Goal: Task Accomplishment & Management: Use online tool/utility

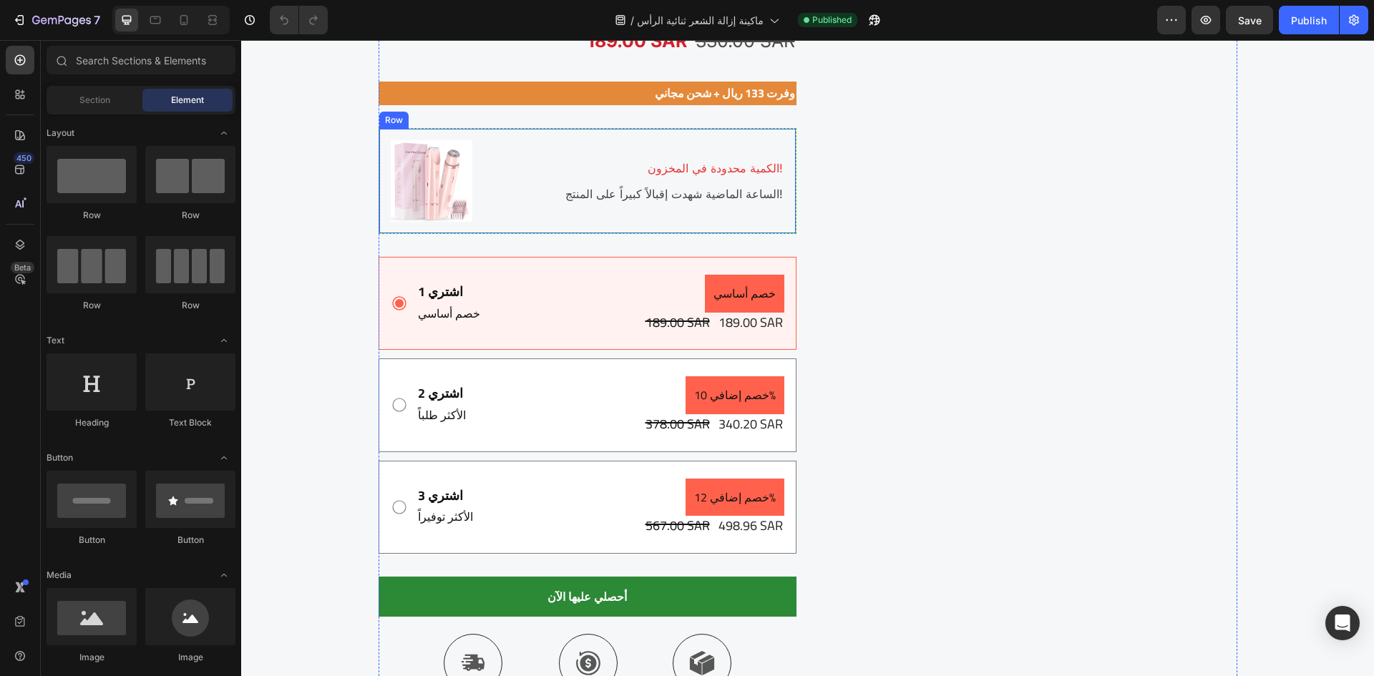
scroll to position [2720, 0]
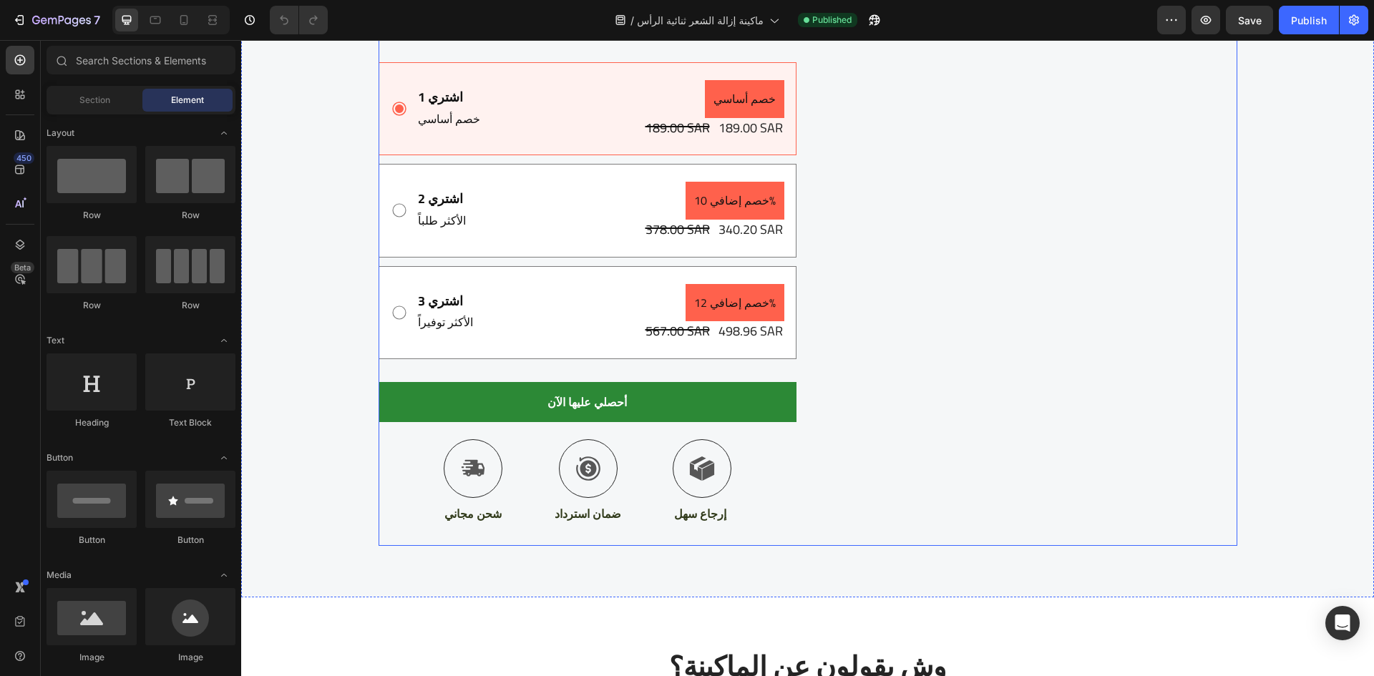
click at [503, 429] on div "Image [DATE] الوطني عندنا = أوفر السنة Text block Row ماكينة إزالة الشعر ثنائية…" at bounding box center [588, 98] width 418 height 893
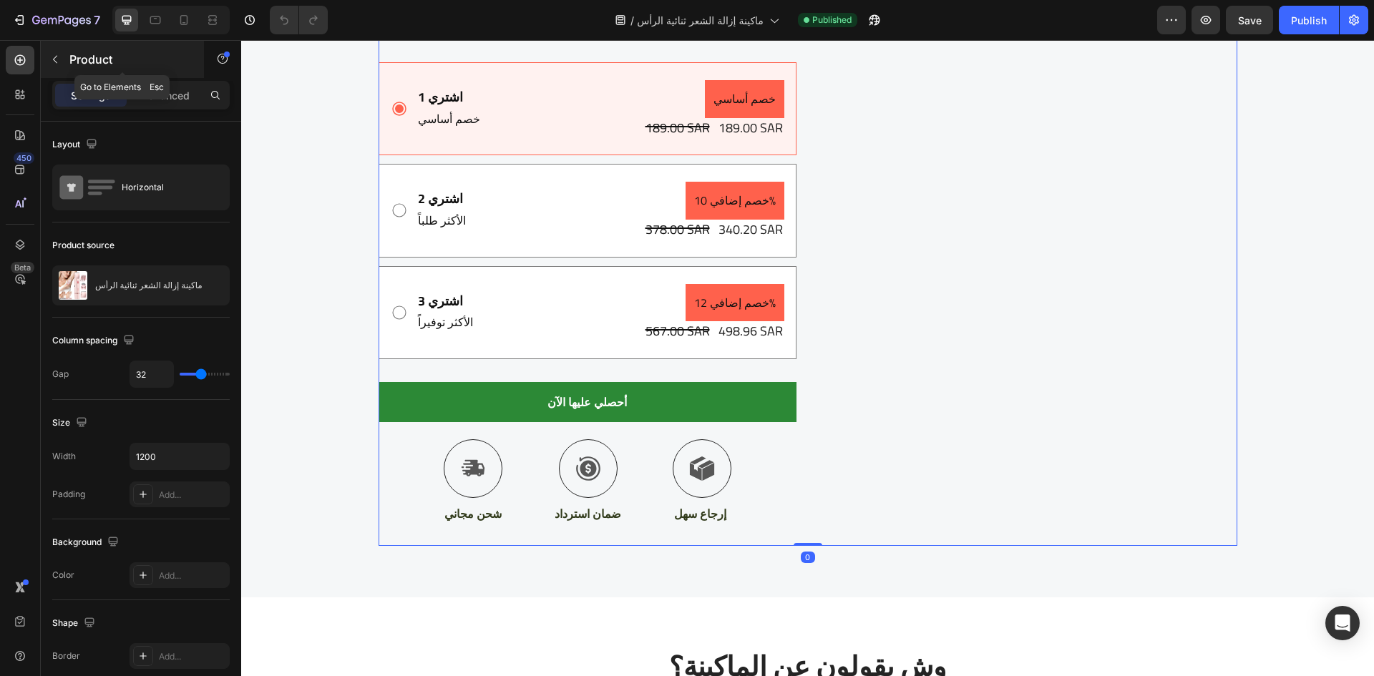
click at [53, 63] on icon "button" at bounding box center [54, 59] width 11 height 11
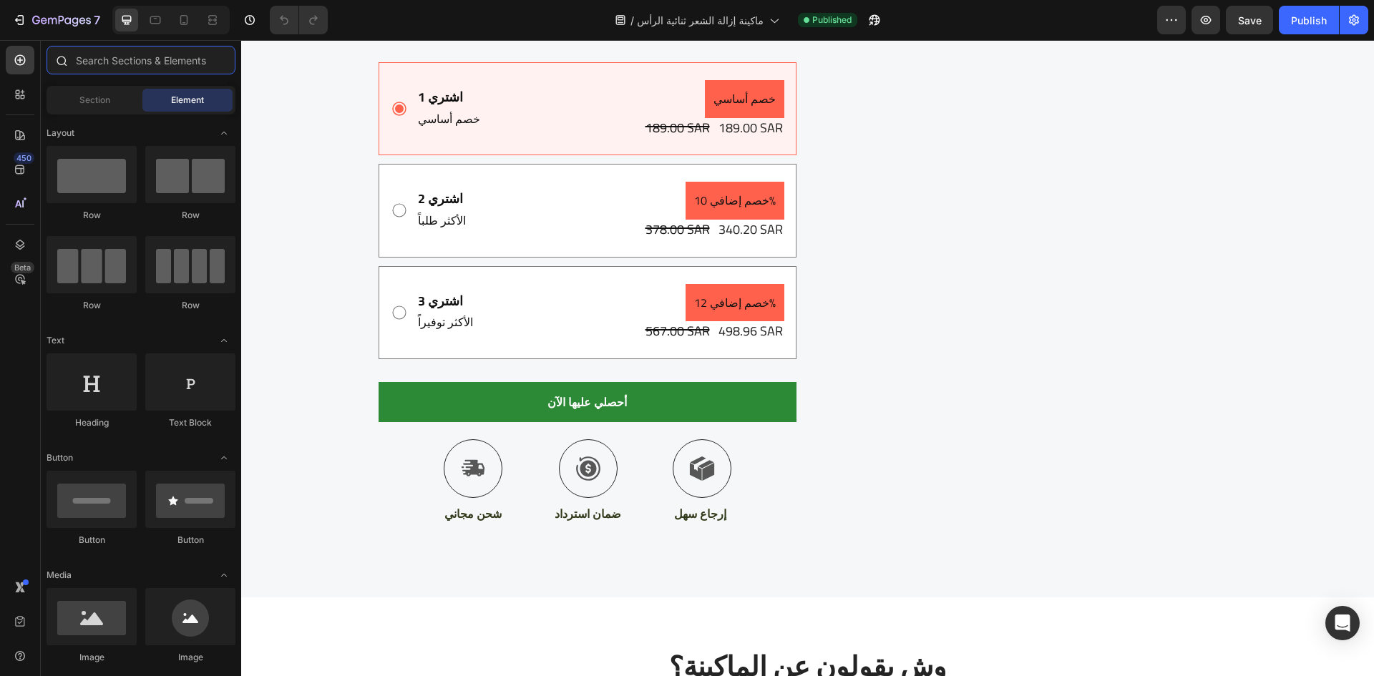
click at [128, 67] on input "text" at bounding box center [141, 60] width 189 height 29
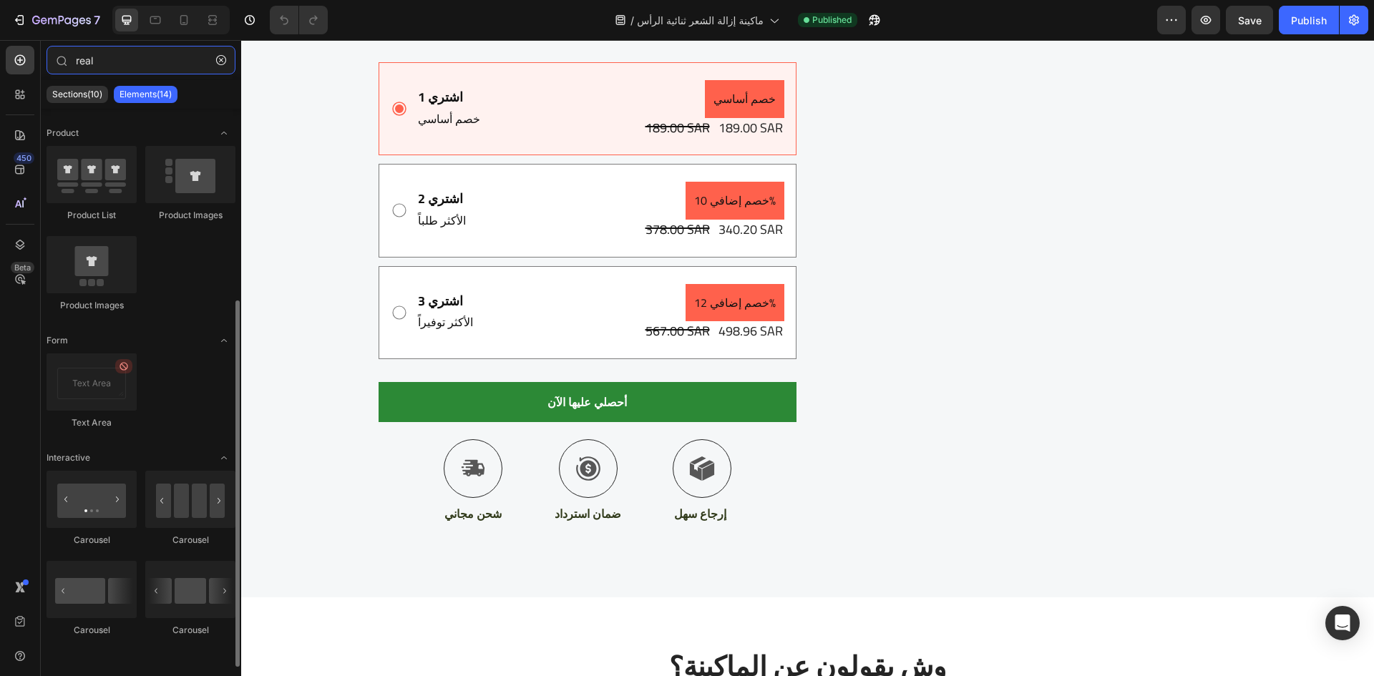
scroll to position [0, 0]
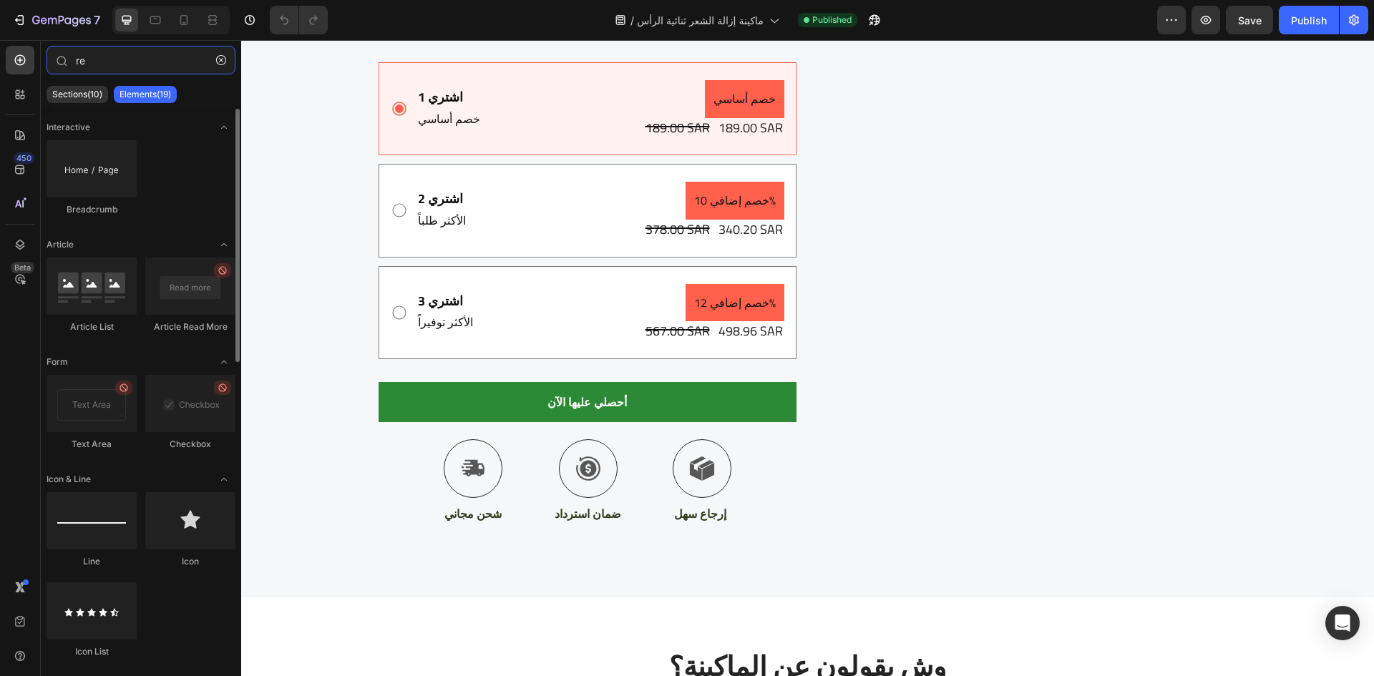
type input "r"
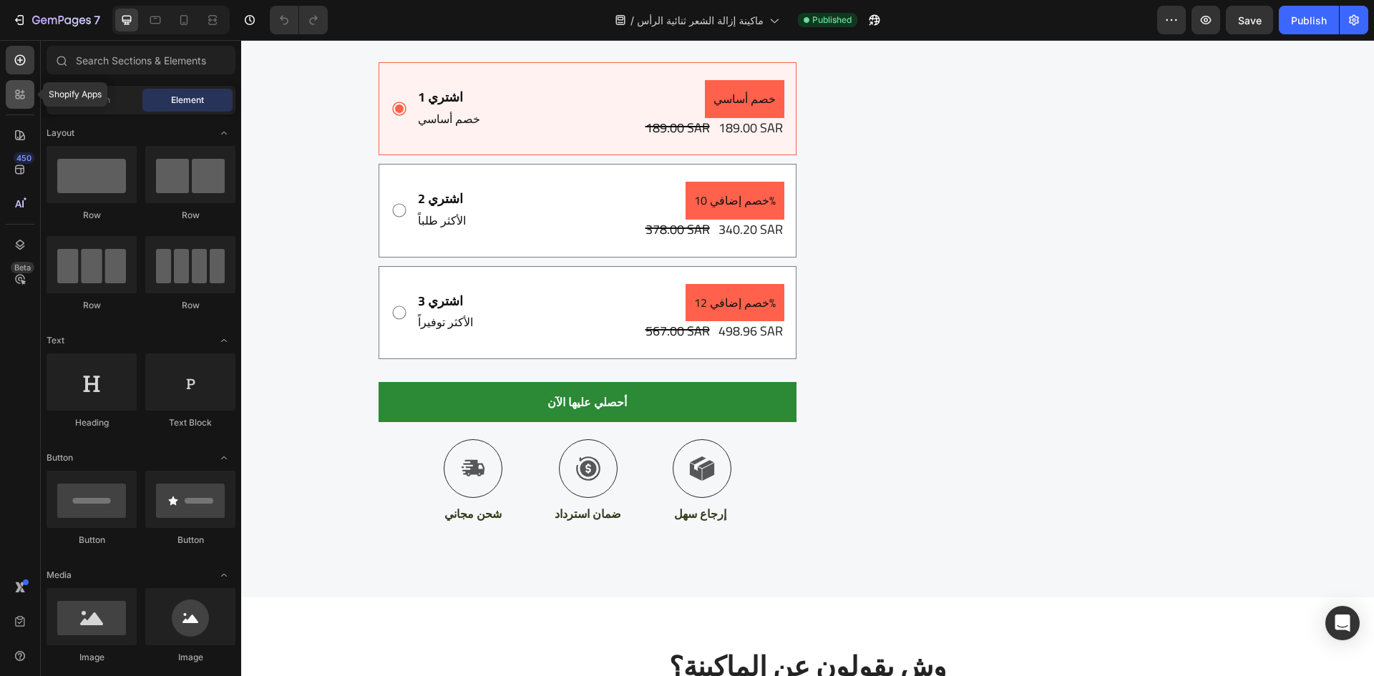
click at [25, 105] on div at bounding box center [20, 94] width 29 height 29
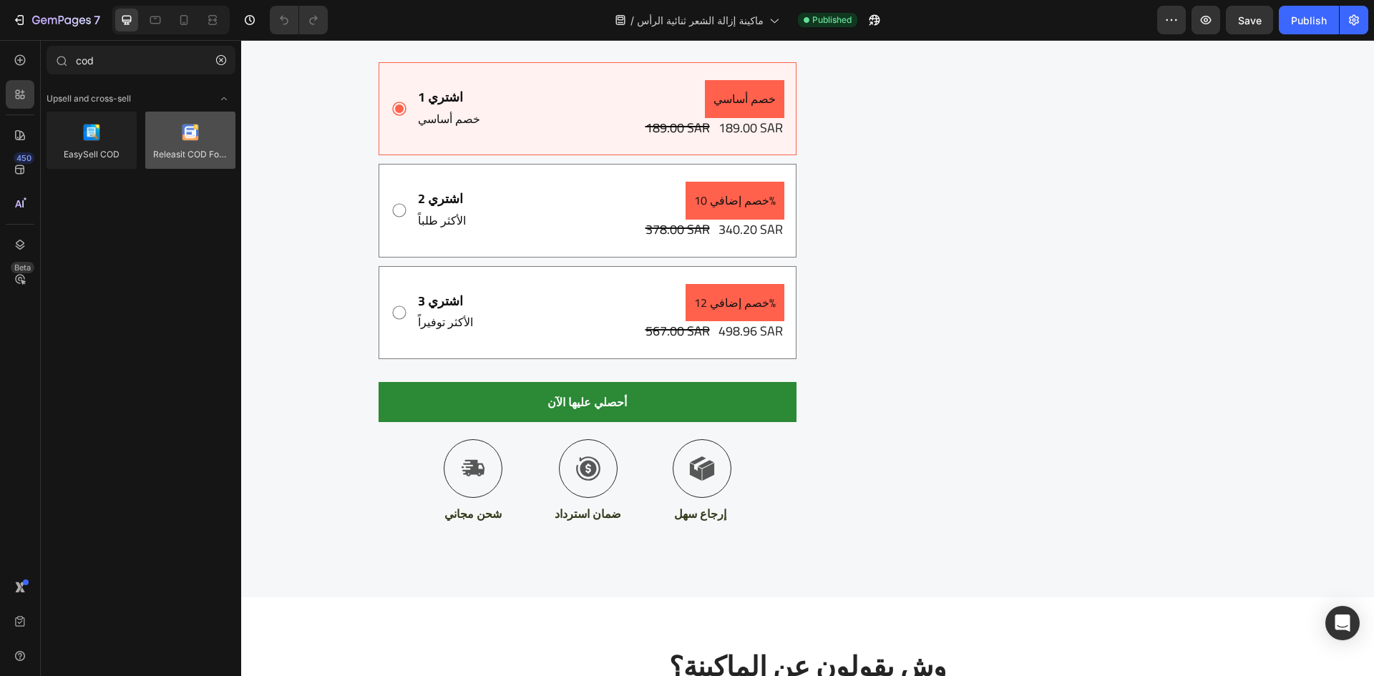
click at [169, 141] on div at bounding box center [190, 140] width 90 height 57
click at [190, 145] on div at bounding box center [190, 140] width 90 height 57
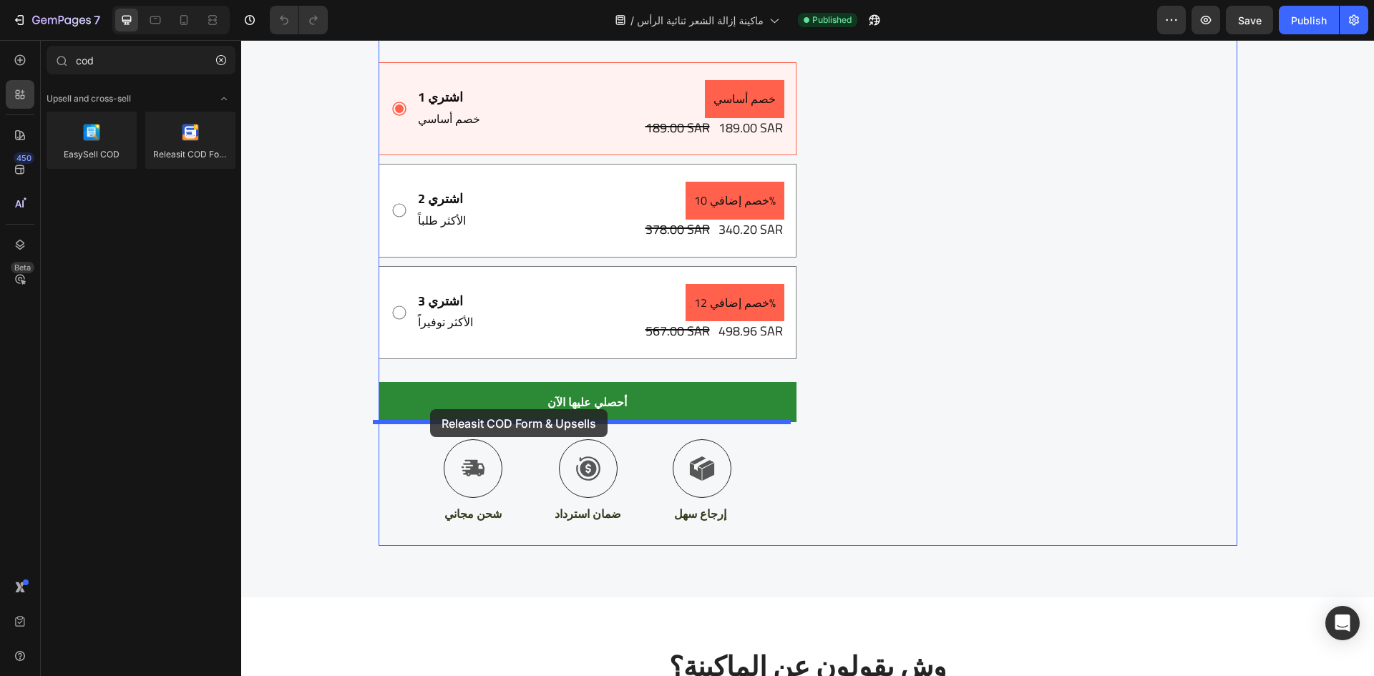
drag, startPoint x: 432, startPoint y: 185, endPoint x: 430, endPoint y: 409, distance: 224.8
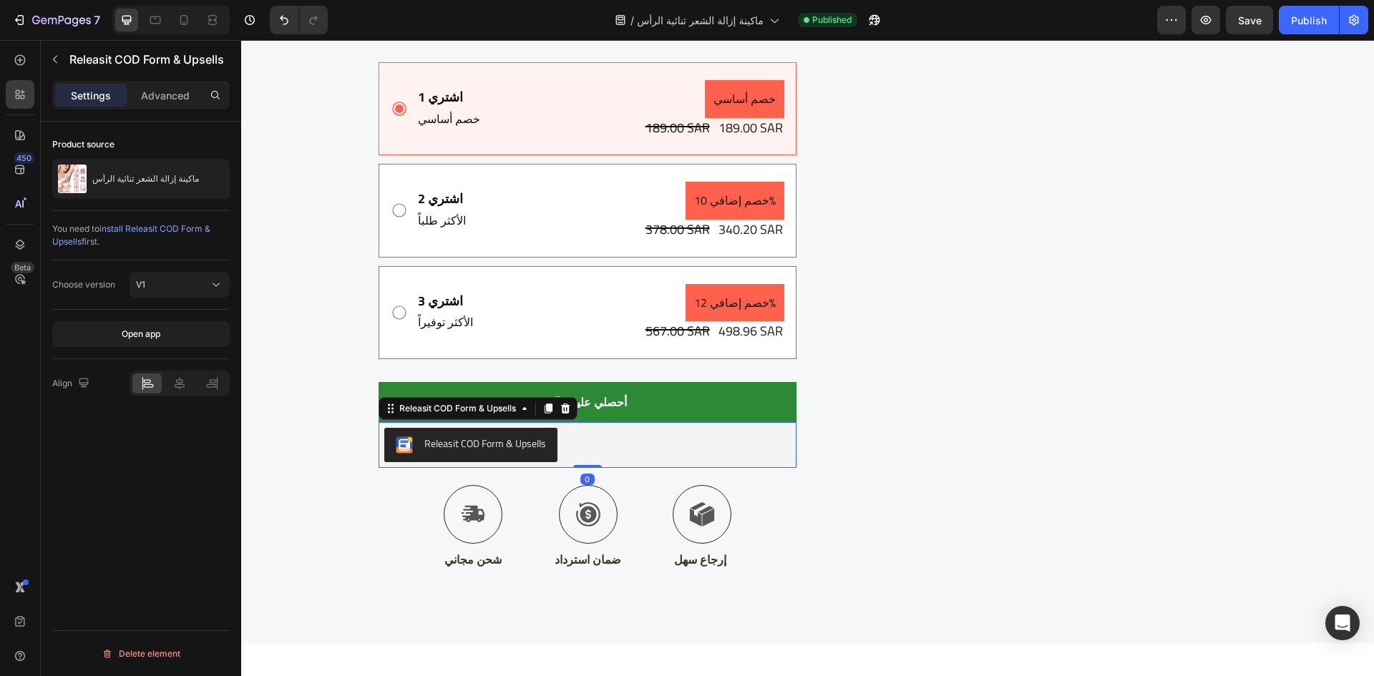
click at [523, 445] on div "Releasit COD Form & Upsells" at bounding box center [486, 444] width 122 height 15
click at [602, 440] on div "Releasit COD Form & Upsells" at bounding box center [587, 445] width 407 height 34
click at [499, 448] on div "Releasit COD Form & Upsells" at bounding box center [486, 444] width 122 height 15
click at [54, 60] on icon "button" at bounding box center [55, 60] width 4 height 8
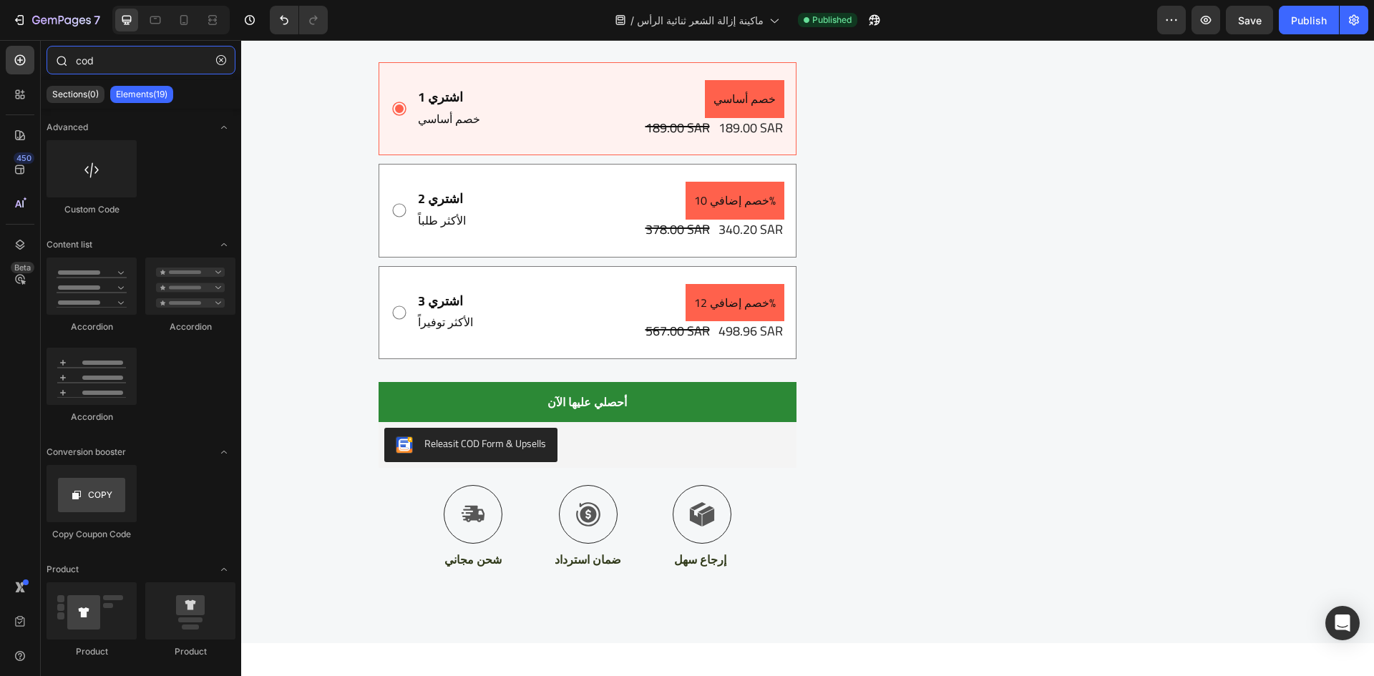
click at [107, 52] on input "cod" at bounding box center [141, 60] width 189 height 29
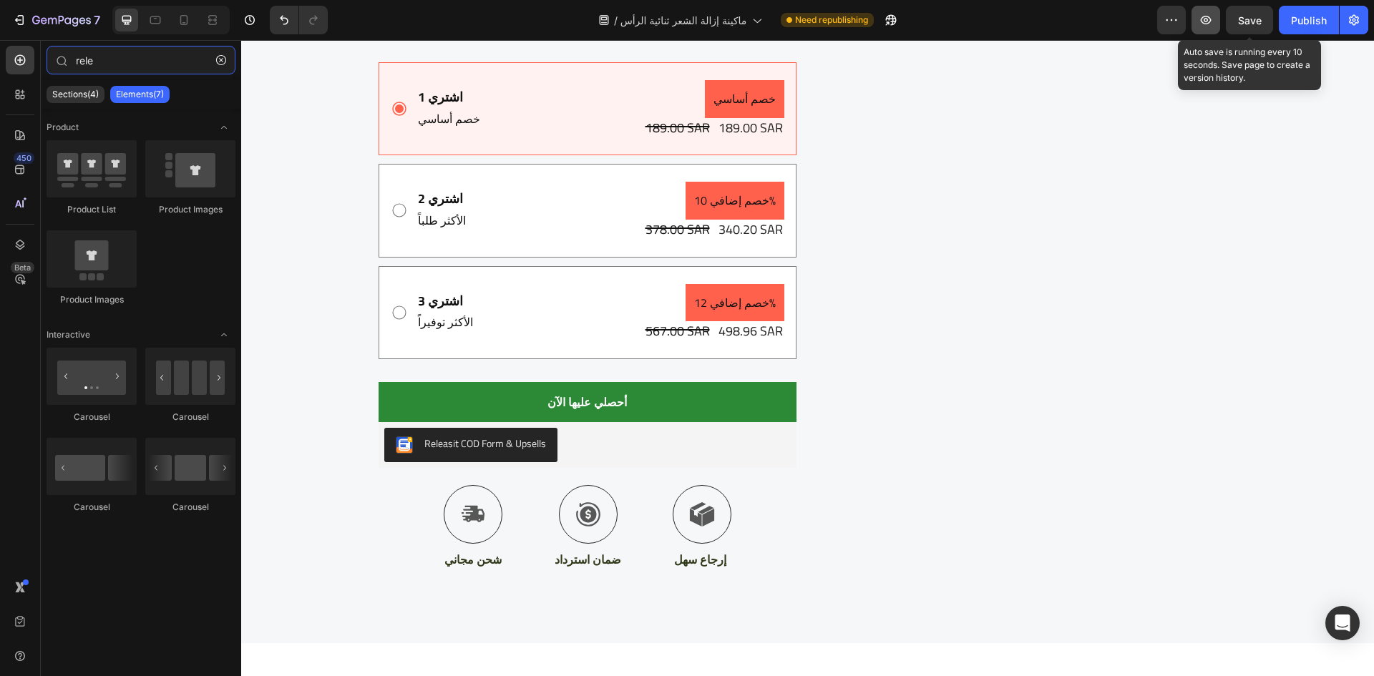
type input "rele"
click at [1212, 23] on icon "button" at bounding box center [1206, 20] width 14 height 14
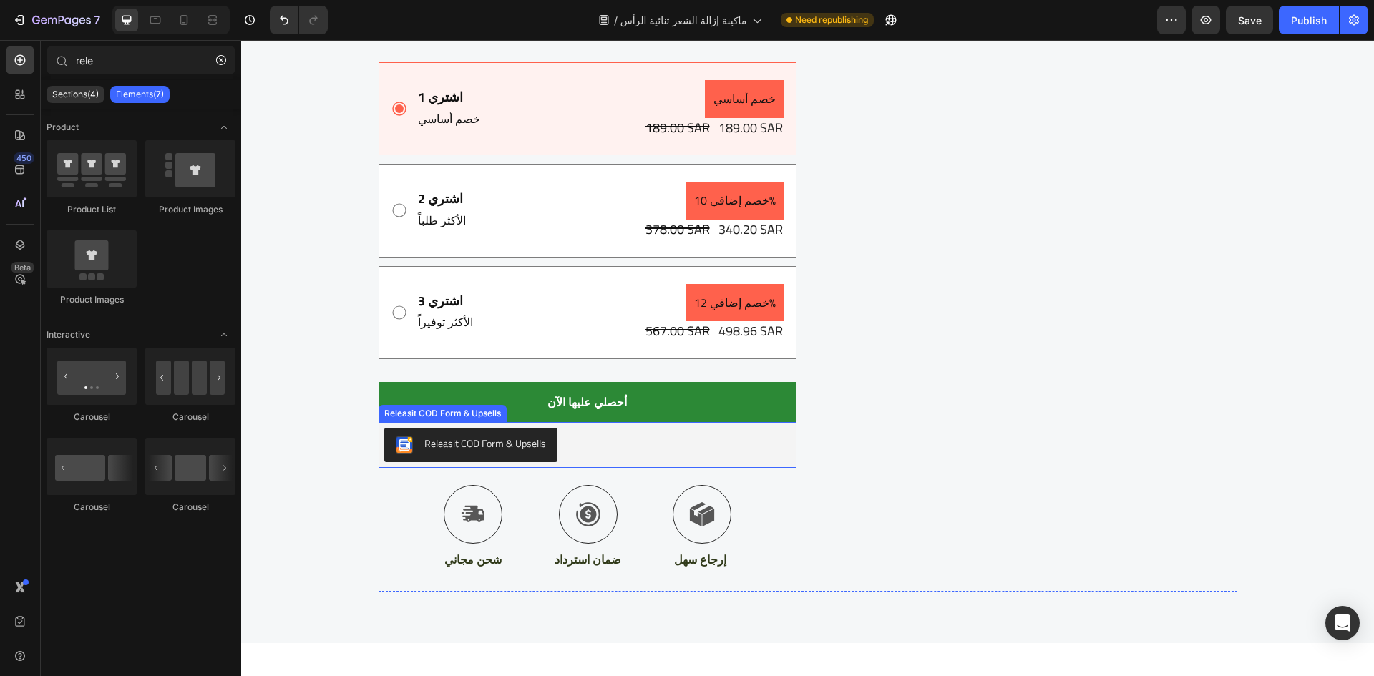
click at [489, 441] on div "Releasit COD Form & Upsells" at bounding box center [486, 444] width 122 height 15
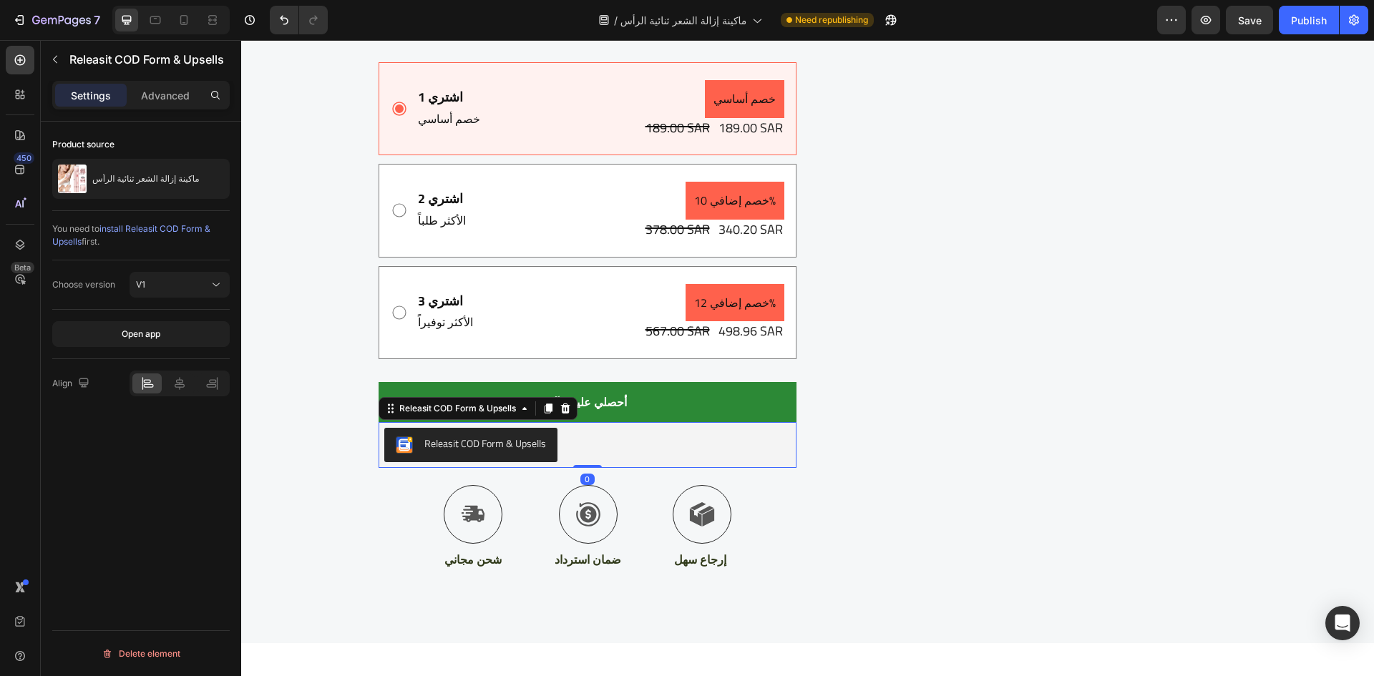
click at [489, 441] on div "Releasit COD Form & Upsells" at bounding box center [486, 444] width 122 height 15
click at [487, 447] on div "Releasit COD Form & Upsells" at bounding box center [486, 444] width 122 height 15
click at [193, 278] on div "V1" at bounding box center [172, 284] width 73 height 13
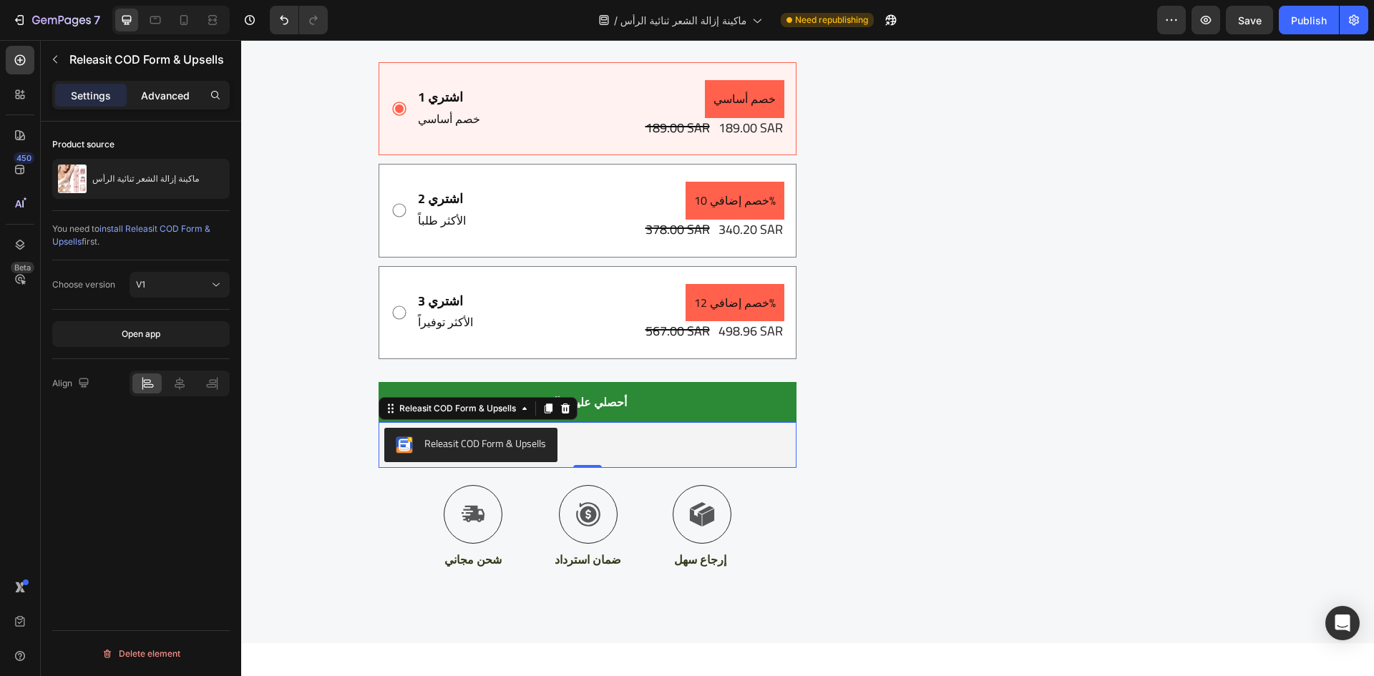
click at [168, 88] on p "Advanced" at bounding box center [165, 95] width 49 height 15
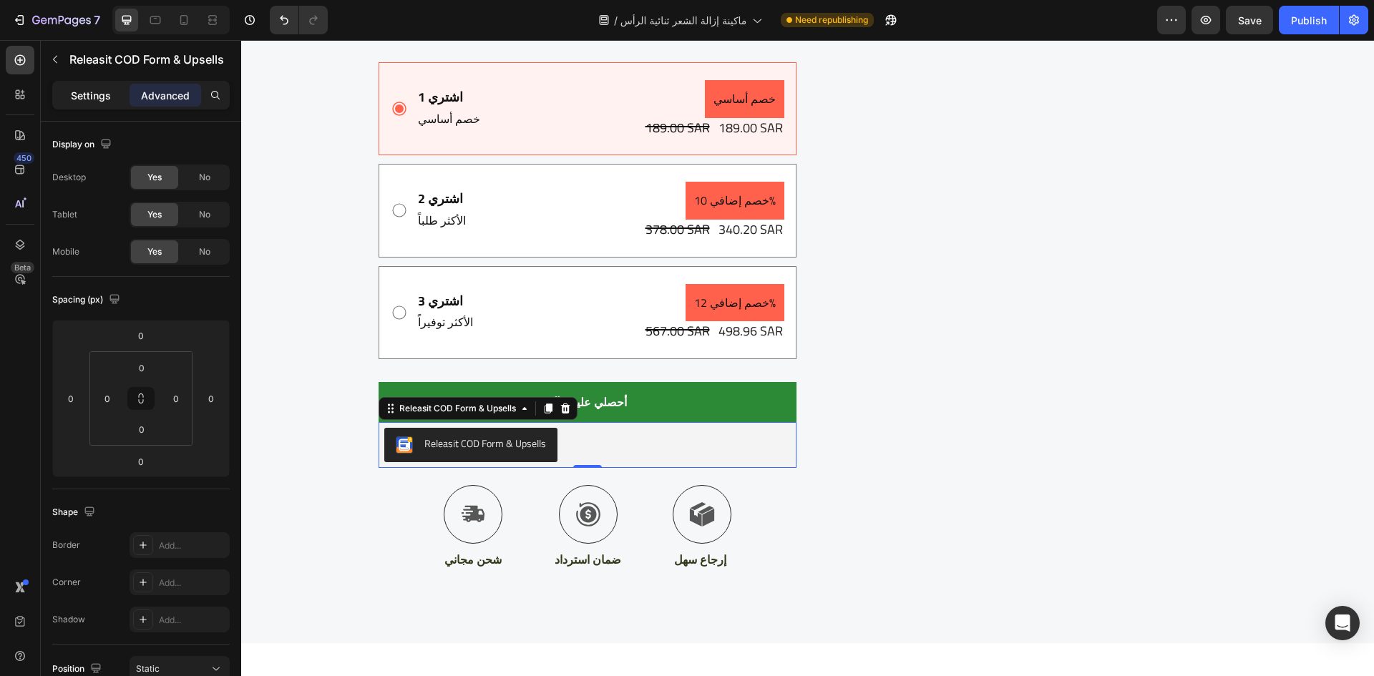
click at [107, 94] on p "Settings" at bounding box center [91, 95] width 40 height 15
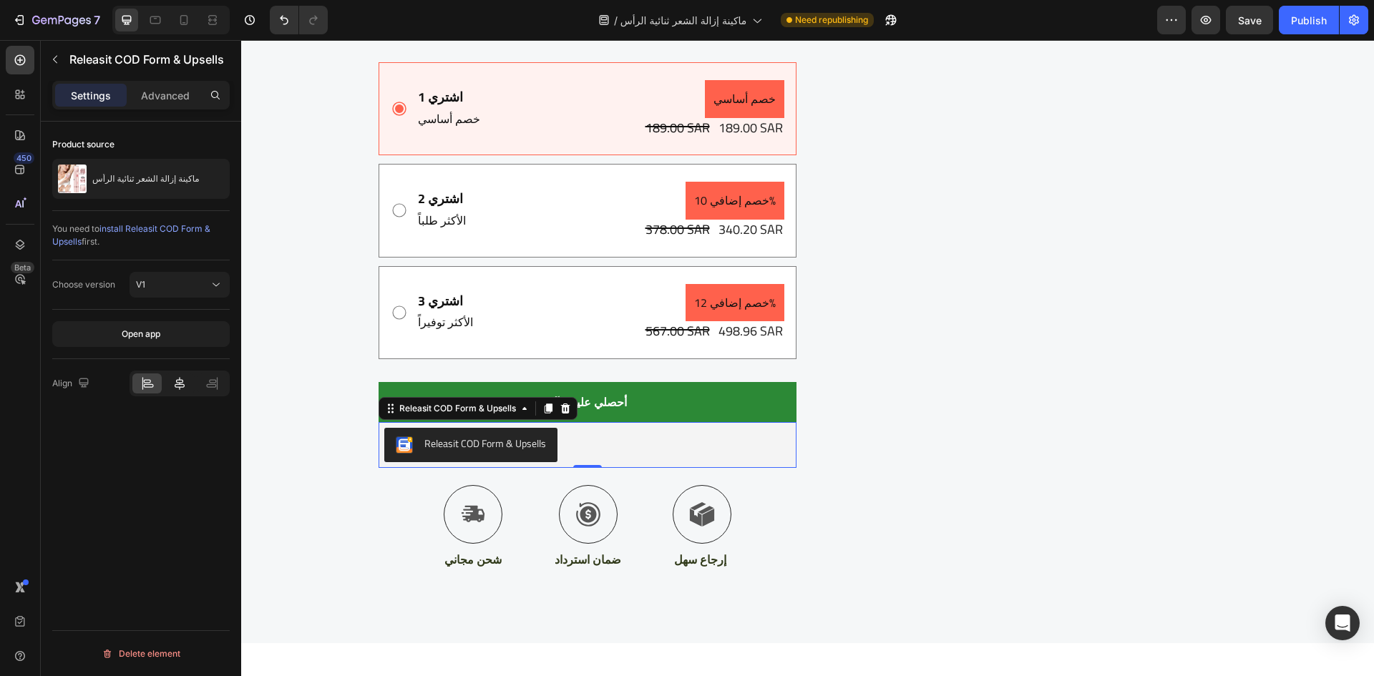
click at [175, 389] on icon at bounding box center [180, 384] width 14 height 14
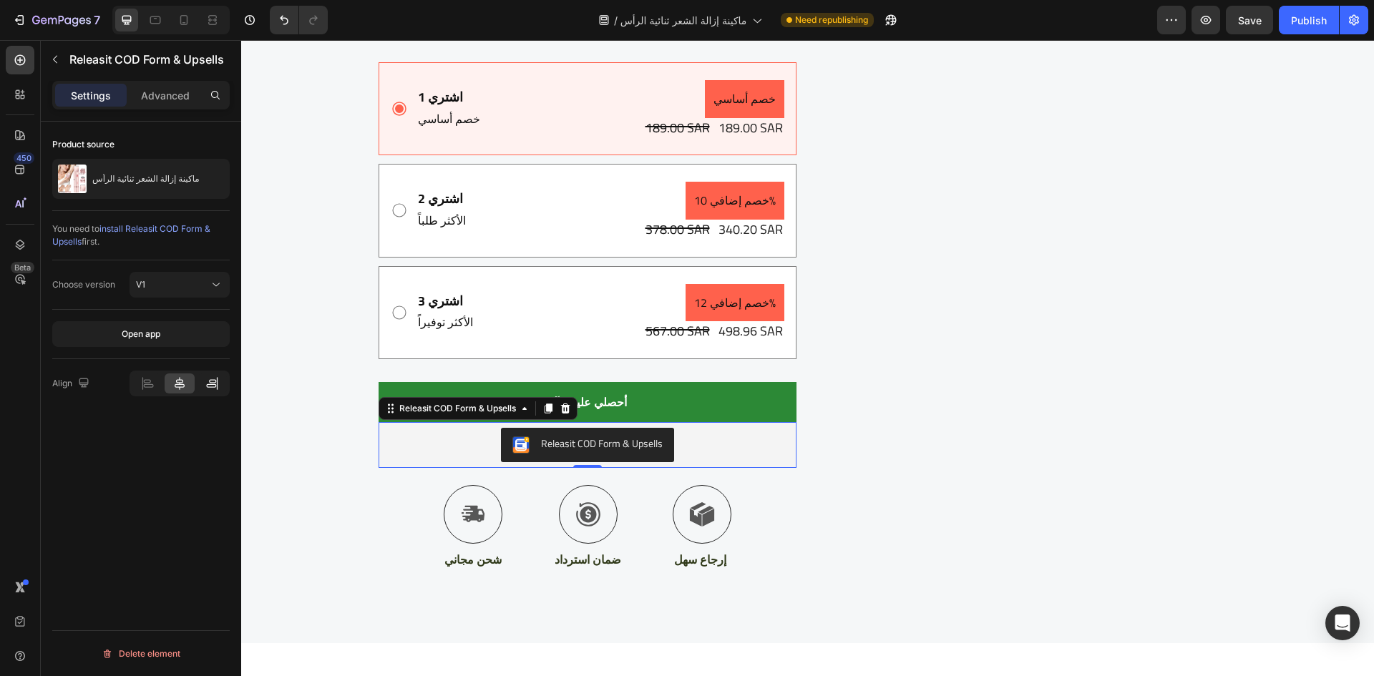
click at [205, 383] on icon at bounding box center [212, 384] width 14 height 14
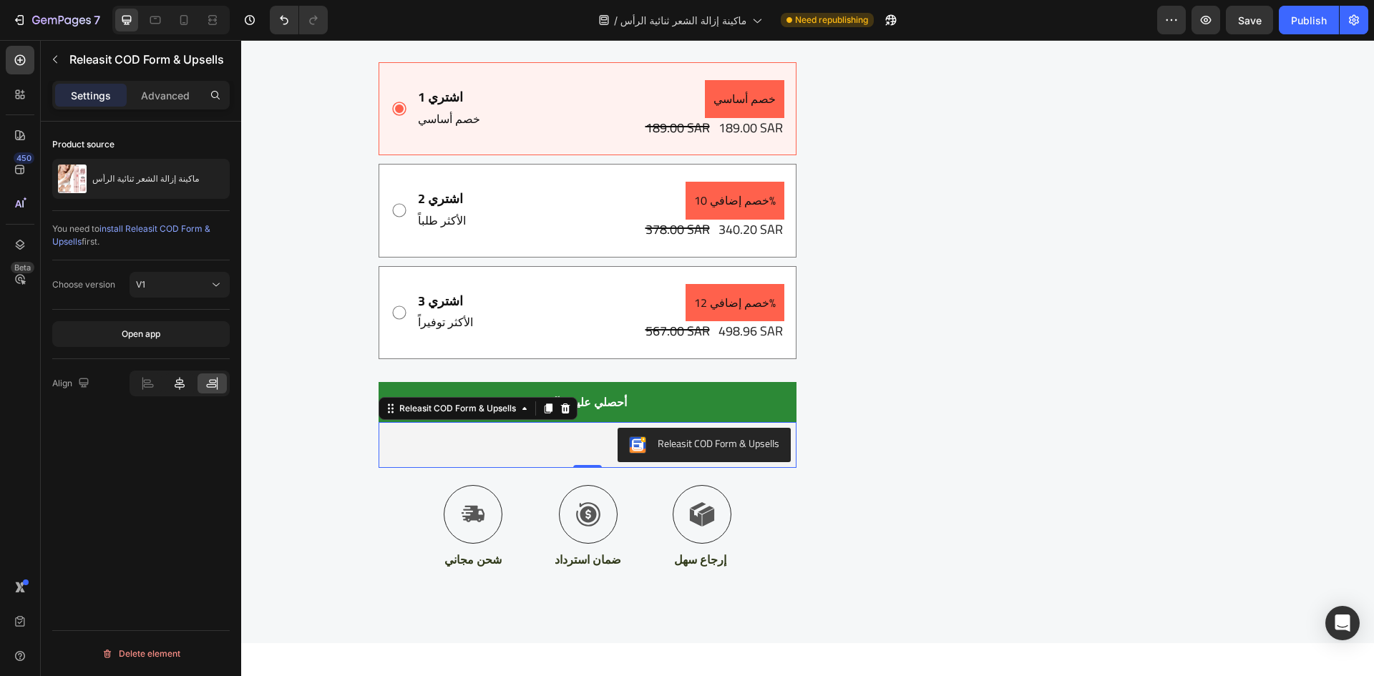
click at [190, 385] on div at bounding box center [179, 384] width 29 height 20
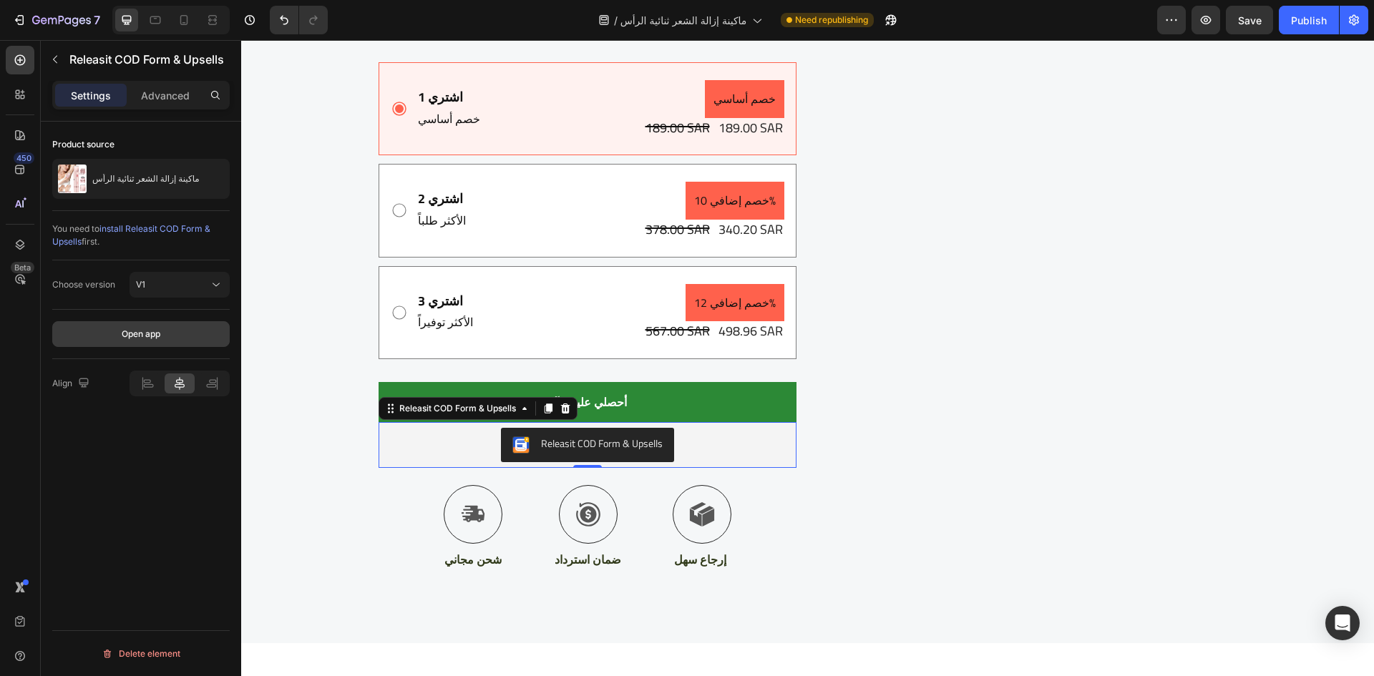
click at [148, 336] on div "Open app" at bounding box center [141, 334] width 39 height 13
click at [1294, 32] on button "Publish" at bounding box center [1309, 20] width 60 height 29
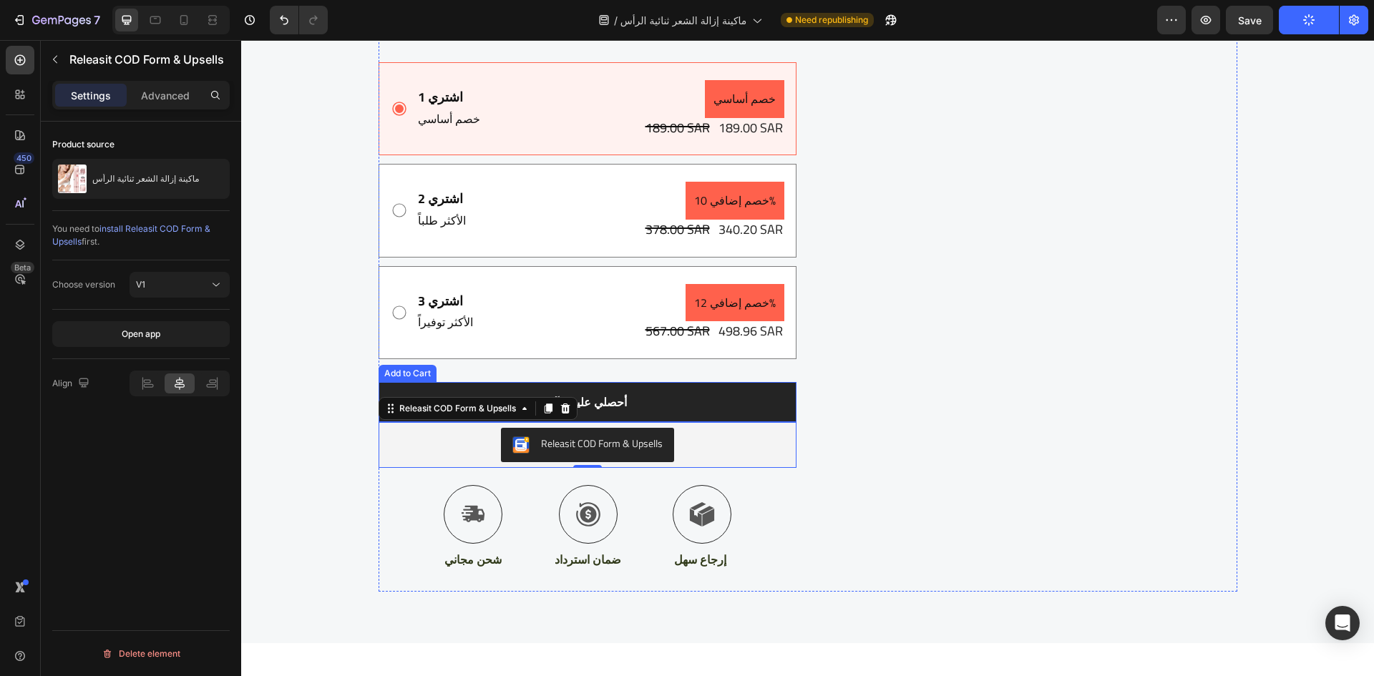
click at [679, 406] on button "أحصلي عليها الآن" at bounding box center [588, 402] width 418 height 40
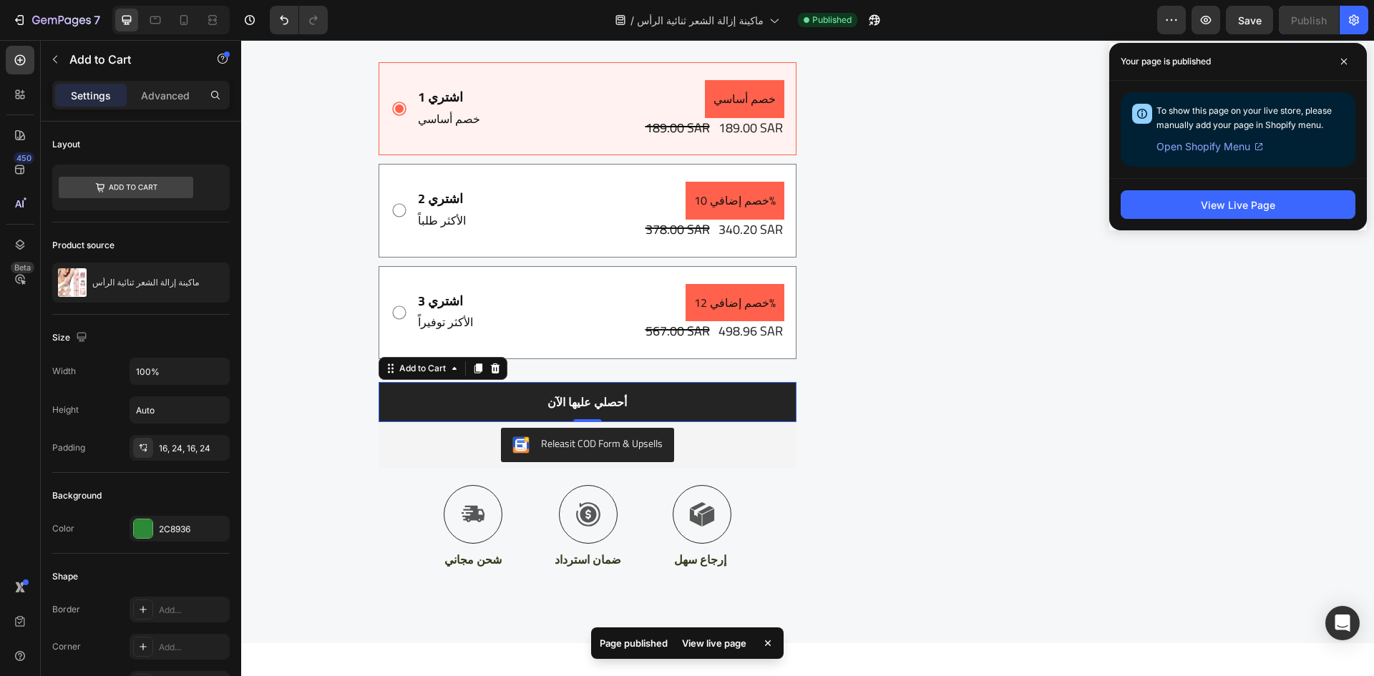
click at [467, 399] on button "أحصلي عليها الآن" at bounding box center [588, 402] width 418 height 40
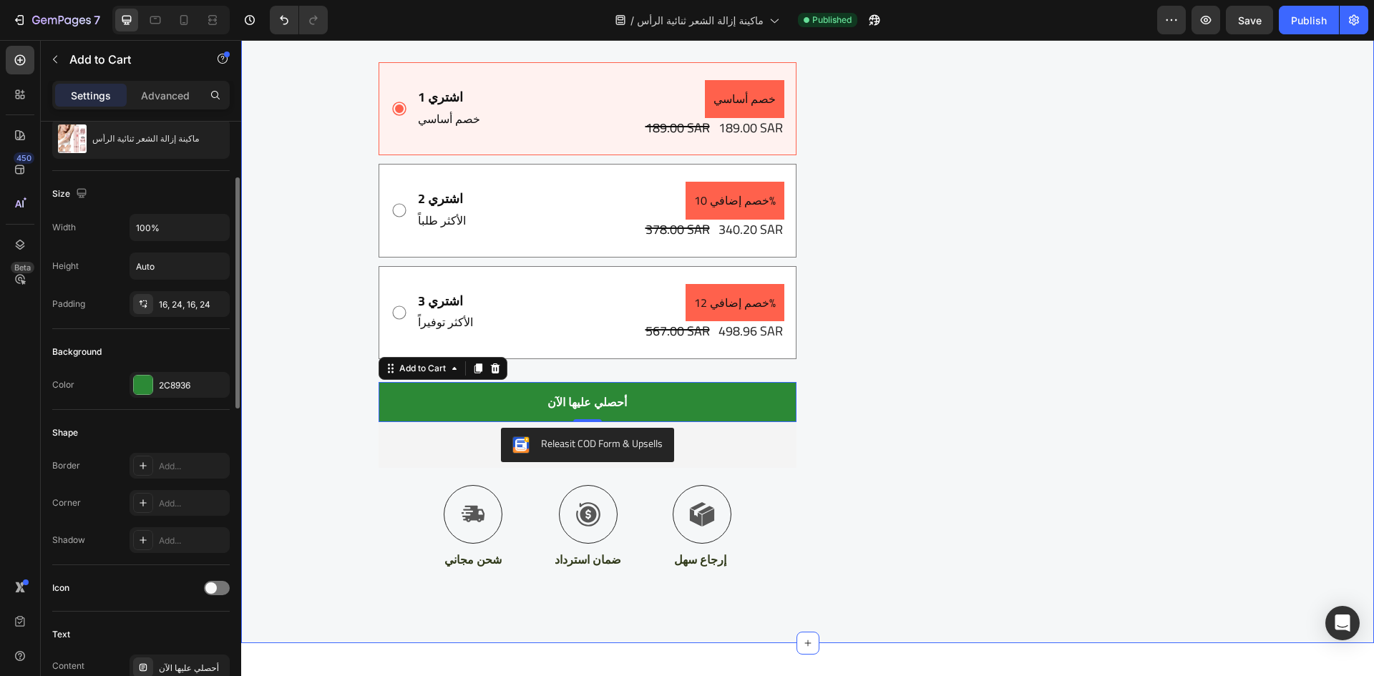
scroll to position [145, 0]
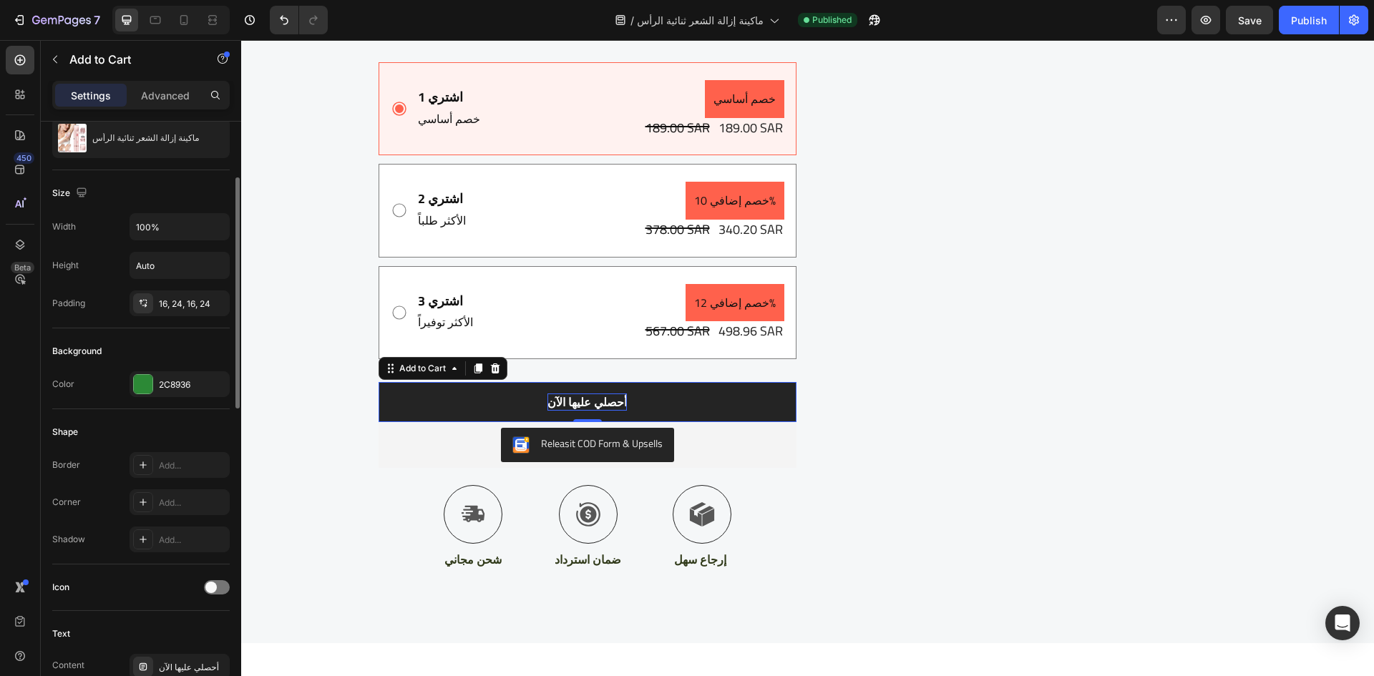
click at [583, 397] on div "أحصلي عليها الآن" at bounding box center [587, 402] width 79 height 17
click at [583, 397] on p "أحصلي عليها الآن" at bounding box center [587, 402] width 79 height 17
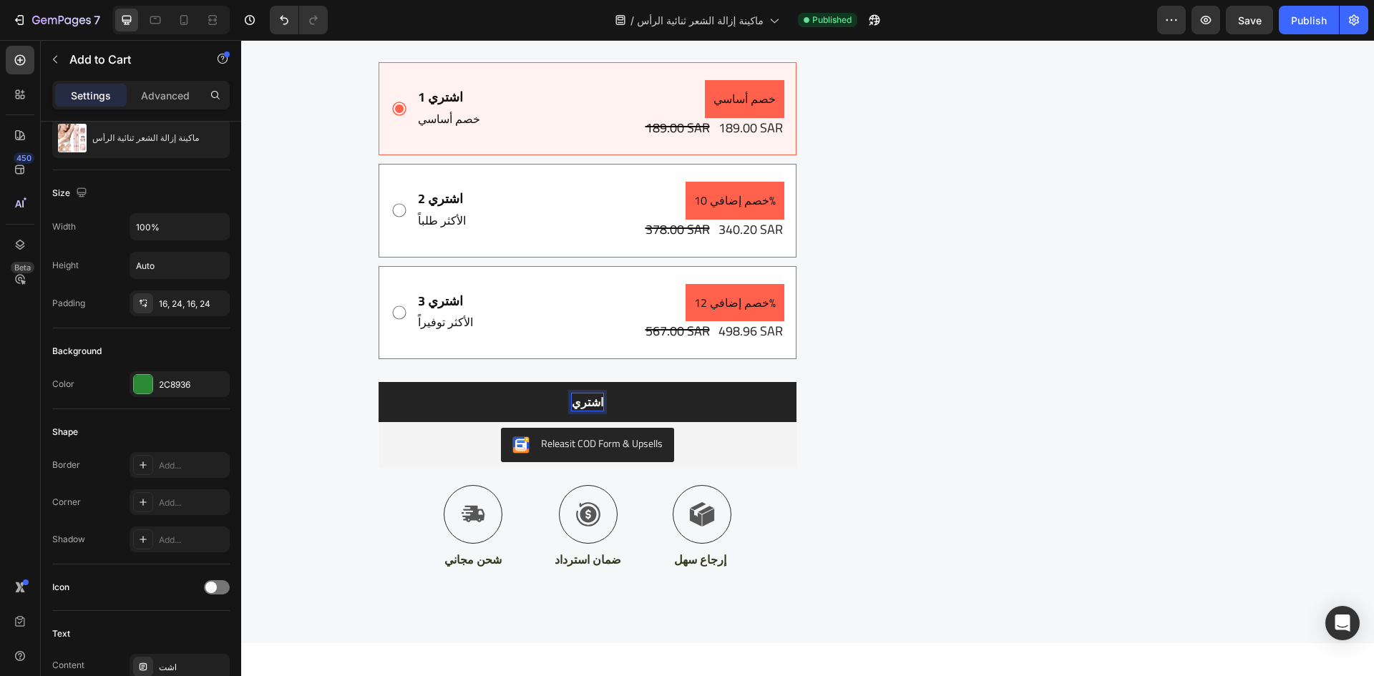
click at [379, 382] on button "اشتري" at bounding box center [588, 402] width 418 height 40
click at [379, 382] on button "اشتري وادفع" at bounding box center [588, 402] width 418 height 40
click at [379, 382] on button "اشتري وادفع أون" at bounding box center [588, 402] width 418 height 40
click at [1308, 24] on div "Publish" at bounding box center [1309, 20] width 36 height 15
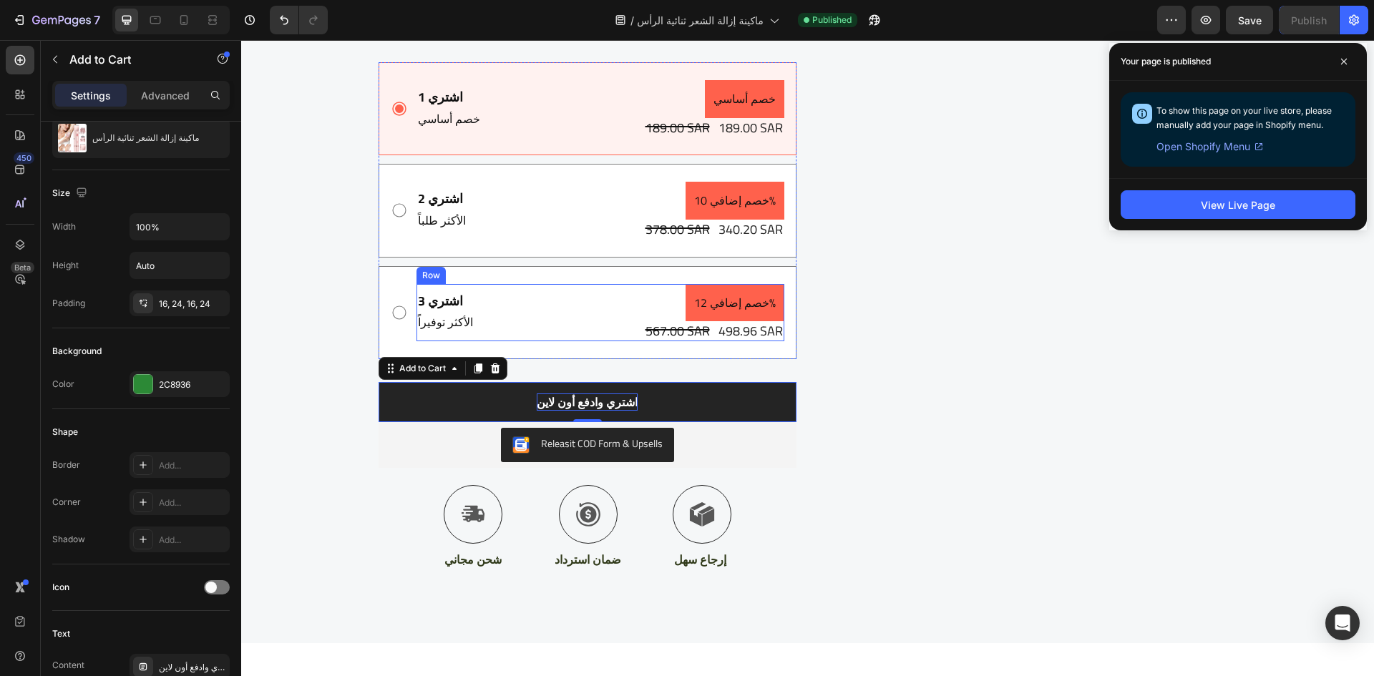
click at [533, 309] on div "اشتري 3 Text Block الأكثر توفيراً Text Block خصم إضافي 12% Product Badge 567.00…" at bounding box center [601, 312] width 368 height 57
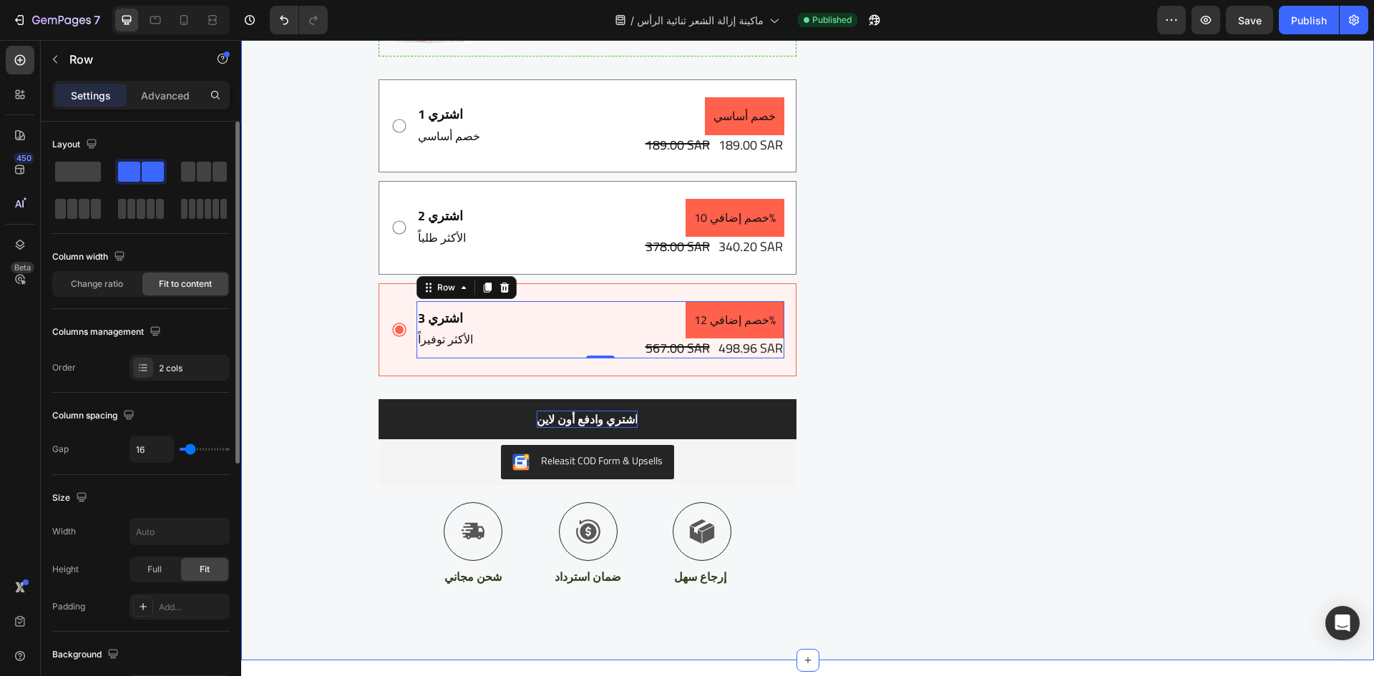
scroll to position [2694, 0]
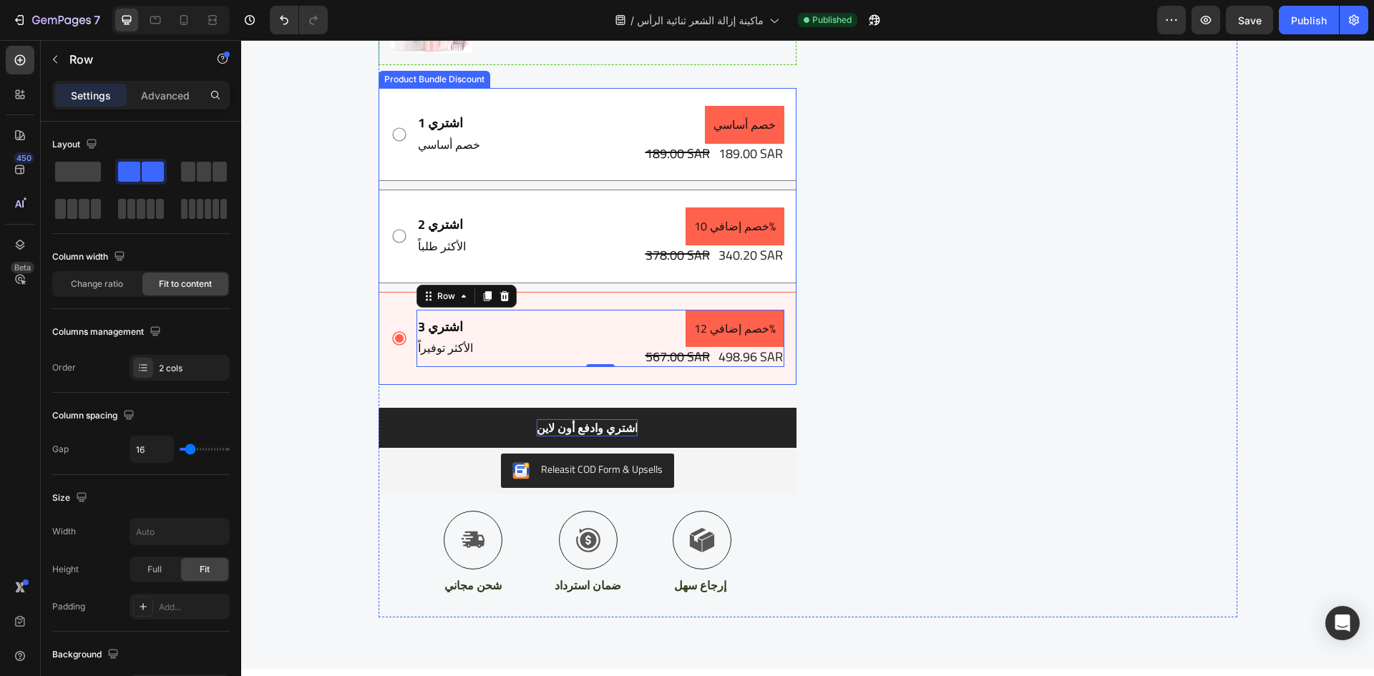
click at [472, 84] on div "Image اليوم الوطني عندنا = أوفر السنة Text block Row ماكينة إزالة الشعر ثنائية …" at bounding box center [588, 147] width 418 height 939
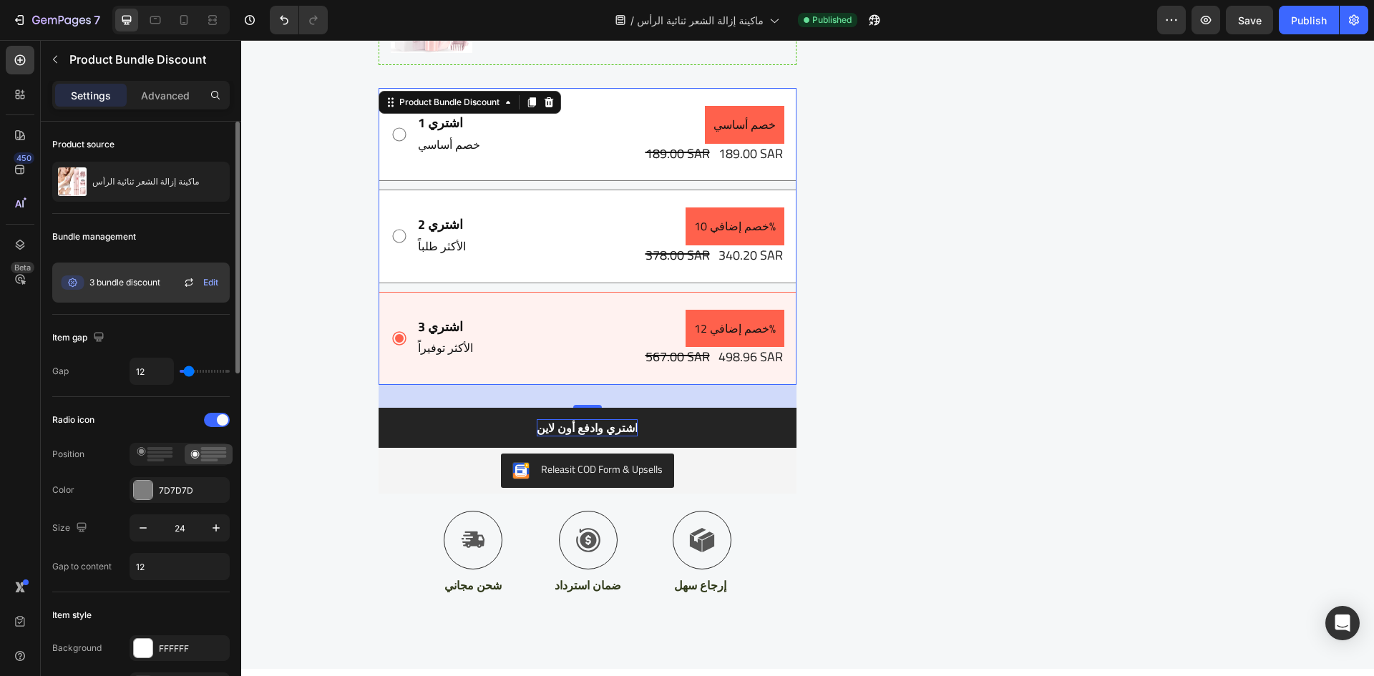
click at [105, 286] on span "3 bundle discount" at bounding box center [124, 282] width 71 height 13
click at [209, 281] on span "Edit" at bounding box center [210, 282] width 15 height 13
click at [176, 18] on div at bounding box center [184, 20] width 23 height 23
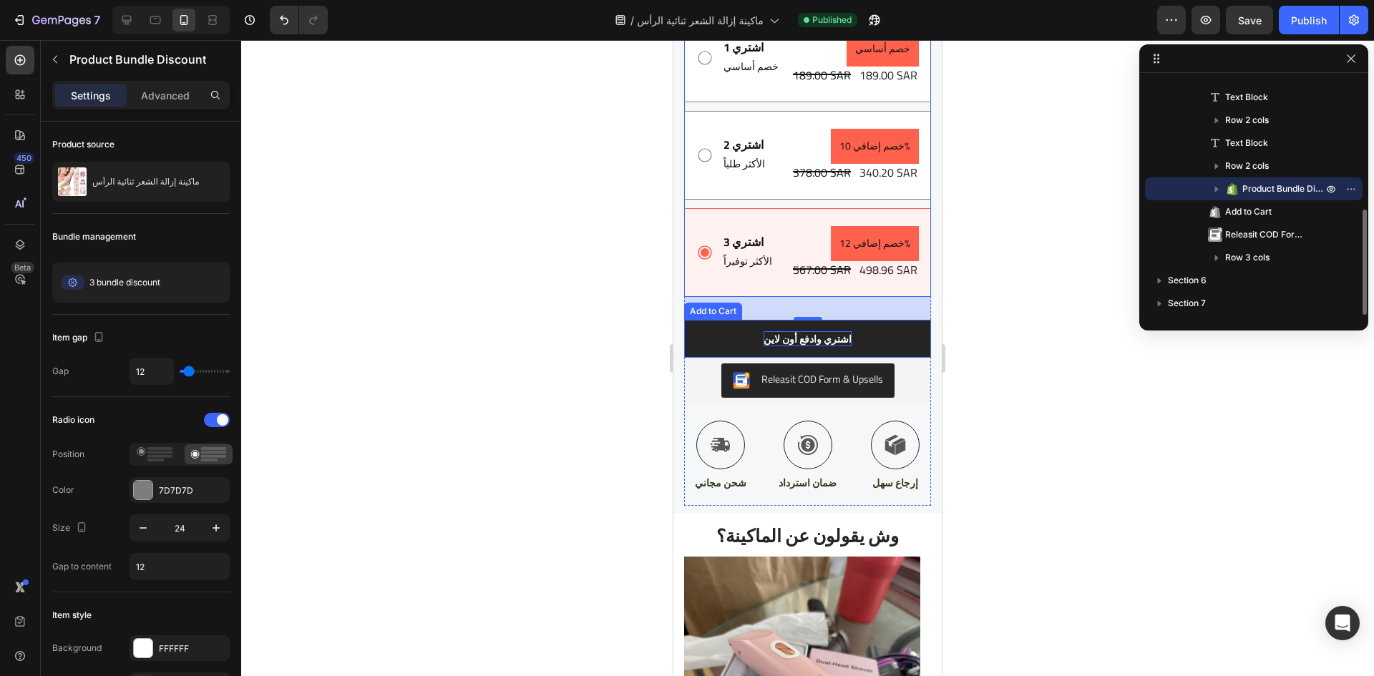
scroll to position [2830, 0]
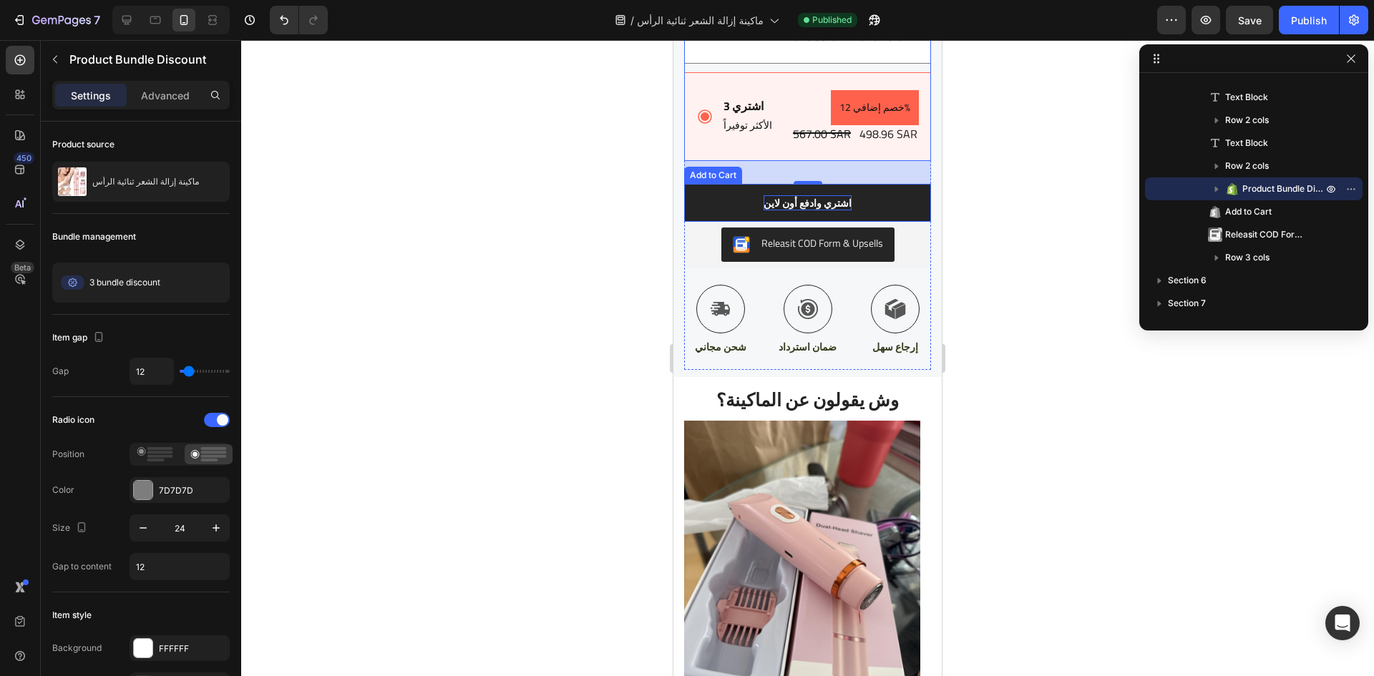
click at [854, 222] on button "اشتري وادفع أون لاين" at bounding box center [807, 203] width 247 height 38
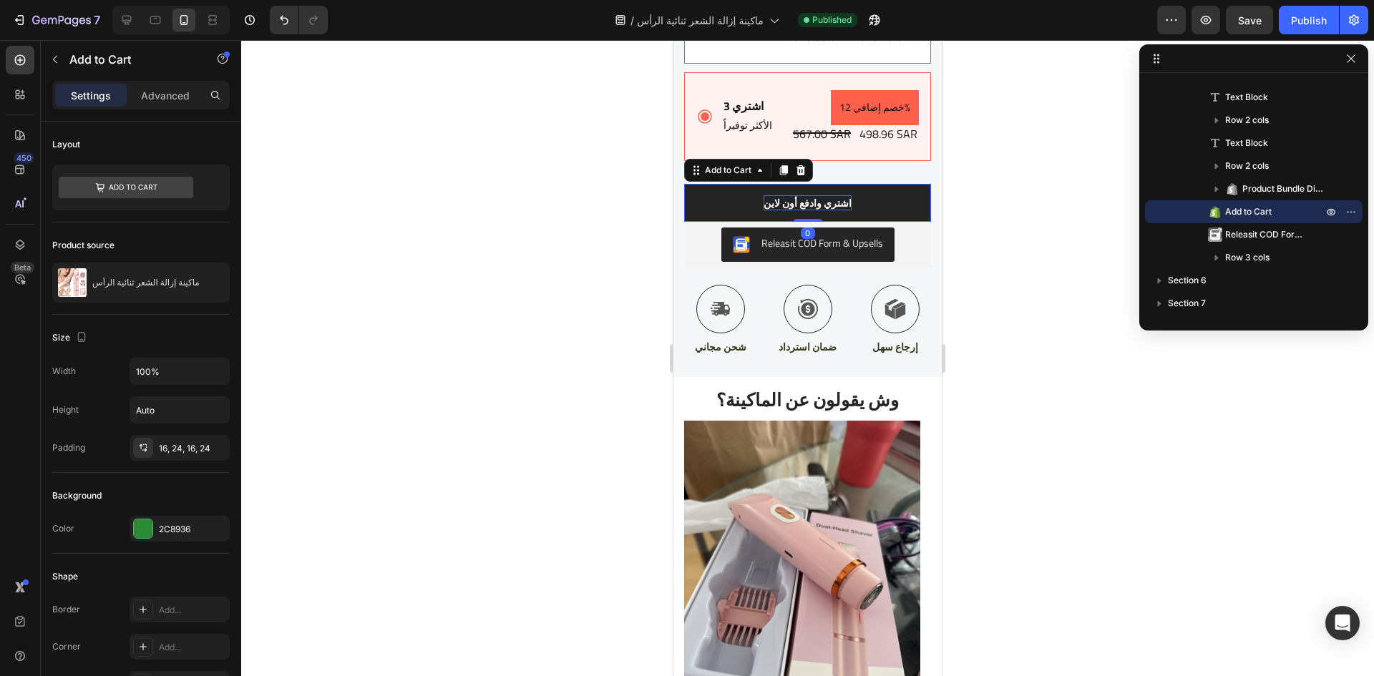
click at [854, 222] on button "اشتري وادفع أون لاين" at bounding box center [807, 203] width 247 height 38
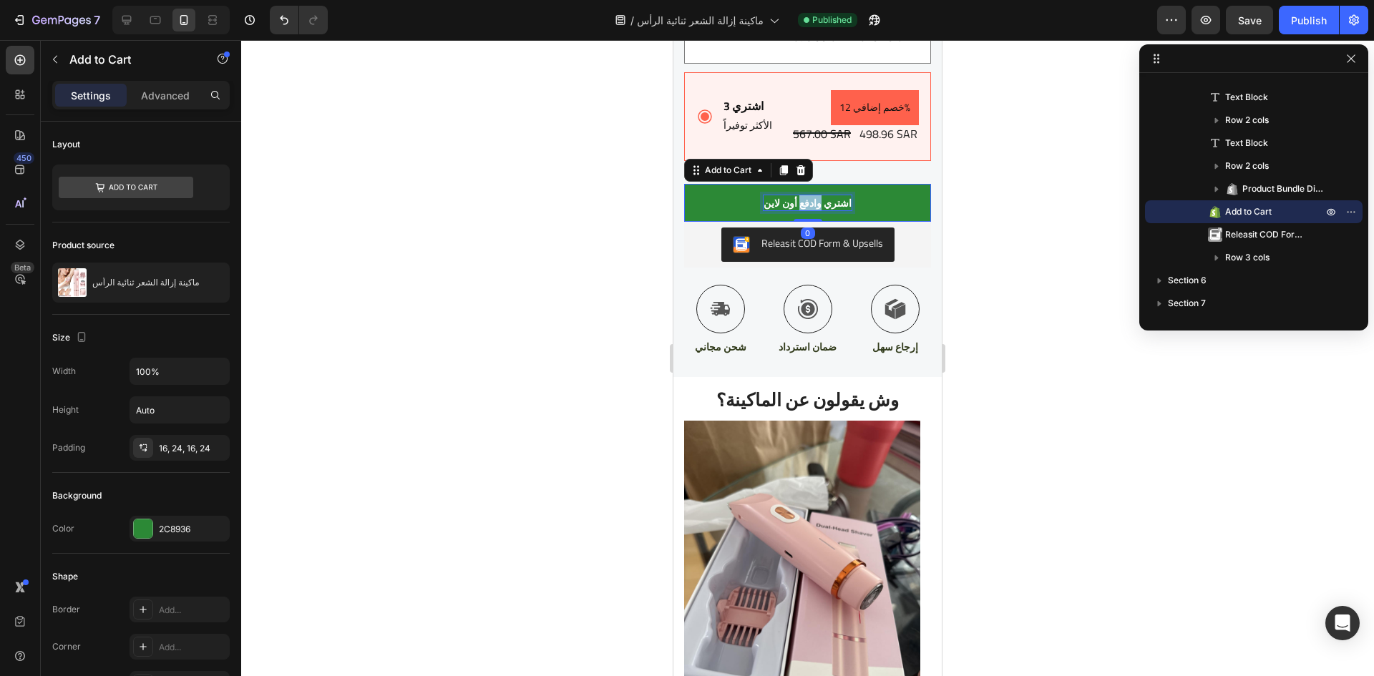
click at [817, 210] on p "اشتري وادفع أون لاين" at bounding box center [808, 202] width 88 height 15
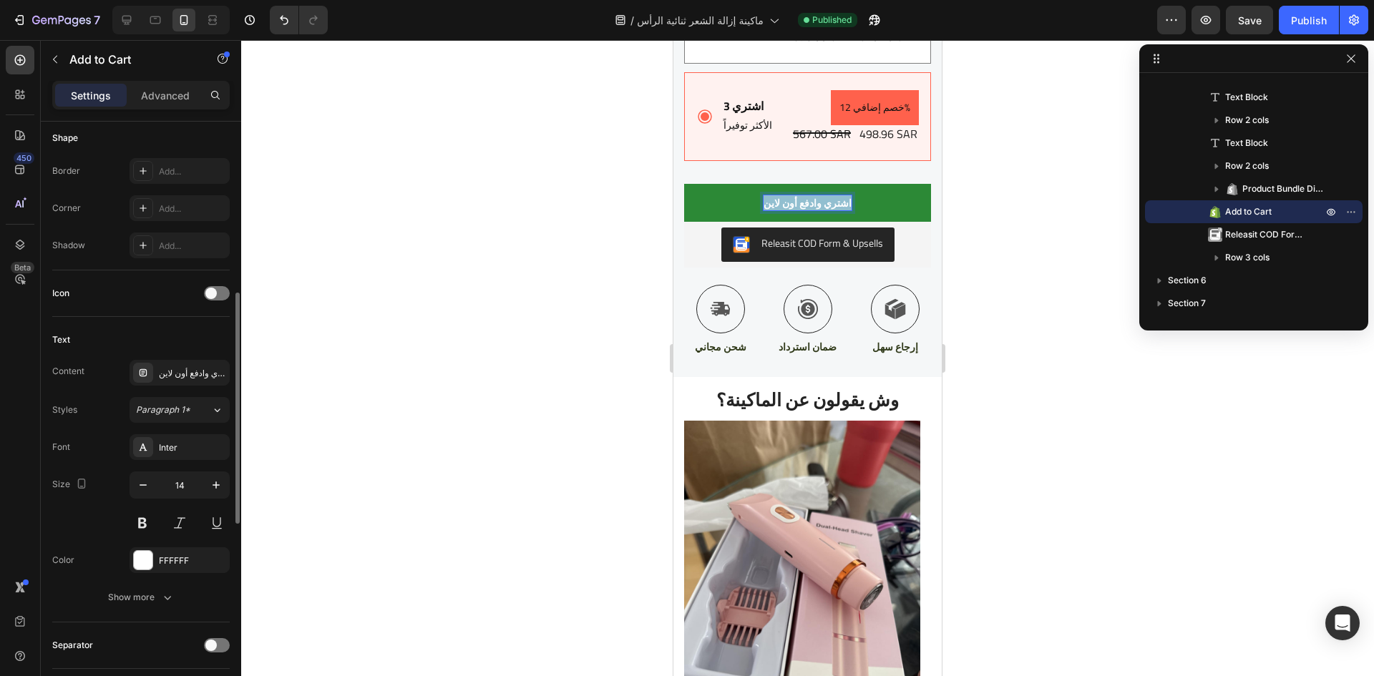
scroll to position [440, 0]
click at [210, 482] on icon "button" at bounding box center [216, 484] width 14 height 14
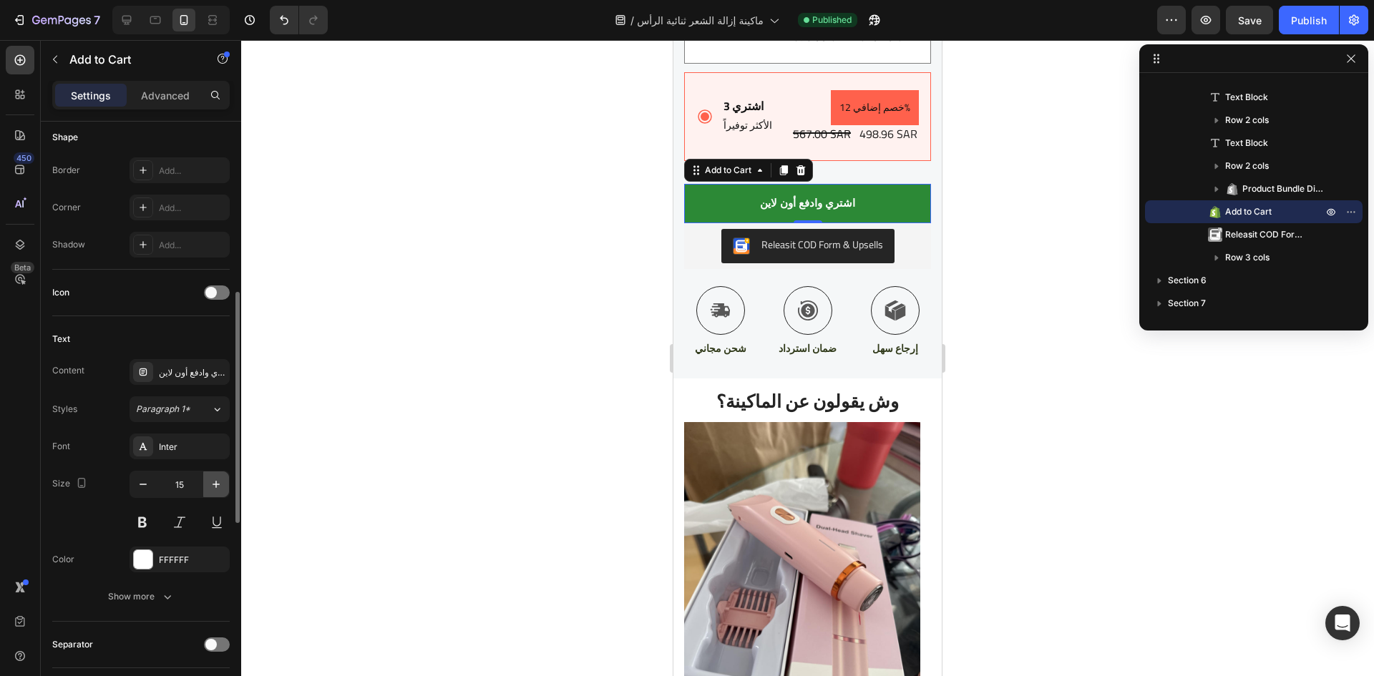
click at [213, 487] on icon "button" at bounding box center [216, 484] width 14 height 14
type input "16"
click at [1305, 20] on div "Publish" at bounding box center [1309, 20] width 36 height 15
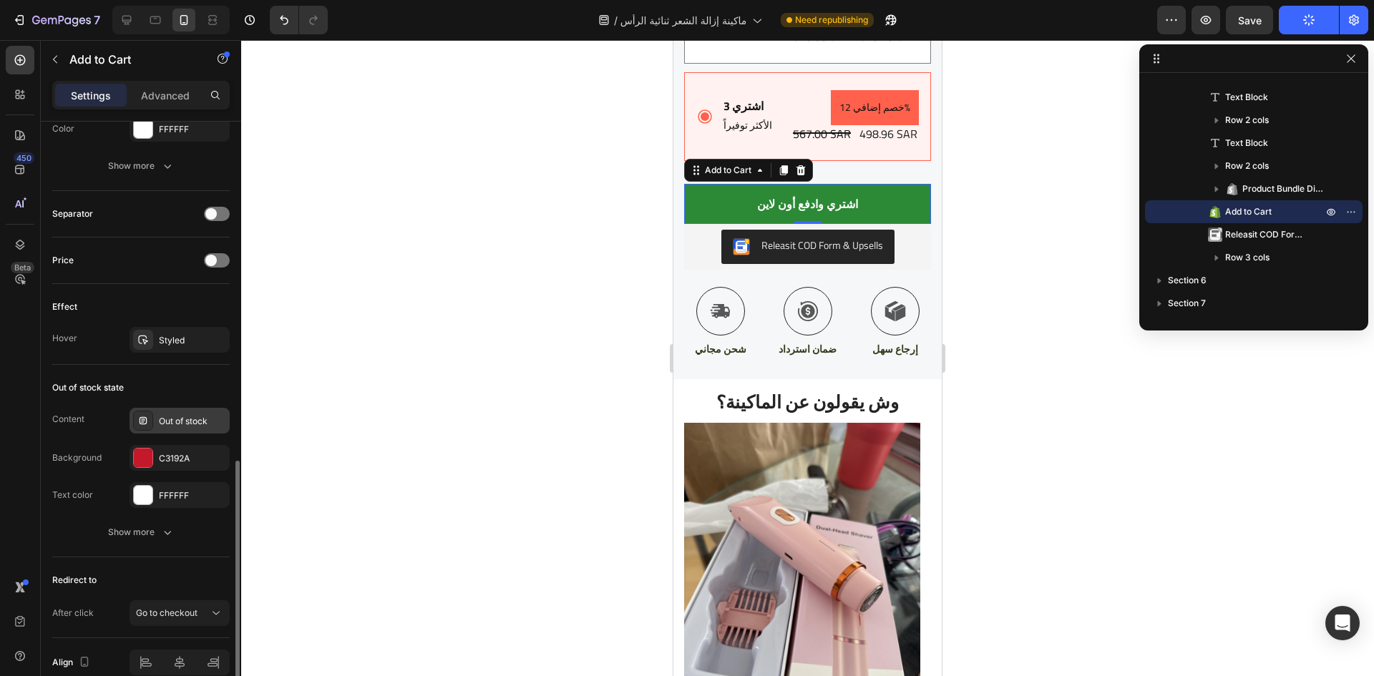
scroll to position [873, 0]
click at [1183, 420] on div at bounding box center [807, 358] width 1133 height 636
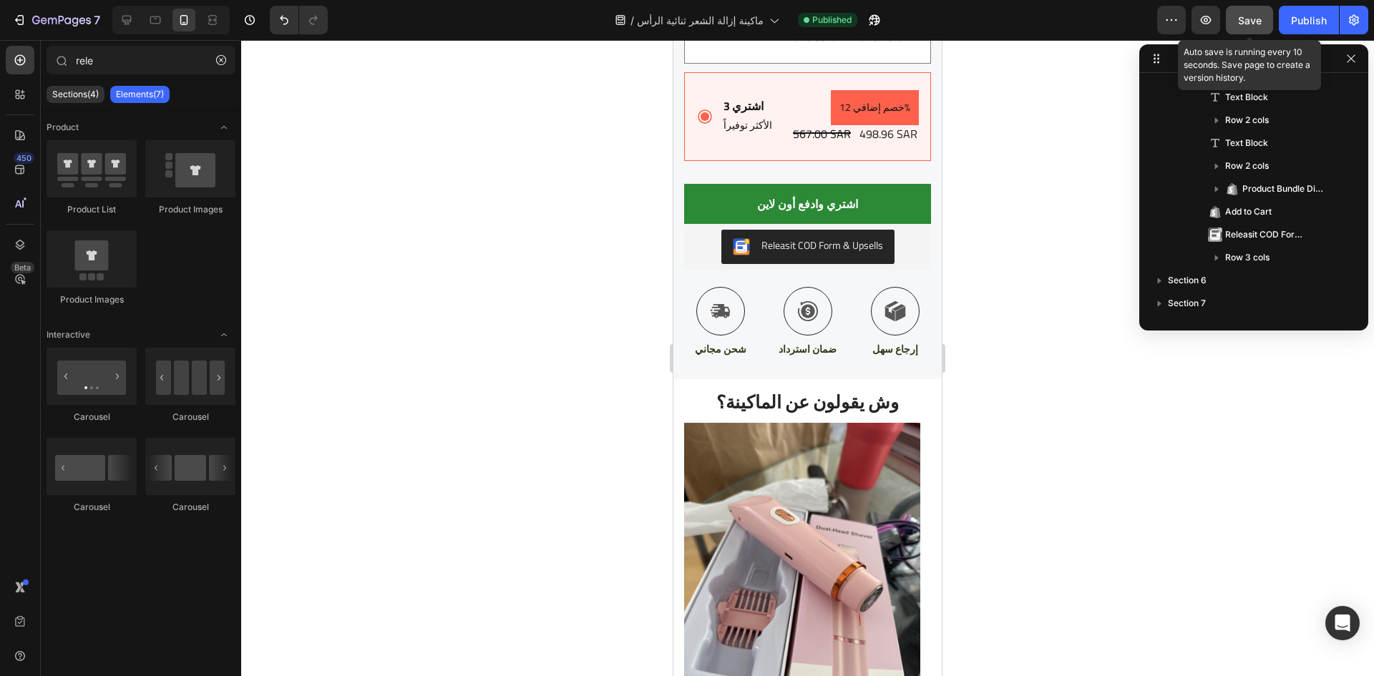
click at [1255, 24] on span "Save" at bounding box center [1250, 20] width 24 height 12
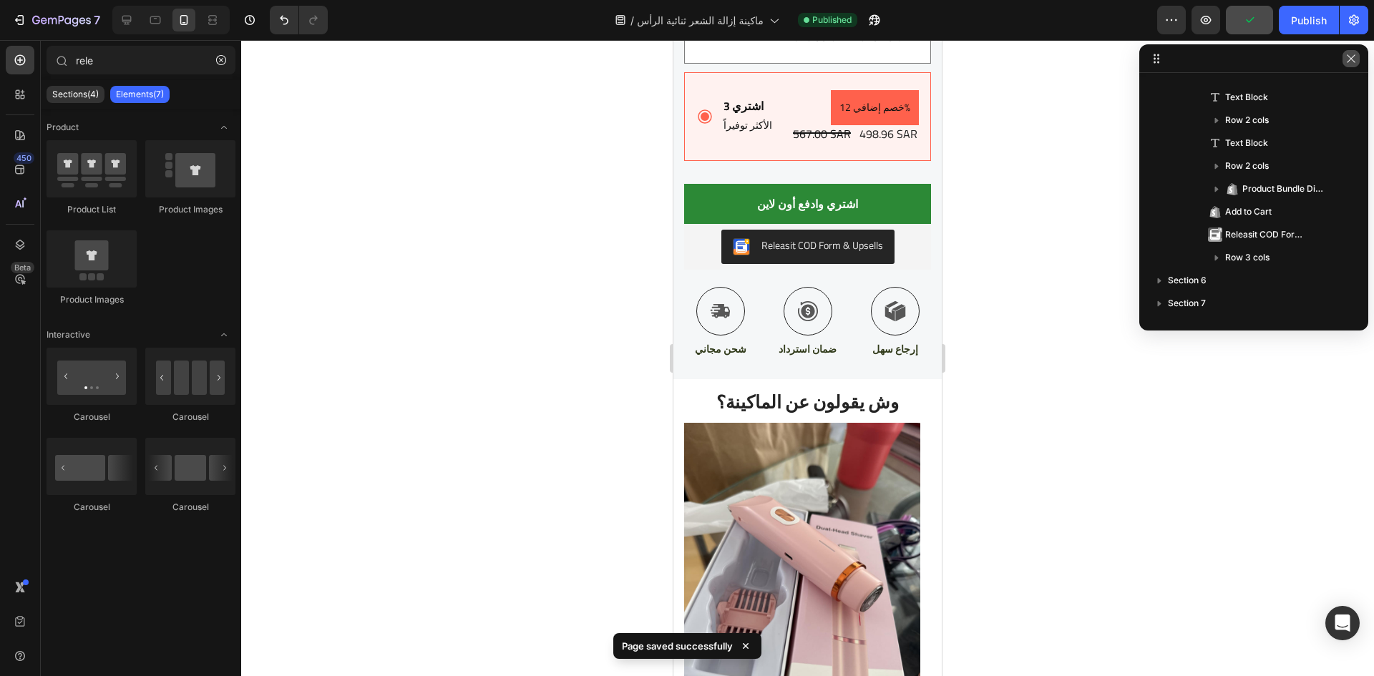
click at [1351, 57] on icon "button" at bounding box center [1351, 58] width 11 height 11
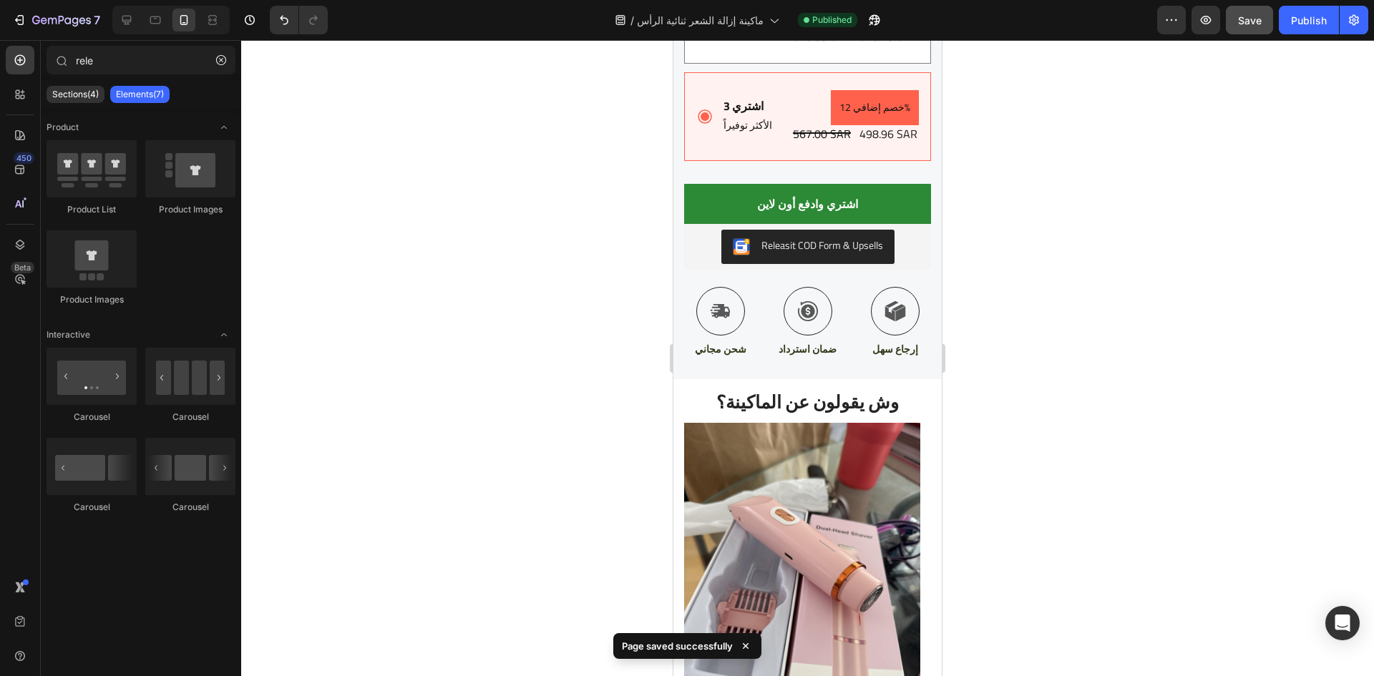
click at [1097, 397] on div at bounding box center [807, 358] width 1133 height 636
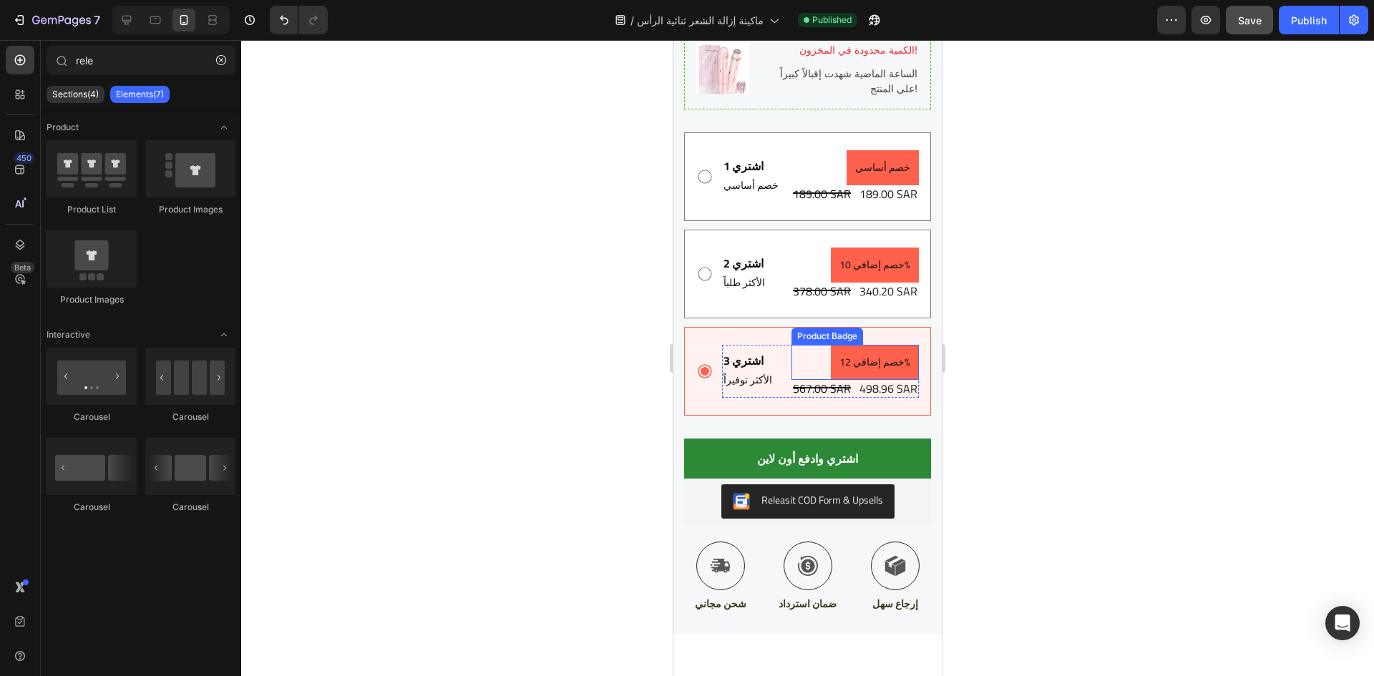
scroll to position [2545, 0]
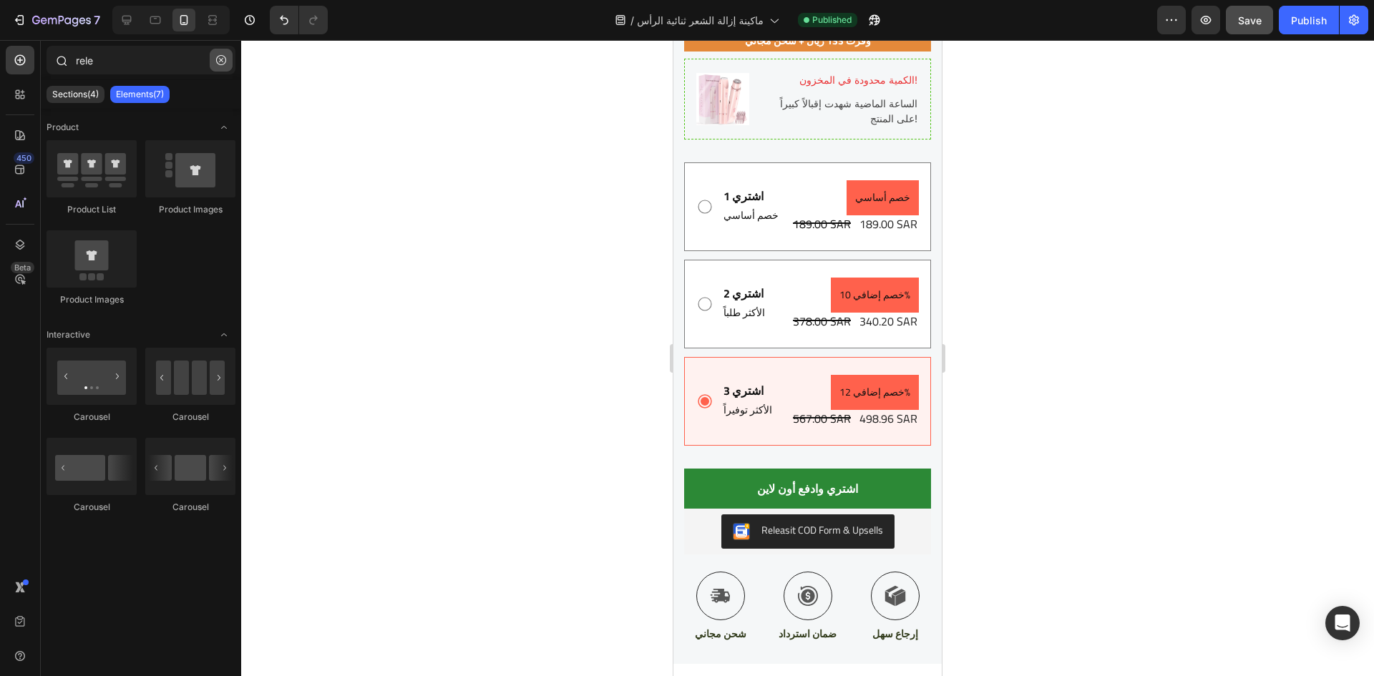
click at [218, 62] on icon "button" at bounding box center [221, 60] width 10 height 10
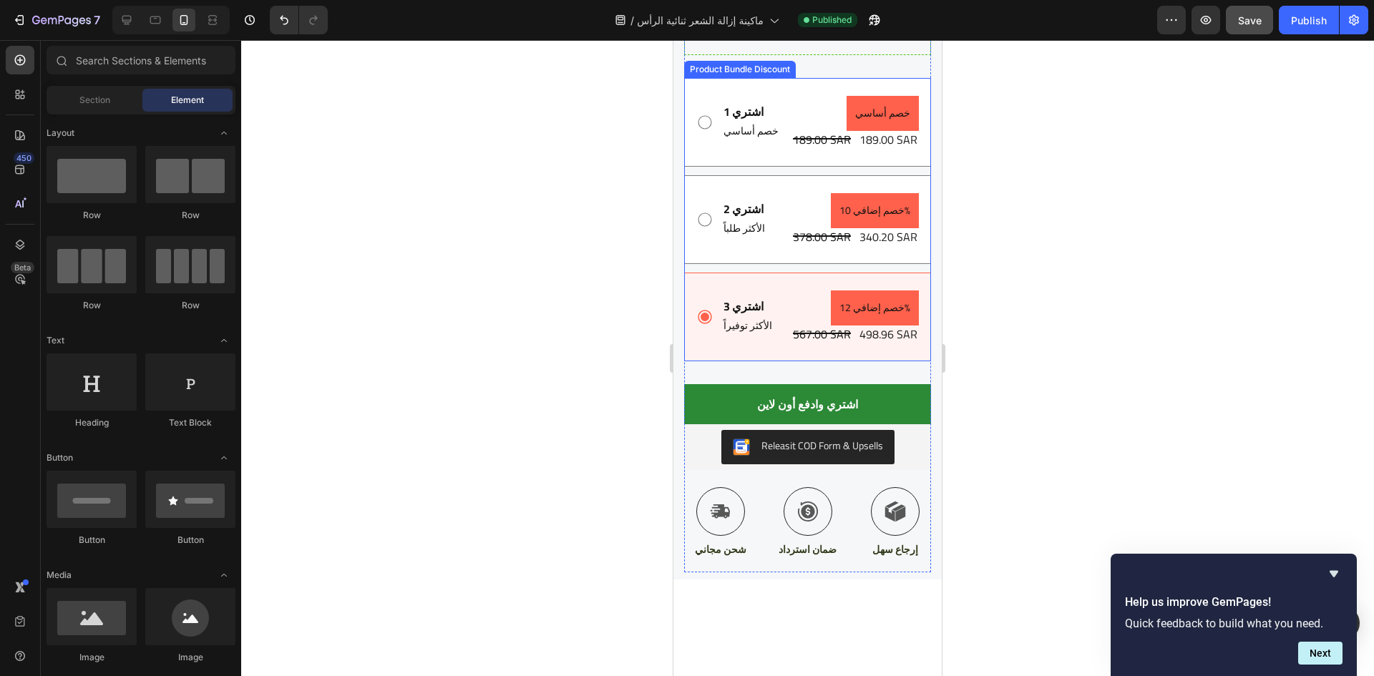
scroll to position [2758, 0]
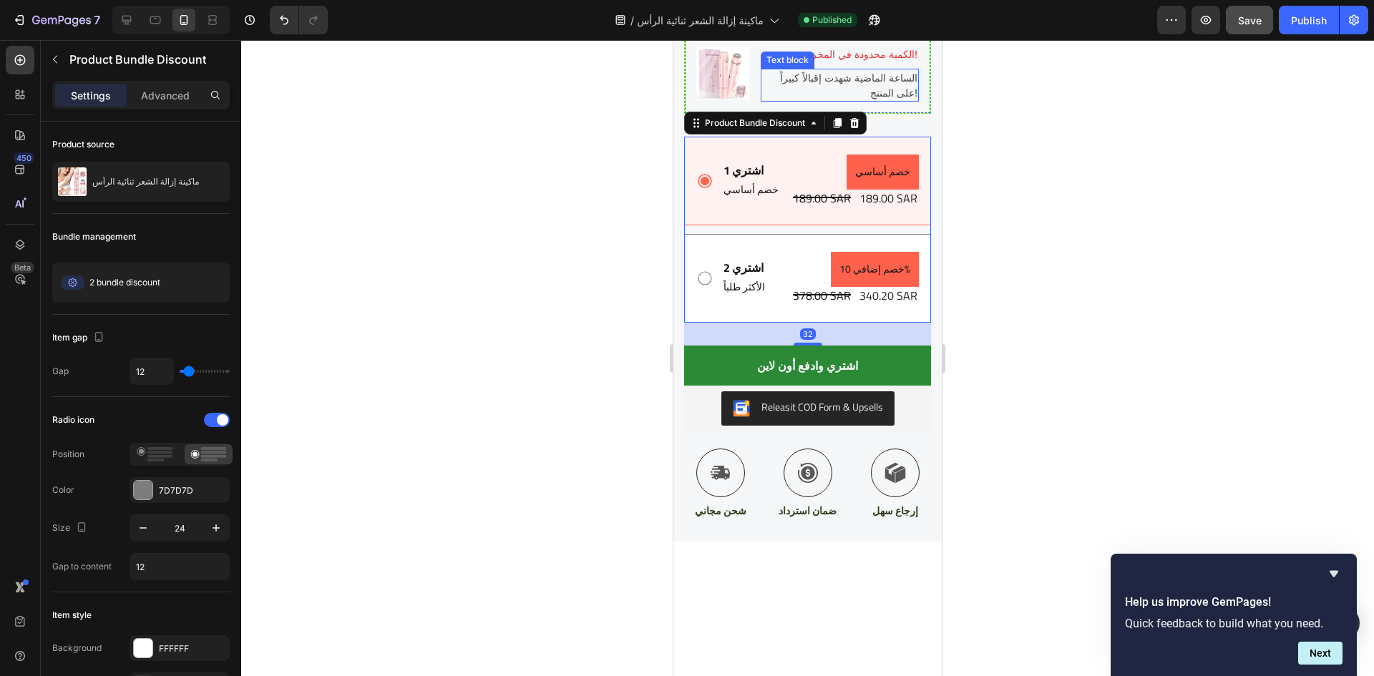
scroll to position [2545, 0]
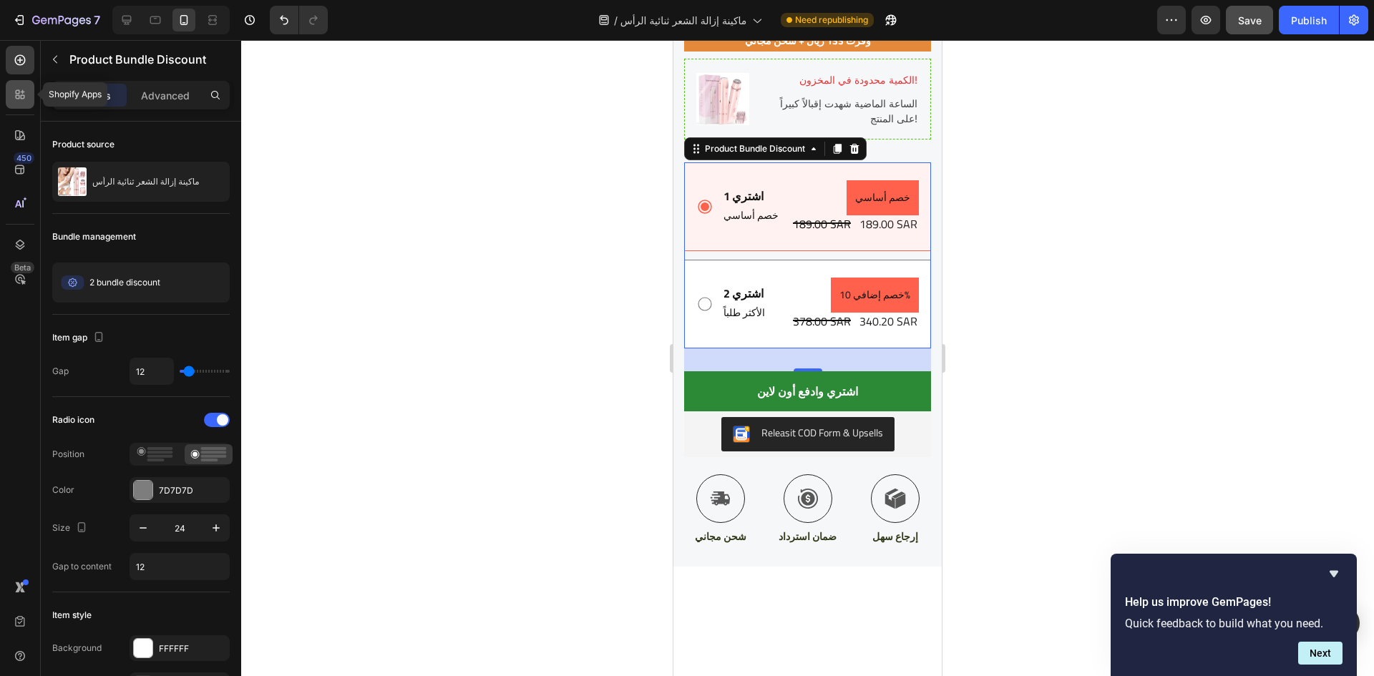
click at [19, 99] on icon at bounding box center [18, 97] width 4 height 4
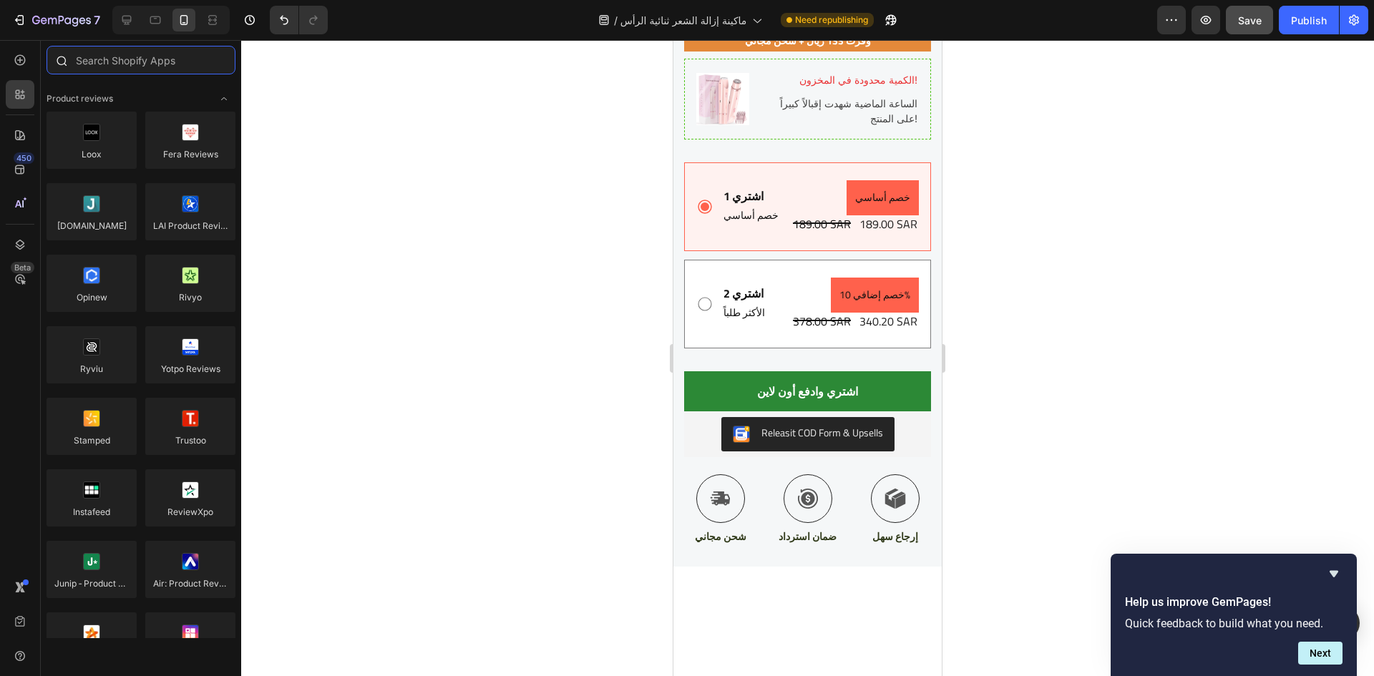
click at [137, 64] on input "text" at bounding box center [141, 60] width 189 height 29
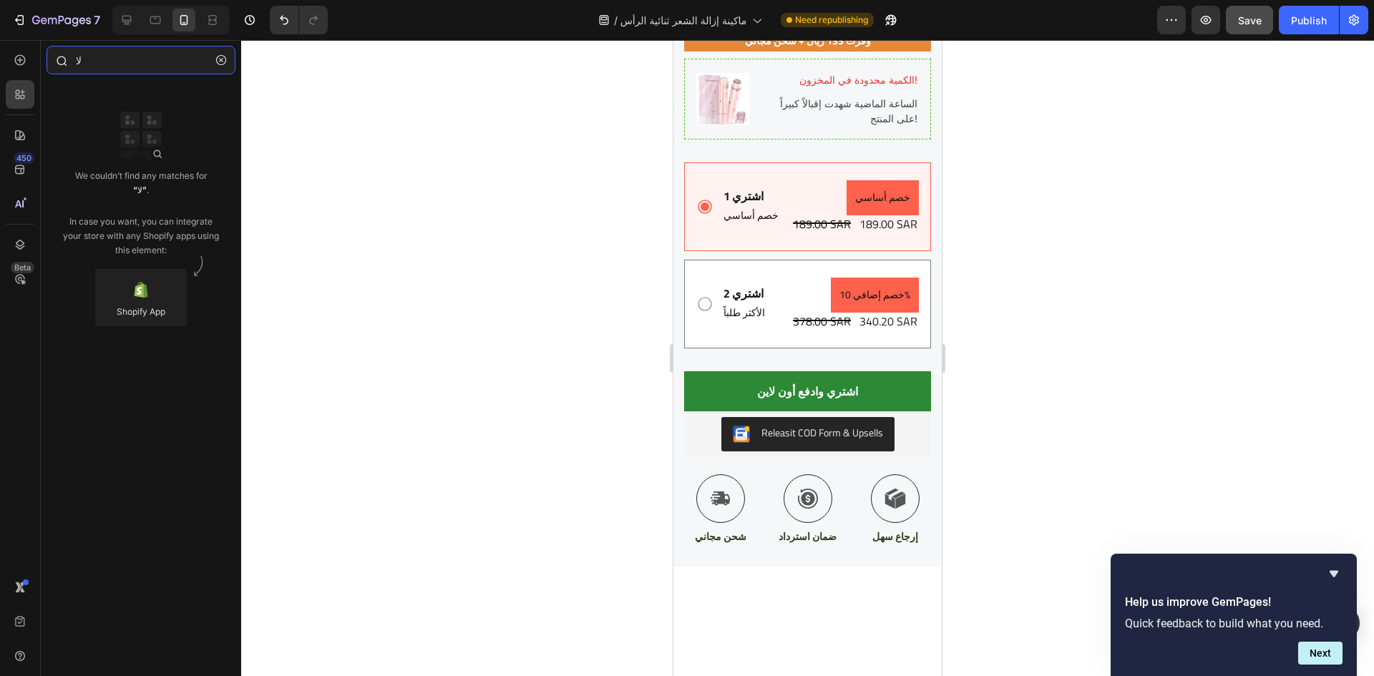
type input "ل"
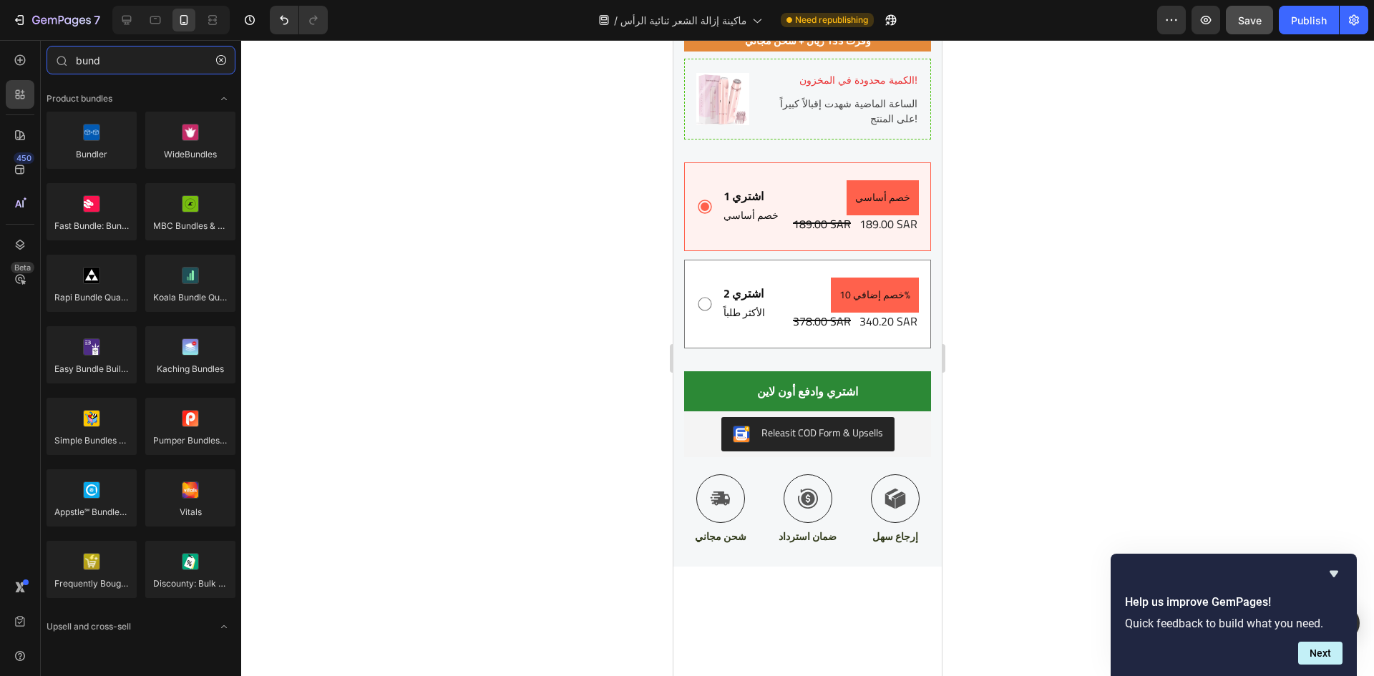
scroll to position [2539, 0]
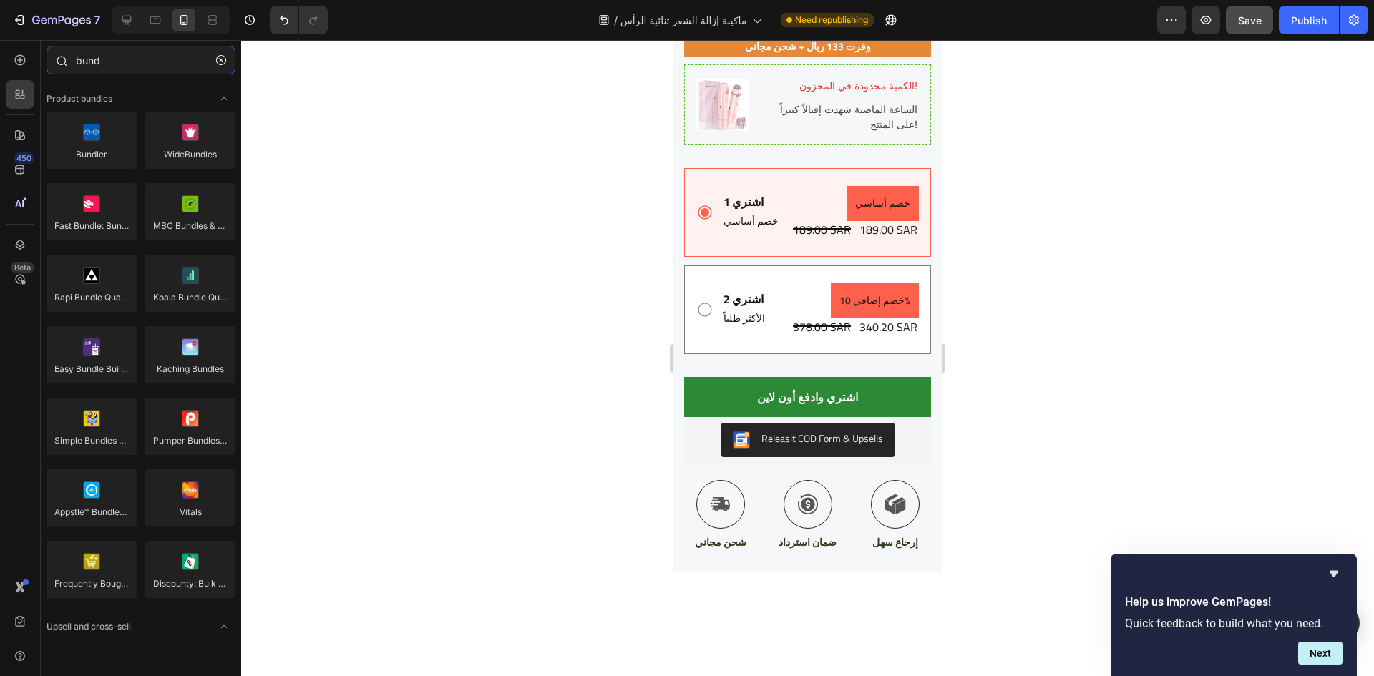
click at [125, 67] on input "bund" at bounding box center [141, 60] width 189 height 29
click at [124, 67] on input "bund" at bounding box center [141, 60] width 189 height 29
paste input "Wizio Bundle"
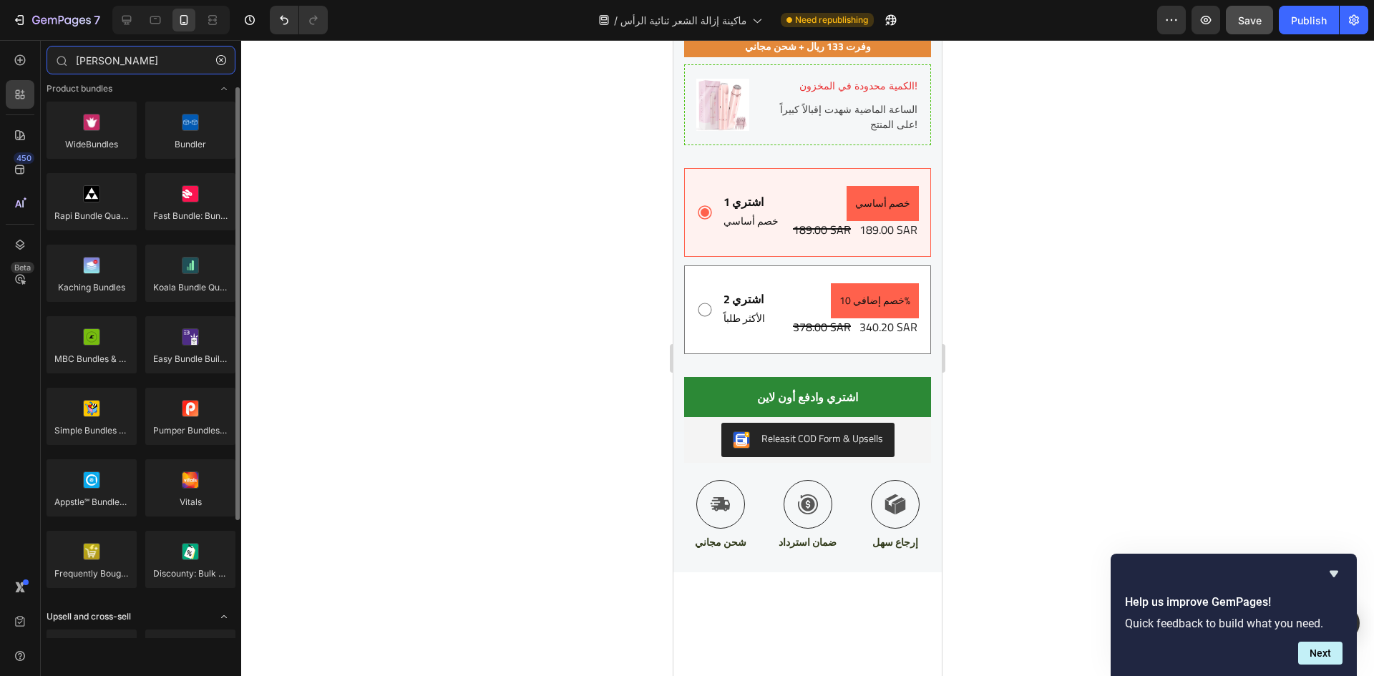
scroll to position [160, 0]
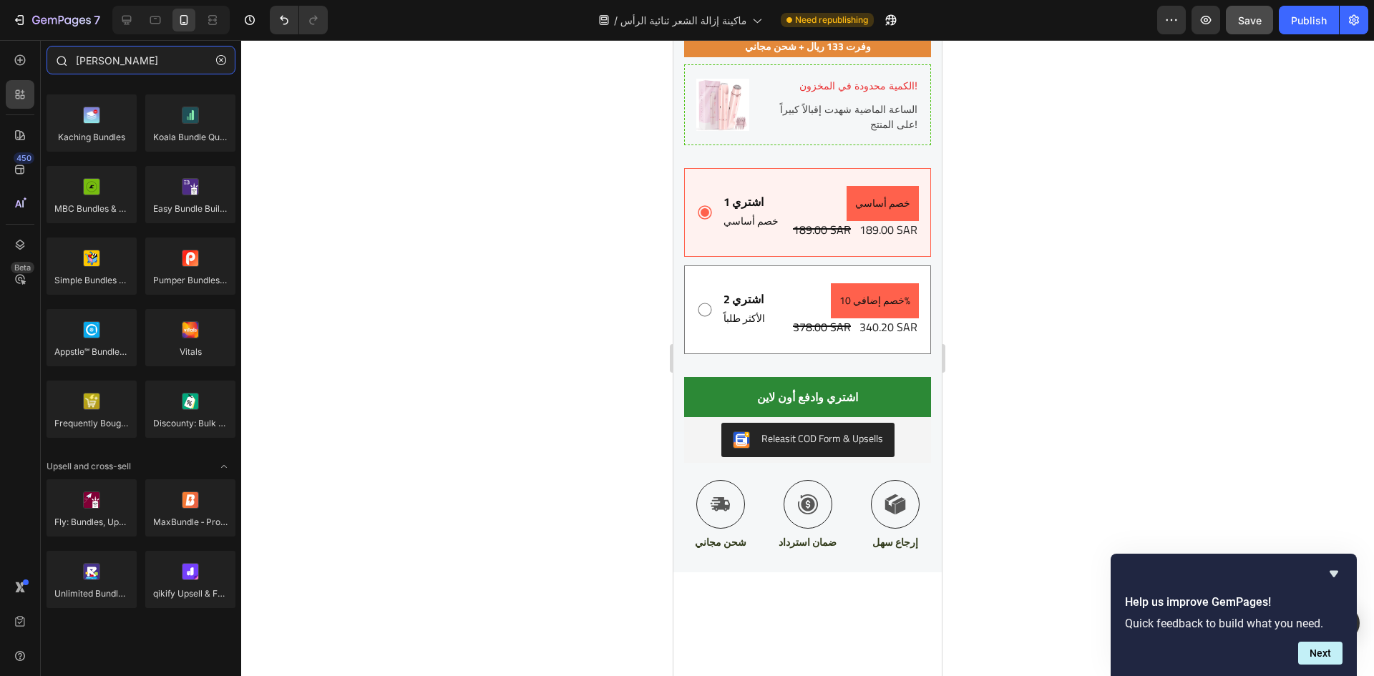
drag, startPoint x: 103, startPoint y: 62, endPoint x: 157, endPoint y: 57, distance: 54.6
click at [157, 57] on input "Wizio Bundle" at bounding box center [141, 60] width 189 height 29
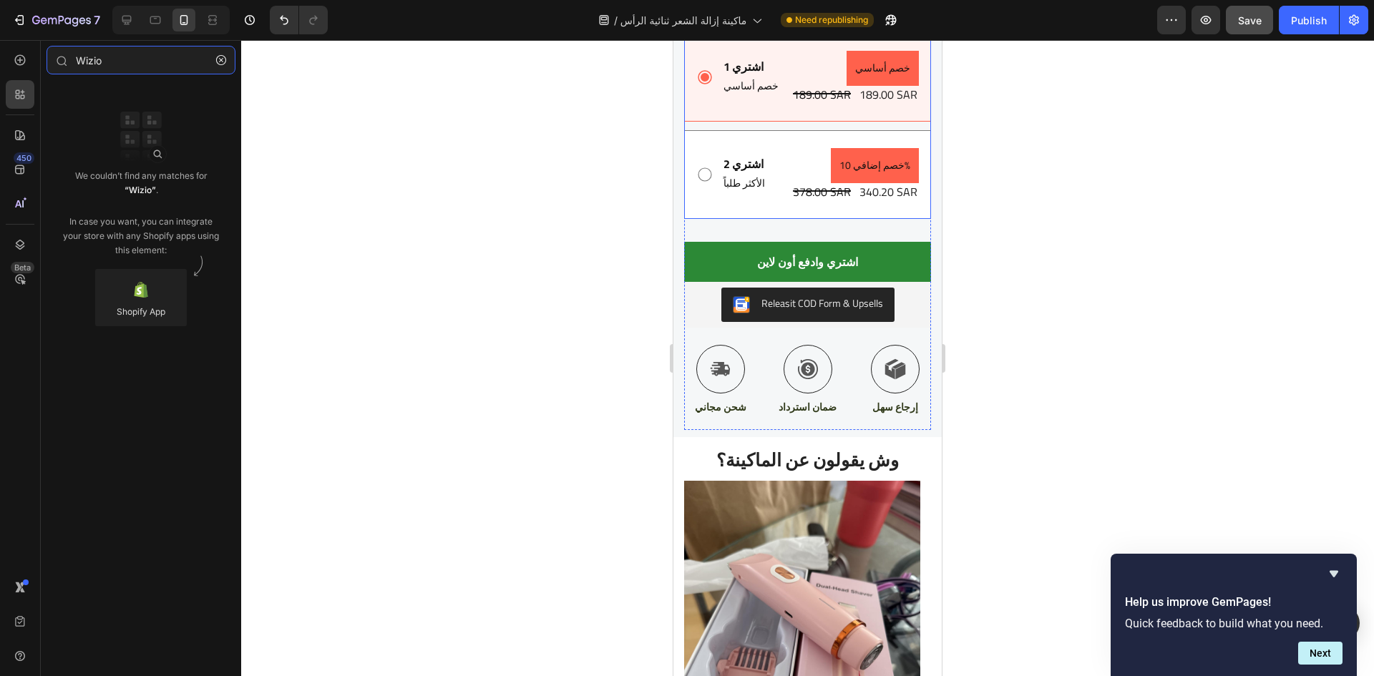
scroll to position [2721, 0]
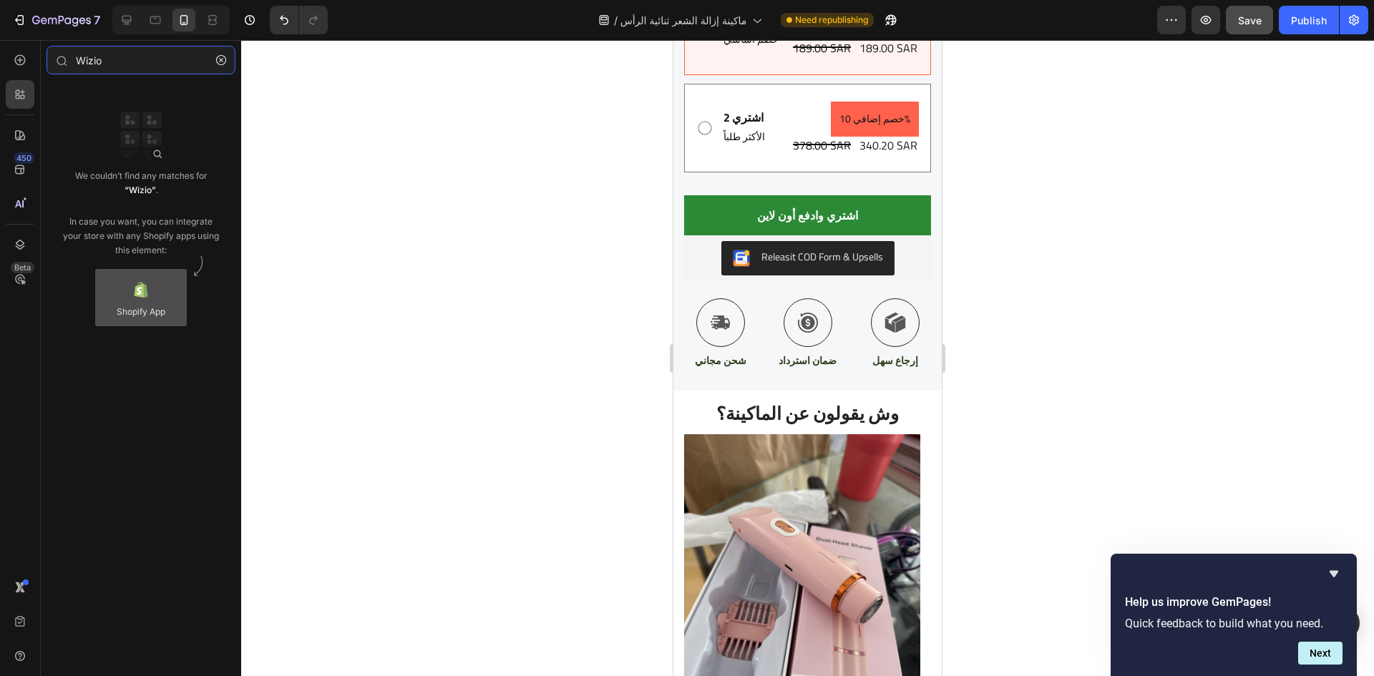
type input "Wizio"
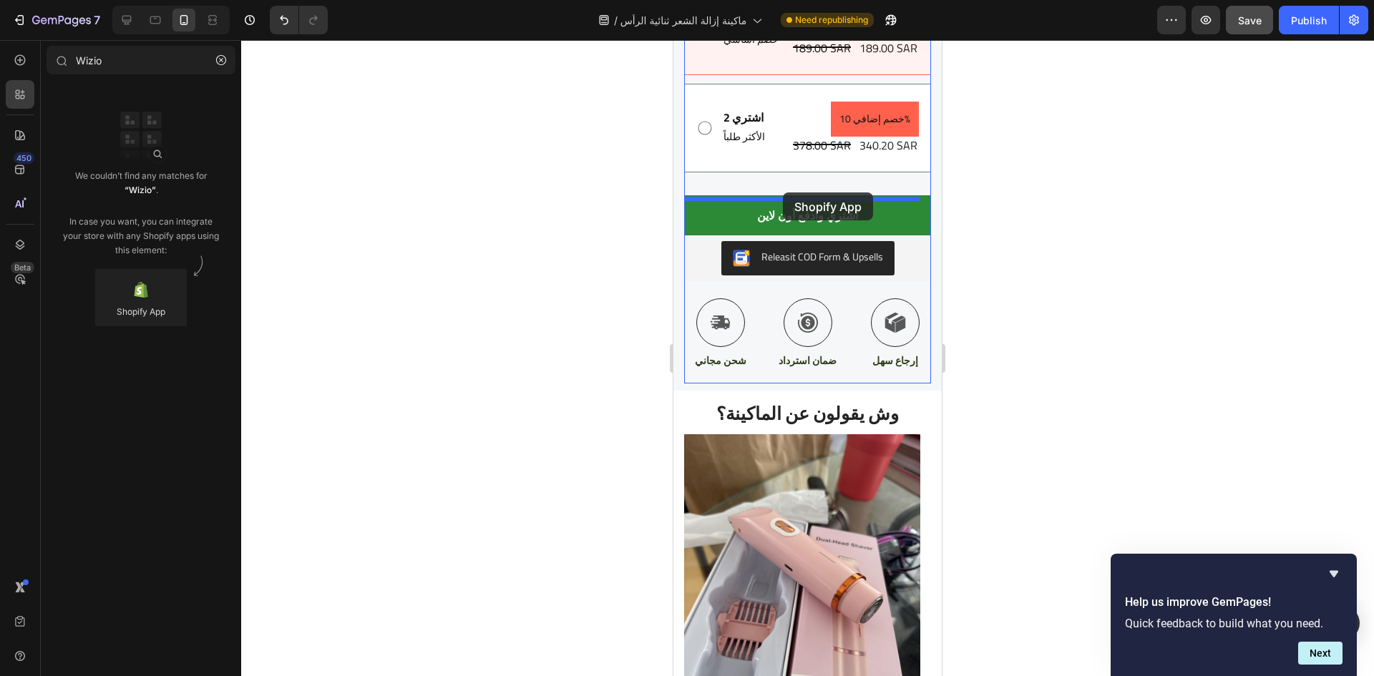
drag, startPoint x: 803, startPoint y: 335, endPoint x: 783, endPoint y: 193, distance: 143.9
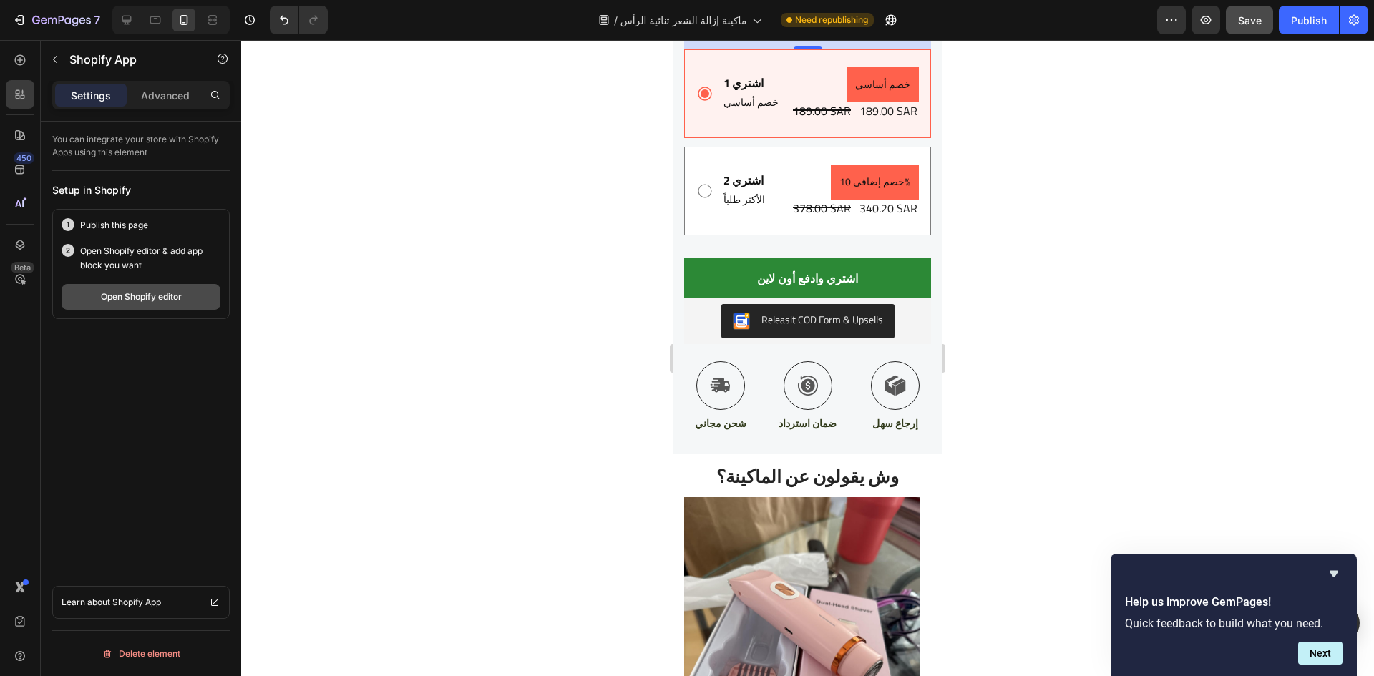
click at [165, 305] on button "Open Shopify editor" at bounding box center [141, 297] width 159 height 26
click at [148, 301] on div "Open Shopify editor" at bounding box center [141, 297] width 81 height 13
click at [1314, 19] on div "Publish" at bounding box center [1309, 20] width 36 height 15
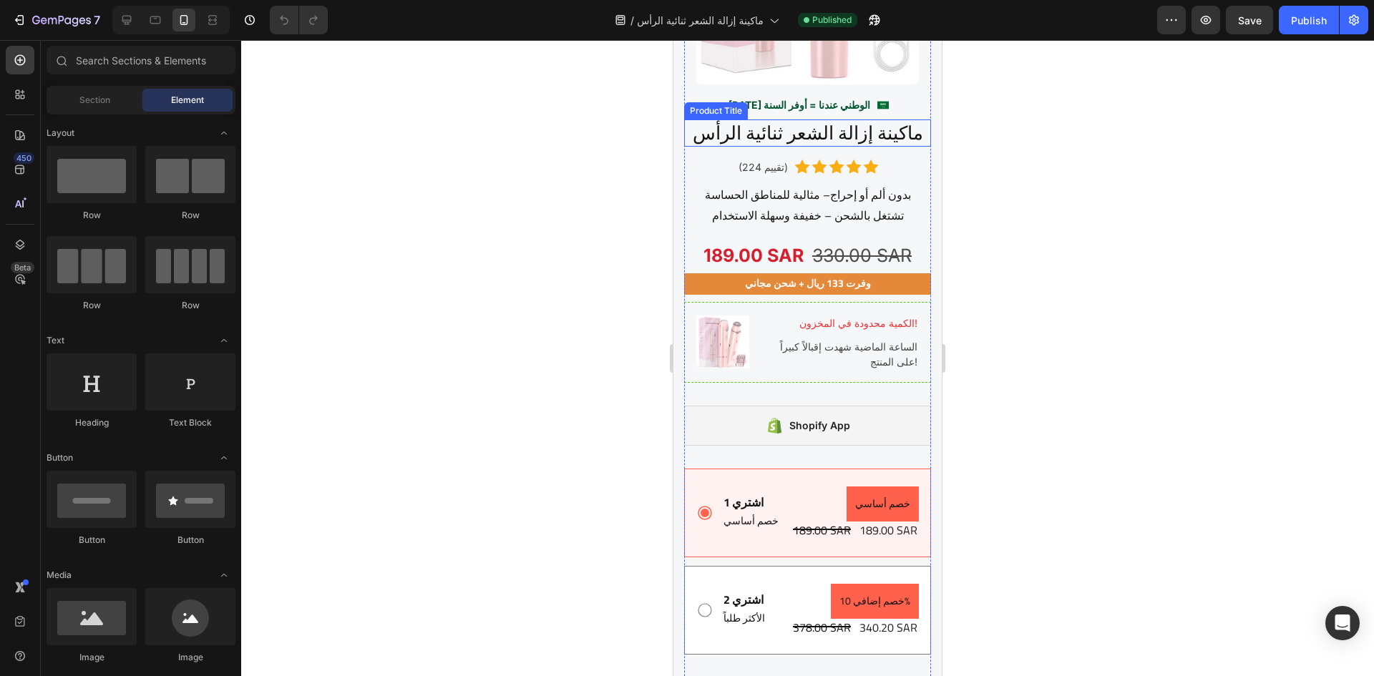
scroll to position [2504, 0]
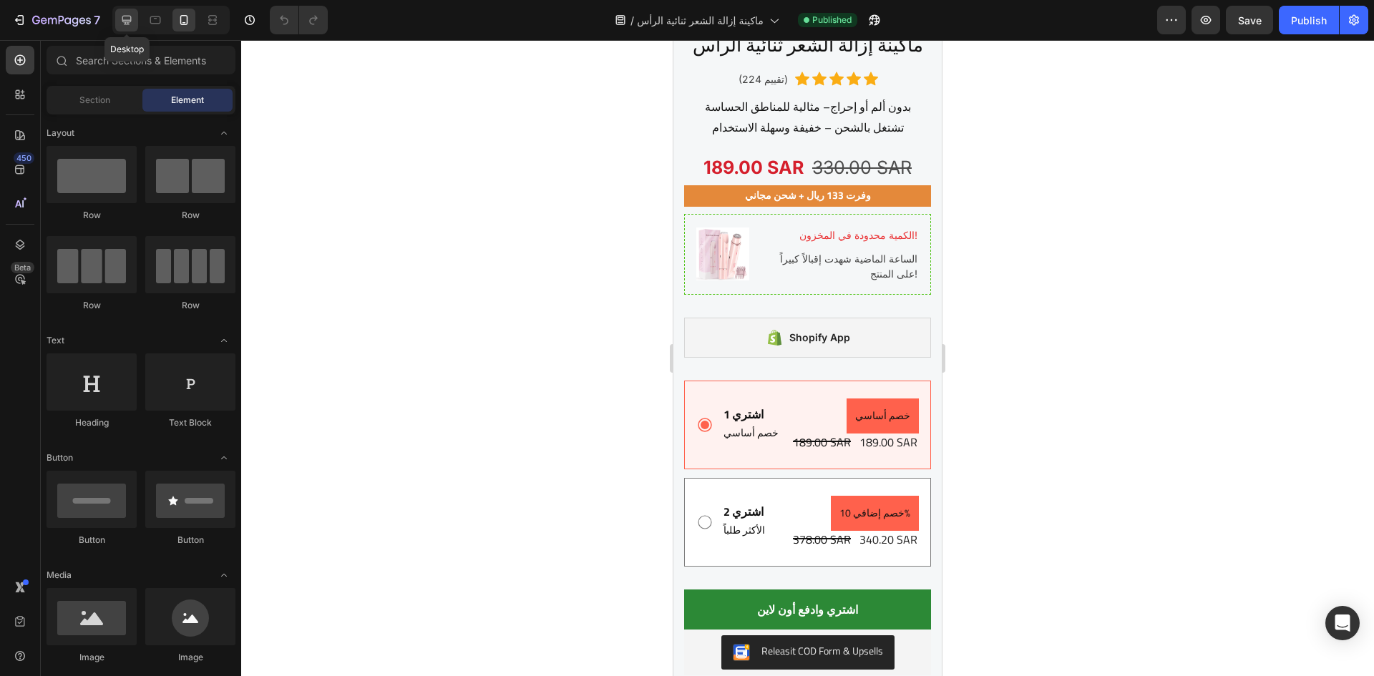
drag, startPoint x: 122, startPoint y: 15, endPoint x: 70, endPoint y: 195, distance: 187.1
click at [122, 15] on icon at bounding box center [127, 20] width 14 height 14
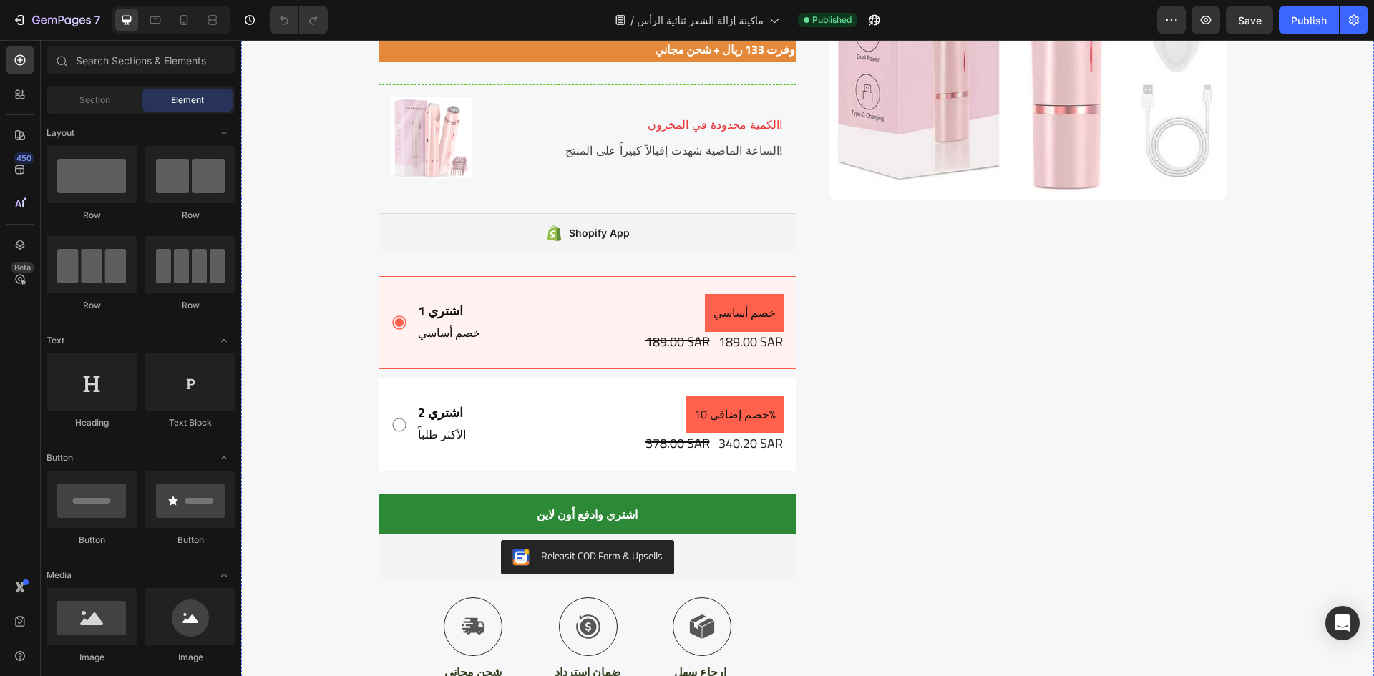
scroll to position [2450, 0]
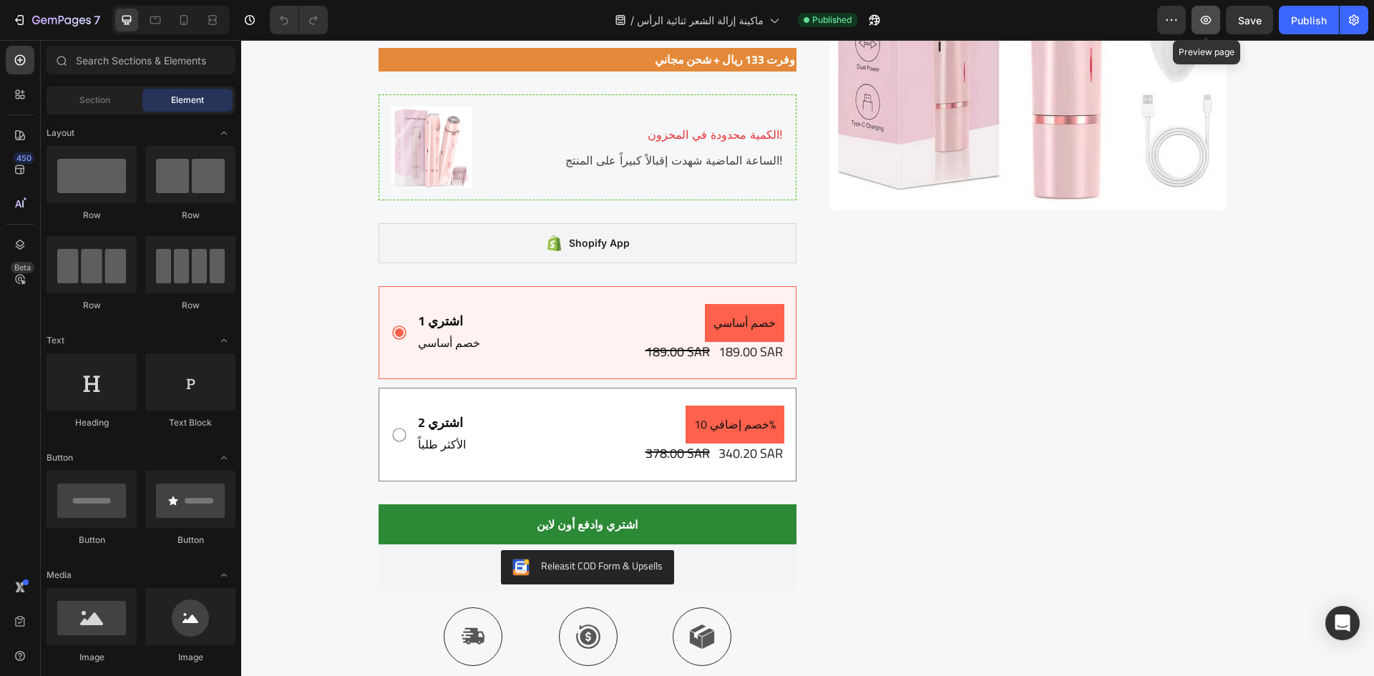
click at [1211, 23] on icon "button" at bounding box center [1206, 20] width 14 height 14
click at [640, 252] on div "Shopify App" at bounding box center [588, 243] width 418 height 40
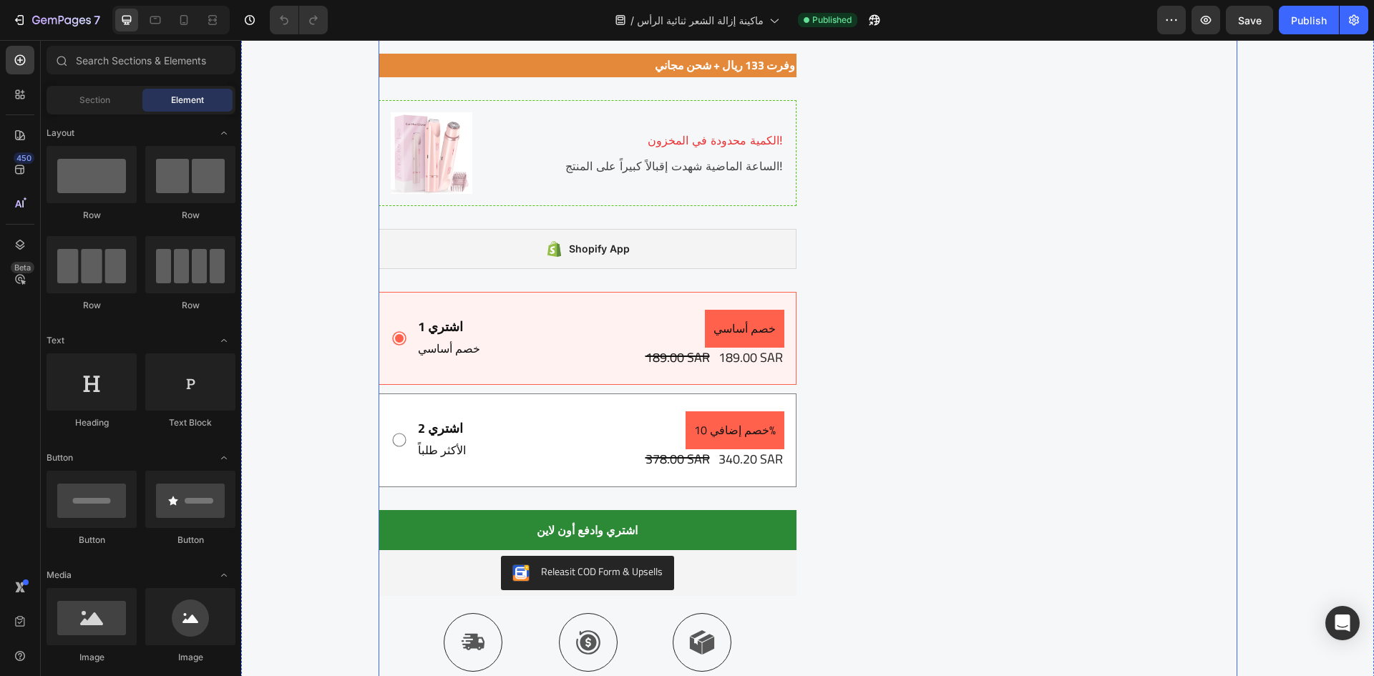
scroll to position [2576, 0]
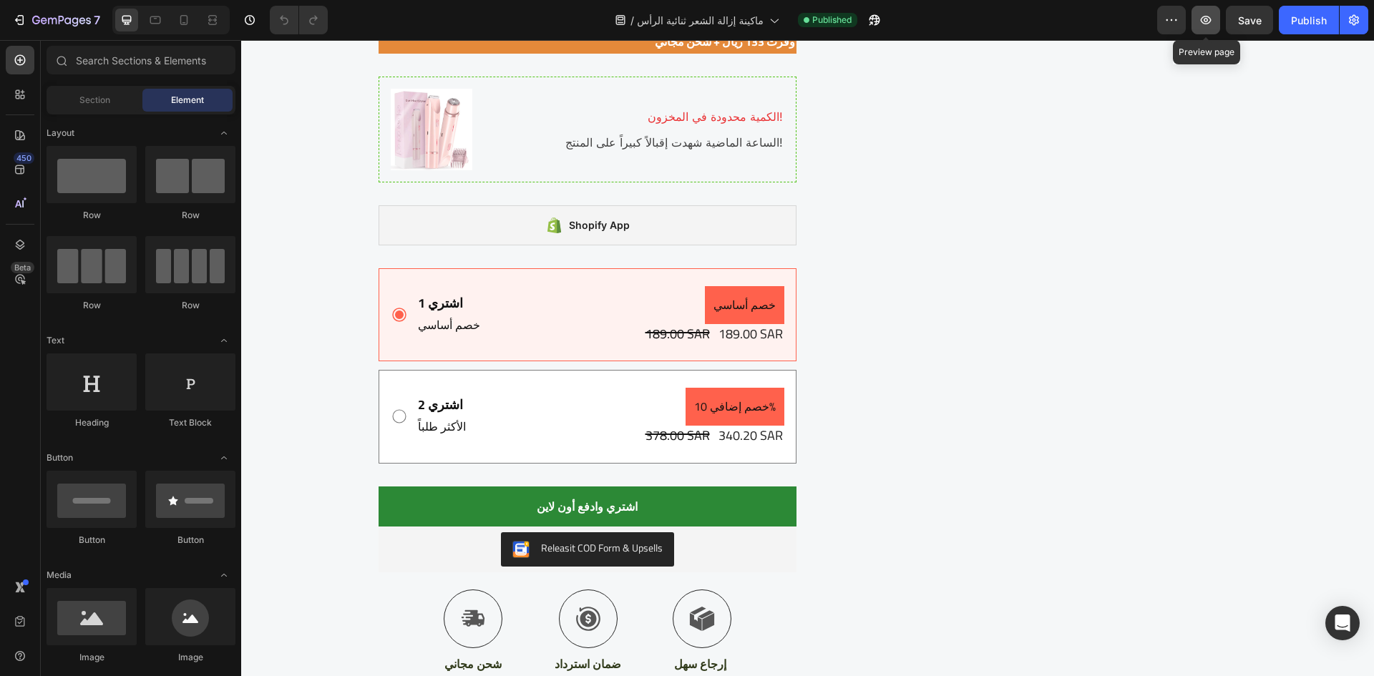
click at [1211, 21] on icon "button" at bounding box center [1206, 20] width 11 height 9
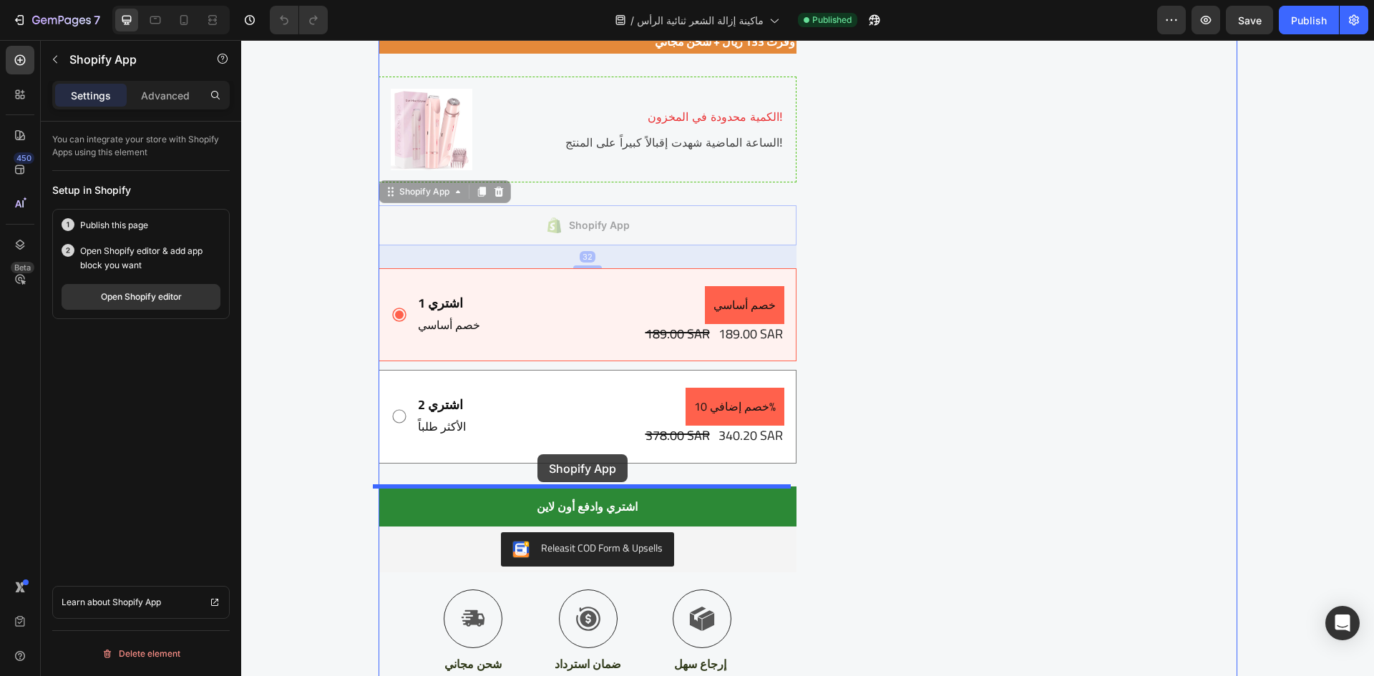
drag, startPoint x: 568, startPoint y: 223, endPoint x: 538, endPoint y: 455, distance: 234.0
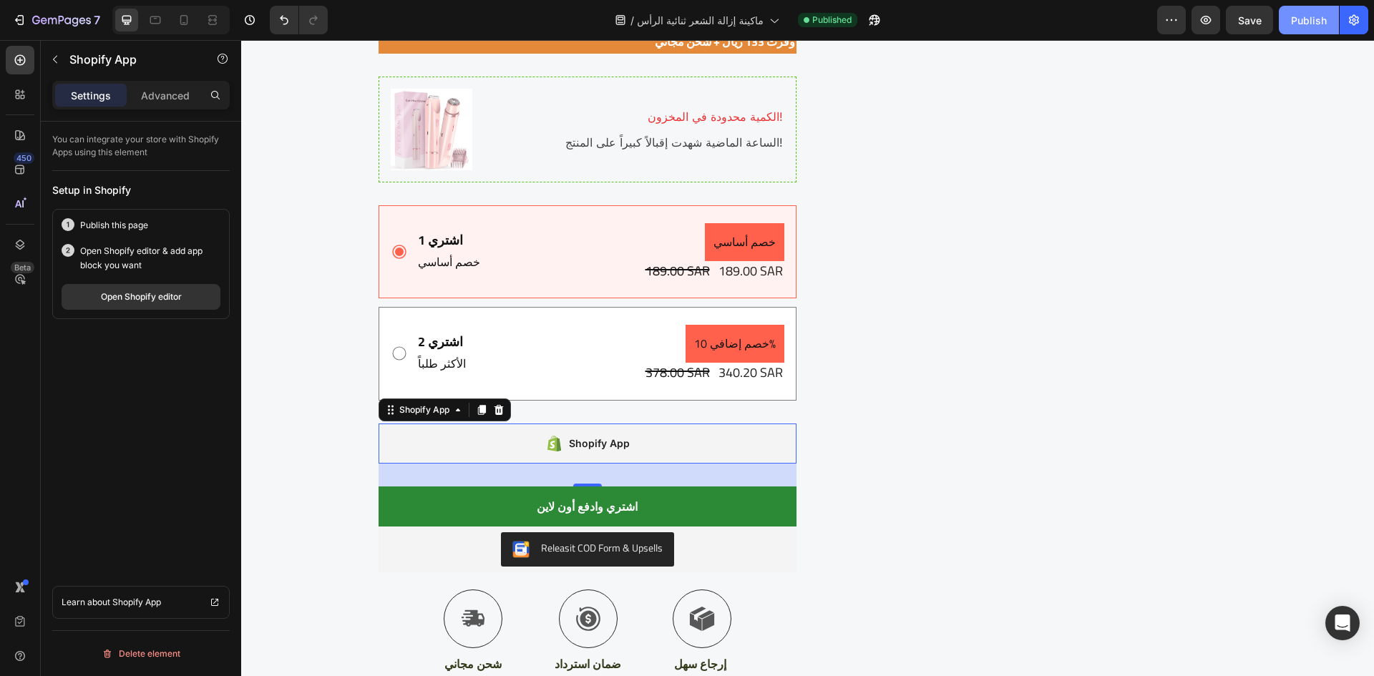
click at [1304, 13] on div "Publish" at bounding box center [1309, 20] width 36 height 15
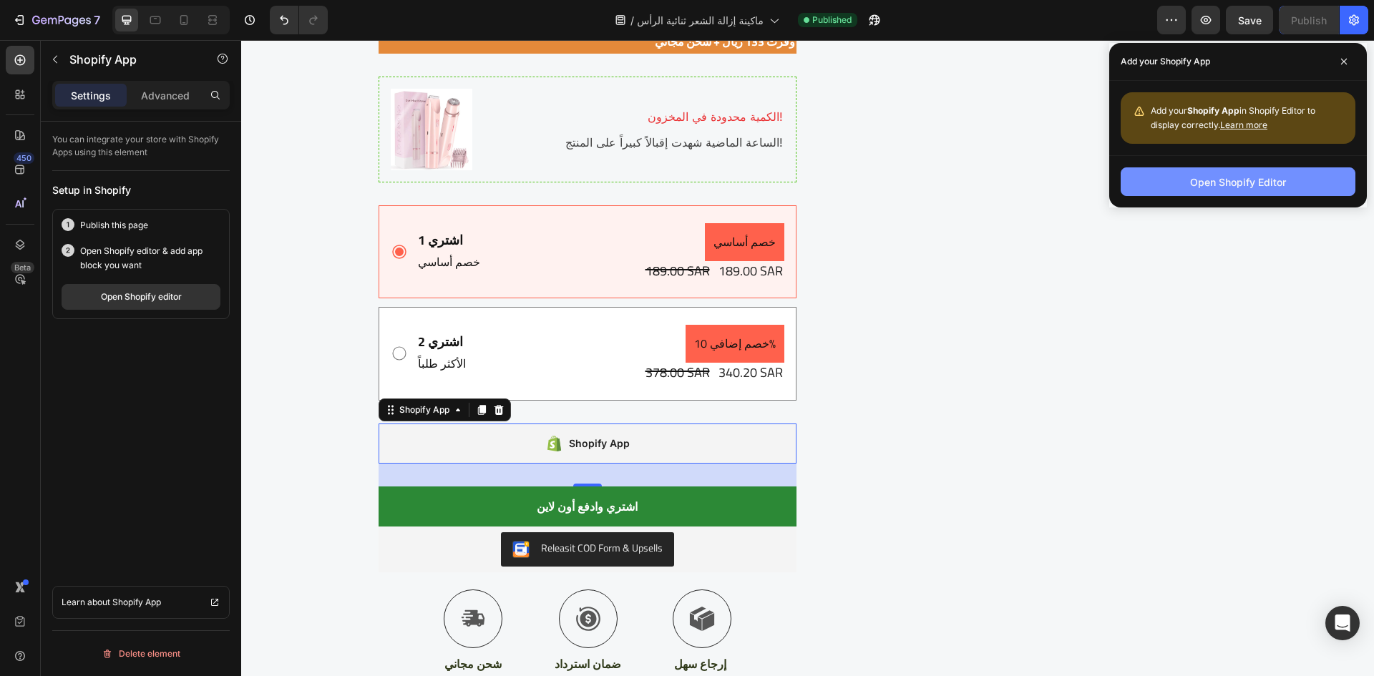
click at [1224, 182] on div "Open Shopify Editor" at bounding box center [1238, 182] width 96 height 15
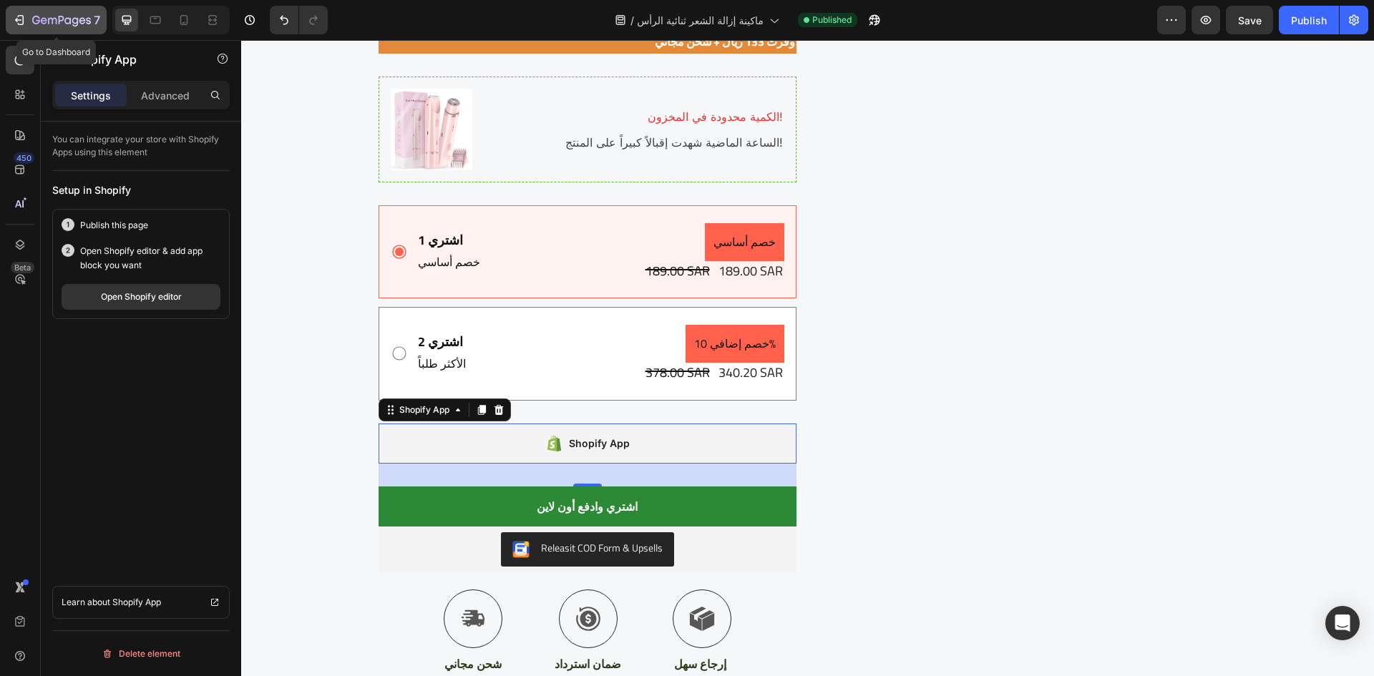
click at [12, 13] on icon "button" at bounding box center [19, 20] width 14 height 14
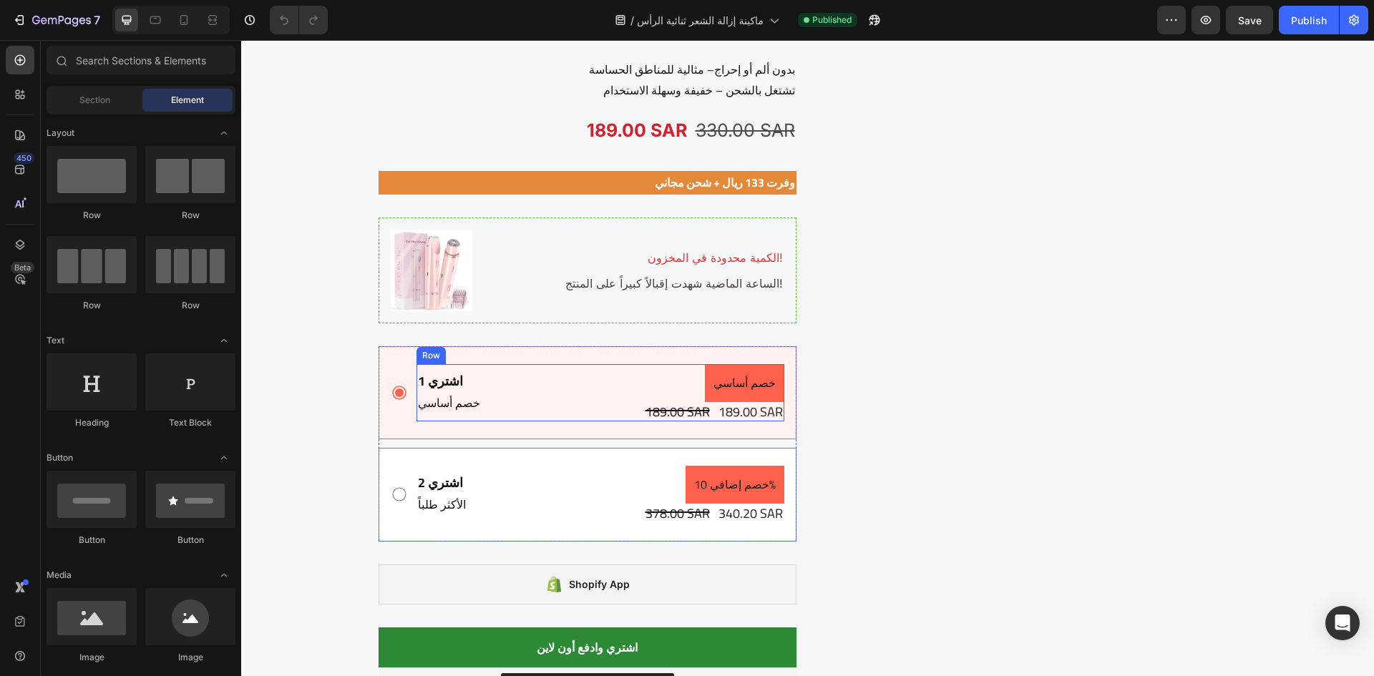
scroll to position [2433, 0]
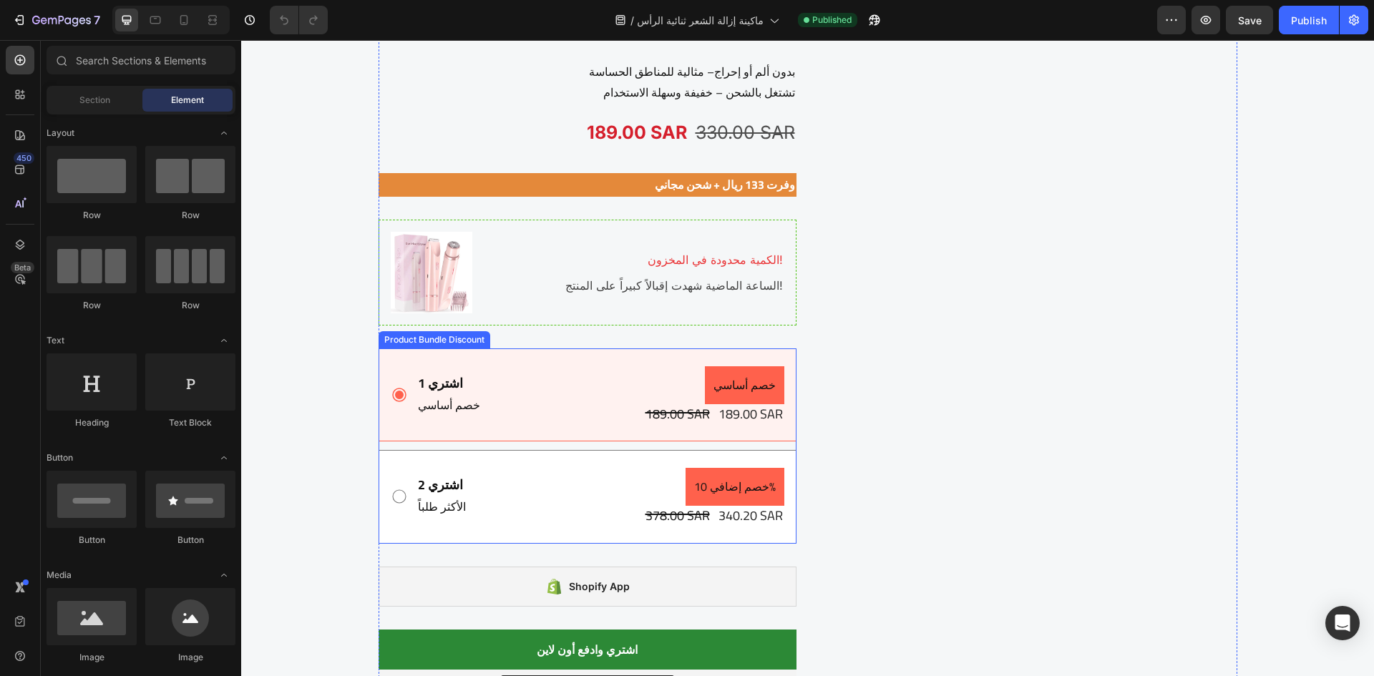
click at [407, 361] on div "اشتري 1 Text Block خصم أساسي Text Block خصم أساسي Product Badge 189.00 SAR Prod…" at bounding box center [588, 395] width 418 height 93
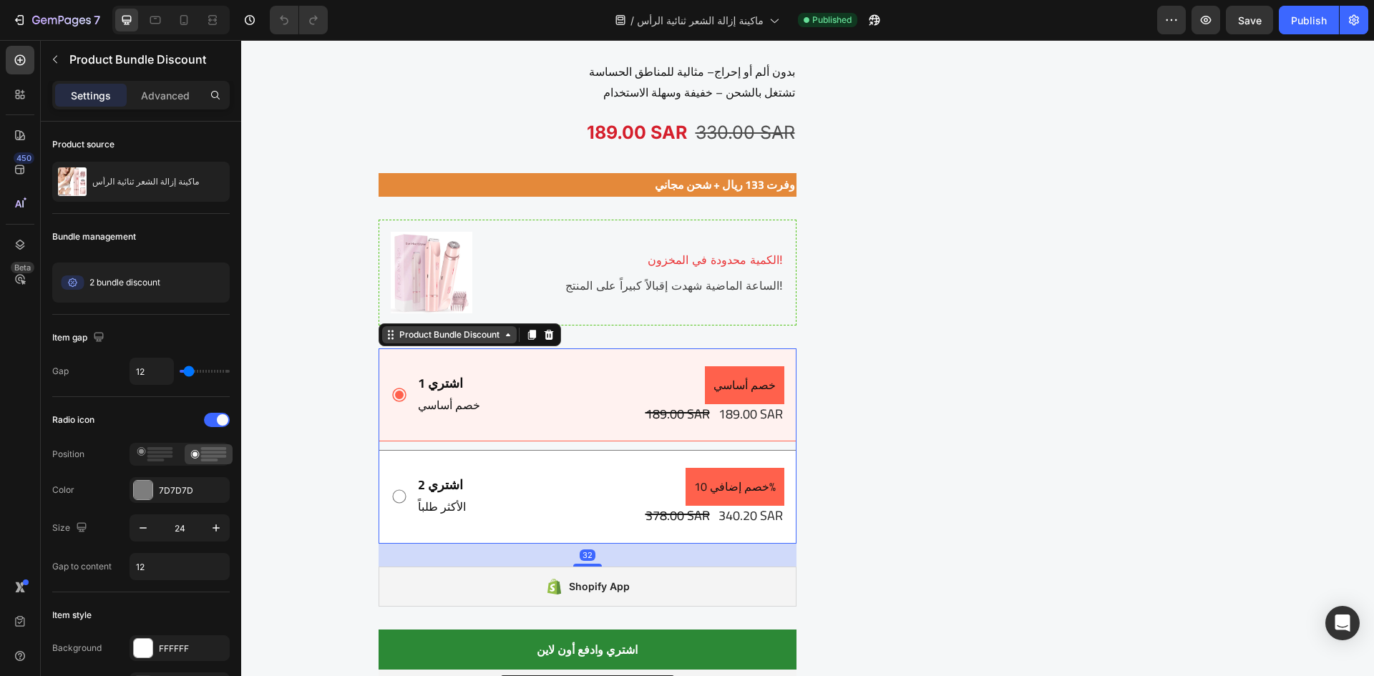
click at [508, 339] on icon at bounding box center [508, 334] width 11 height 11
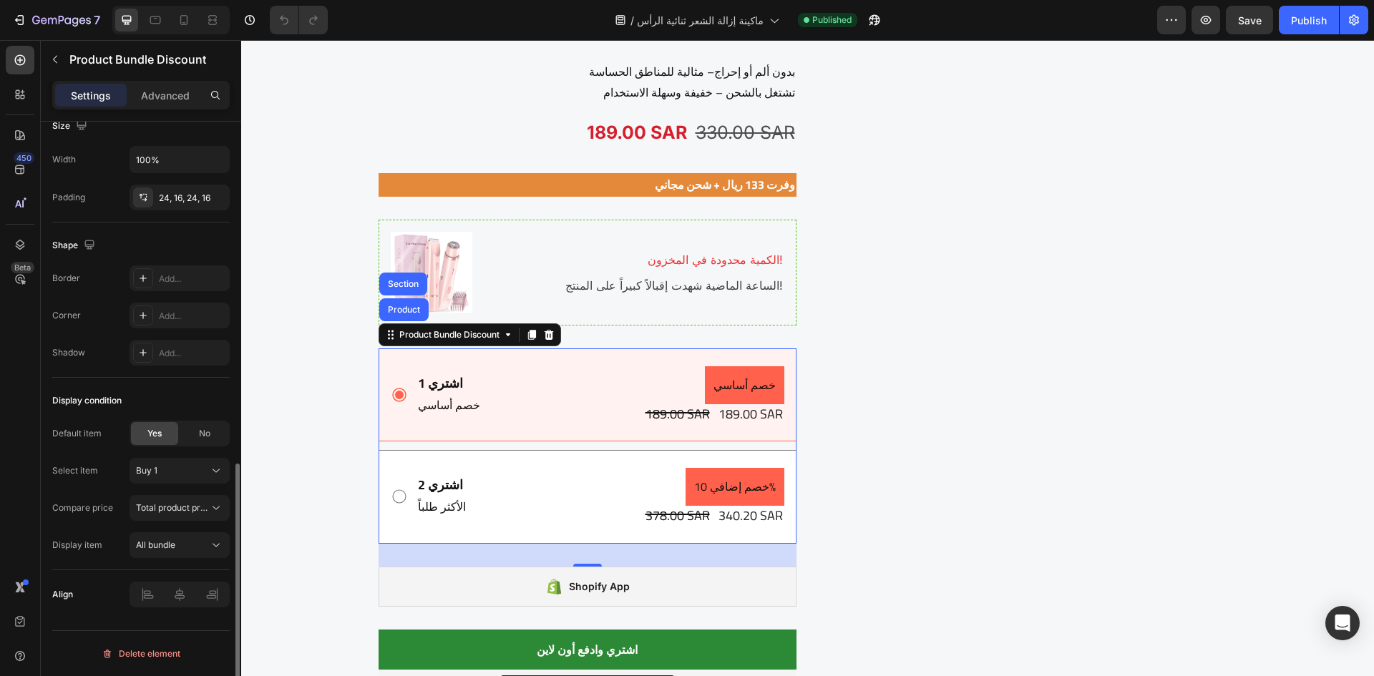
scroll to position [0, 0]
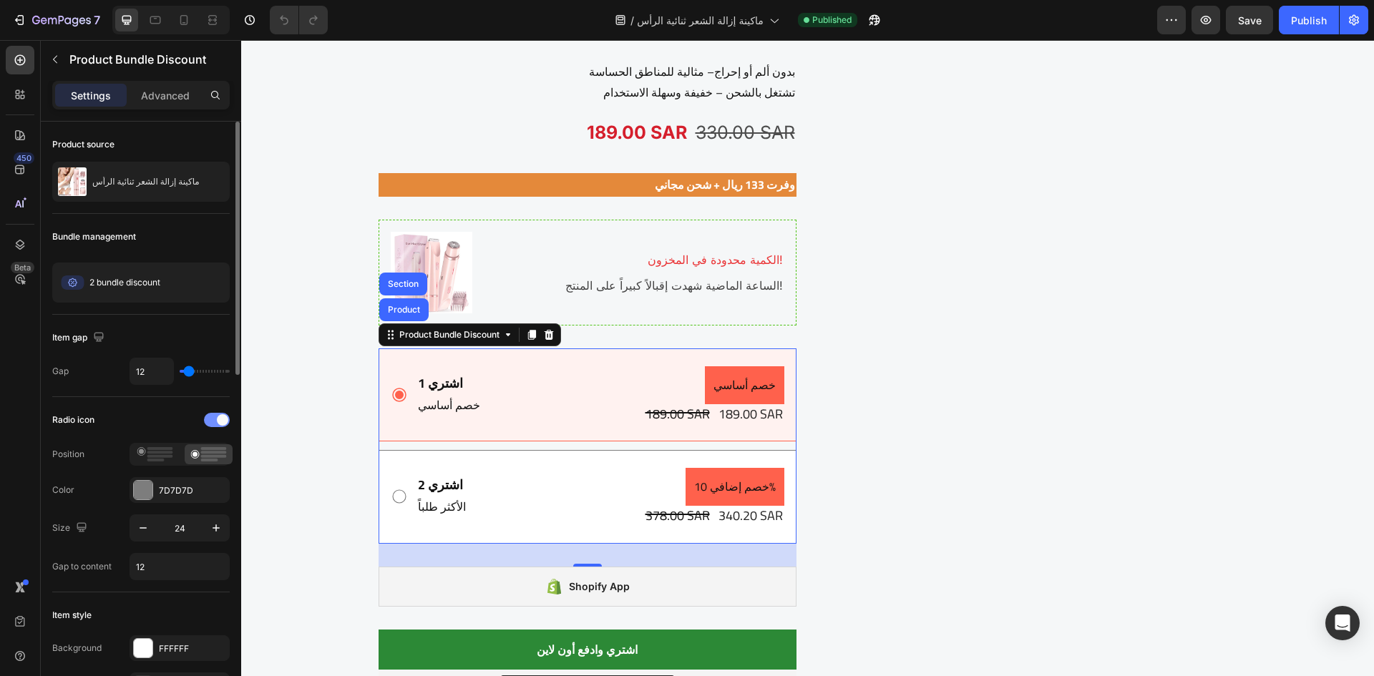
click at [211, 419] on div at bounding box center [217, 420] width 26 height 14
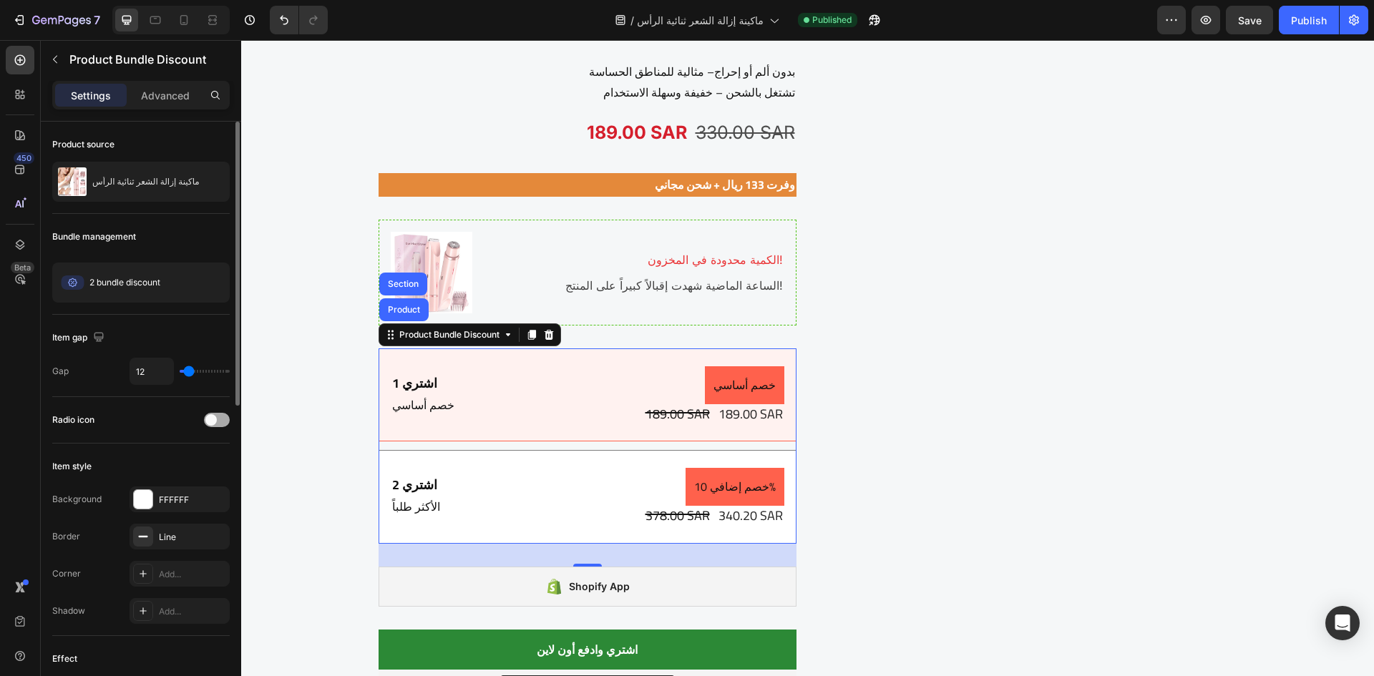
click at [211, 419] on span at bounding box center [210, 419] width 11 height 11
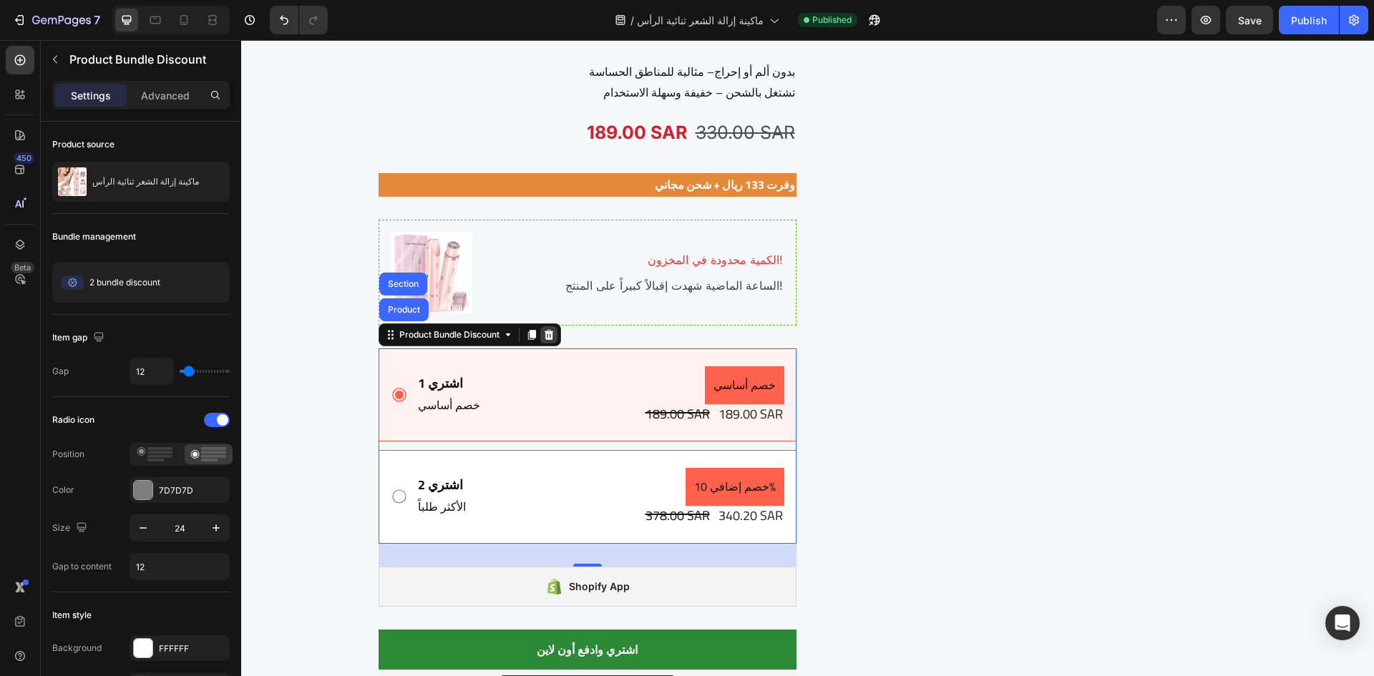
click at [545, 333] on icon at bounding box center [548, 335] width 9 height 10
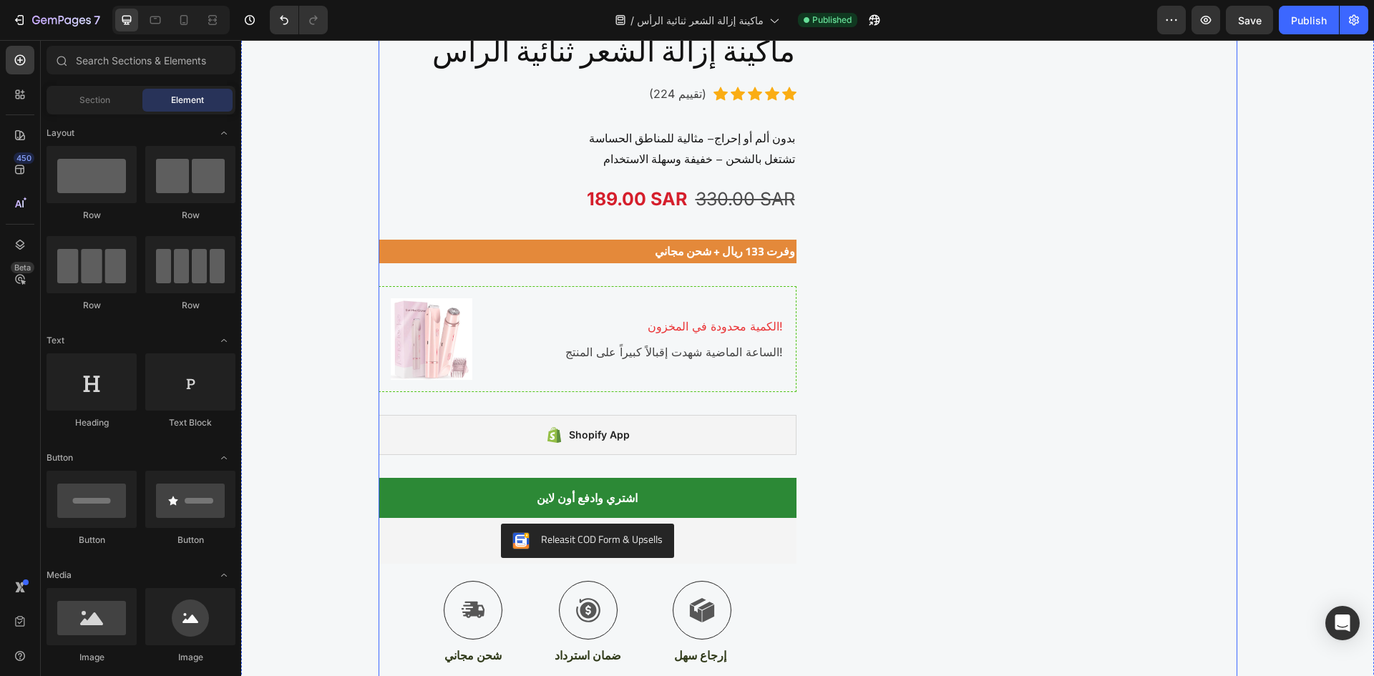
scroll to position [2362, 0]
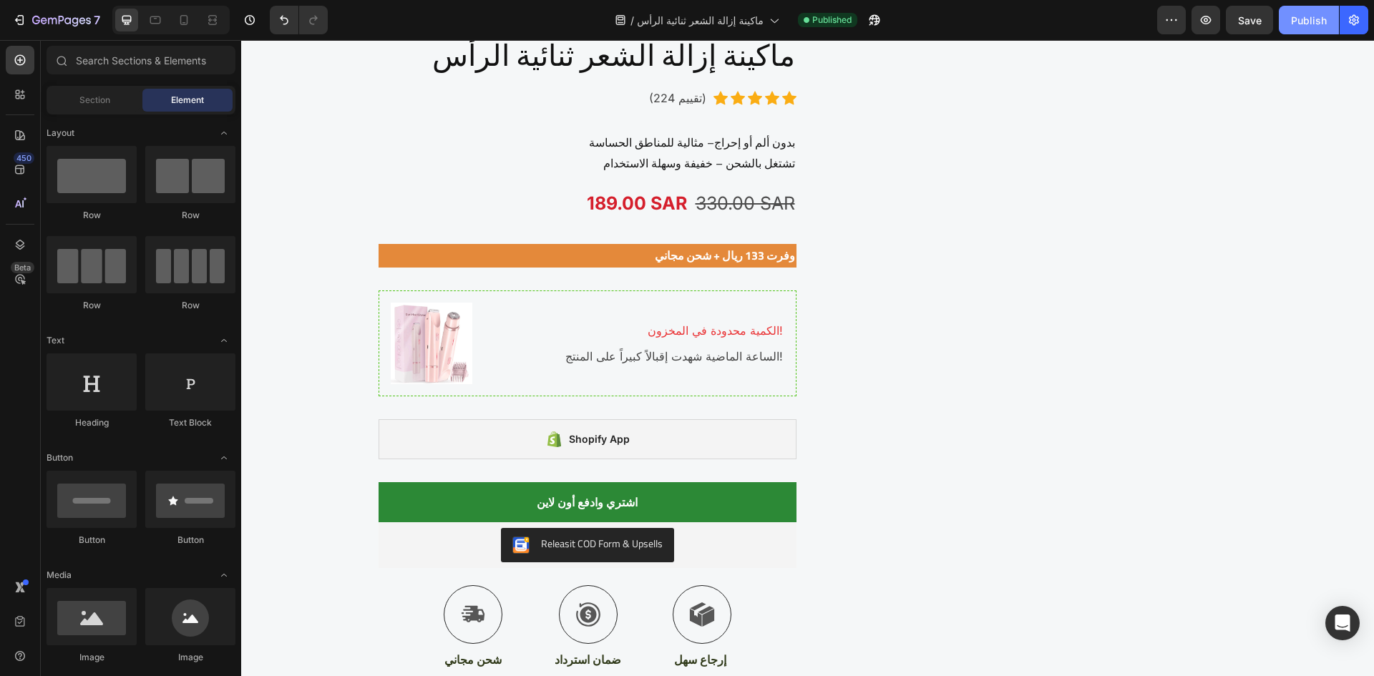
click at [1309, 26] on div "Publish" at bounding box center [1309, 20] width 36 height 15
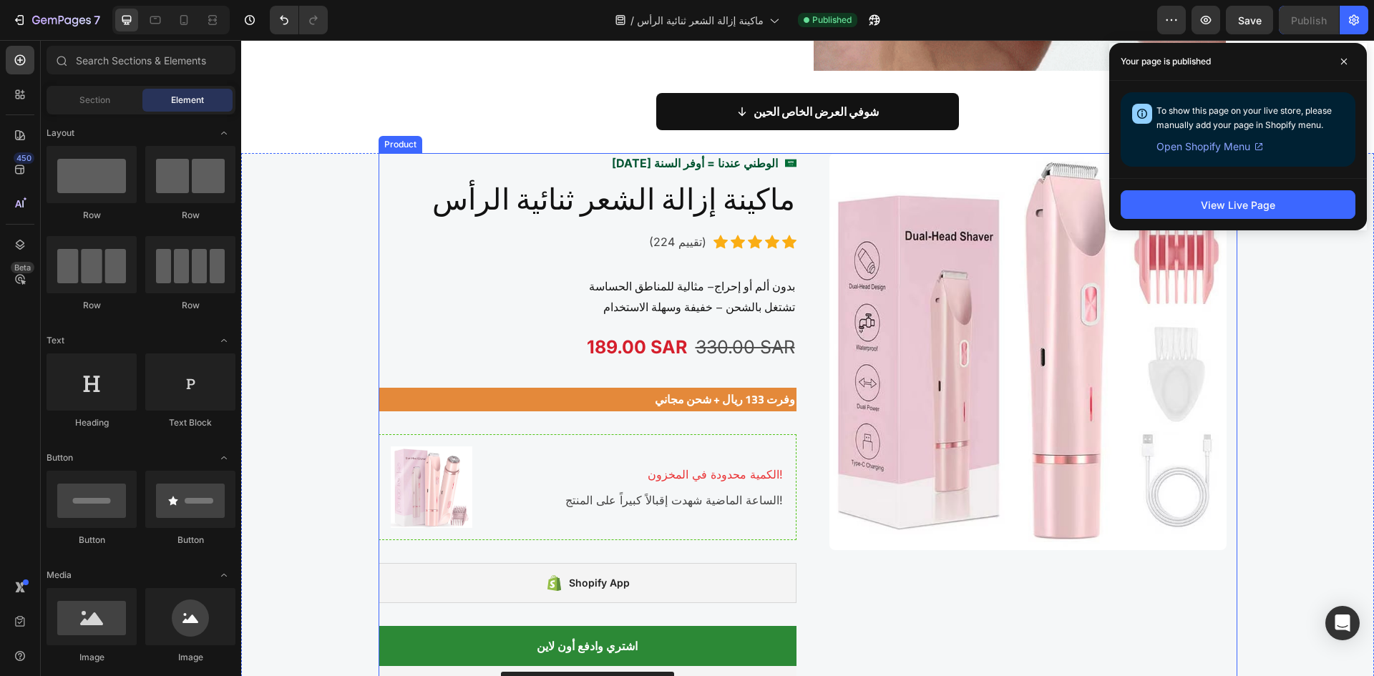
scroll to position [2219, 0]
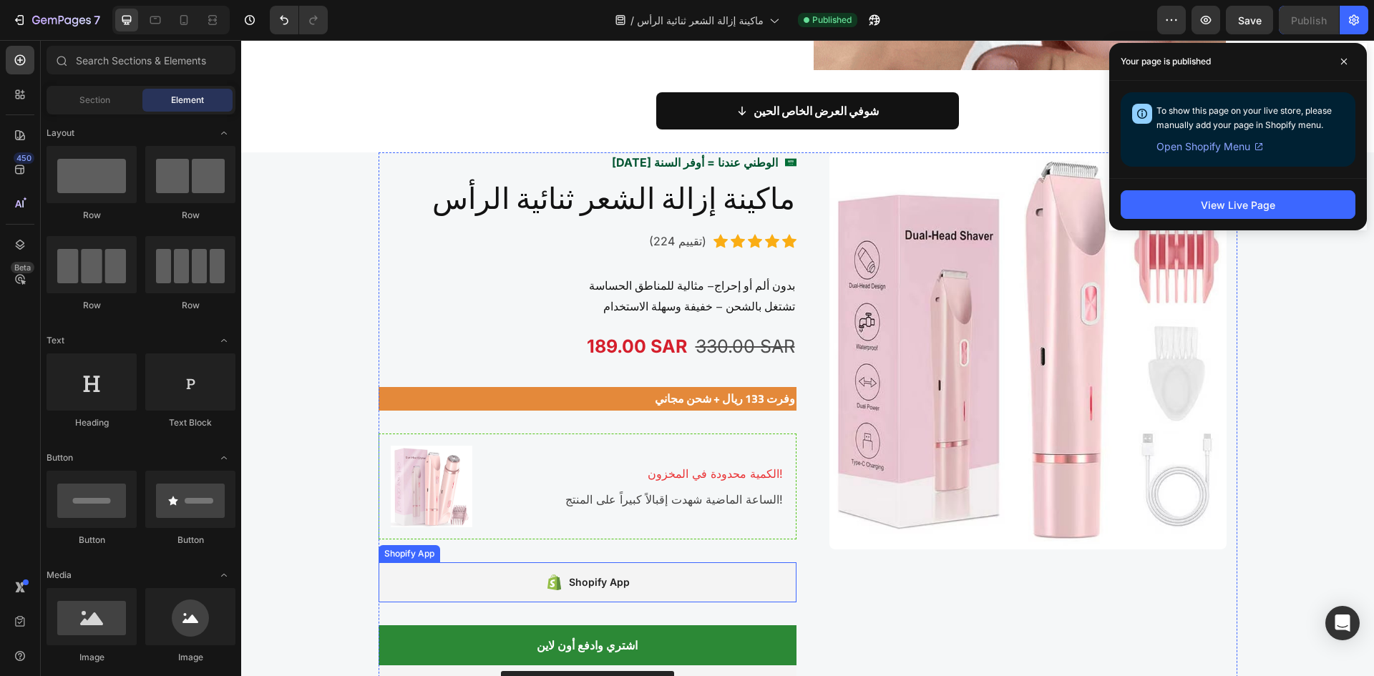
click at [572, 583] on div "Shopify App" at bounding box center [599, 582] width 61 height 17
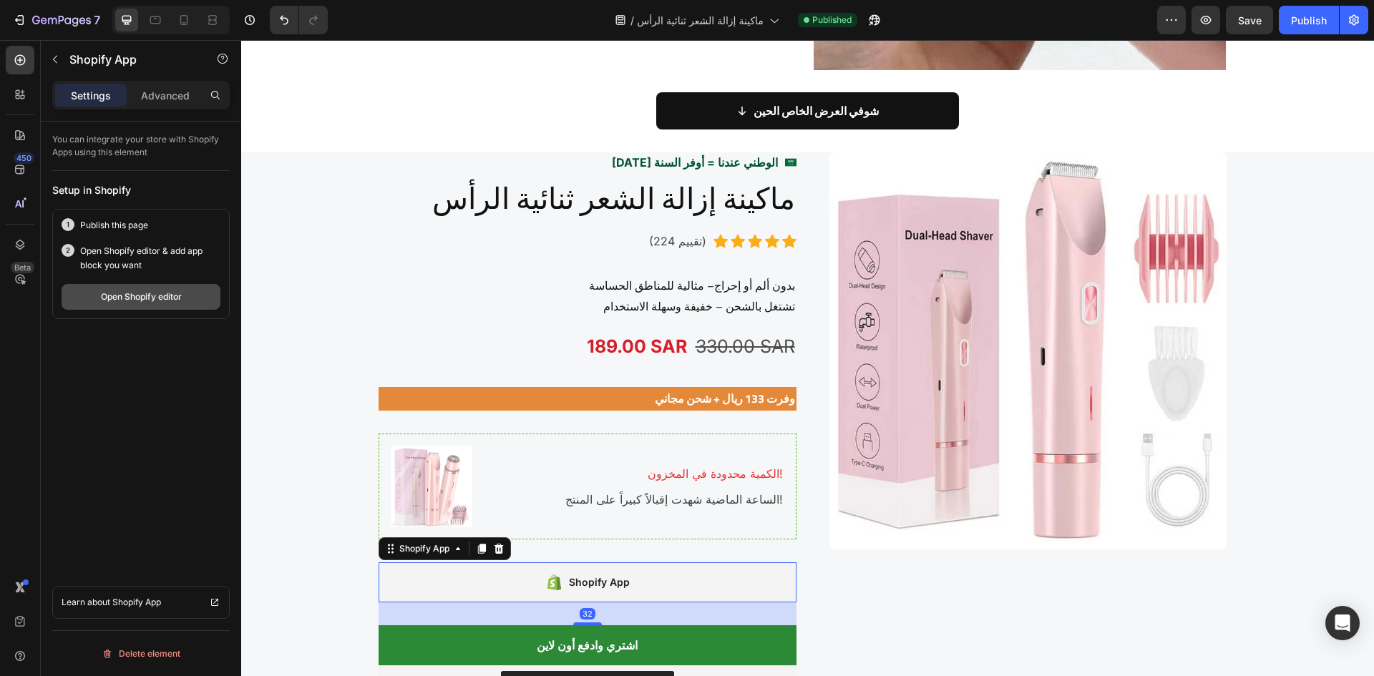
click at [191, 300] on button "Open Shopify editor" at bounding box center [141, 297] width 159 height 26
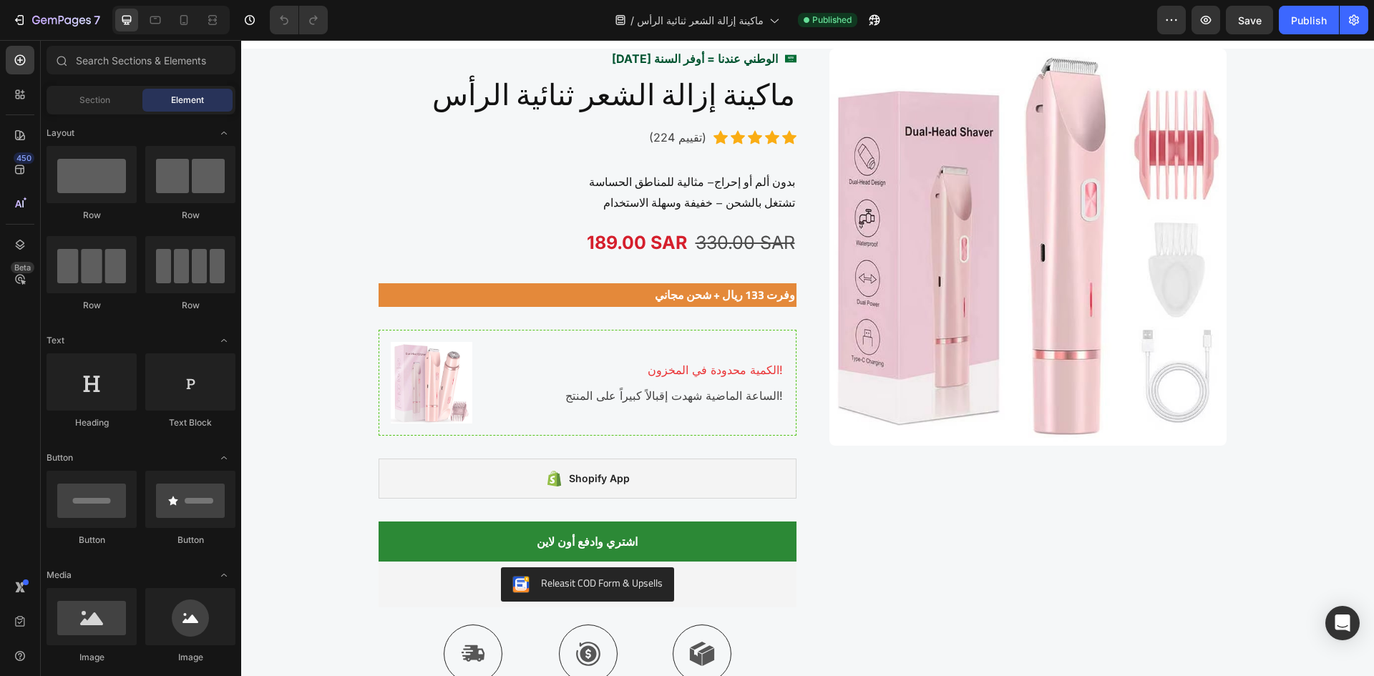
scroll to position [2505, 0]
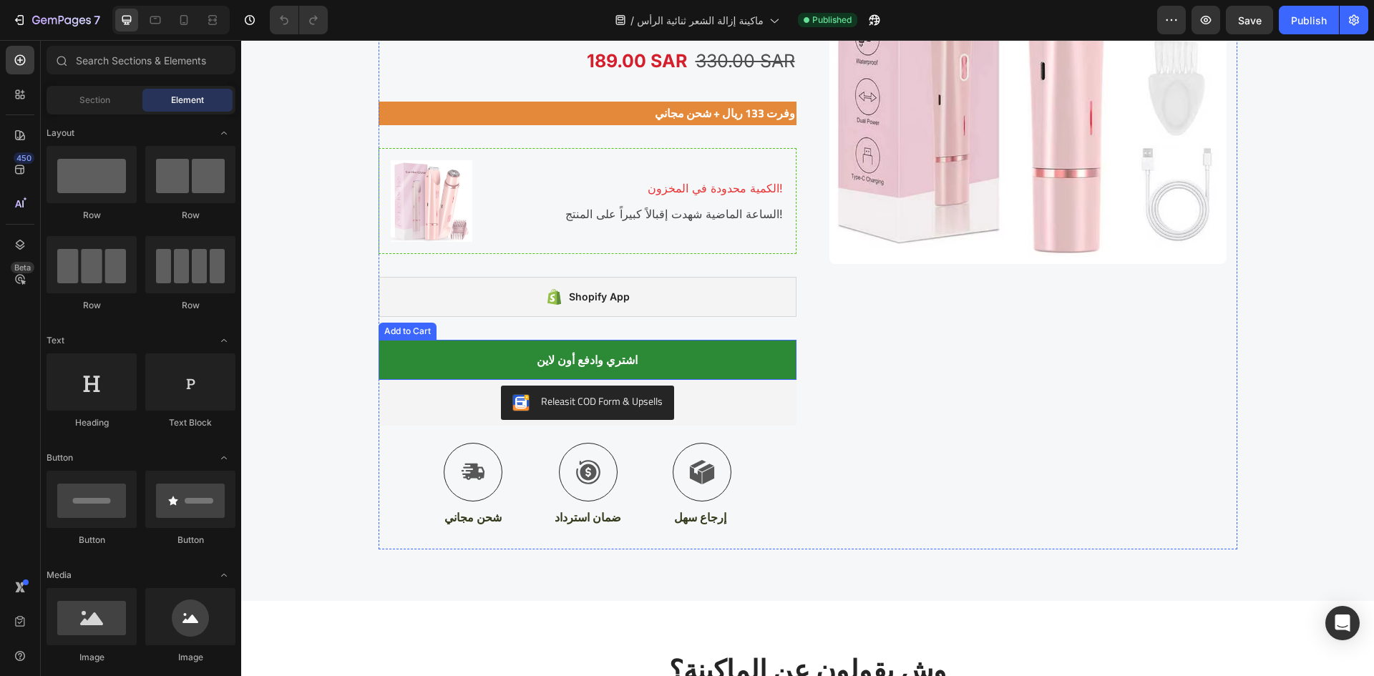
click at [654, 289] on div "Shopify App" at bounding box center [588, 297] width 418 height 40
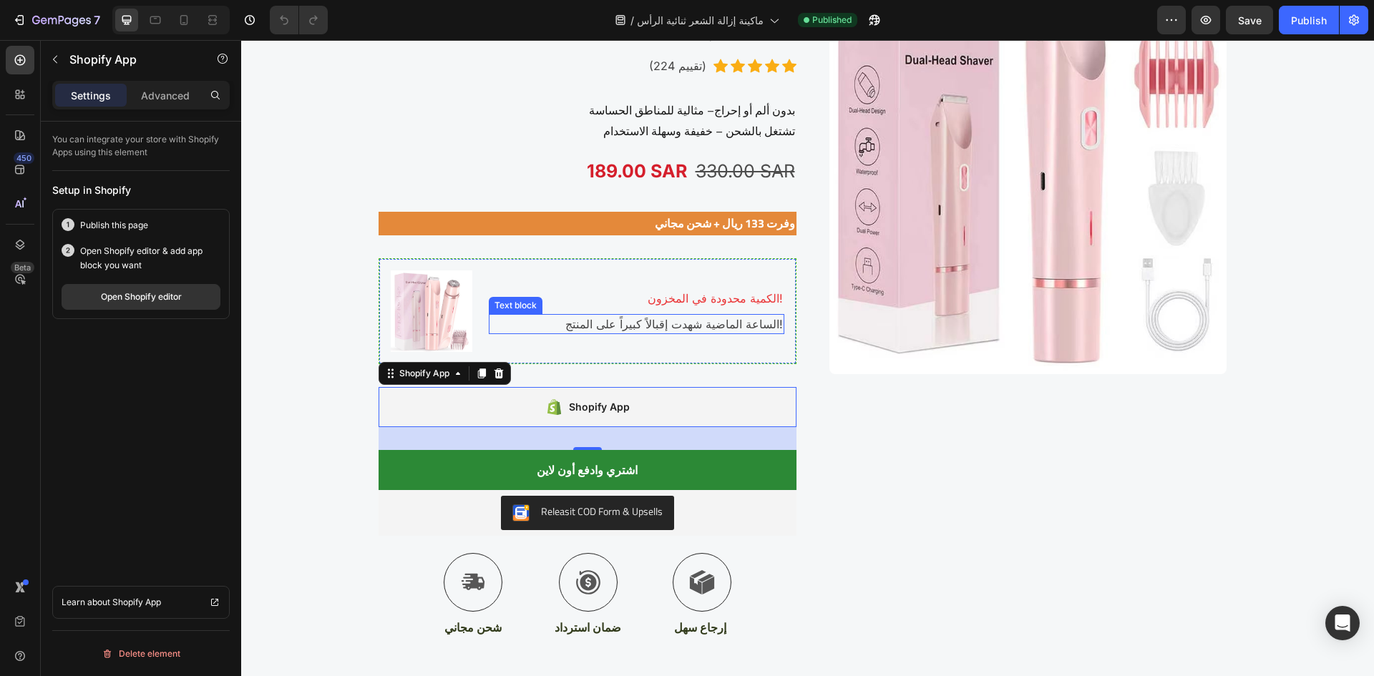
scroll to position [2433, 0]
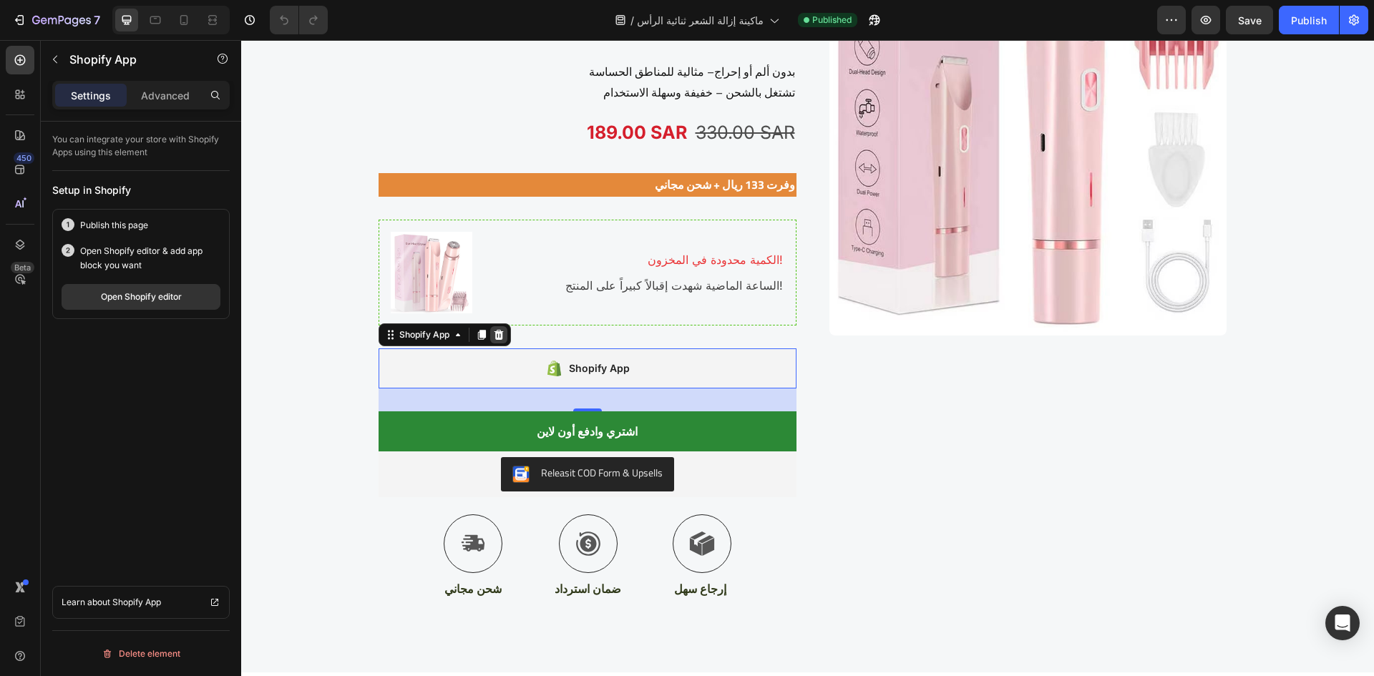
click at [494, 340] on icon at bounding box center [498, 335] width 9 height 10
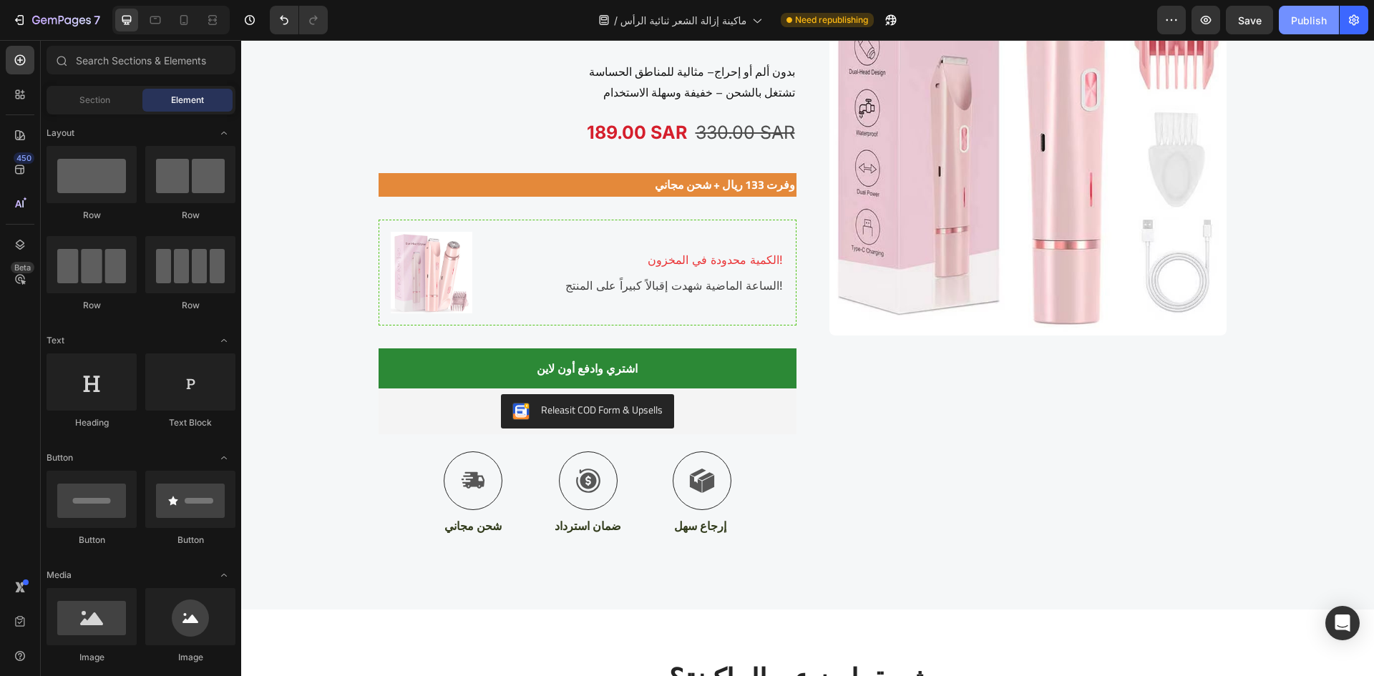
click at [1293, 20] on div "Publish" at bounding box center [1309, 20] width 36 height 15
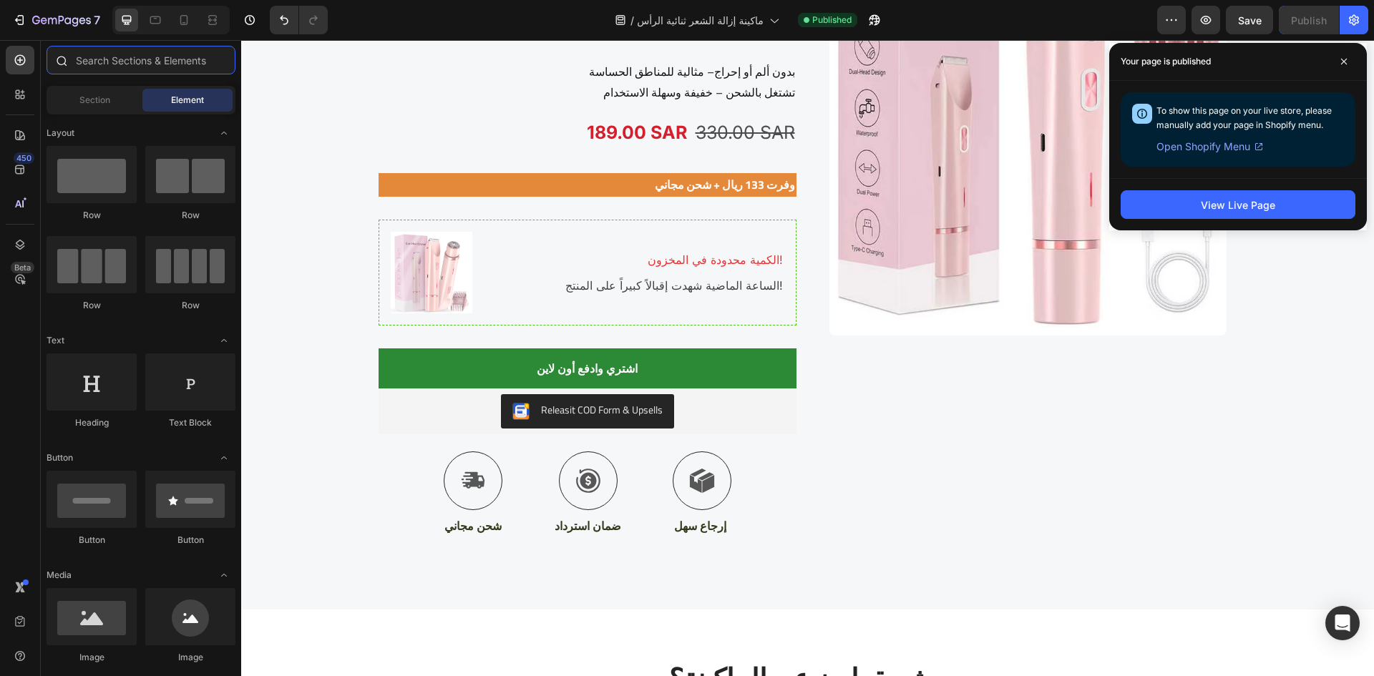
click at [151, 59] on input "text" at bounding box center [141, 60] width 189 height 29
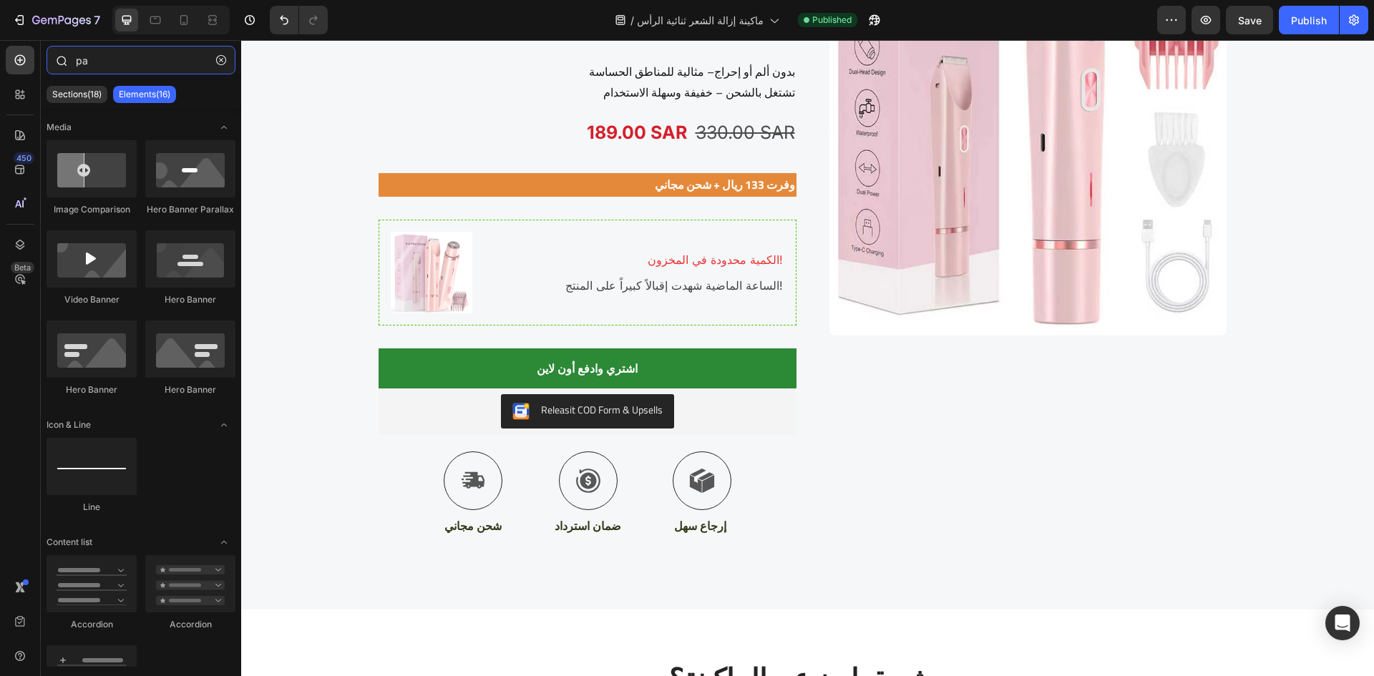
type input "p"
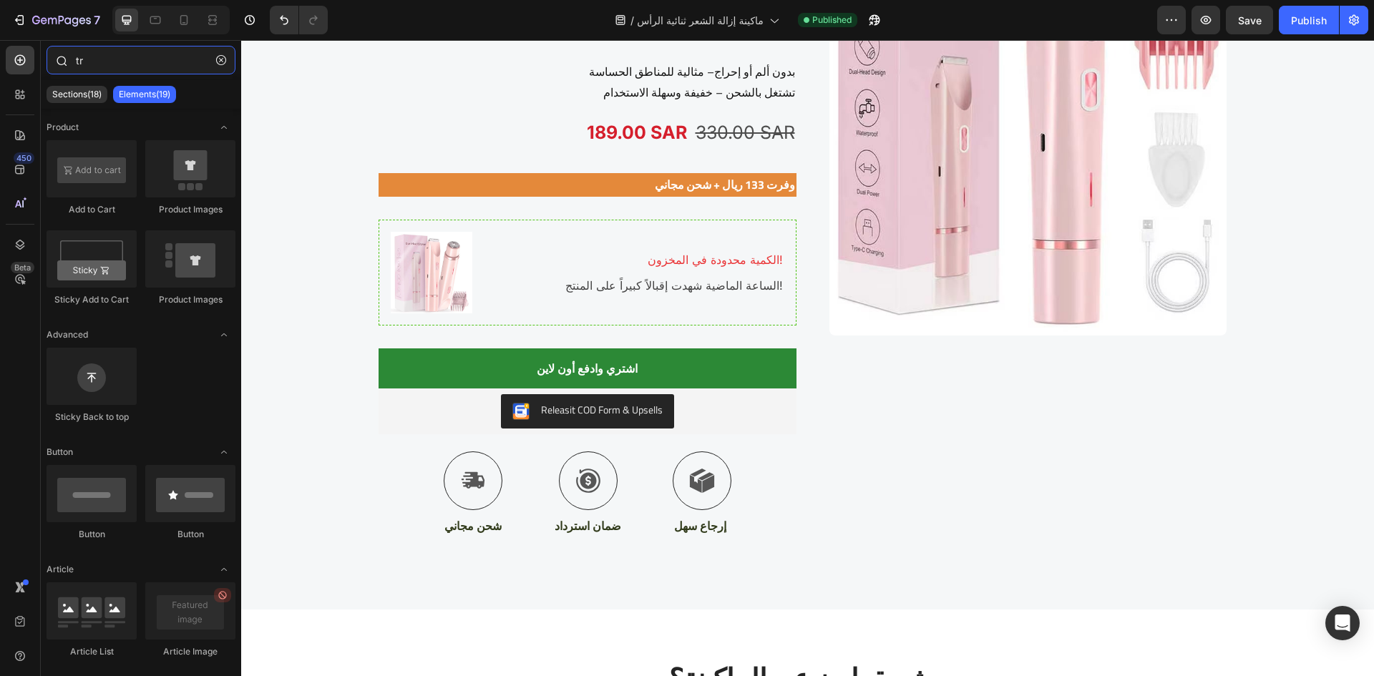
type input "t"
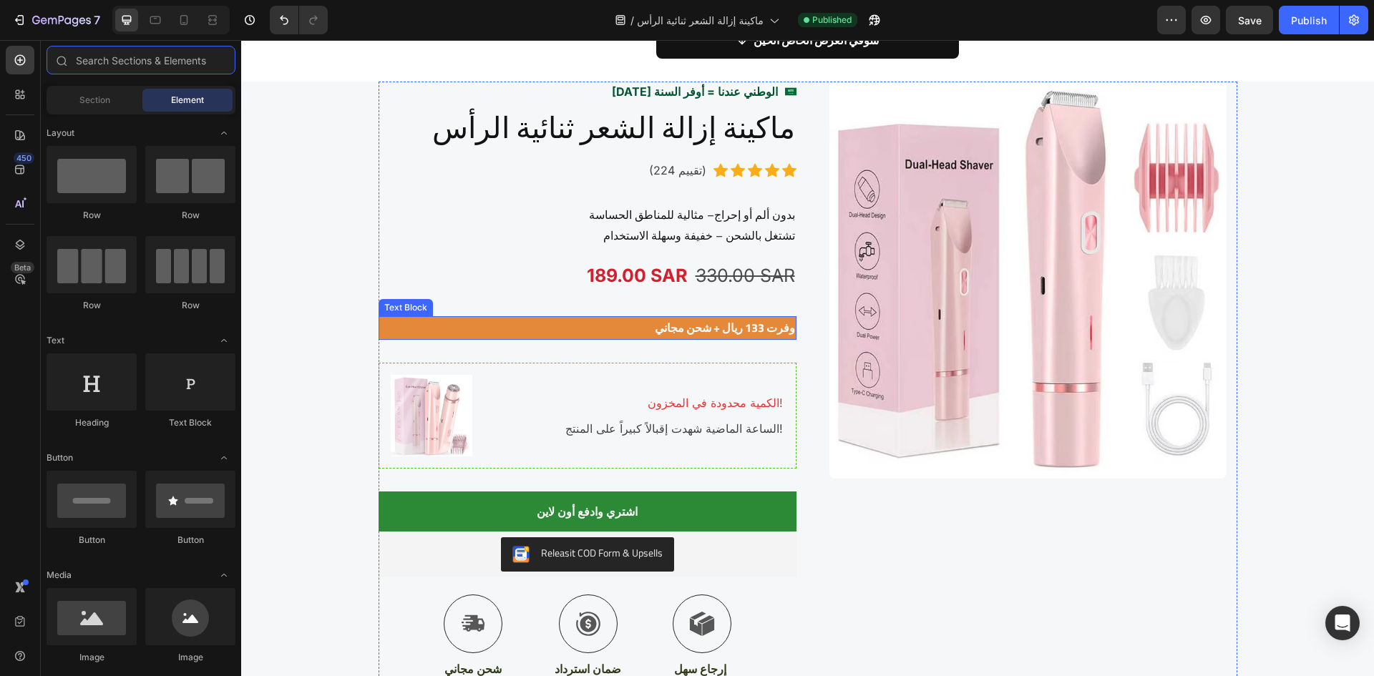
scroll to position [2291, 0]
click at [749, 323] on p "وفرت 133 ريال + شحن مجاني" at bounding box center [587, 327] width 415 height 21
click at [748, 327] on p "وفرت 133 ريال + شحن مجاني" at bounding box center [587, 327] width 415 height 21
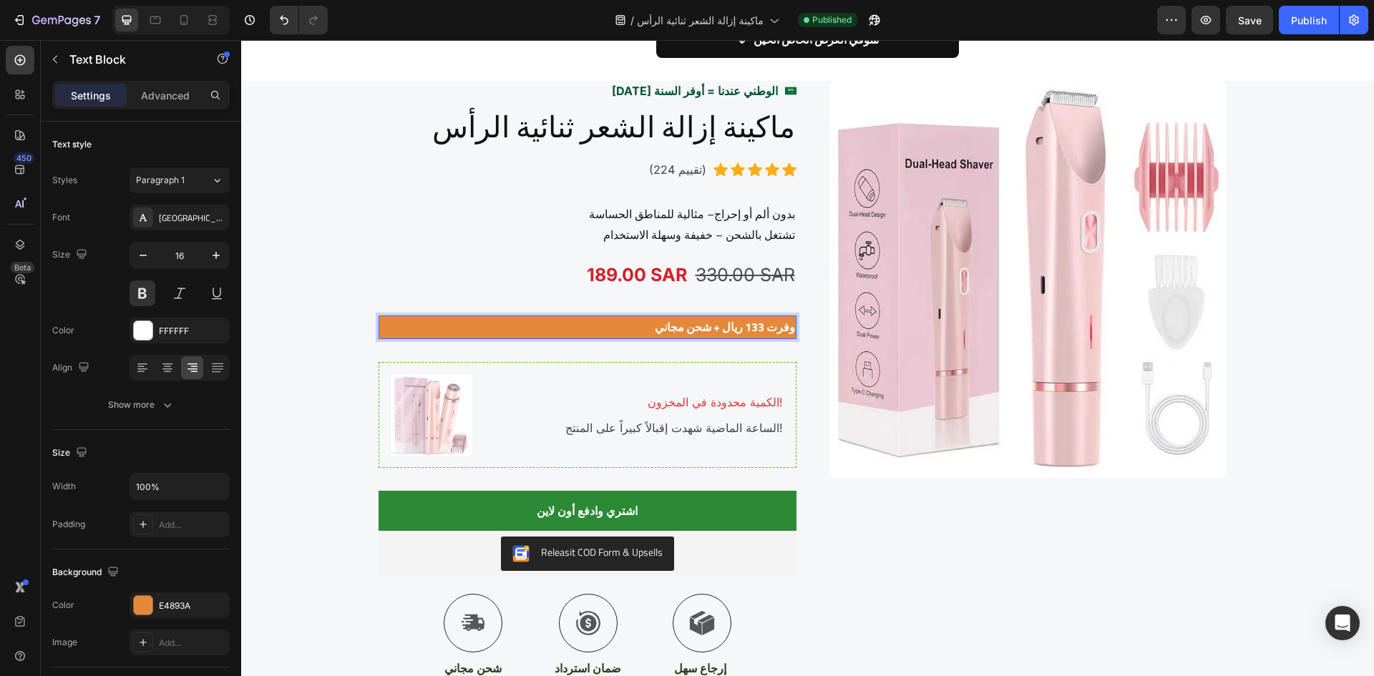
click at [748, 326] on p "وفرت 133 ريال + شحن مجاني" at bounding box center [587, 327] width 415 height 21
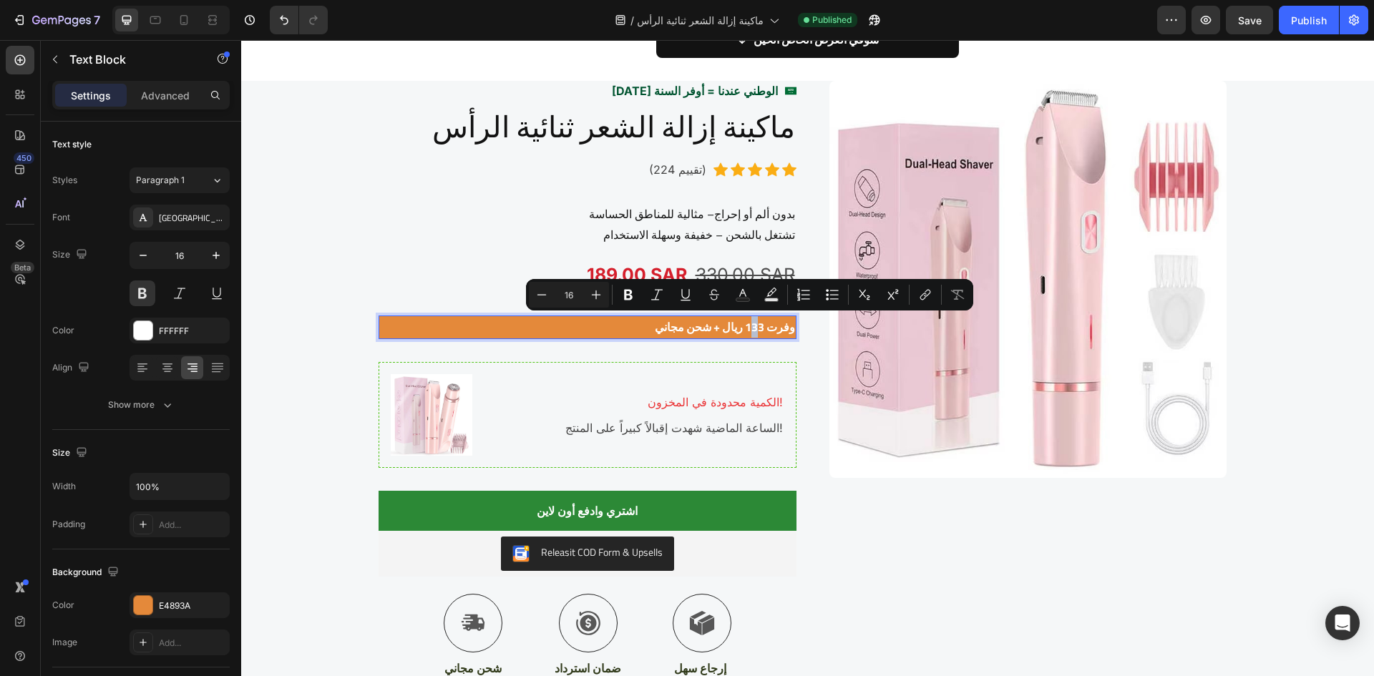
click at [749, 328] on p "وفرت 133 ريال + شحن مجاني" at bounding box center [587, 327] width 415 height 21
click at [760, 326] on p "وفرت 143 ريال + شحن مجاني" at bounding box center [587, 327] width 415 height 21
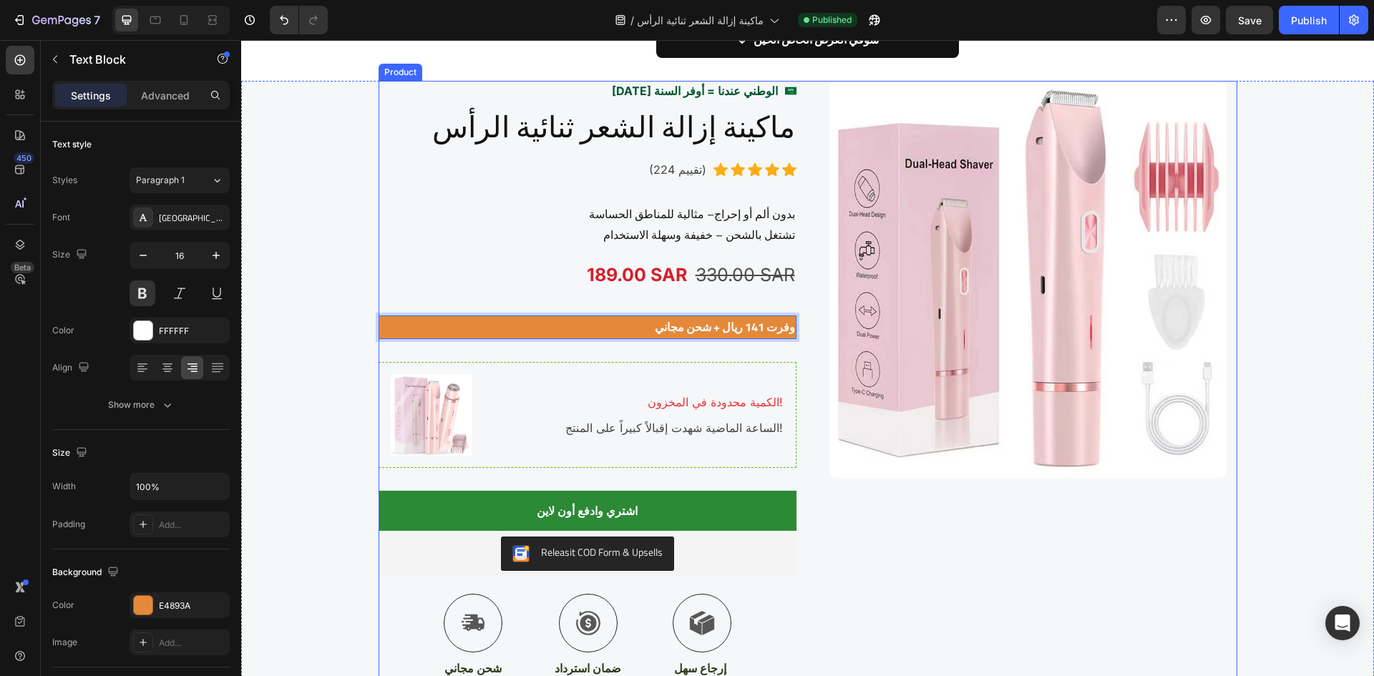
click at [941, 570] on div "Image" at bounding box center [1029, 390] width 418 height 619
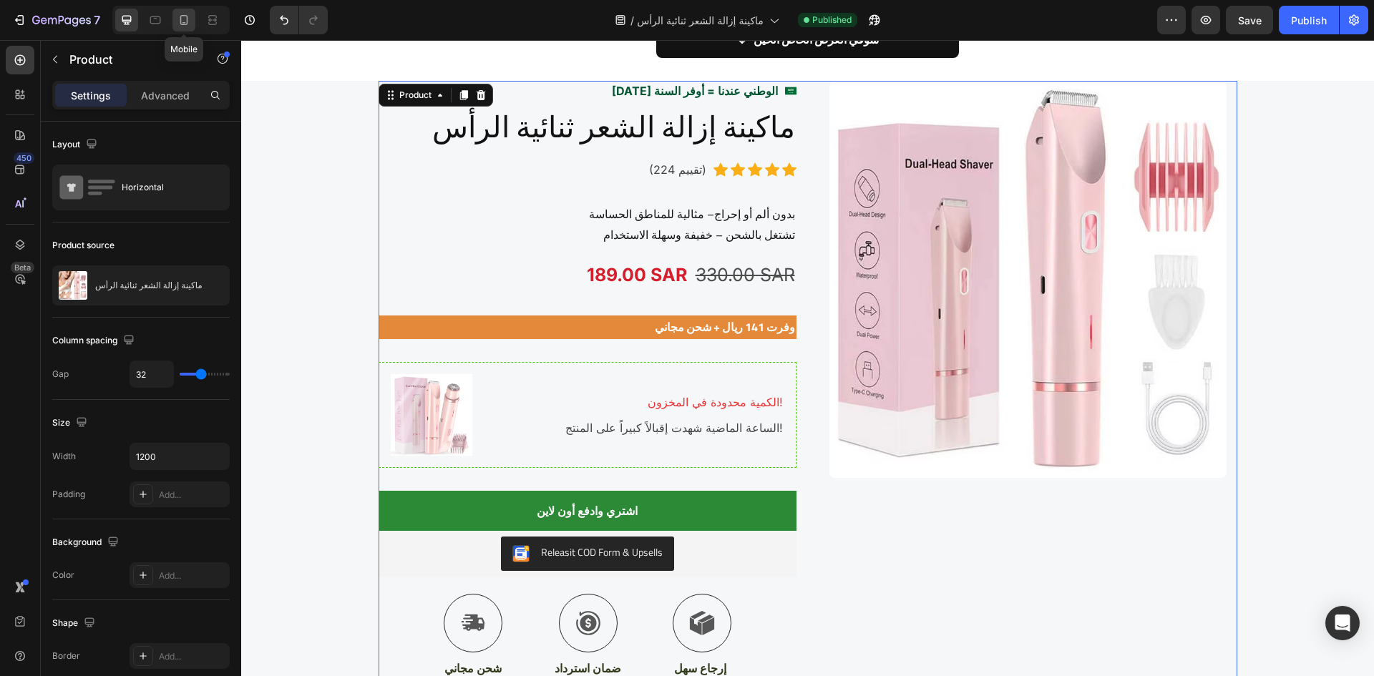
click at [186, 24] on icon at bounding box center [184, 20] width 14 height 14
type input "16"
type input "100%"
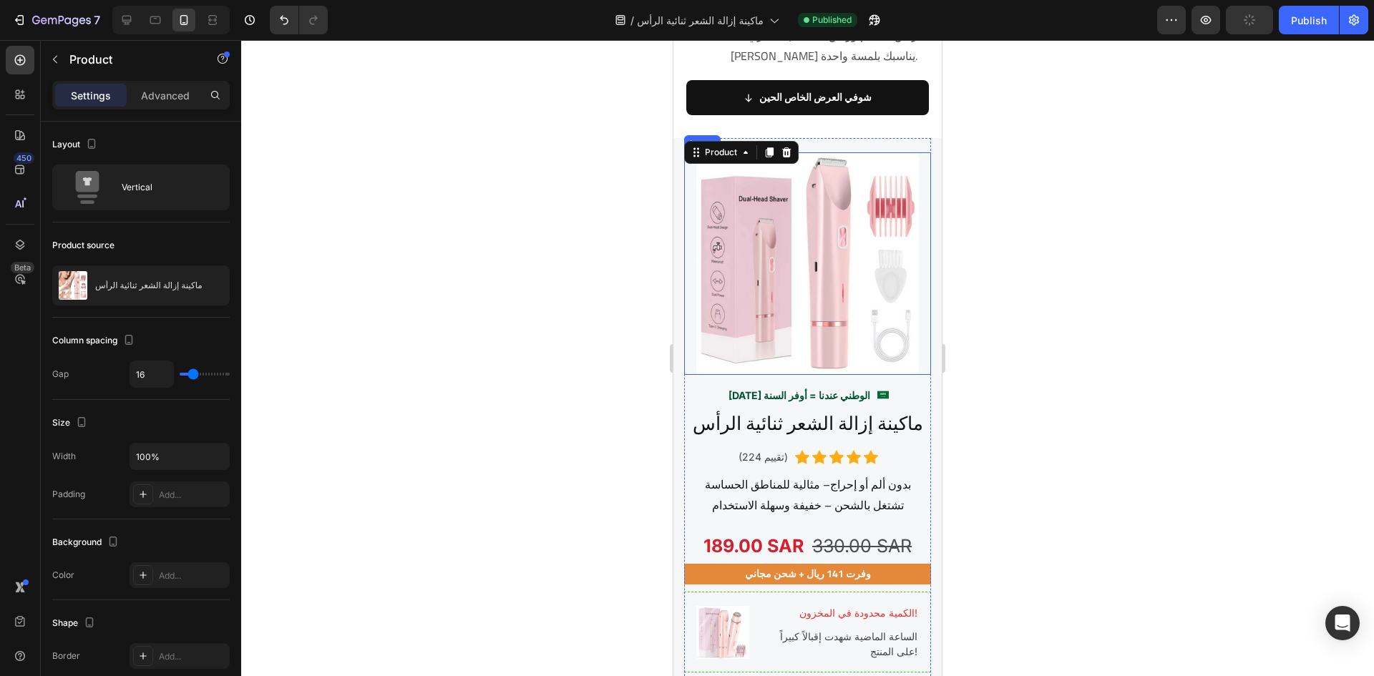
scroll to position [2194, 0]
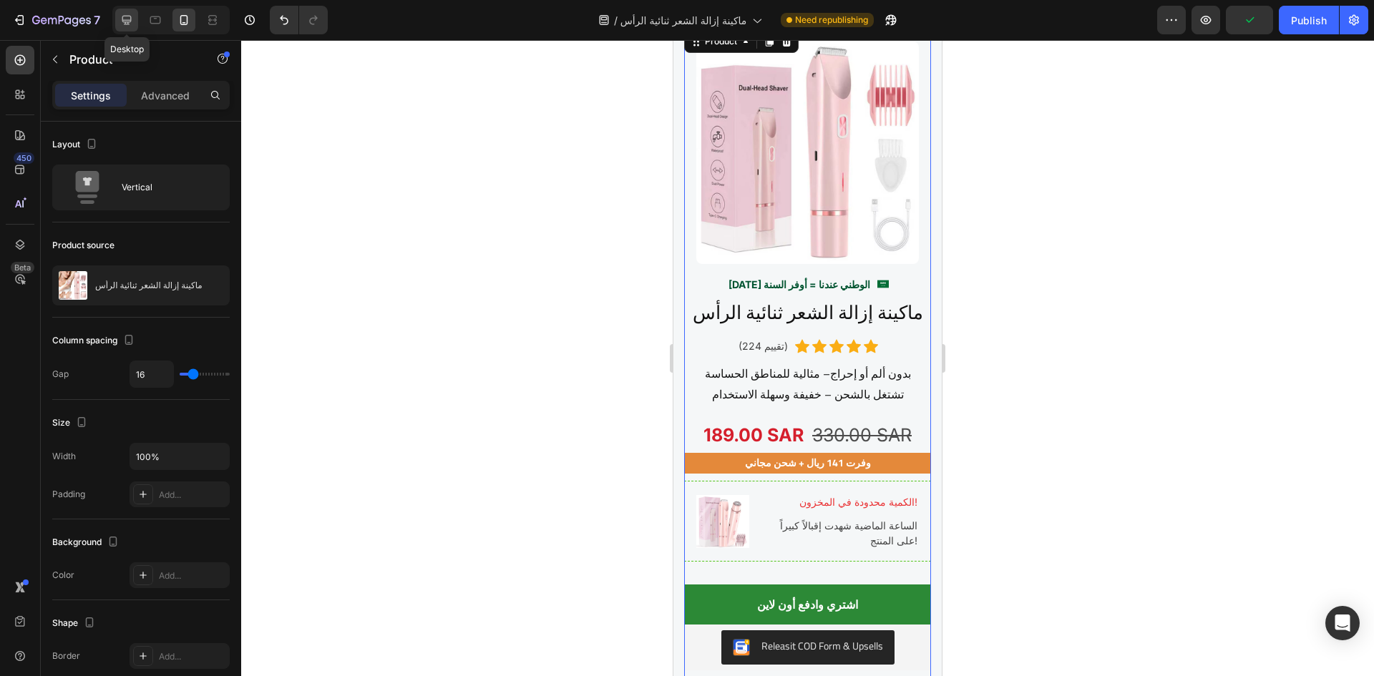
click at [131, 22] on icon at bounding box center [127, 20] width 14 height 14
type input "32"
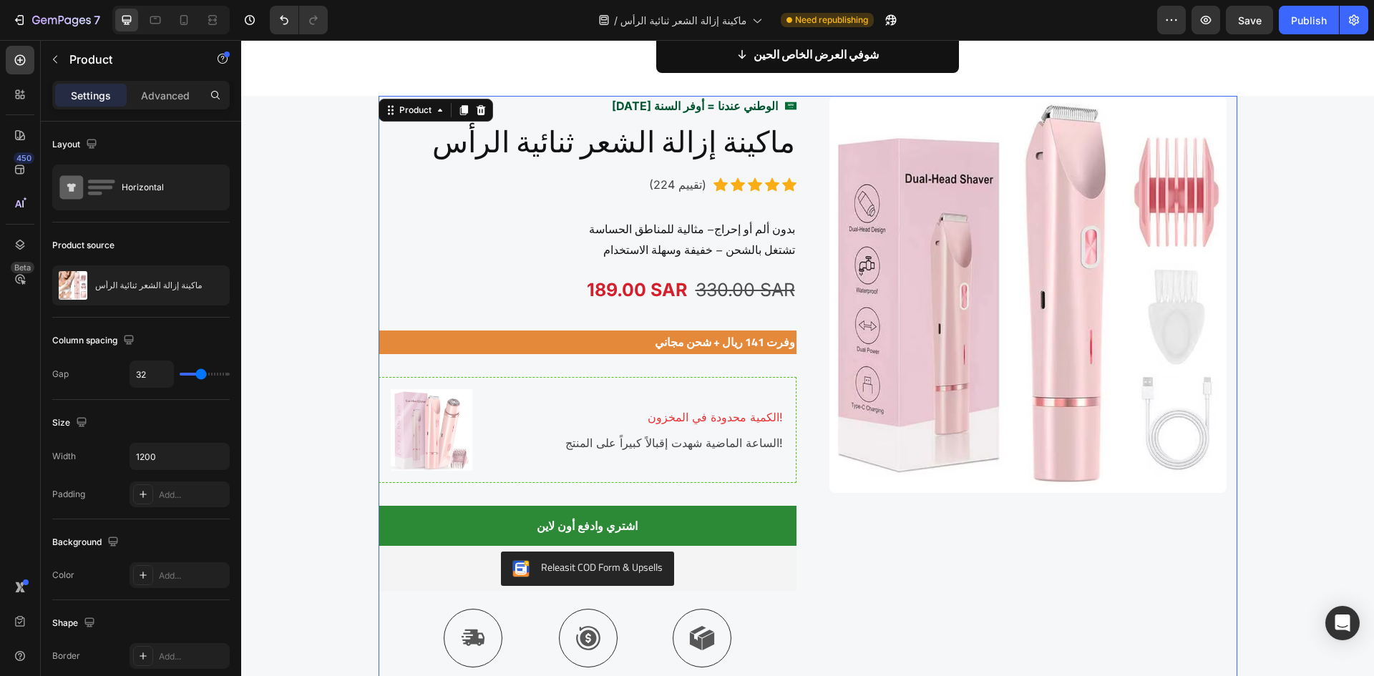
scroll to position [2275, 0]
click at [155, 16] on icon at bounding box center [155, 20] width 14 height 14
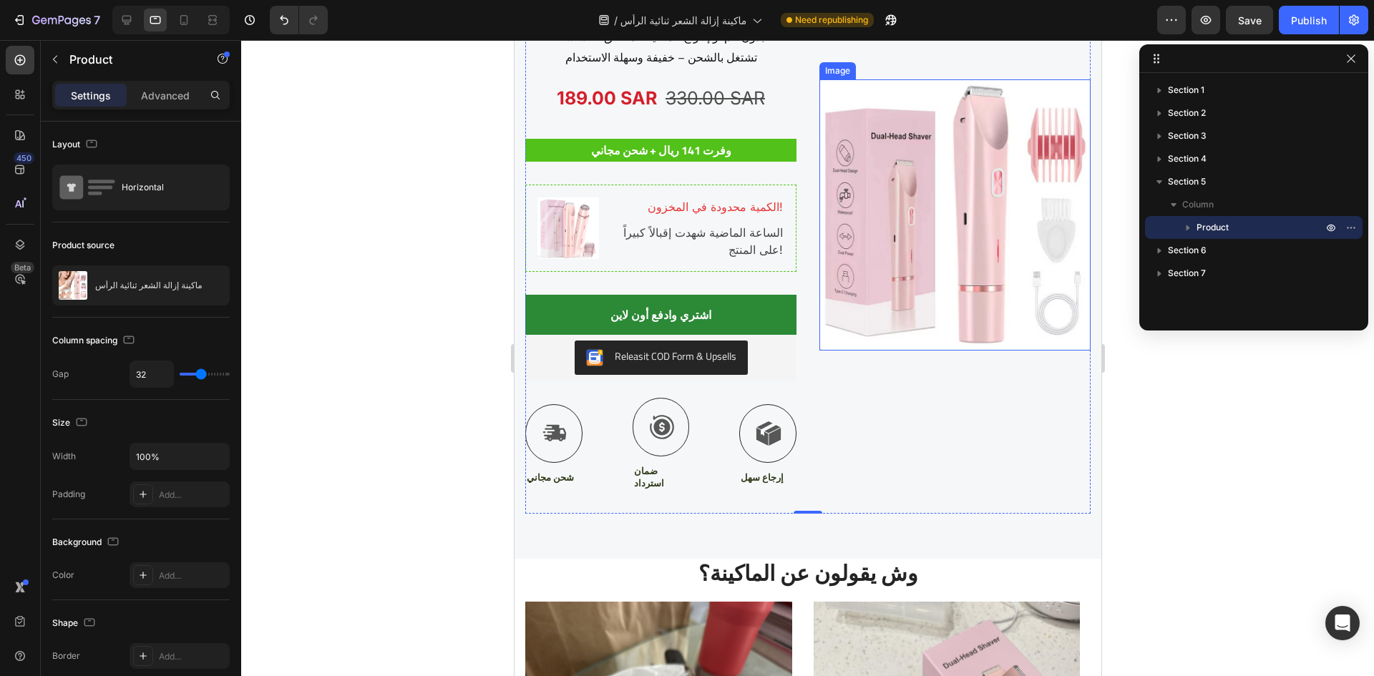
scroll to position [1780, 0]
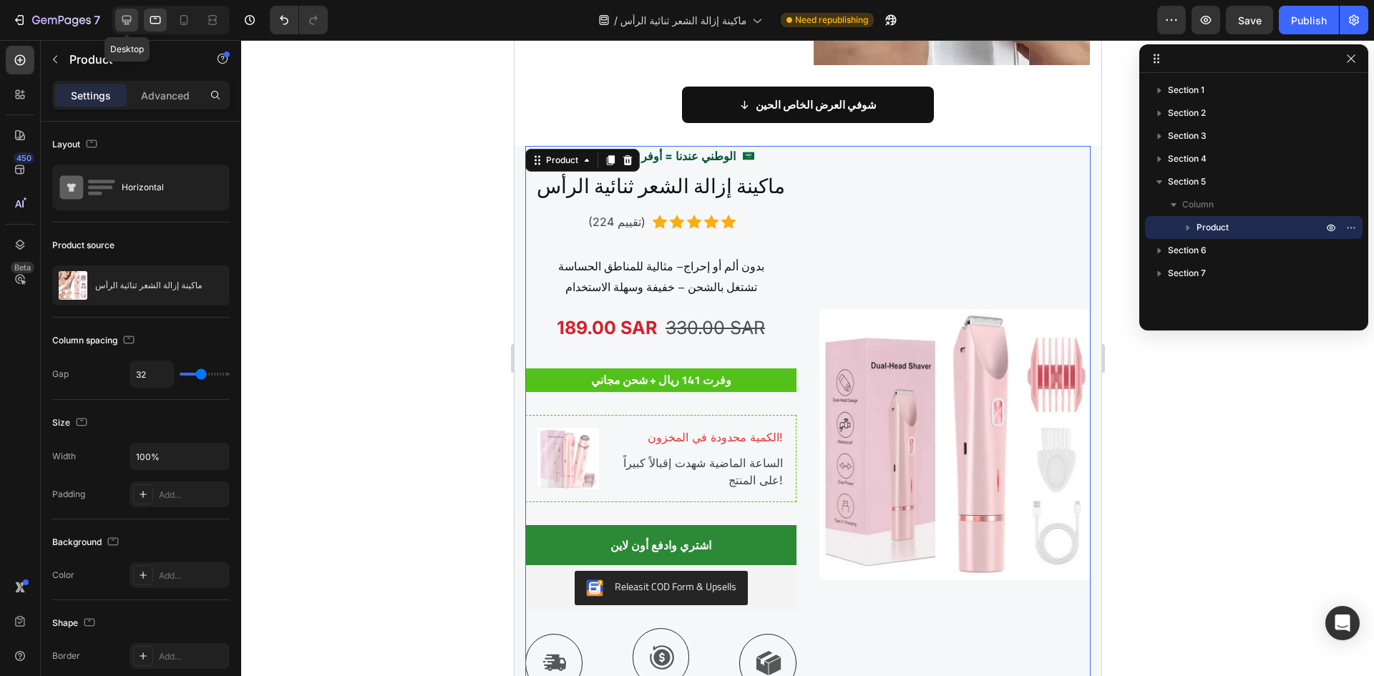
click at [131, 19] on icon at bounding box center [126, 20] width 9 height 9
type input "1200"
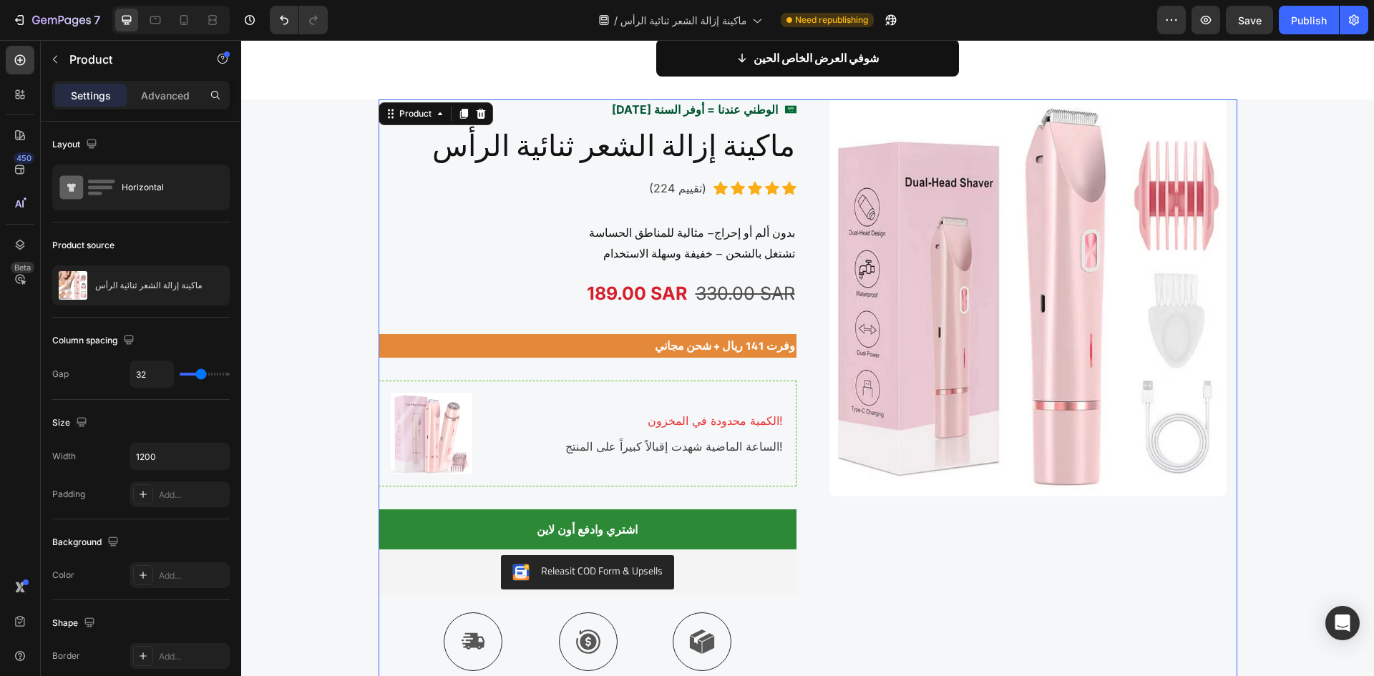
scroll to position [2281, 0]
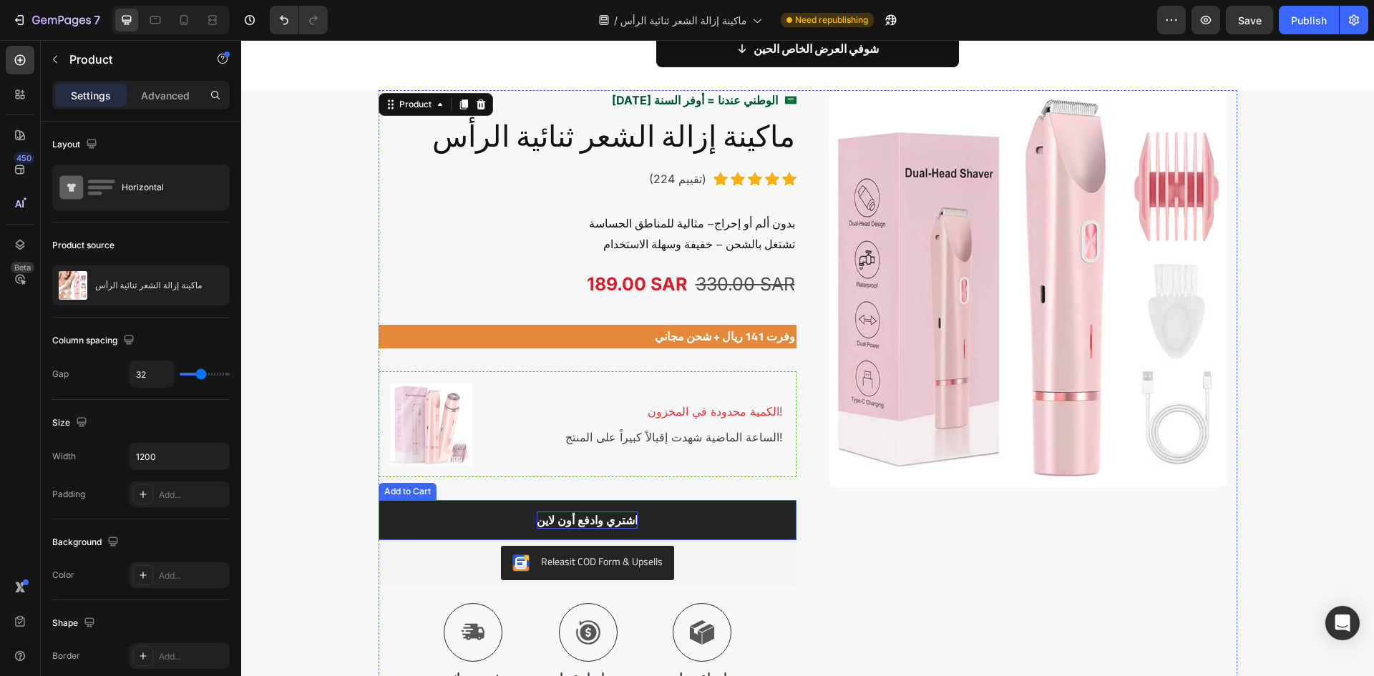
click at [619, 521] on div "اشتري وادفع أون لاين" at bounding box center [587, 520] width 101 height 17
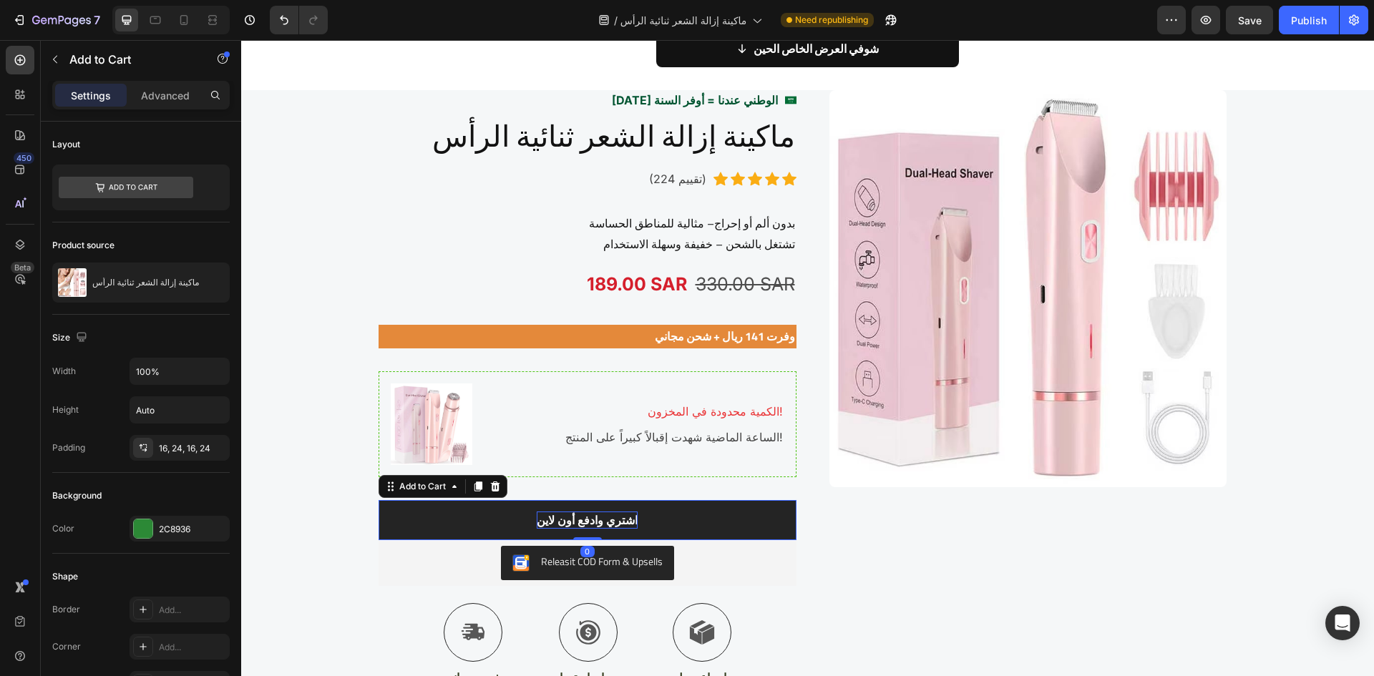
click at [608, 522] on div "اشتري وادفع أون لاين" at bounding box center [587, 520] width 101 height 17
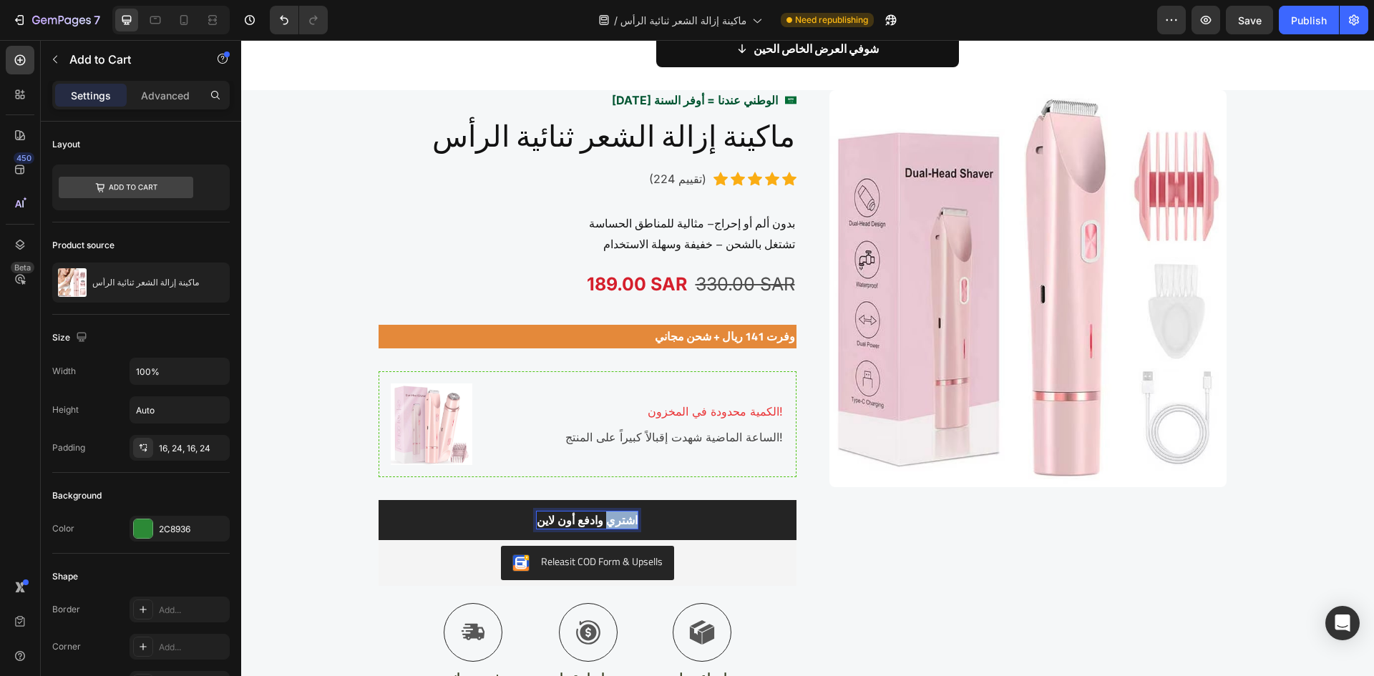
drag, startPoint x: 606, startPoint y: 523, endPoint x: 654, endPoint y: 520, distance: 48.0
click at [654, 520] on button "اشتري وادفع أون لاين" at bounding box center [588, 520] width 418 height 40
click at [379, 500] on button "أطلب وادفع أون لاين" at bounding box center [588, 520] width 418 height 40
click at [379, 500] on button "أطلب الآم وادفع أون لاين" at bounding box center [588, 520] width 418 height 40
click at [379, 500] on button "أطلب الآم - وادفع أون لاين" at bounding box center [588, 520] width 418 height 40
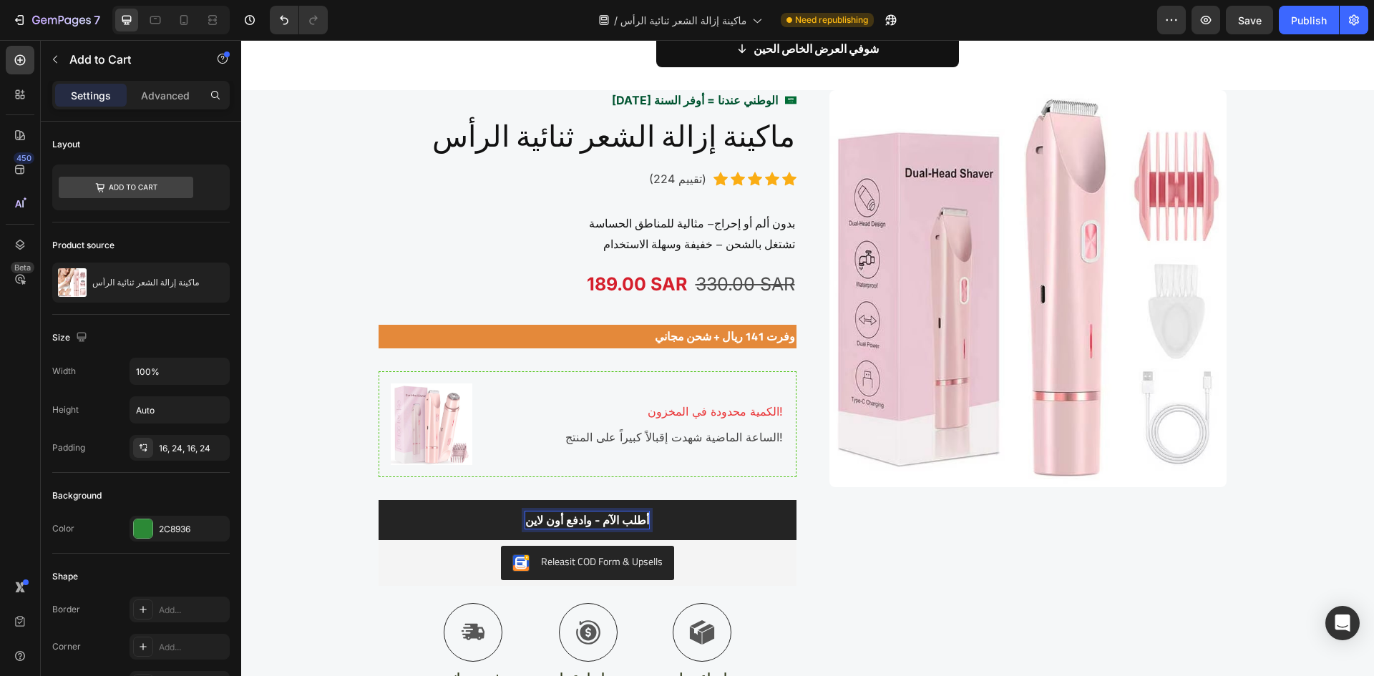
click at [585, 518] on p "أطلب الآم - وادفع أون لاين" at bounding box center [587, 520] width 124 height 17
click at [600, 524] on p "أطلب الآم - ادفع أون لاين" at bounding box center [587, 520] width 118 height 17
click at [647, 518] on button "أطلب الآن - ادفع أون لاين" at bounding box center [588, 520] width 418 height 40
click at [583, 522] on p "أطلب الآن - ادفع أون لاين" at bounding box center [588, 520] width 120 height 17
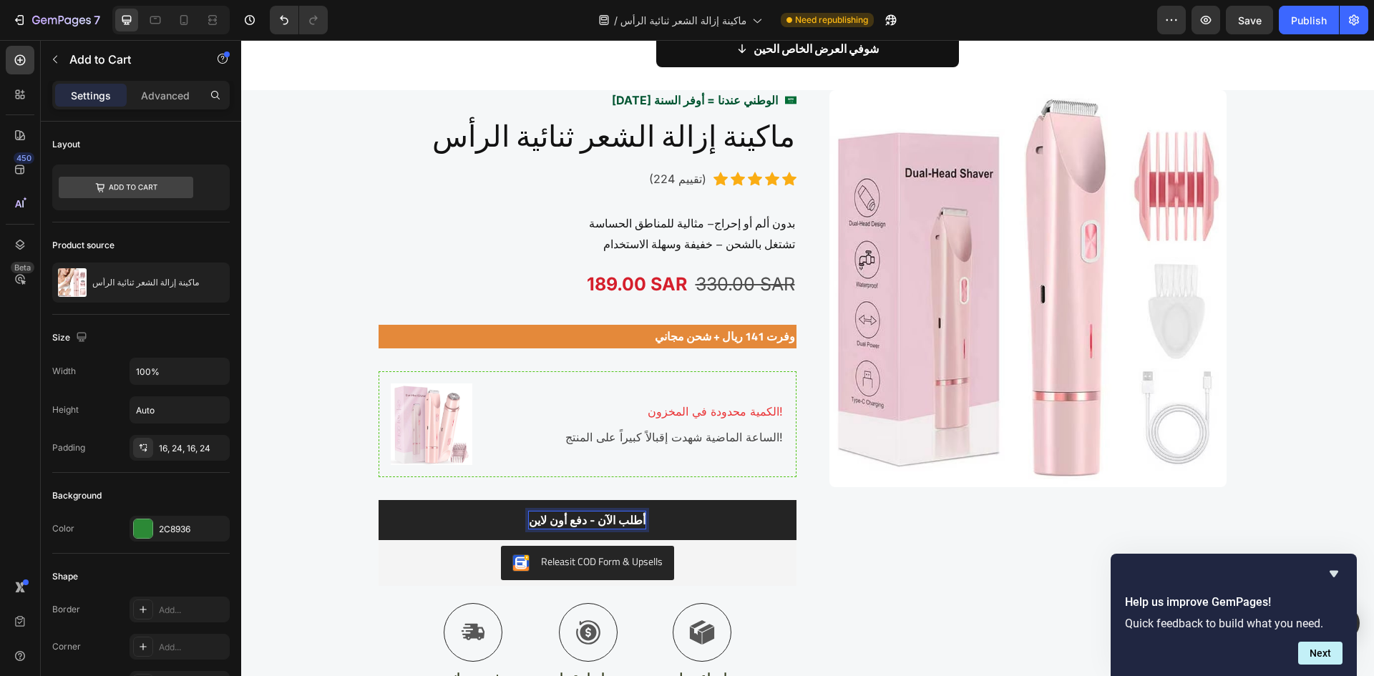
click at [529, 518] on p "أطلب الآن - دفع أون لاين" at bounding box center [587, 520] width 117 height 17
click at [1311, 26] on div "Publish" at bounding box center [1309, 20] width 36 height 15
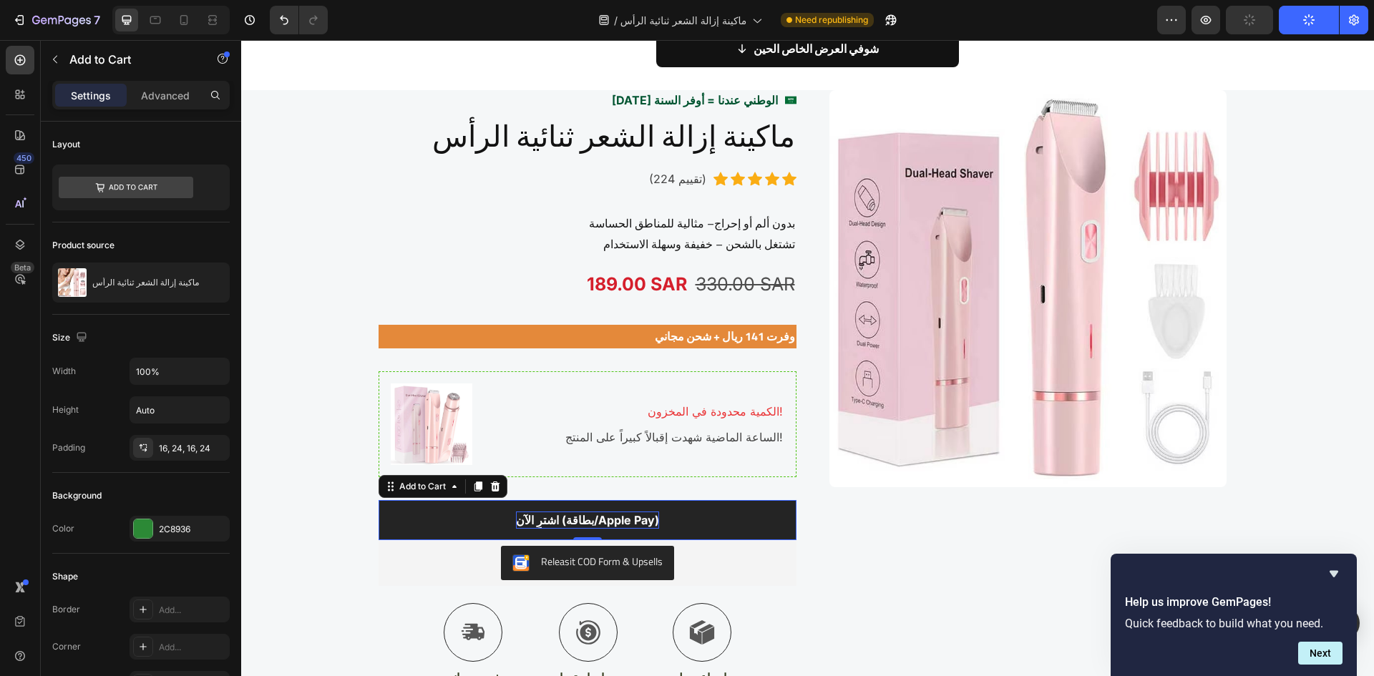
click at [397, 520] on button "اشترِ الآن (بطاقة/Apple Pay)" at bounding box center [588, 520] width 418 height 40
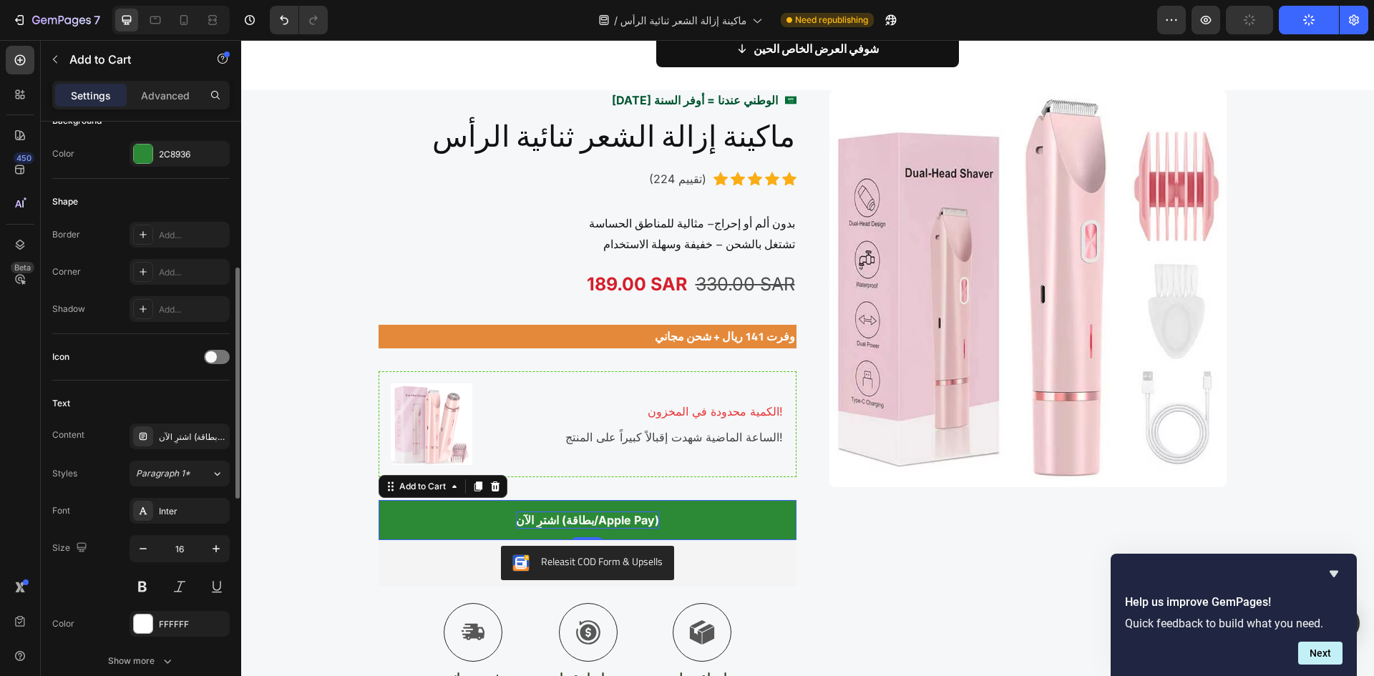
scroll to position [376, 0]
click at [200, 356] on div "Icon" at bounding box center [141, 356] width 178 height 23
click at [213, 354] on span at bounding box center [210, 356] width 11 height 11
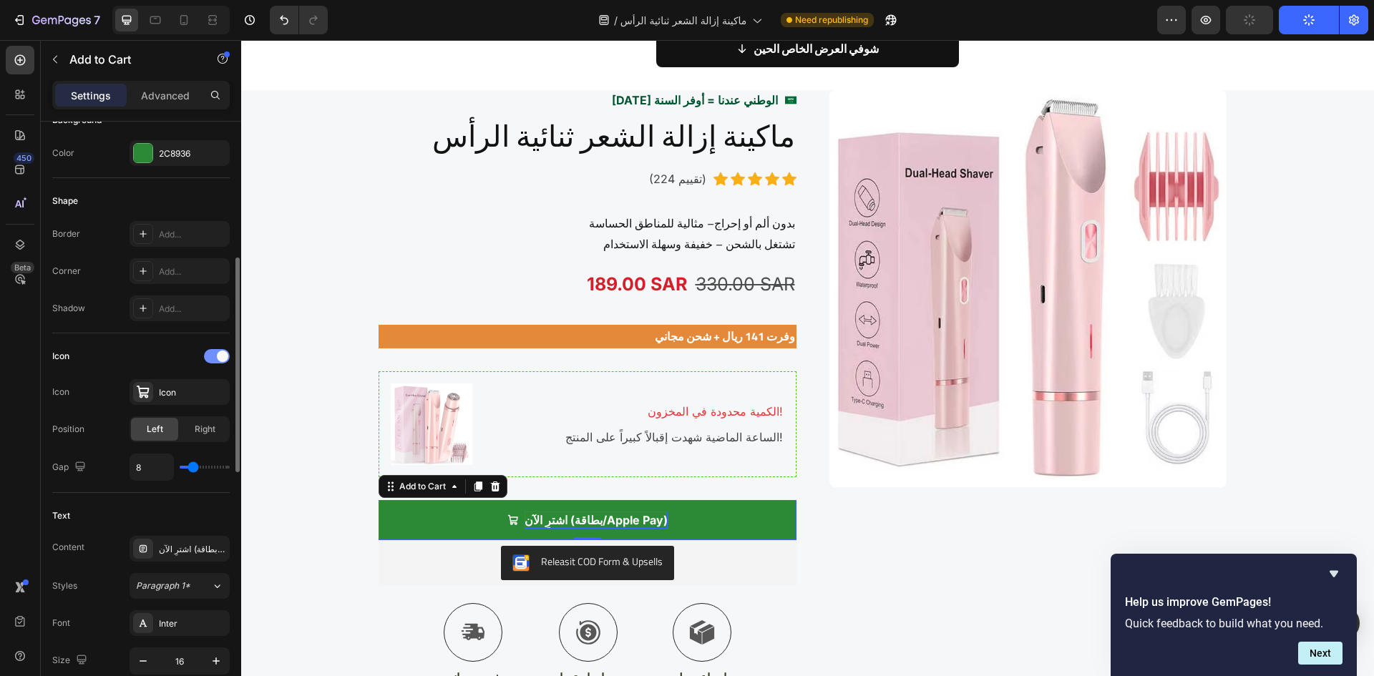
click at [213, 354] on div at bounding box center [217, 356] width 26 height 14
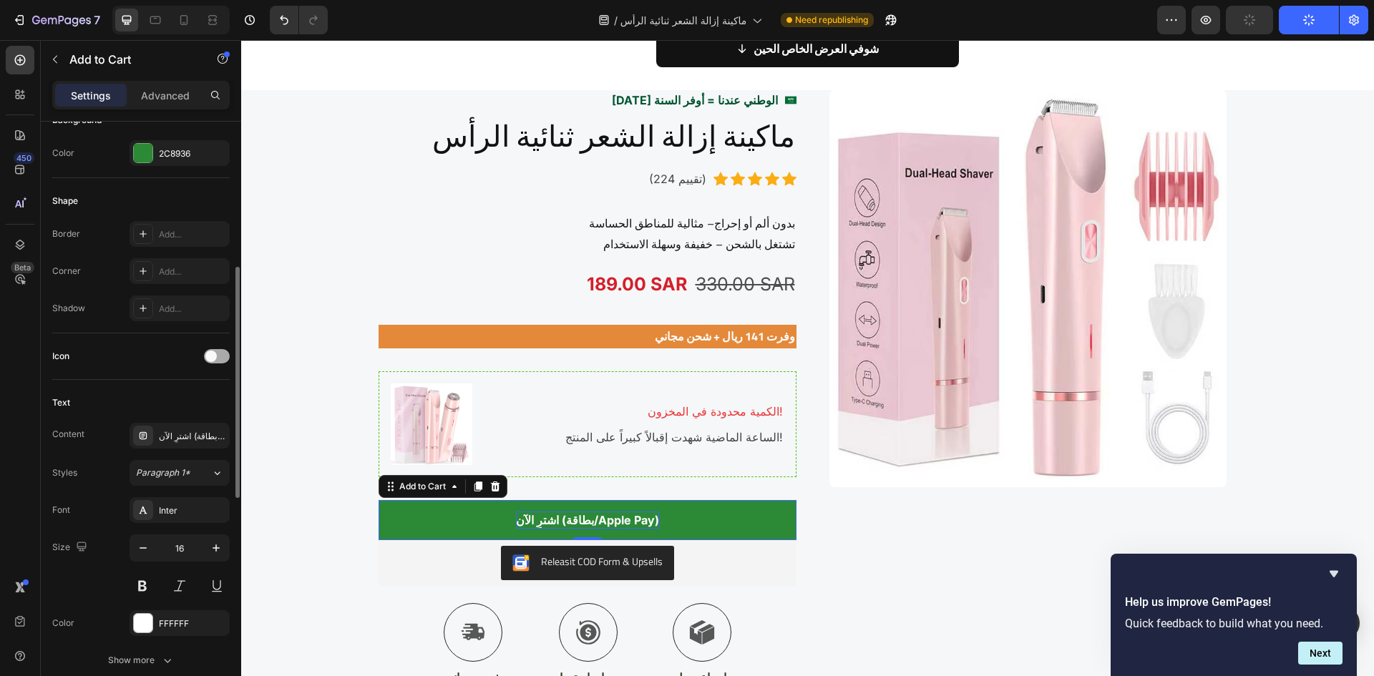
click at [213, 354] on span at bounding box center [210, 356] width 11 height 11
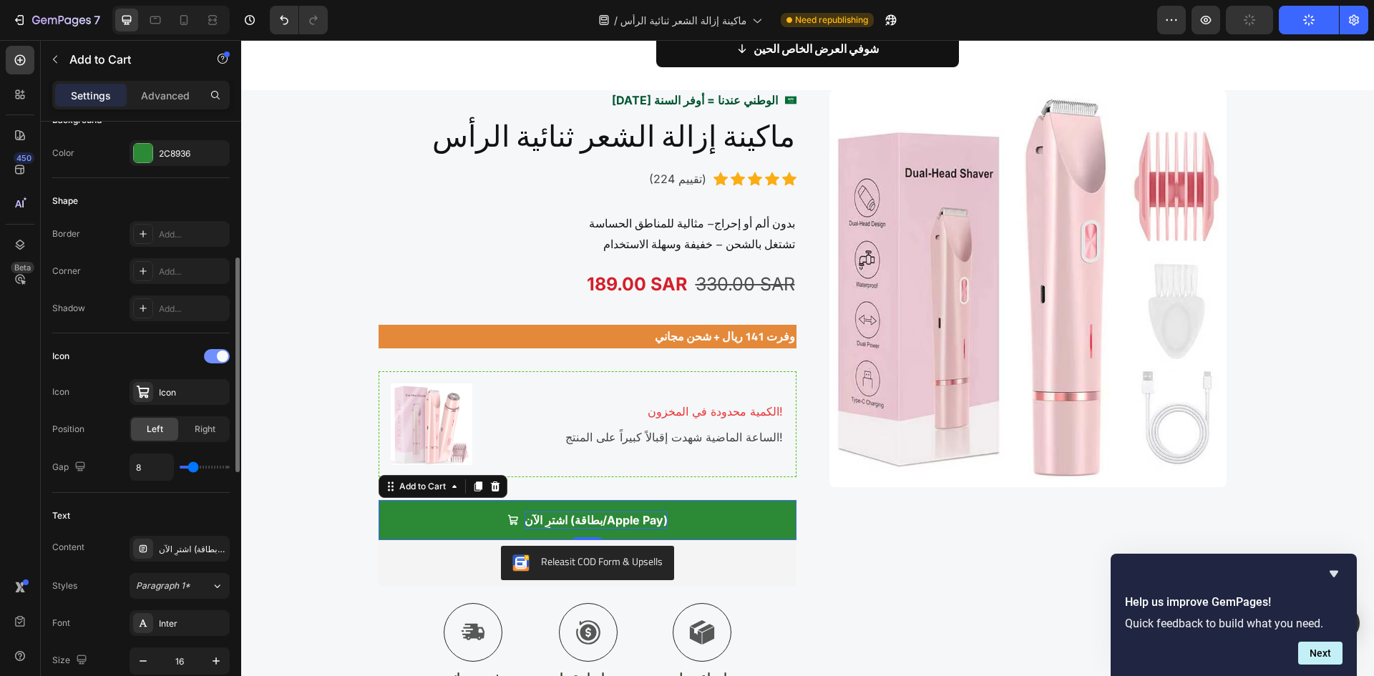
click at [213, 354] on div at bounding box center [217, 356] width 26 height 14
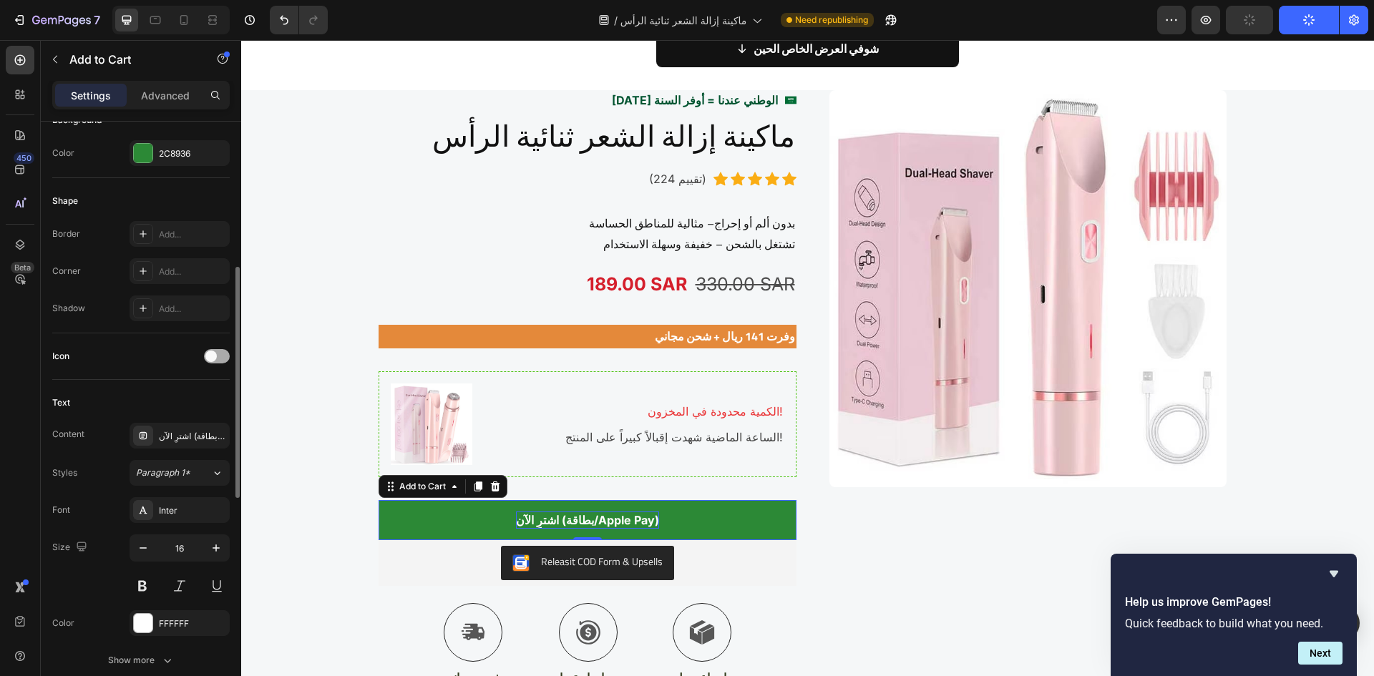
click at [208, 352] on span at bounding box center [210, 356] width 11 height 11
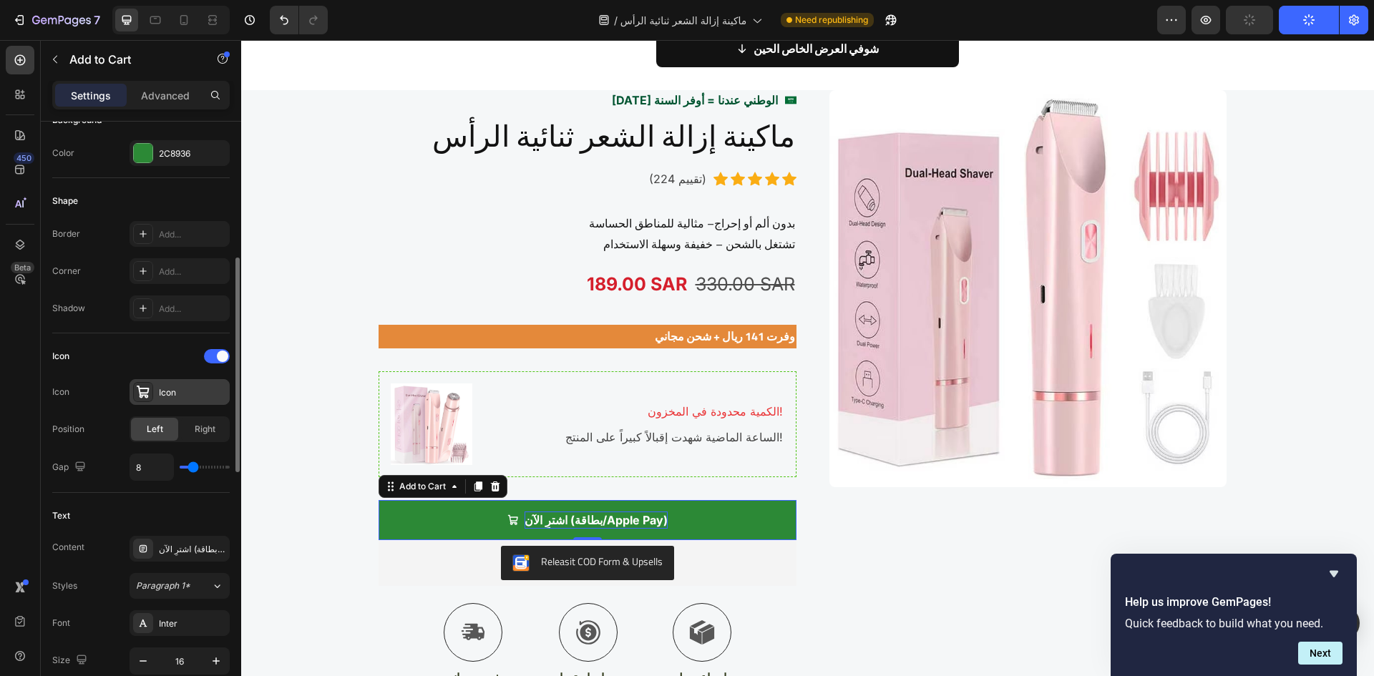
click at [140, 390] on icon at bounding box center [143, 392] width 13 height 13
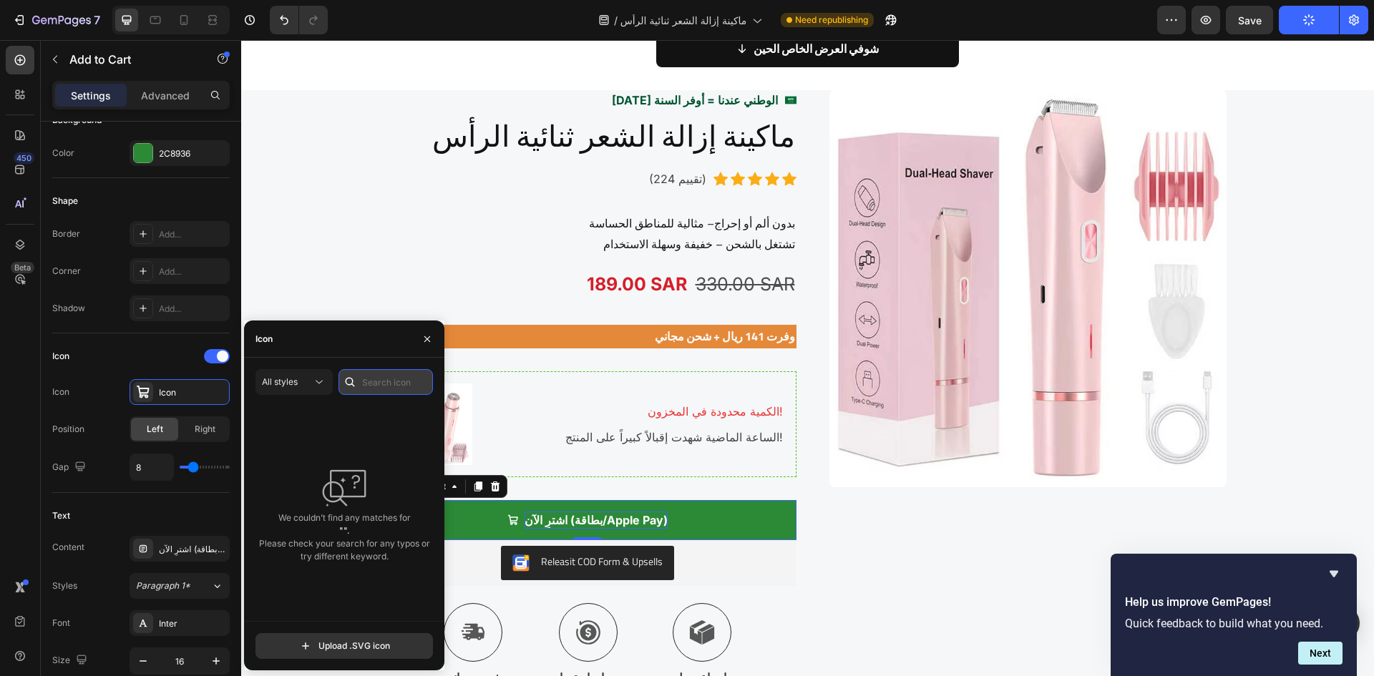
click at [368, 383] on input "text" at bounding box center [386, 382] width 94 height 26
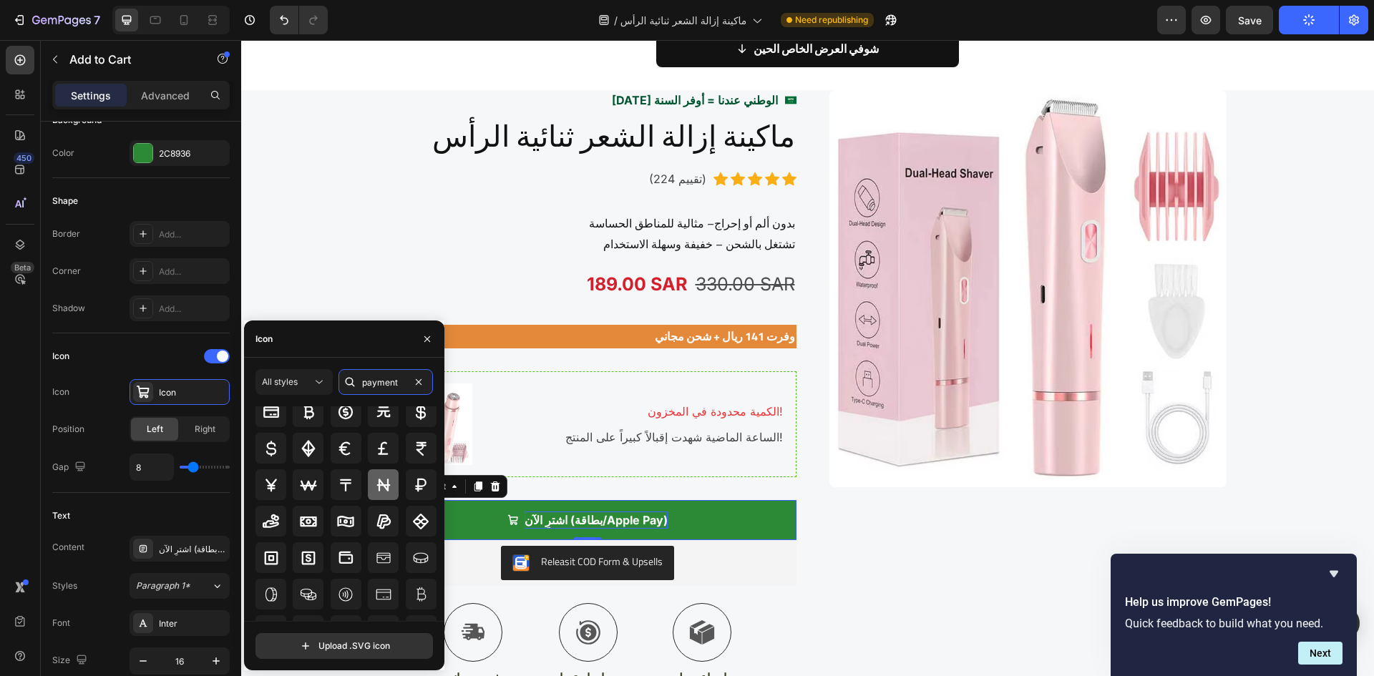
scroll to position [71, 0]
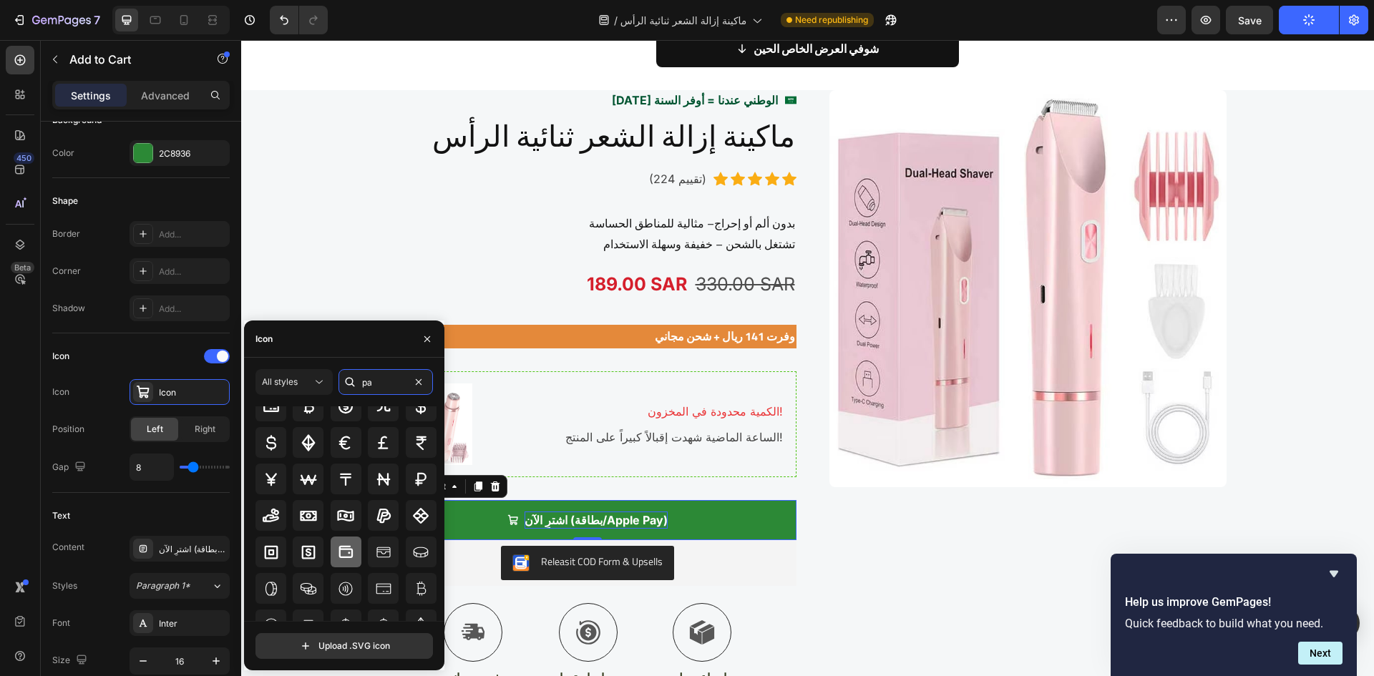
type input "p"
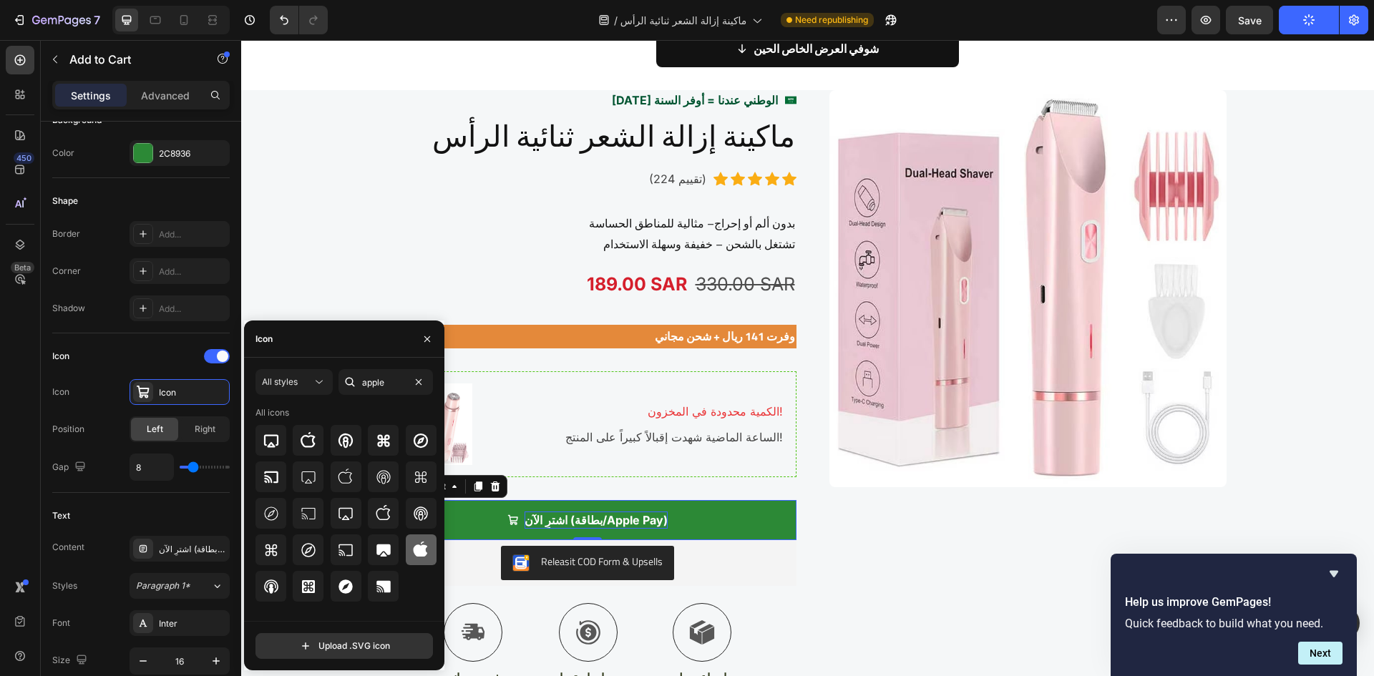
click at [421, 556] on icon at bounding box center [421, 549] width 14 height 15
click at [314, 449] on icon at bounding box center [308, 440] width 17 height 17
click at [389, 378] on input "apple" at bounding box center [386, 382] width 94 height 26
click at [387, 379] on input "apple" at bounding box center [386, 382] width 94 height 26
click at [387, 380] on input "apple" at bounding box center [386, 382] width 94 height 26
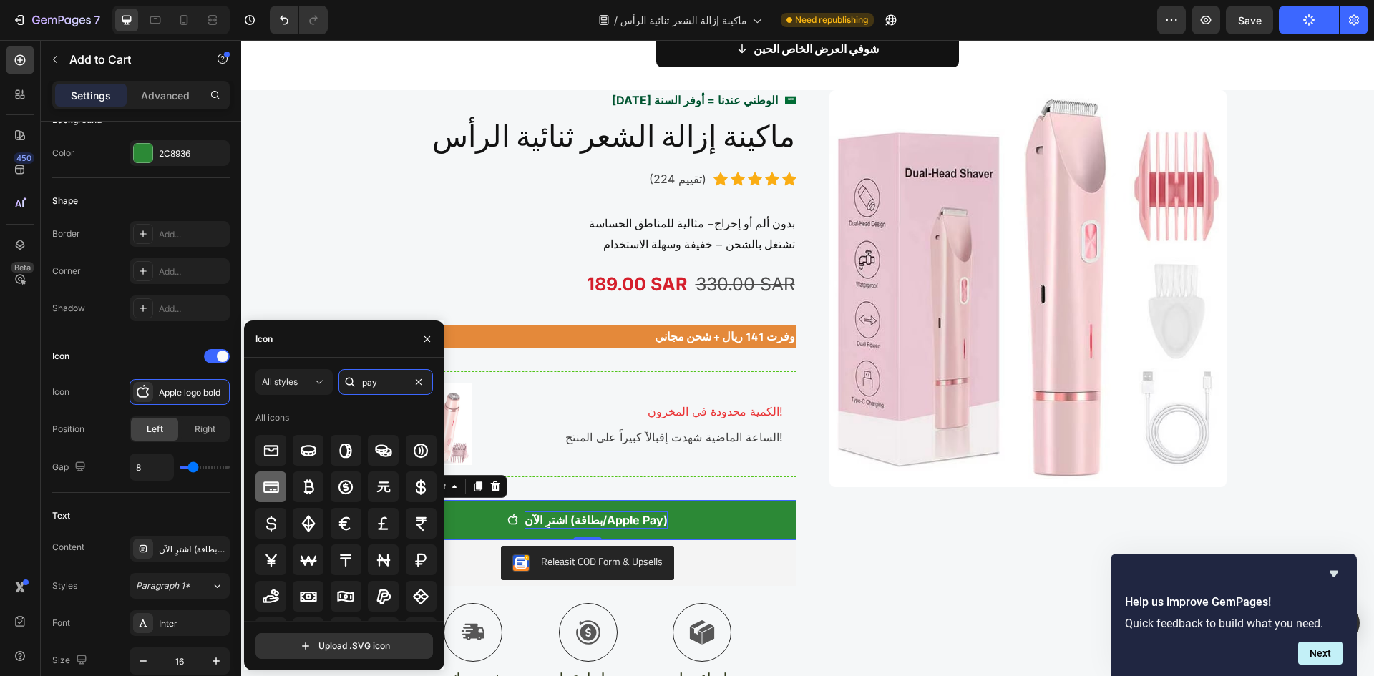
type input "pay"
click at [268, 477] on div at bounding box center [271, 487] width 31 height 31
click at [217, 356] on span at bounding box center [222, 356] width 11 height 11
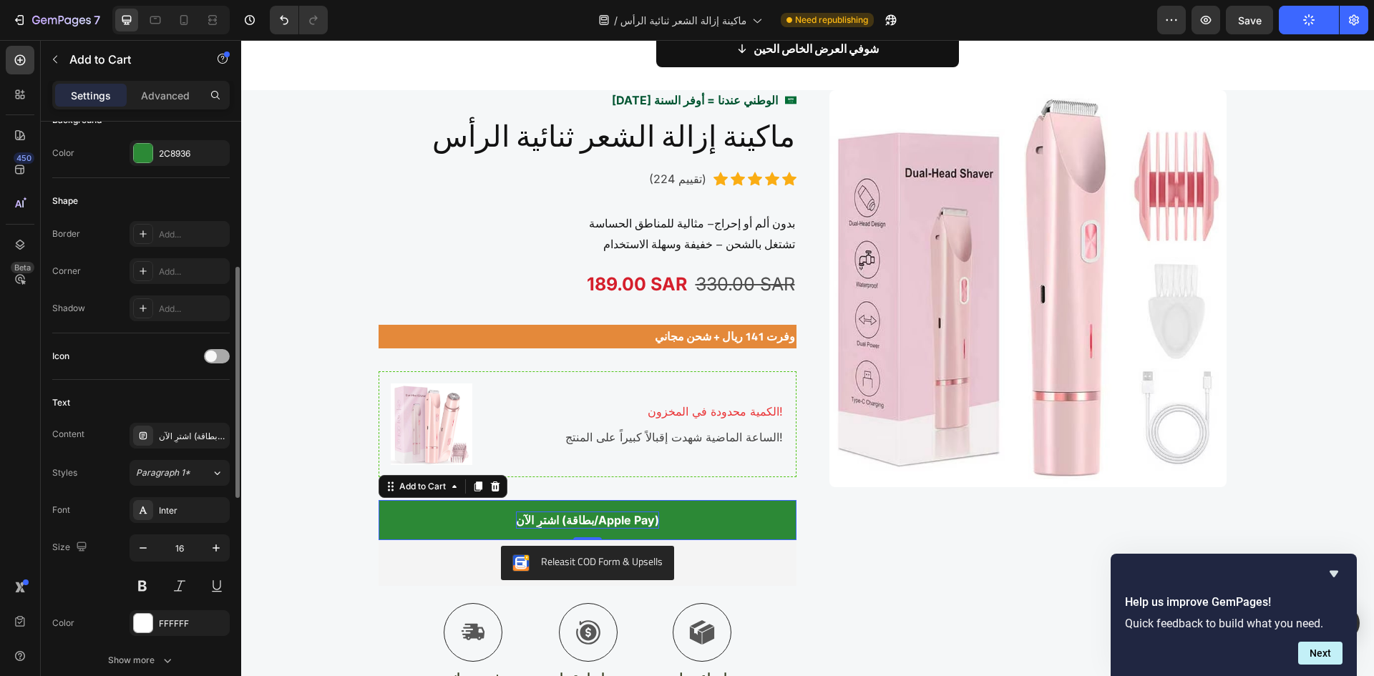
click at [219, 357] on div at bounding box center [217, 356] width 26 height 14
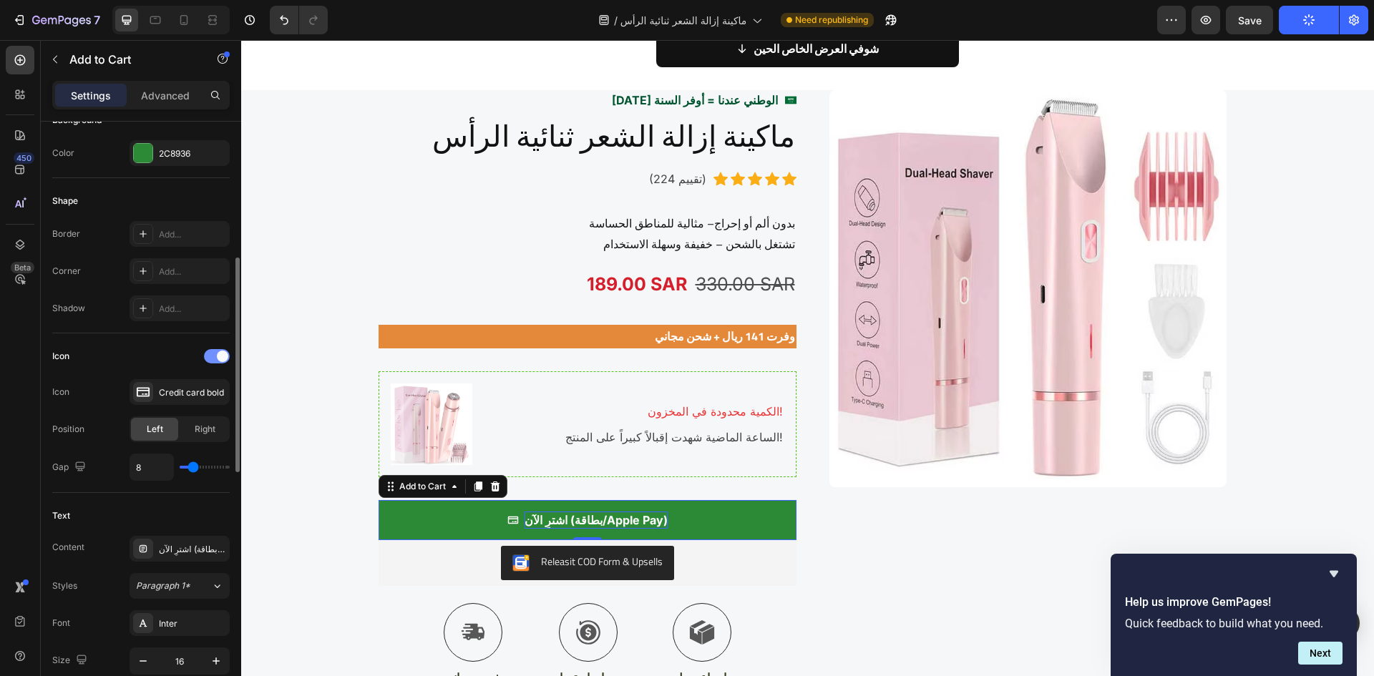
click at [219, 357] on span at bounding box center [222, 356] width 11 height 11
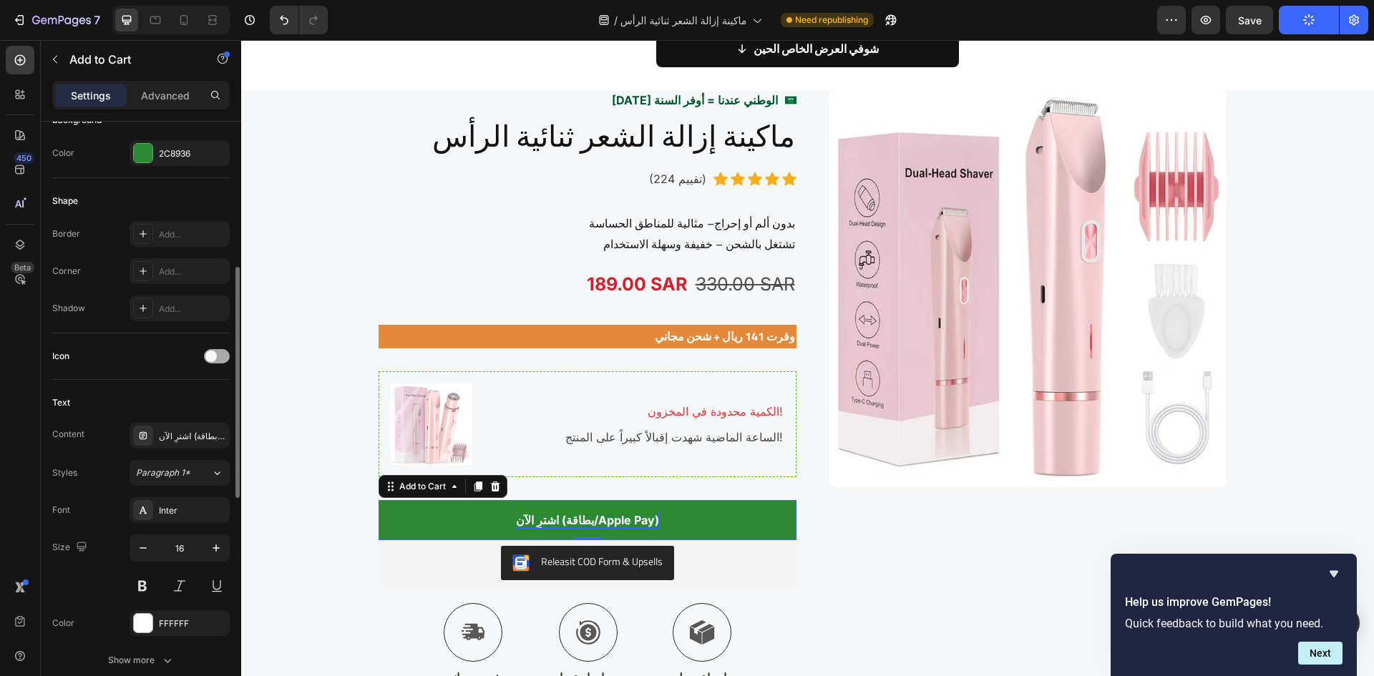
click at [219, 357] on div at bounding box center [217, 356] width 26 height 14
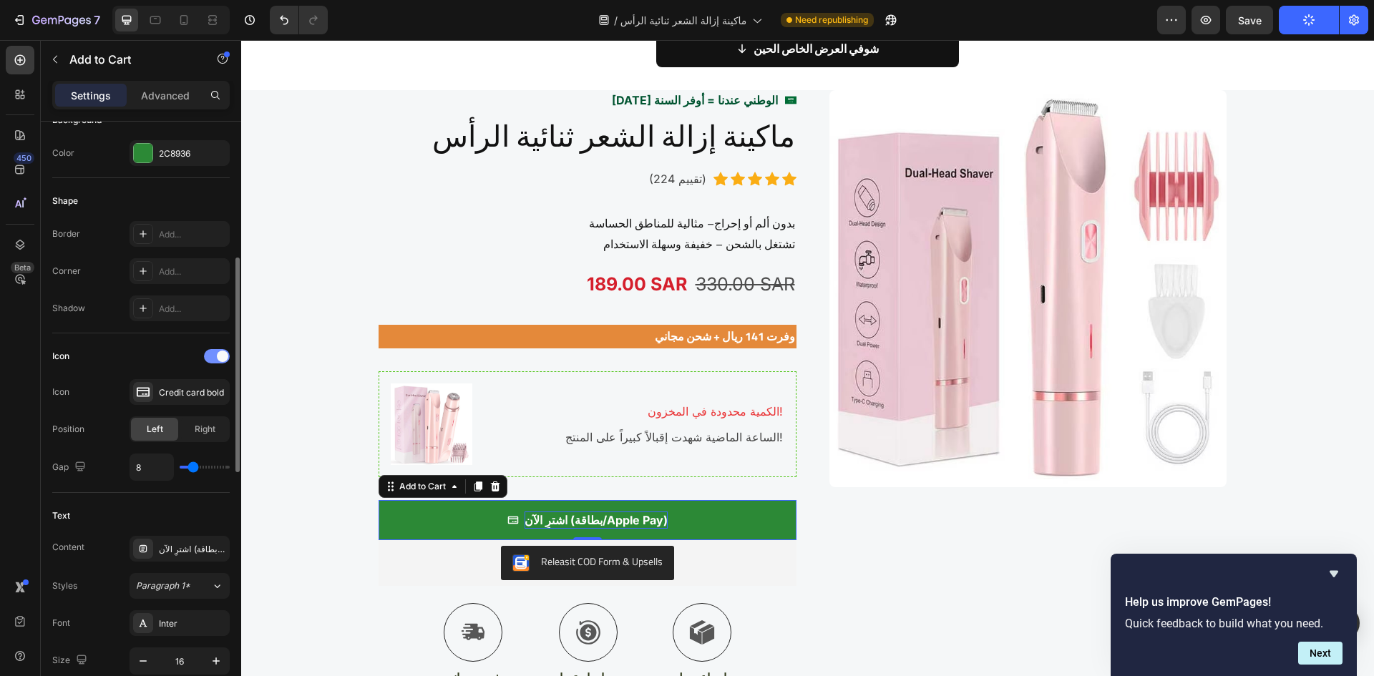
click at [219, 357] on span at bounding box center [222, 356] width 11 height 11
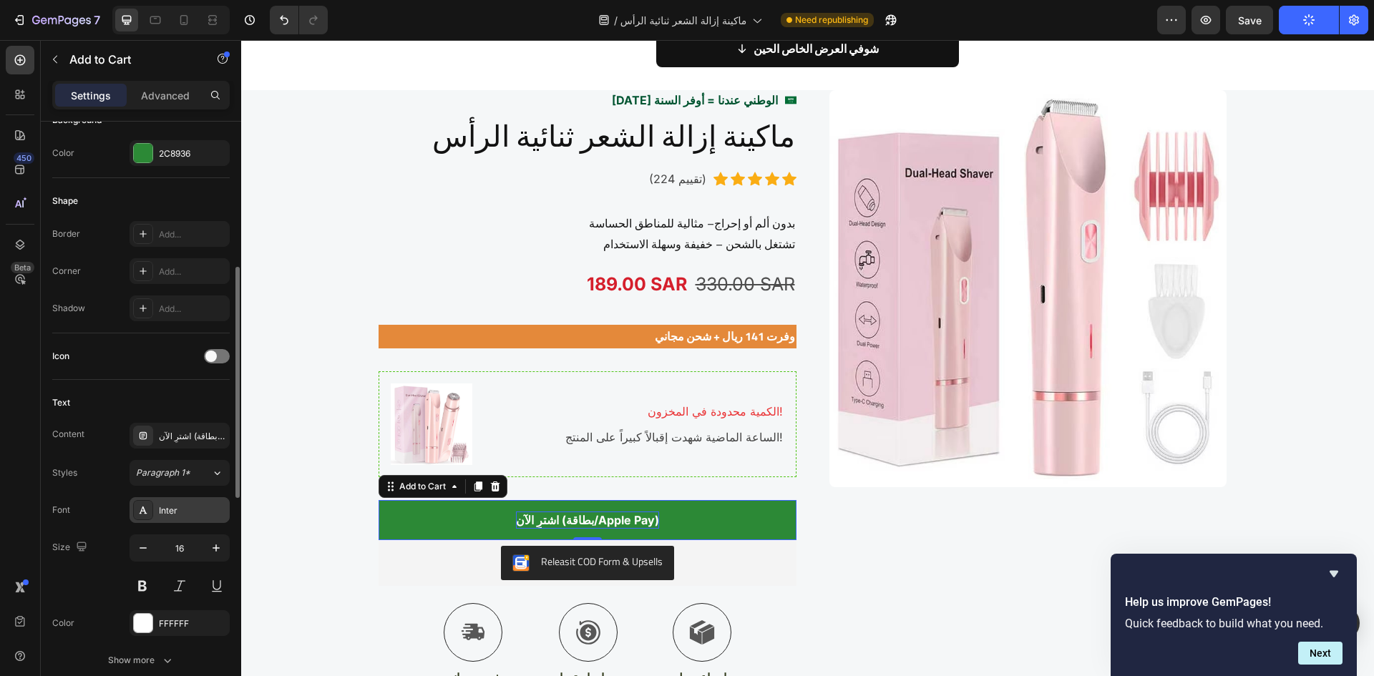
click at [187, 518] on div "Inter" at bounding box center [180, 511] width 100 height 26
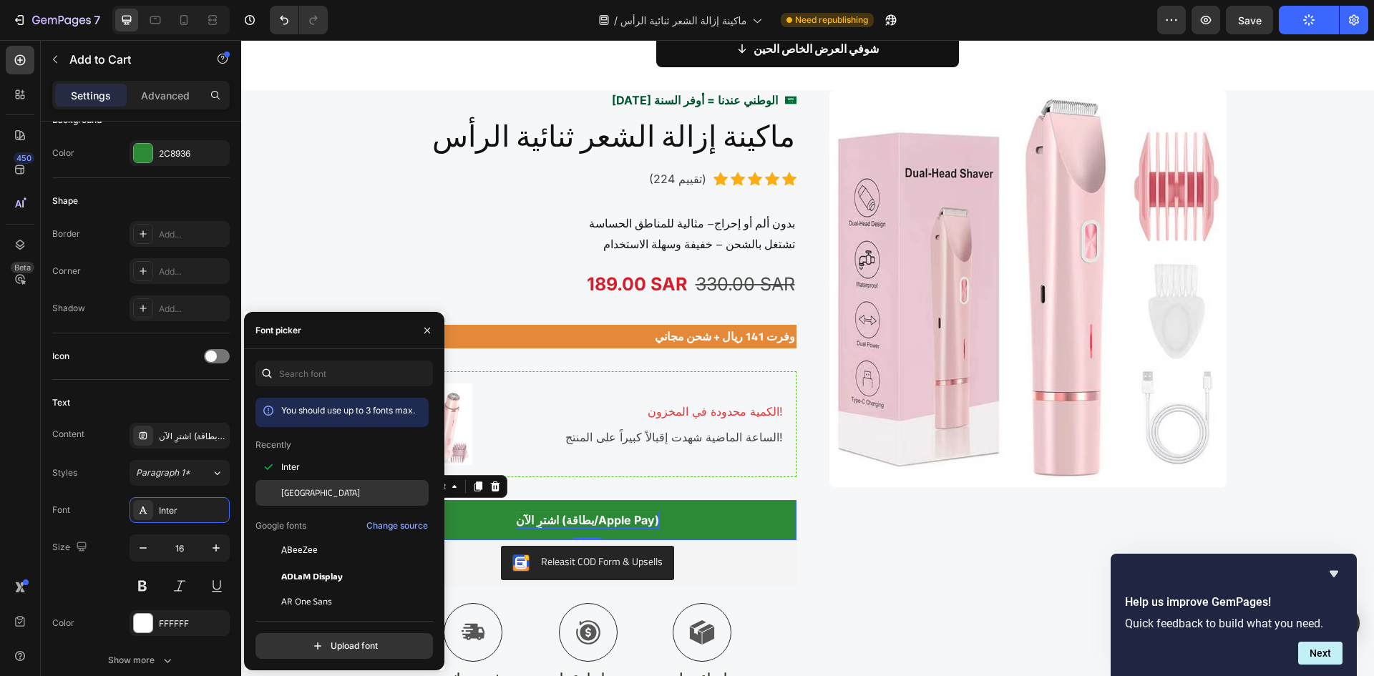
click at [288, 486] on div "Cairo" at bounding box center [342, 493] width 173 height 26
click at [134, 379] on div "Icon" at bounding box center [141, 357] width 178 height 47
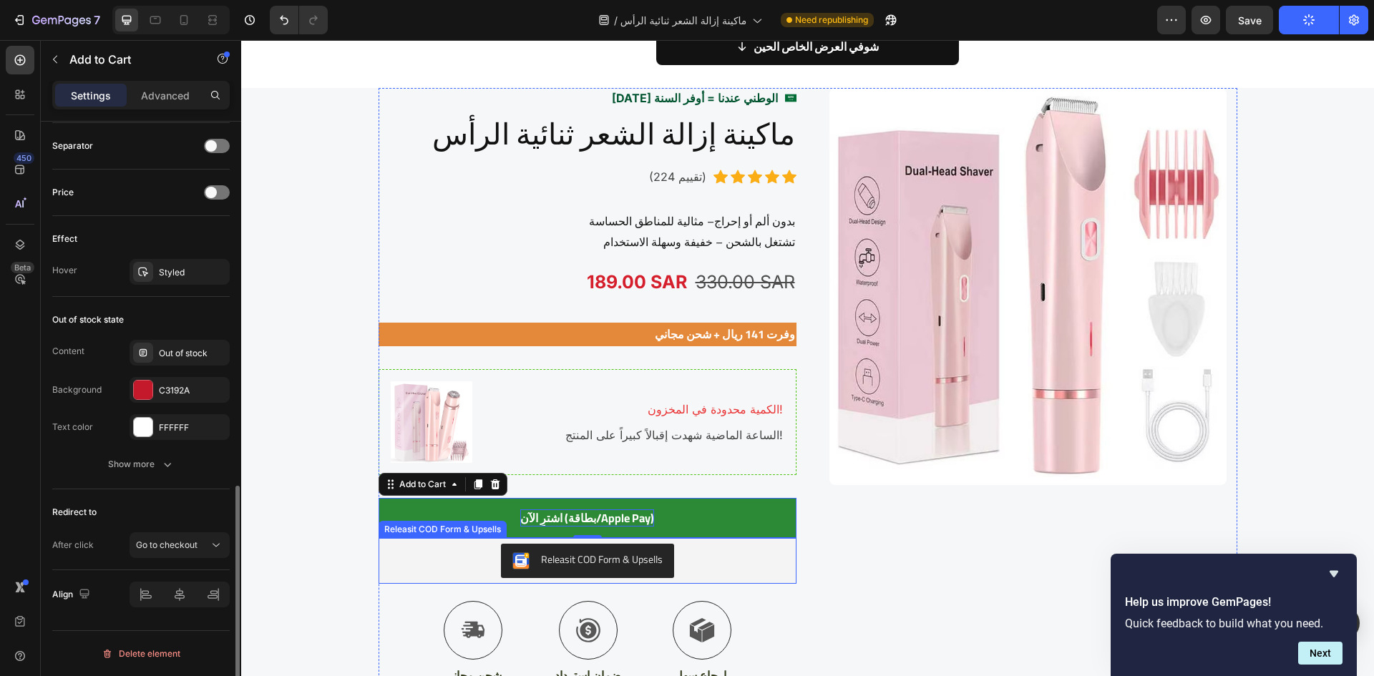
scroll to position [2284, 0]
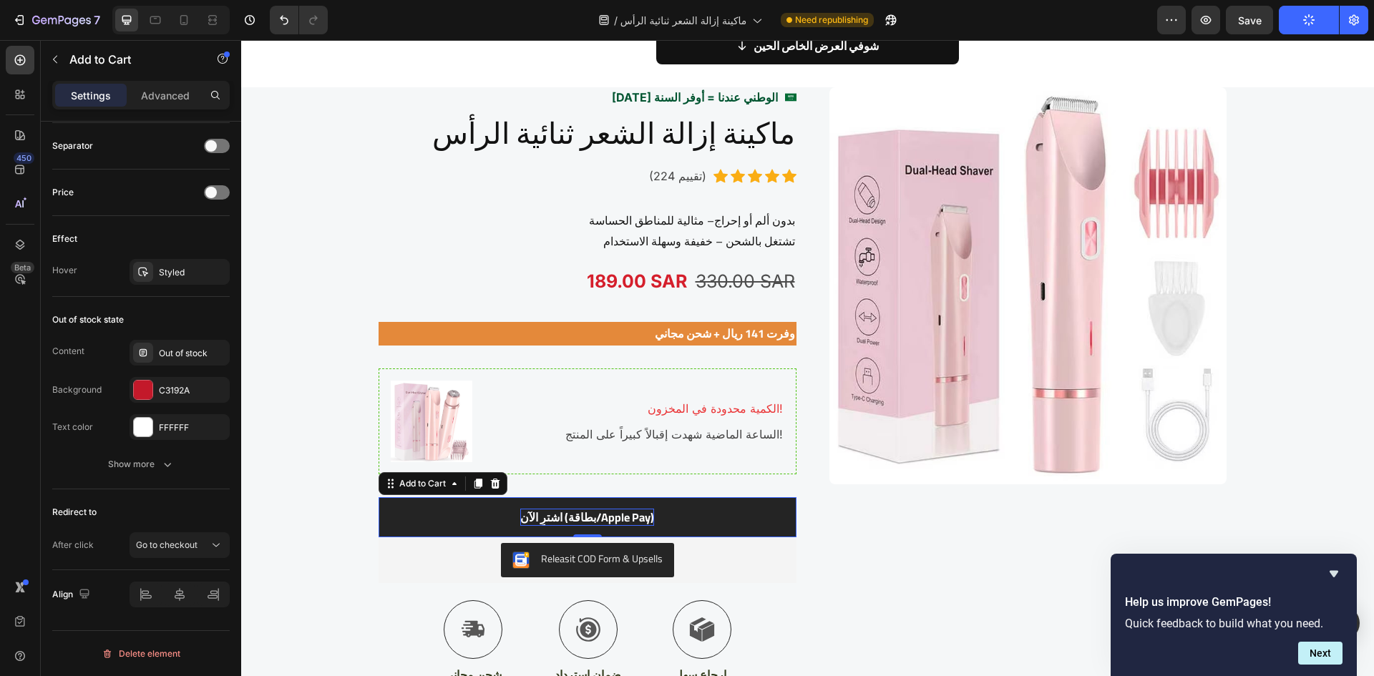
click at [457, 523] on button "اشترِ الآن (بطاقة/Apple Pay)" at bounding box center [588, 518] width 418 height 40
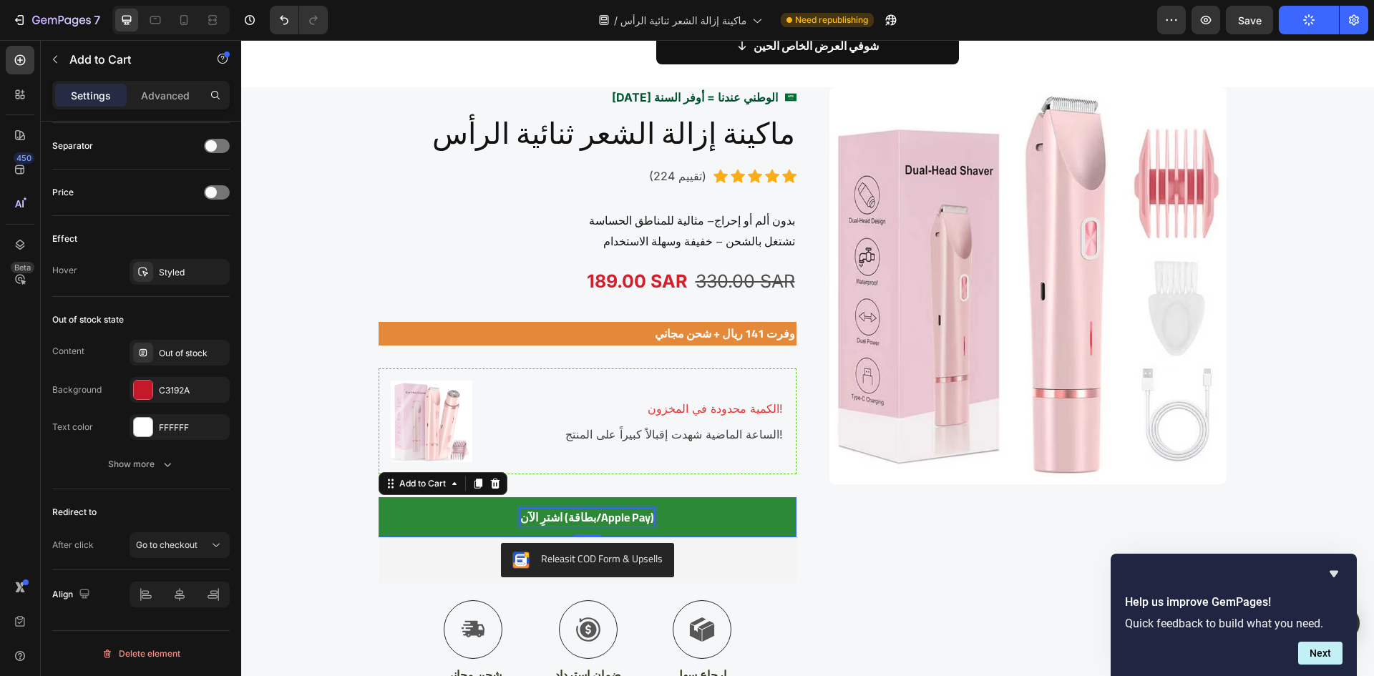
click at [583, 517] on p "اشترِ الآن (بطاقة/Apple Pay)" at bounding box center [587, 517] width 134 height 17
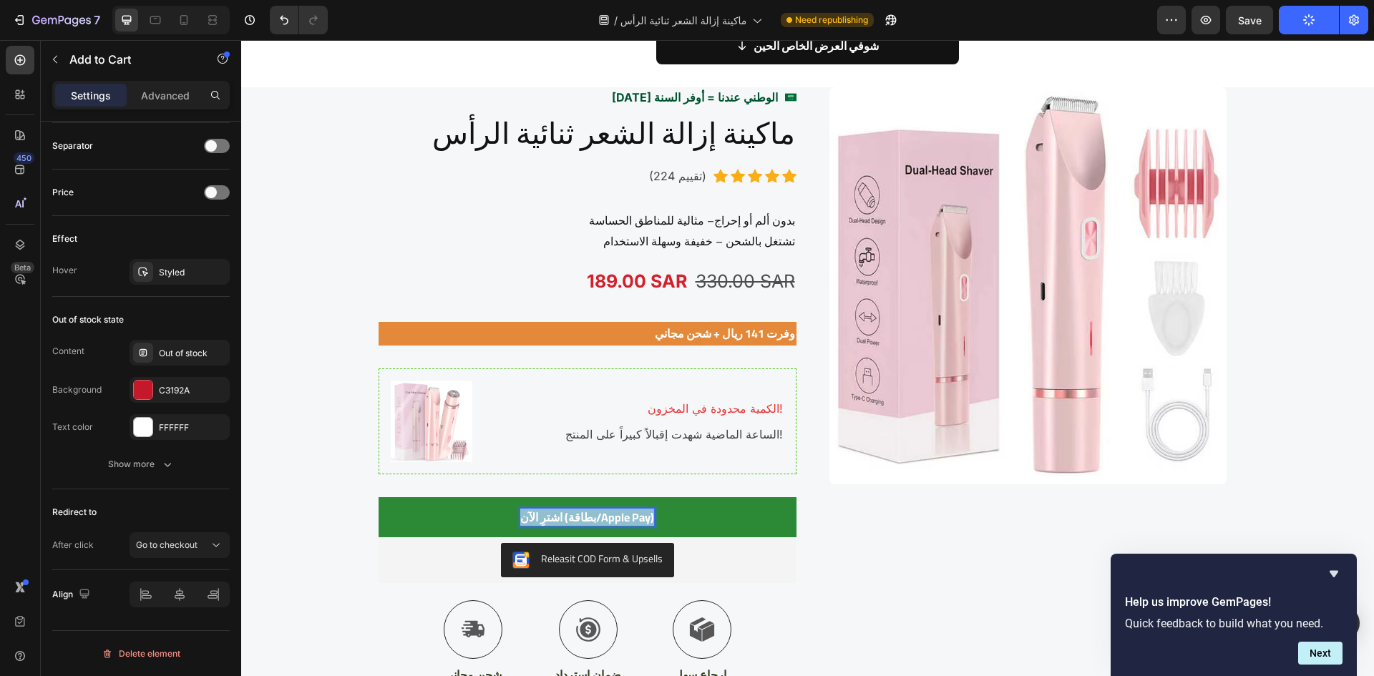
click at [583, 517] on p "اشترِ الآن (بطاقة/Apple Pay)" at bounding box center [587, 517] width 134 height 17
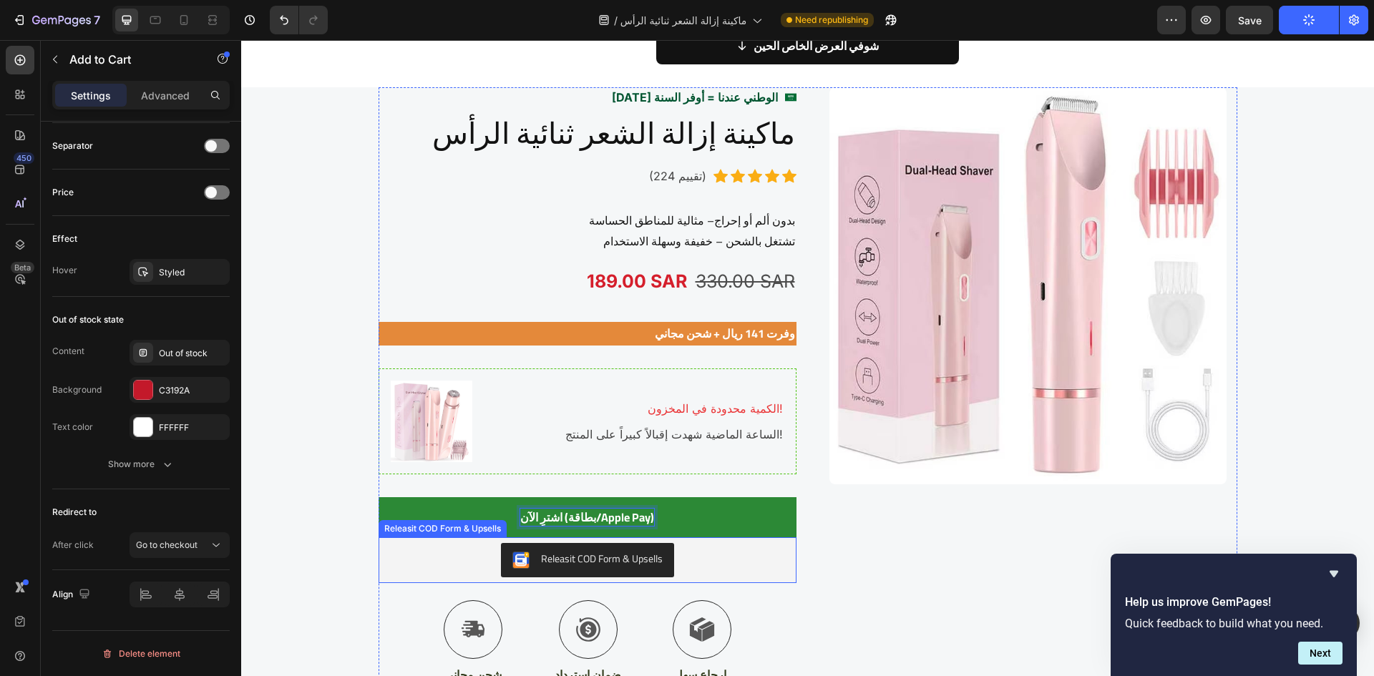
scroll to position [0, 0]
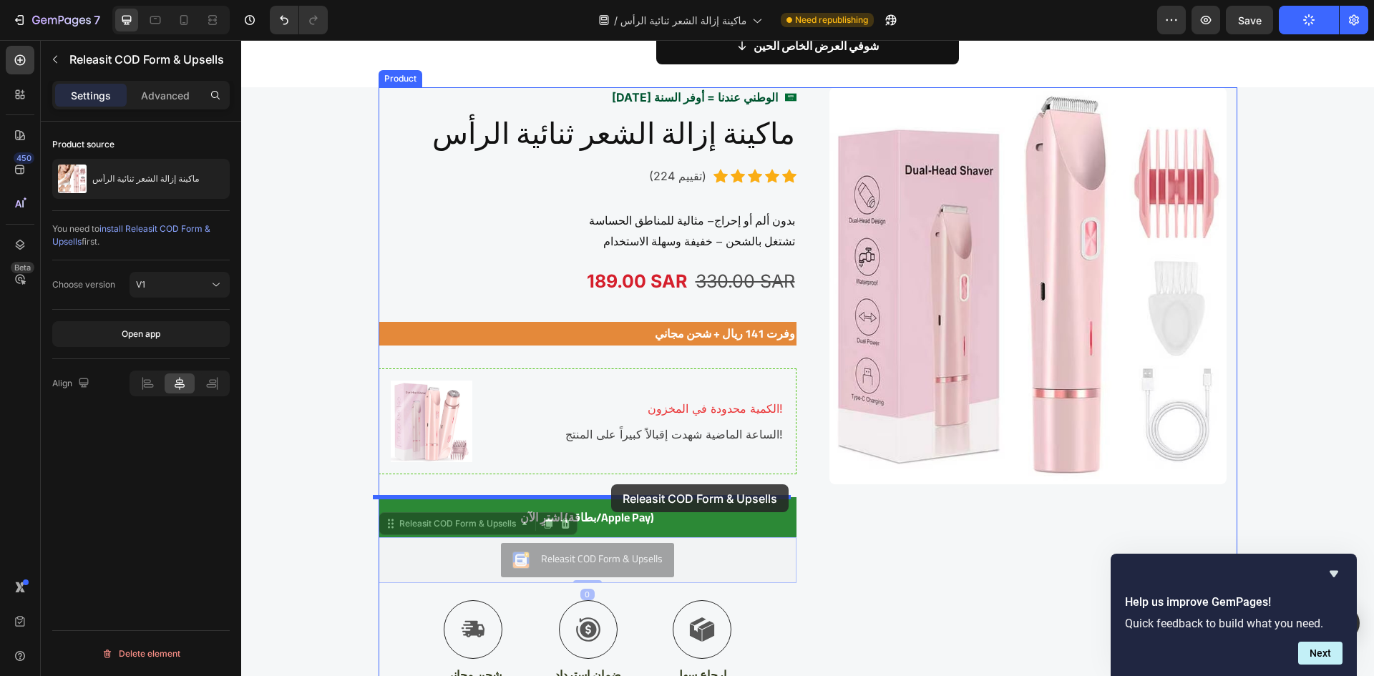
drag, startPoint x: 629, startPoint y: 562, endPoint x: 611, endPoint y: 485, distance: 79.4
click at [611, 485] on div "Header وش يميزها عن الطرق الثانية؟ Heading Row Image ما عاد في ألم… بس نعومة Te…" at bounding box center [807, 68] width 1133 height 4624
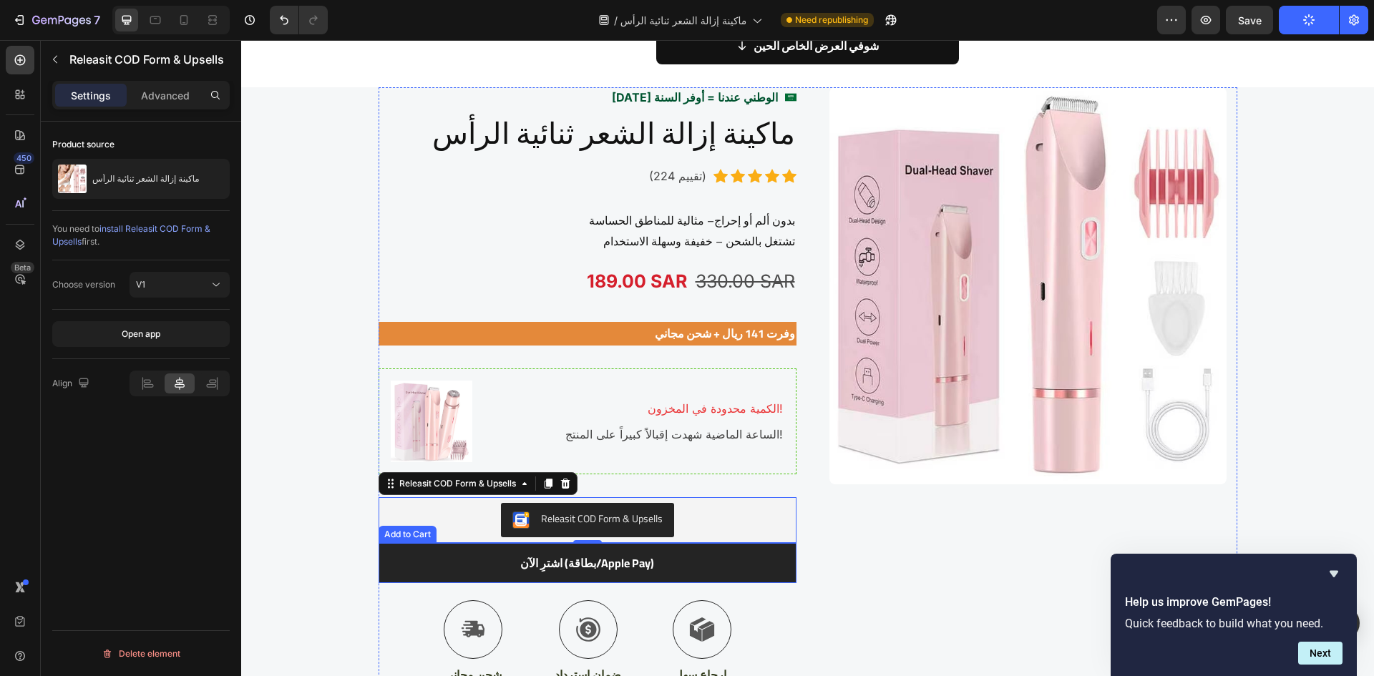
click at [508, 565] on button "اشترِ الآن (بطاقة/Apple Pay)" at bounding box center [588, 563] width 418 height 40
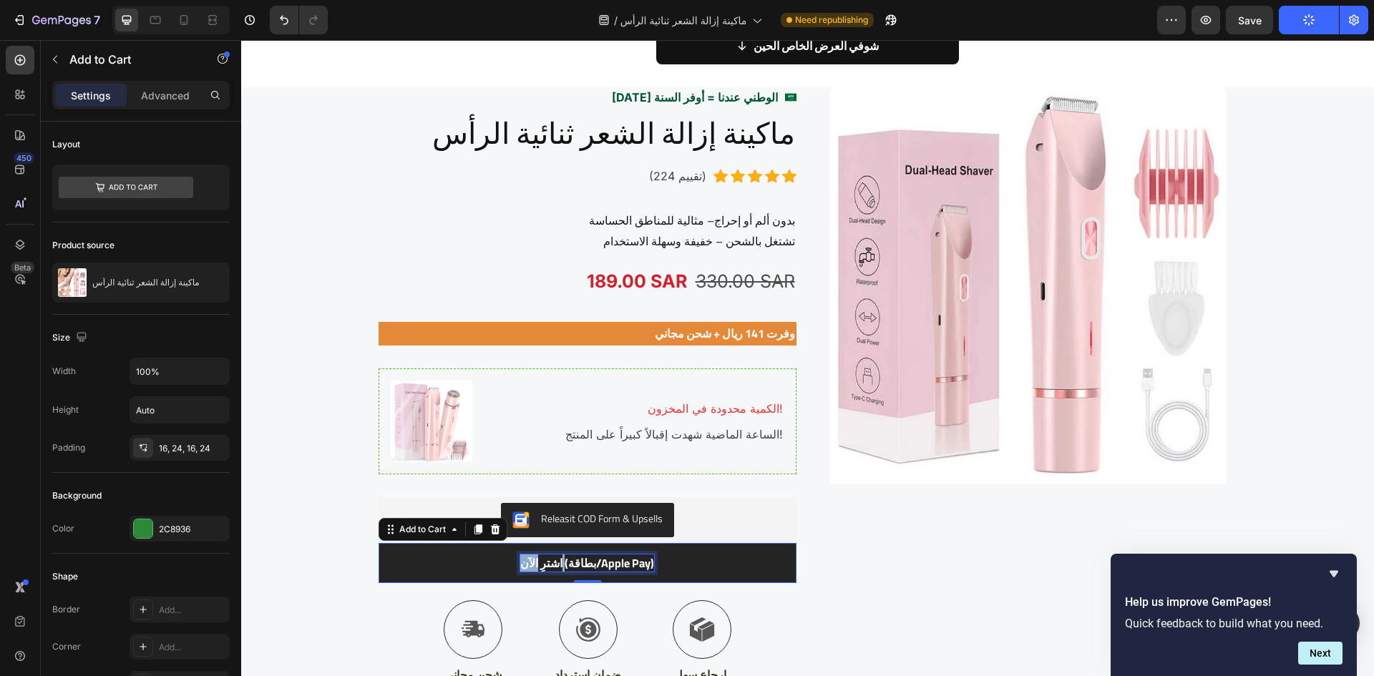
click at [526, 563] on p "اشترِ الآن (بطاقة/Apple Pay)" at bounding box center [587, 563] width 134 height 17
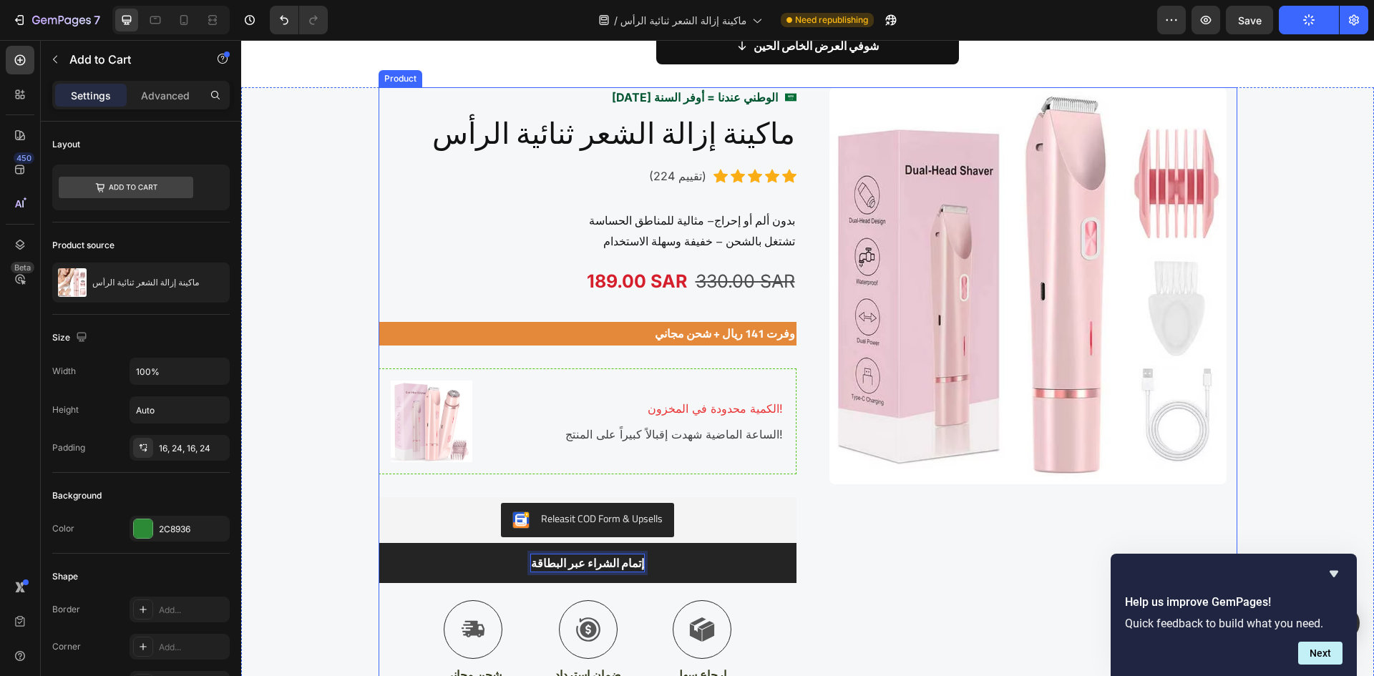
click at [950, 566] on div "Image" at bounding box center [1029, 396] width 418 height 619
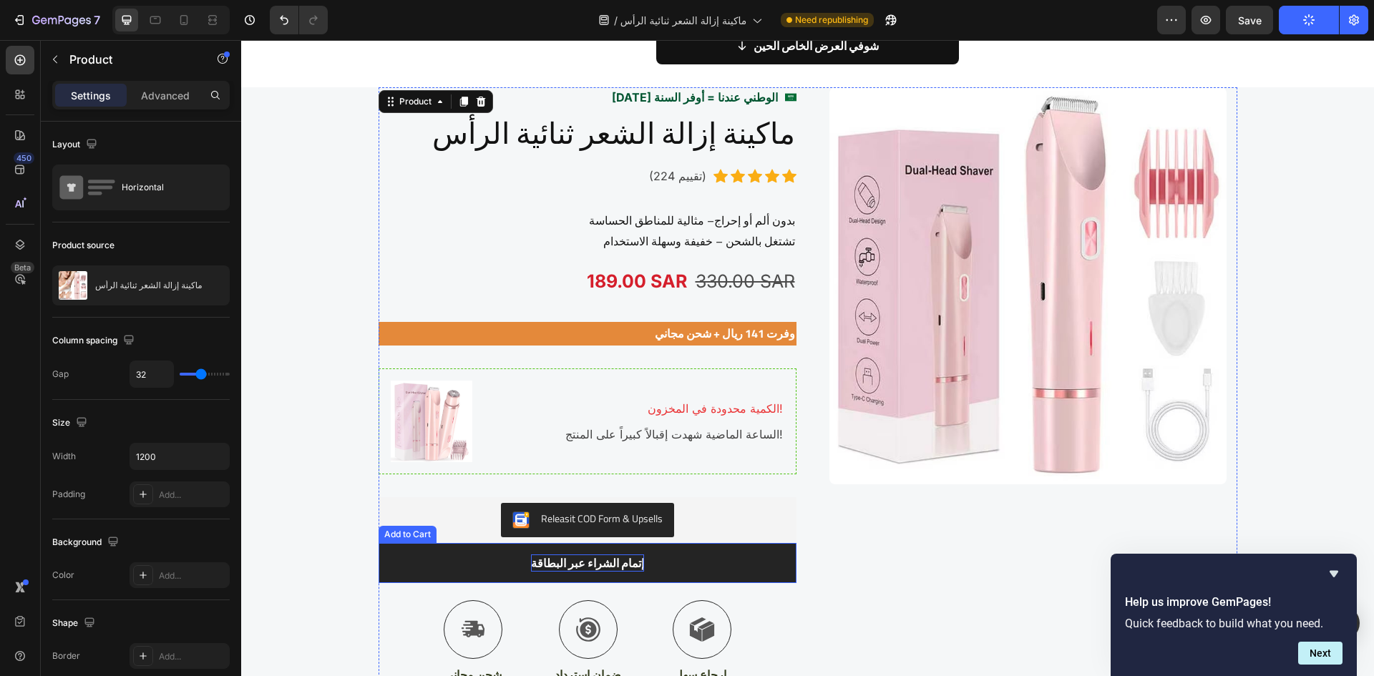
click at [539, 558] on p "إتمام الشراء عبر البطاقة" at bounding box center [587, 563] width 113 height 17
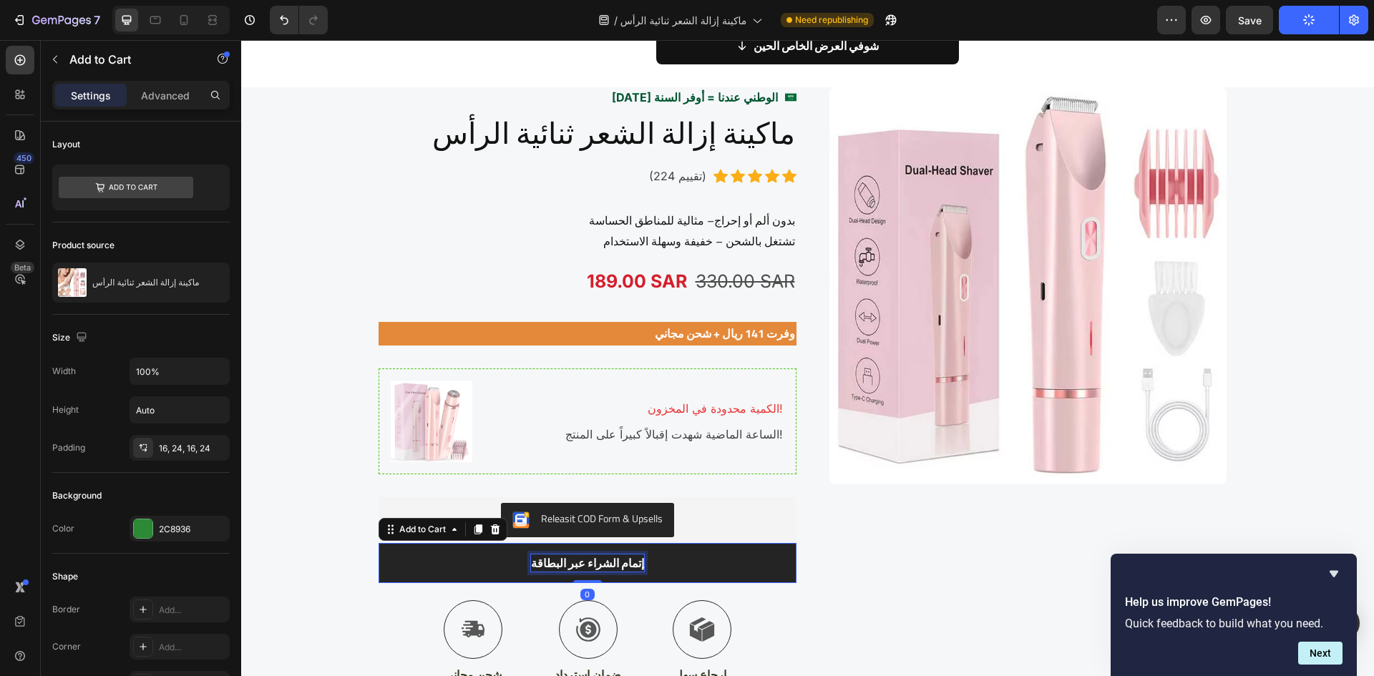
click at [539, 558] on p "إتمام الشراء عبر البطاقة" at bounding box center [587, 563] width 113 height 17
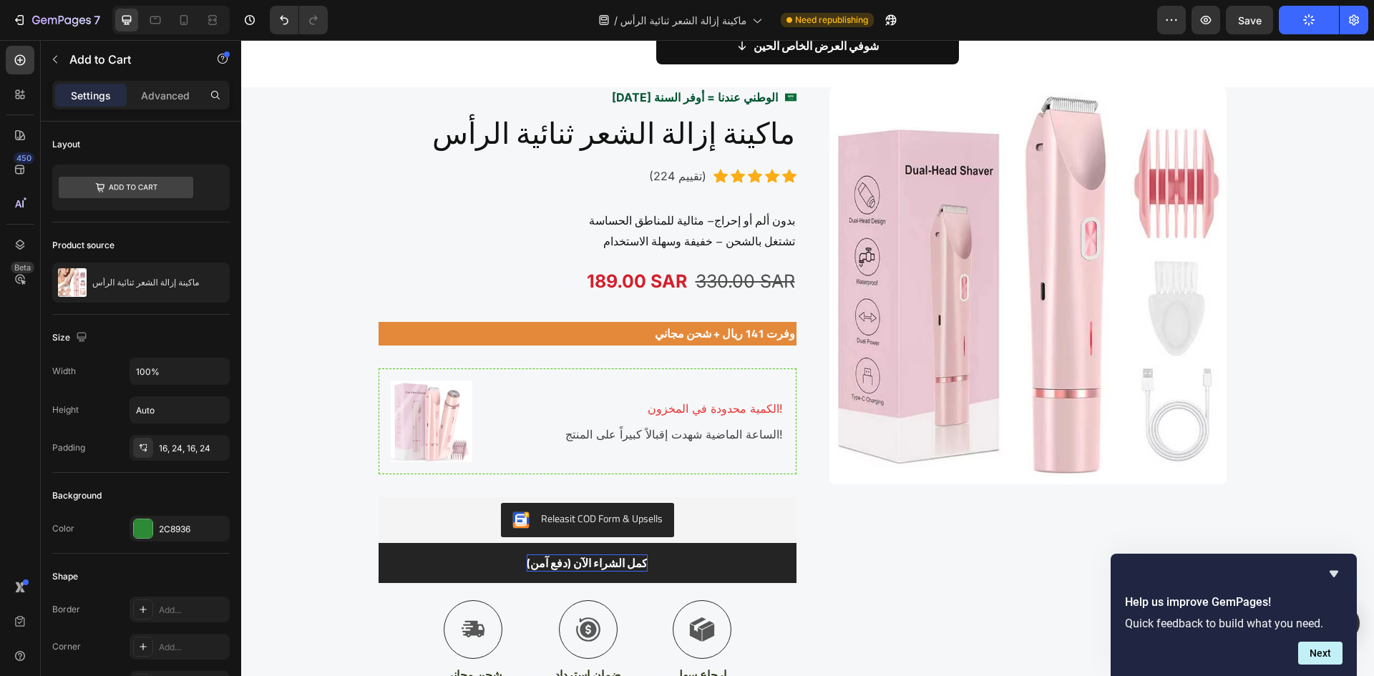
click at [611, 550] on button "كمل الشراء الآن (دفع آمن)" at bounding box center [588, 563] width 418 height 40
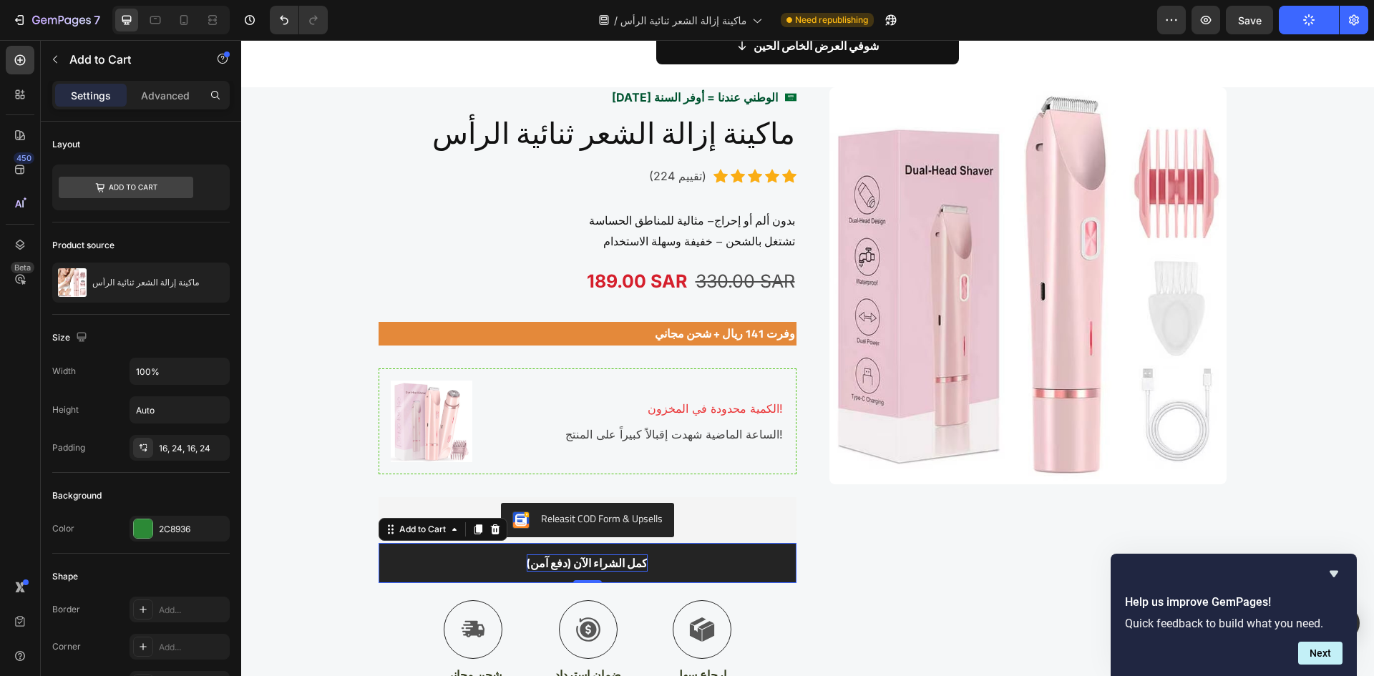
click at [611, 550] on button "كمل الشراء الآن (دفع آمن)" at bounding box center [588, 563] width 418 height 40
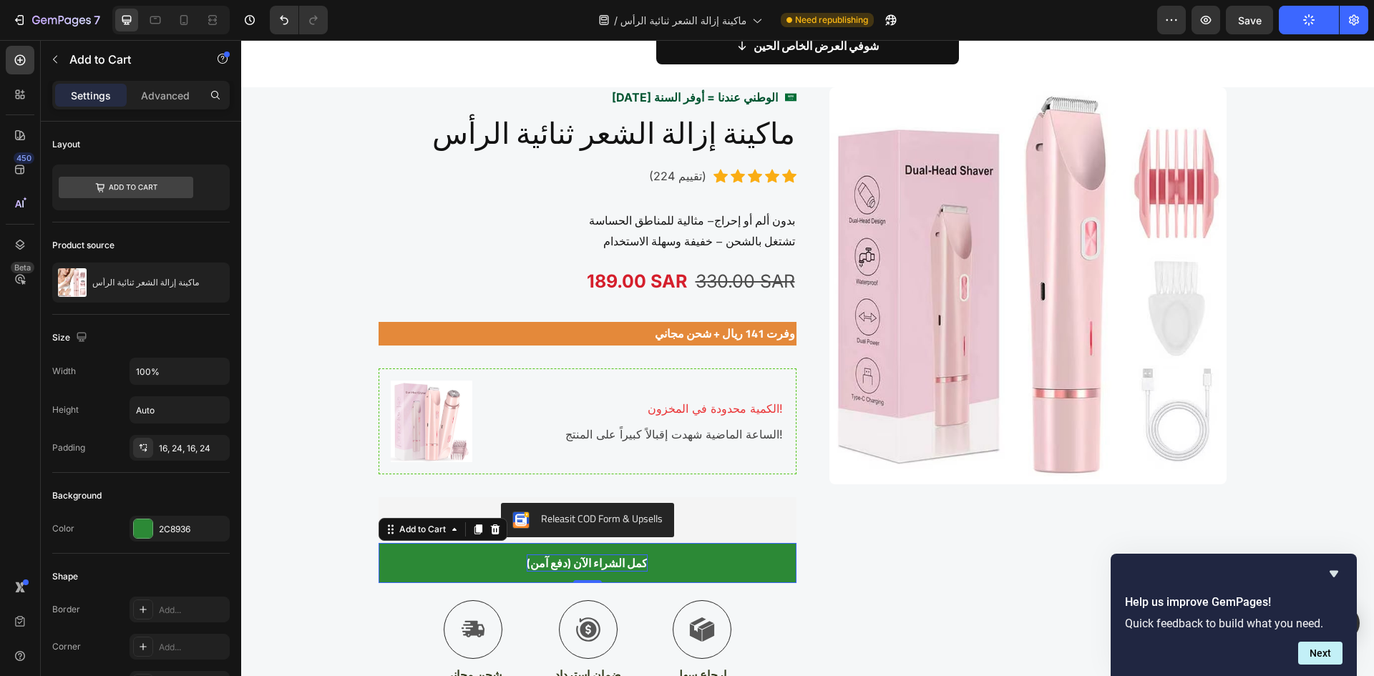
click at [611, 558] on p "كمل الشراء الآن (دفع آمن)" at bounding box center [587, 563] width 121 height 17
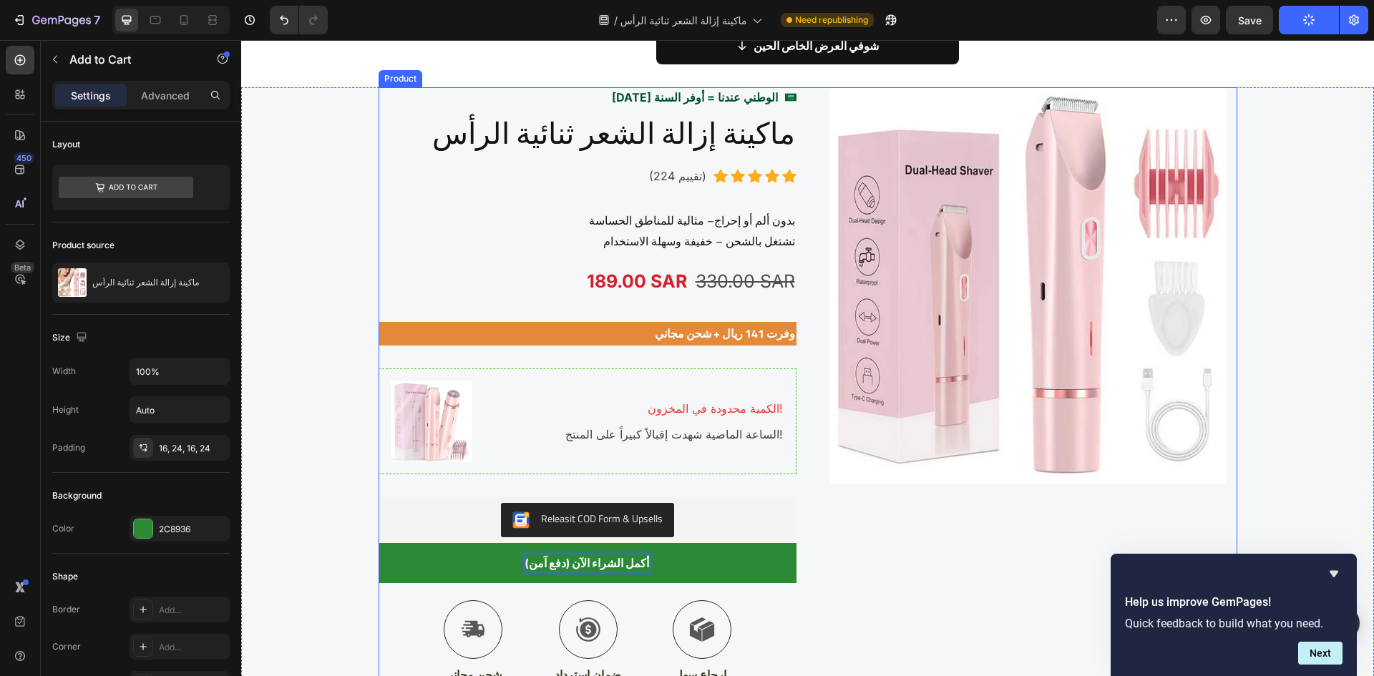
click at [950, 537] on div "Image" at bounding box center [1029, 396] width 418 height 619
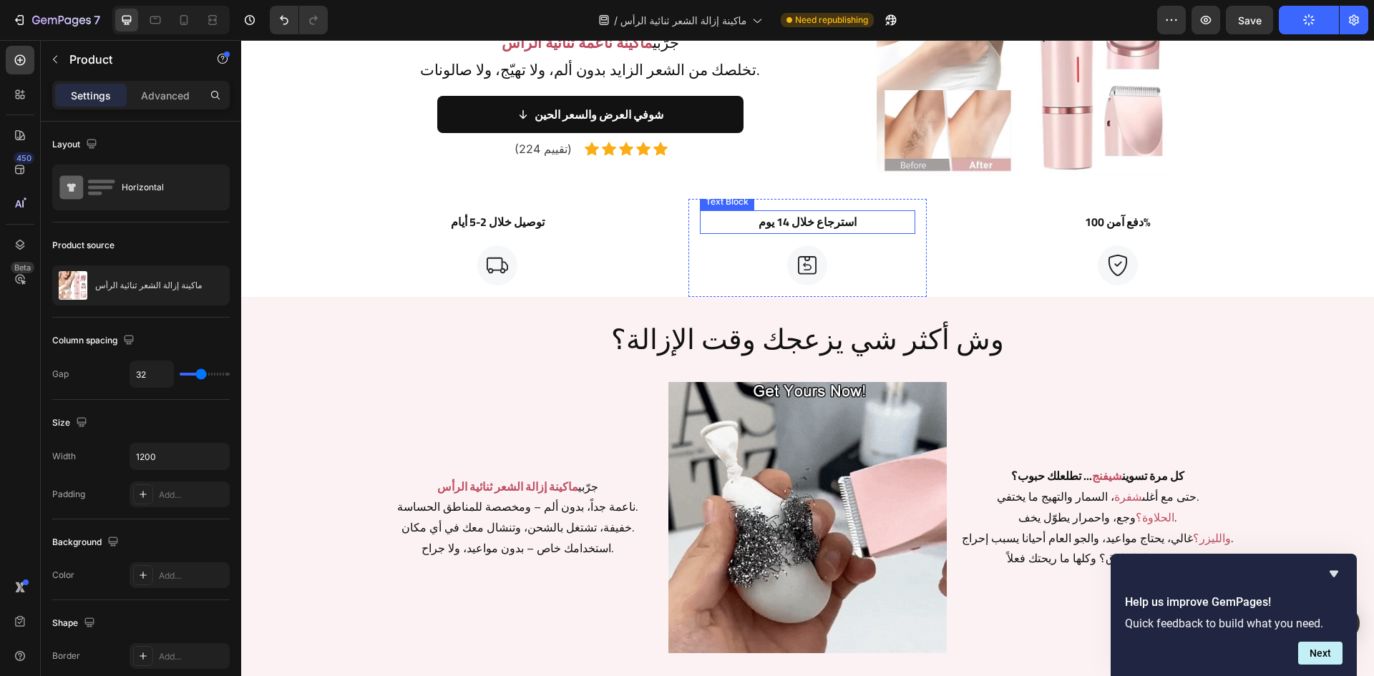
scroll to position [213, 0]
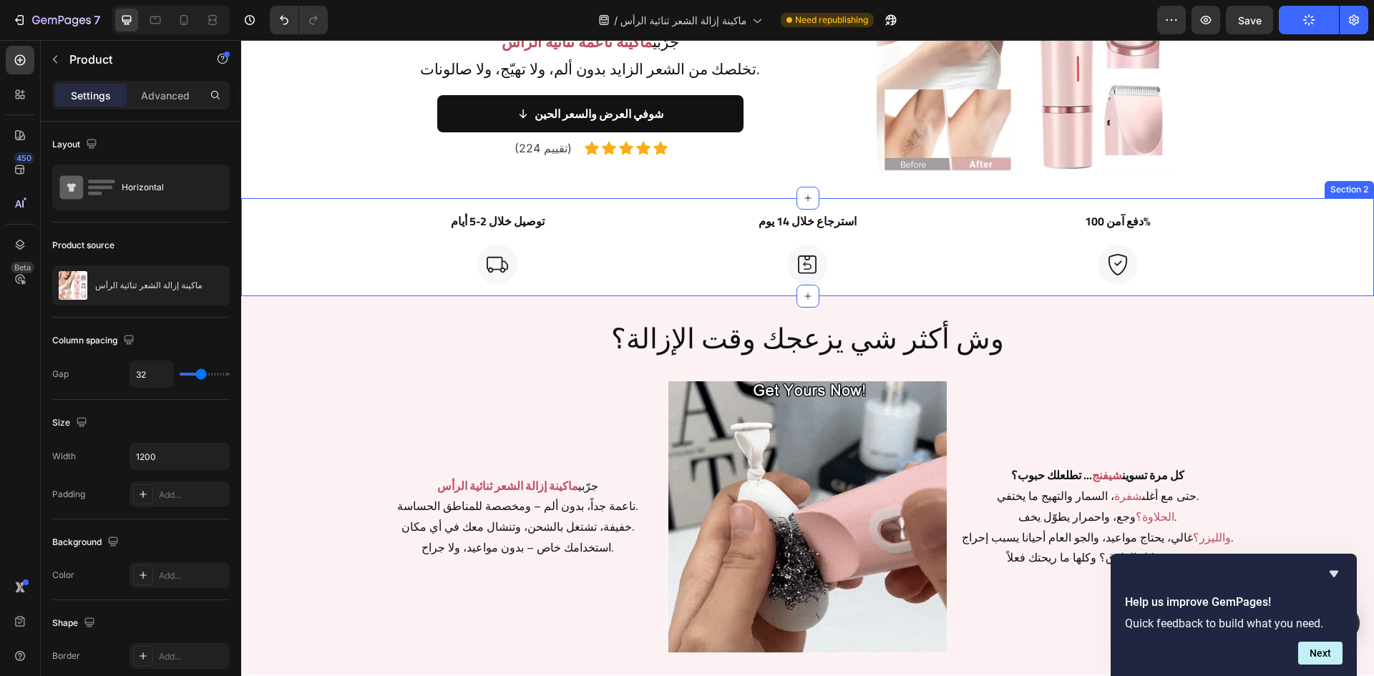
click at [1255, 209] on div "توصيل خلال 2-5 أيام Text Block Image Row استرجاع خلال 14 يوم Text Block Image R…" at bounding box center [807, 247] width 1133 height 98
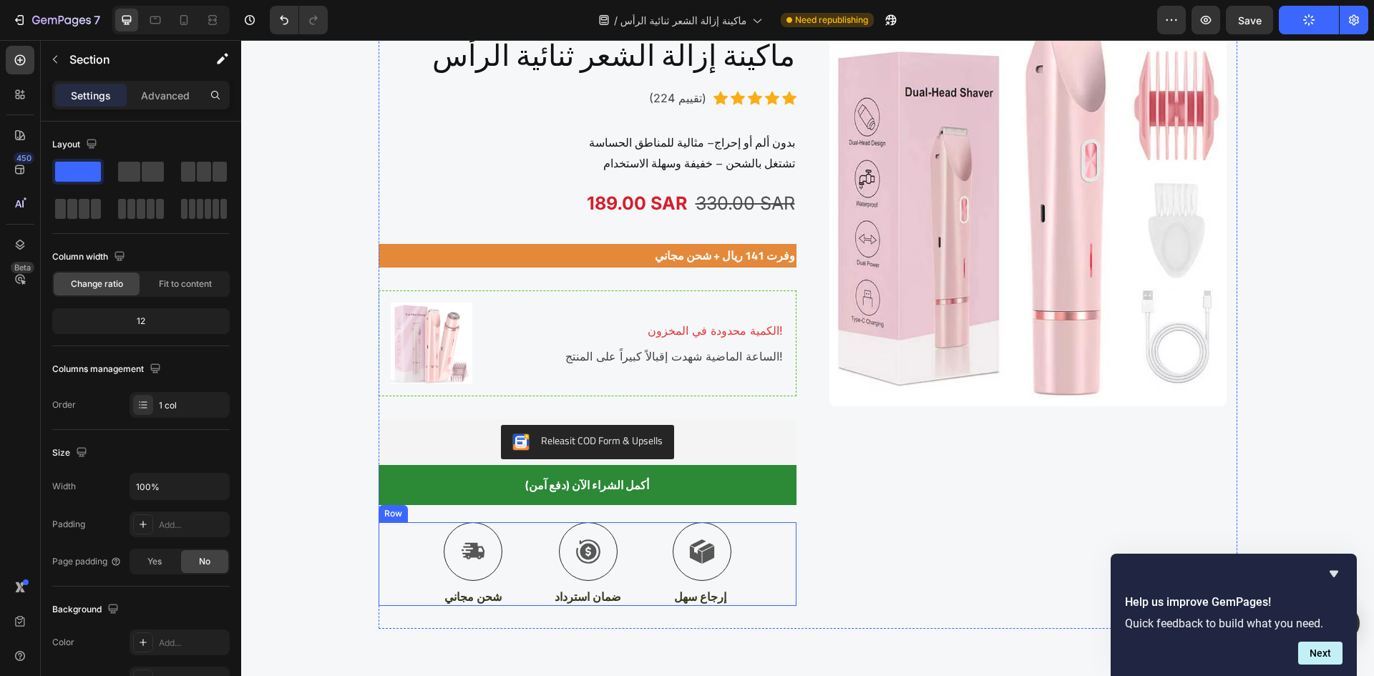
scroll to position [2432, 0]
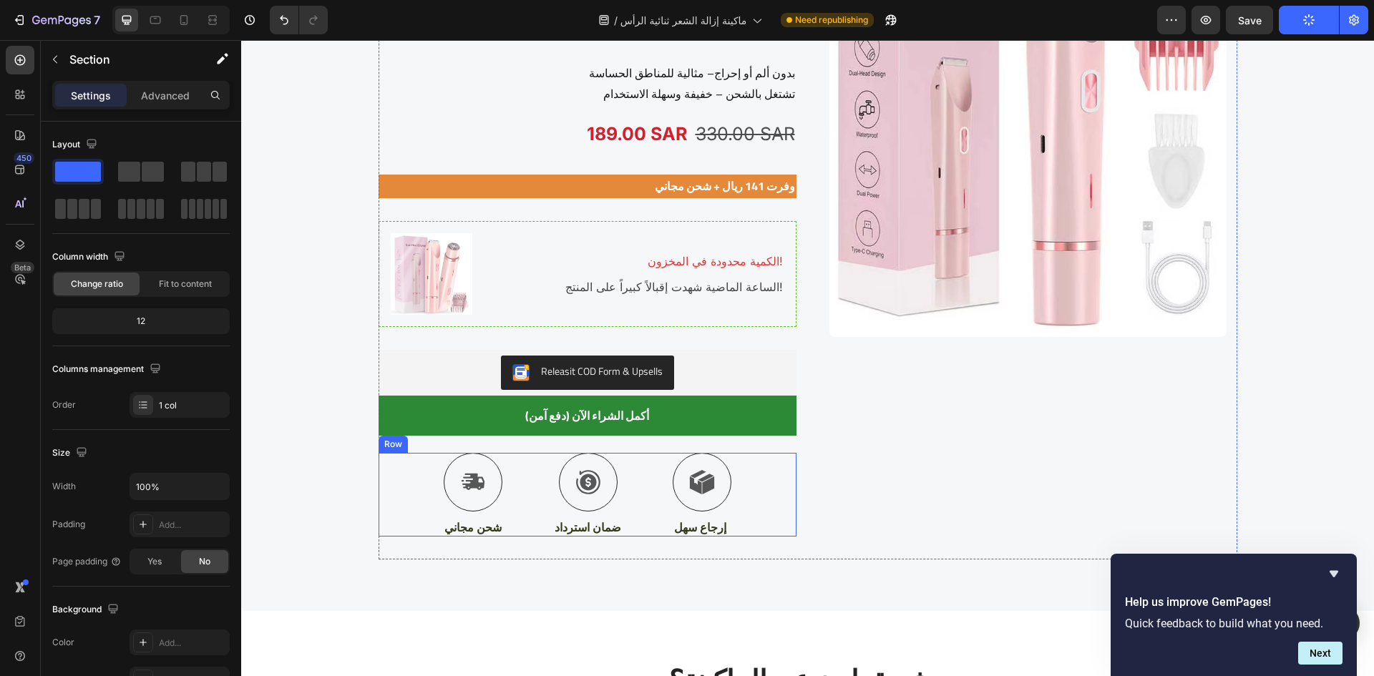
click at [749, 479] on div "Icon شحن مجاني Text Block Icon ضمان استرداد Text Block Icon إرجاع سهل Text Bloc…" at bounding box center [588, 495] width 418 height 84
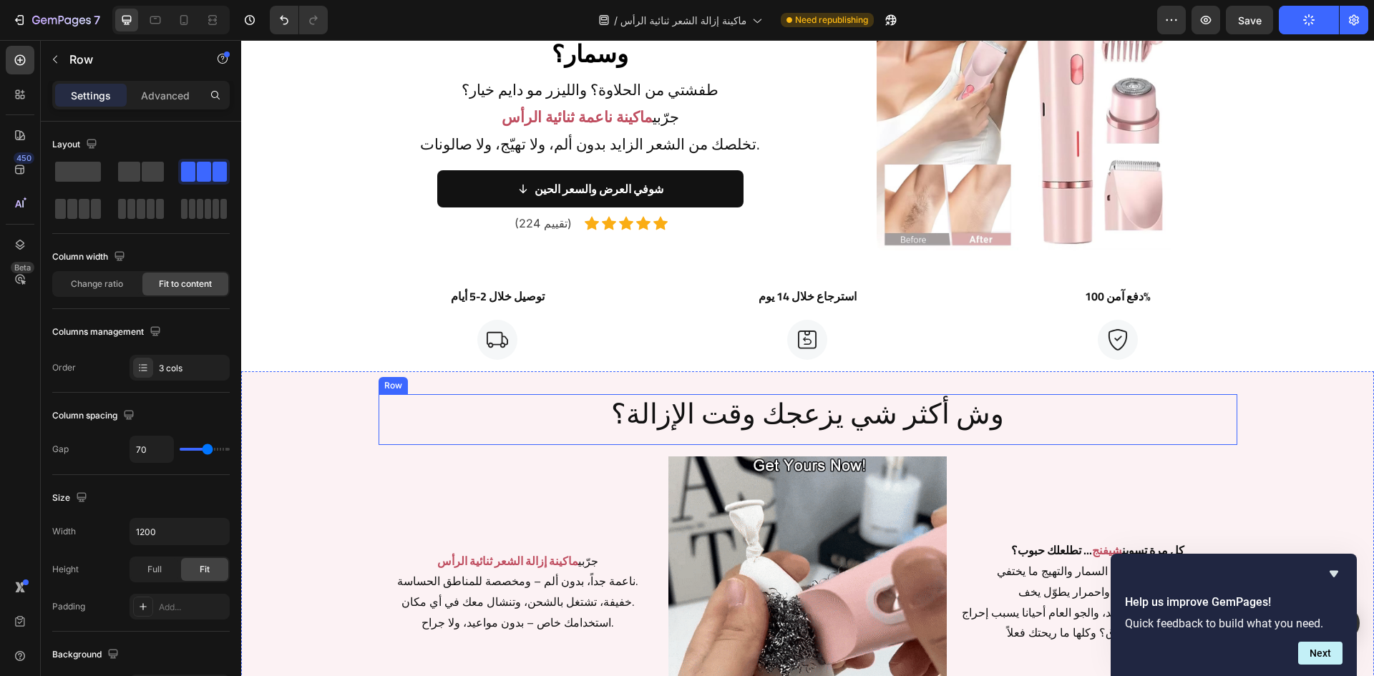
scroll to position [142, 0]
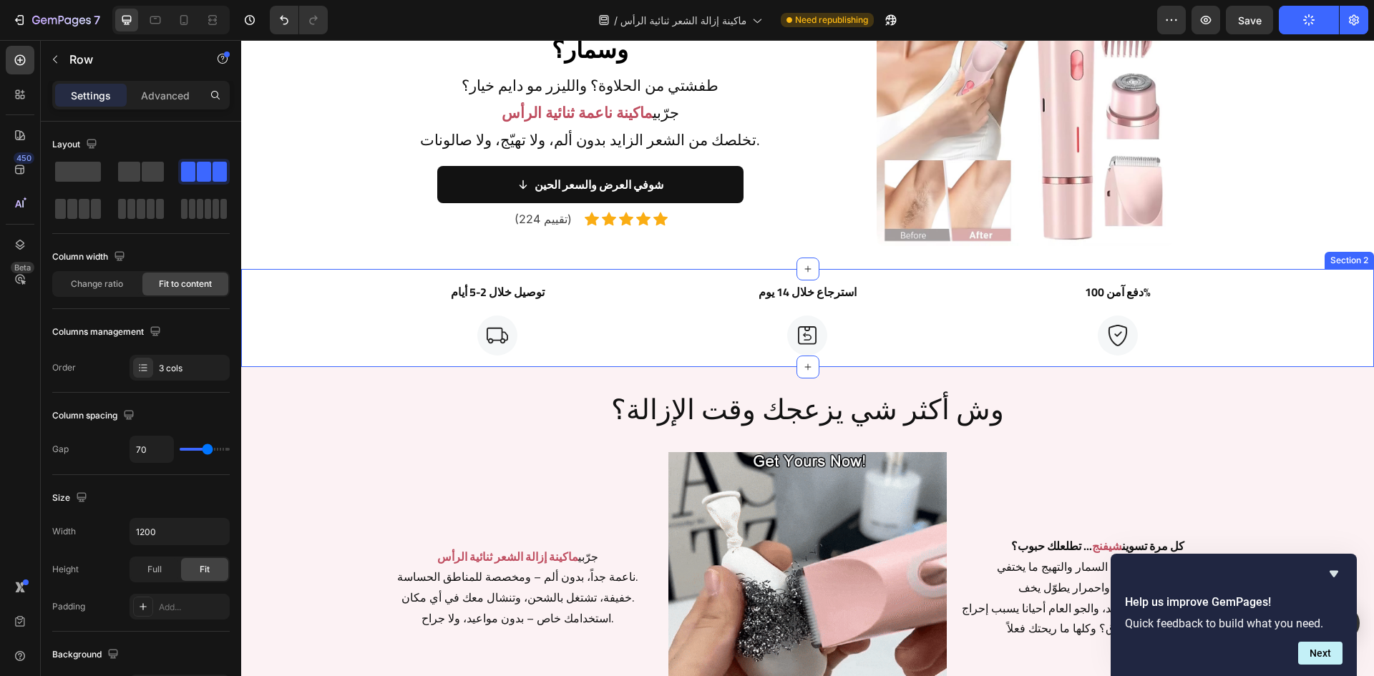
click at [1303, 306] on div "توصيل خلال 2-5 أيام Text Block Image Row استرجاع خلال 14 يوم Text Block Image R…" at bounding box center [807, 318] width 1133 height 98
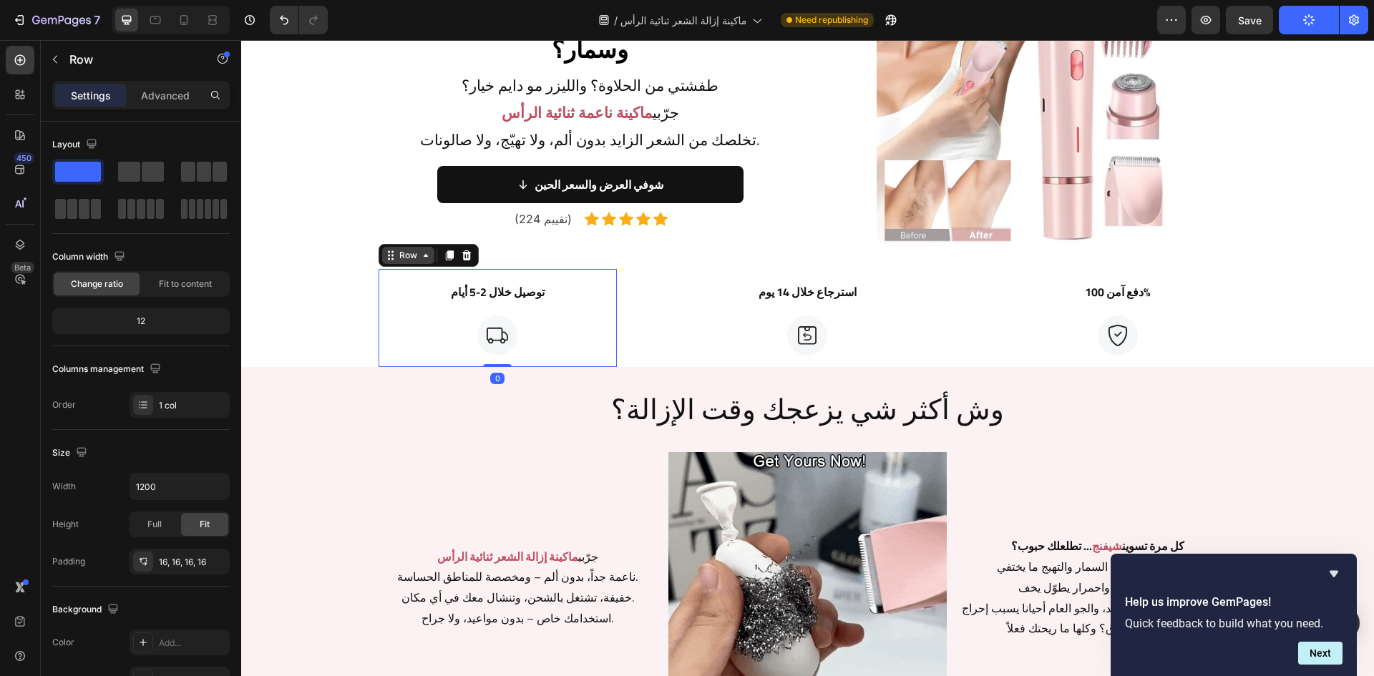
click at [382, 263] on div "Row" at bounding box center [408, 255] width 52 height 17
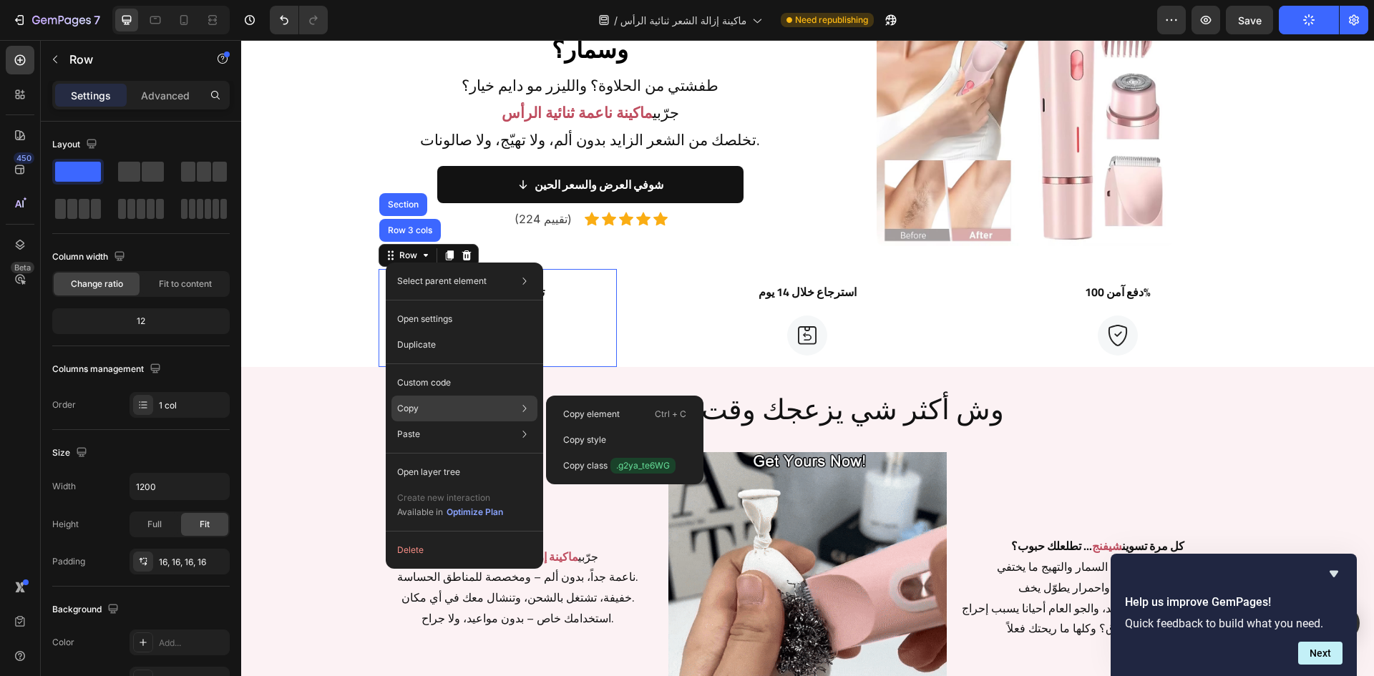
click at [422, 407] on div "Copy Copy element Ctrl + C Copy style Copy class .g2ya_te6WG" at bounding box center [465, 409] width 146 height 26
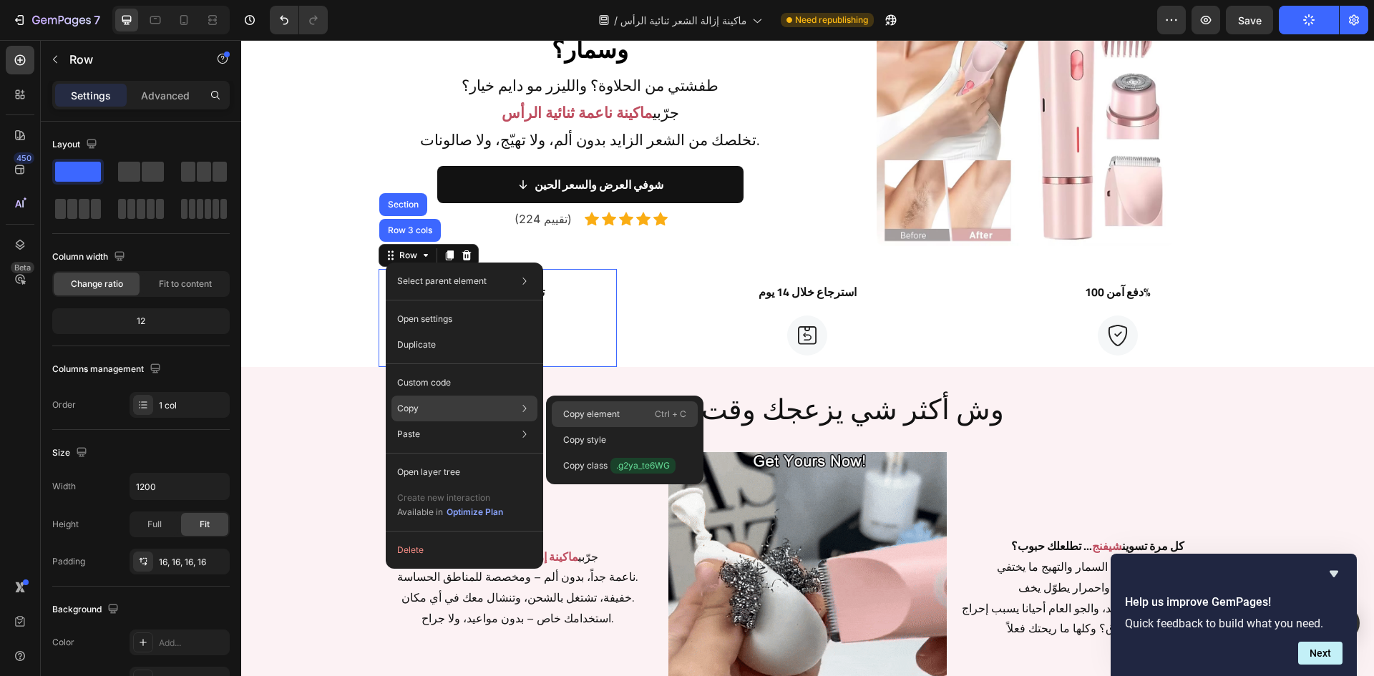
click at [579, 417] on p "Copy element" at bounding box center [591, 414] width 57 height 13
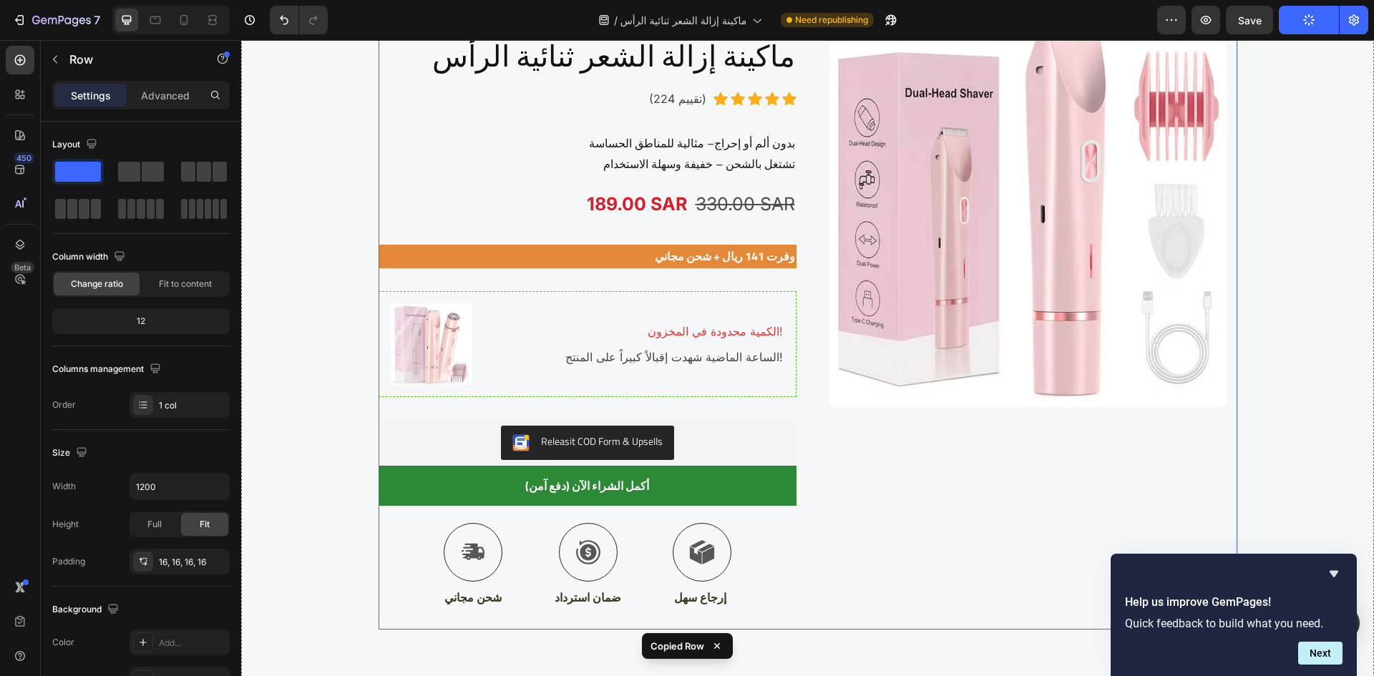
scroll to position [2504, 0]
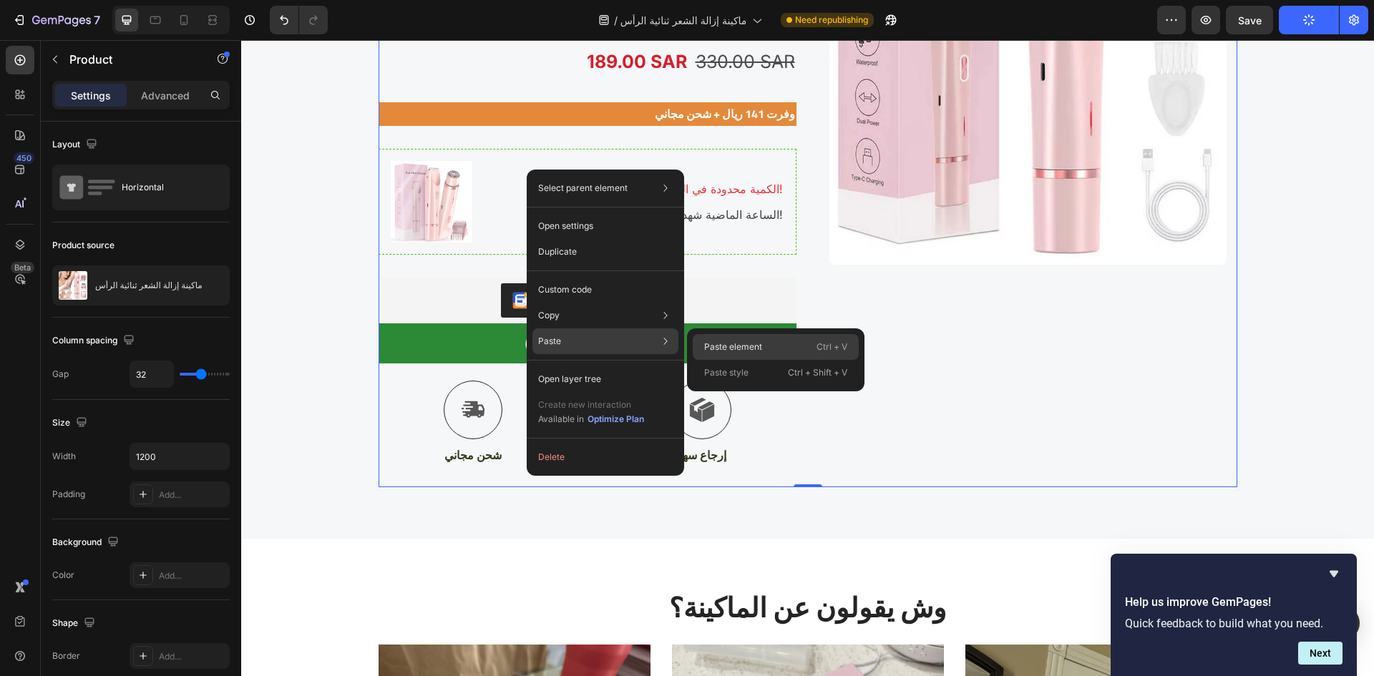
click at [709, 348] on p "Paste element" at bounding box center [733, 347] width 58 height 13
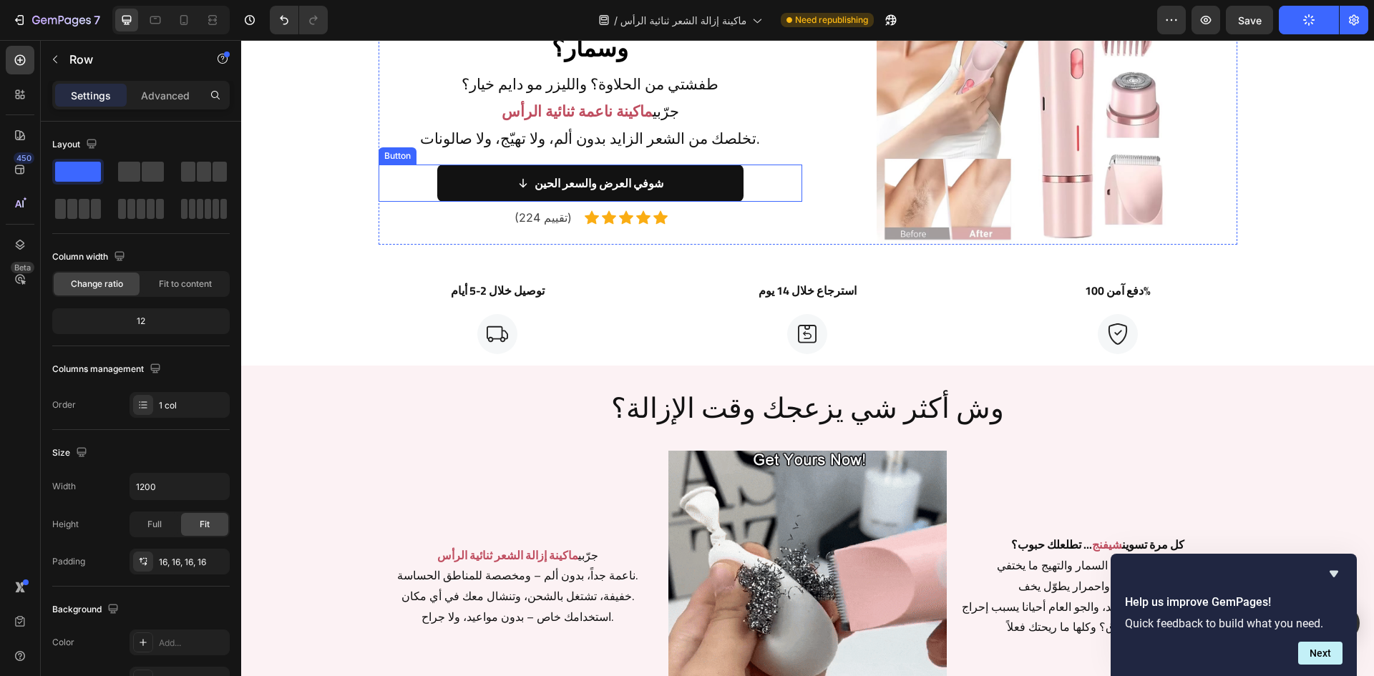
scroll to position [145, 0]
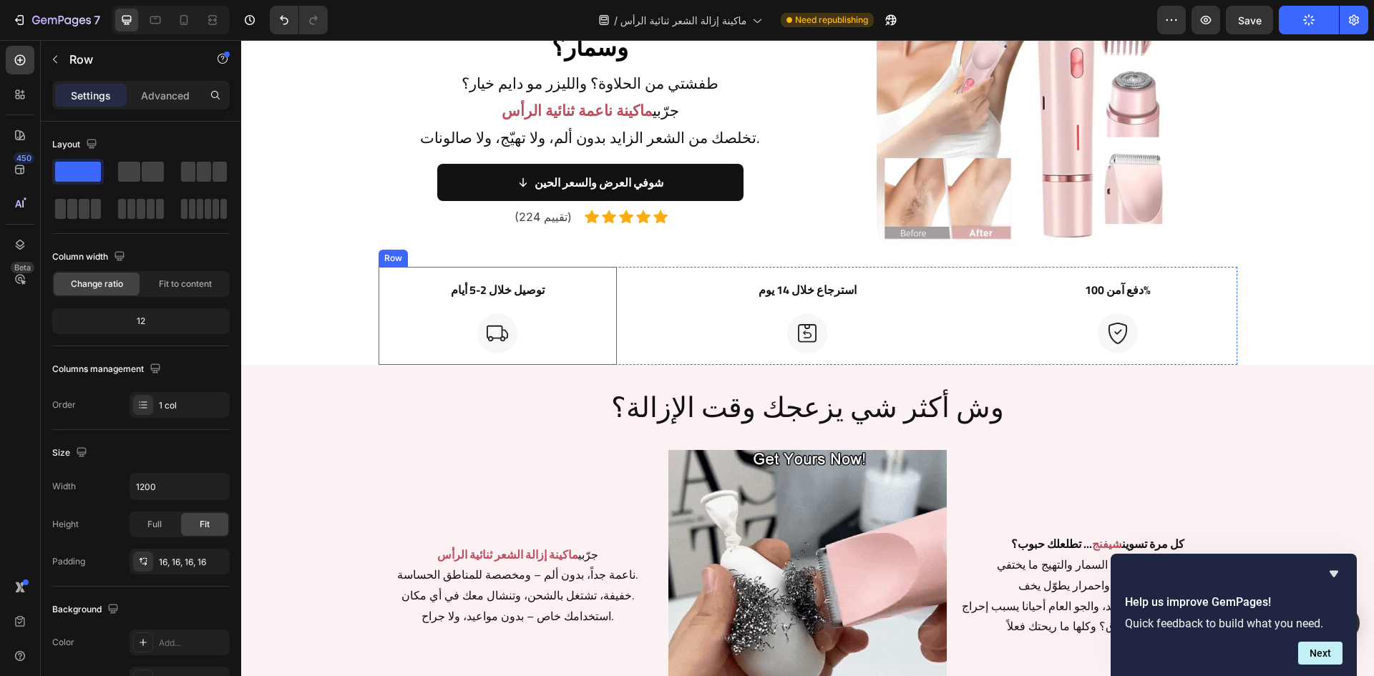
click at [380, 263] on div "Row" at bounding box center [393, 258] width 29 height 17
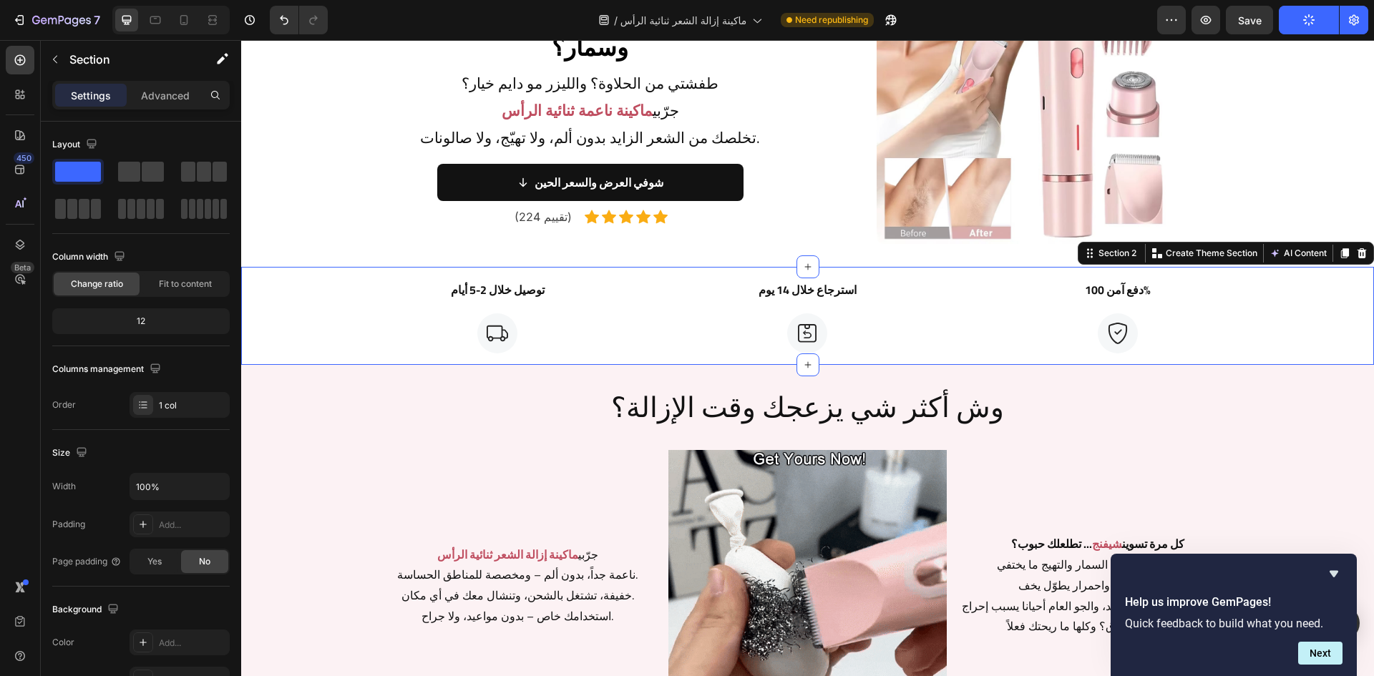
click at [360, 288] on div "توصيل خلال 2-5 أيام Text Block Image Row استرجاع خلال 14 يوم Text Block Image R…" at bounding box center [807, 316] width 1133 height 98
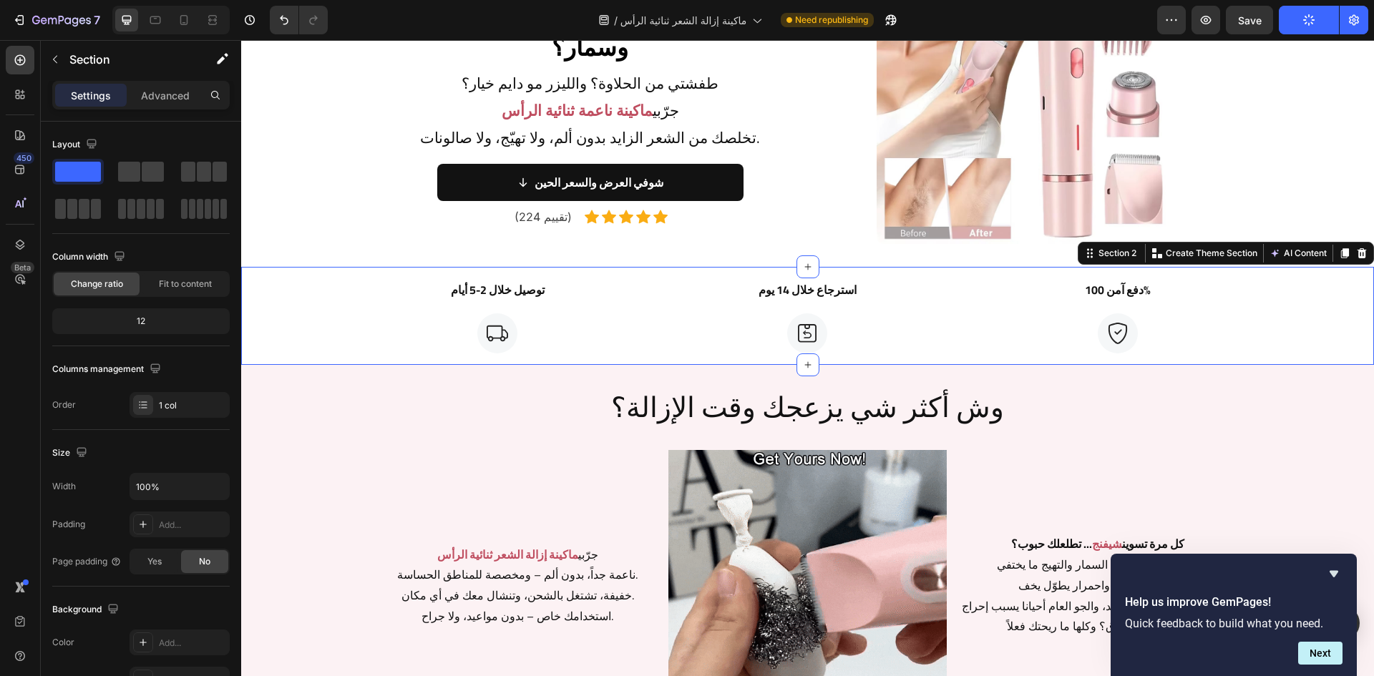
click at [1279, 302] on div "توصيل خلال 2-5 أيام Text Block Image Row استرجاع خلال 14 يوم Text Block Image R…" at bounding box center [807, 316] width 1133 height 98
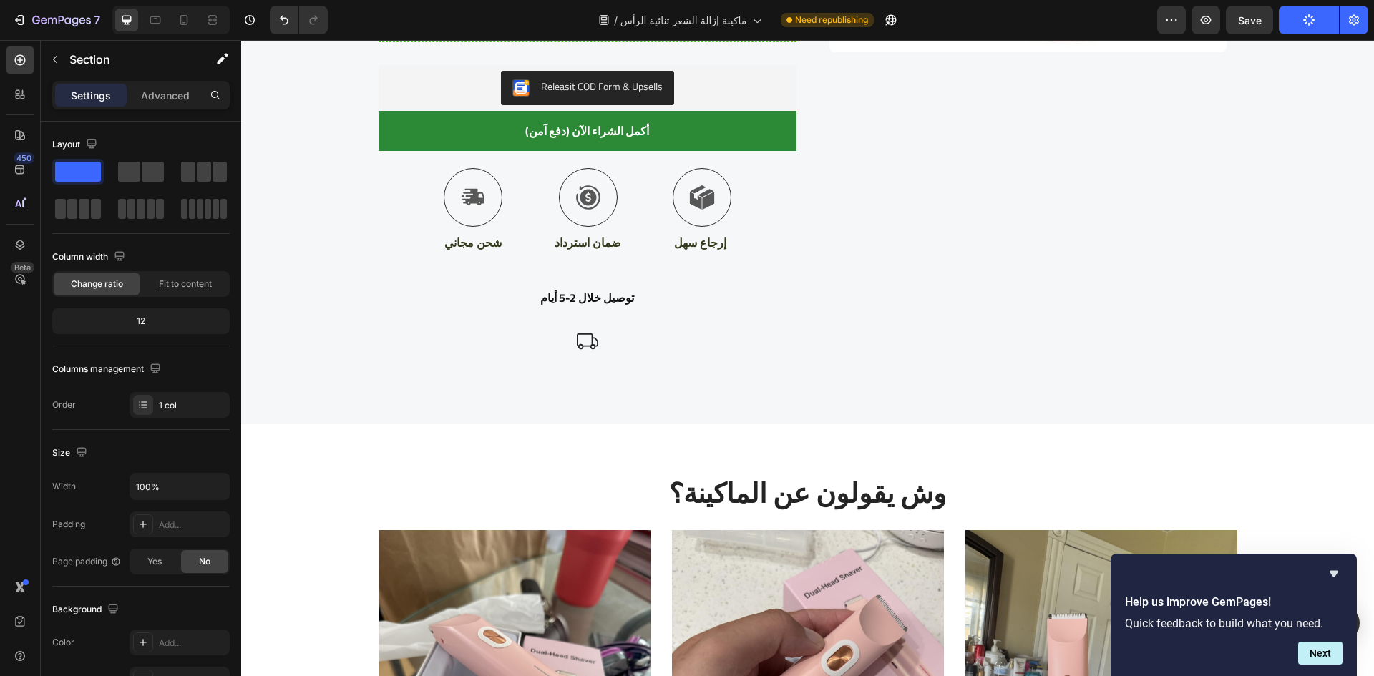
scroll to position [2864, 0]
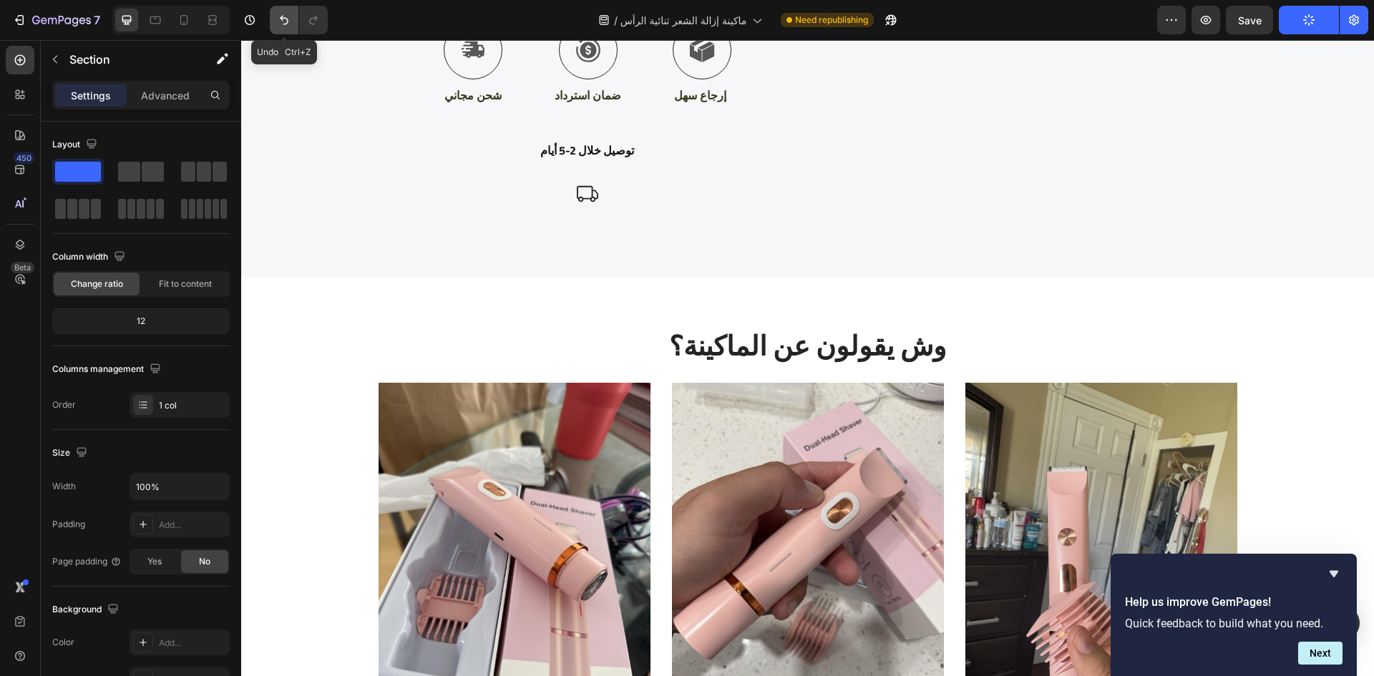
click at [284, 17] on icon "Undo/Redo" at bounding box center [284, 20] width 14 height 14
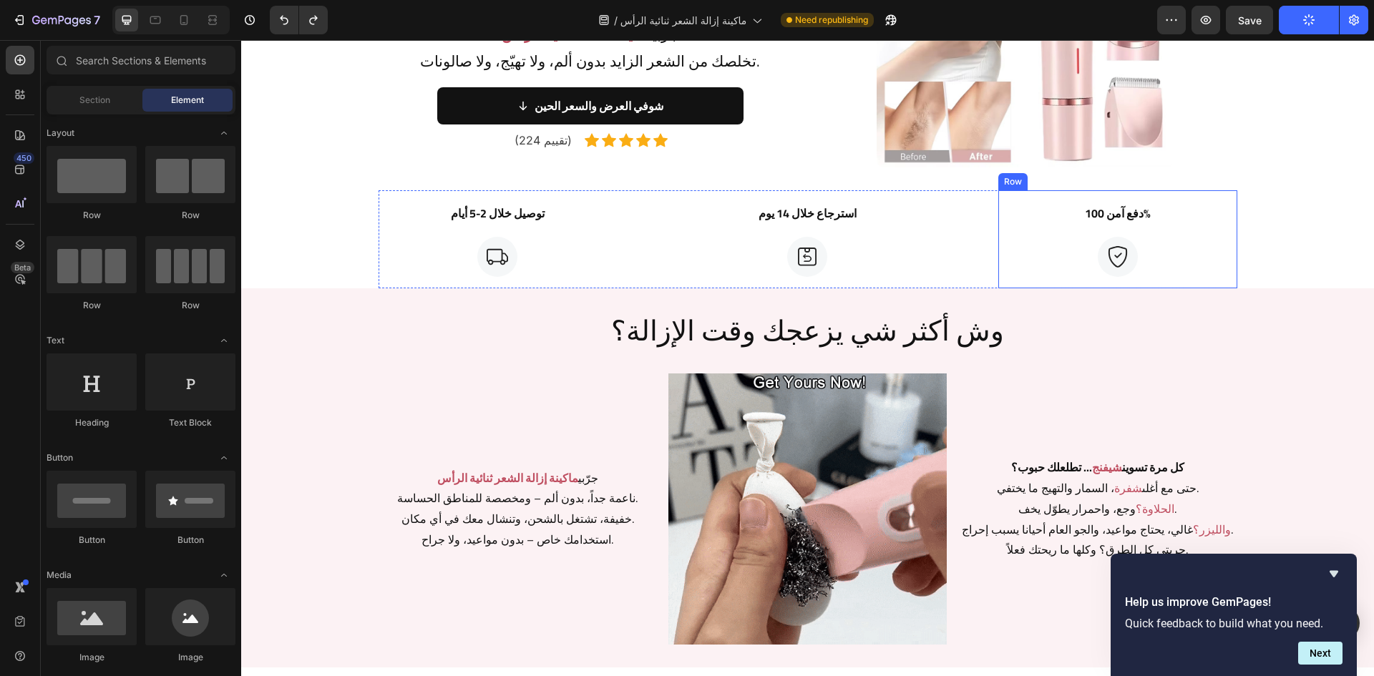
scroll to position [143, 0]
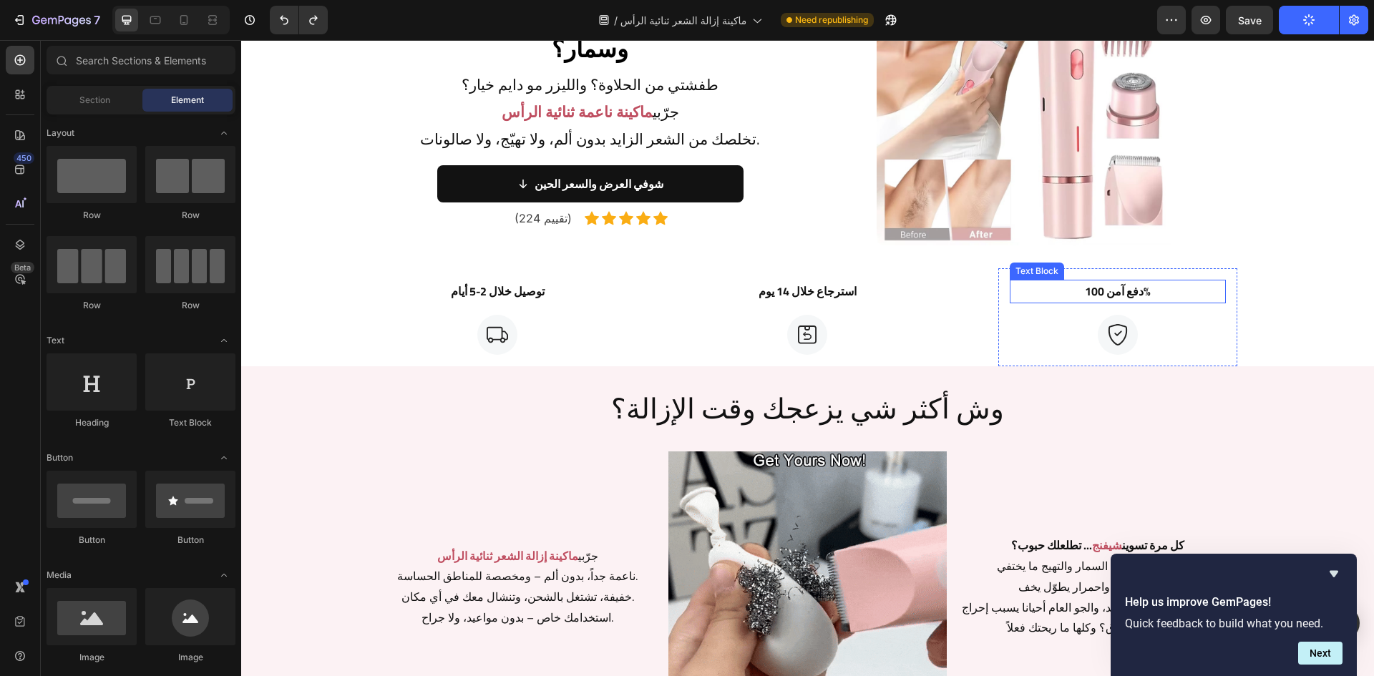
click at [1115, 290] on p "دفع آمن 100%" at bounding box center [1117, 291] width 213 height 21
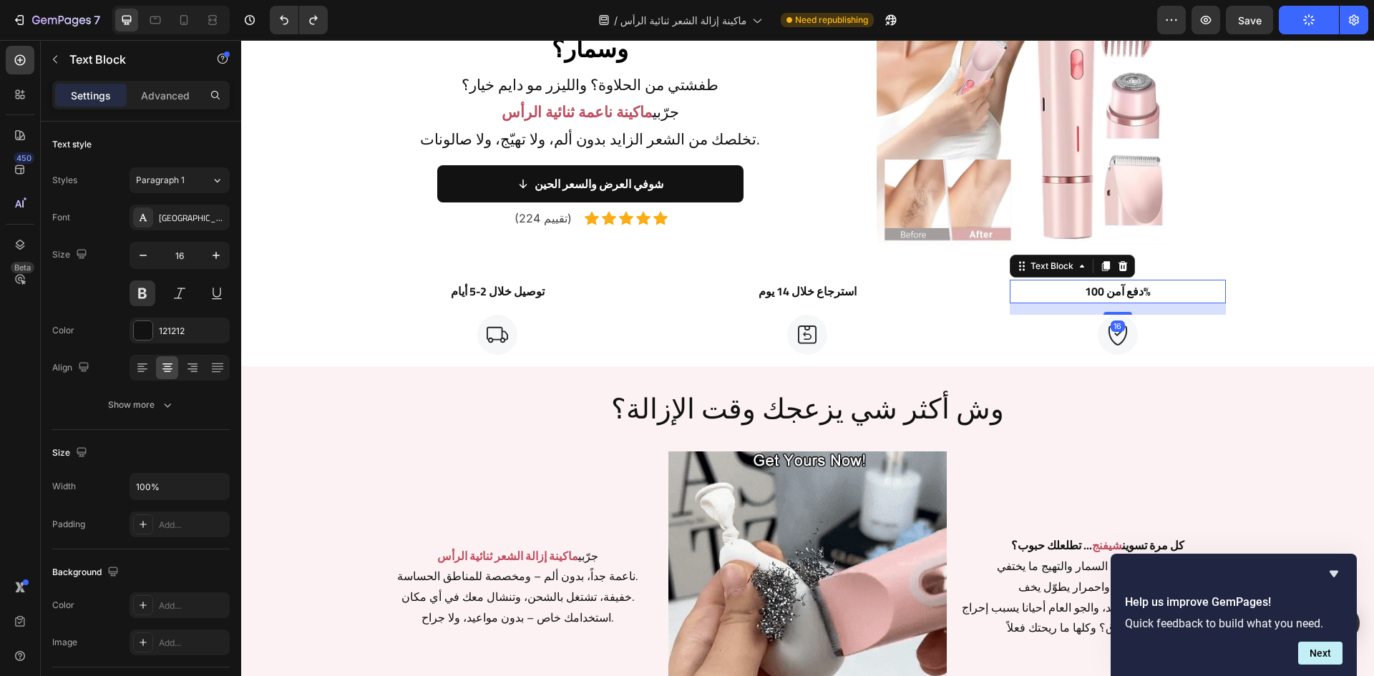
click at [1115, 290] on p "دفع آمن 100%" at bounding box center [1117, 291] width 213 height 21
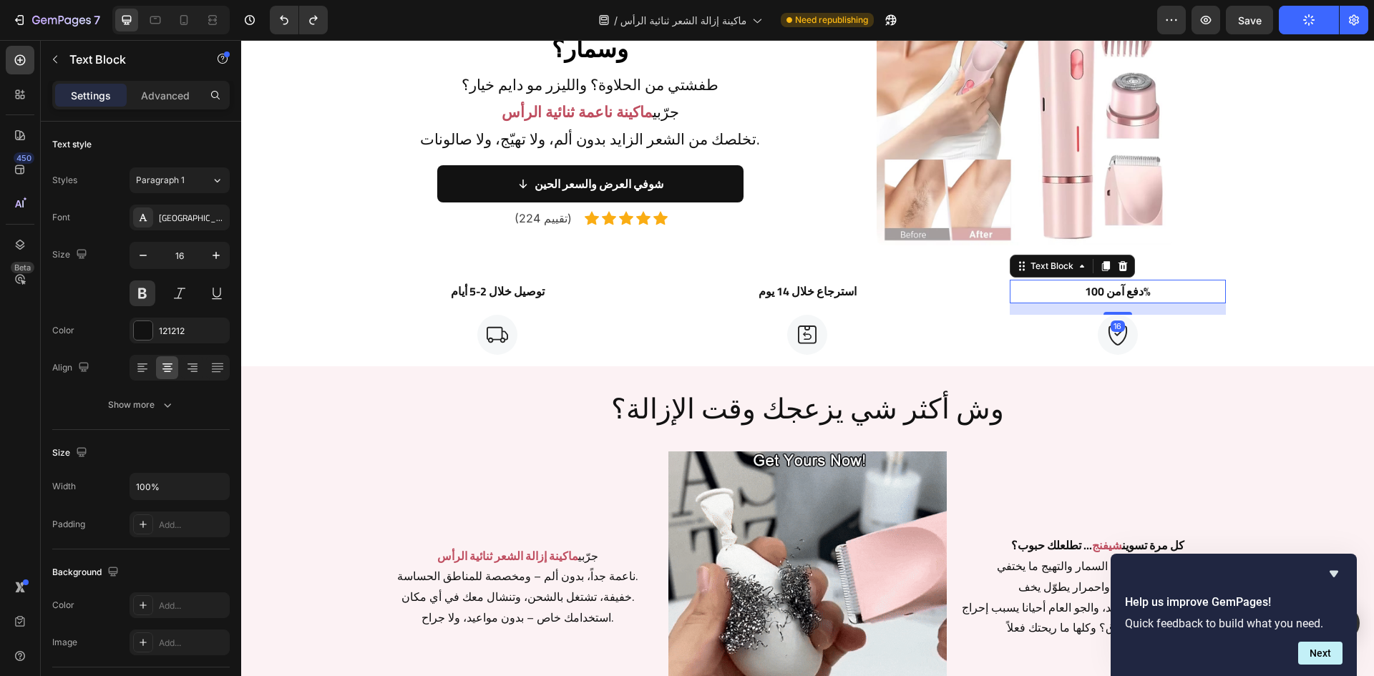
click at [1115, 290] on p "دفع آمن 100%" at bounding box center [1117, 291] width 213 height 21
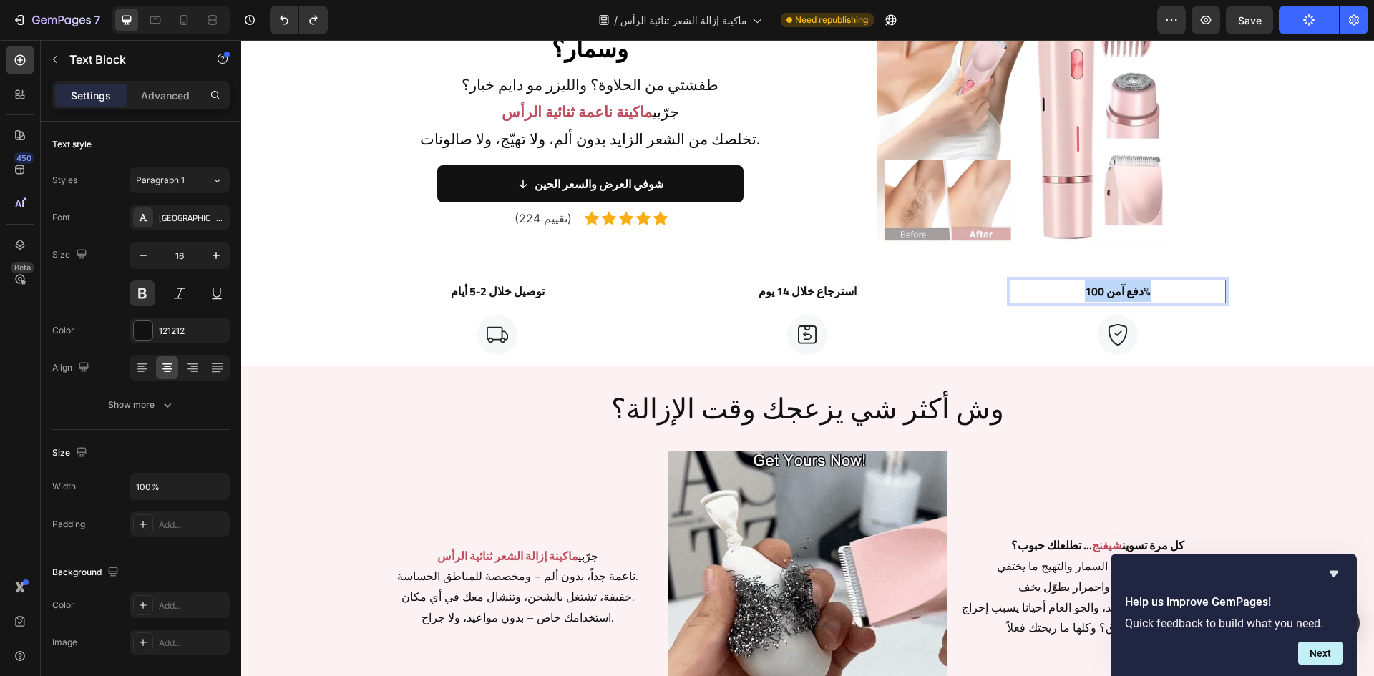
click at [1115, 290] on p "دفع آمن 100%" at bounding box center [1117, 291] width 213 height 21
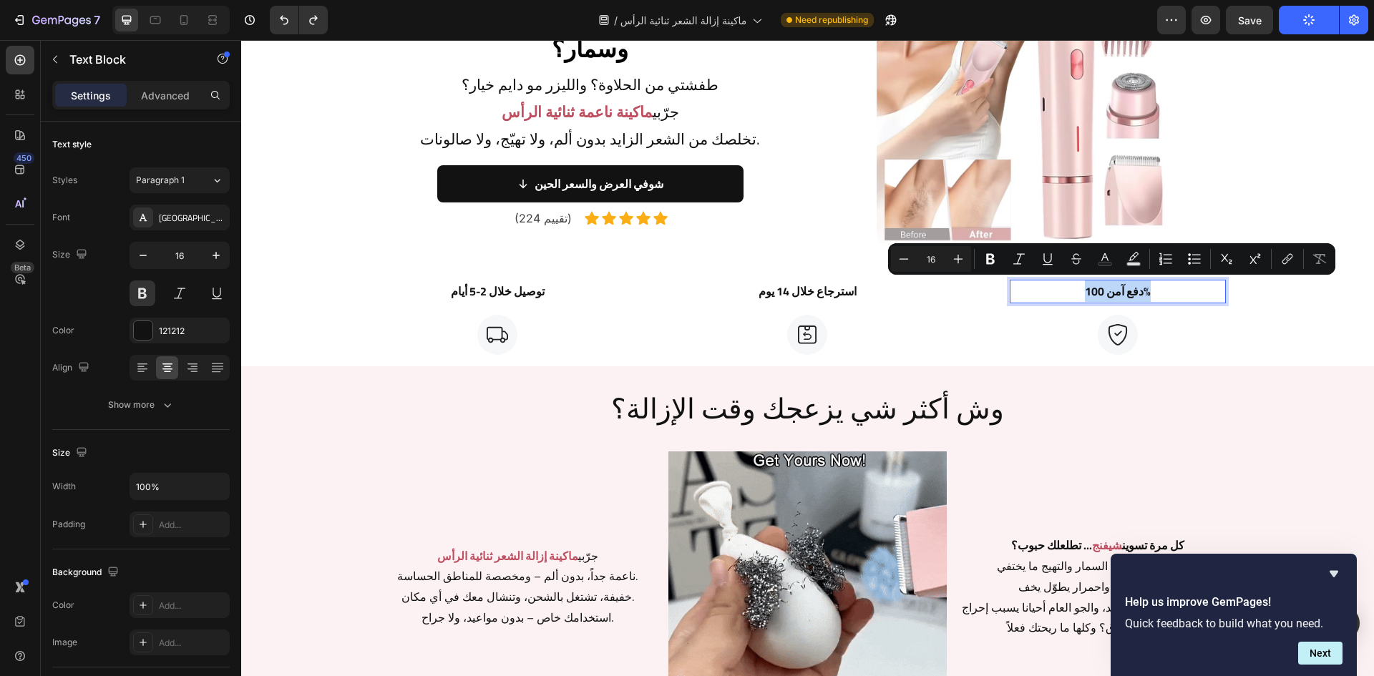
copy p "دفع آمن 100%"
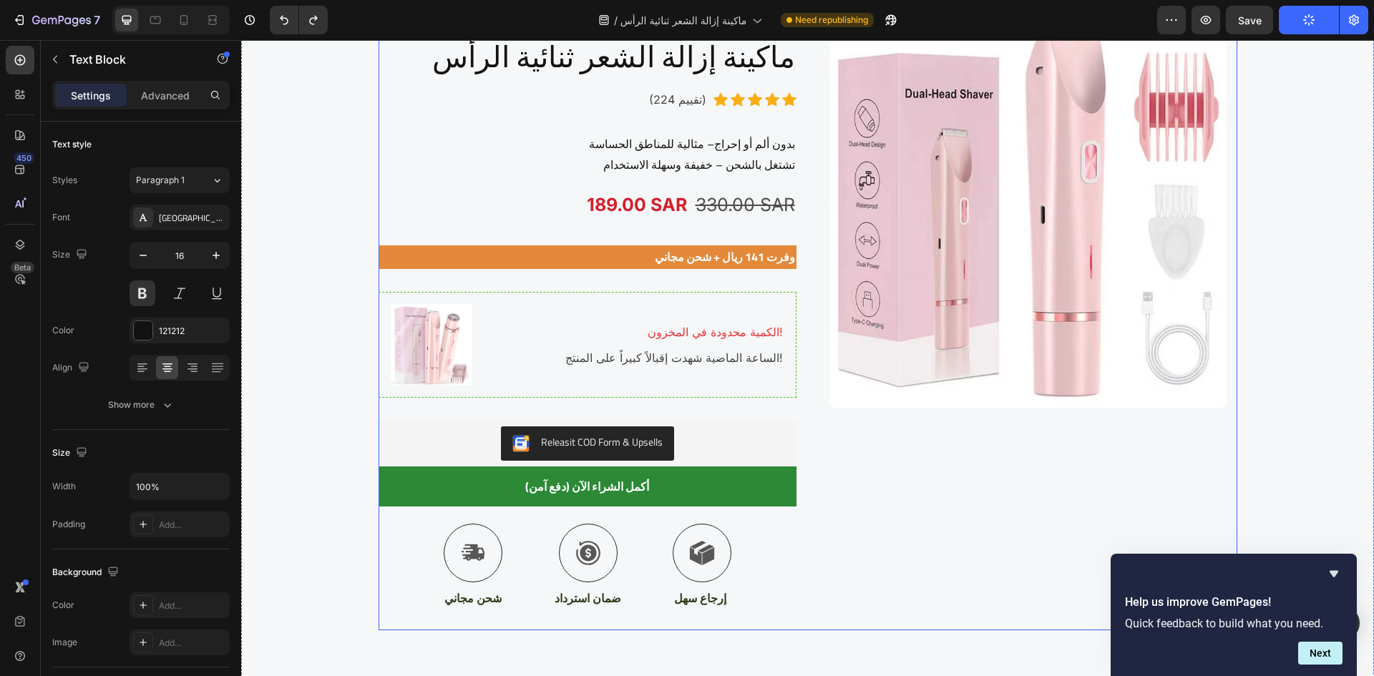
scroll to position [2647, 0]
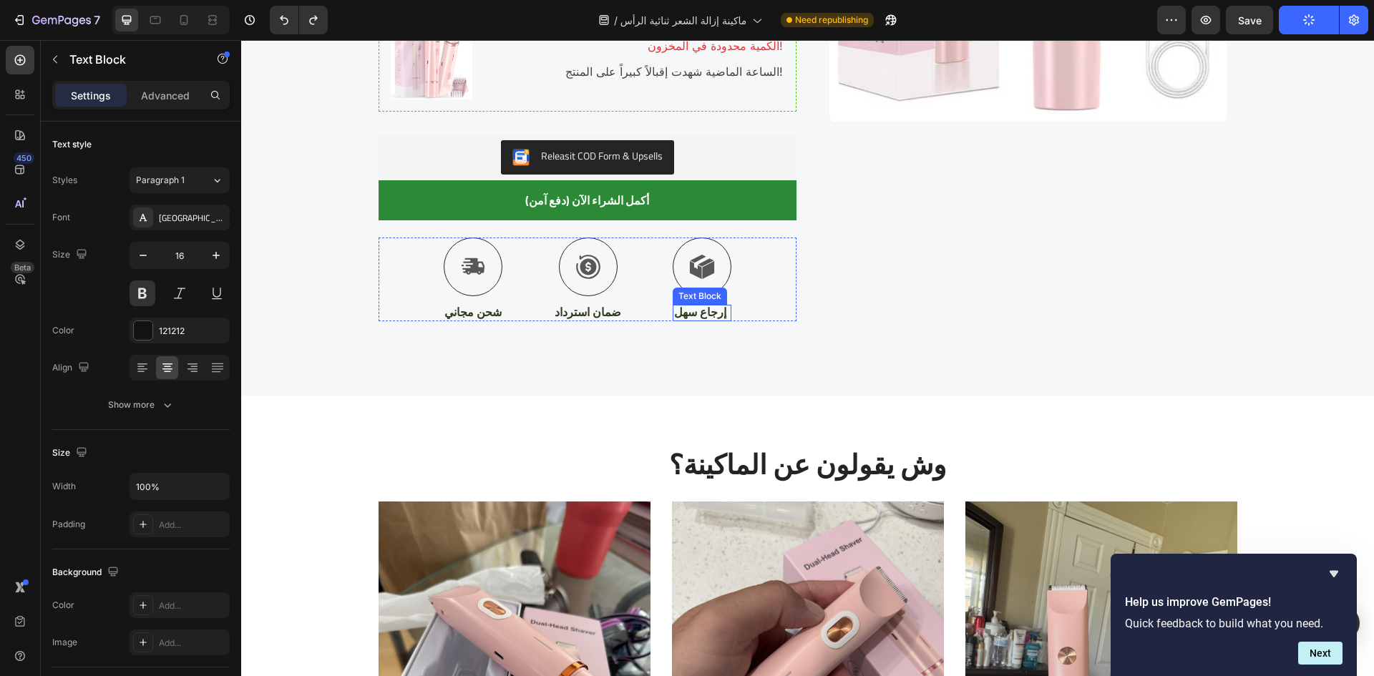
click at [701, 315] on p "إرجاع سهل" at bounding box center [702, 312] width 56 height 15
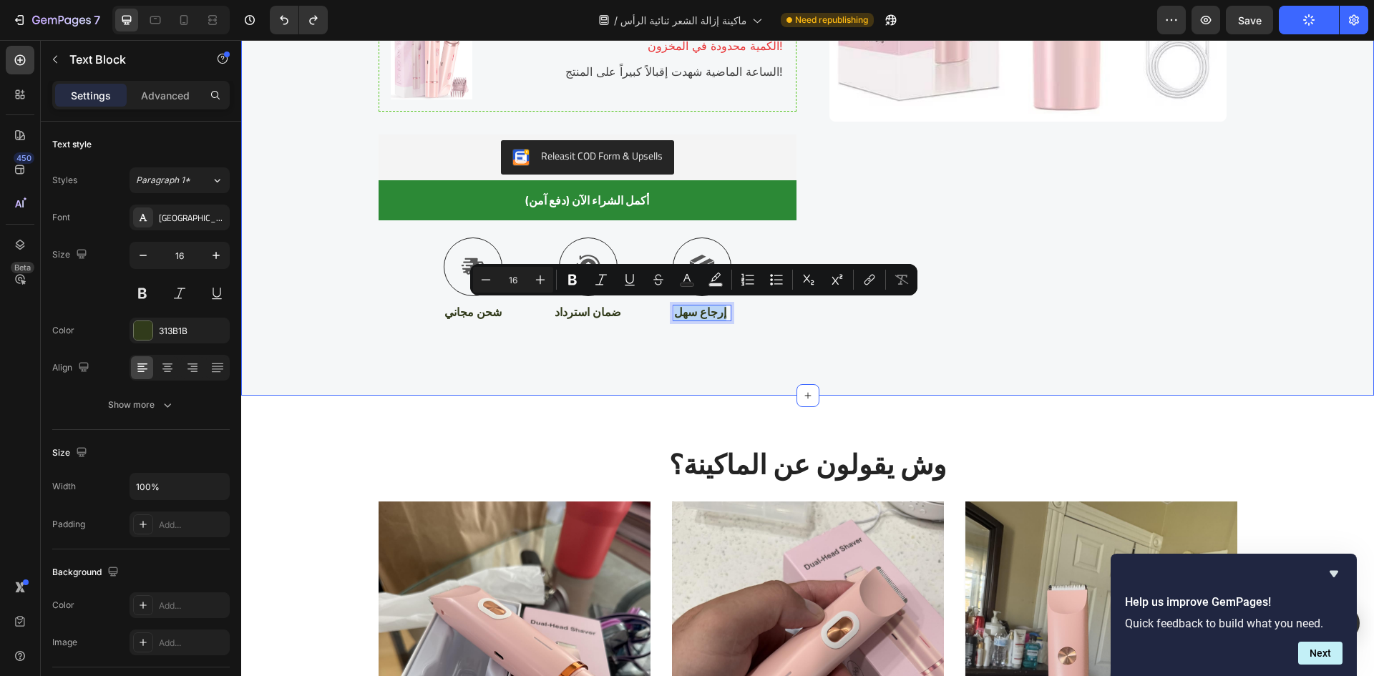
click at [863, 364] on div "Image Image اليوم الوطني عندنا = أوفر السنة Text block Row ماكينة إزالة الشعر ث…" at bounding box center [807, 59] width 1133 height 671
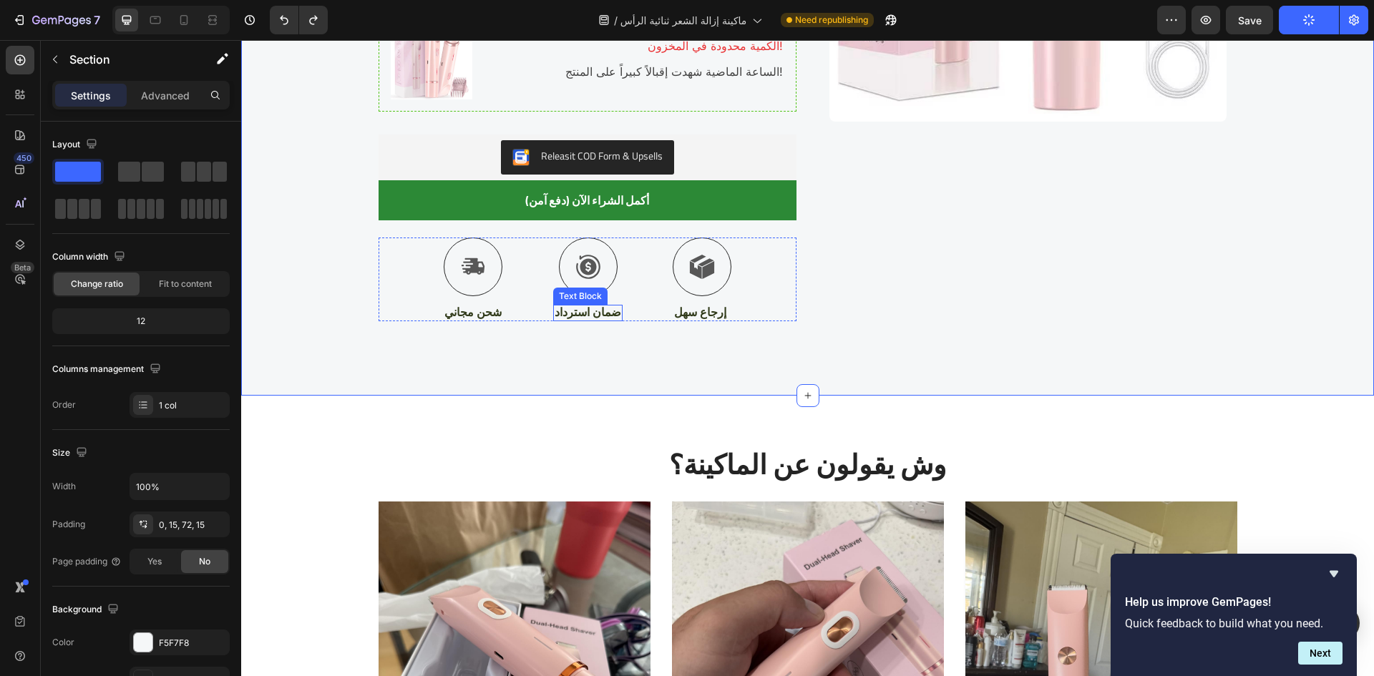
click at [603, 320] on p "ضمان استرداد" at bounding box center [588, 312] width 67 height 15
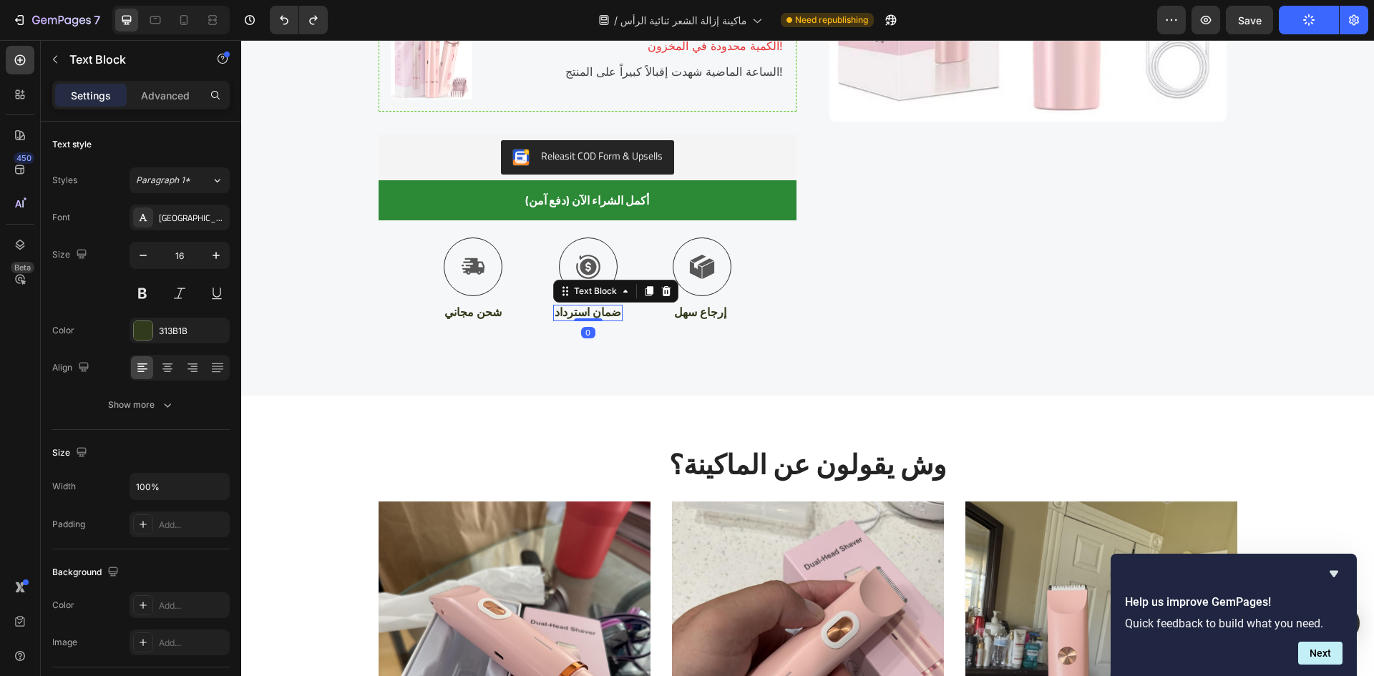
click at [603, 320] on p "ضمان استرداد" at bounding box center [588, 312] width 67 height 15
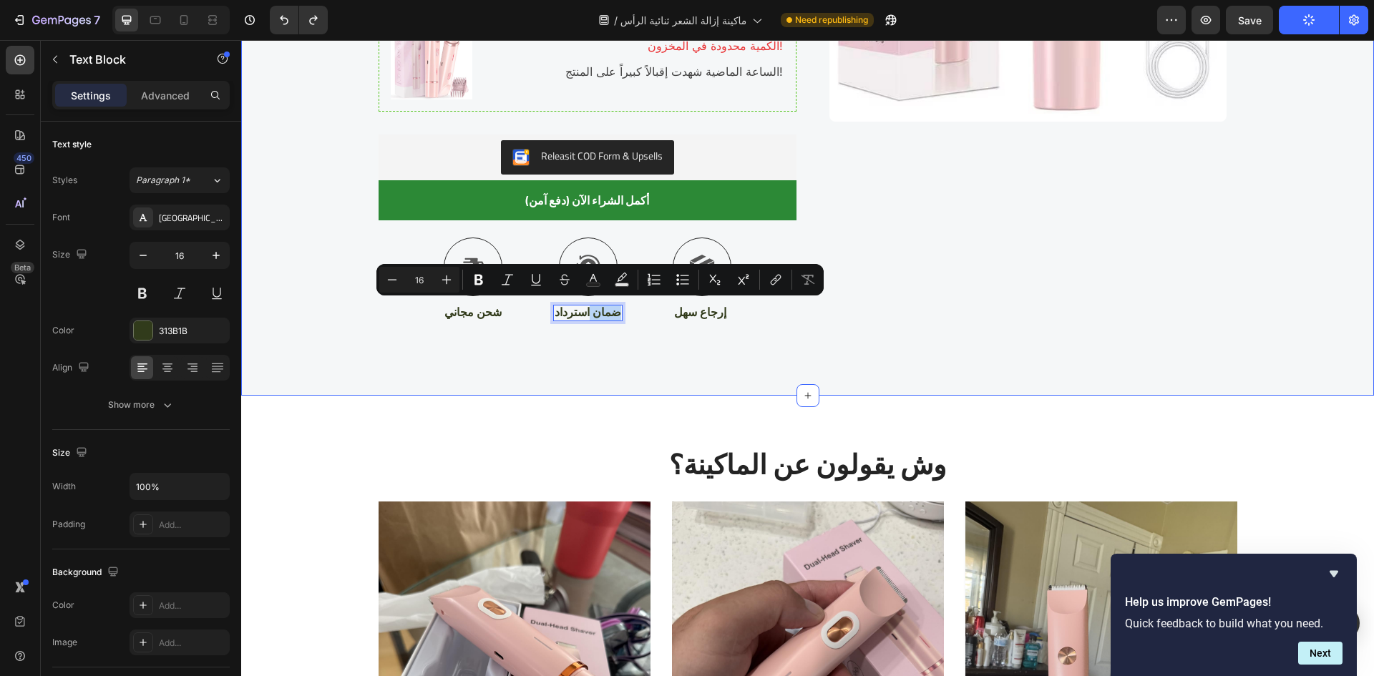
click at [762, 345] on div "Image Image اليوم الوطني عندنا = أوفر السنة Text block Row ماكينة إزالة الشعر ث…" at bounding box center [807, 59] width 1133 height 671
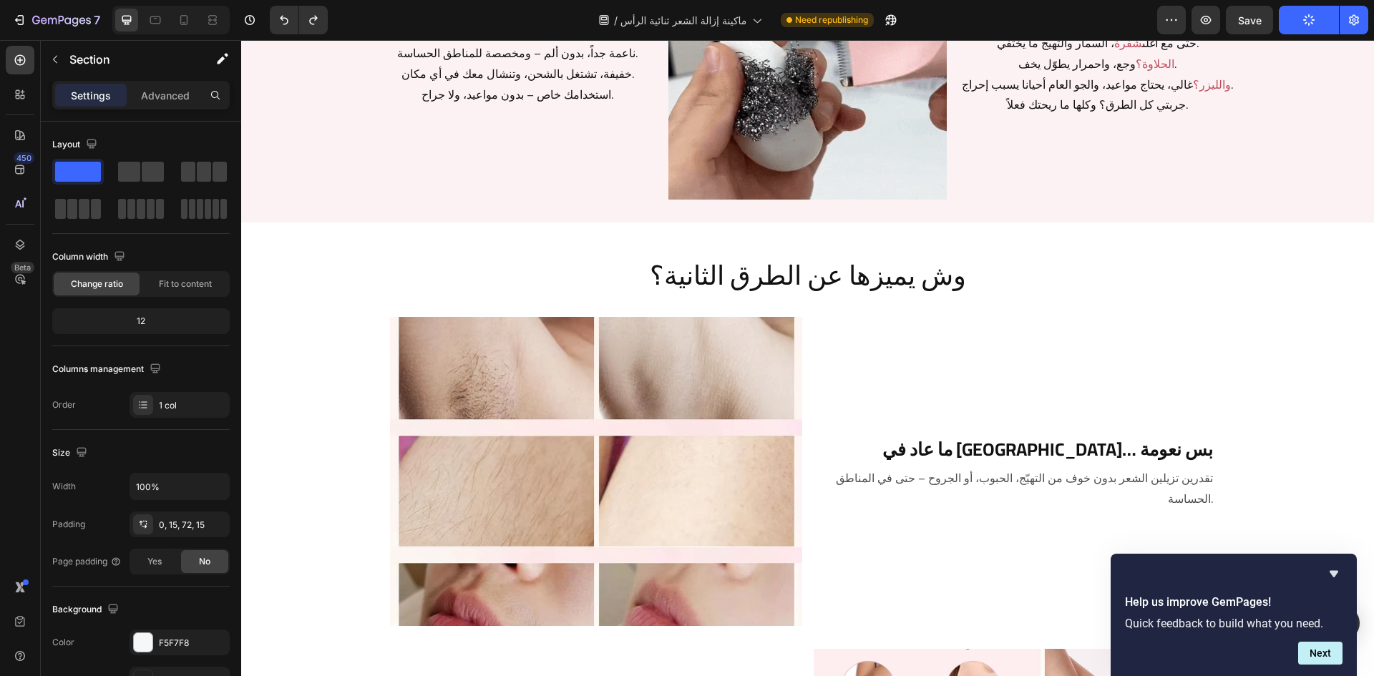
scroll to position [0, 0]
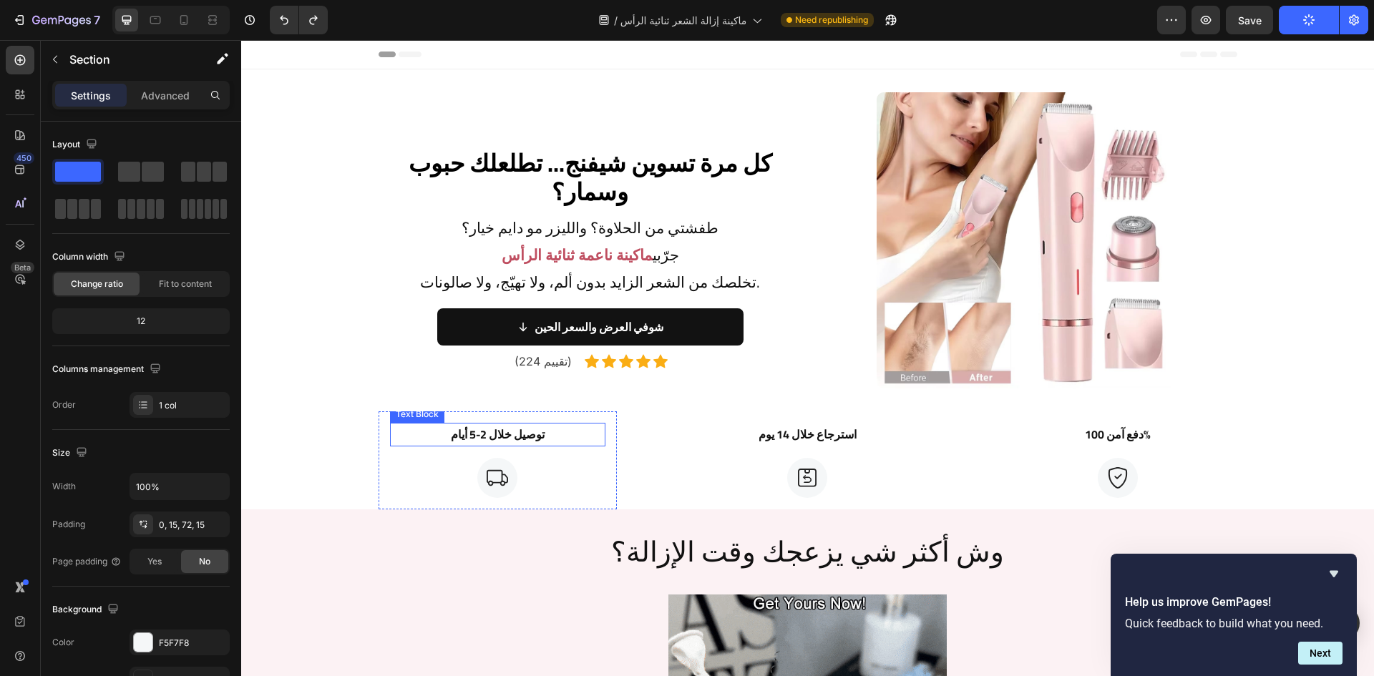
click at [513, 436] on p "توصيل خلال 2-5 أيام" at bounding box center [498, 435] width 213 height 21
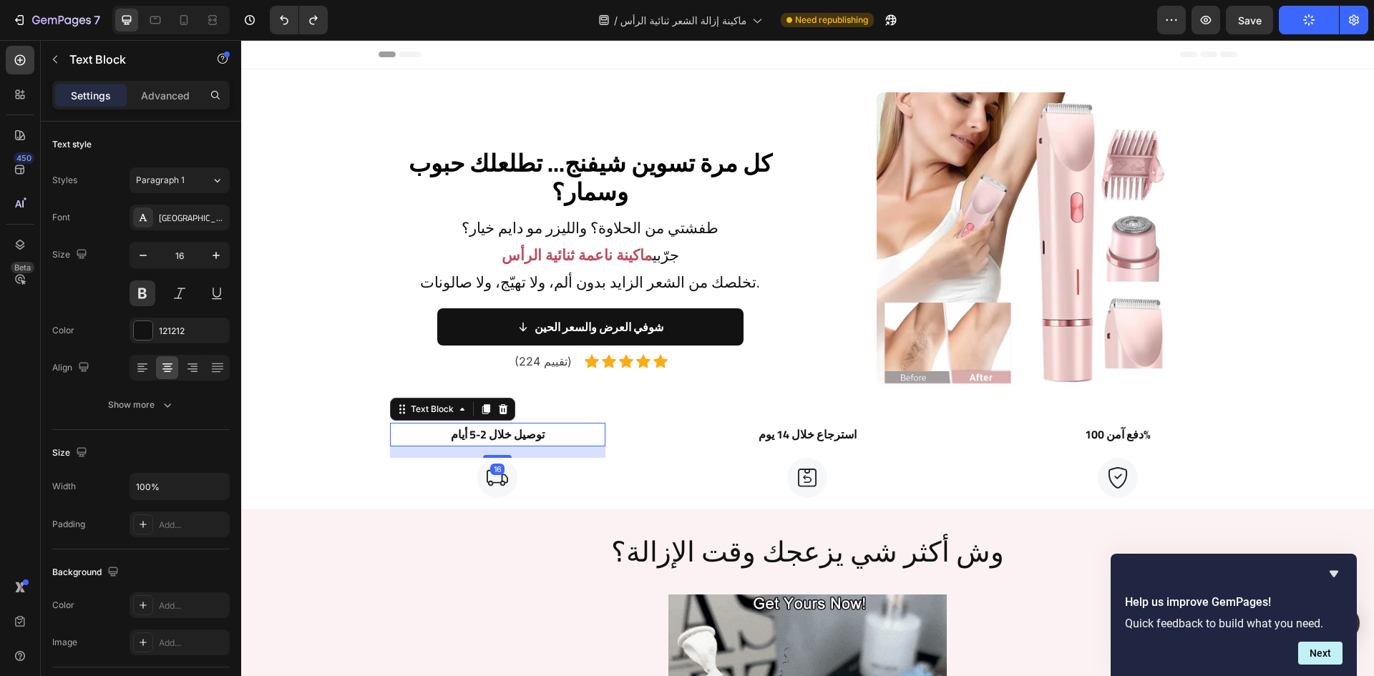
click at [513, 436] on p "توصيل خلال 2-5 أيام" at bounding box center [498, 435] width 213 height 21
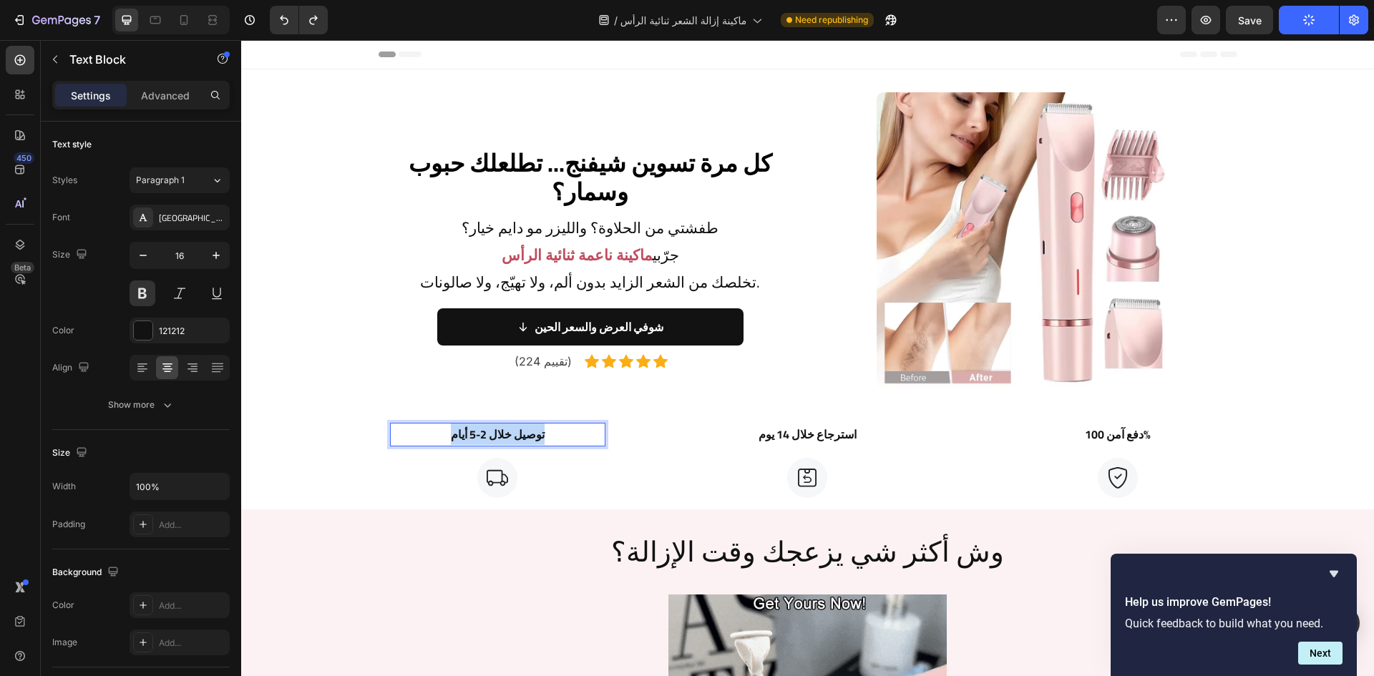
click at [513, 436] on p "توصيل خلال 2-5 أيام" at bounding box center [498, 435] width 213 height 21
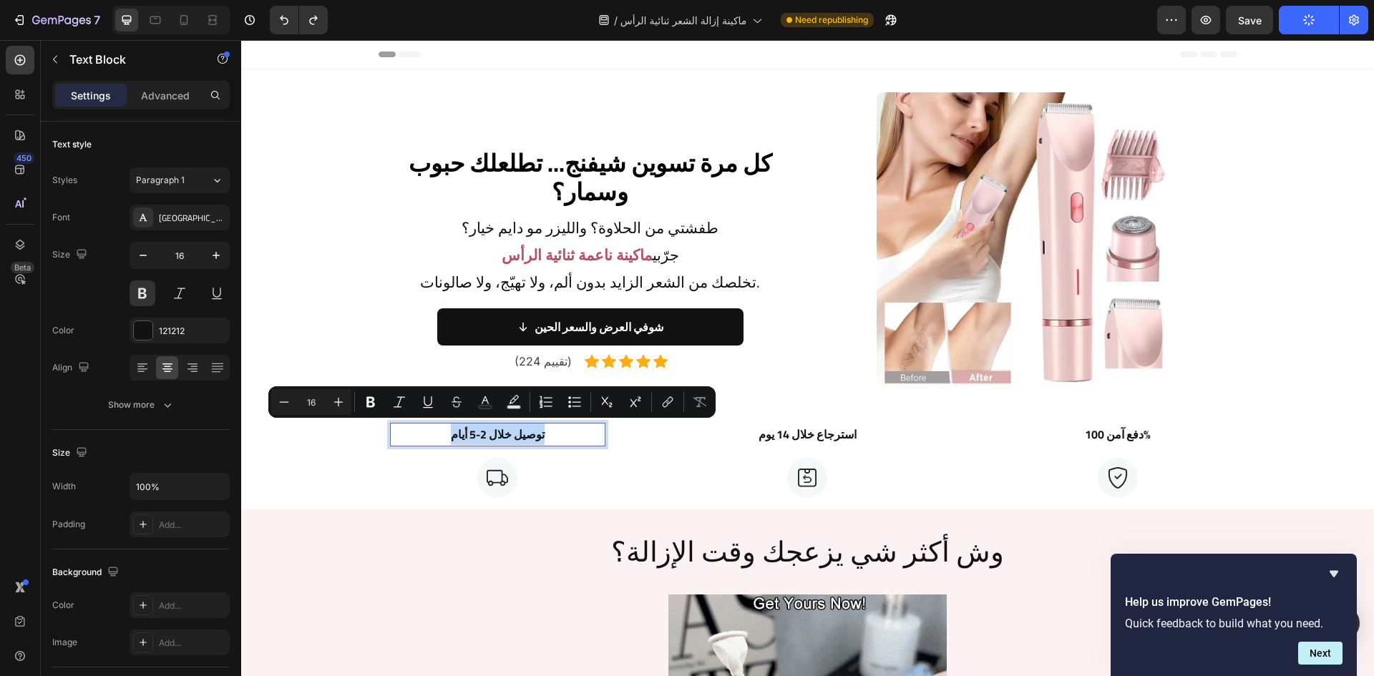
copy p "توصيل خلال 2-5 أيام"
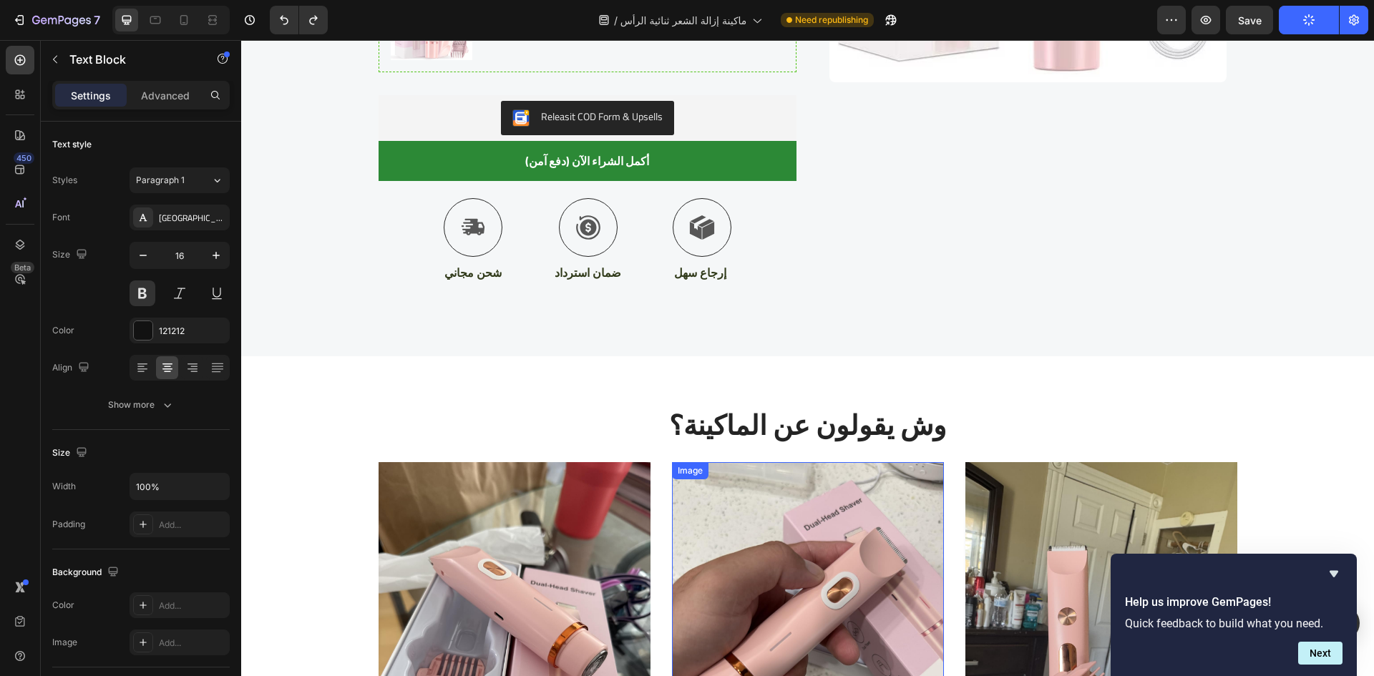
scroll to position [2649, 0]
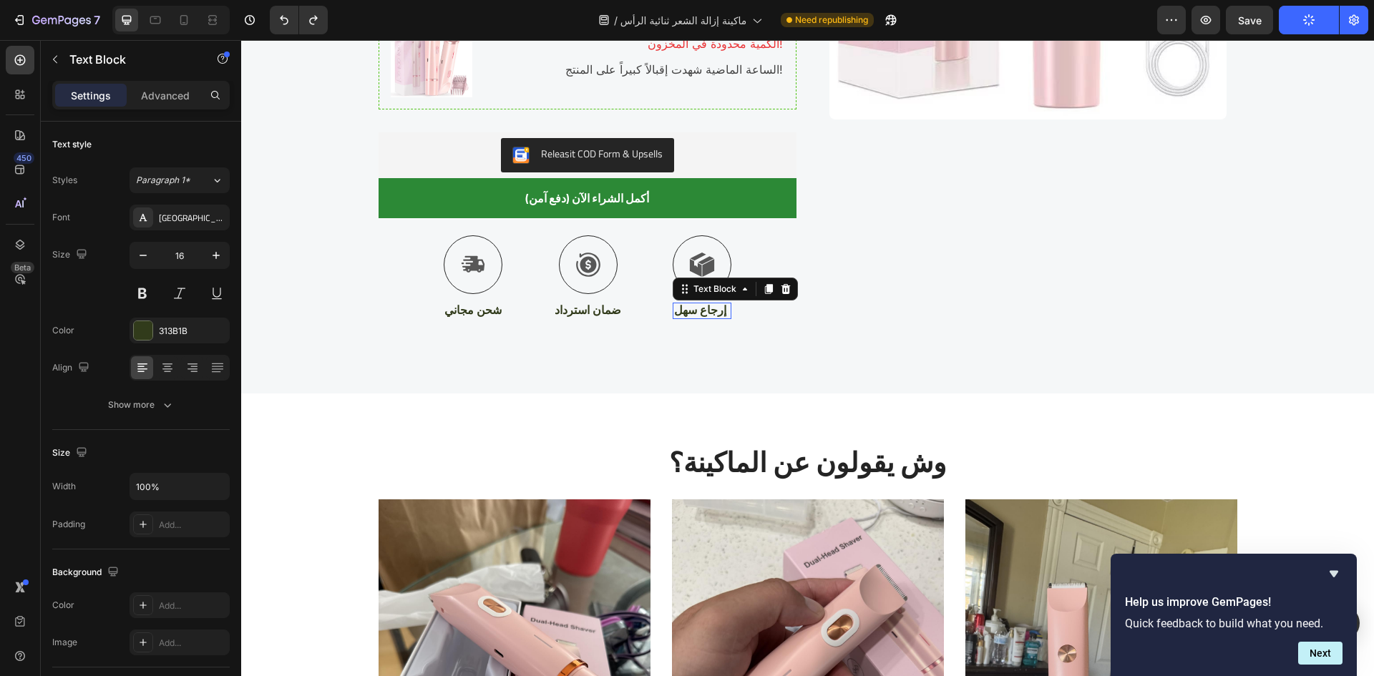
click at [695, 310] on p "إرجاع سهل" at bounding box center [702, 310] width 56 height 15
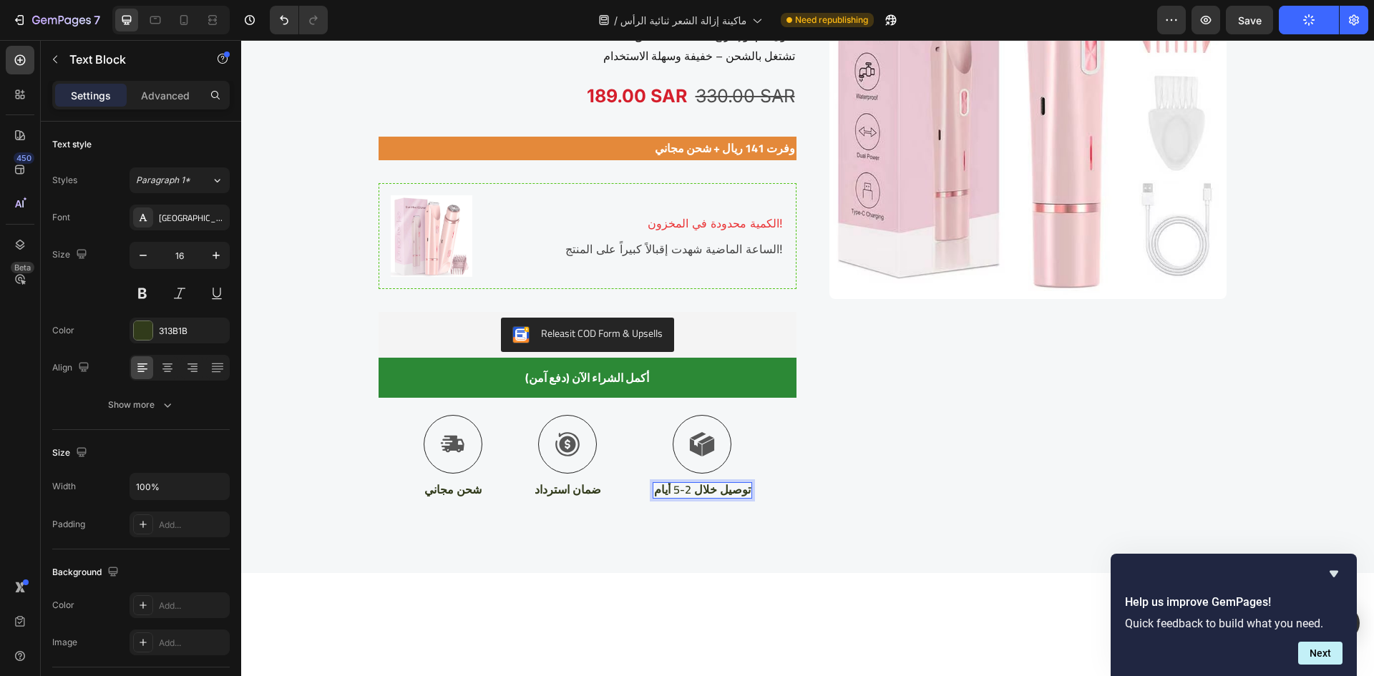
scroll to position [0, 0]
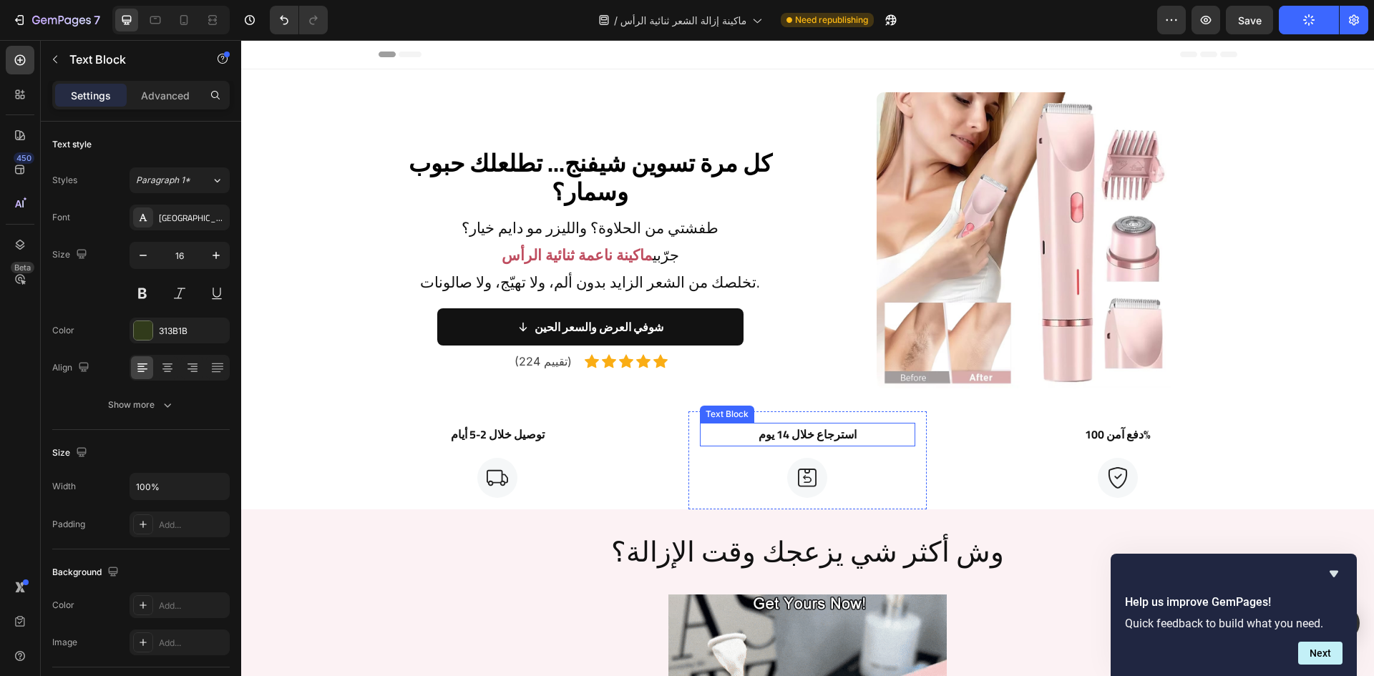
click at [822, 437] on p "استرجاع خلال 14 يوم" at bounding box center [808, 435] width 213 height 21
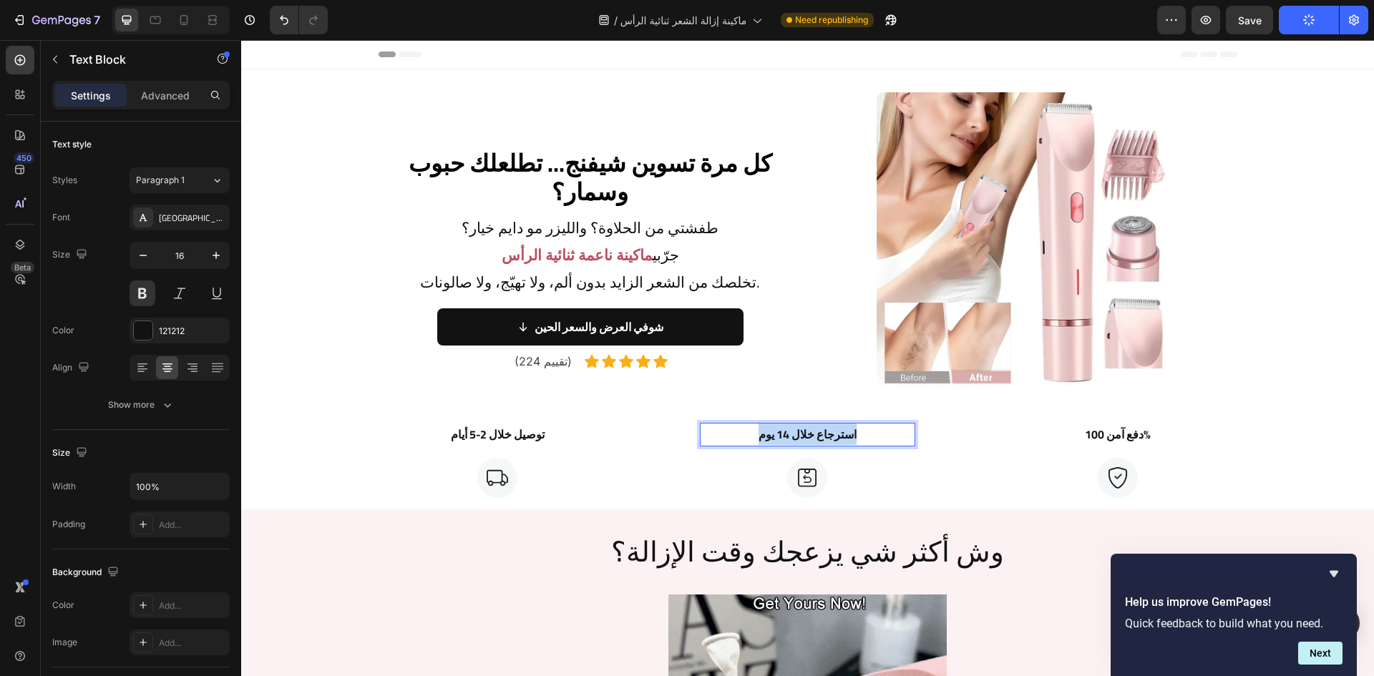
click at [822, 437] on p "استرجاع خلال 14 يوم" at bounding box center [808, 435] width 213 height 21
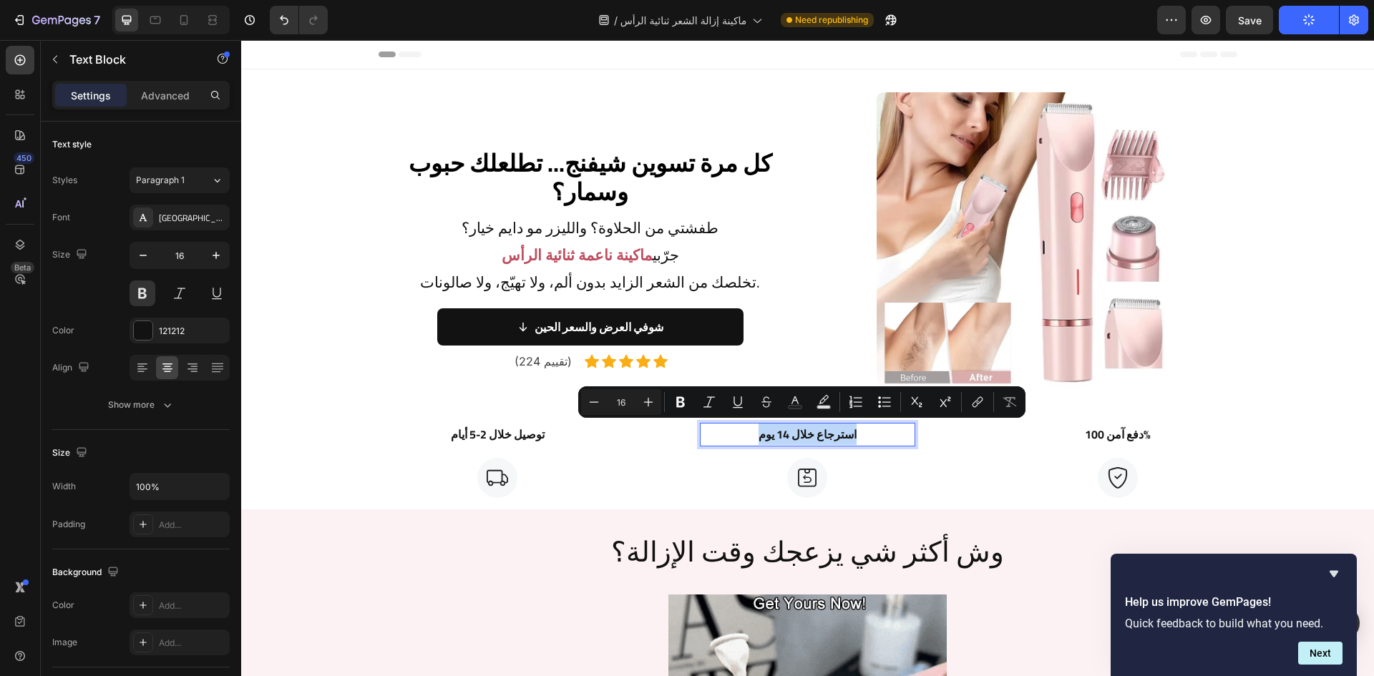
copy p "استرجاع خلال 14 يوم"
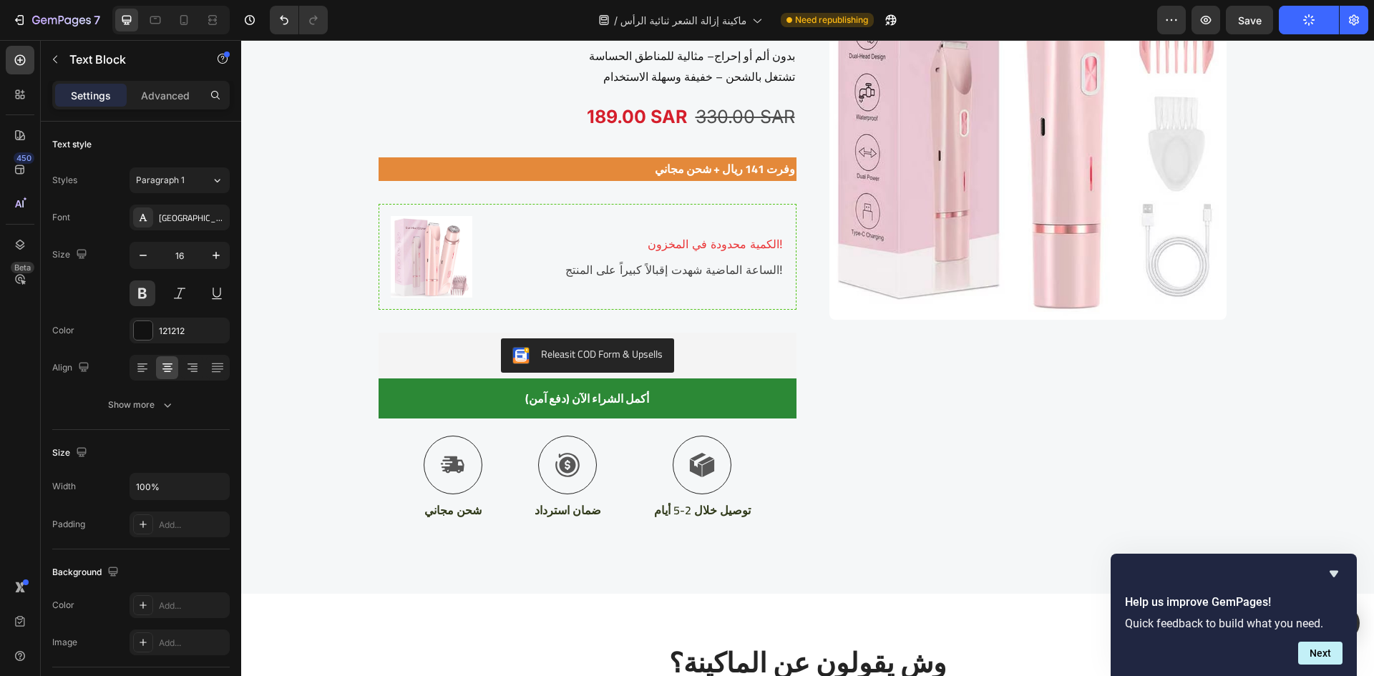
scroll to position [2719, 0]
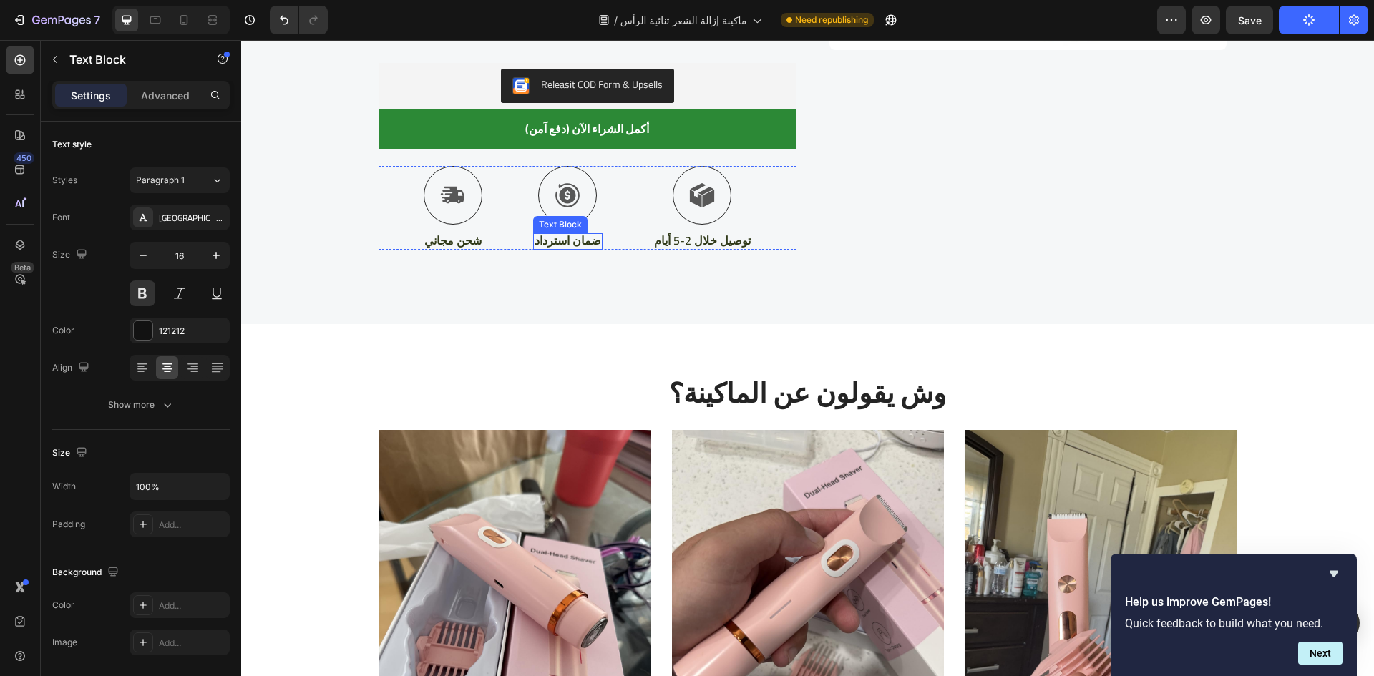
click at [571, 240] on p "ضمان استرداد" at bounding box center [568, 240] width 67 height 15
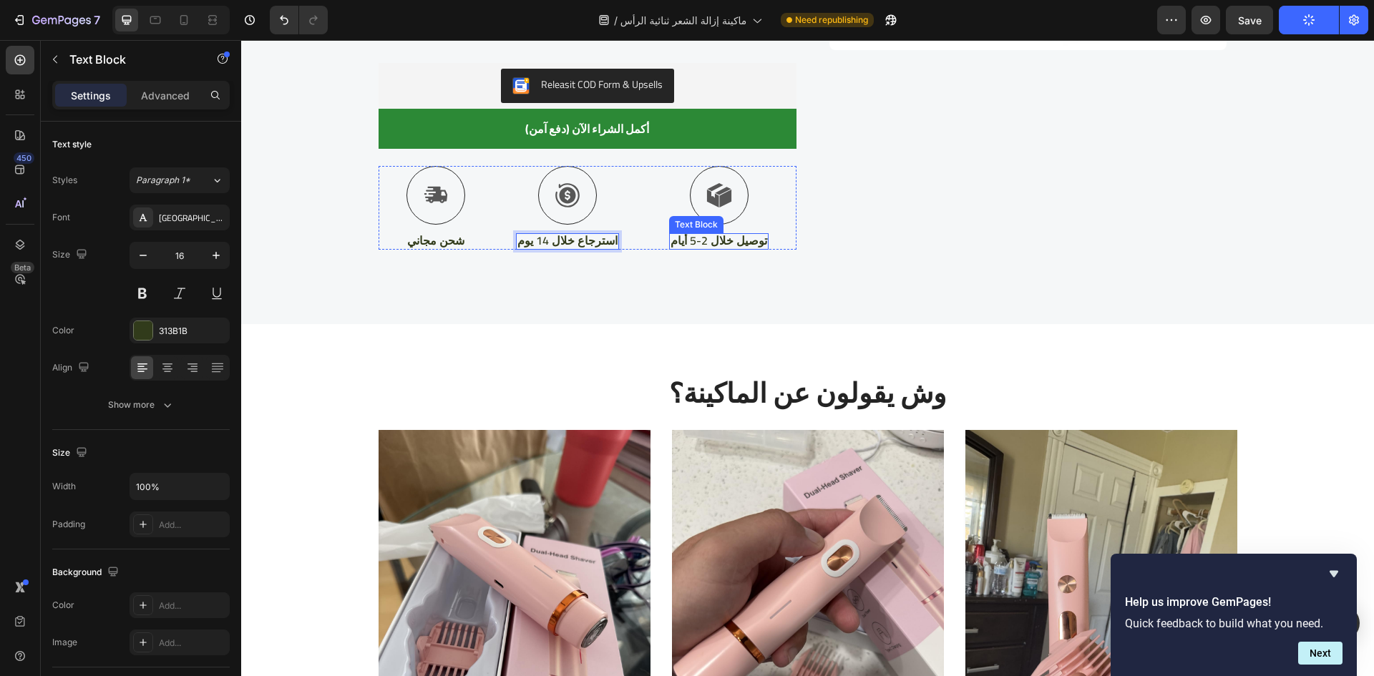
click at [719, 200] on icon at bounding box center [725, 199] width 12 height 18
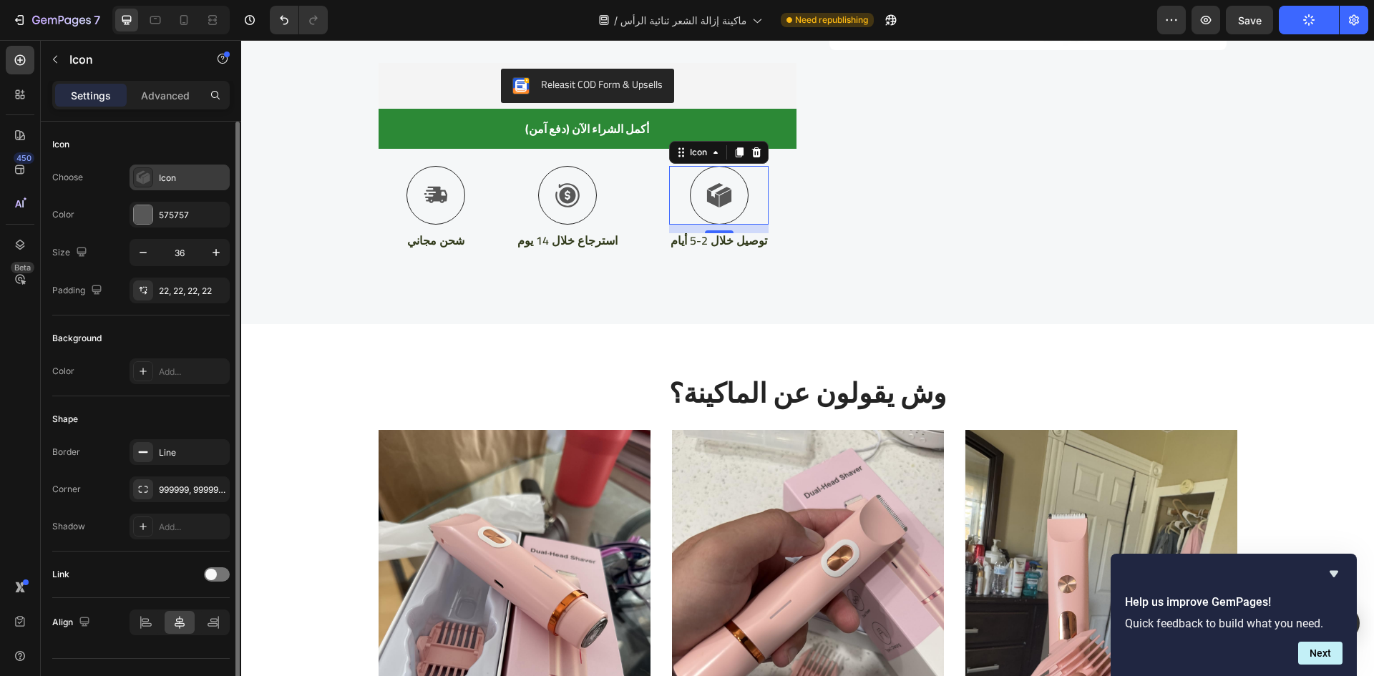
click at [142, 178] on icon at bounding box center [140, 180] width 6 height 10
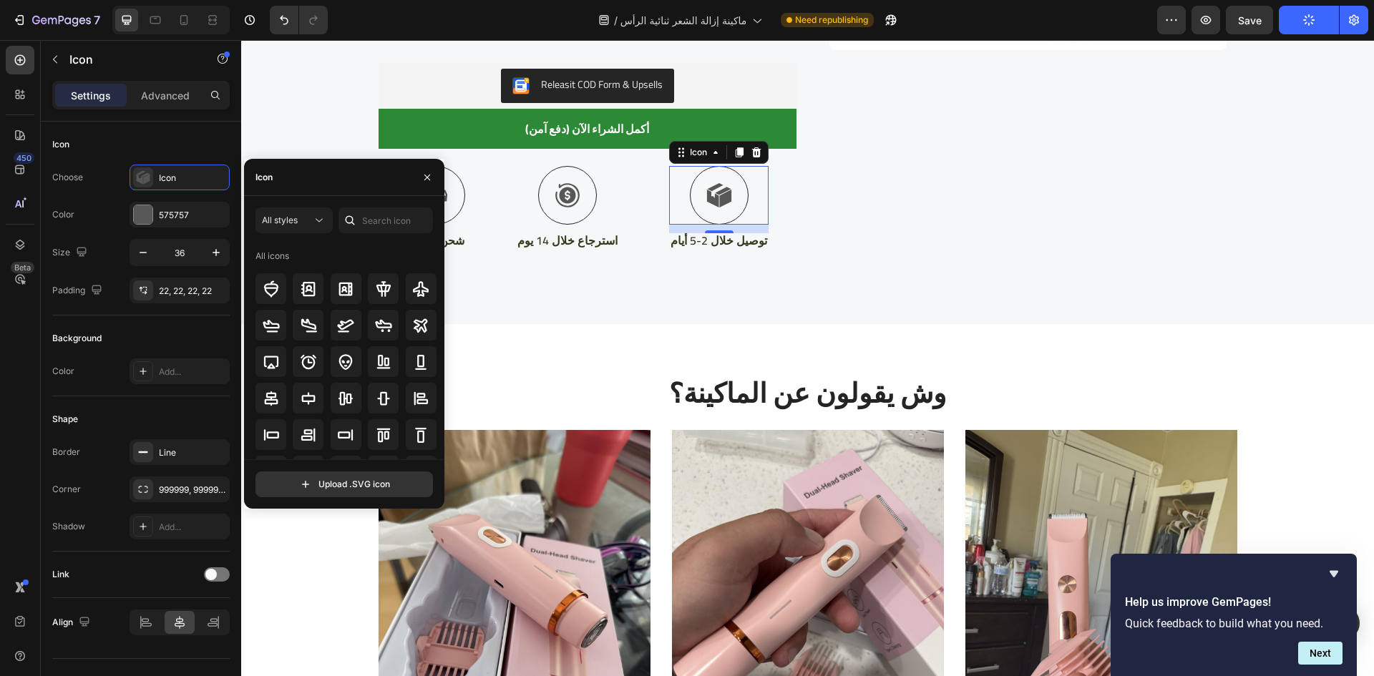
click at [356, 215] on icon at bounding box center [350, 220] width 14 height 14
click at [363, 219] on input "text" at bounding box center [386, 221] width 94 height 26
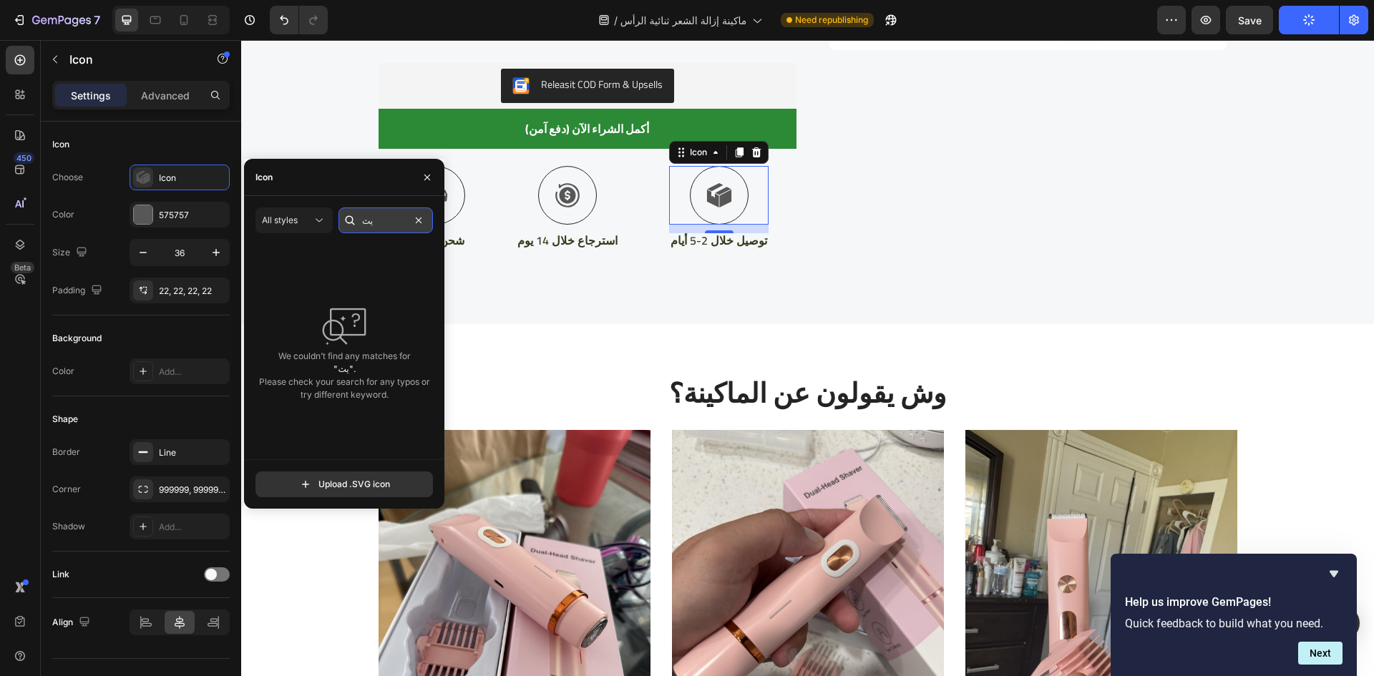
type input "ي"
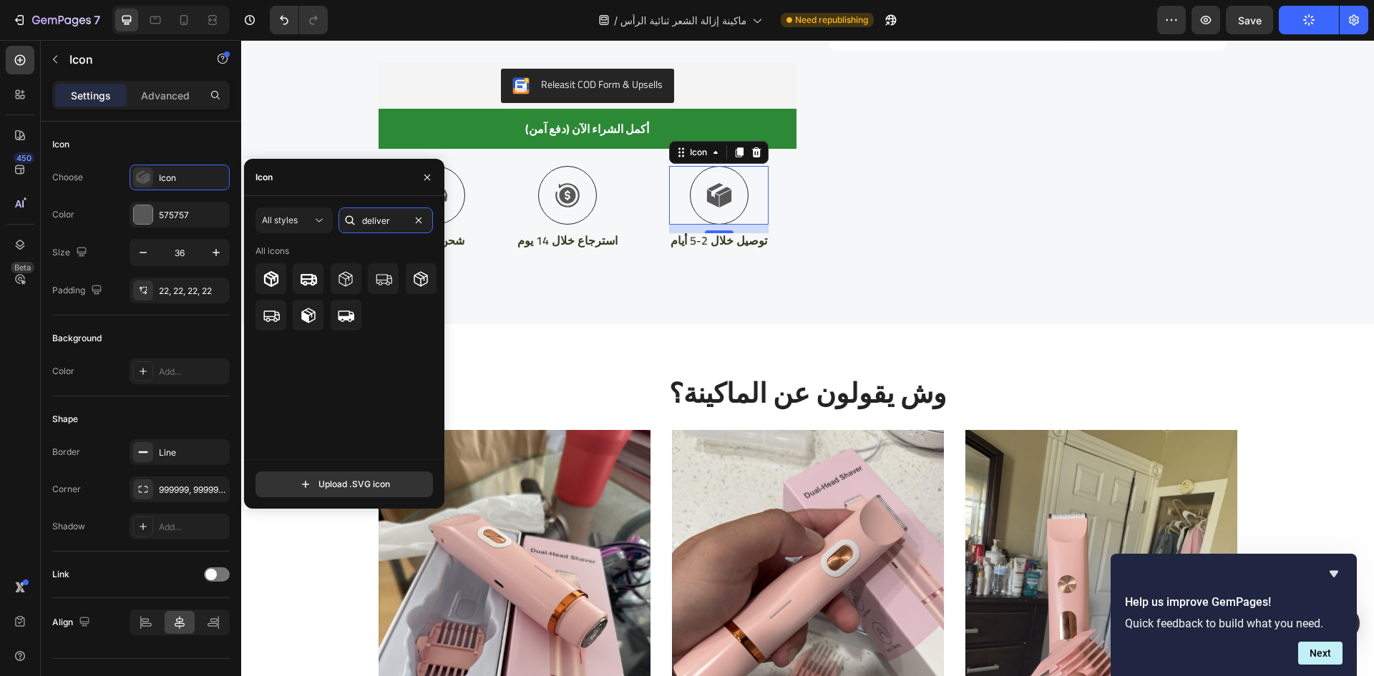
type input "delivery"
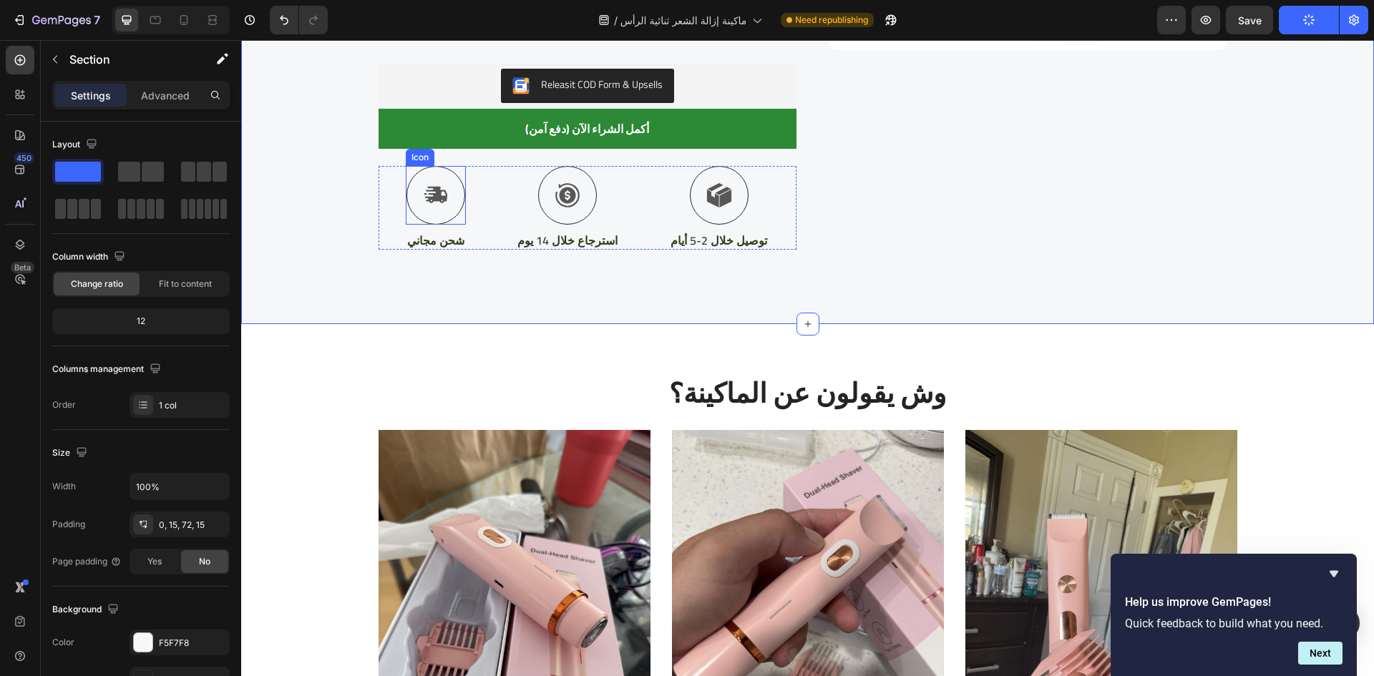
click at [450, 202] on div at bounding box center [436, 195] width 59 height 59
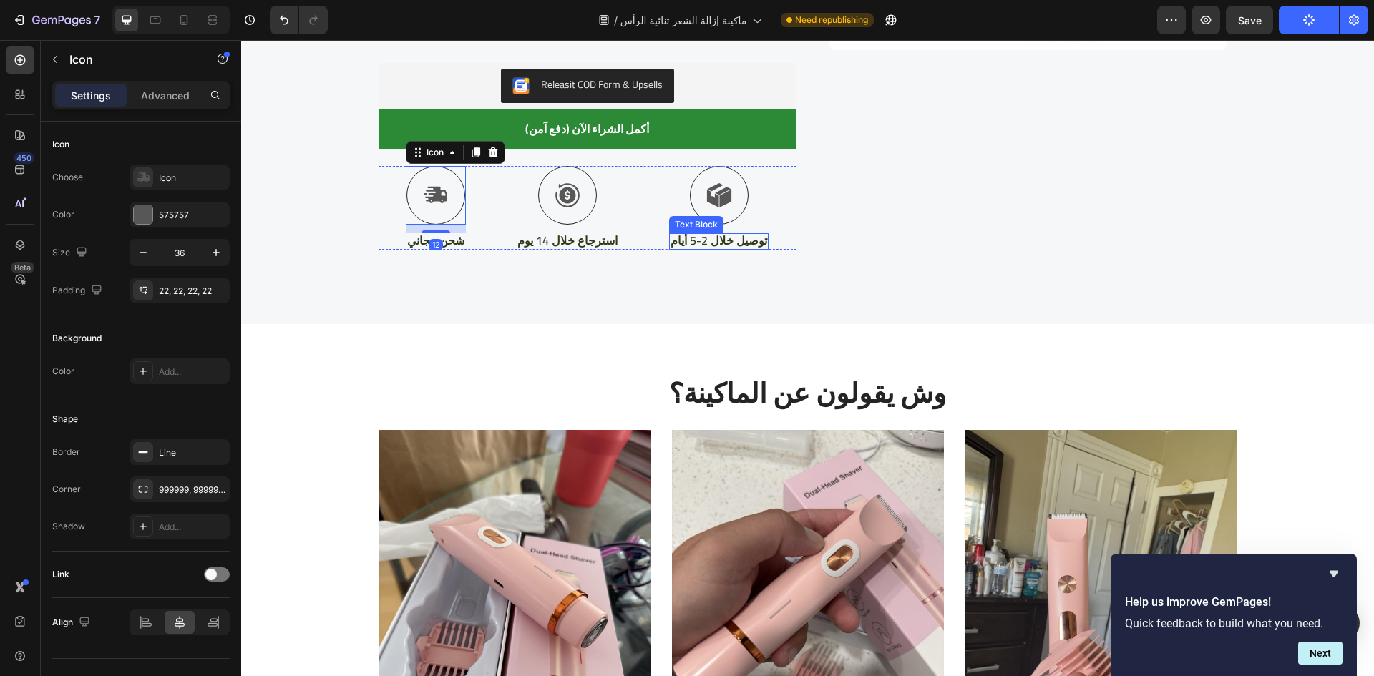
click at [743, 244] on p "توصيل خلال 2-5 أيام" at bounding box center [719, 240] width 97 height 15
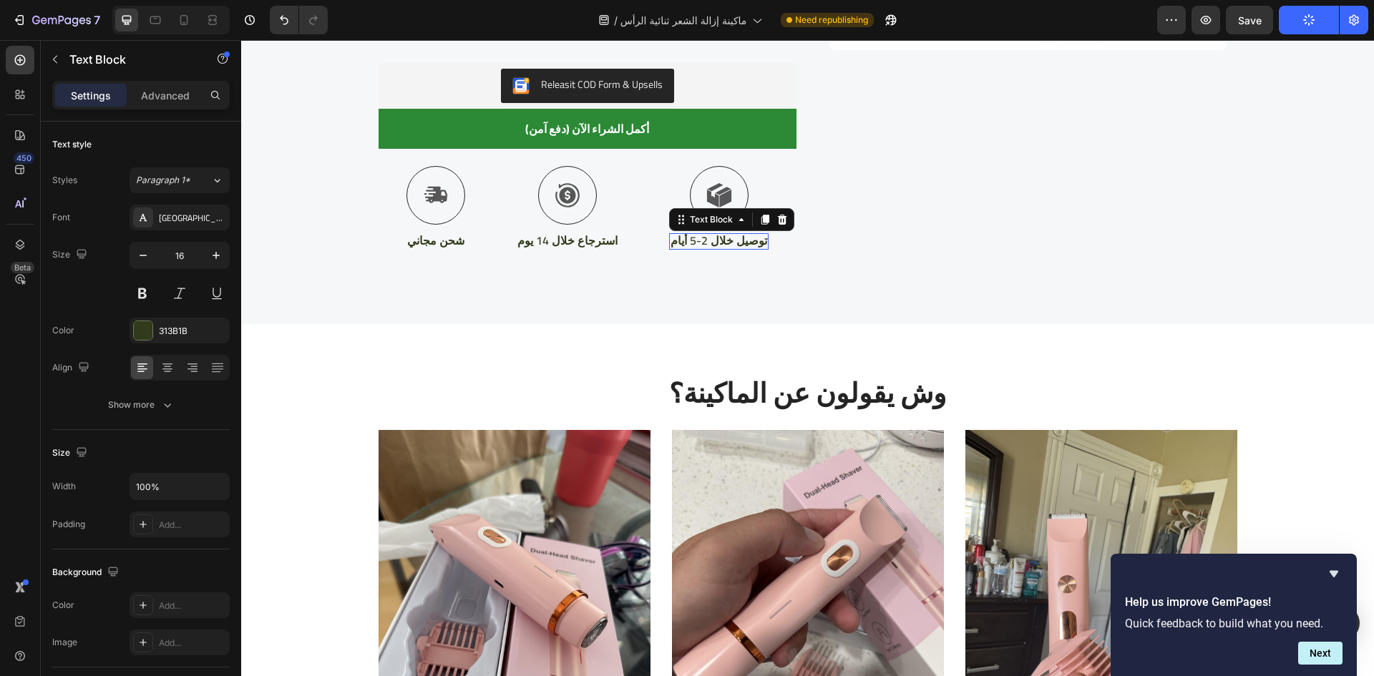
click at [743, 244] on p "توصيل خلال 2-5 أيام" at bounding box center [719, 240] width 97 height 15
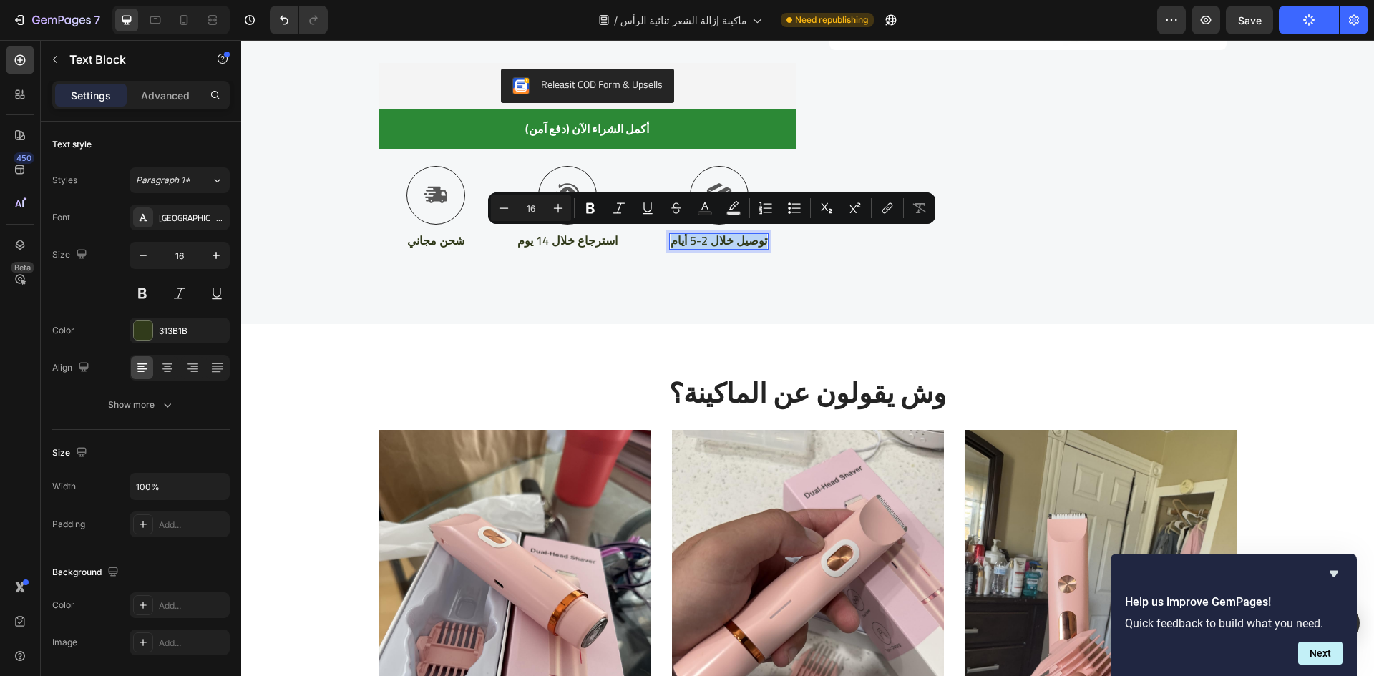
copy p "توصيل خلال 2-5 أيام"
click at [445, 240] on p "شحن مجاني" at bounding box center [435, 240] width 57 height 15
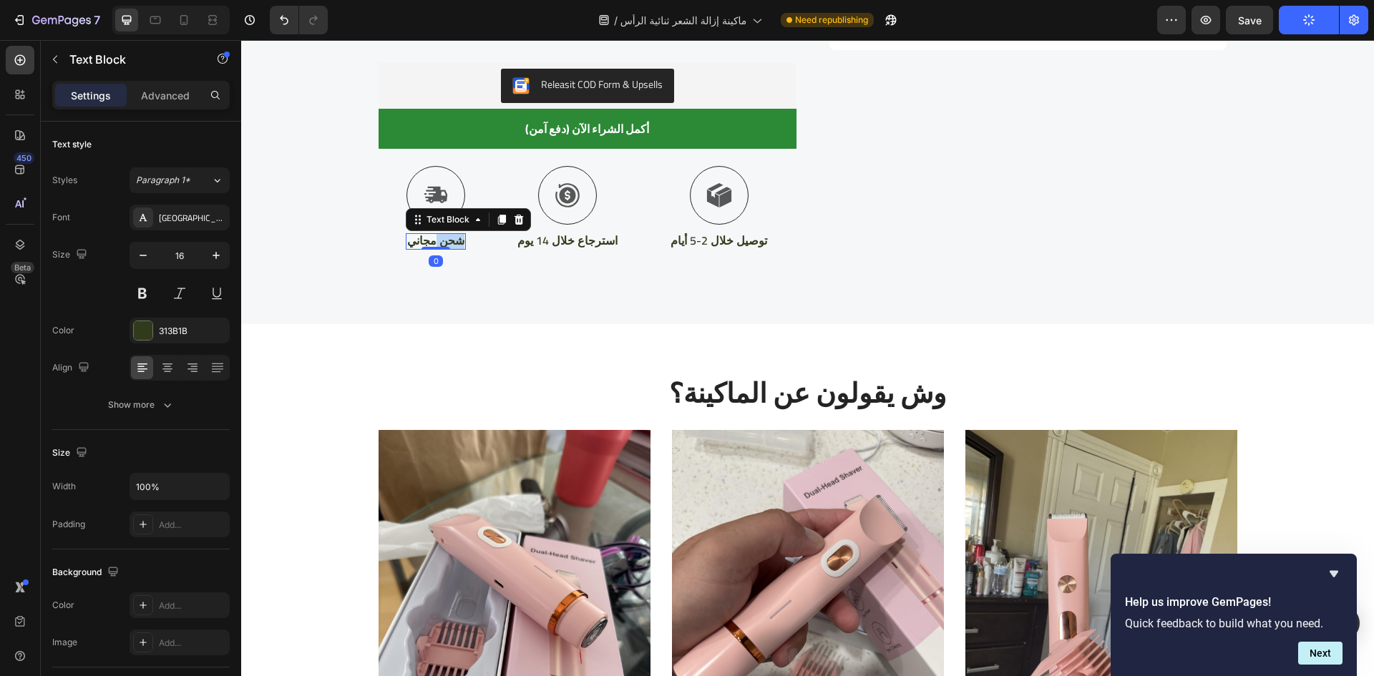
click at [445, 240] on p "شحن مجاني" at bounding box center [435, 240] width 57 height 15
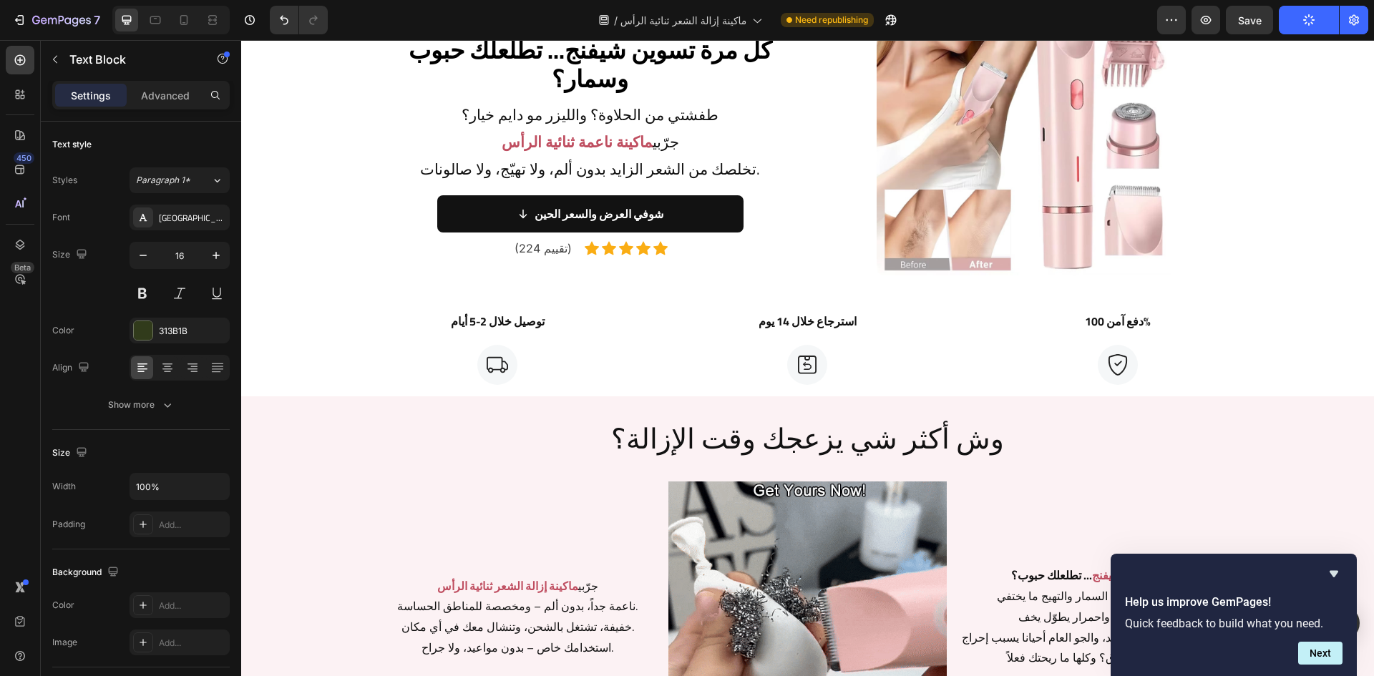
scroll to position [142, 0]
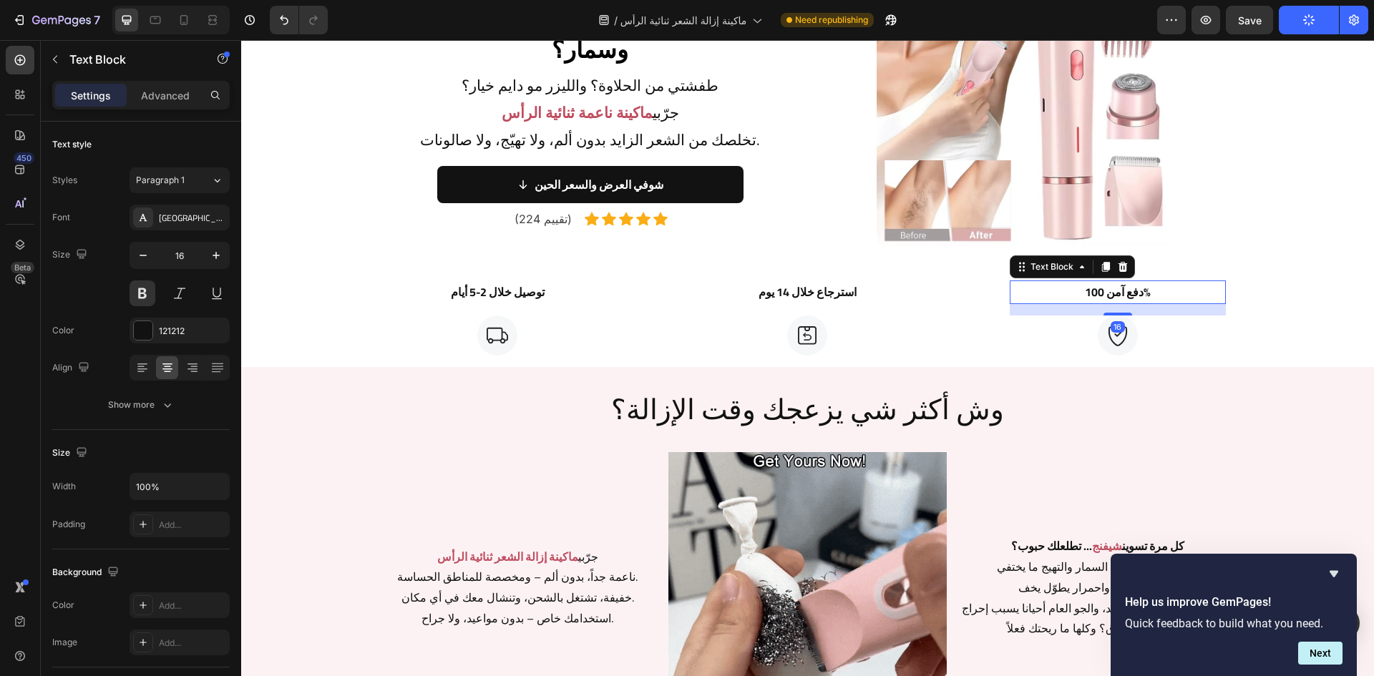
click at [1096, 296] on p "دفع آمن 100%" at bounding box center [1117, 292] width 213 height 21
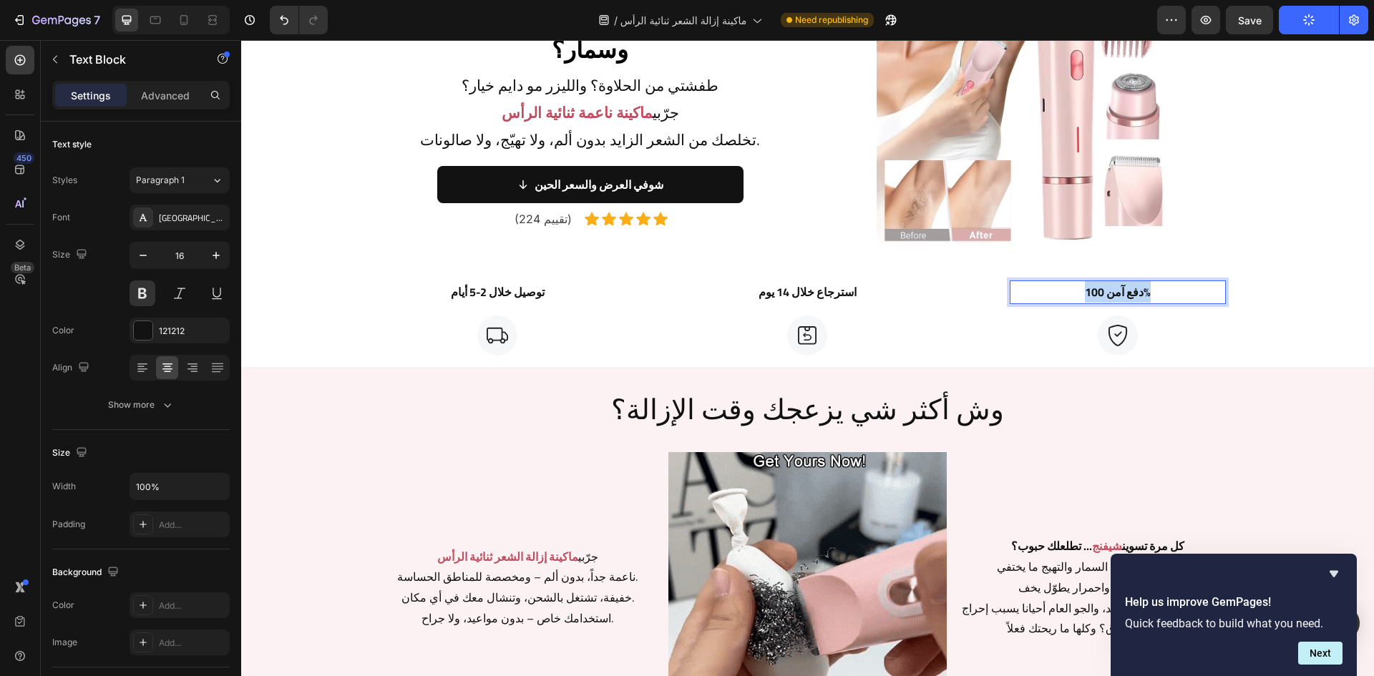
click at [1096, 296] on p "دفع آمن 100%" at bounding box center [1117, 292] width 213 height 21
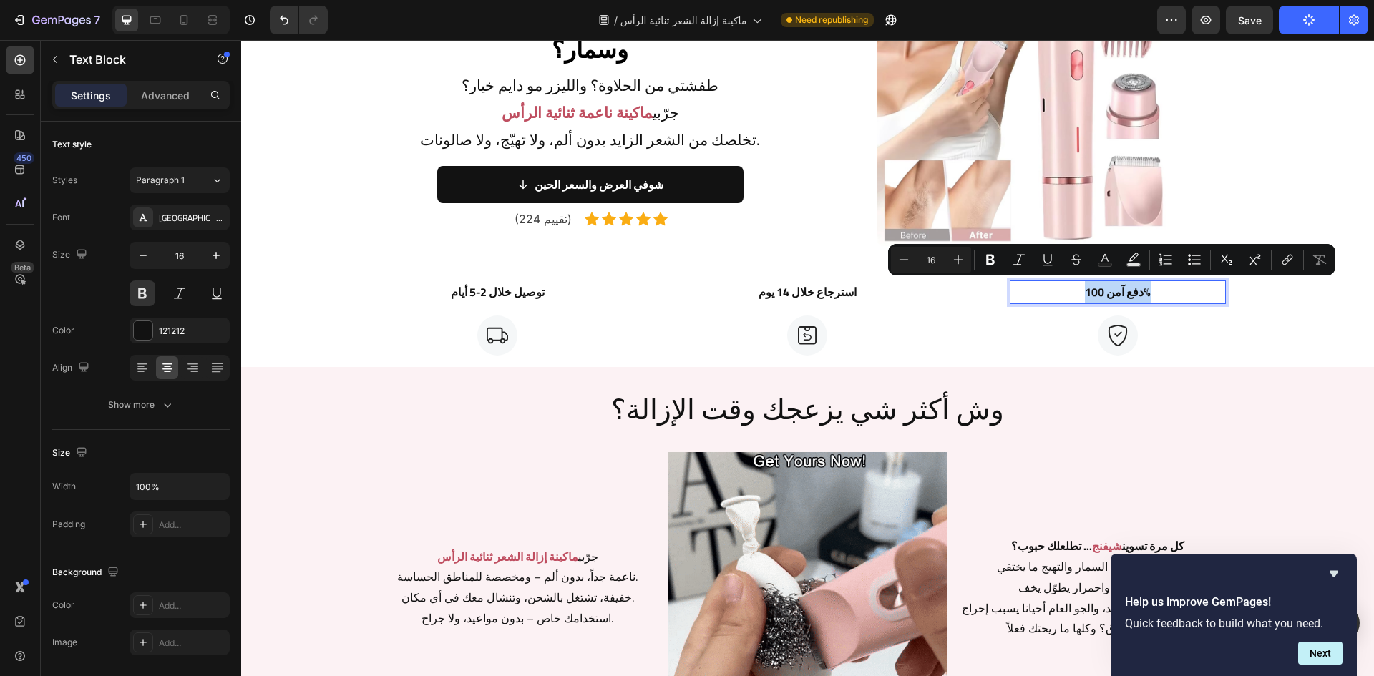
copy p "دفع آمن 100%"
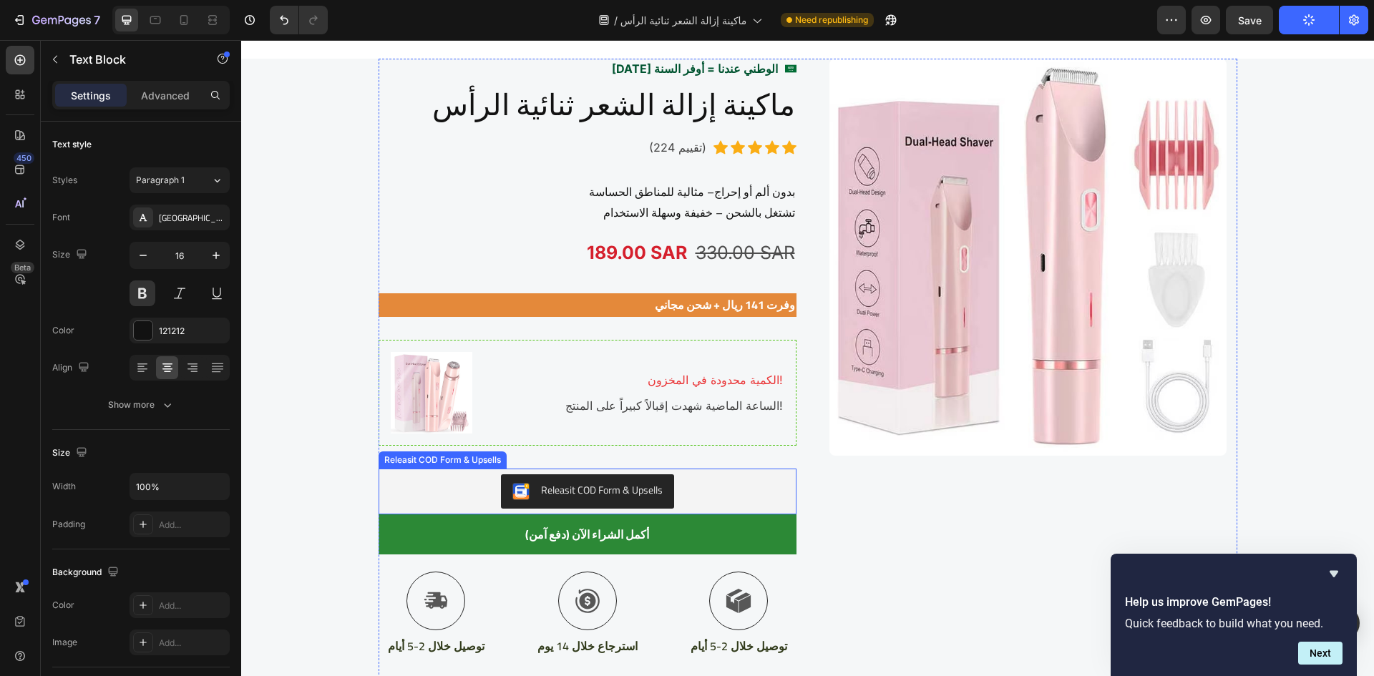
scroll to position [2575, 0]
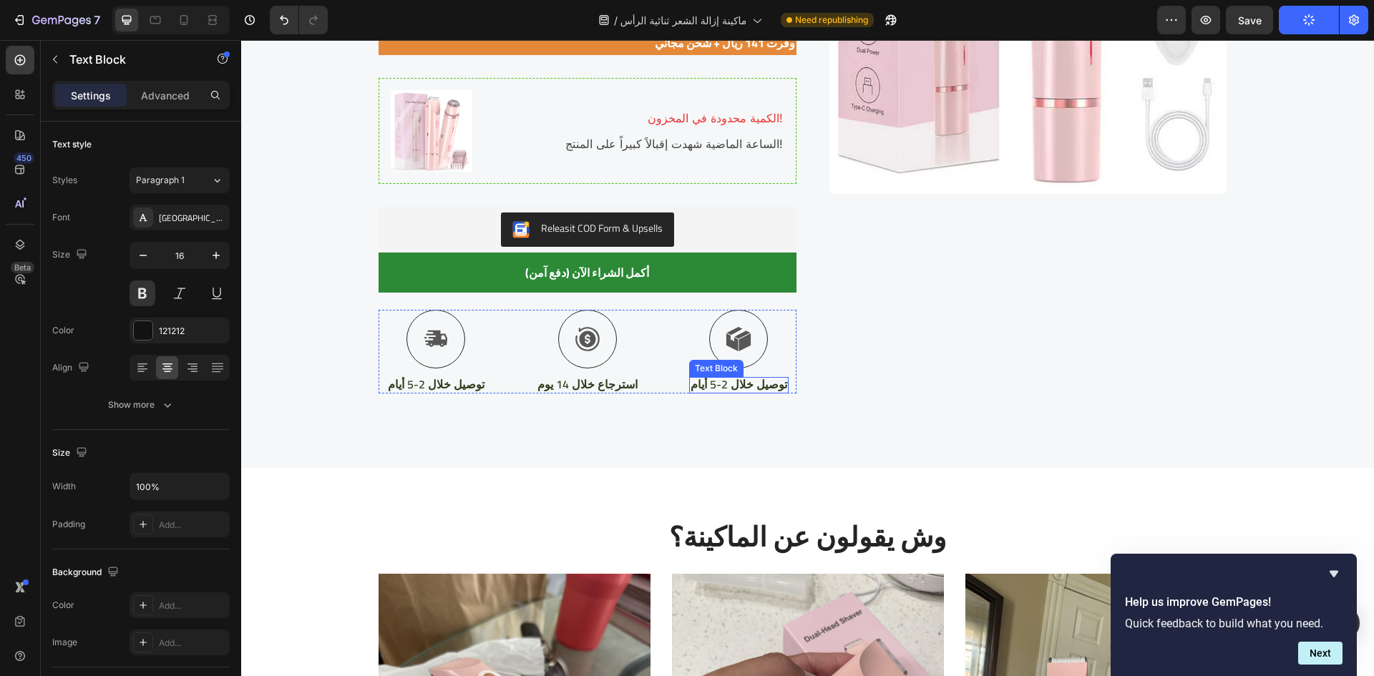
click at [742, 384] on p "توصيل خلال 2-5 أيام" at bounding box center [739, 384] width 97 height 15
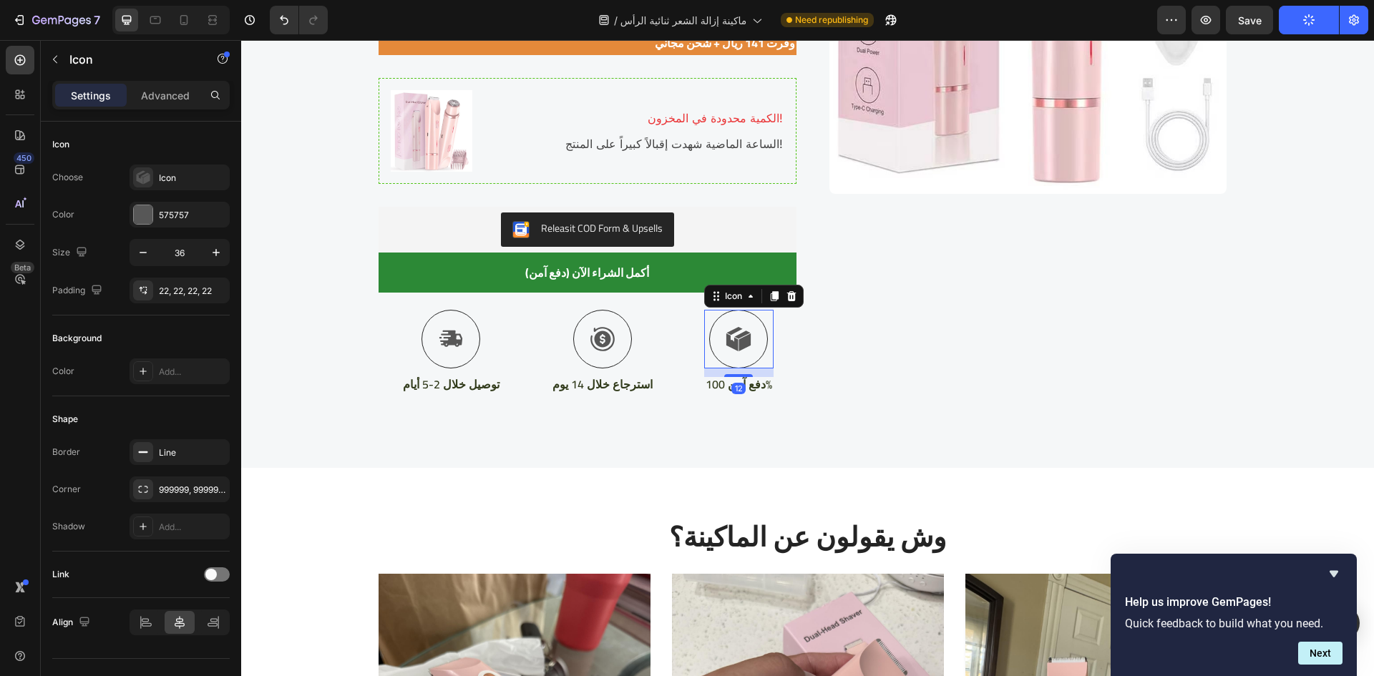
click at [744, 329] on div at bounding box center [738, 339] width 59 height 59
click at [174, 183] on div "Icon" at bounding box center [192, 178] width 67 height 13
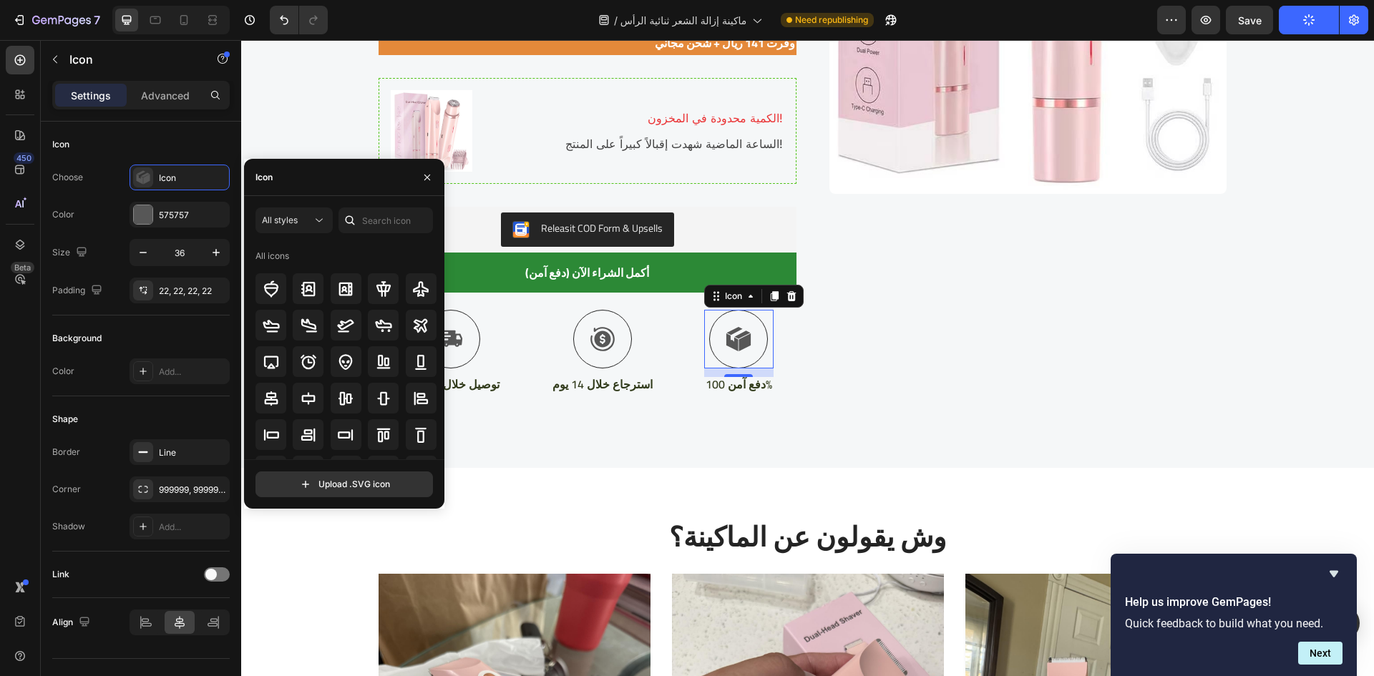
click at [356, 216] on icon at bounding box center [350, 220] width 14 height 14
click at [364, 224] on input "text" at bounding box center [386, 221] width 94 height 26
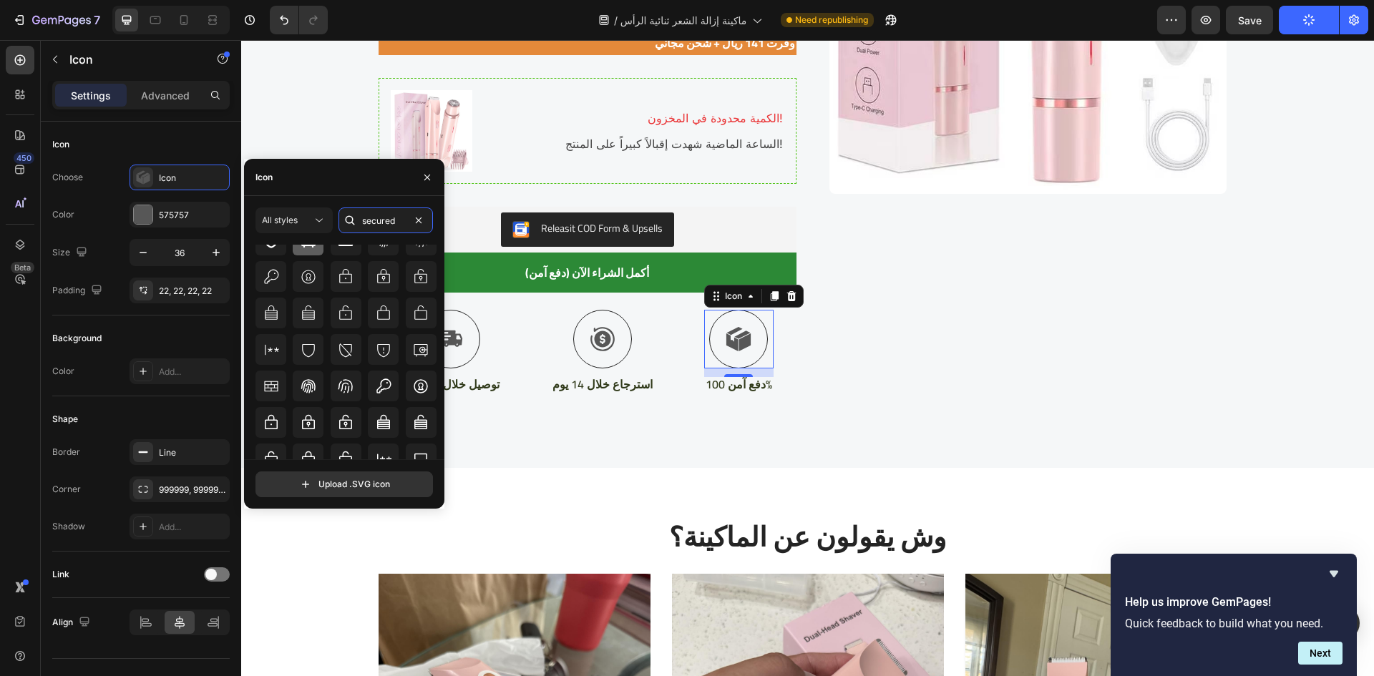
scroll to position [157, 0]
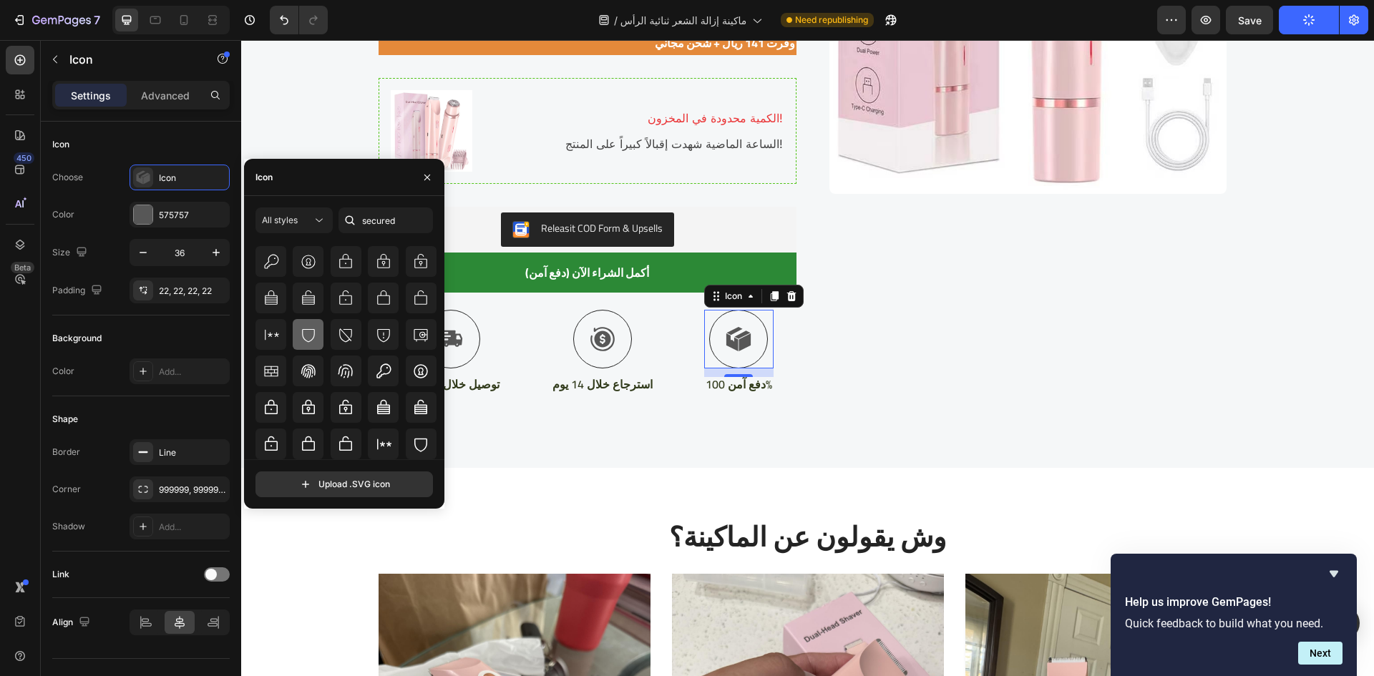
click at [307, 345] on div at bounding box center [308, 334] width 31 height 31
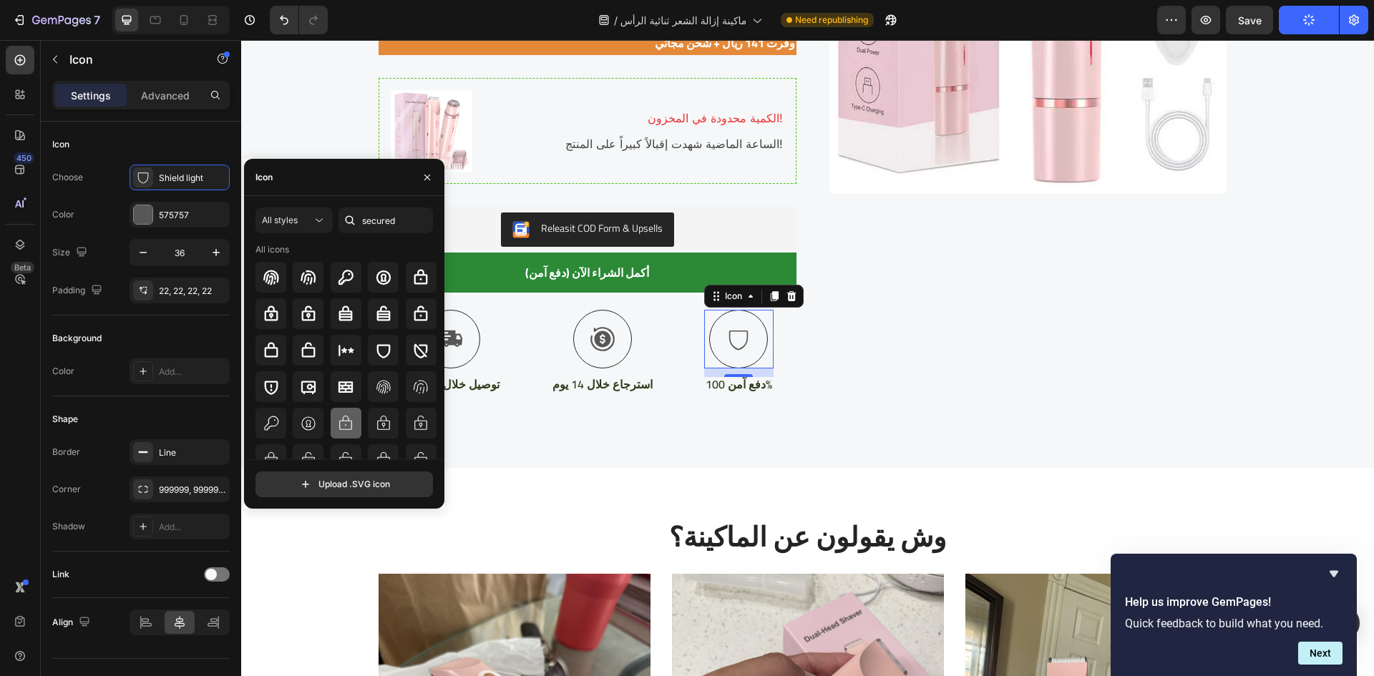
scroll to position [0, 0]
click at [425, 283] on icon at bounding box center [420, 279] width 17 height 17
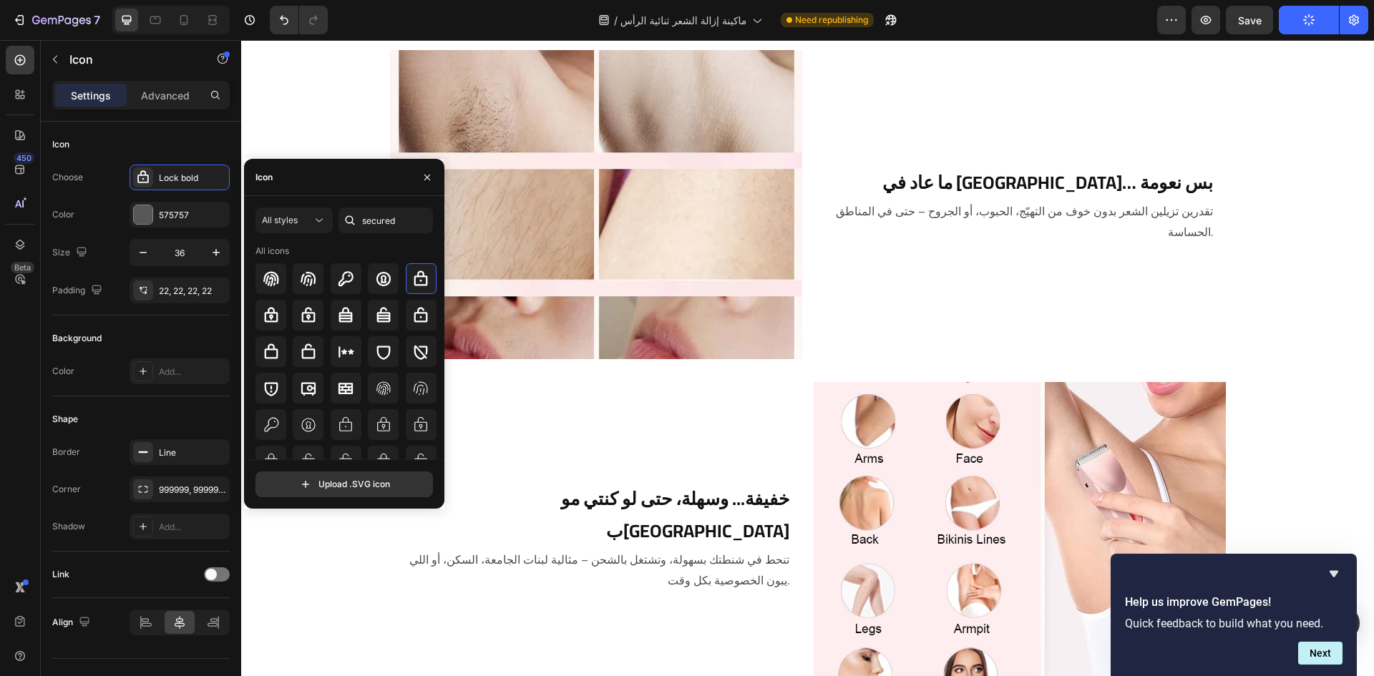
scroll to position [1073, 0]
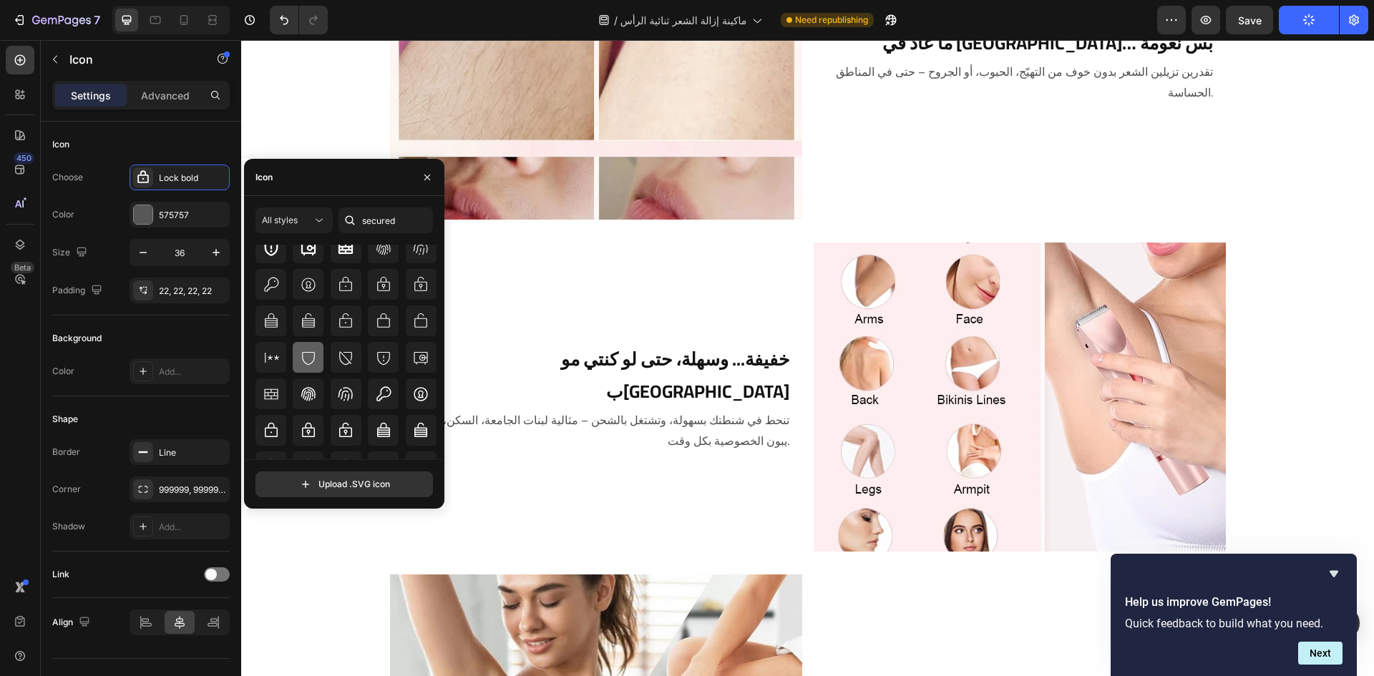
click at [316, 363] on div at bounding box center [308, 357] width 31 height 31
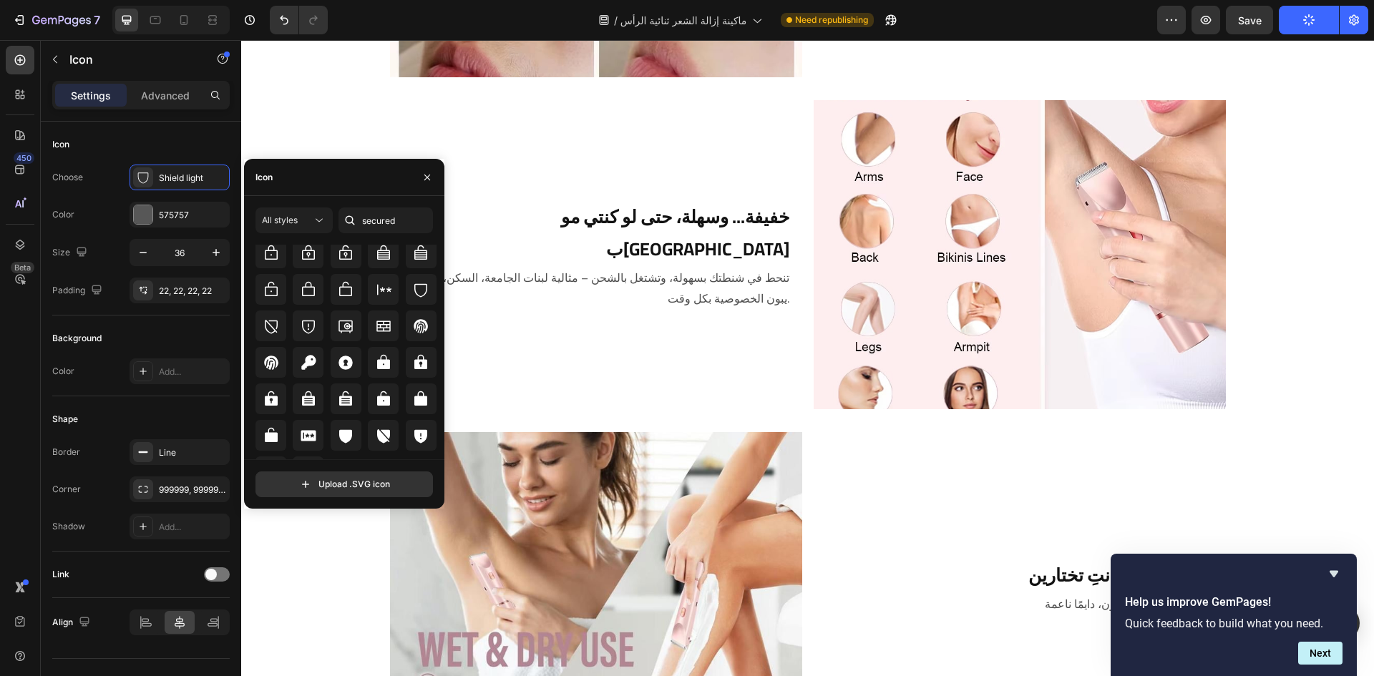
scroll to position [311, 0]
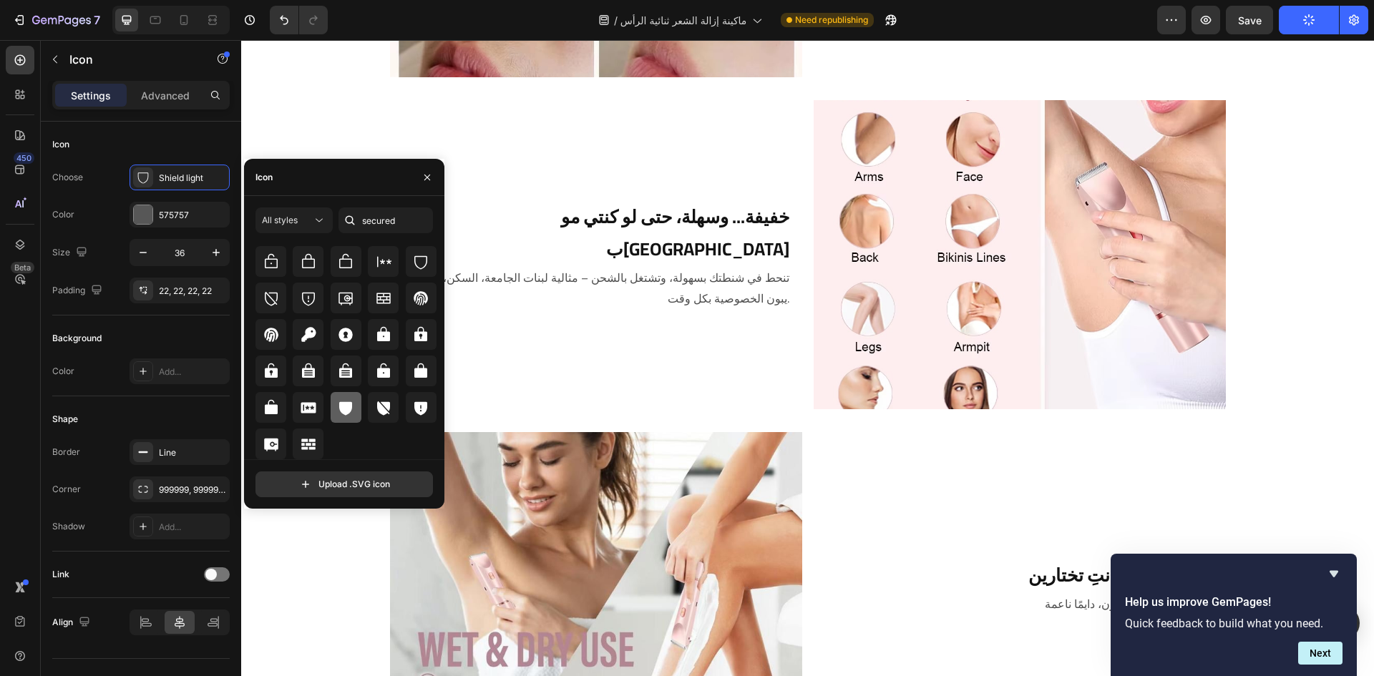
click at [344, 410] on icon at bounding box center [345, 409] width 13 height 14
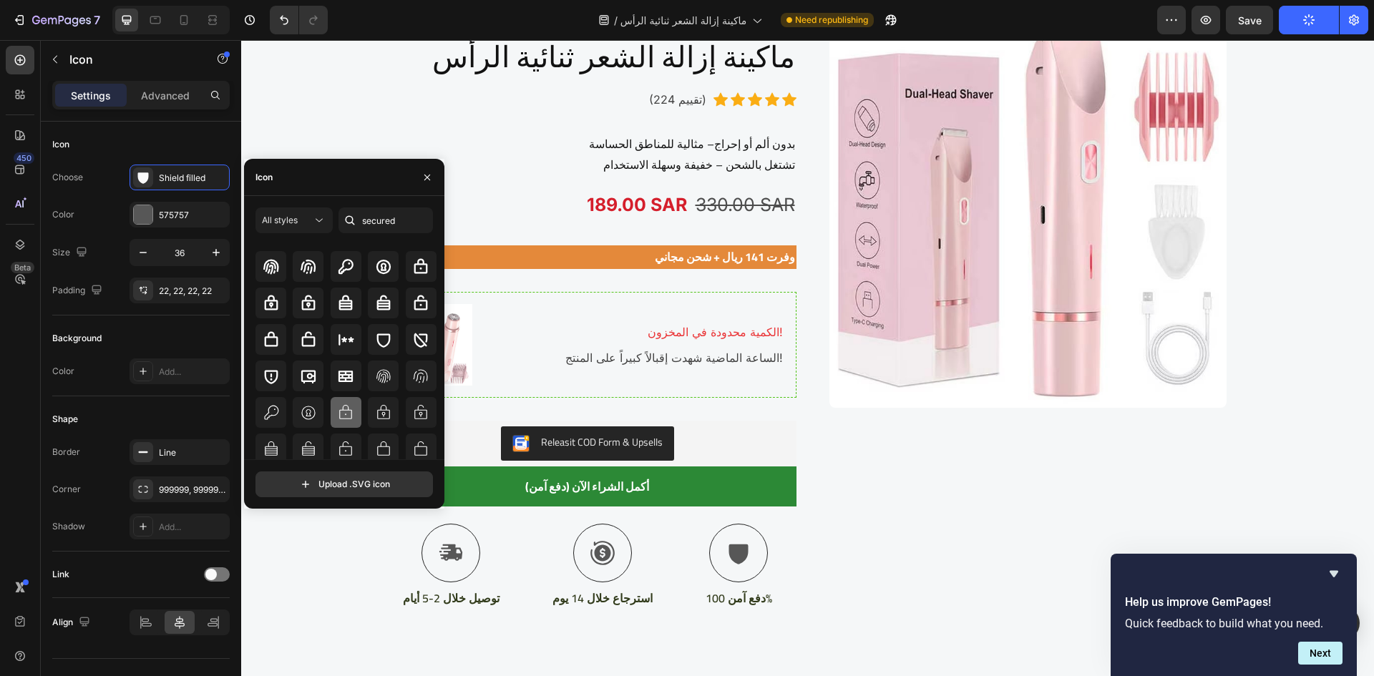
scroll to position [0, 0]
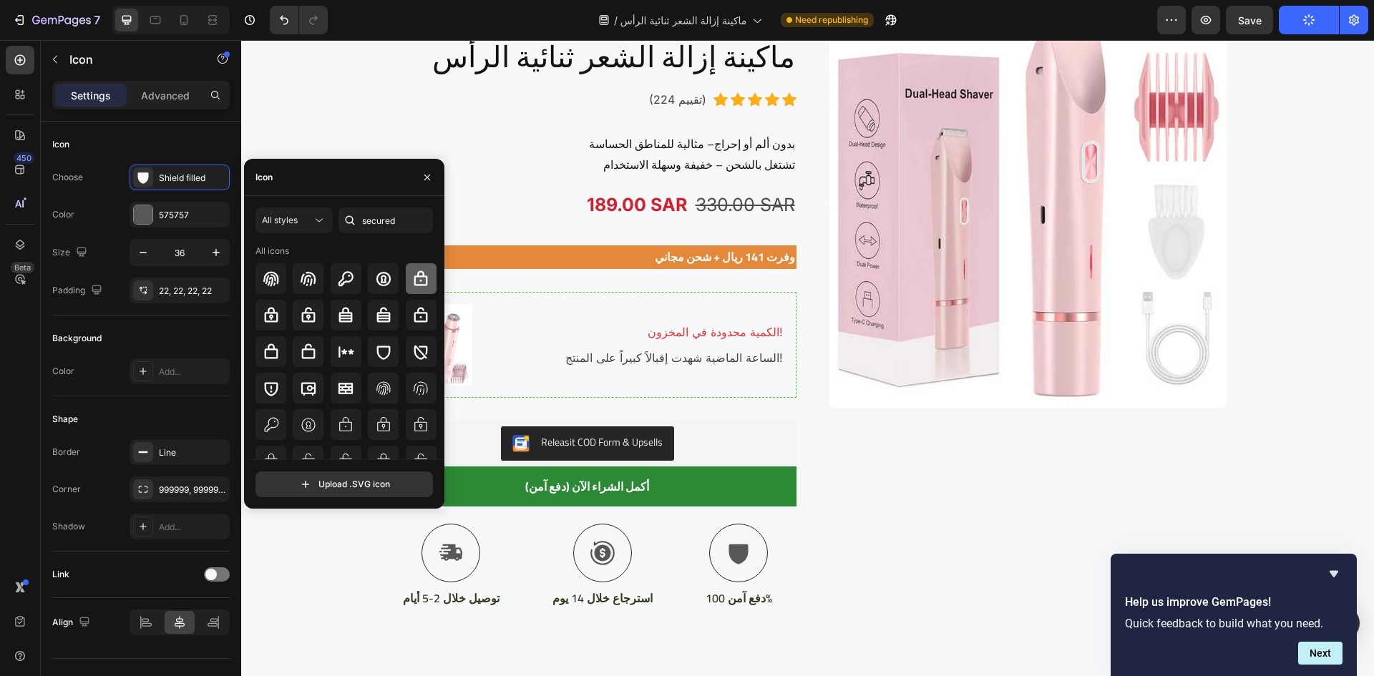
click at [417, 287] on icon at bounding box center [420, 279] width 17 height 17
click at [278, 362] on div at bounding box center [271, 351] width 31 height 31
click at [427, 279] on div at bounding box center [421, 278] width 31 height 31
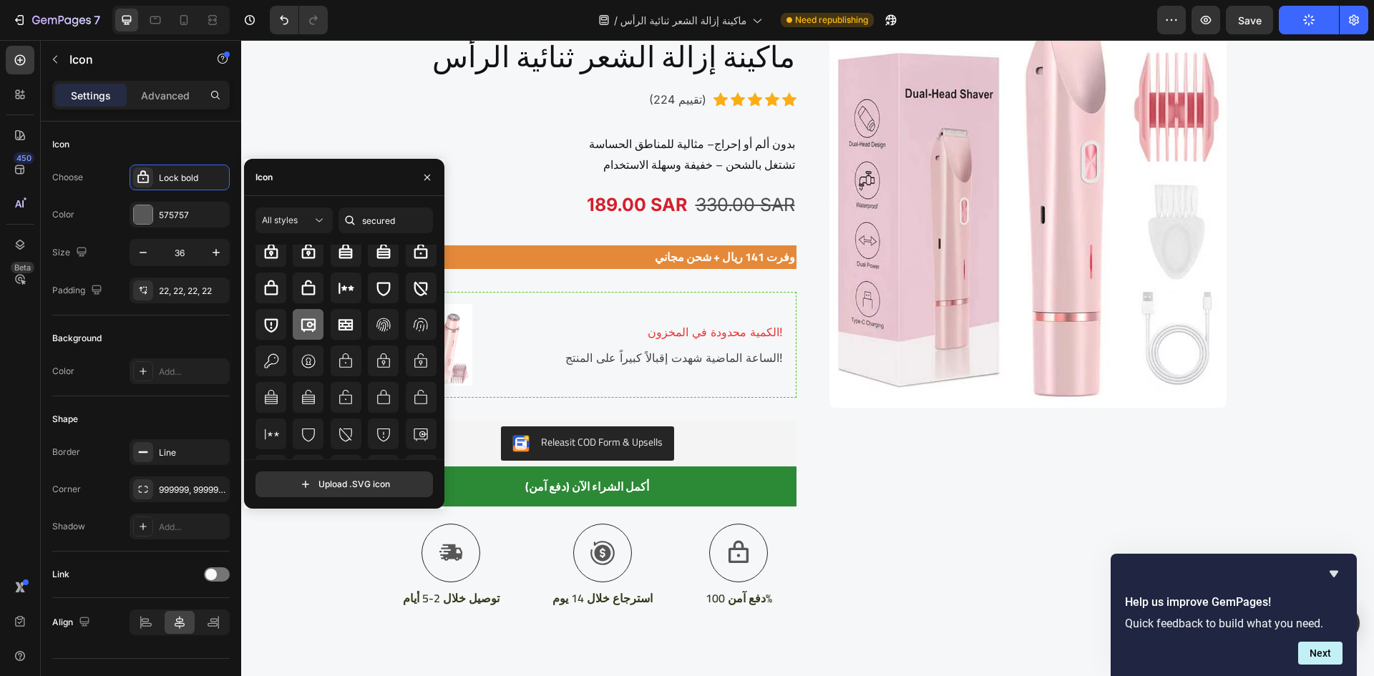
scroll to position [71, 0]
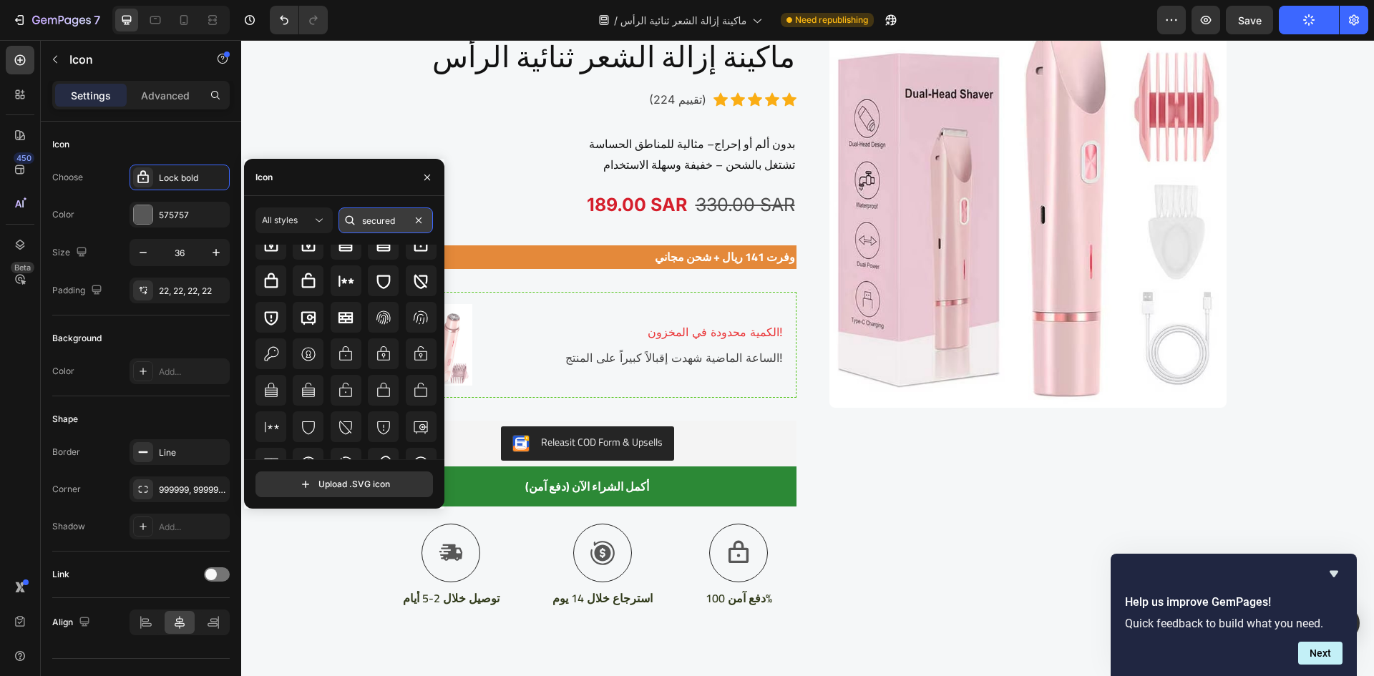
click at [389, 225] on input "secured" at bounding box center [386, 221] width 94 height 26
click at [389, 225] on input "td" at bounding box center [386, 221] width 94 height 26
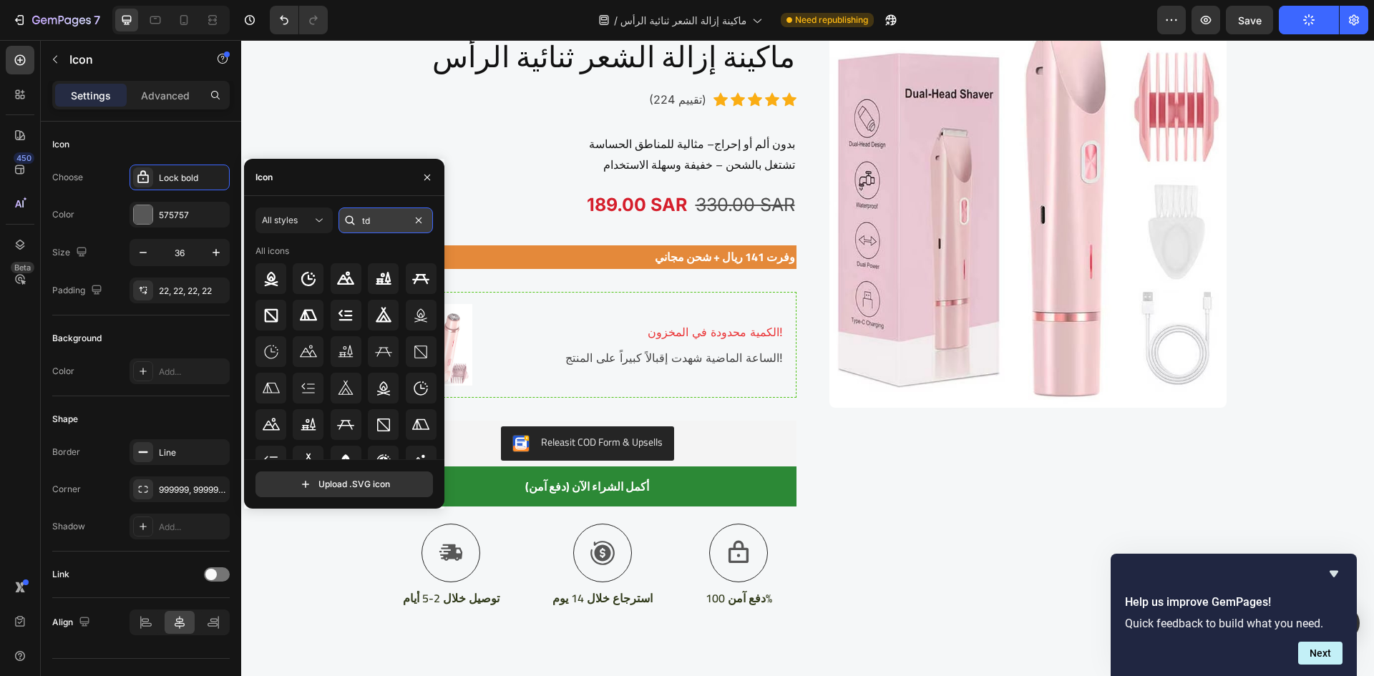
click at [389, 225] on input "td" at bounding box center [386, 221] width 94 height 26
type input "t"
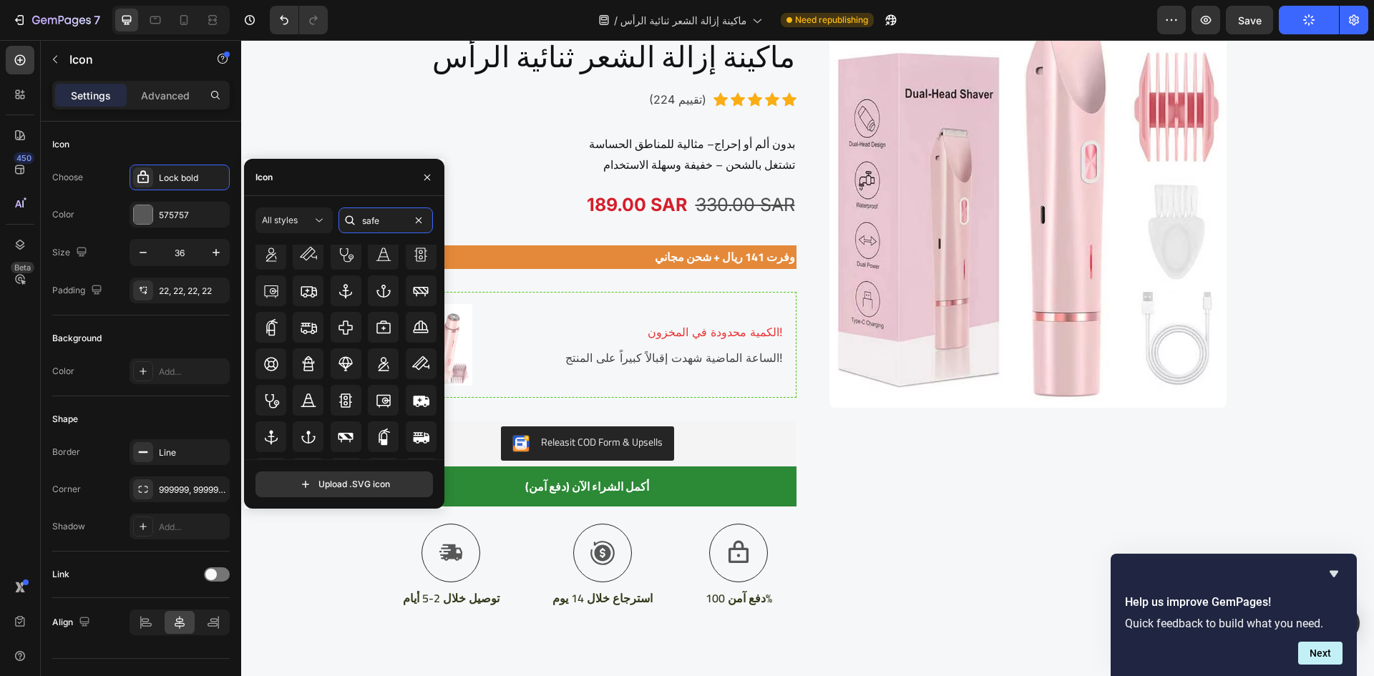
scroll to position [311, 0]
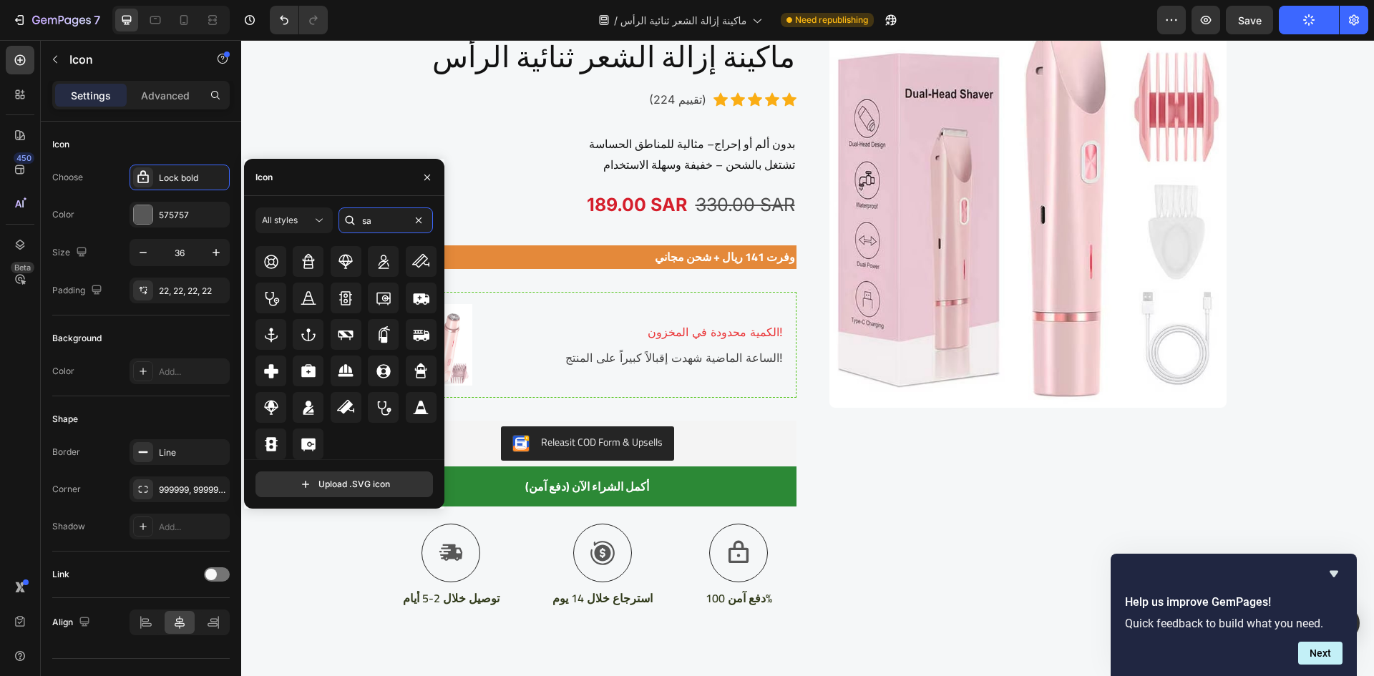
type input "s"
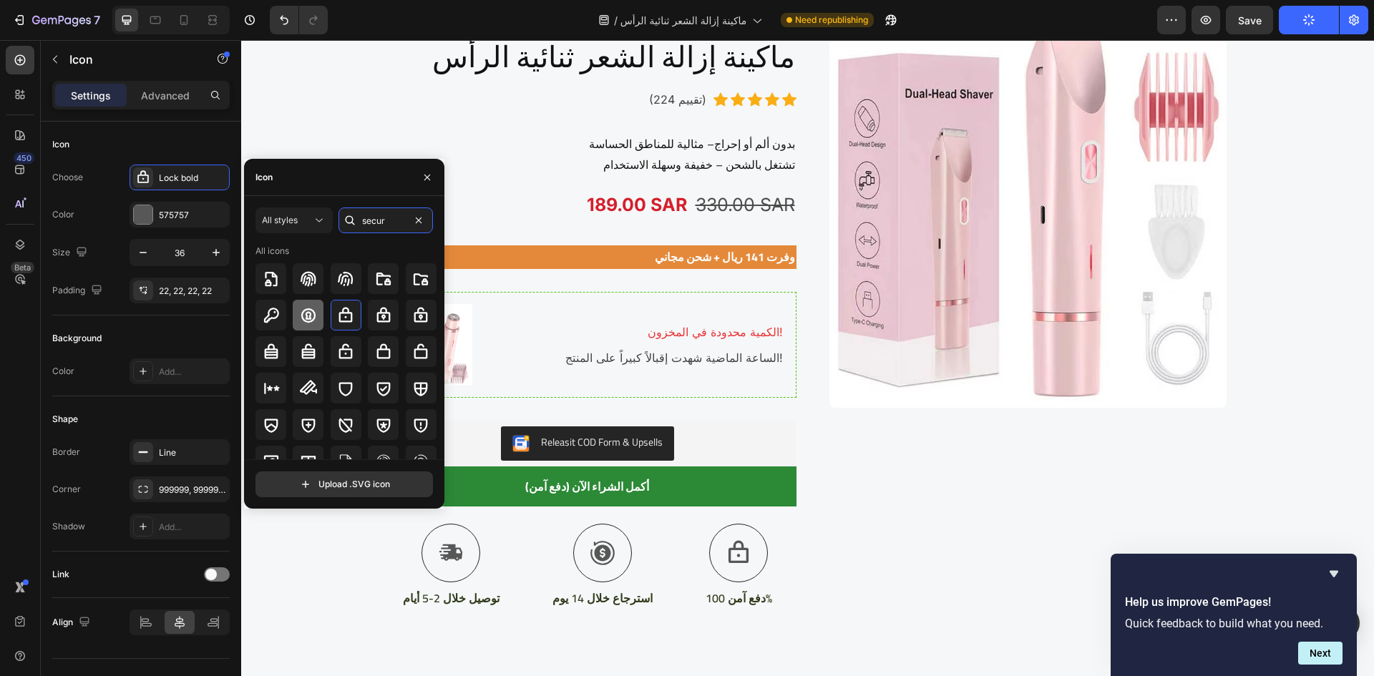
type input "secur"
click at [302, 304] on div at bounding box center [308, 315] width 31 height 31
click at [281, 397] on div at bounding box center [271, 388] width 31 height 31
click at [416, 286] on icon at bounding box center [420, 279] width 17 height 17
click at [414, 320] on icon at bounding box center [420, 315] width 17 height 17
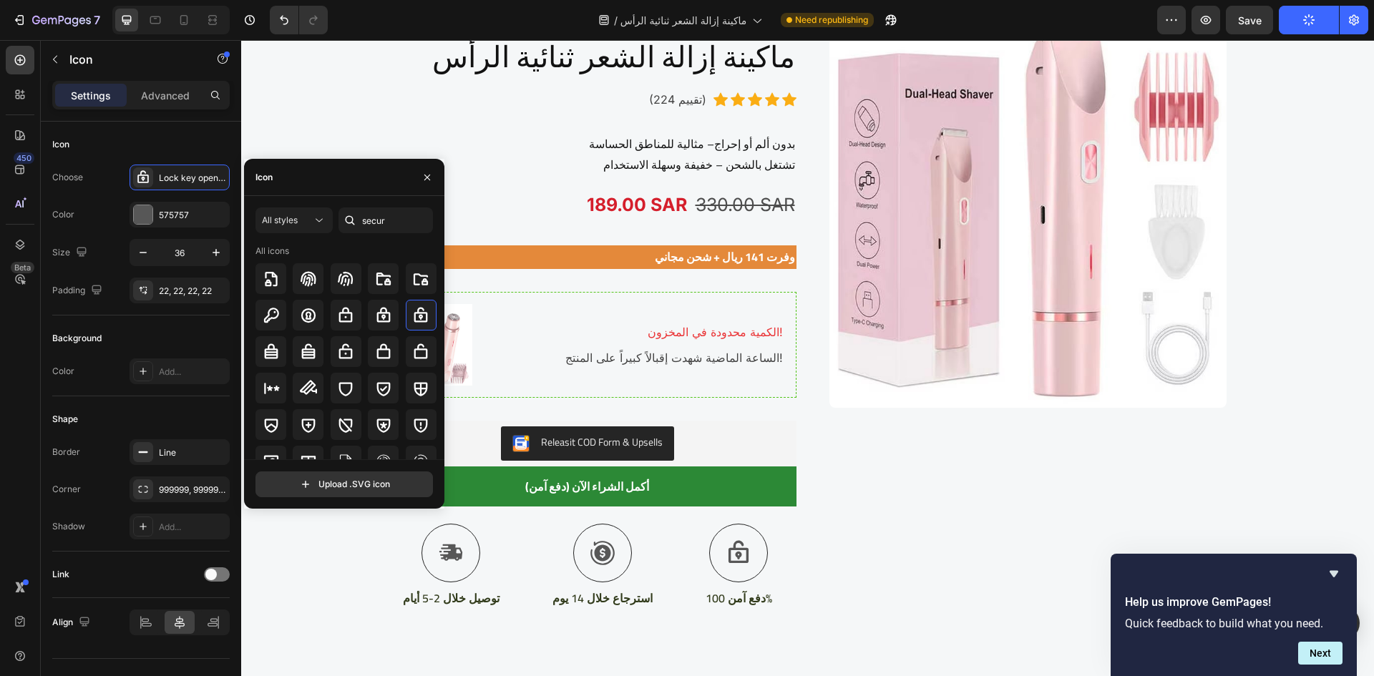
click at [398, 328] on div at bounding box center [347, 315] width 182 height 31
click at [386, 319] on icon at bounding box center [383, 315] width 17 height 17
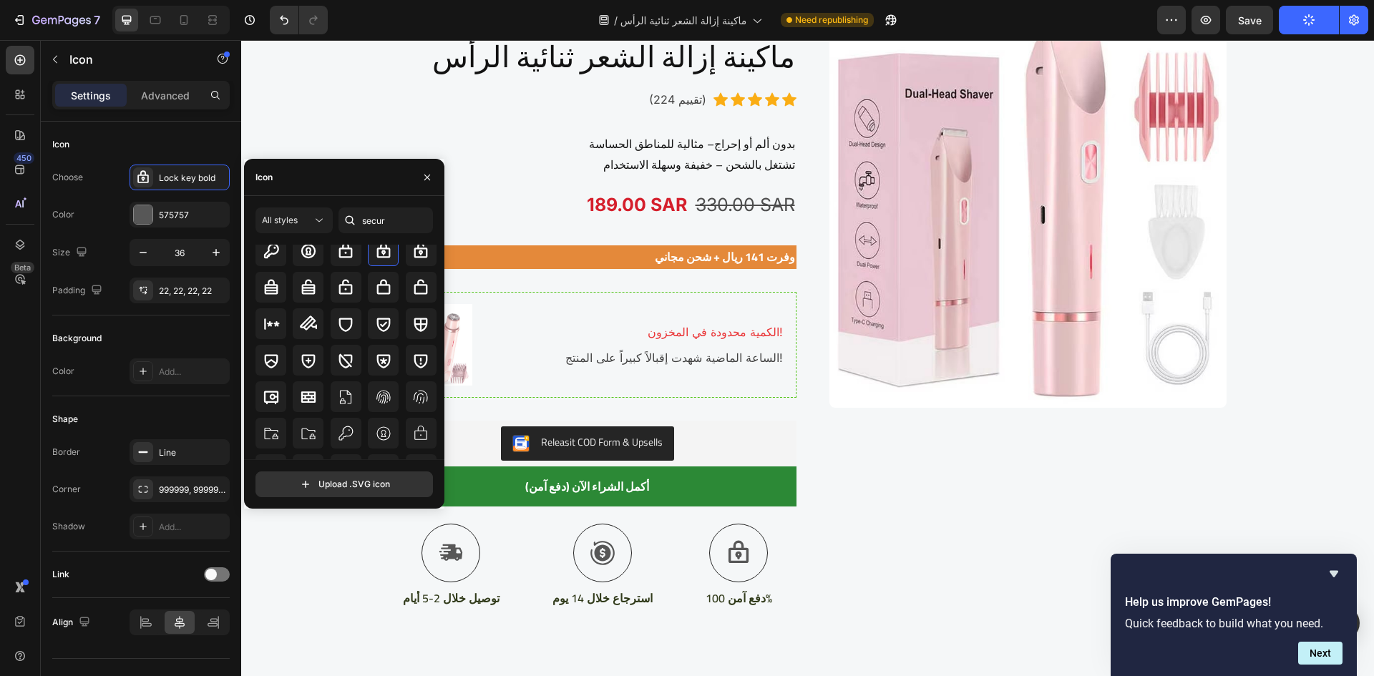
scroll to position [72, 0]
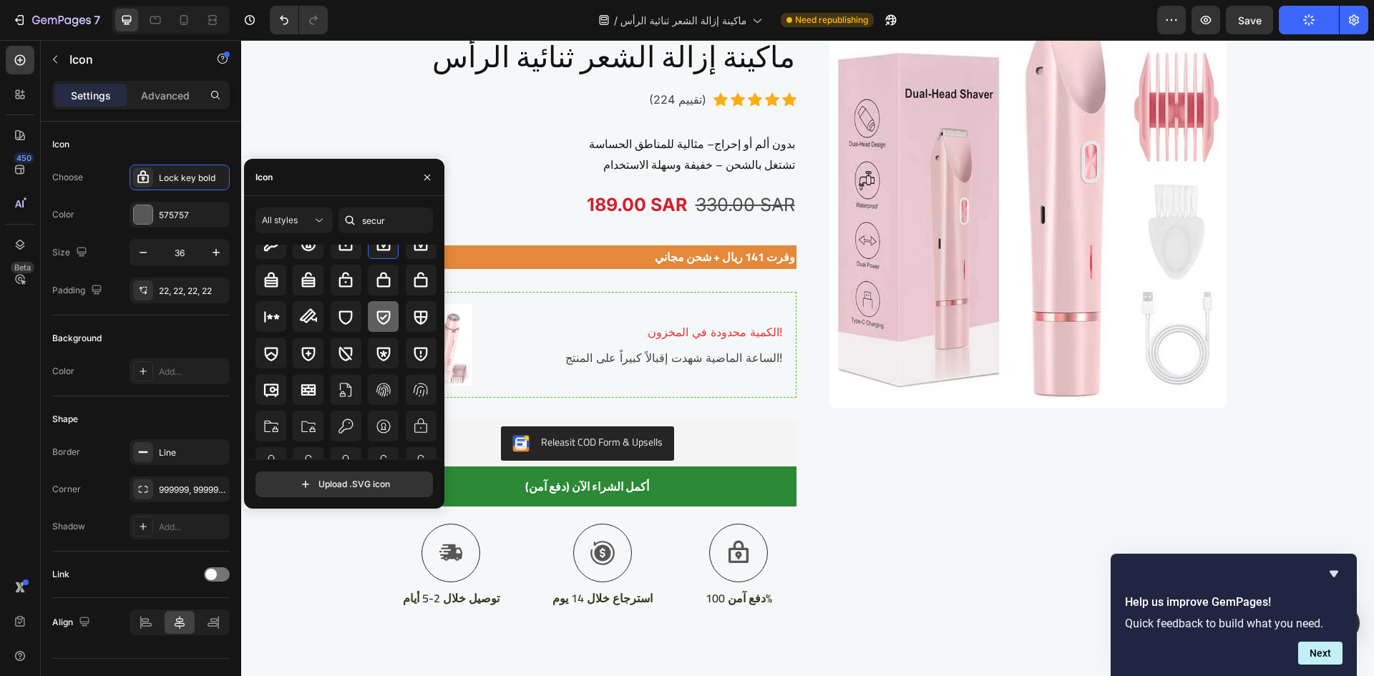
click at [380, 321] on icon at bounding box center [383, 317] width 17 height 17
click at [894, 551] on div "Image" at bounding box center [1029, 320] width 418 height 619
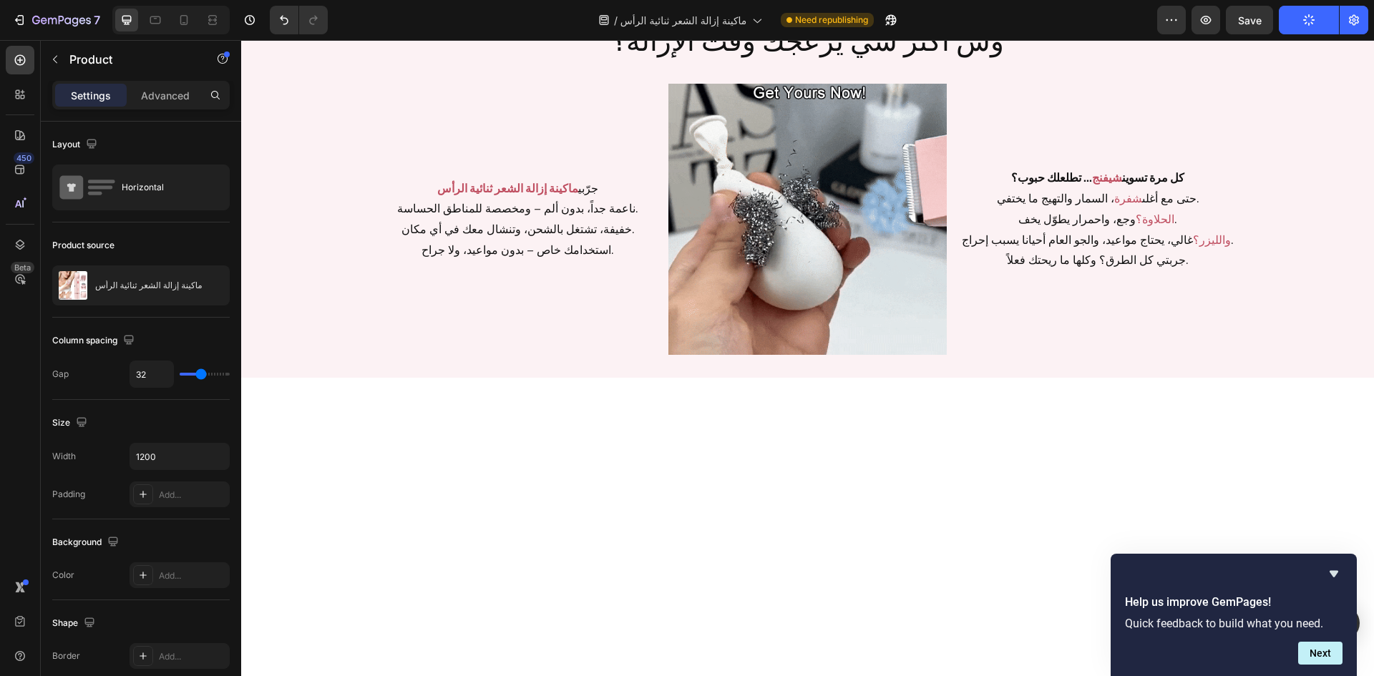
scroll to position [0, 0]
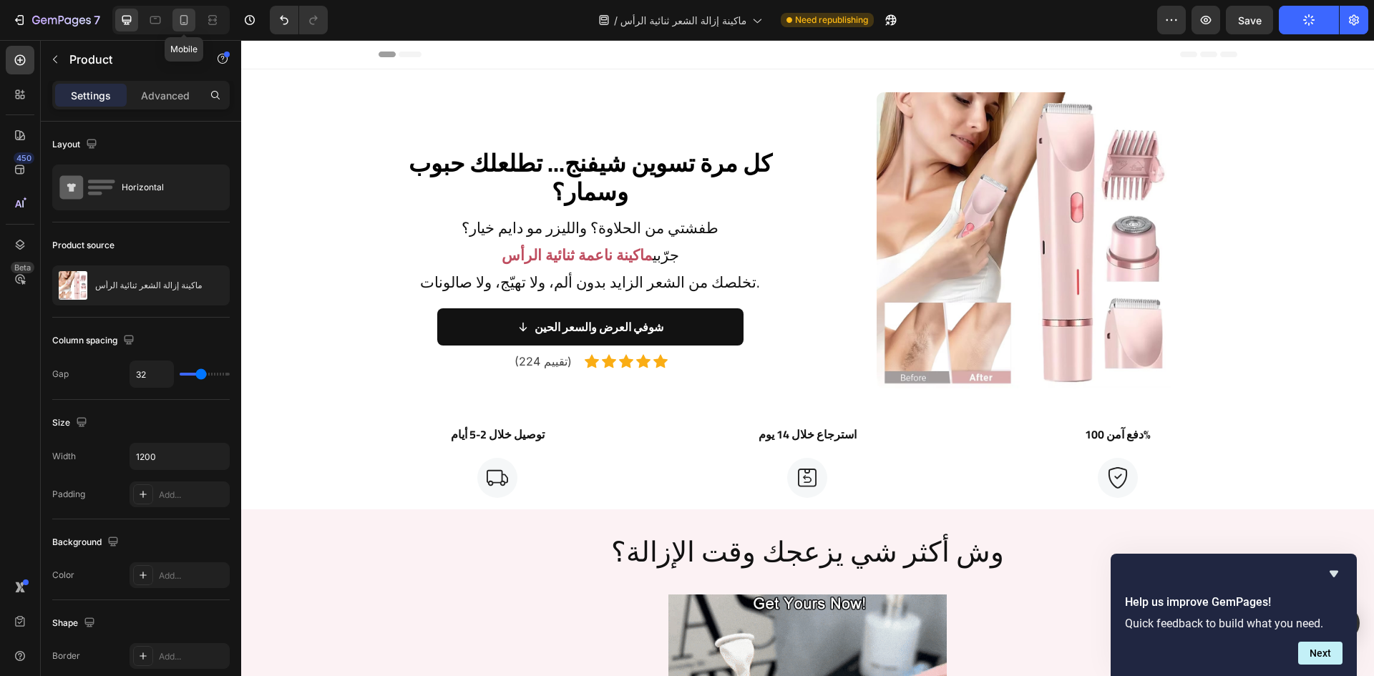
click at [186, 26] on icon at bounding box center [184, 20] width 14 height 14
type input "16"
type input "100%"
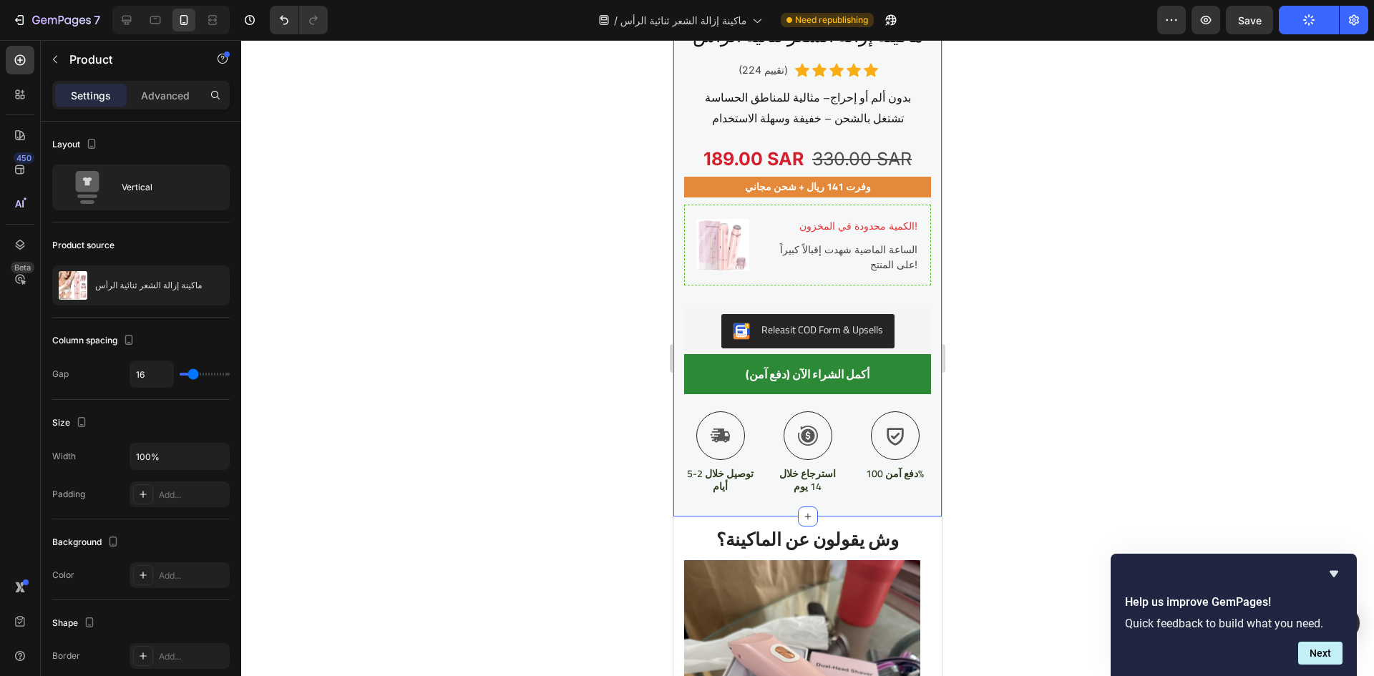
scroll to position [2863, 0]
click at [714, 432] on icon at bounding box center [721, 437] width 19 height 14
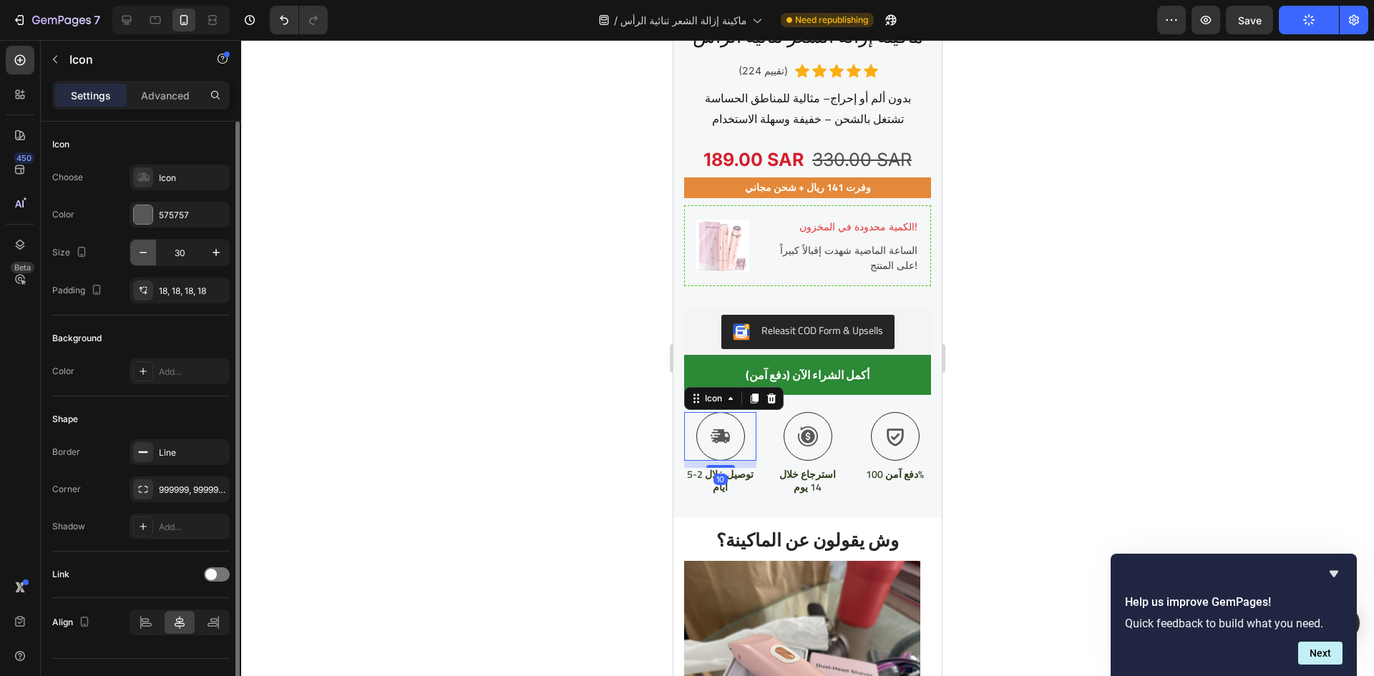
click at [140, 250] on icon "button" at bounding box center [143, 253] width 14 height 14
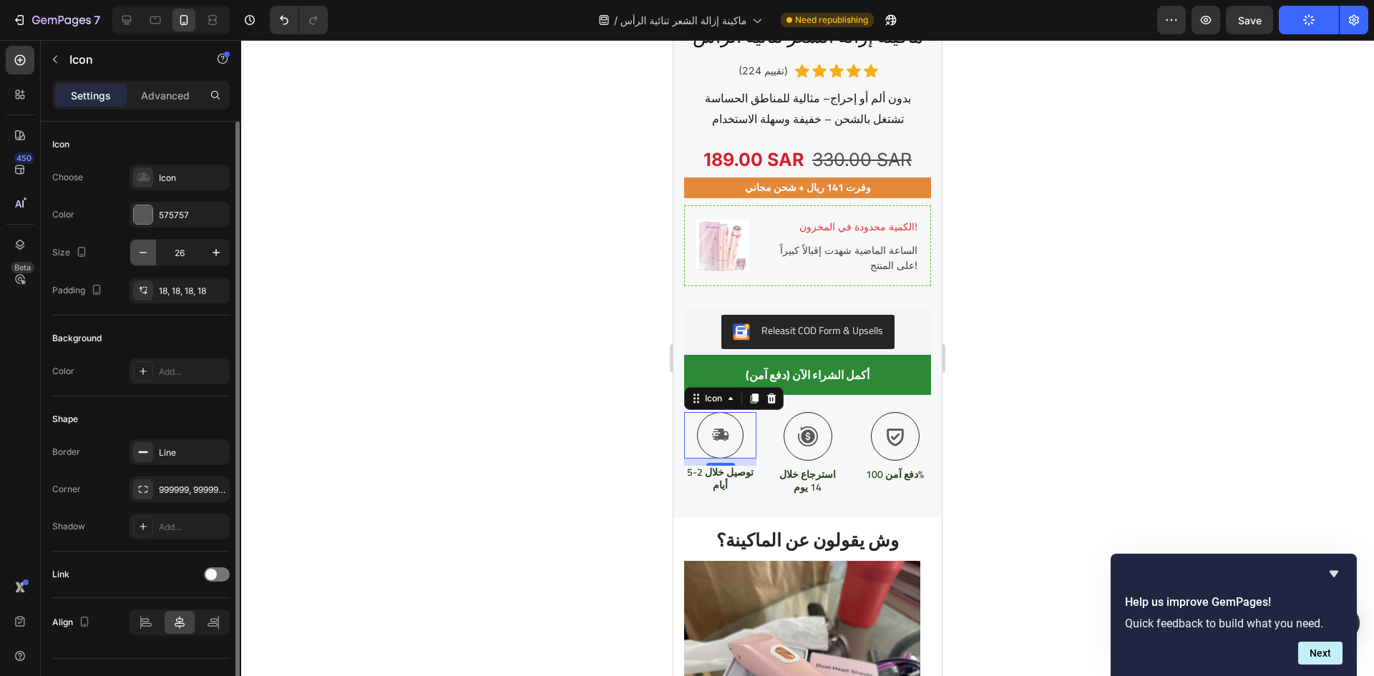
click at [140, 250] on icon "button" at bounding box center [143, 253] width 14 height 14
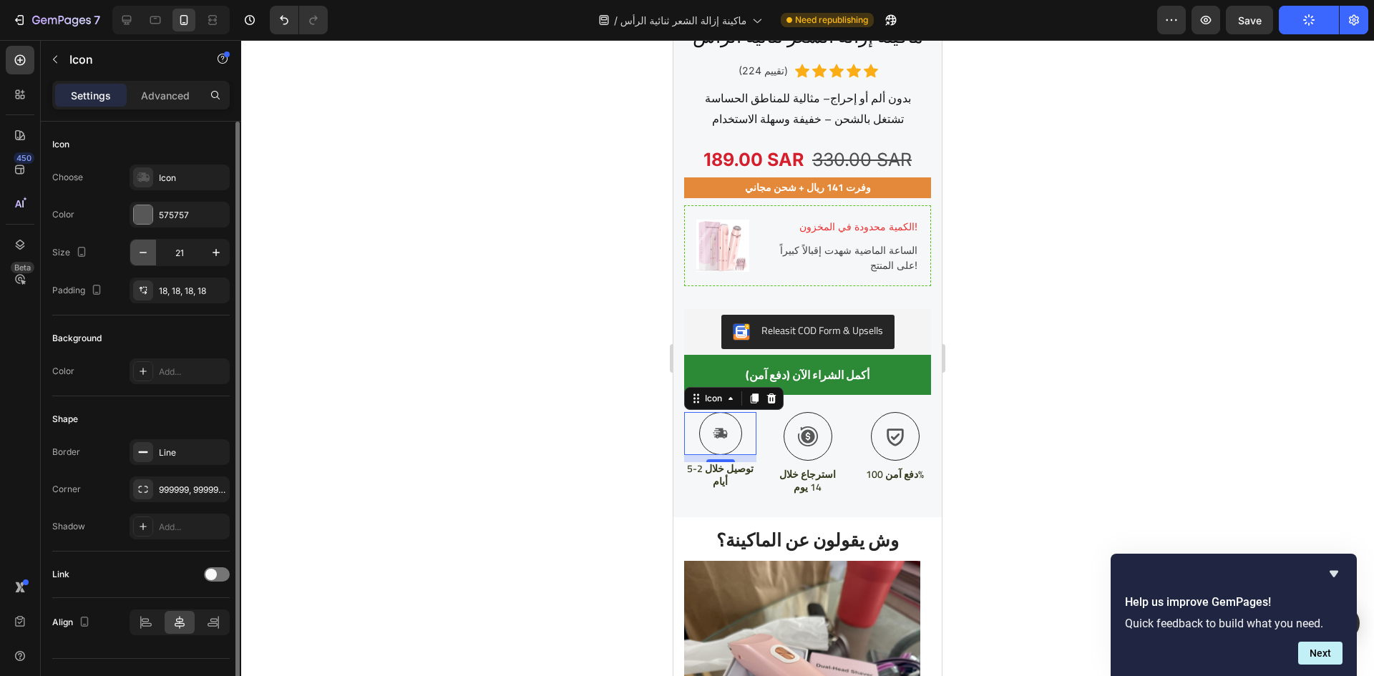
click at [140, 250] on icon "button" at bounding box center [143, 253] width 14 height 14
type input "17"
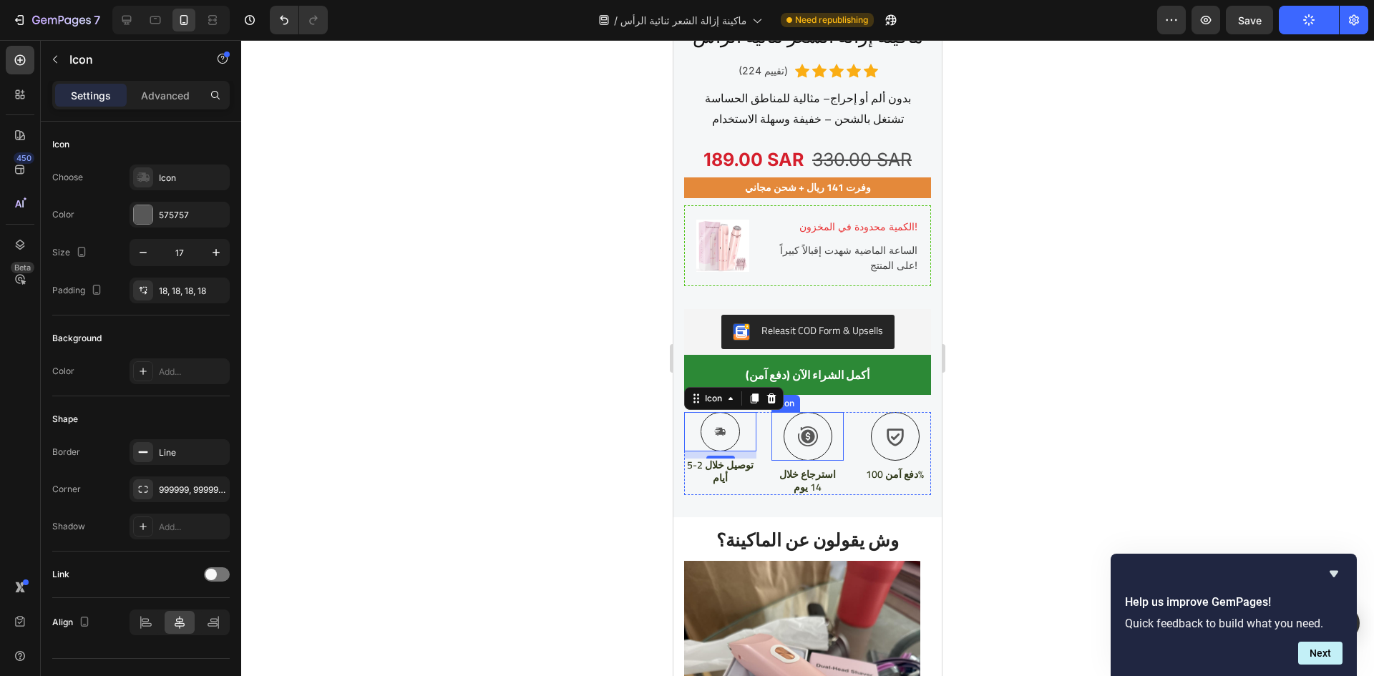
click at [801, 426] on icon at bounding box center [807, 436] width 21 height 21
click at [714, 426] on icon at bounding box center [719, 432] width 11 height 12
type input "30"
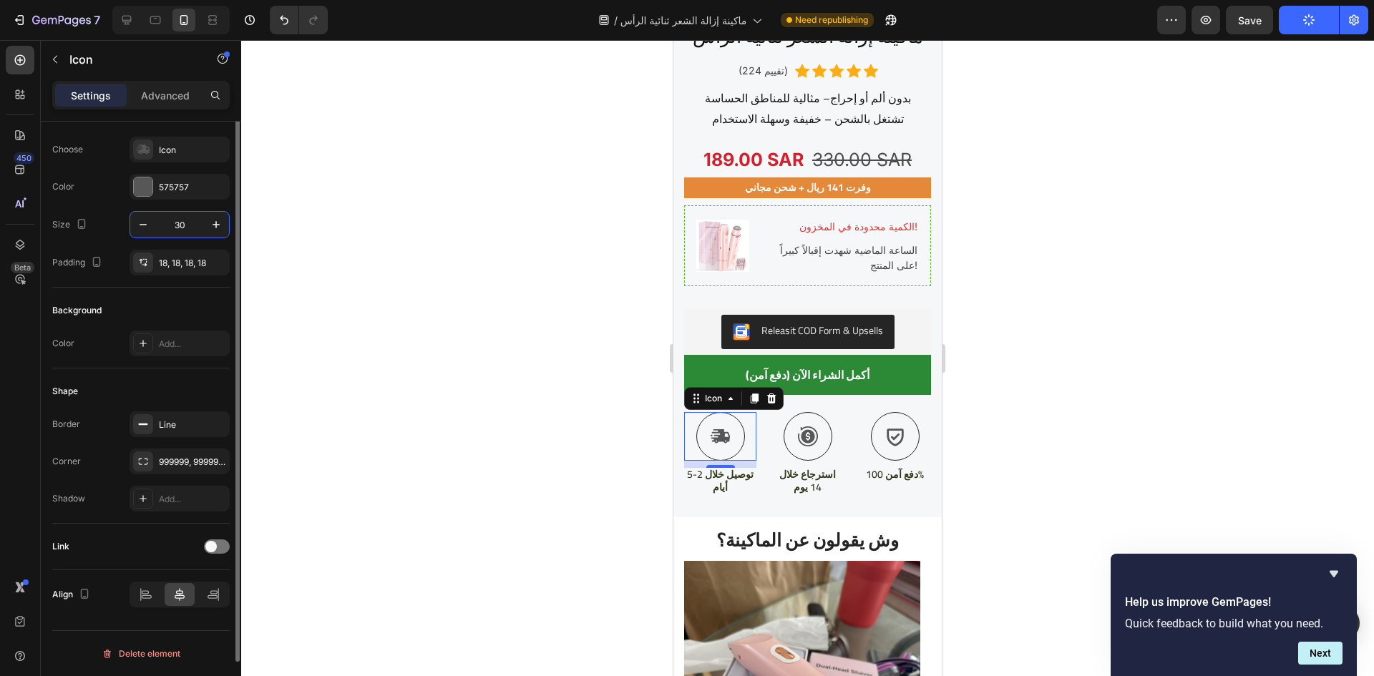
scroll to position [0, 0]
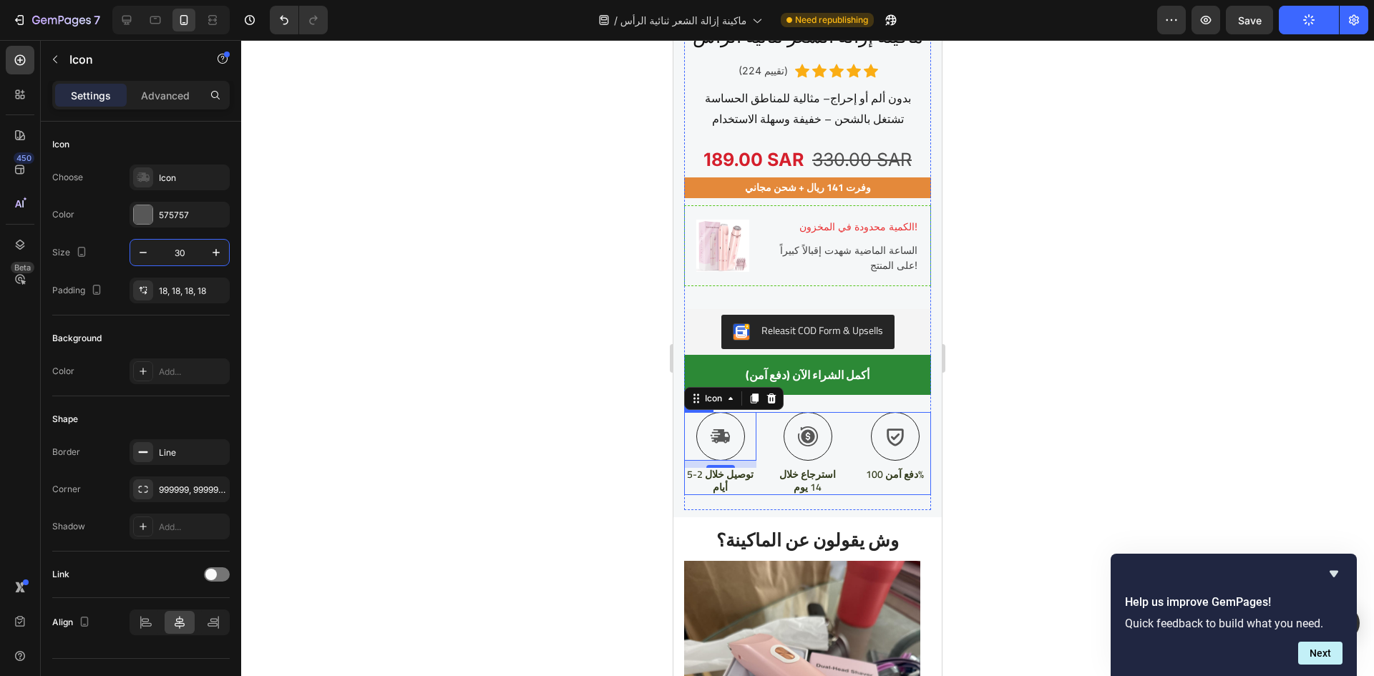
click at [763, 469] on div "Icon 10 توصيل خلال 2-5 أيام Text Block Icon استرجاع خلال 14 يوم Text Block Icon…" at bounding box center [807, 453] width 247 height 83
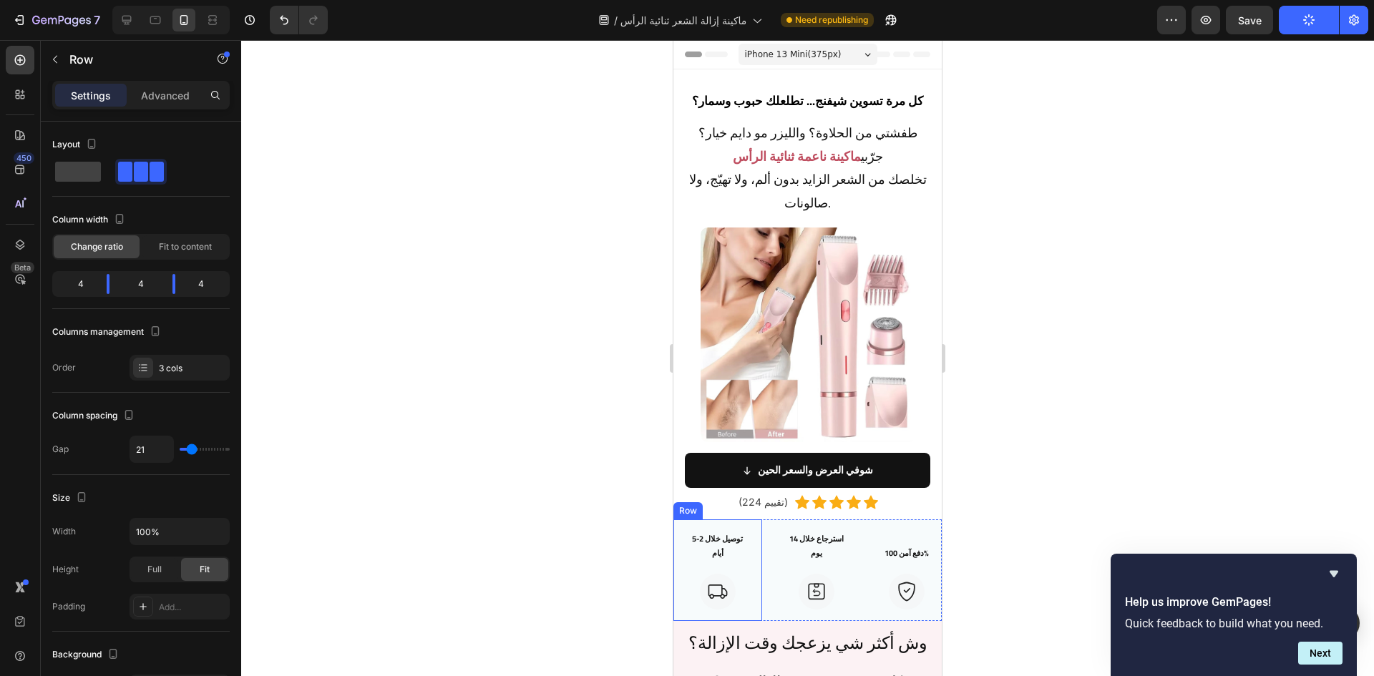
click at [678, 520] on div "توصيل خلال 2-5 أيام Text Block Image Row" at bounding box center [718, 571] width 89 height 102
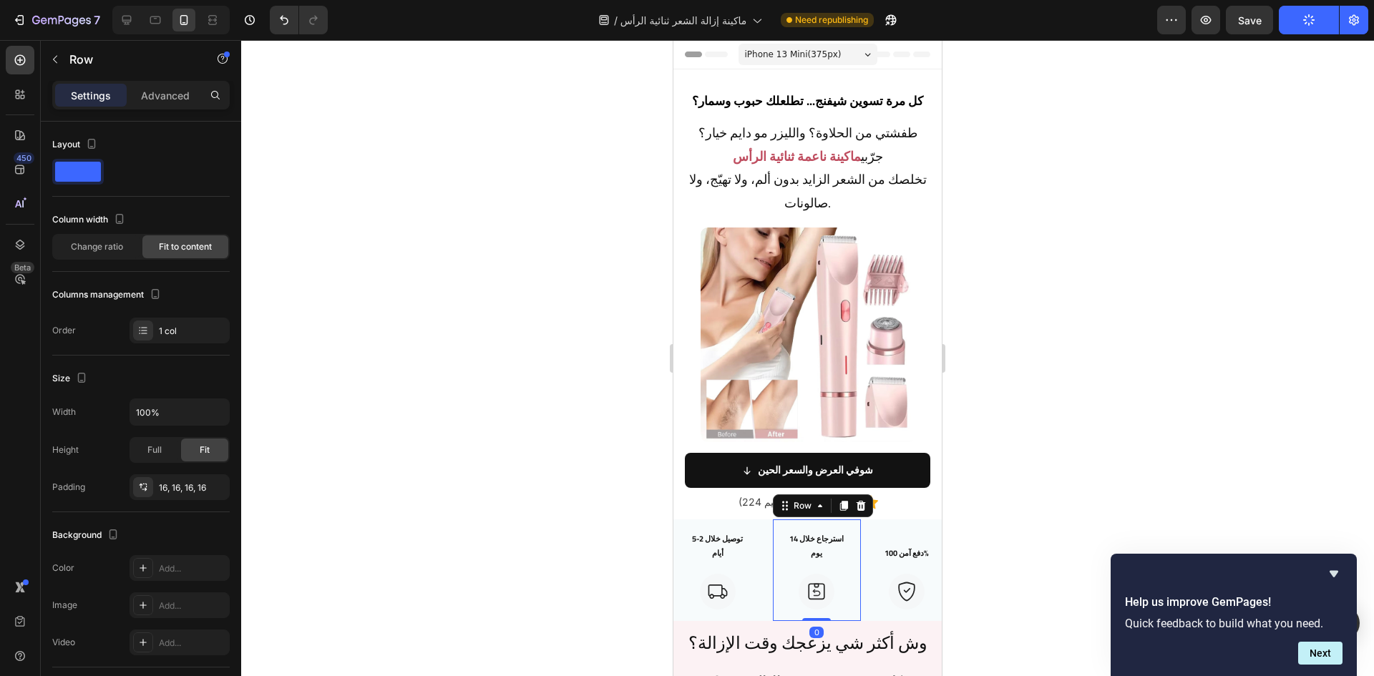
click at [773, 520] on div "استرجاع خلال 14 يوم Text Block Image Row 0" at bounding box center [817, 571] width 89 height 102
click at [132, 20] on icon at bounding box center [127, 20] width 14 height 14
type input "1200"
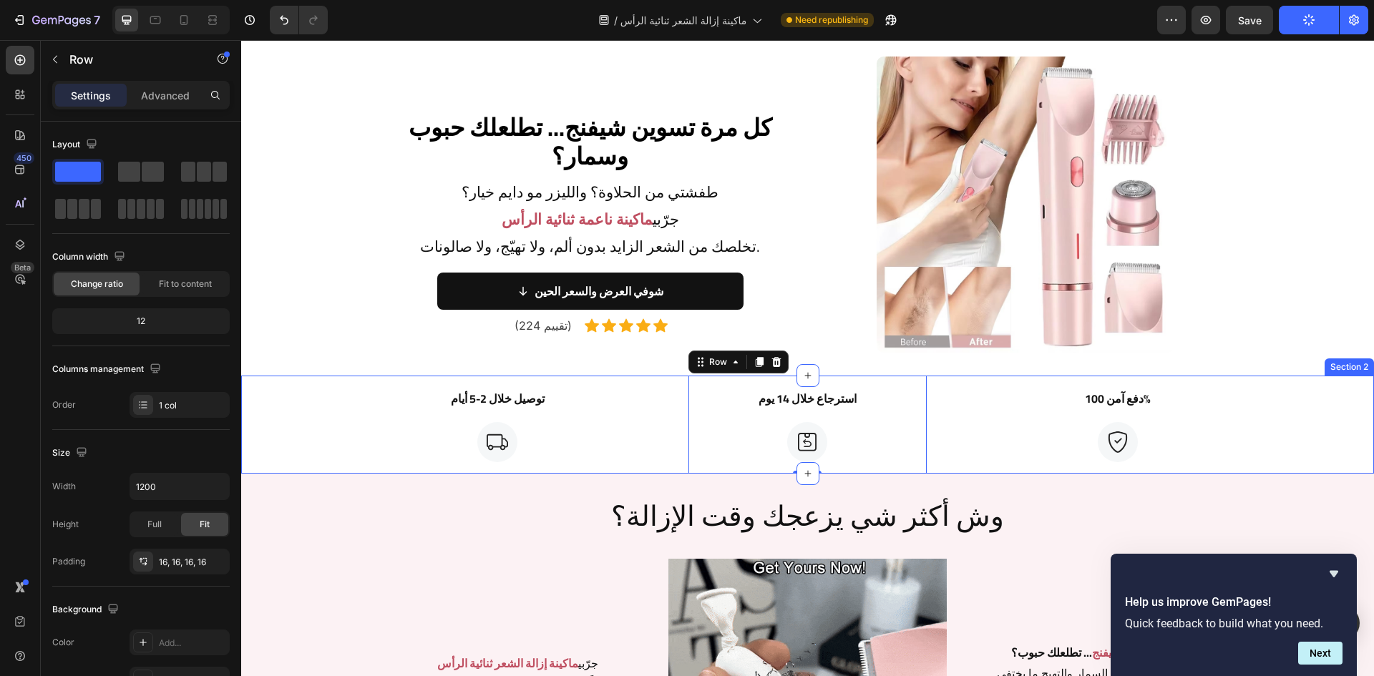
scroll to position [35, 0]
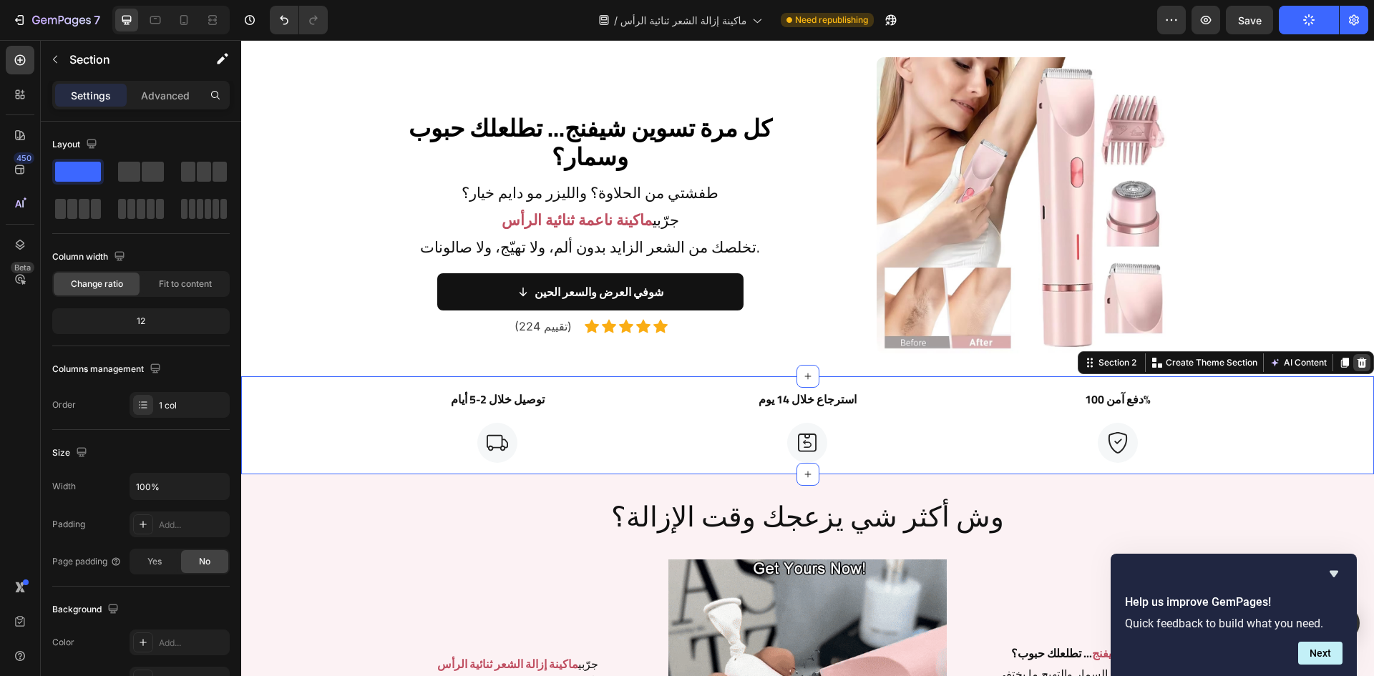
click at [1357, 368] on icon at bounding box center [1362, 362] width 11 height 11
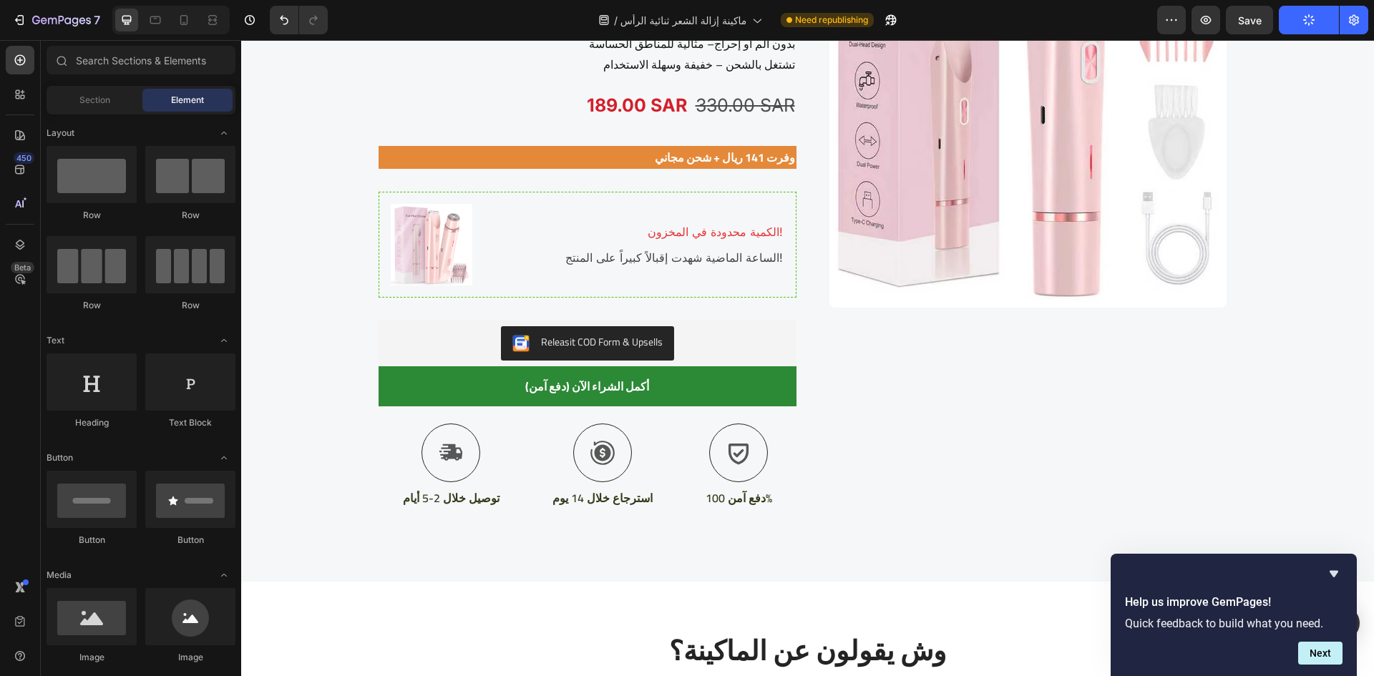
scroll to position [2362, 0]
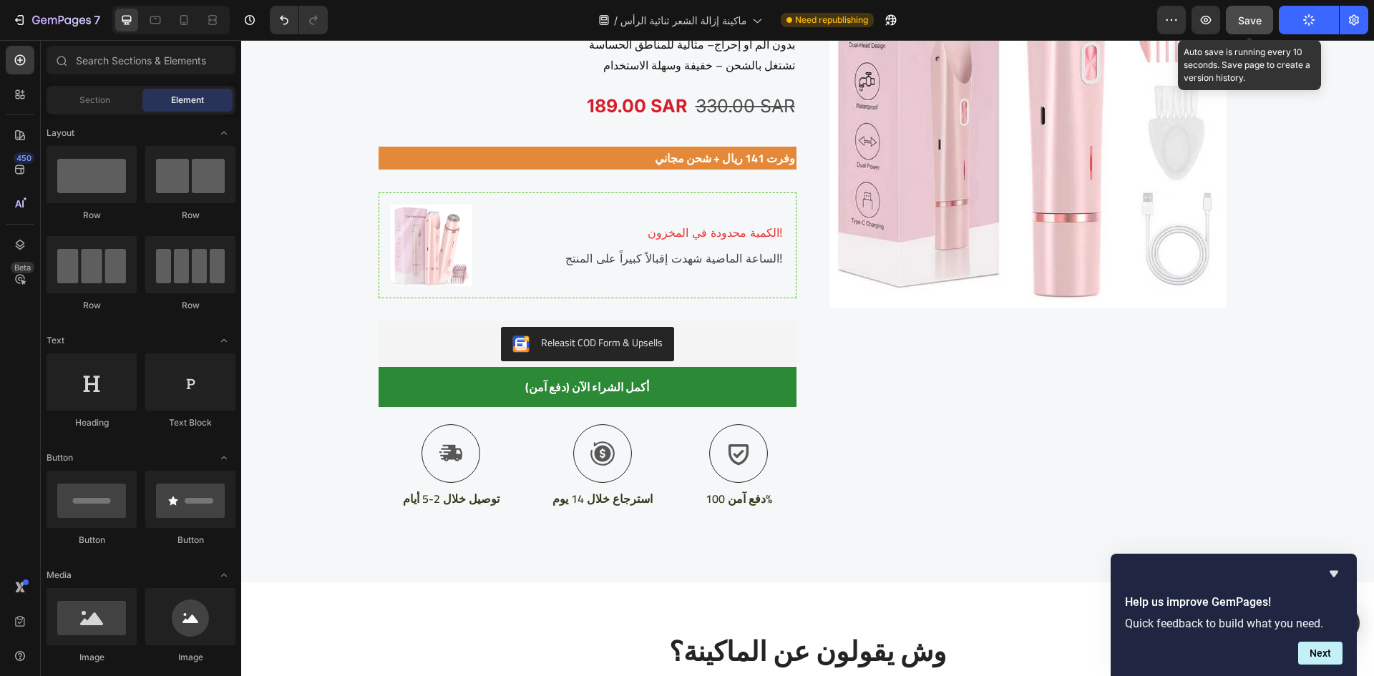
click at [1259, 20] on span "Save" at bounding box center [1250, 20] width 24 height 12
click at [1326, 23] on button "Publish" at bounding box center [1309, 20] width 60 height 29
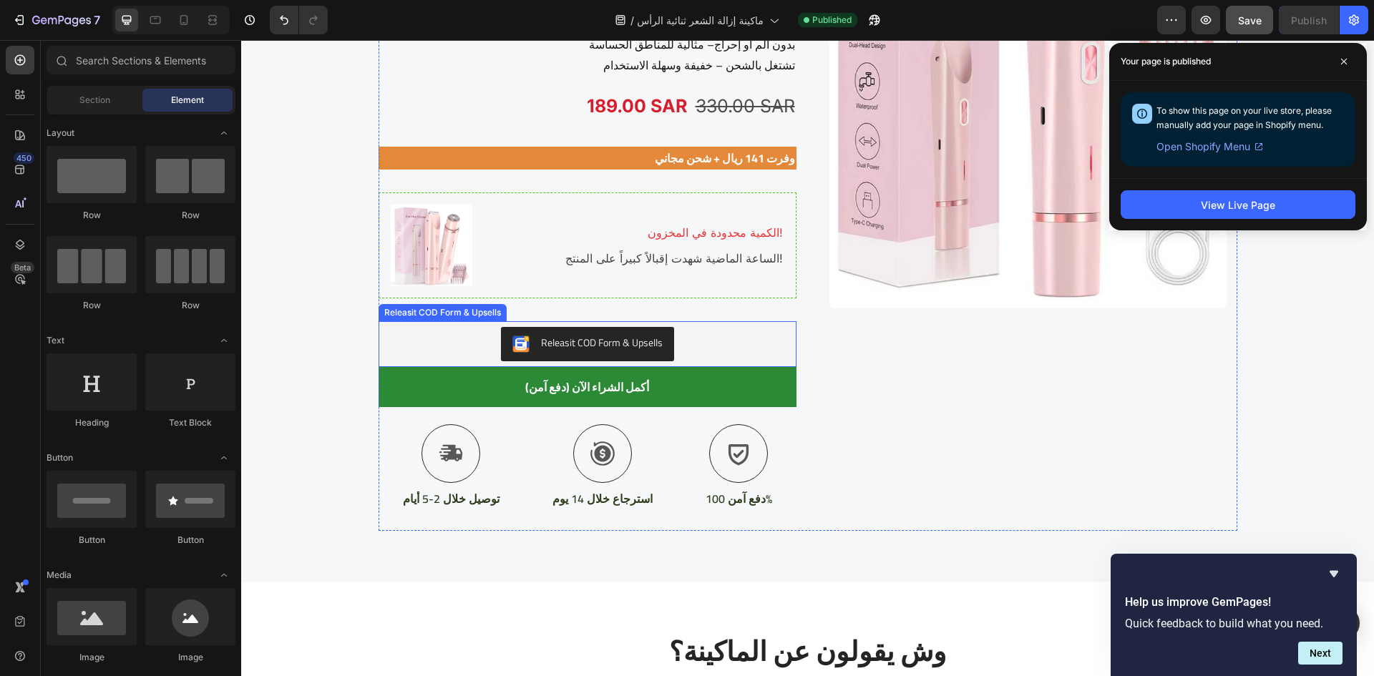
click at [712, 354] on div "Releasit COD Form & Upsells" at bounding box center [587, 344] width 407 height 34
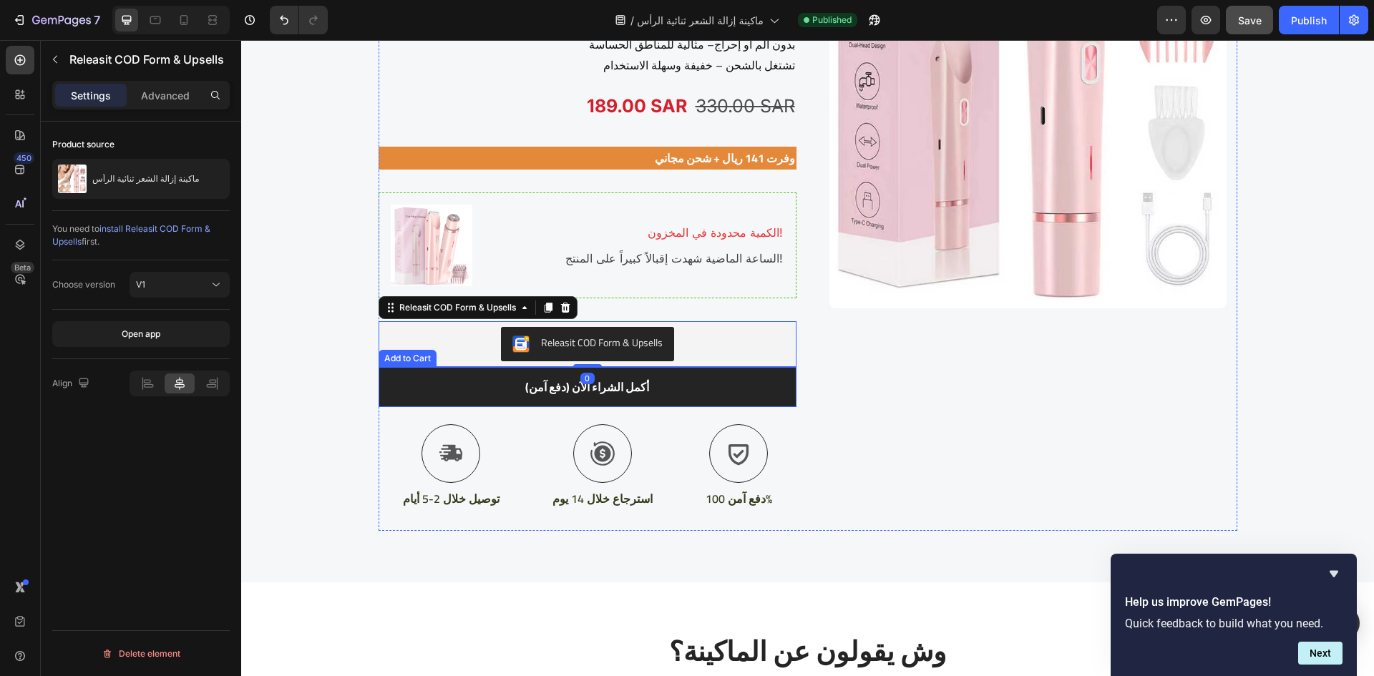
click at [723, 391] on button "أكمل الشراء الآن (دفع آمن)" at bounding box center [588, 387] width 418 height 40
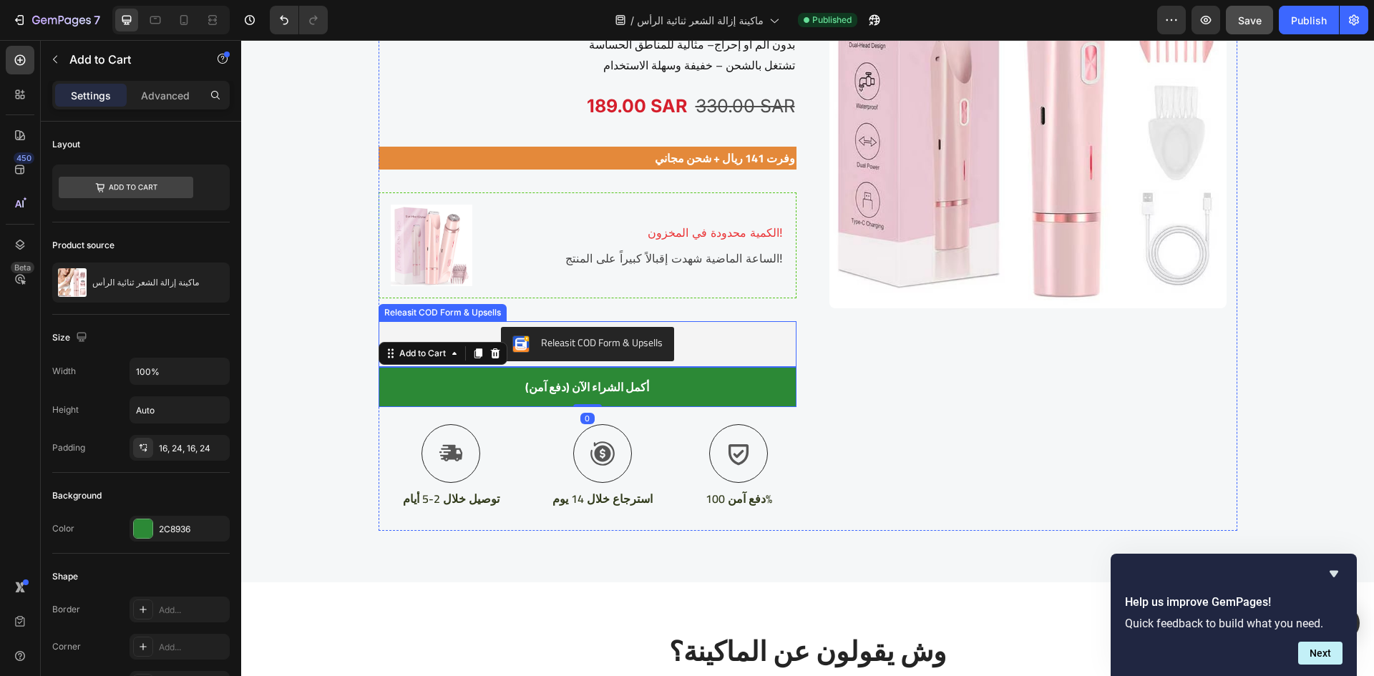
click at [727, 341] on div "Releasit COD Form & Upsells" at bounding box center [587, 344] width 407 height 34
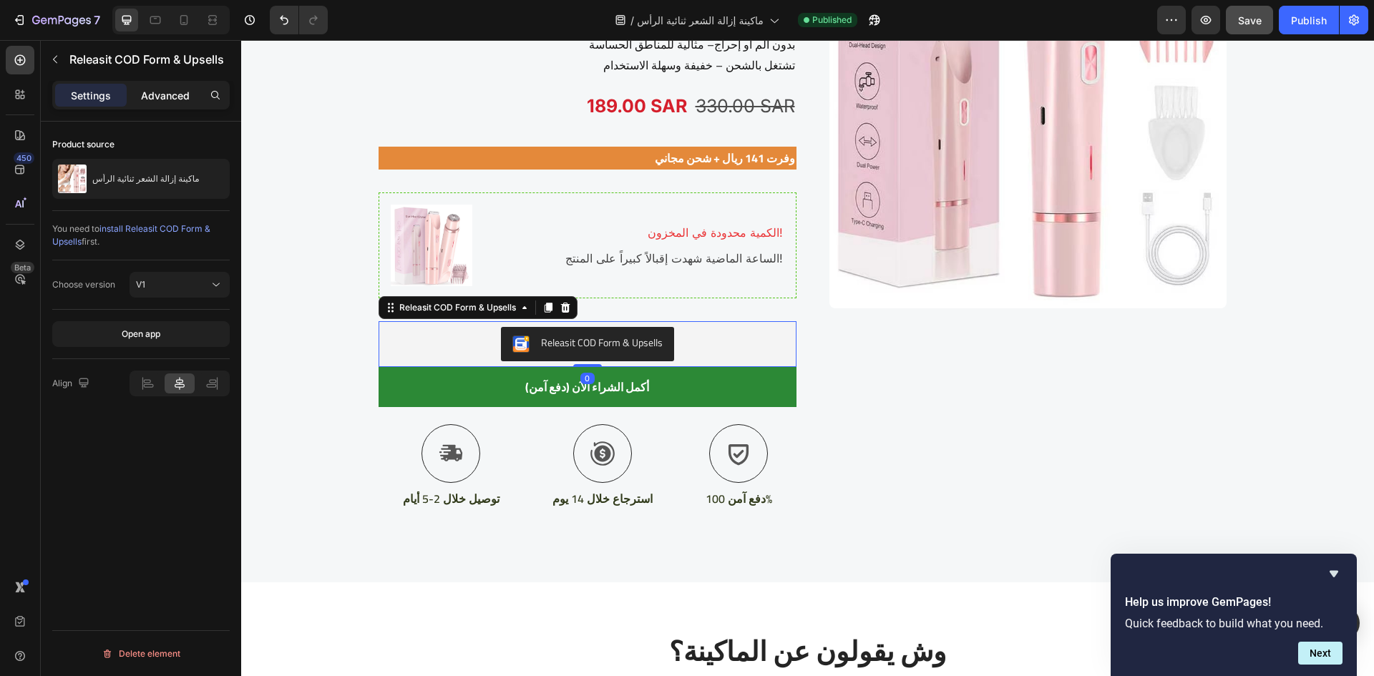
click at [185, 95] on p "Advanced" at bounding box center [165, 95] width 49 height 15
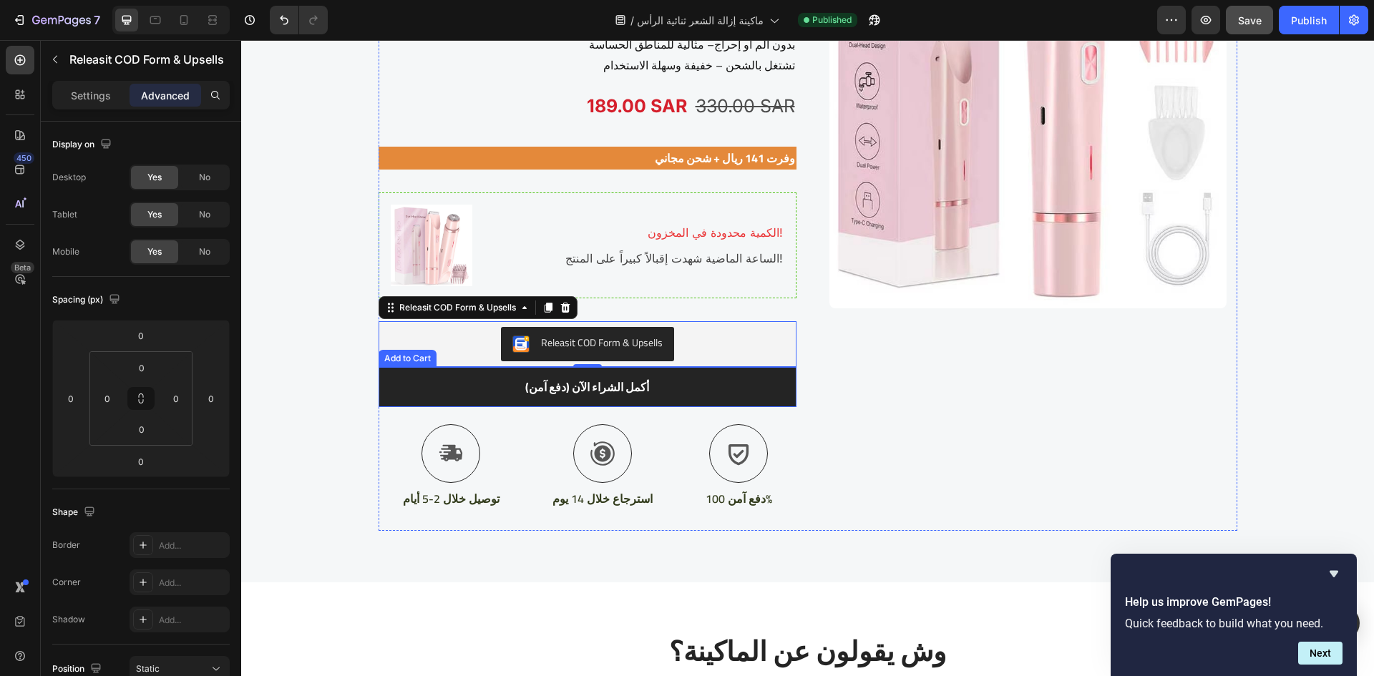
click at [732, 393] on button "أكمل الشراء الآن (دفع آمن)" at bounding box center [588, 387] width 418 height 40
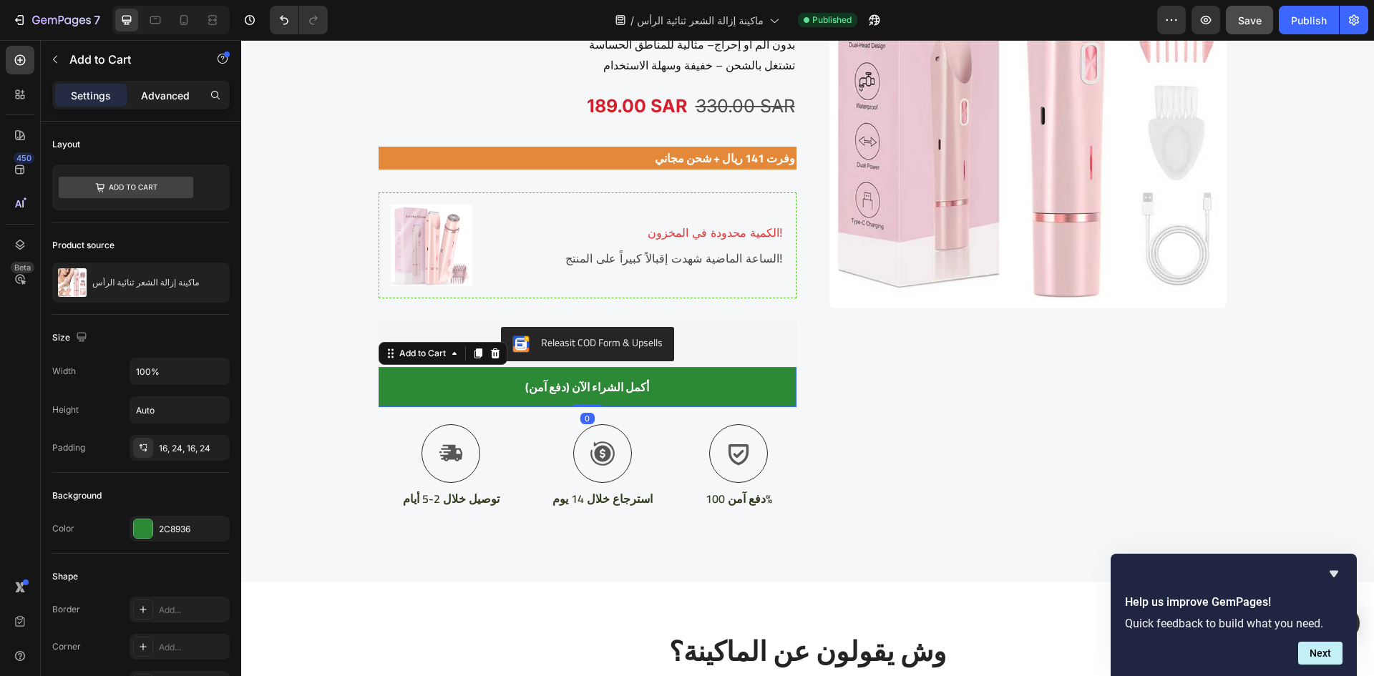
click at [137, 91] on div "Advanced" at bounding box center [166, 95] width 72 height 23
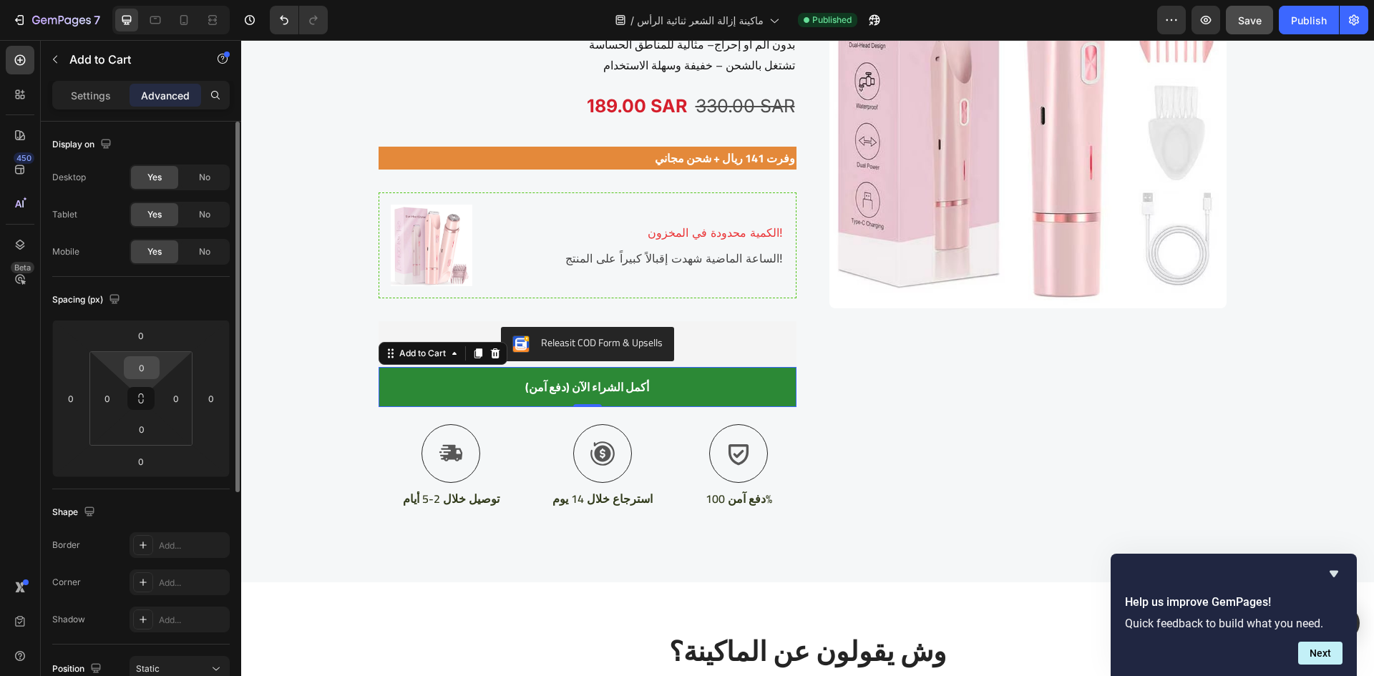
click at [145, 369] on input "0" at bounding box center [141, 367] width 29 height 21
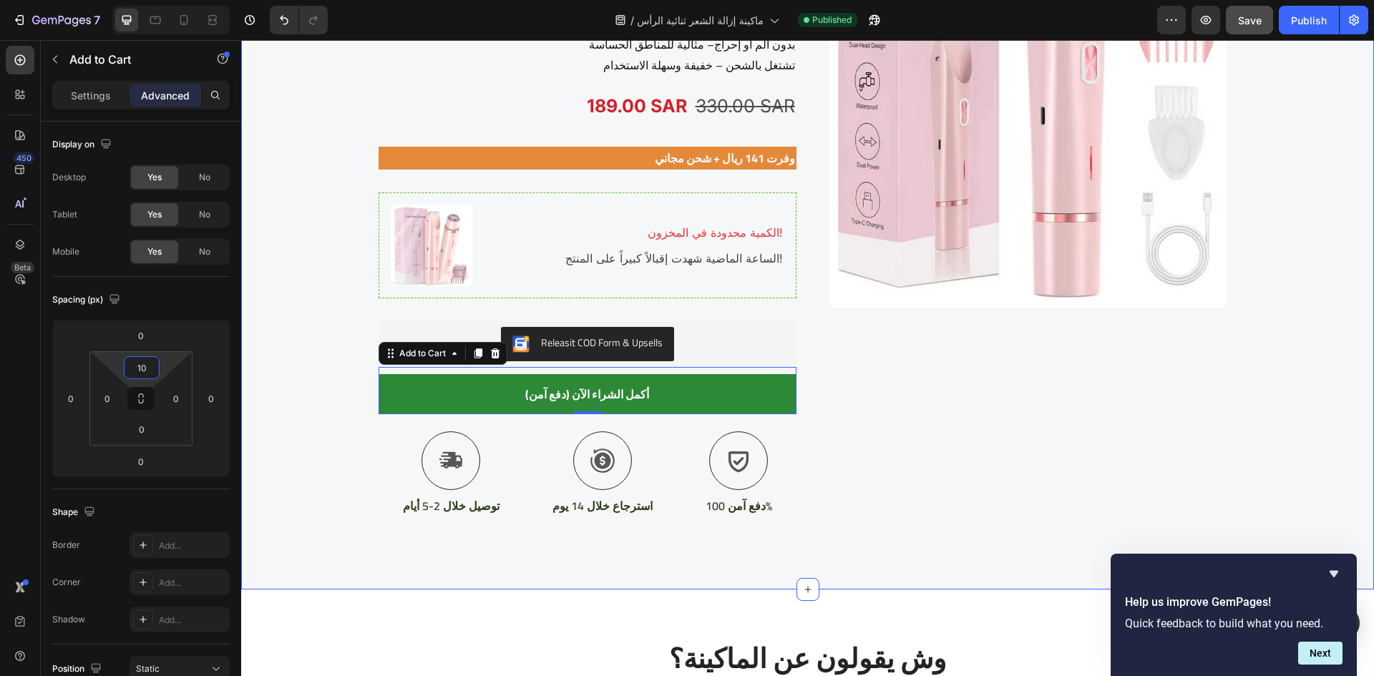
type input "10"
click at [1303, 40] on div "7 Version history / ماكينة إزالة الشعر ثنائية الرأس Published Preview Save Publ…" at bounding box center [687, 20] width 1374 height 41
click at [1308, 27] on div "Publish" at bounding box center [1309, 20] width 36 height 15
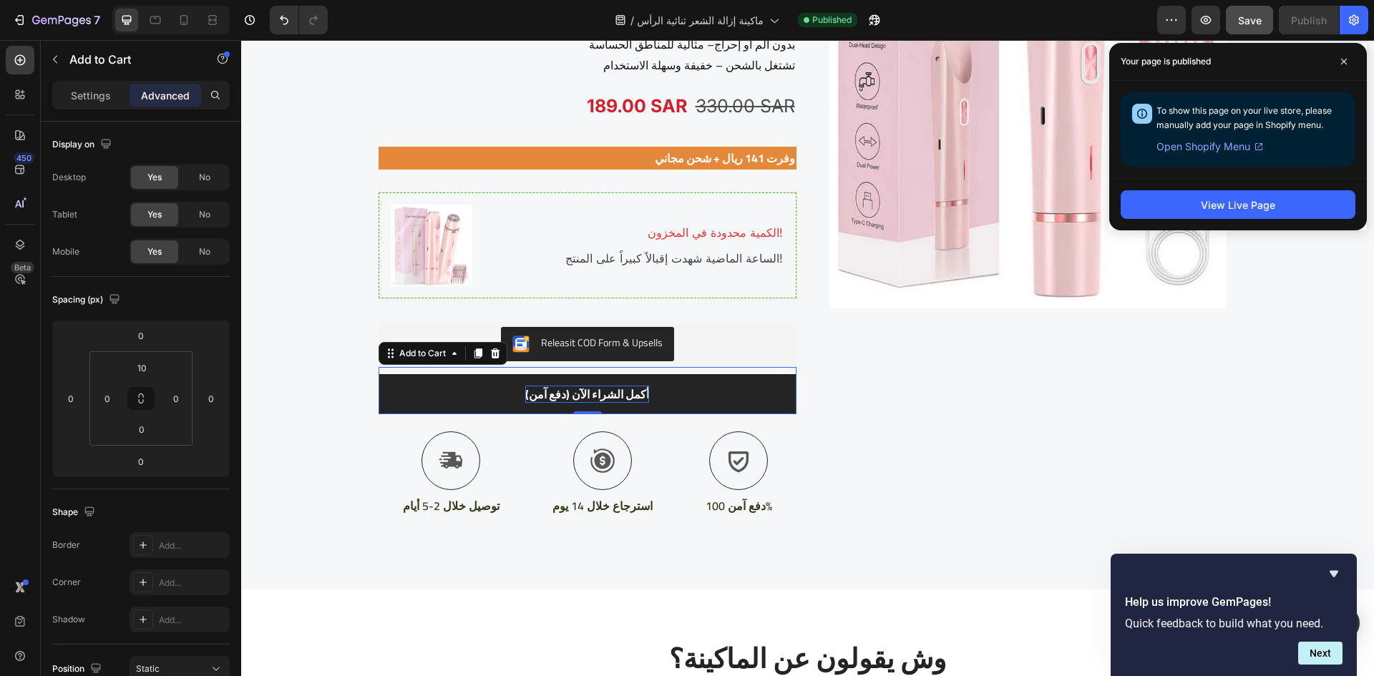
click at [534, 397] on div "أكمل الشراء الآن (دفع آمن)" at bounding box center [587, 394] width 124 height 17
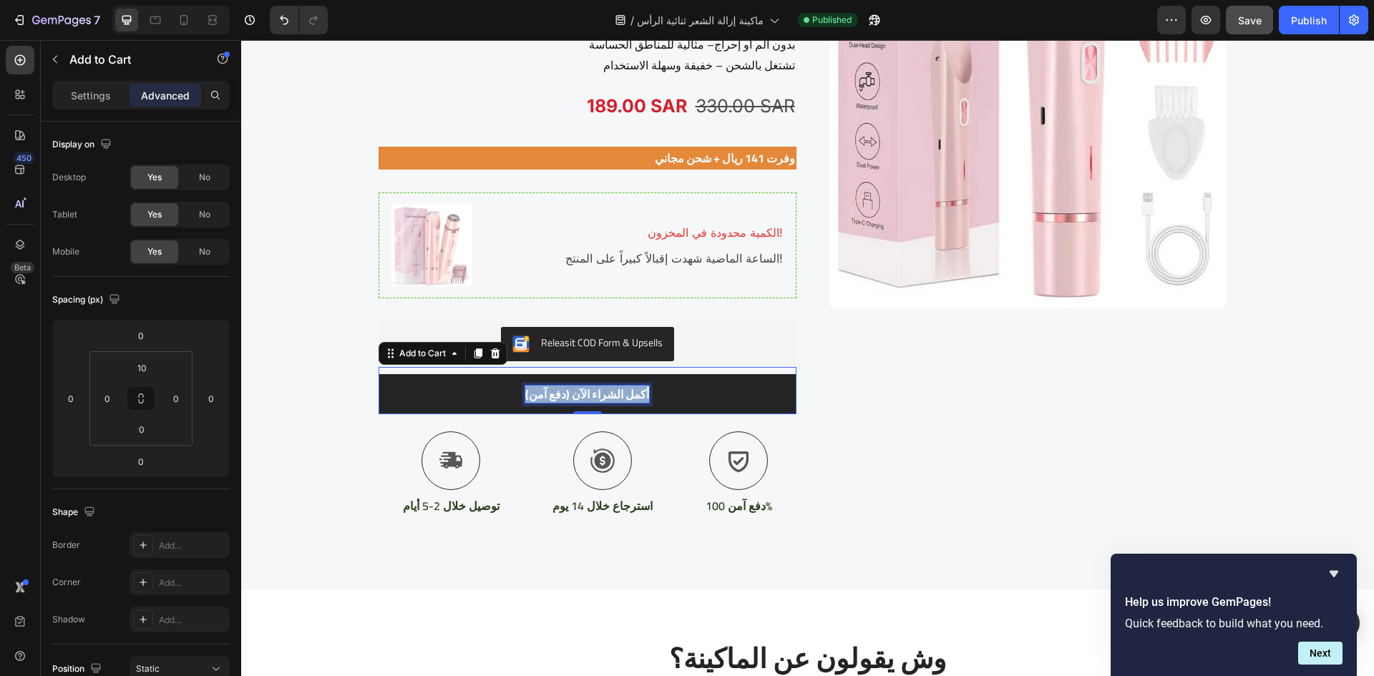
click at [534, 397] on p "أكمل الشراء الآن (دفع آمن)" at bounding box center [587, 394] width 124 height 17
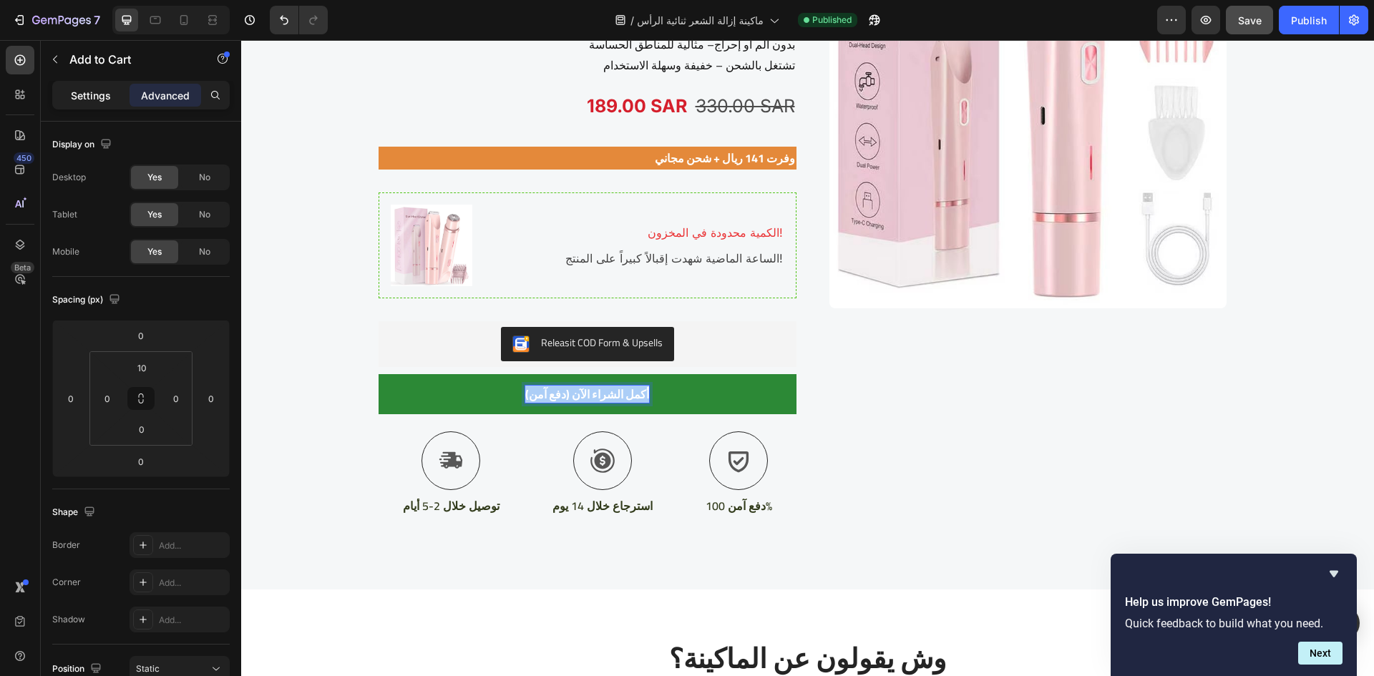
click at [96, 94] on p "Settings" at bounding box center [91, 95] width 40 height 15
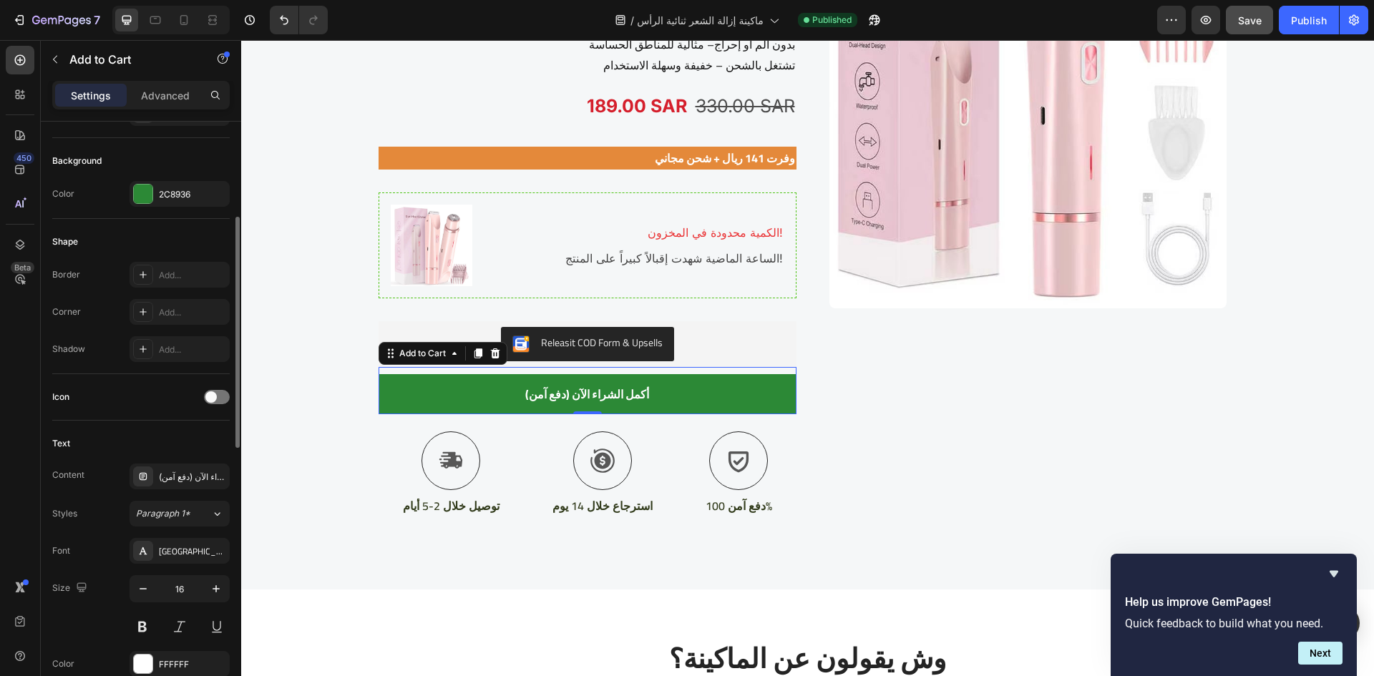
scroll to position [362, 0]
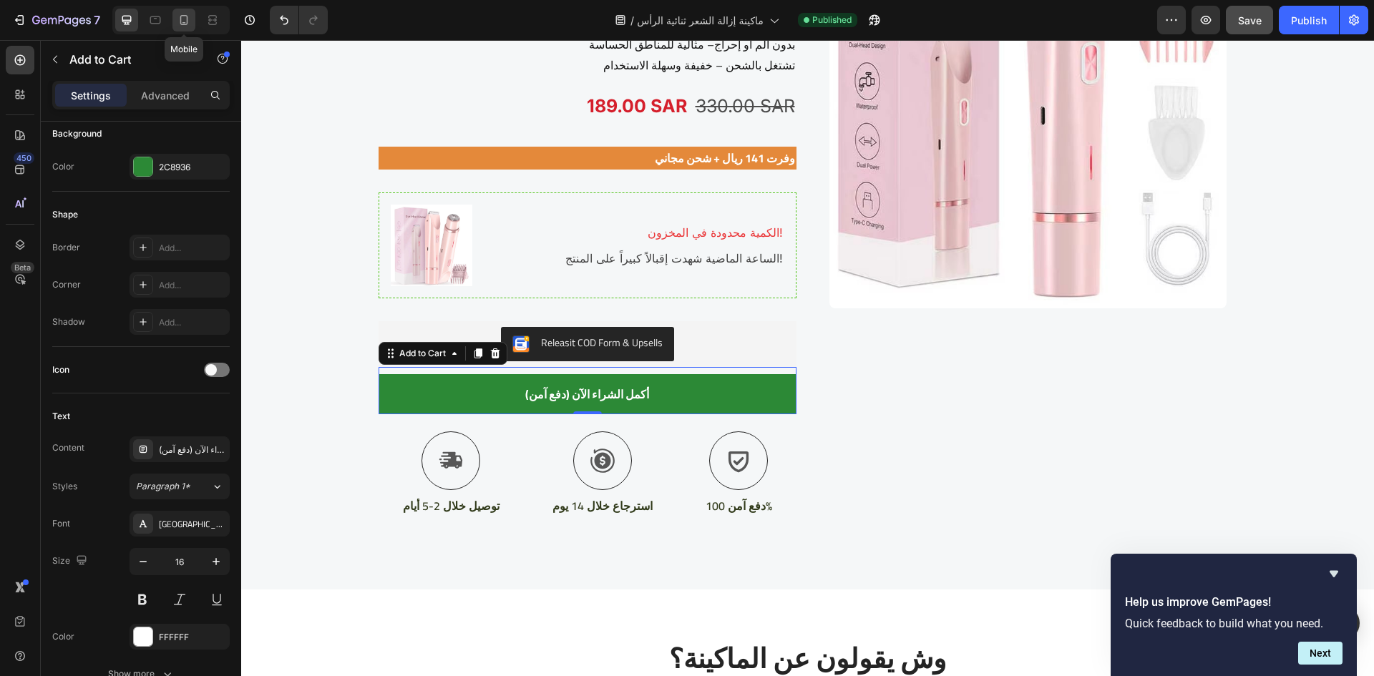
click at [186, 27] on div at bounding box center [184, 20] width 23 height 23
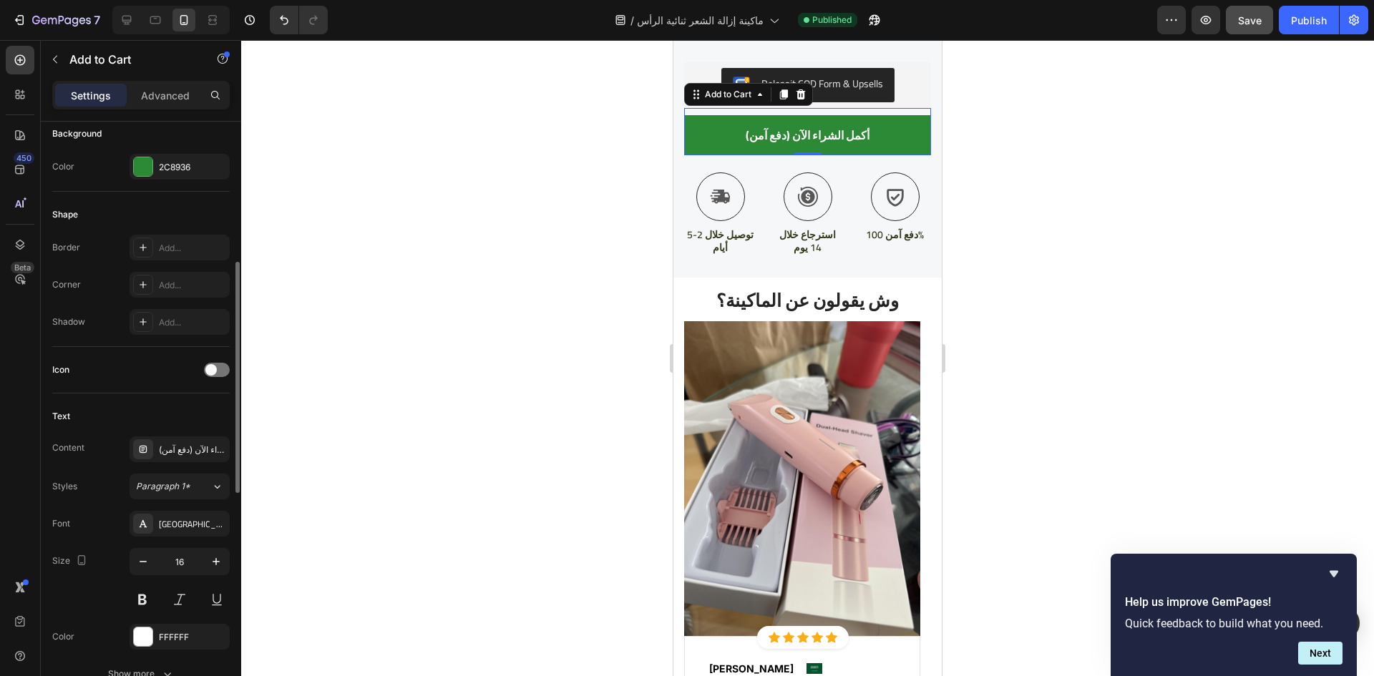
scroll to position [2778, 0]
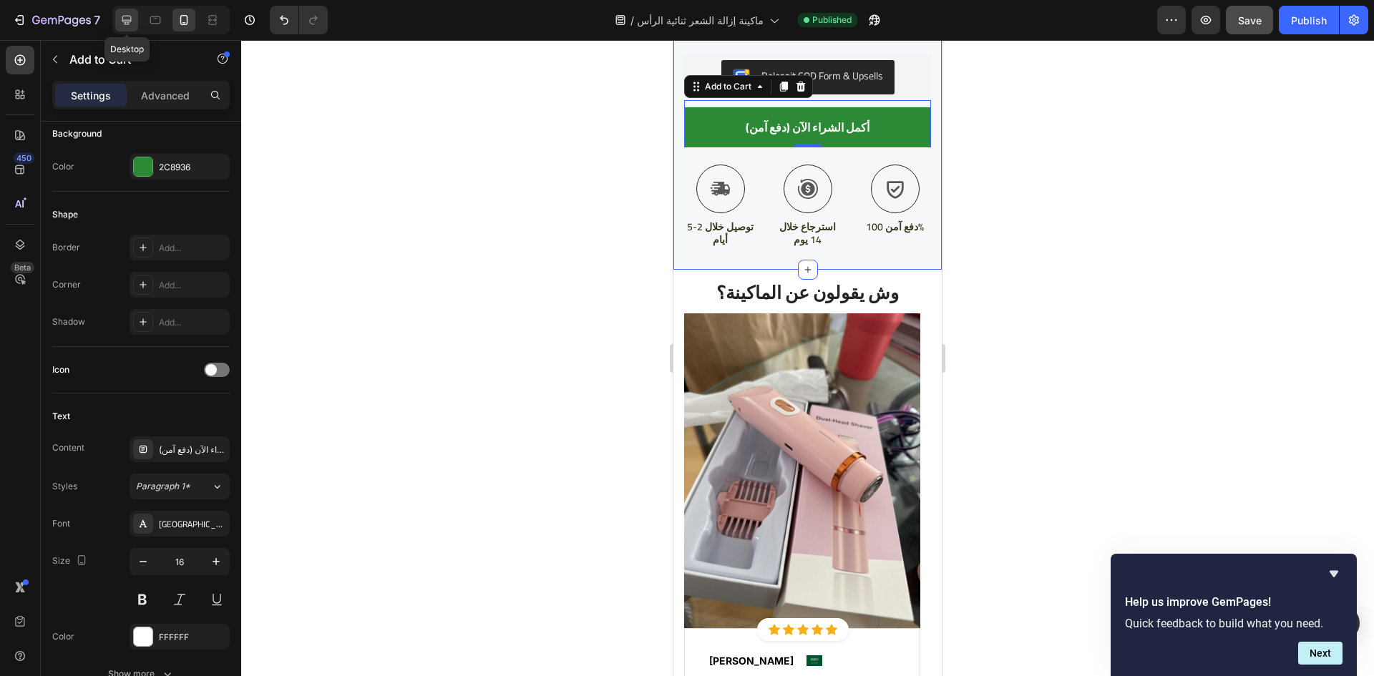
click at [130, 27] on div at bounding box center [126, 20] width 23 height 23
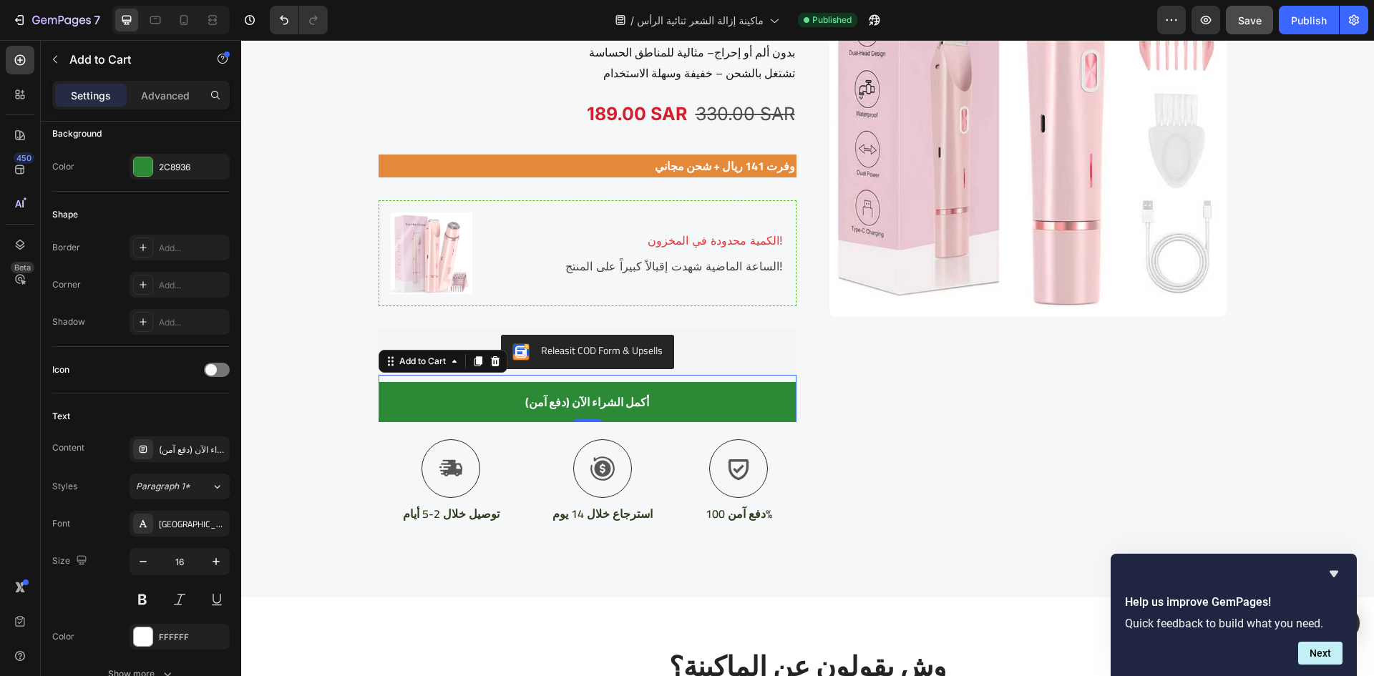
scroll to position [2354, 0]
click at [142, 558] on icon "button" at bounding box center [143, 562] width 14 height 14
click at [1313, 26] on div "Publish" at bounding box center [1309, 20] width 36 height 15
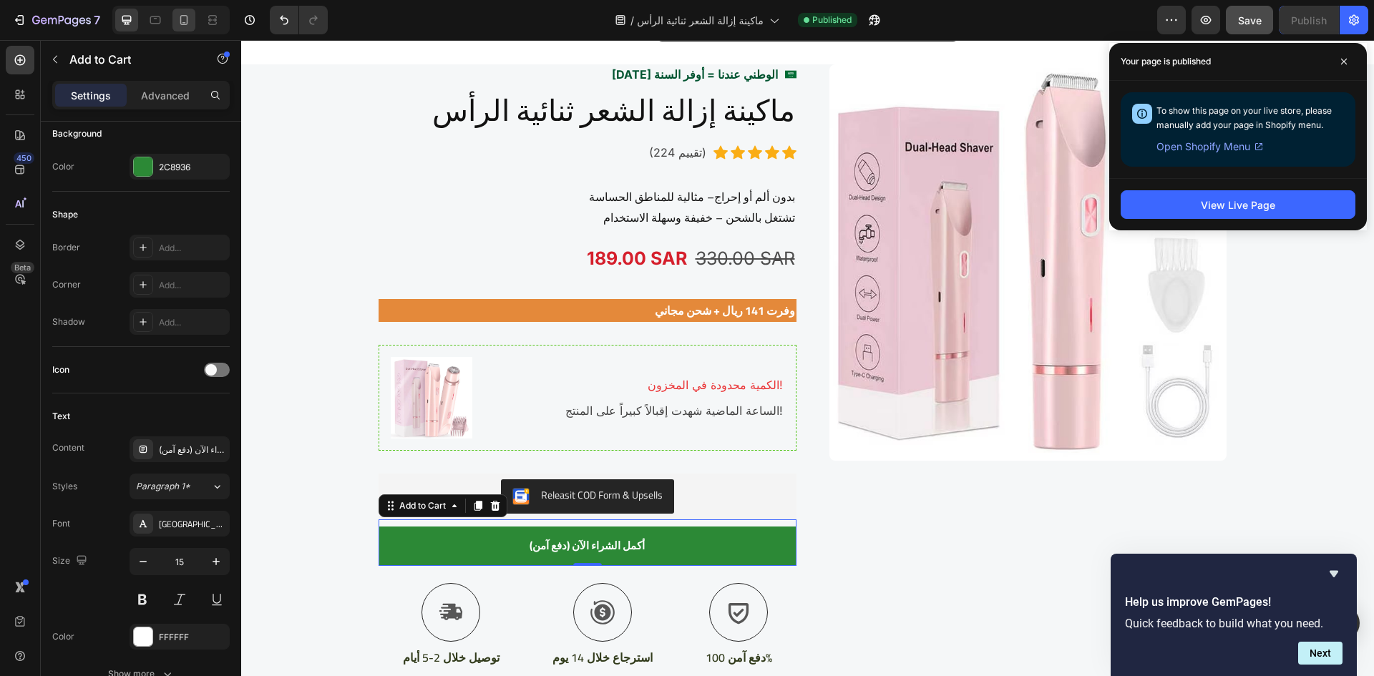
click at [190, 24] on icon at bounding box center [184, 20] width 14 height 14
type input "16"
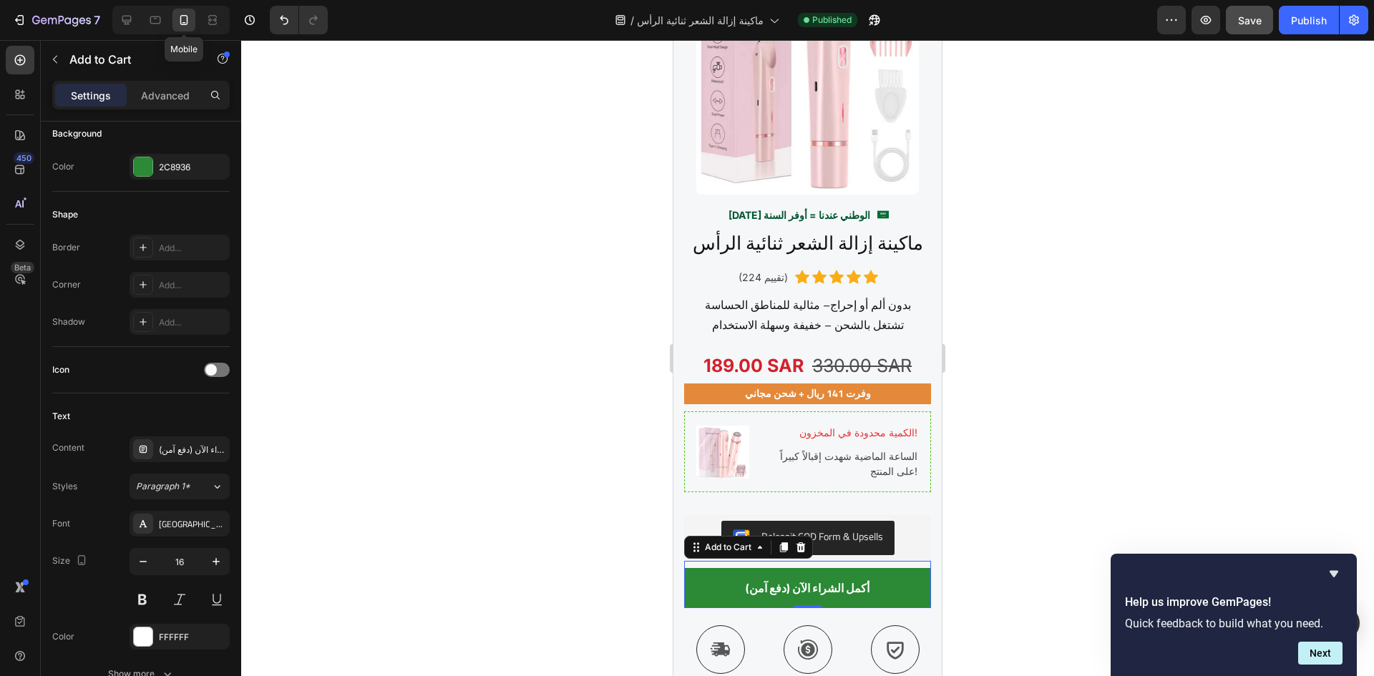
click at [969, 216] on div at bounding box center [807, 358] width 1133 height 636
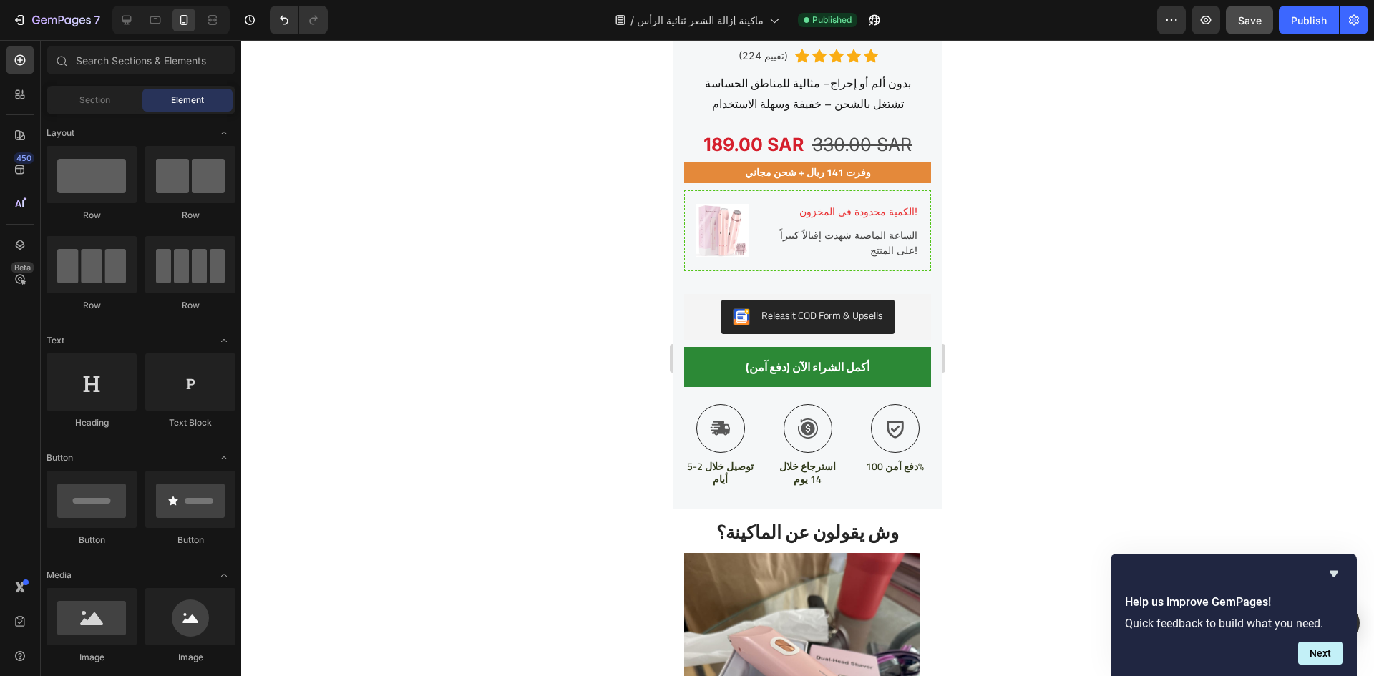
scroll to position [2095, 0]
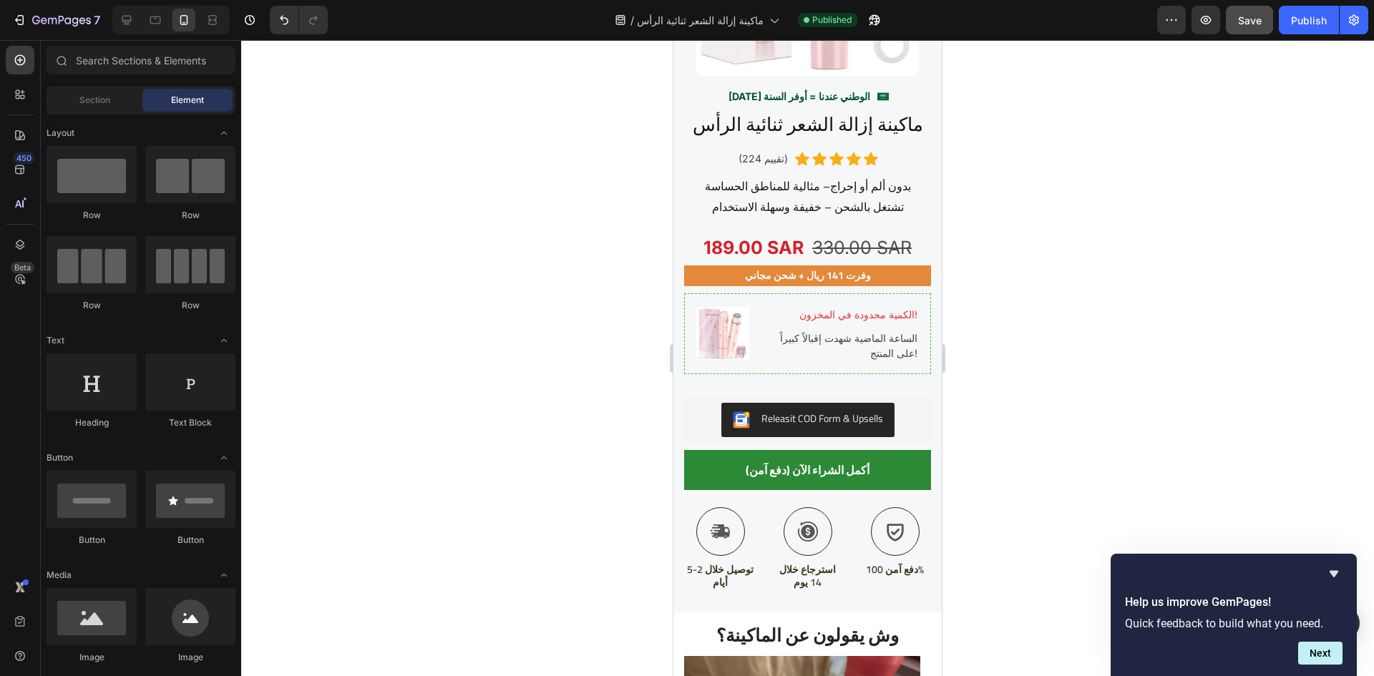
click at [964, 210] on div at bounding box center [807, 358] width 1133 height 636
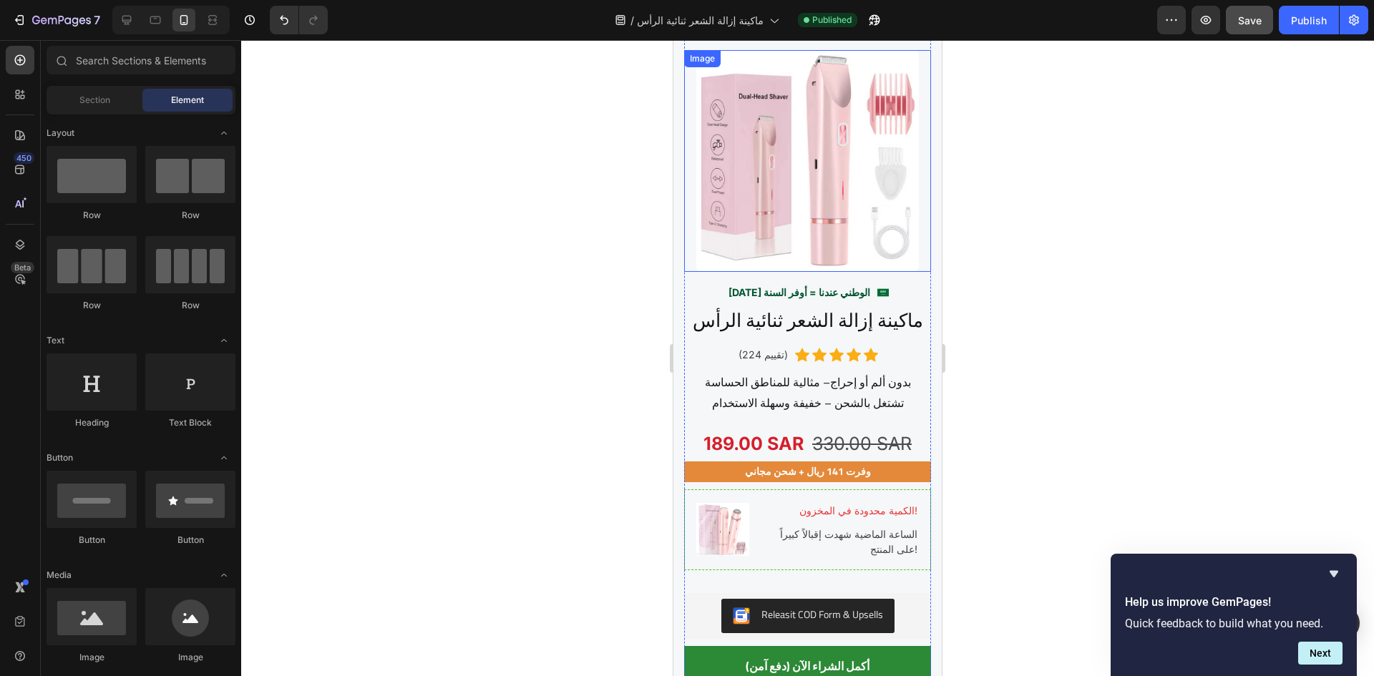
scroll to position [1875, 0]
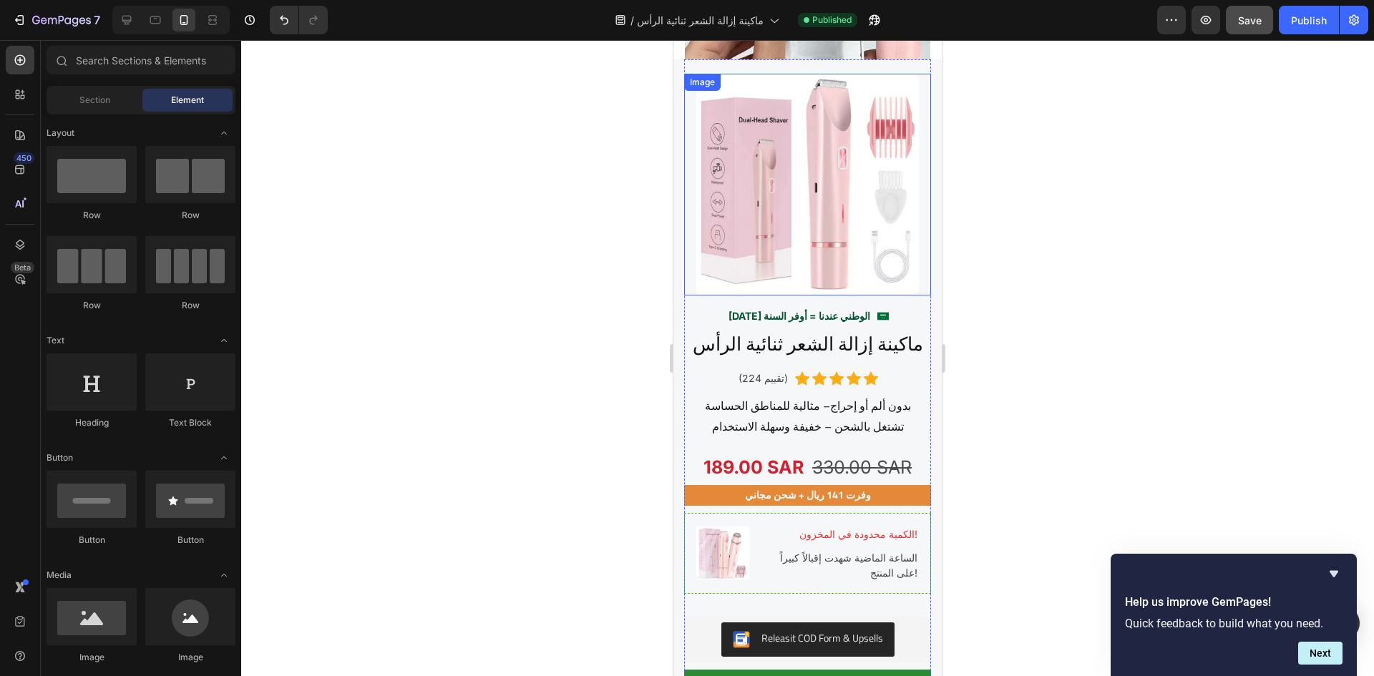
click at [806, 190] on img at bounding box center [808, 185] width 223 height 223
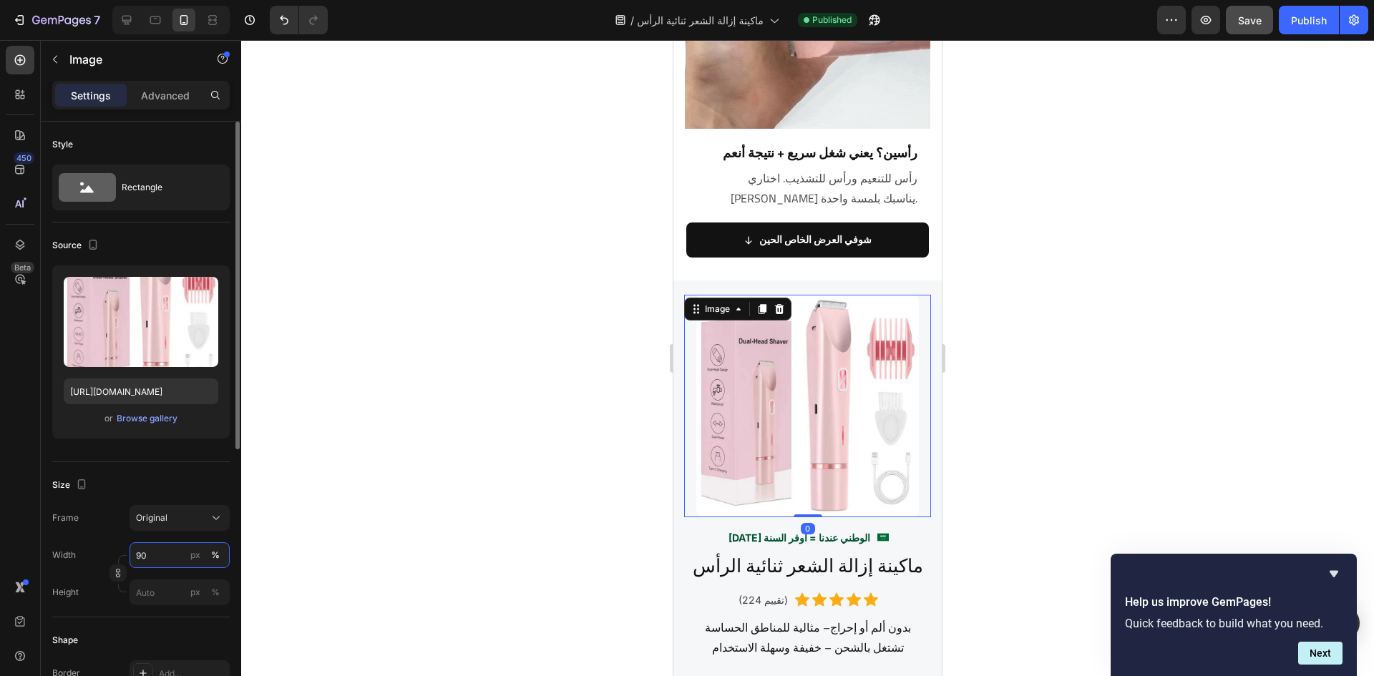
click at [151, 559] on input "90" at bounding box center [180, 556] width 100 height 26
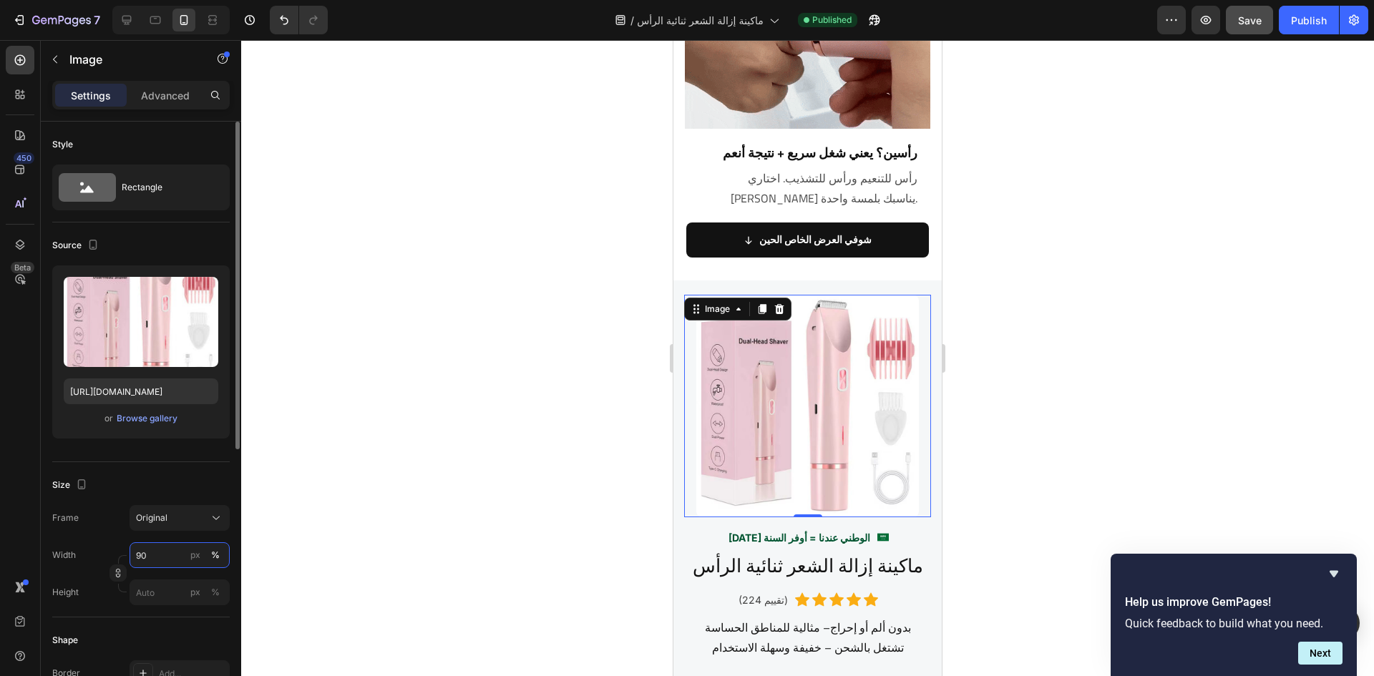
click at [151, 559] on input "90" at bounding box center [180, 556] width 100 height 26
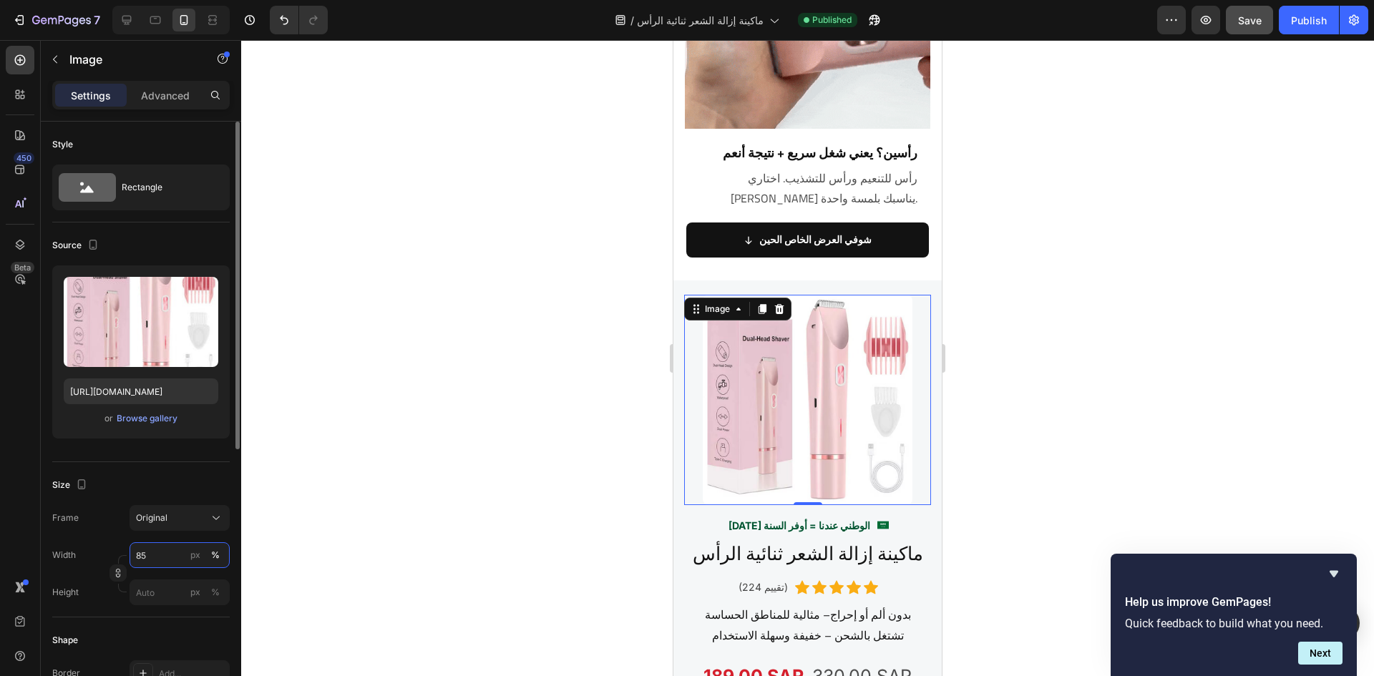
drag, startPoint x: 147, startPoint y: 558, endPoint x: 135, endPoint y: 558, distance: 12.2
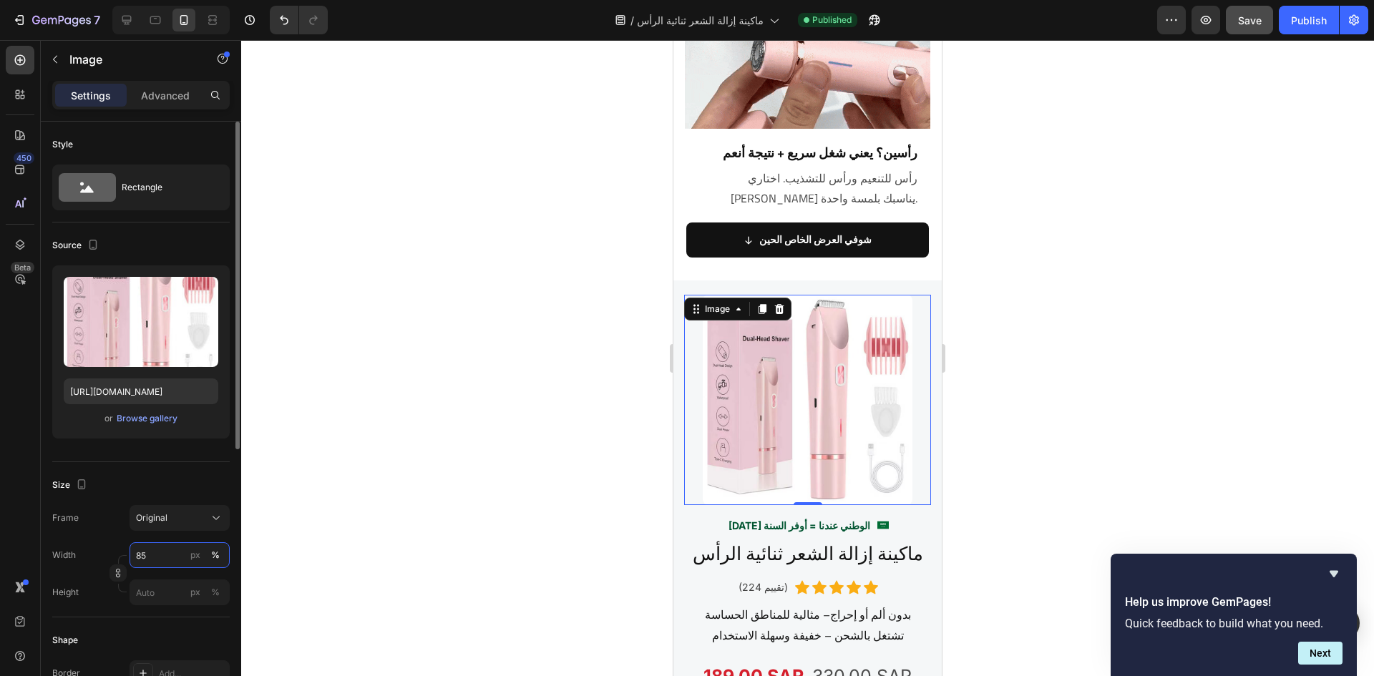
click at [135, 558] on input "85" at bounding box center [180, 556] width 100 height 26
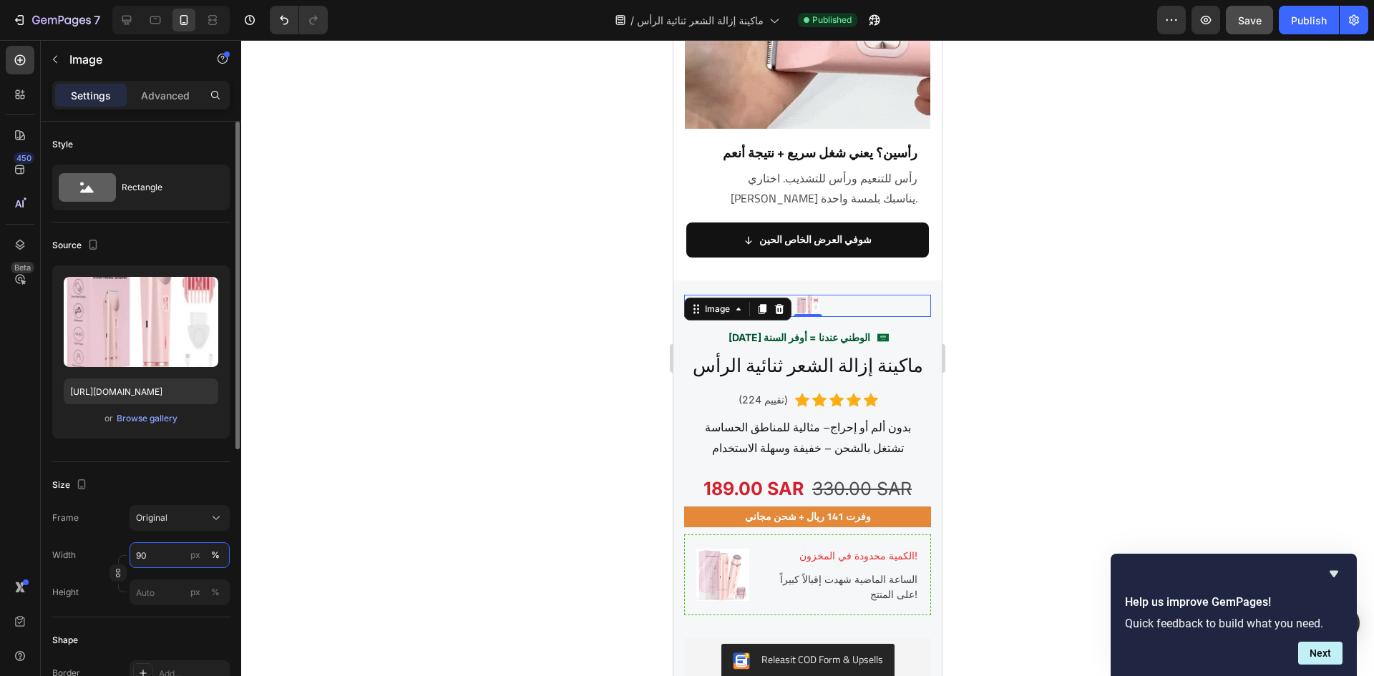
click at [140, 556] on input "90" at bounding box center [180, 556] width 100 height 26
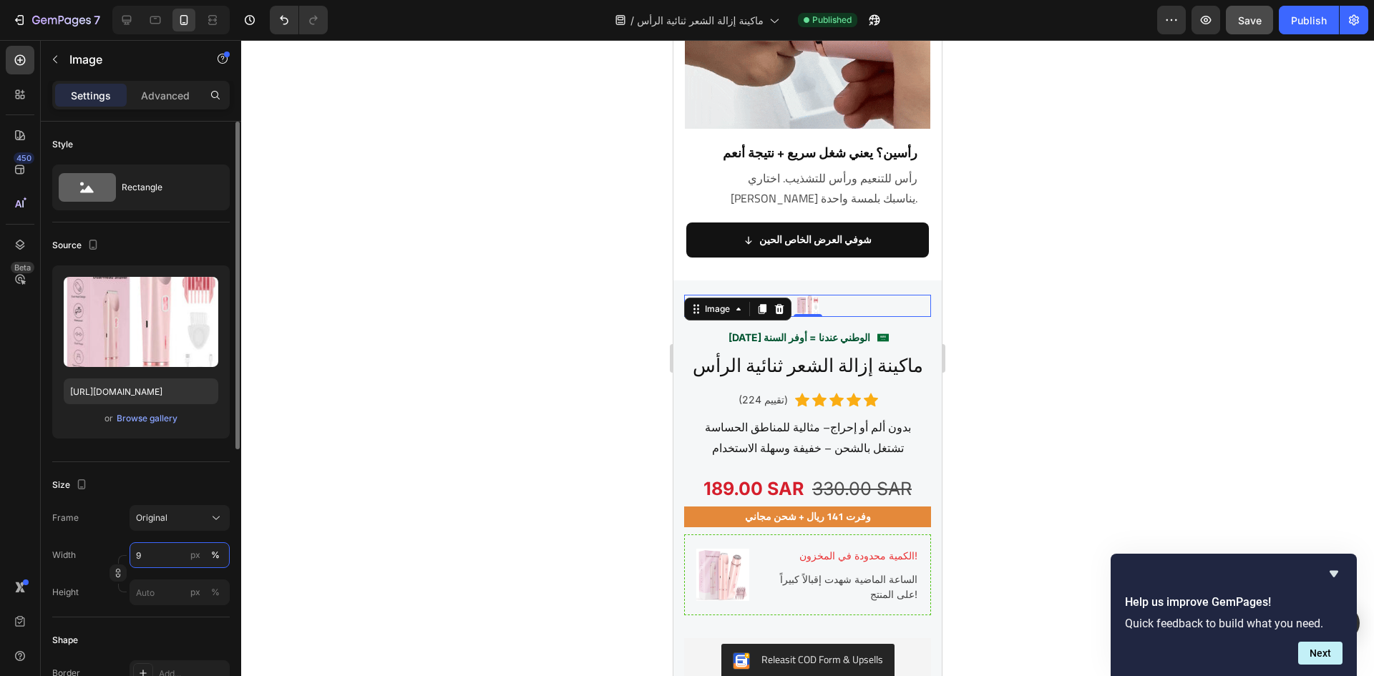
click at [140, 556] on input "9" at bounding box center [180, 556] width 100 height 26
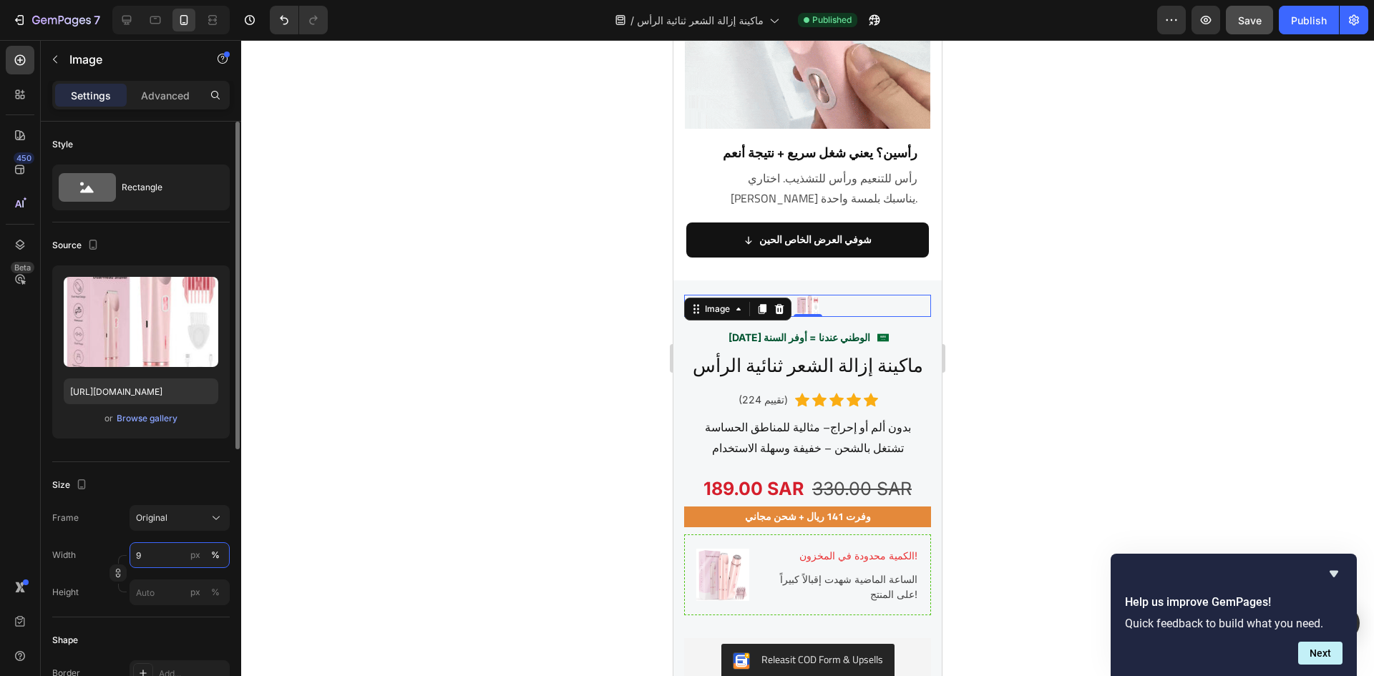
click at [140, 556] on input "9" at bounding box center [180, 556] width 100 height 26
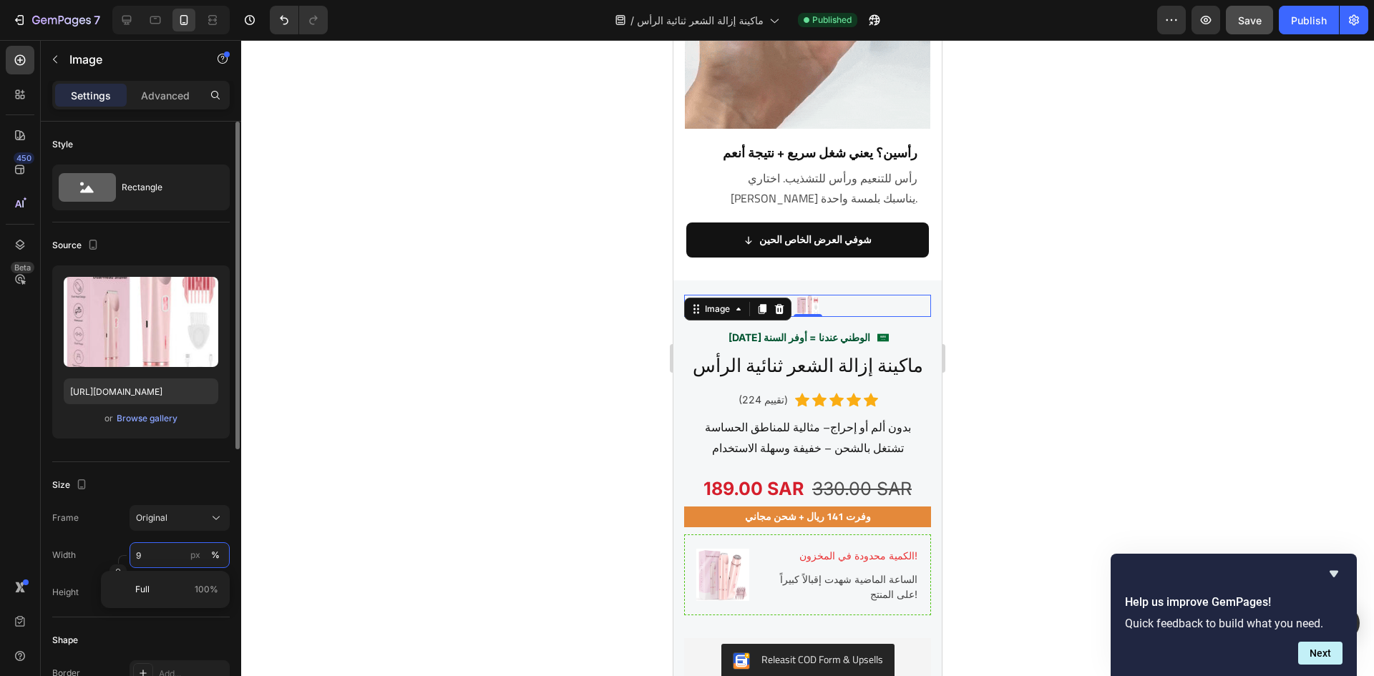
click at [147, 558] on input "9" at bounding box center [180, 556] width 100 height 26
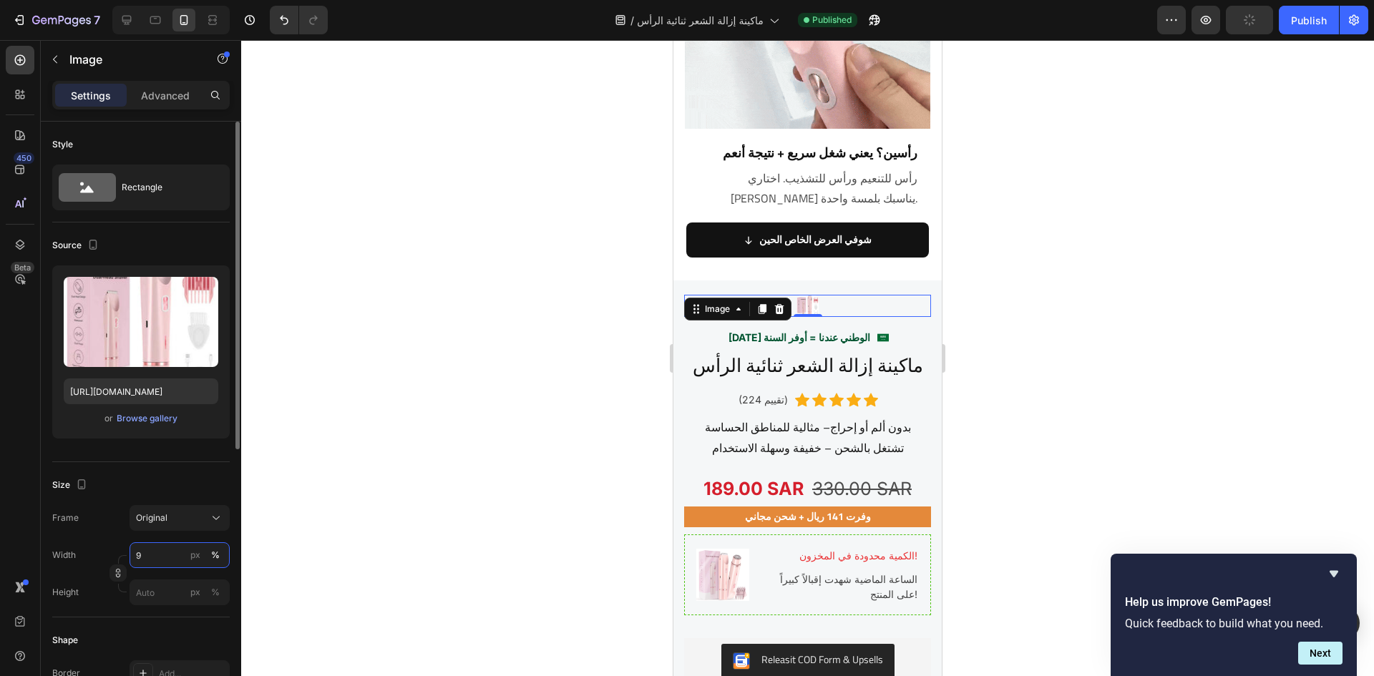
drag, startPoint x: 147, startPoint y: 556, endPoint x: 132, endPoint y: 560, distance: 15.6
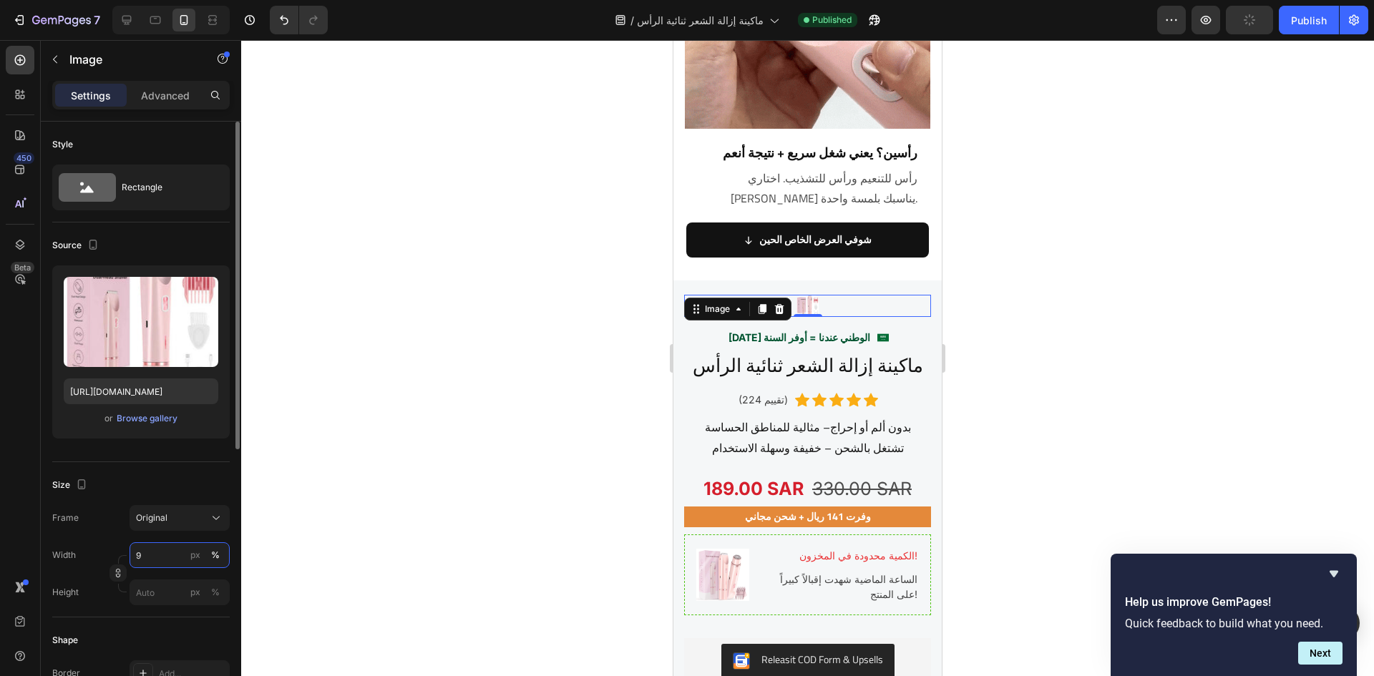
click at [132, 560] on input "9" at bounding box center [180, 556] width 100 height 26
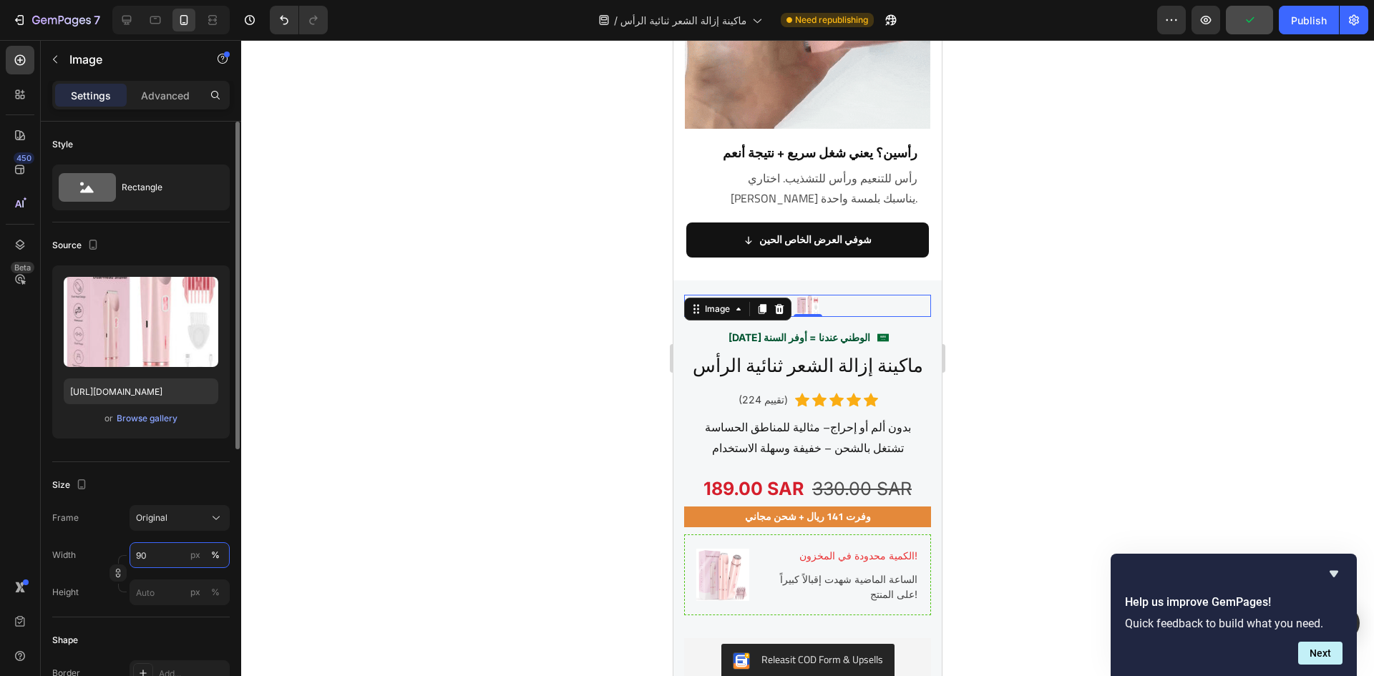
type input "9"
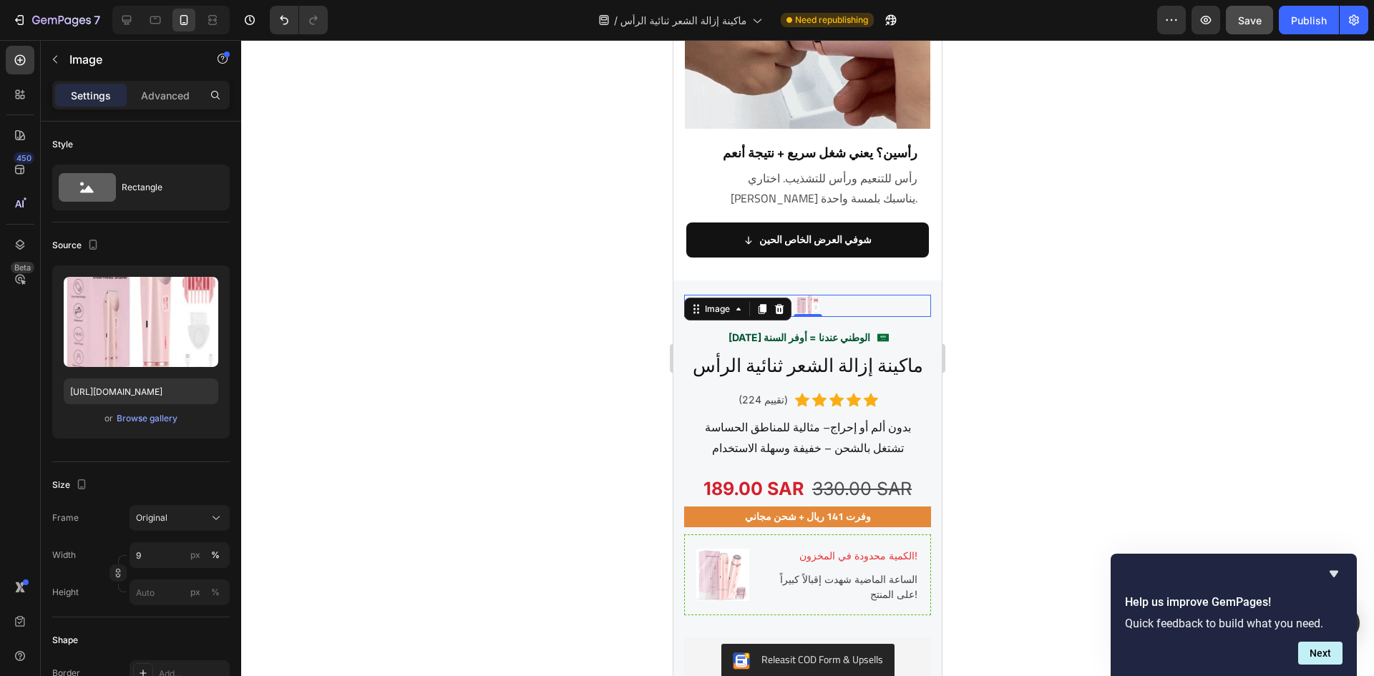
click at [423, 264] on div at bounding box center [807, 358] width 1133 height 636
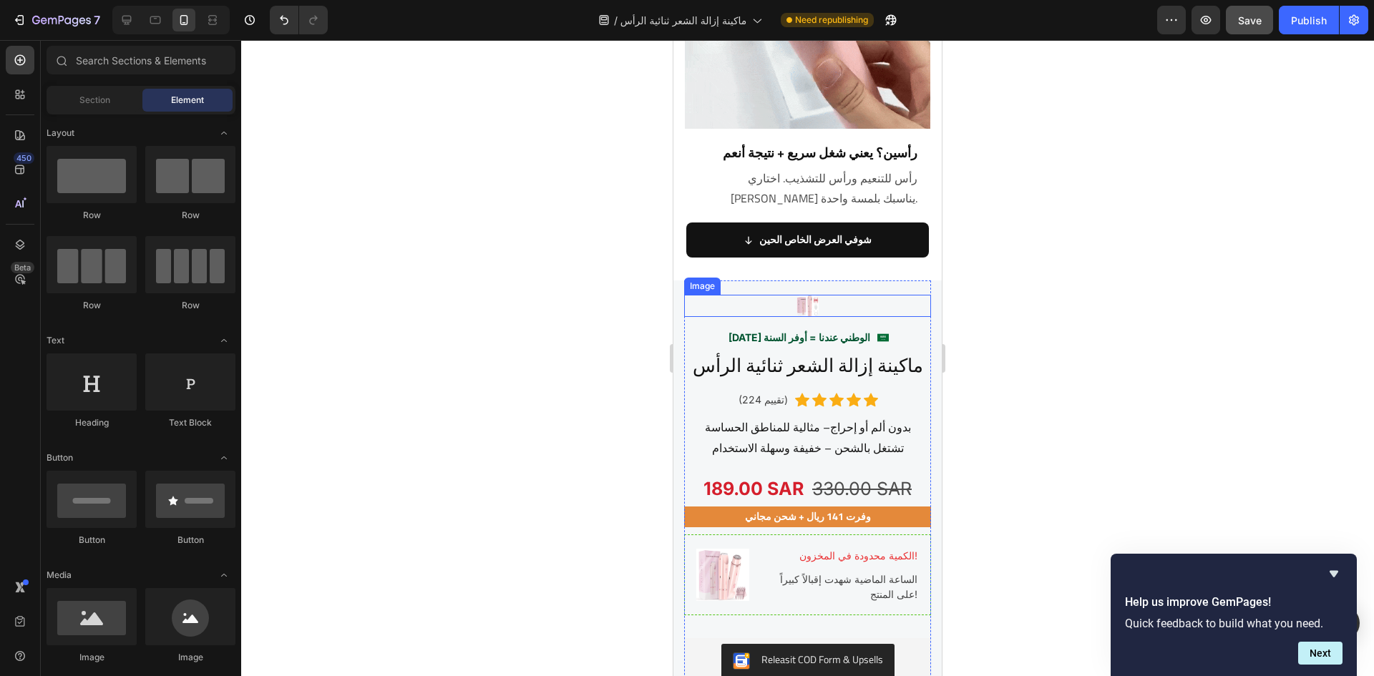
click at [802, 295] on img at bounding box center [808, 306] width 22 height 22
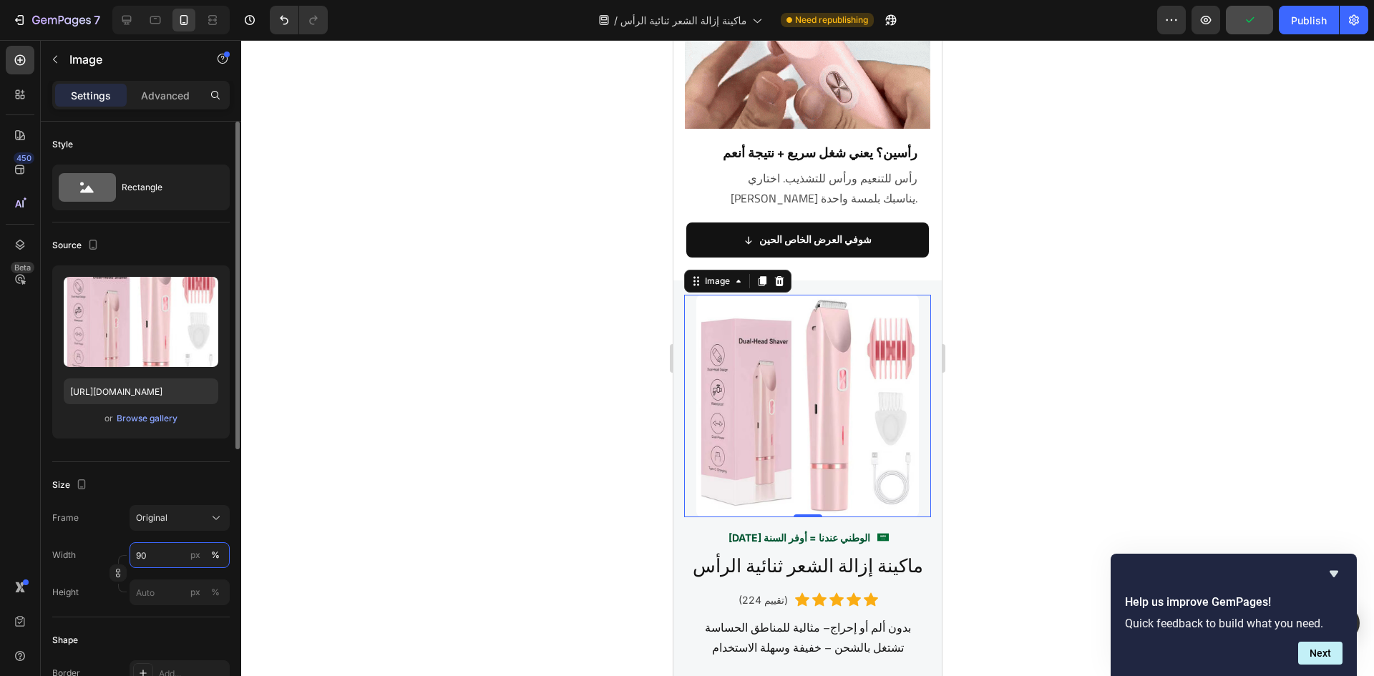
click at [142, 558] on input "90" at bounding box center [180, 556] width 100 height 26
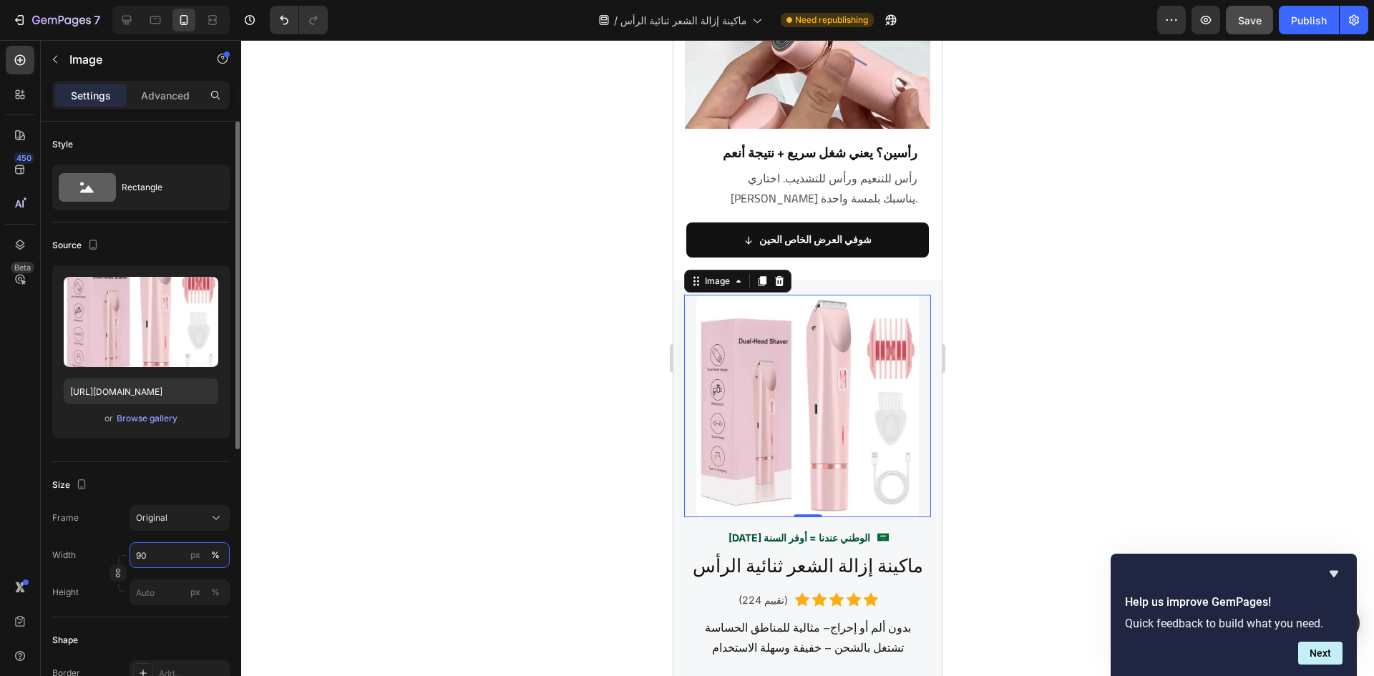
click at [142, 558] on input "90" at bounding box center [180, 556] width 100 height 26
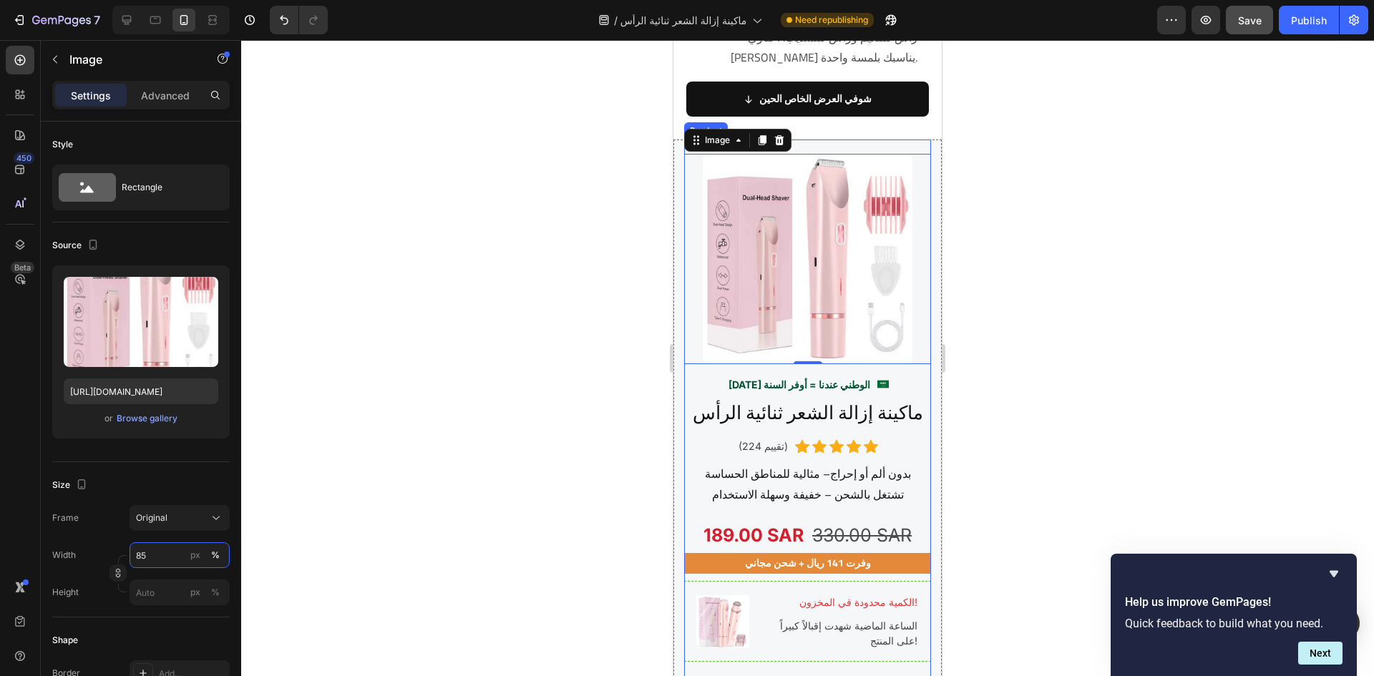
scroll to position [2017, 0]
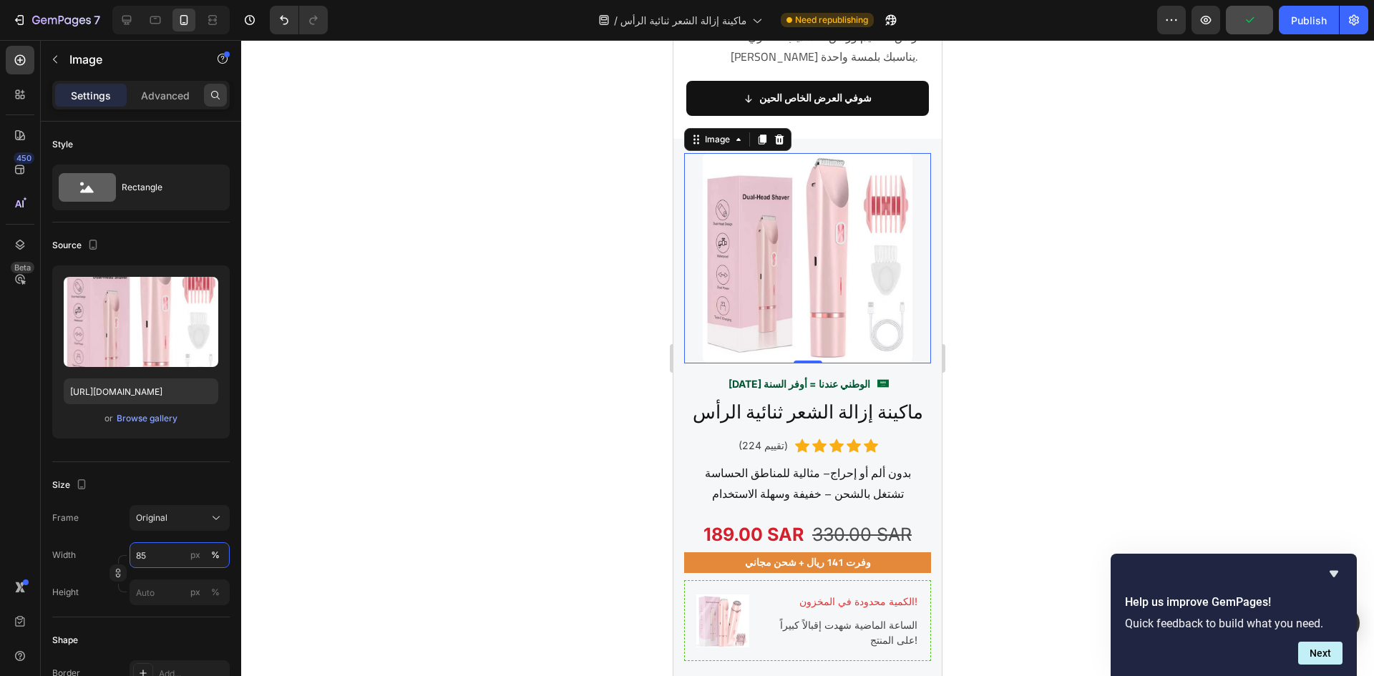
type input "85"
click at [213, 93] on icon at bounding box center [215, 94] width 11 height 11
click at [543, 327] on div at bounding box center [807, 358] width 1133 height 636
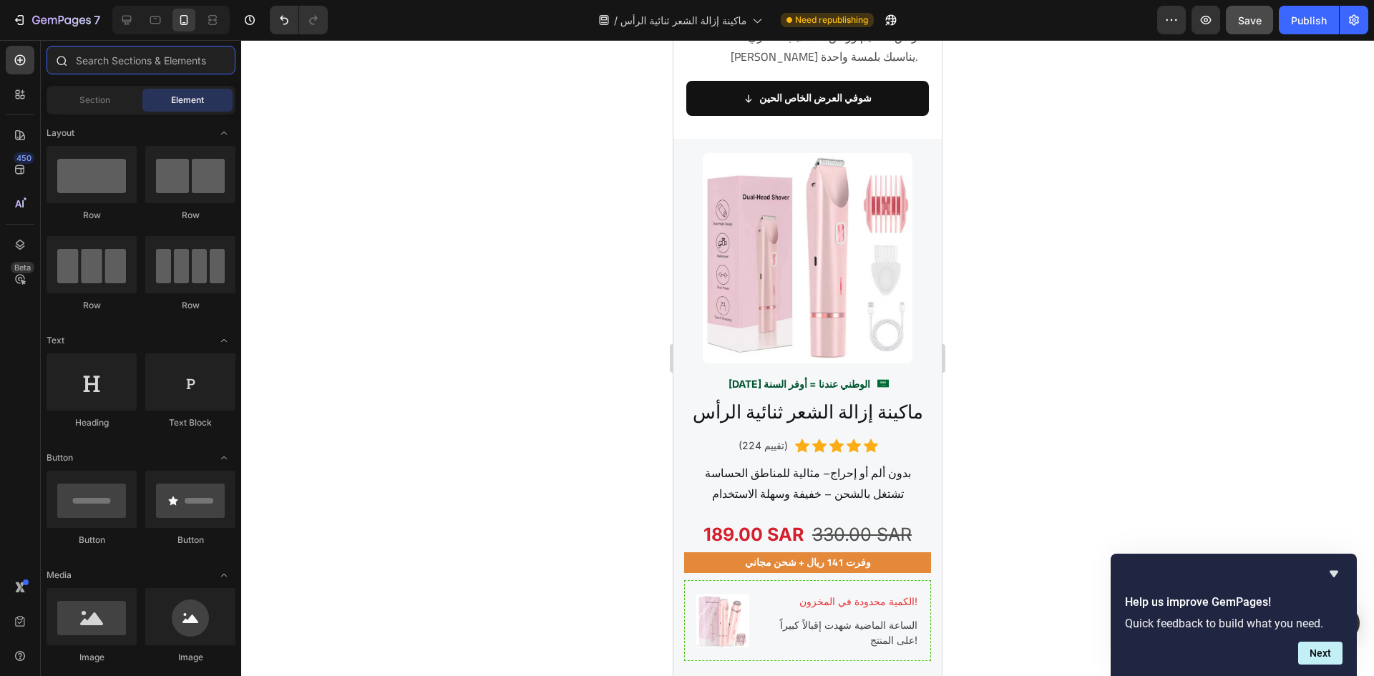
click at [130, 70] on input "text" at bounding box center [141, 60] width 189 height 29
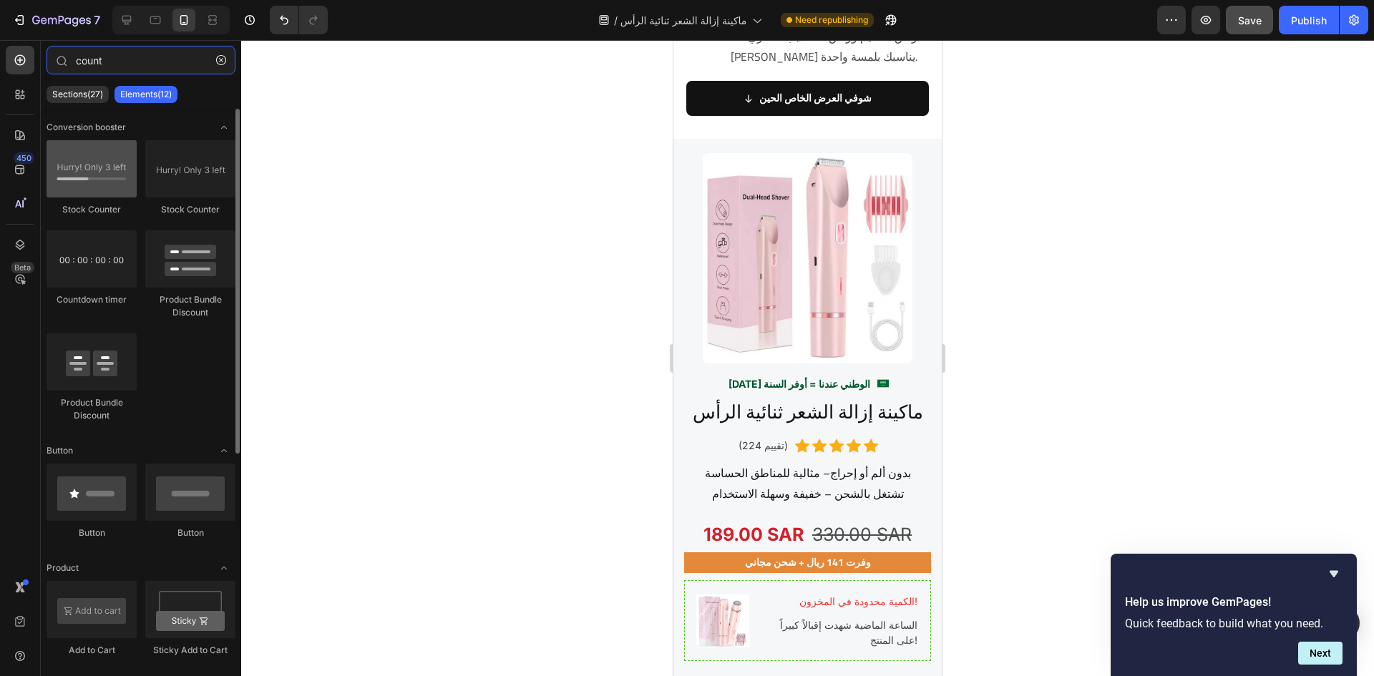
type input "count"
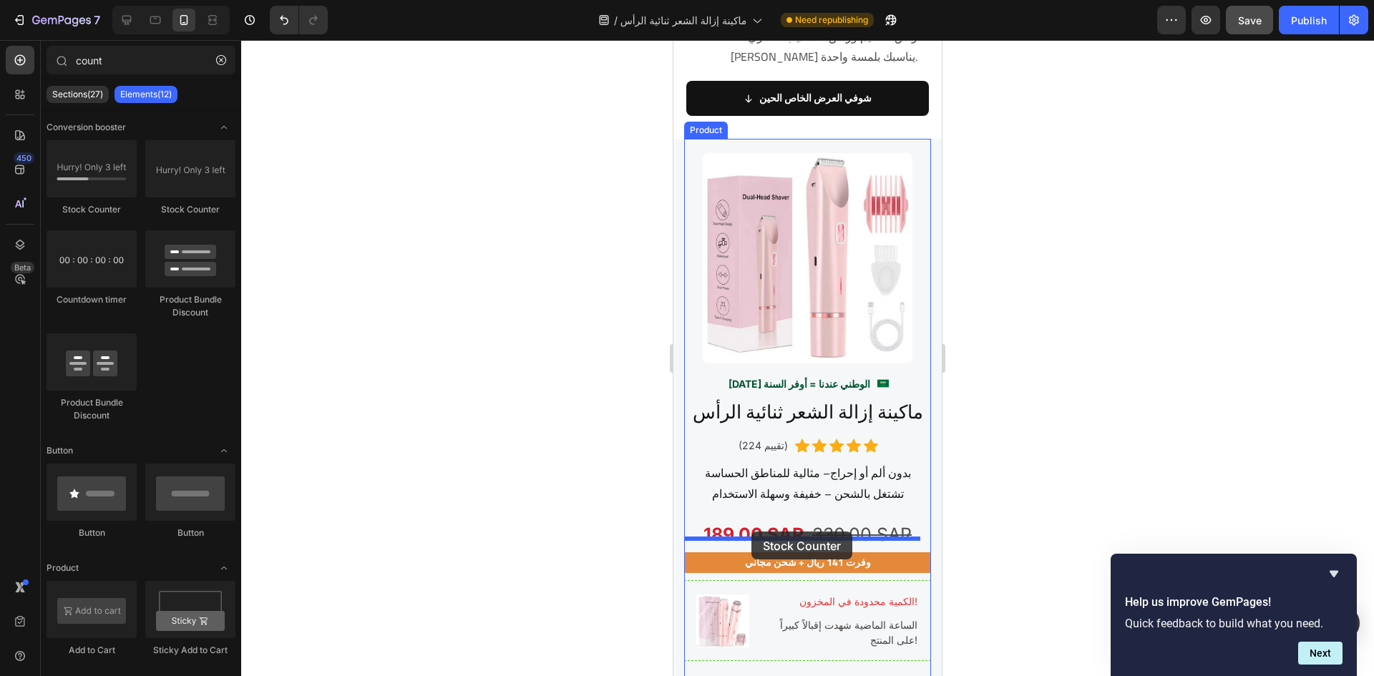
drag, startPoint x: 770, startPoint y: 228, endPoint x: 752, endPoint y: 532, distance: 304.1
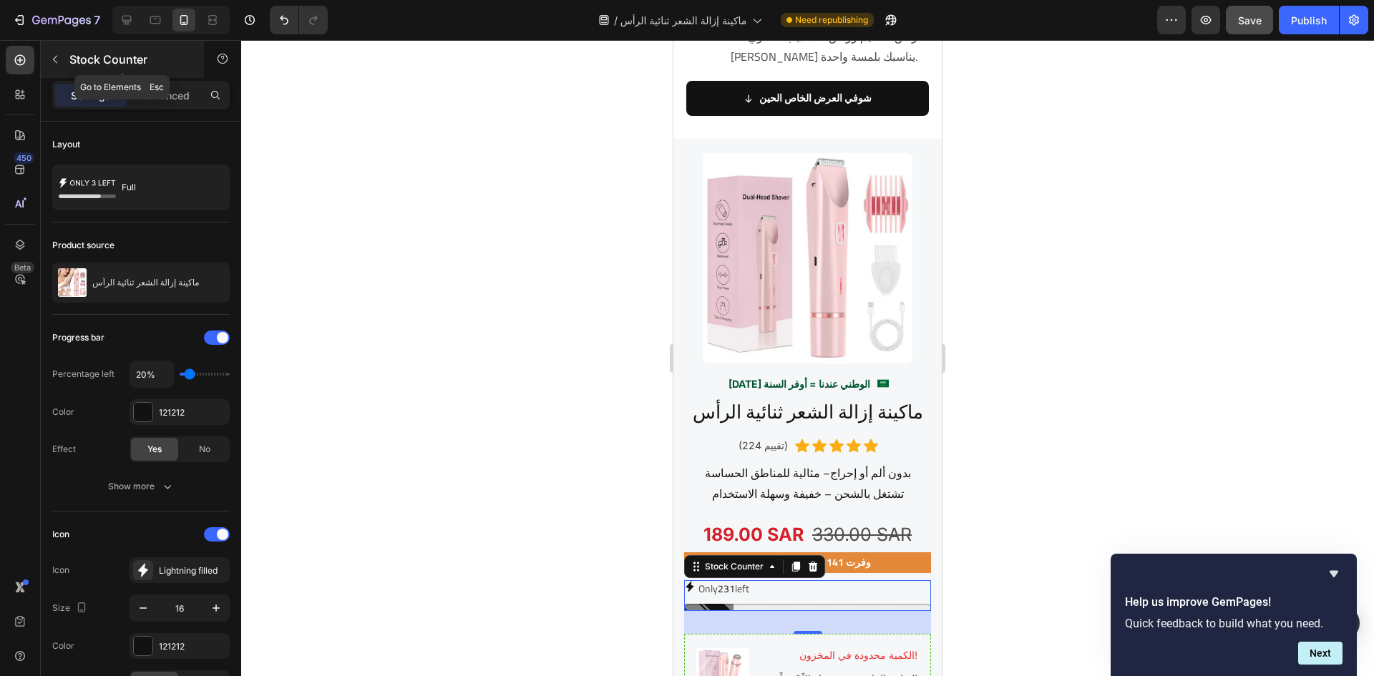
click at [56, 57] on icon "button" at bounding box center [55, 60] width 4 height 8
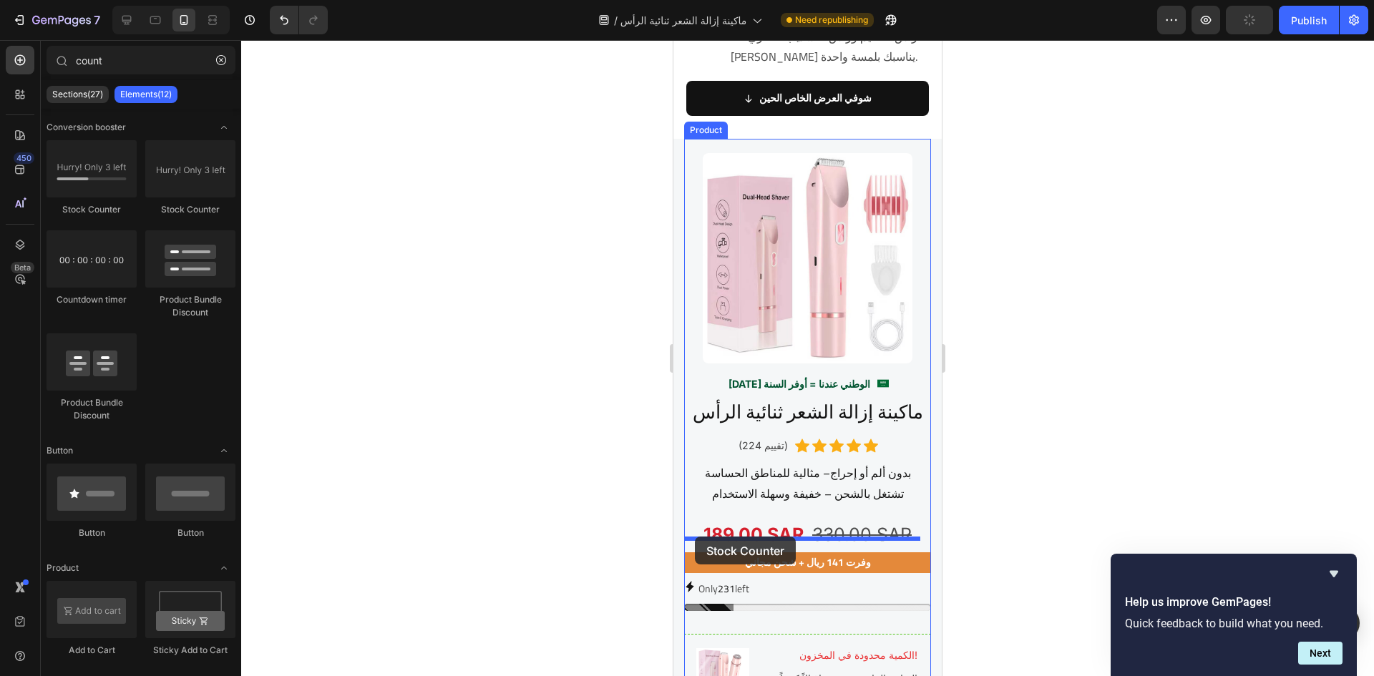
drag, startPoint x: 853, startPoint y: 224, endPoint x: 695, endPoint y: 537, distance: 350.6
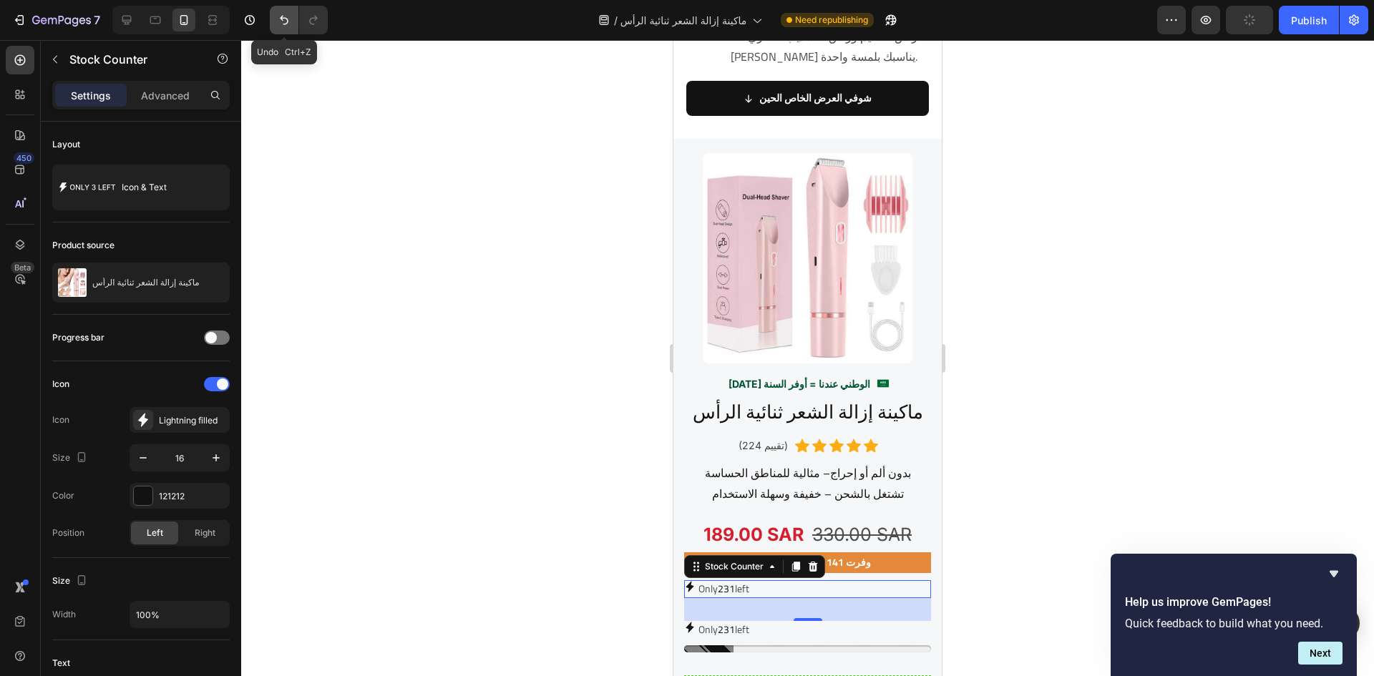
click at [282, 18] on icon "Undo/Redo" at bounding box center [284, 20] width 9 height 9
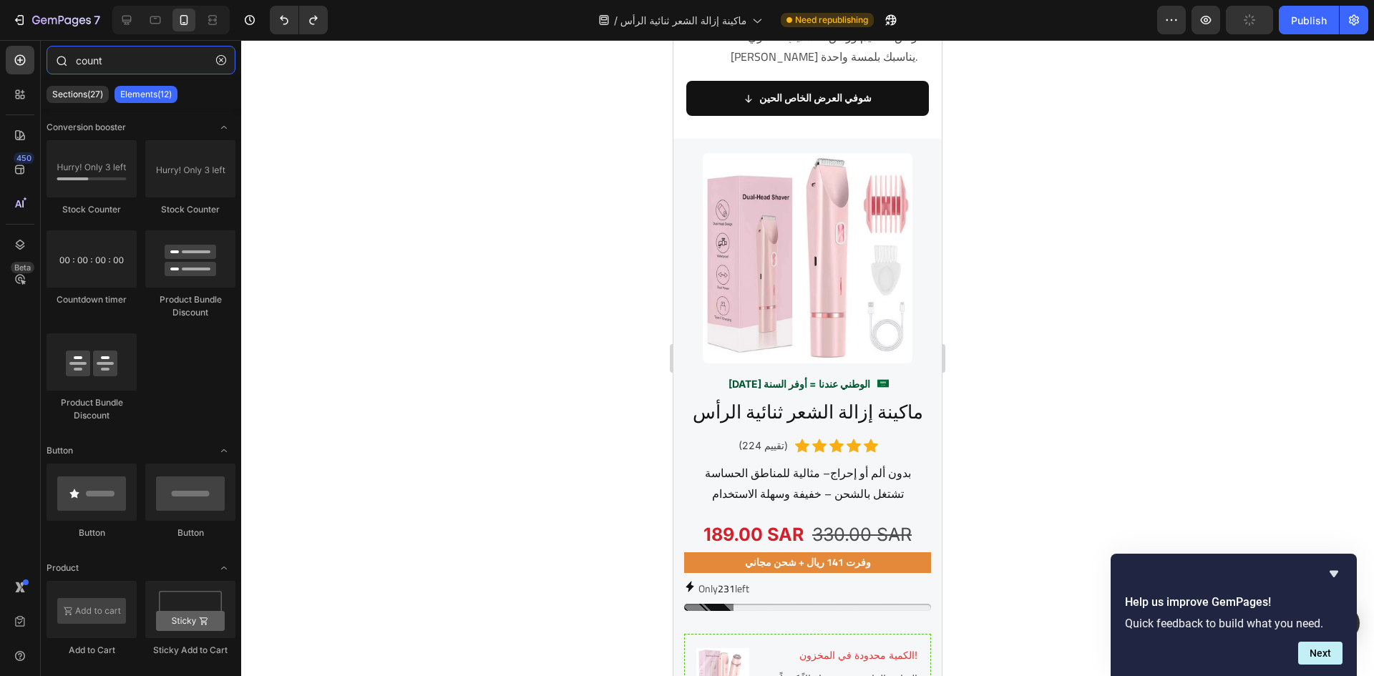
click at [126, 64] on input "count" at bounding box center [141, 60] width 189 height 29
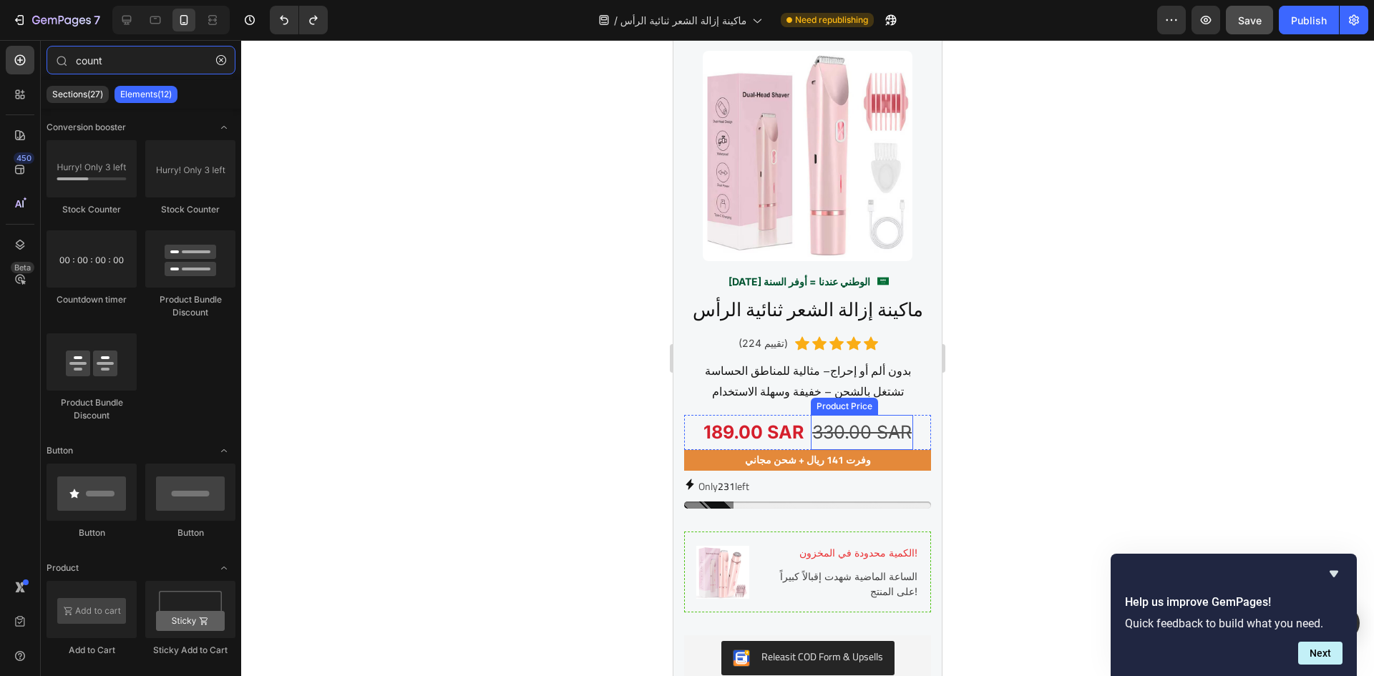
scroll to position [2087, 0]
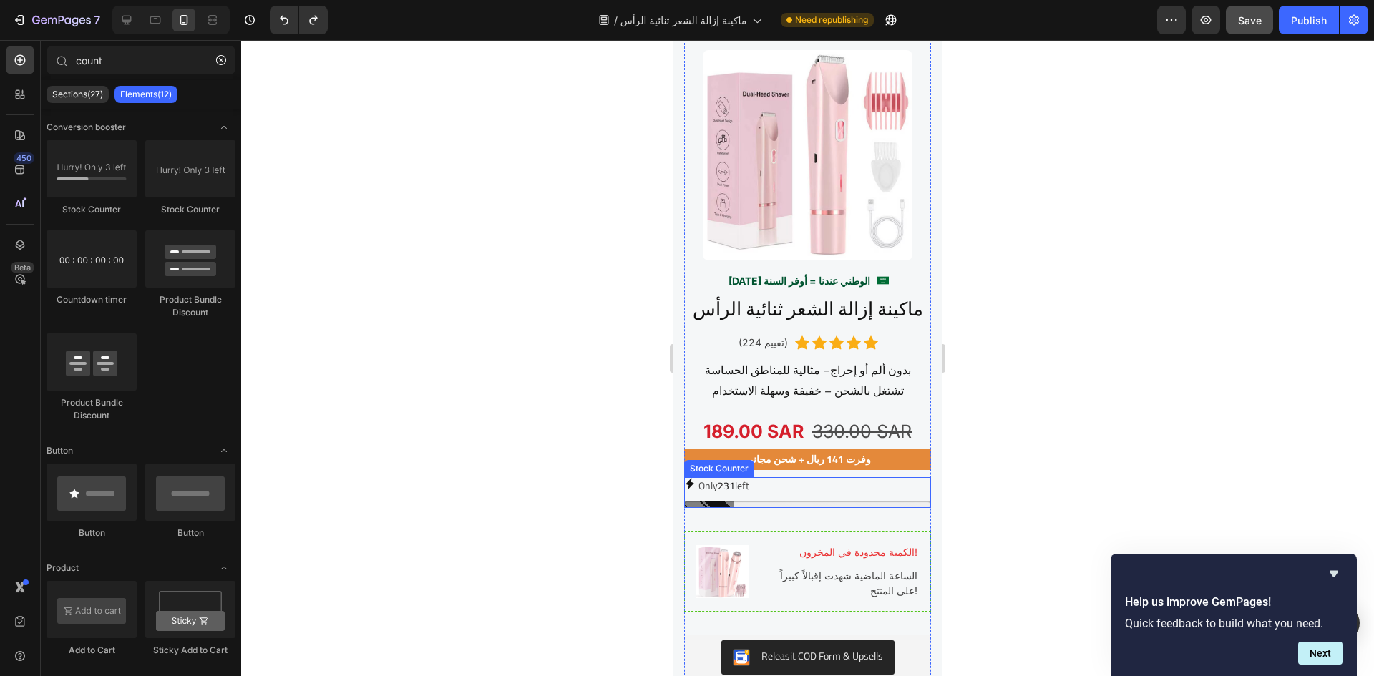
click at [786, 483] on div "Only 231 left" at bounding box center [807, 486] width 247 height 18
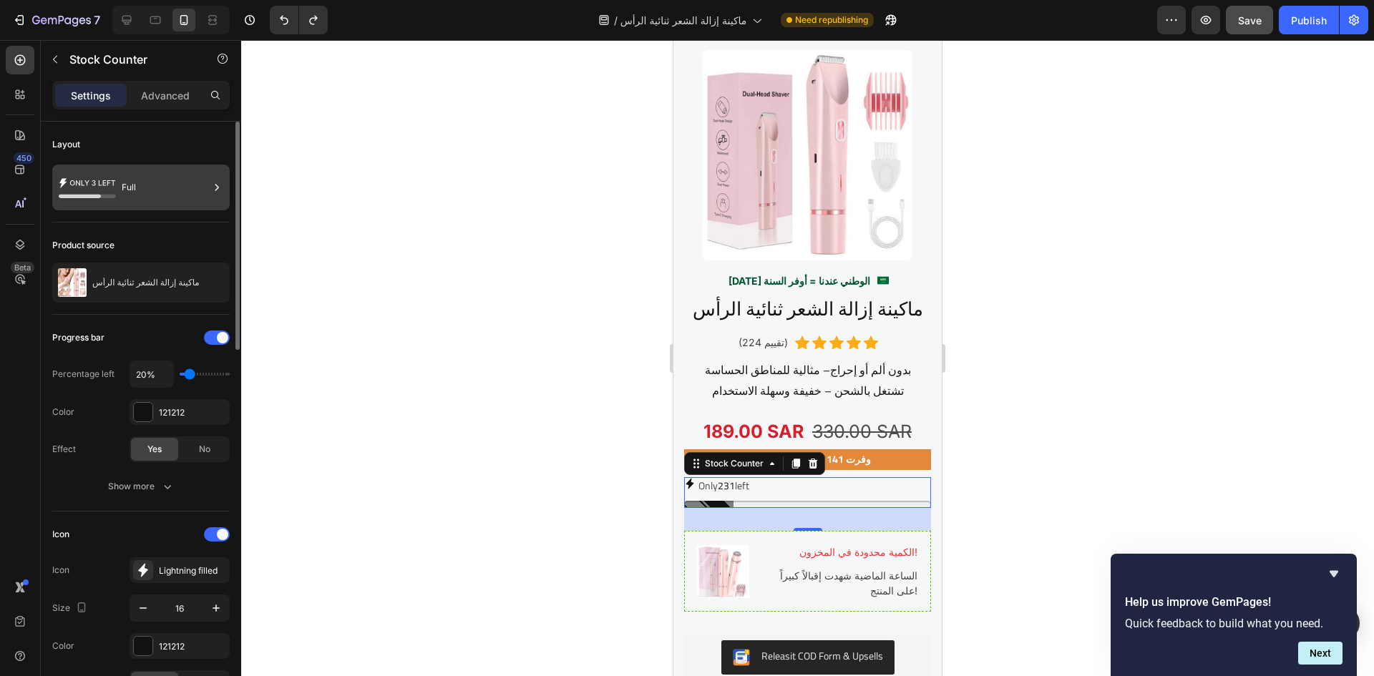
click at [152, 185] on div "Full" at bounding box center [165, 187] width 87 height 33
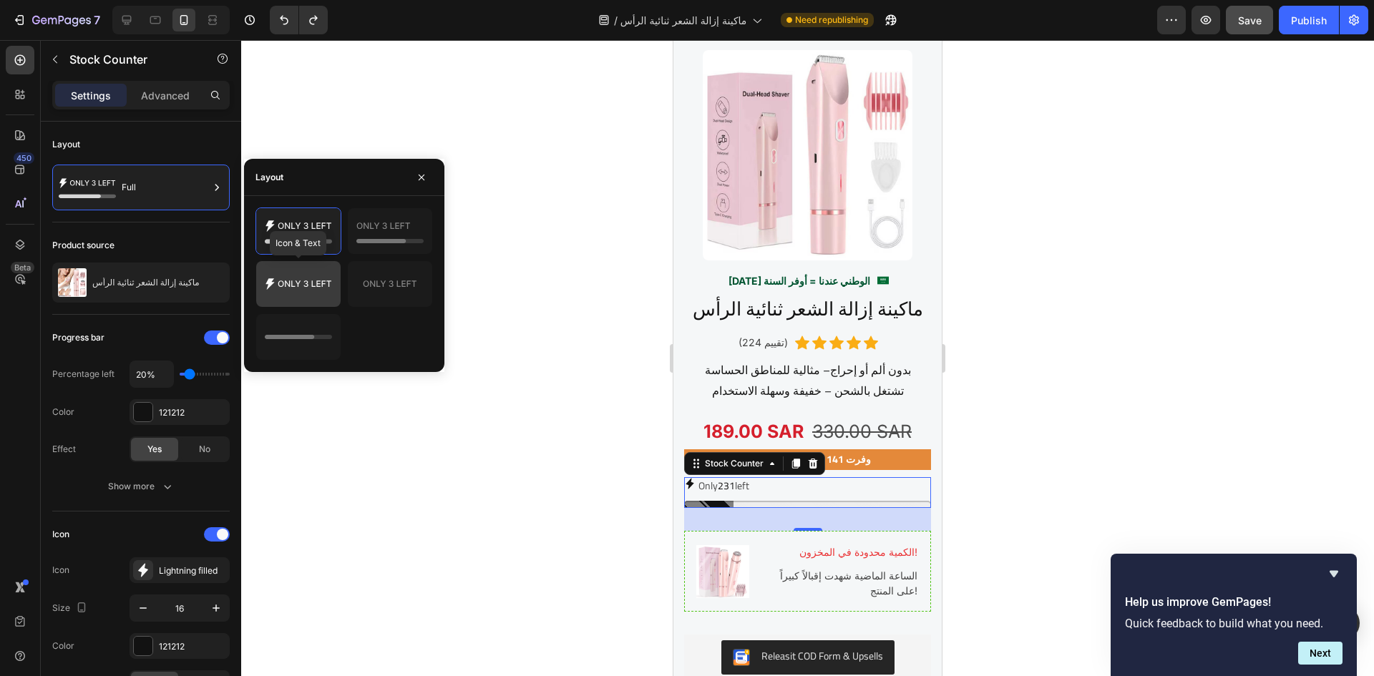
click at [313, 286] on icon at bounding box center [304, 284] width 53 height 6
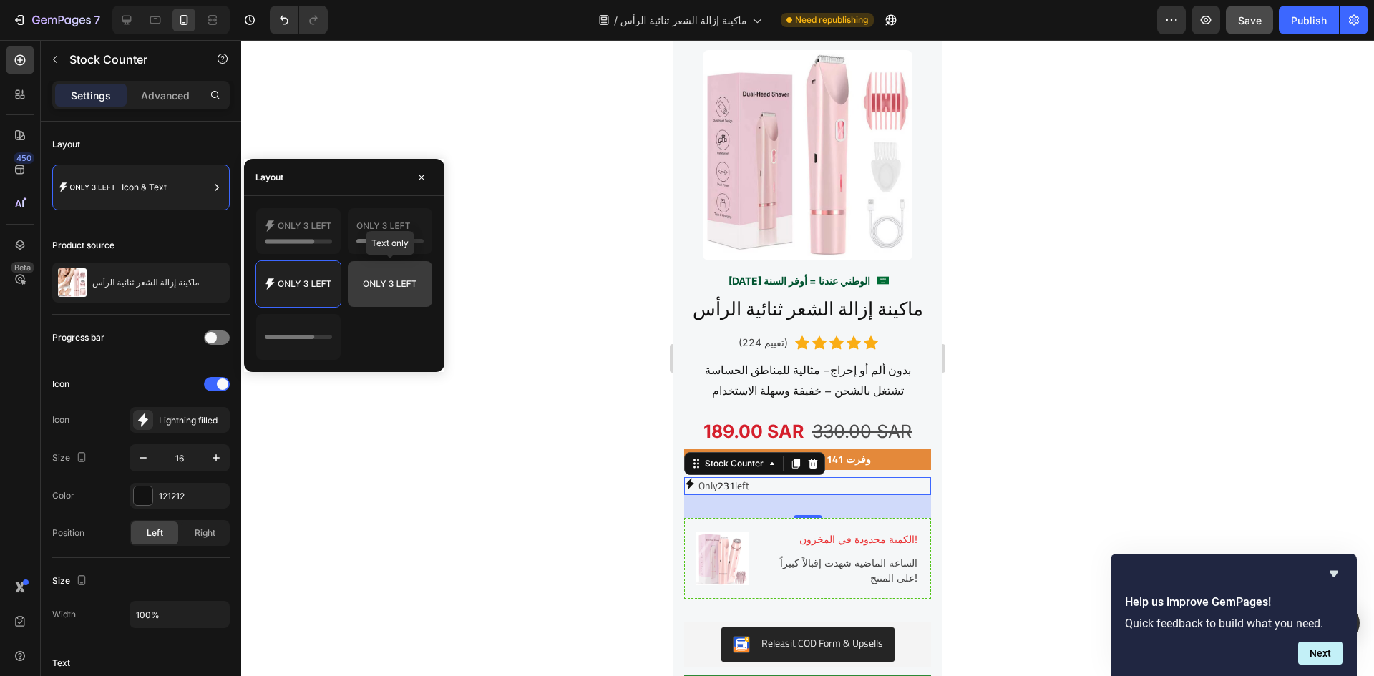
click at [361, 275] on icon at bounding box center [389, 284] width 67 height 29
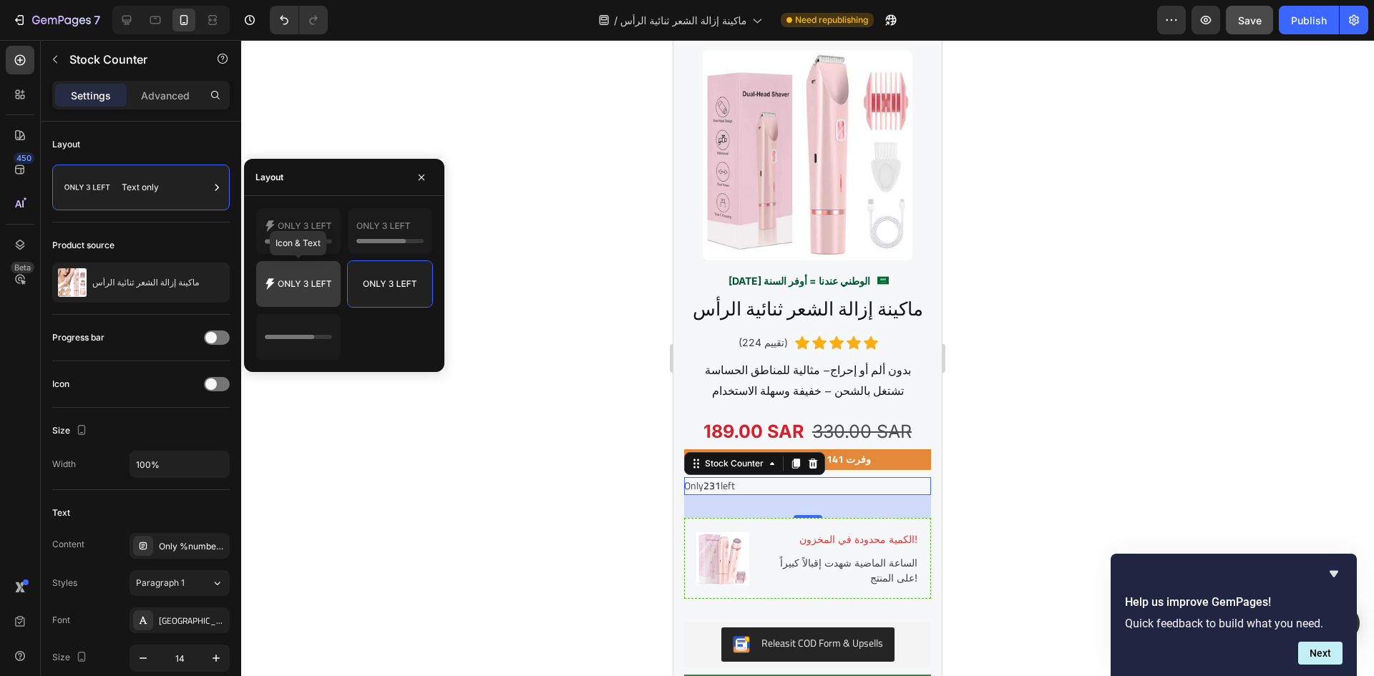
click at [326, 278] on icon at bounding box center [298, 284] width 67 height 29
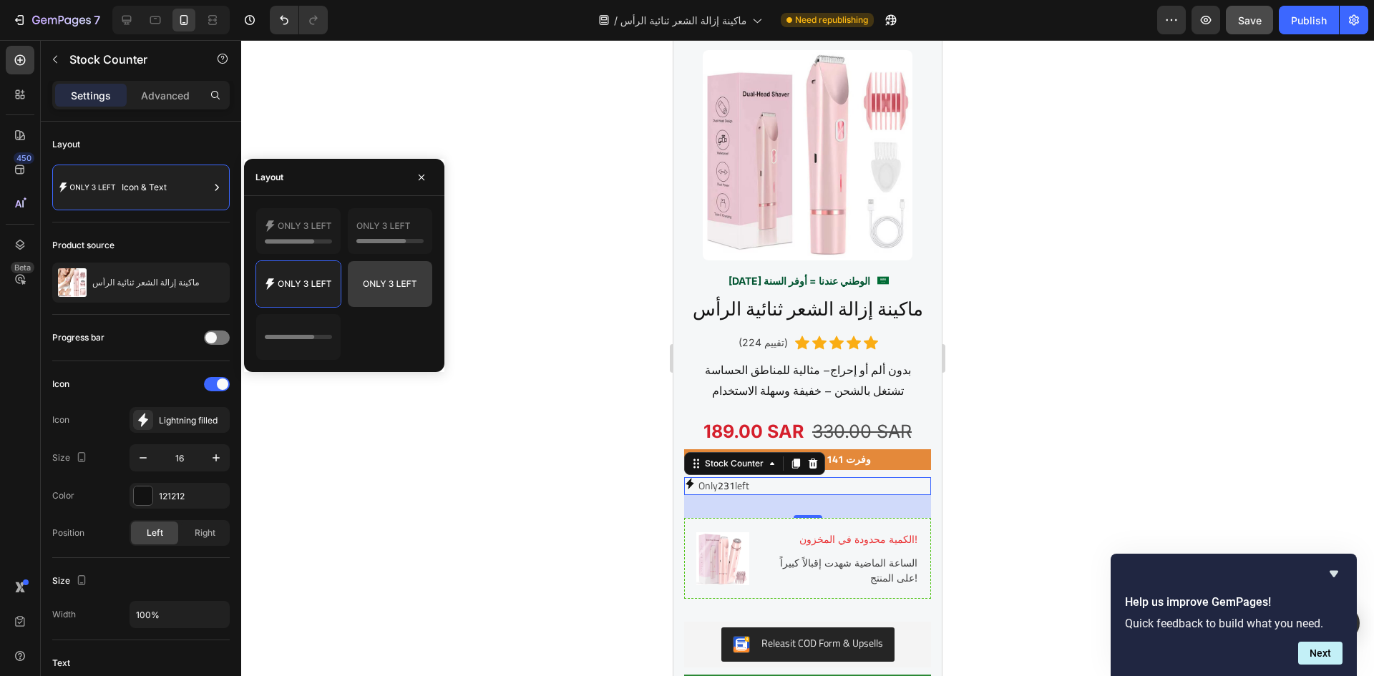
click at [368, 276] on icon at bounding box center [389, 284] width 67 height 29
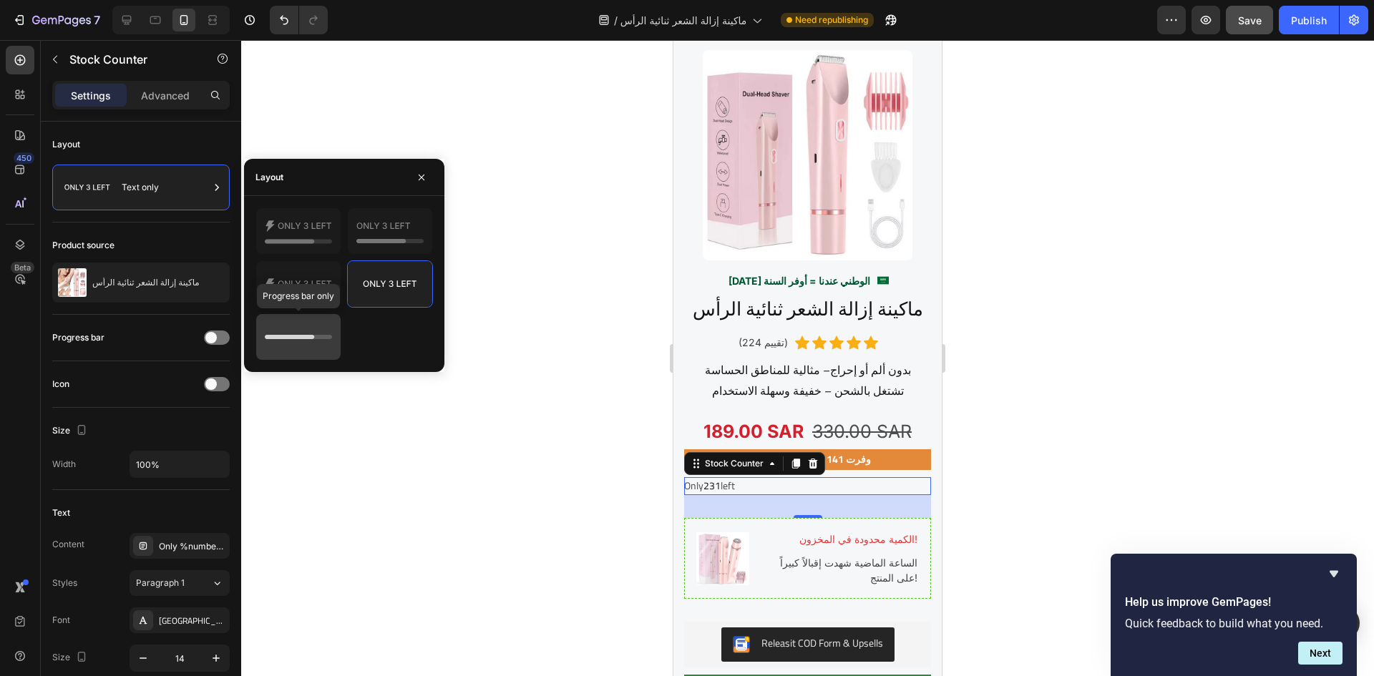
click at [309, 320] on div at bounding box center [298, 337] width 84 height 46
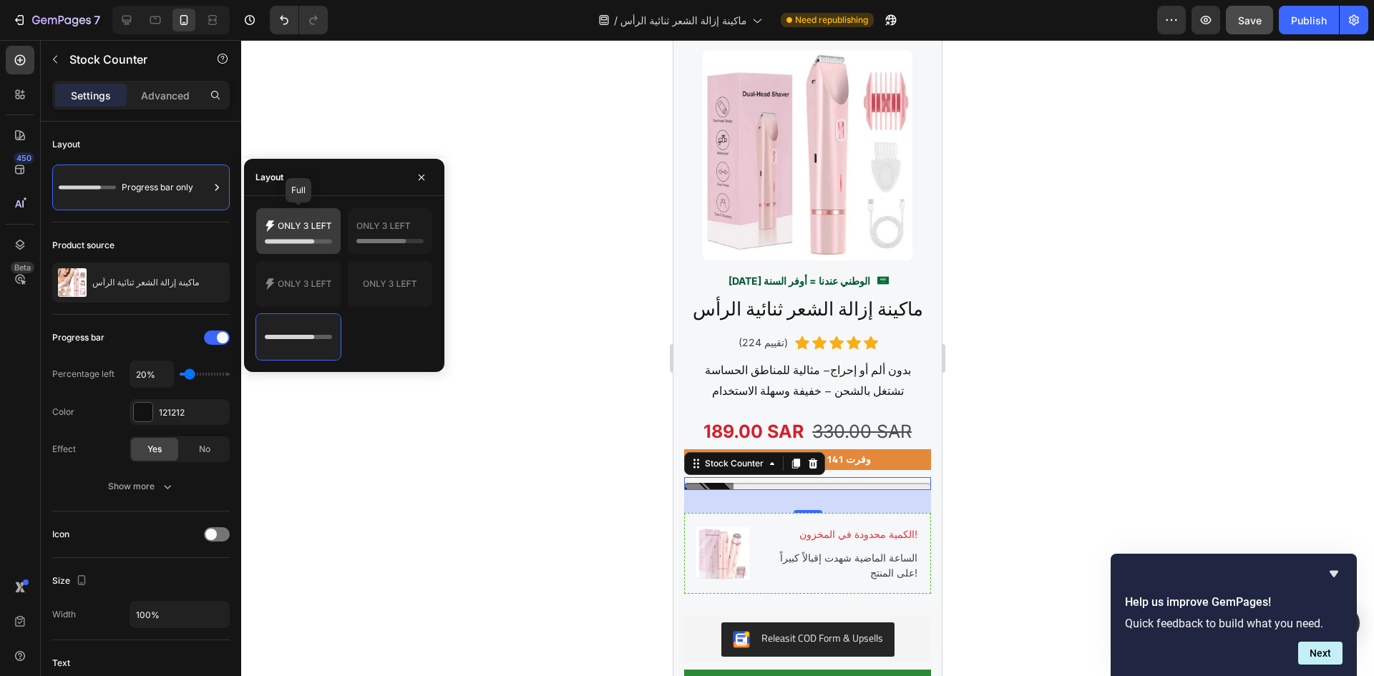
click at [311, 244] on icon at bounding box center [298, 231] width 67 height 29
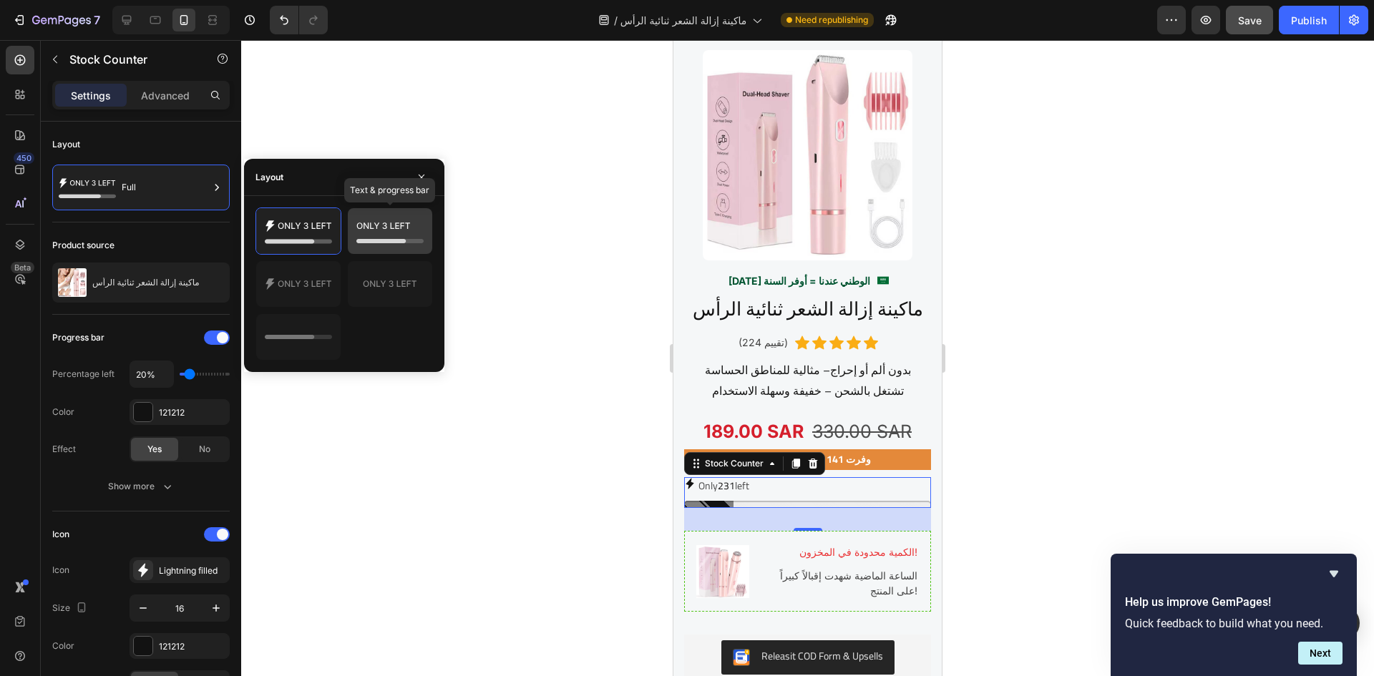
click at [376, 231] on icon at bounding box center [389, 231] width 67 height 29
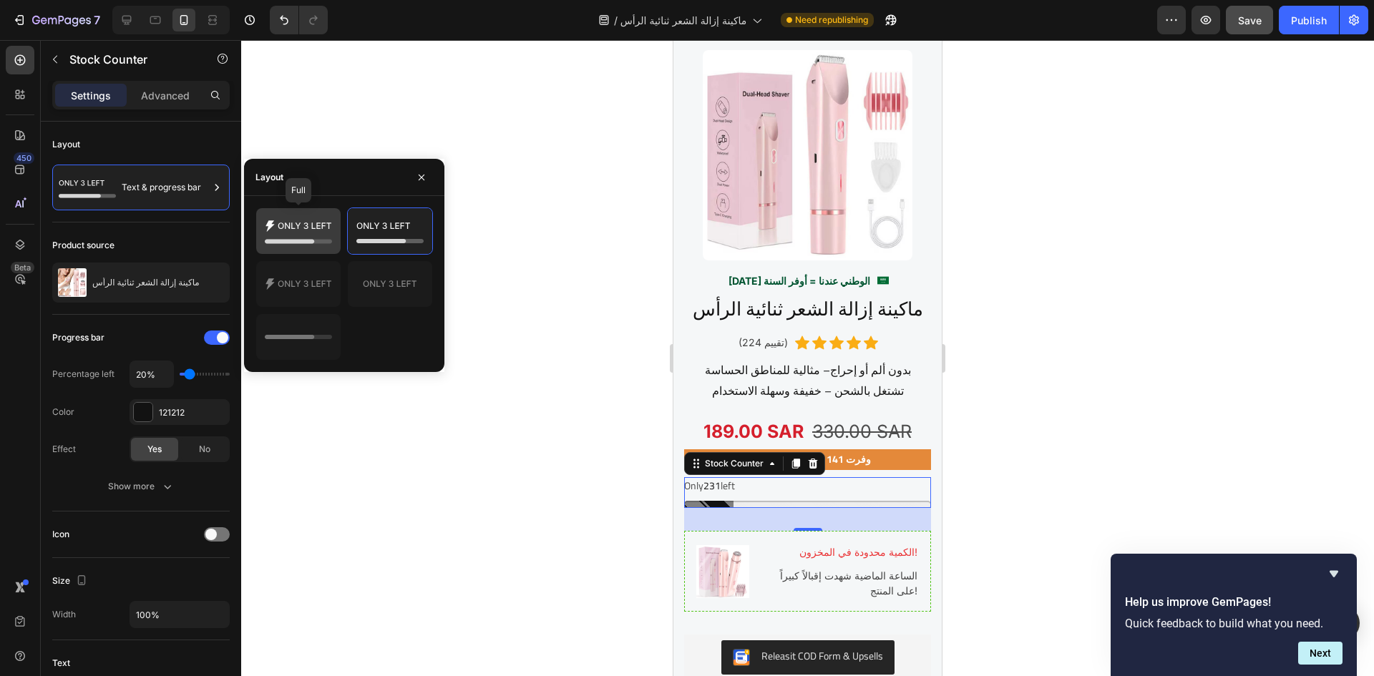
click at [319, 230] on icon at bounding box center [298, 231] width 67 height 29
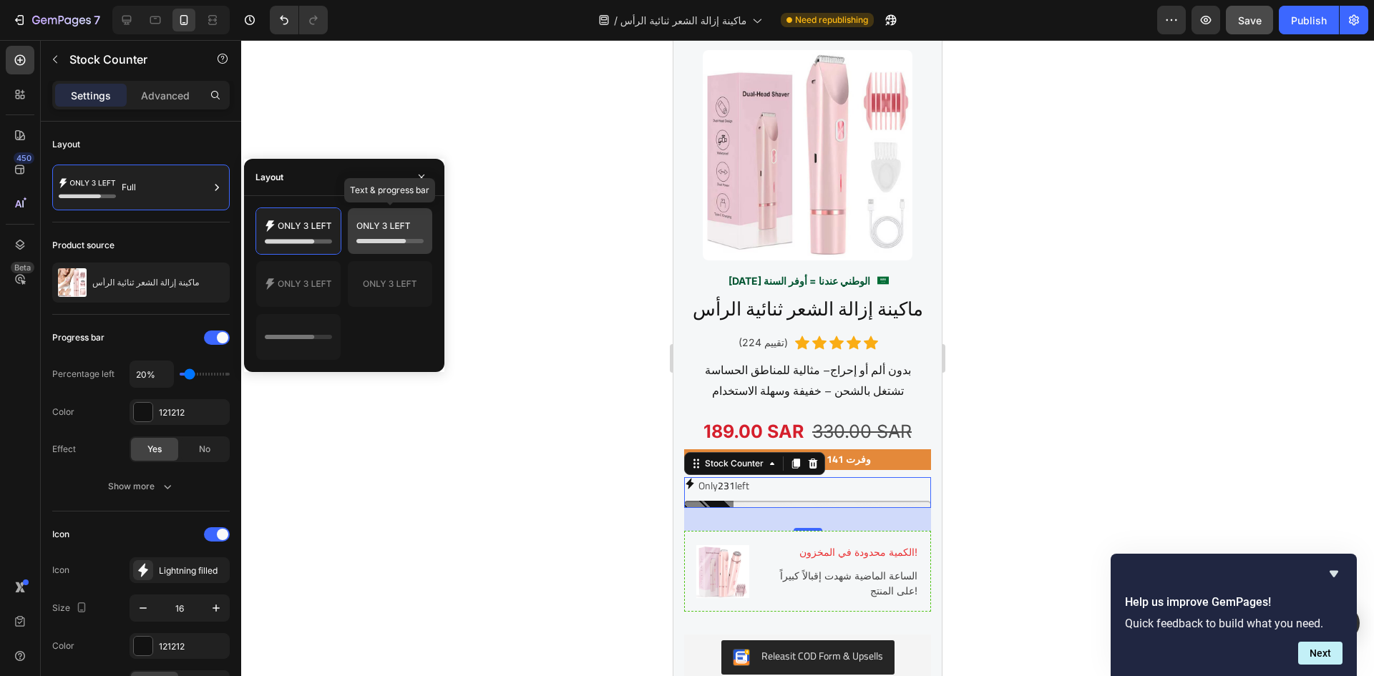
click at [362, 229] on icon at bounding box center [389, 231] width 67 height 29
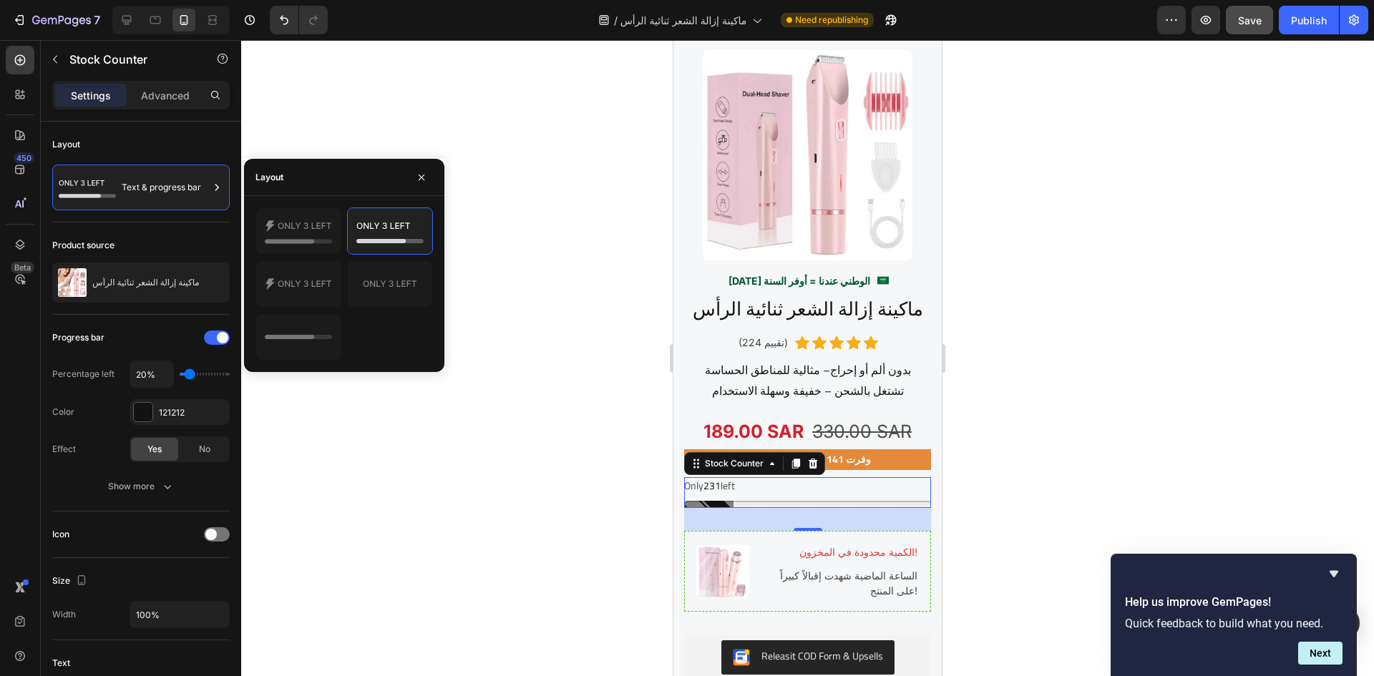
click at [526, 440] on div at bounding box center [807, 358] width 1133 height 636
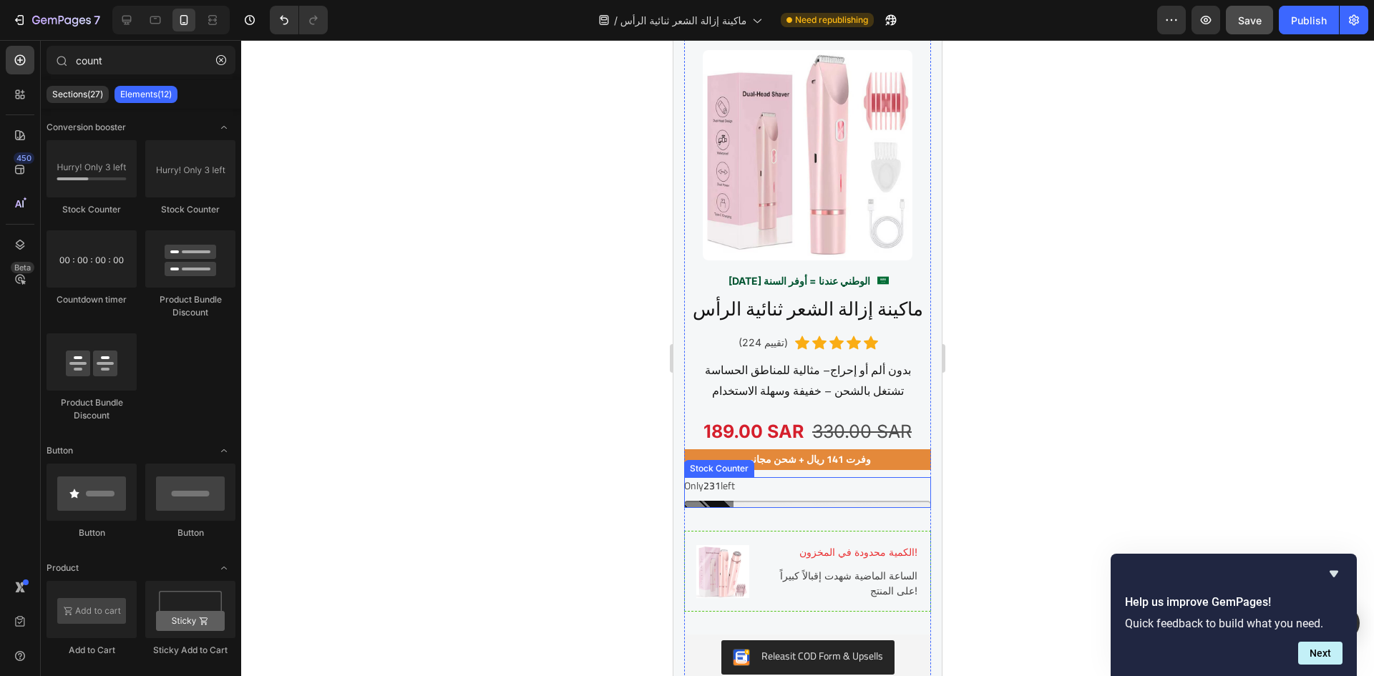
click at [721, 477] on span "231" at bounding box center [712, 486] width 17 height 19
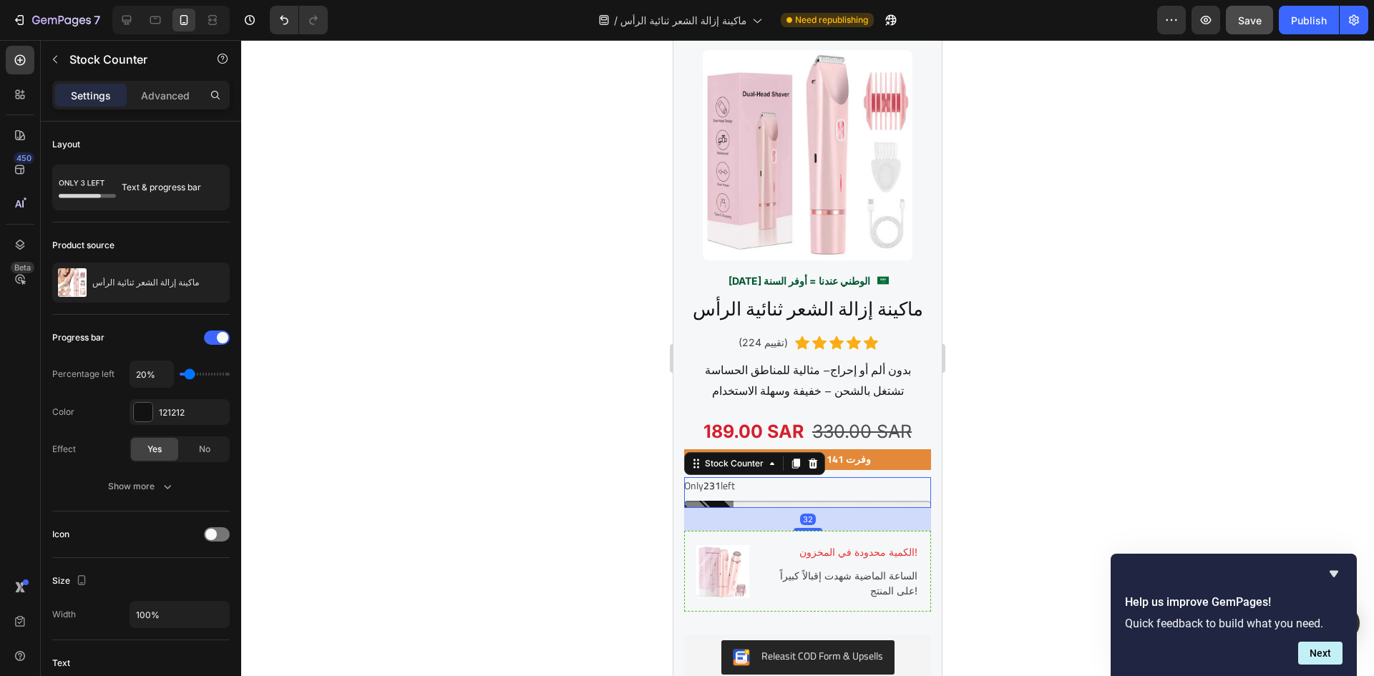
click at [721, 477] on span "231" at bounding box center [712, 486] width 17 height 19
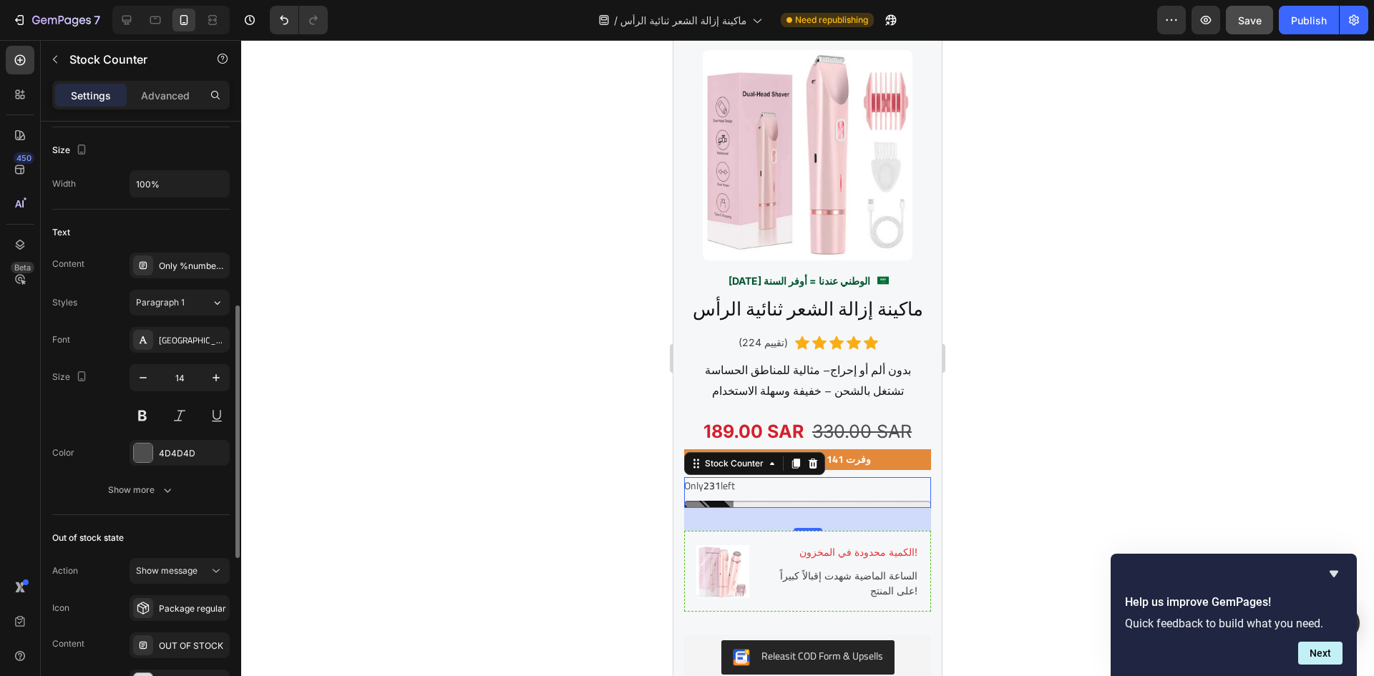
scroll to position [432, 0]
click at [201, 268] on div "Only %number% left" at bounding box center [192, 265] width 67 height 13
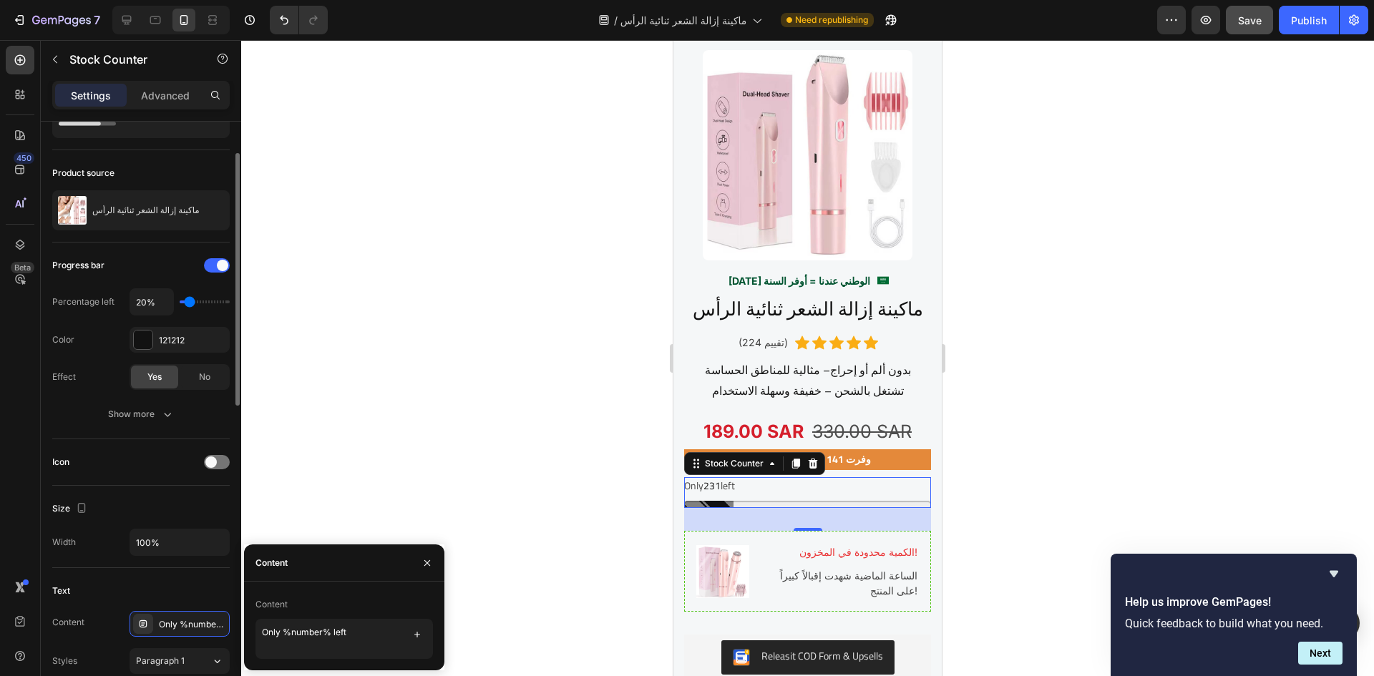
scroll to position [74, 0]
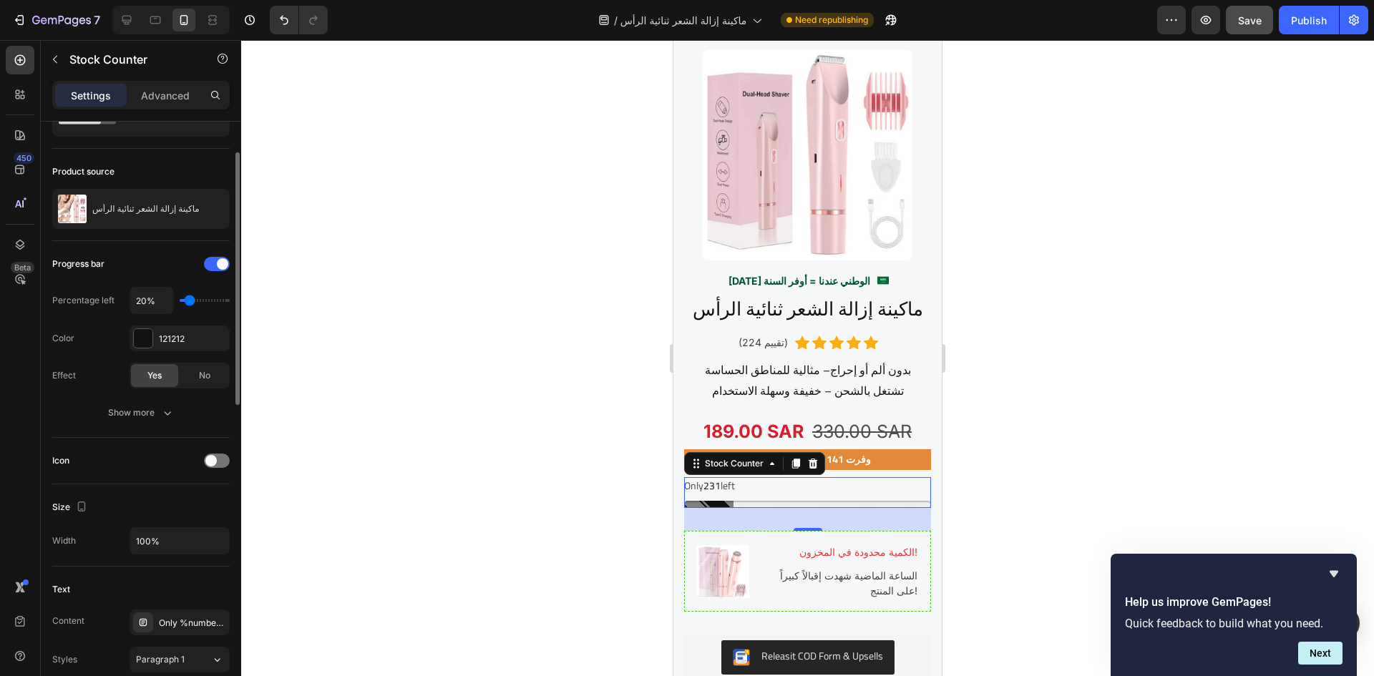
type input "10%"
type input "10"
click at [185, 302] on input "range" at bounding box center [205, 300] width 50 height 3
type input "20%"
type input "20"
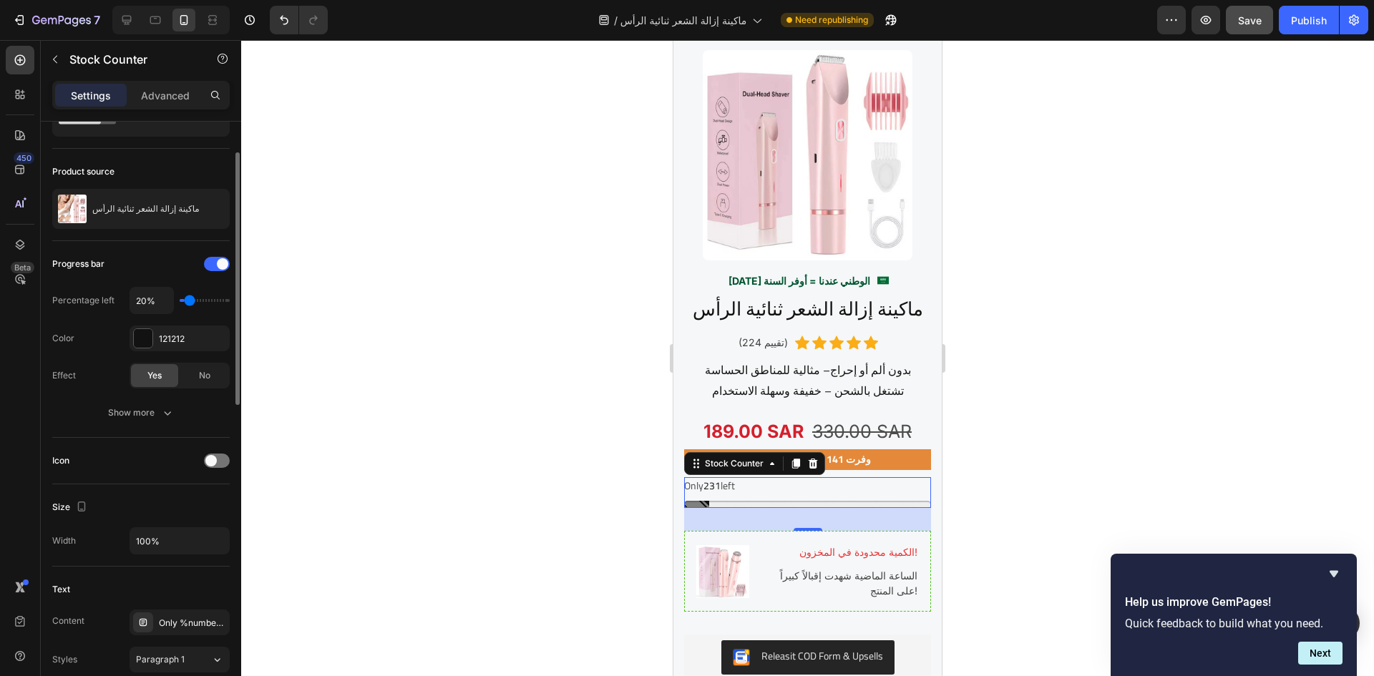
type input "30%"
type input "30"
type input "40%"
drag, startPoint x: 185, startPoint y: 305, endPoint x: 198, endPoint y: 303, distance: 12.4
type input "40"
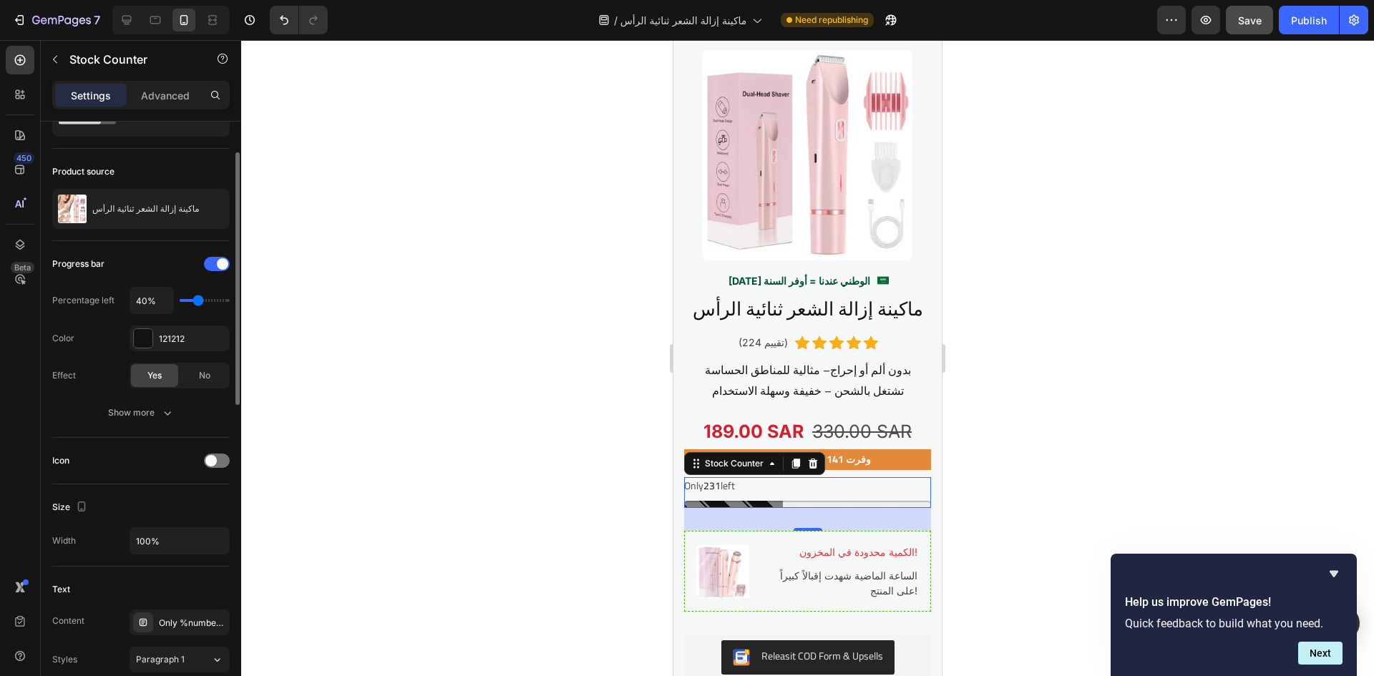
click at [198, 302] on input "range" at bounding box center [205, 300] width 50 height 3
type input "30%"
type input "30"
type input "20%"
type input "20"
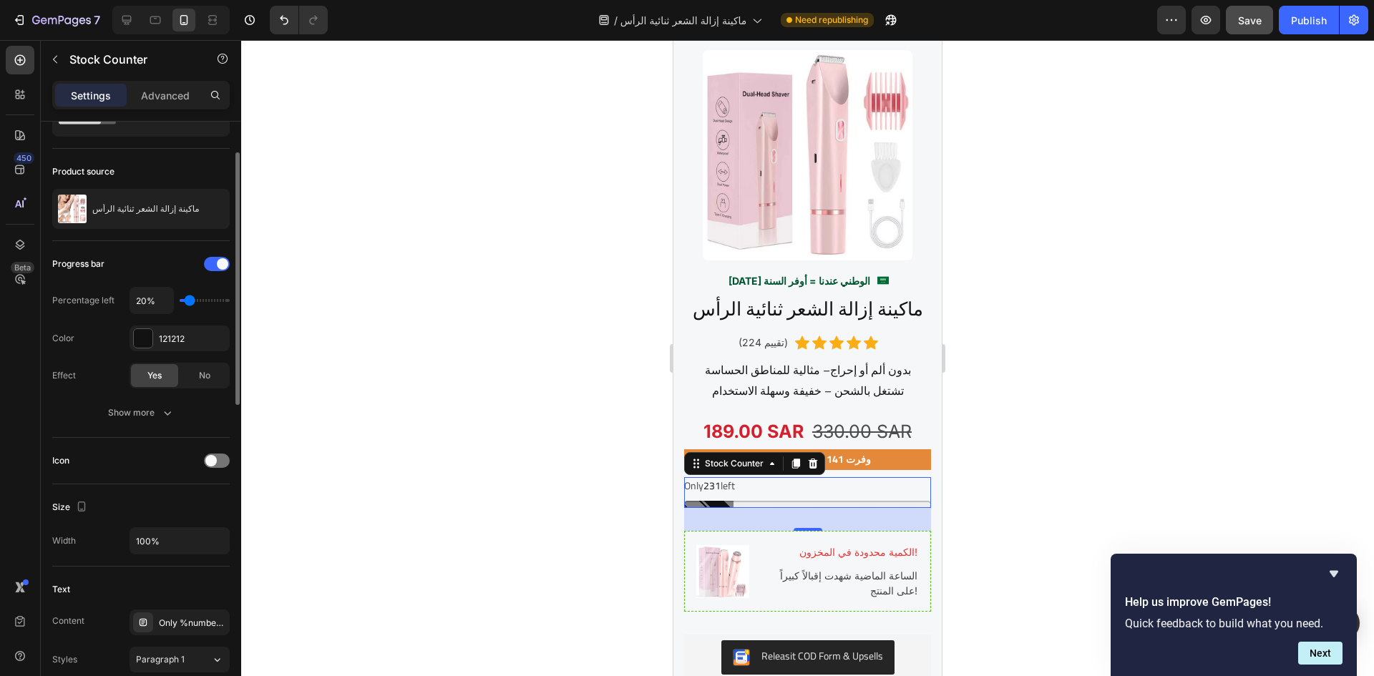
type input "10%"
type input "10"
type input "20%"
drag, startPoint x: 198, startPoint y: 303, endPoint x: 189, endPoint y: 306, distance: 9.1
type input "20"
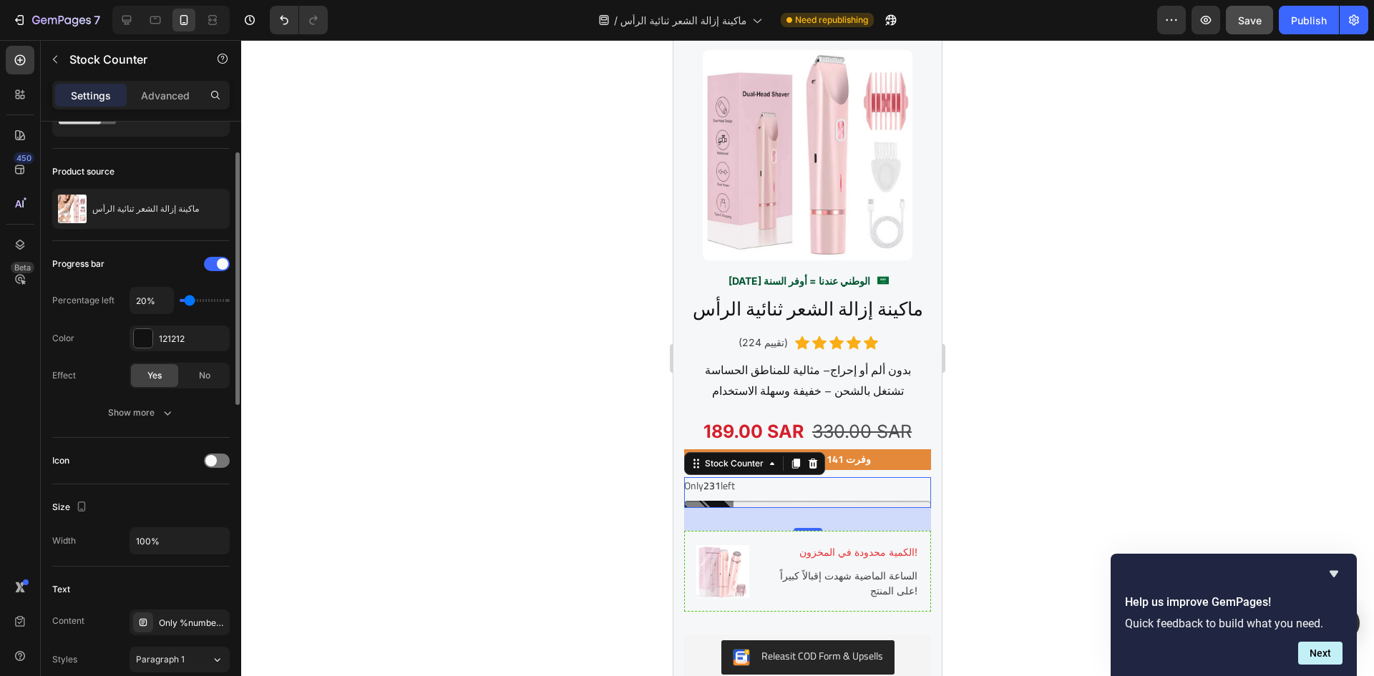
click at [189, 302] on input "range" at bounding box center [205, 300] width 50 height 3
click at [142, 341] on div at bounding box center [143, 338] width 19 height 19
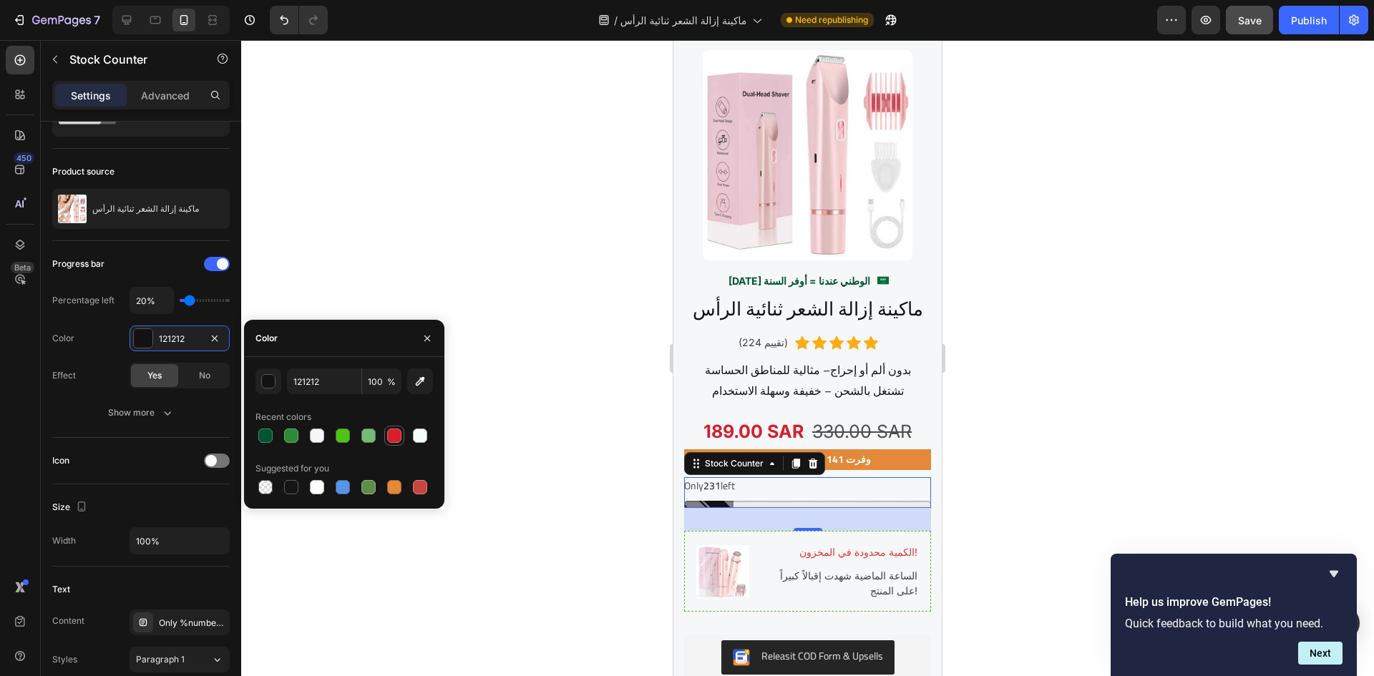
click at [389, 433] on div at bounding box center [394, 436] width 14 height 14
click at [320, 381] on input "D51F2C" at bounding box center [324, 382] width 74 height 26
paste input "#eb4527"
click at [302, 386] on input "#eb4527" at bounding box center [324, 382] width 74 height 26
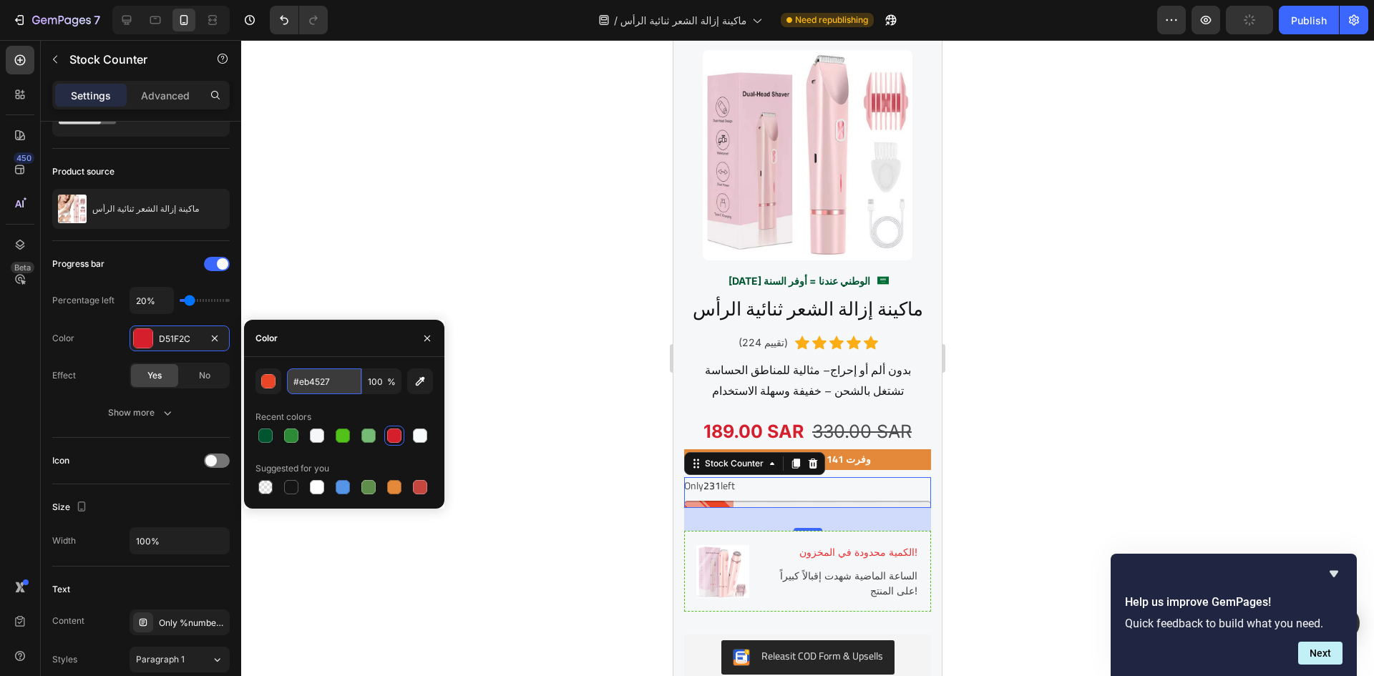
click at [301, 384] on input "#eb4527" at bounding box center [324, 382] width 74 height 26
type input "EB4527"
click at [342, 566] on div at bounding box center [807, 358] width 1133 height 636
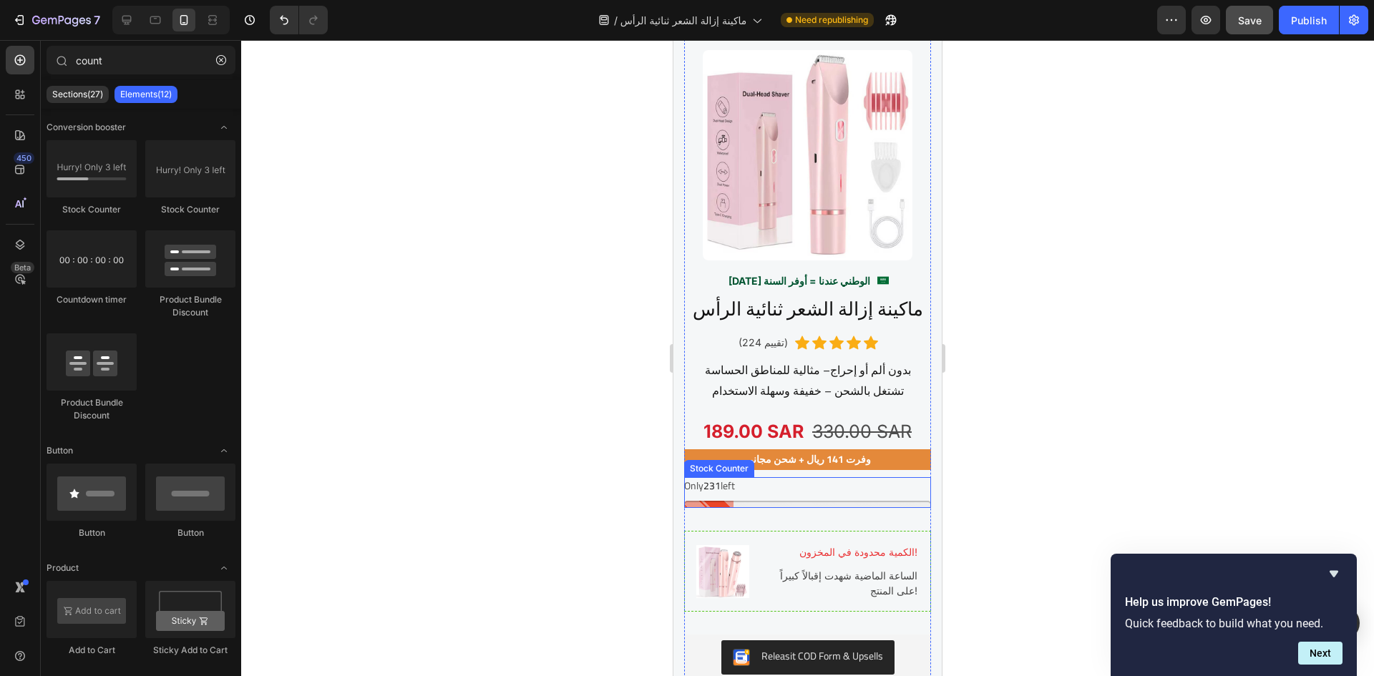
click at [745, 477] on div "Only 231 left" at bounding box center [807, 486] width 247 height 18
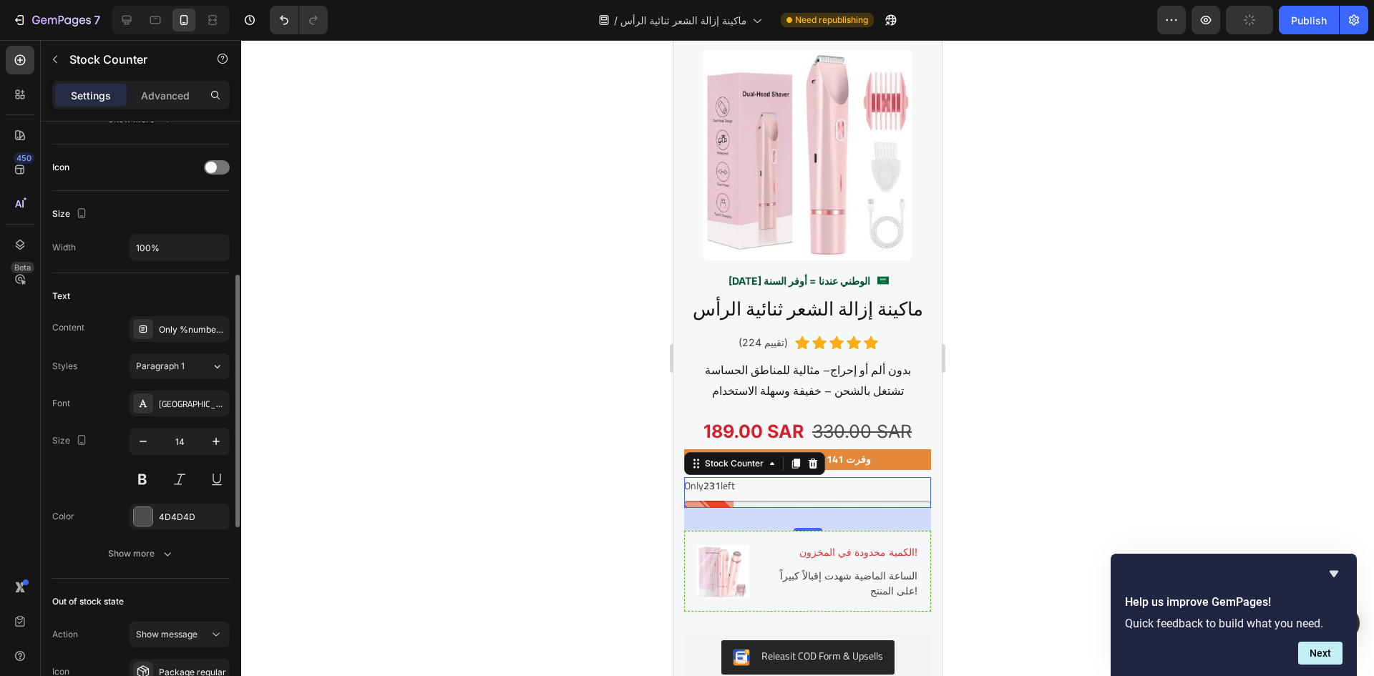
scroll to position [363, 0]
click at [192, 332] on div "Only %number% left" at bounding box center [192, 334] width 67 height 13
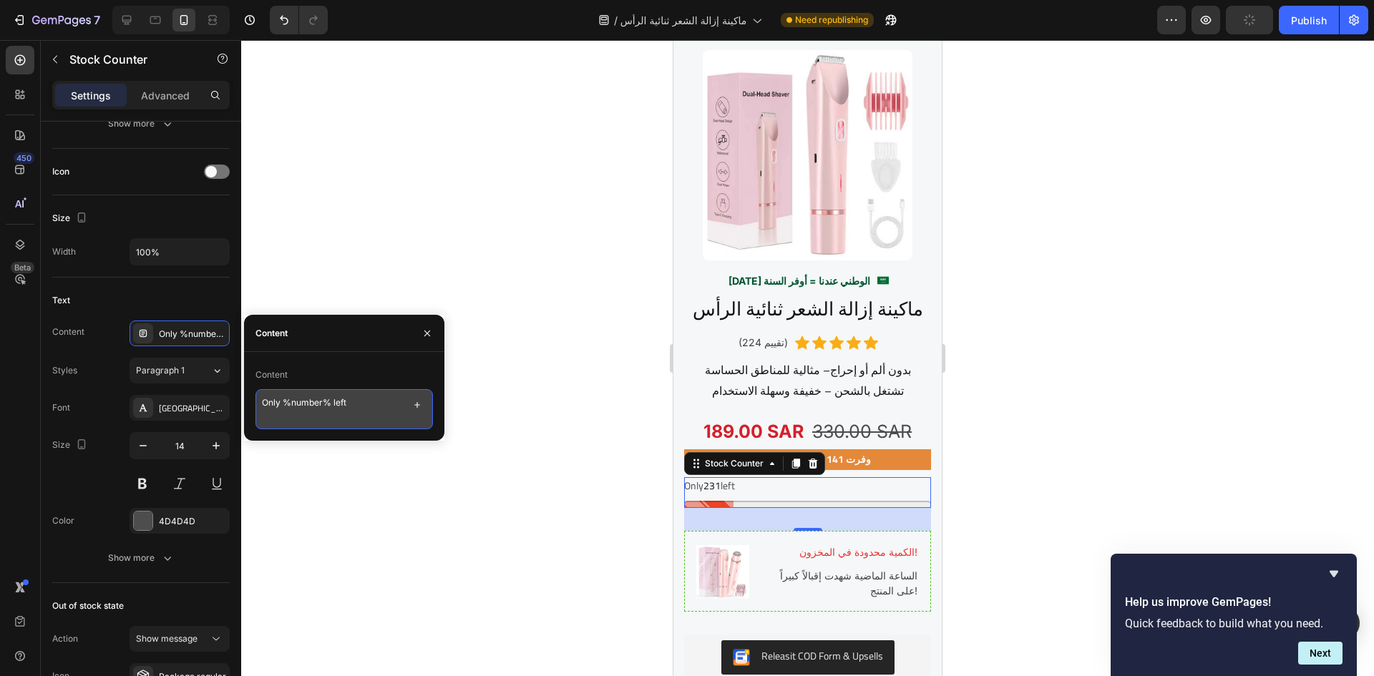
click at [309, 400] on textarea "Only %number% left" at bounding box center [345, 409] width 178 height 40
click at [309, 401] on textarea "Only %number% left" at bounding box center [345, 409] width 178 height 40
click at [419, 408] on icon "button" at bounding box center [417, 404] width 11 height 11
click at [390, 409] on textarea "Only %number% left" at bounding box center [345, 409] width 178 height 40
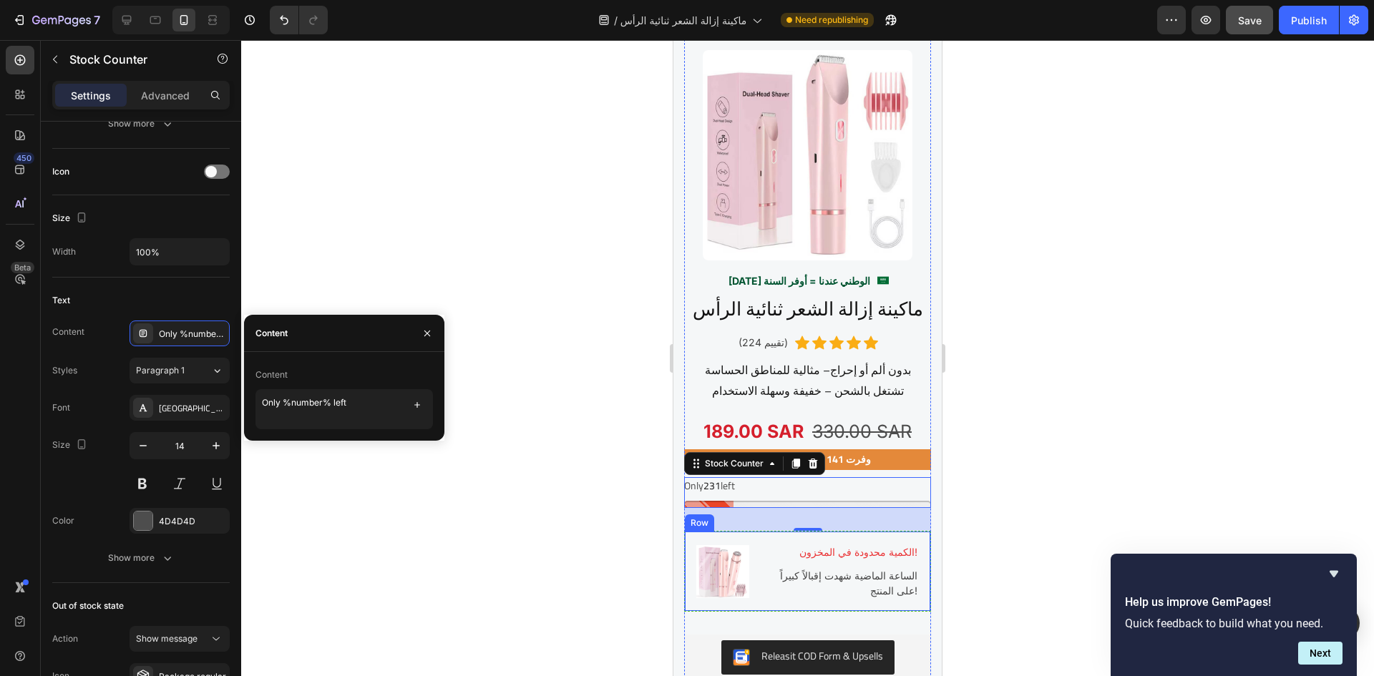
click at [747, 532] on div "Image الكمية محدودة في المخزون! Text block الساعة الماضية شهدت إقبالاً كبيراً ع…" at bounding box center [807, 571] width 247 height 81
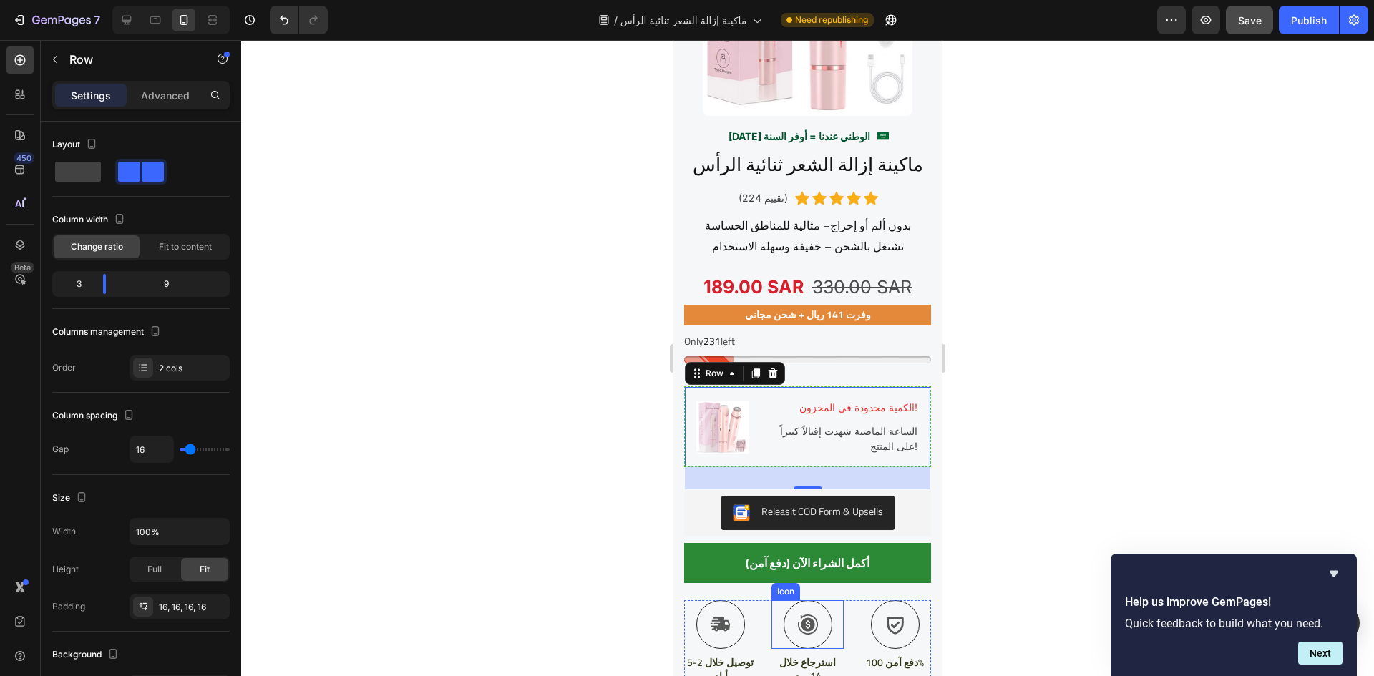
scroll to position [2373, 0]
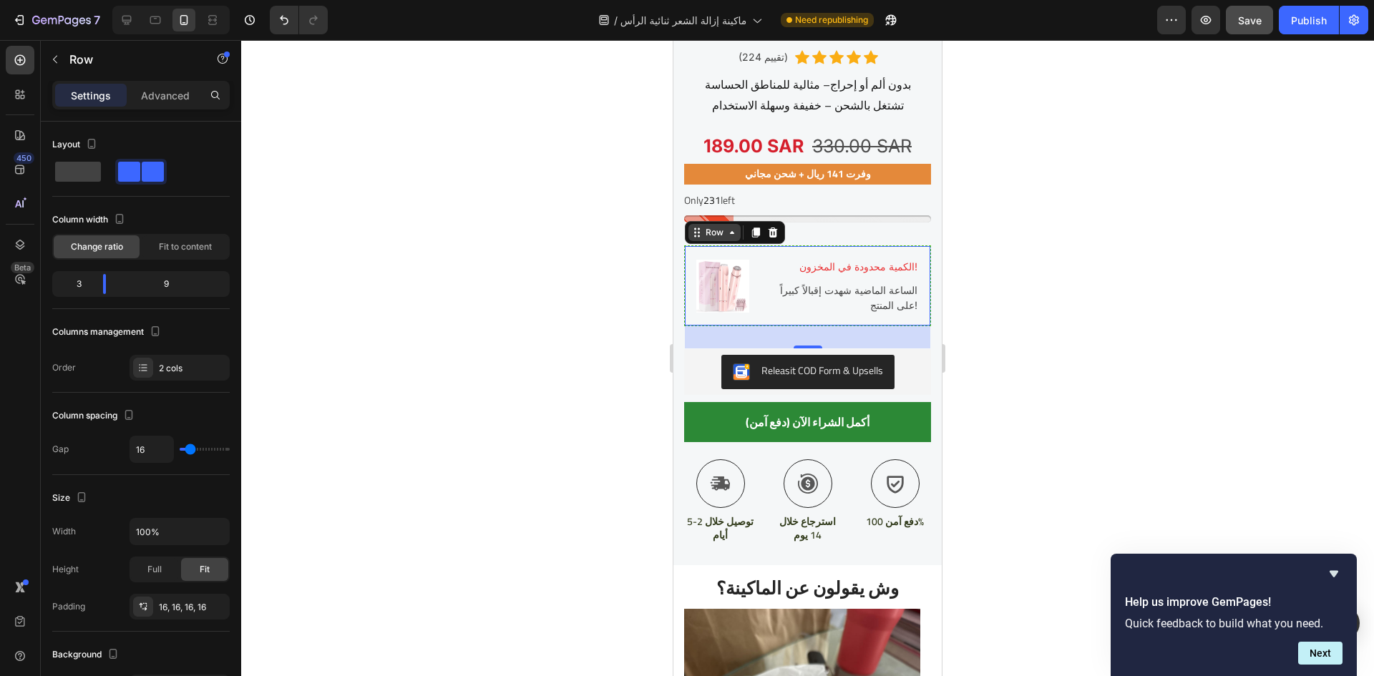
click at [737, 228] on icon at bounding box center [732, 232] width 11 height 11
click at [761, 271] on div "الكمية محدودة في المخزون! Text block الساعة الماضية شهدت إقبالاً كبيراً على الم…" at bounding box center [840, 286] width 158 height 57
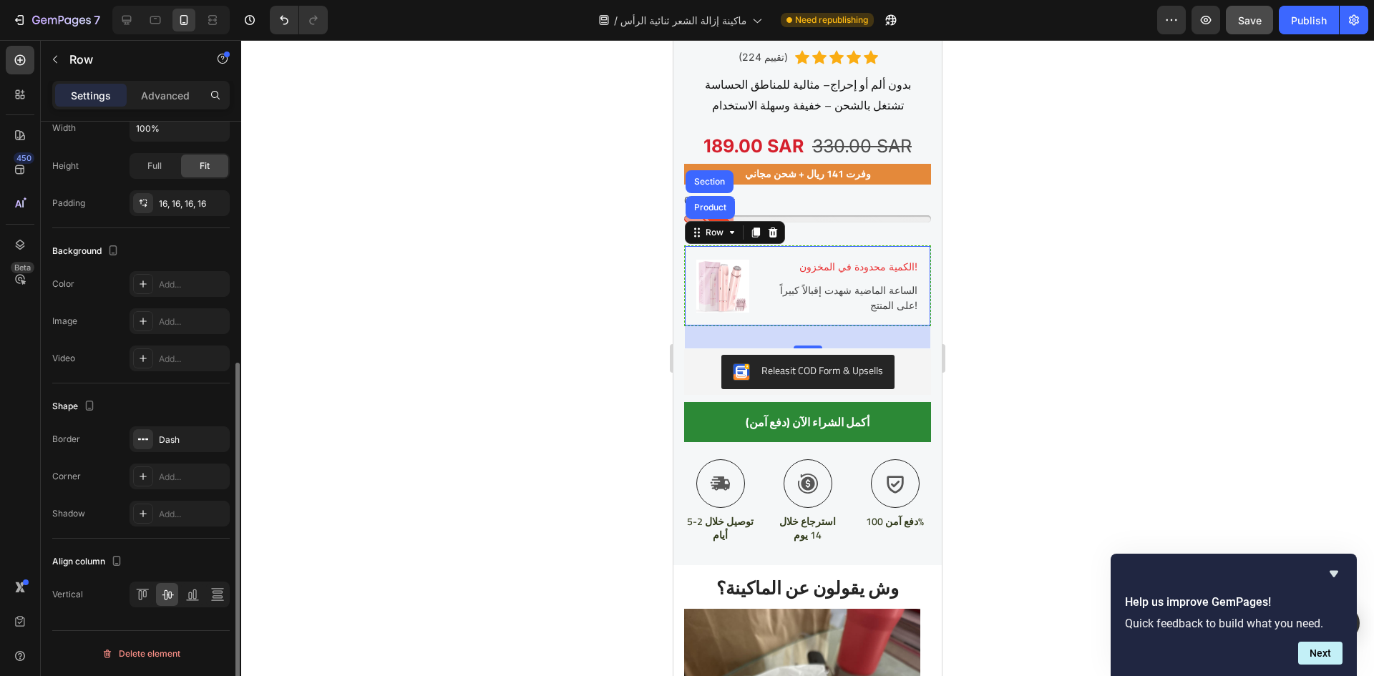
scroll to position [0, 0]
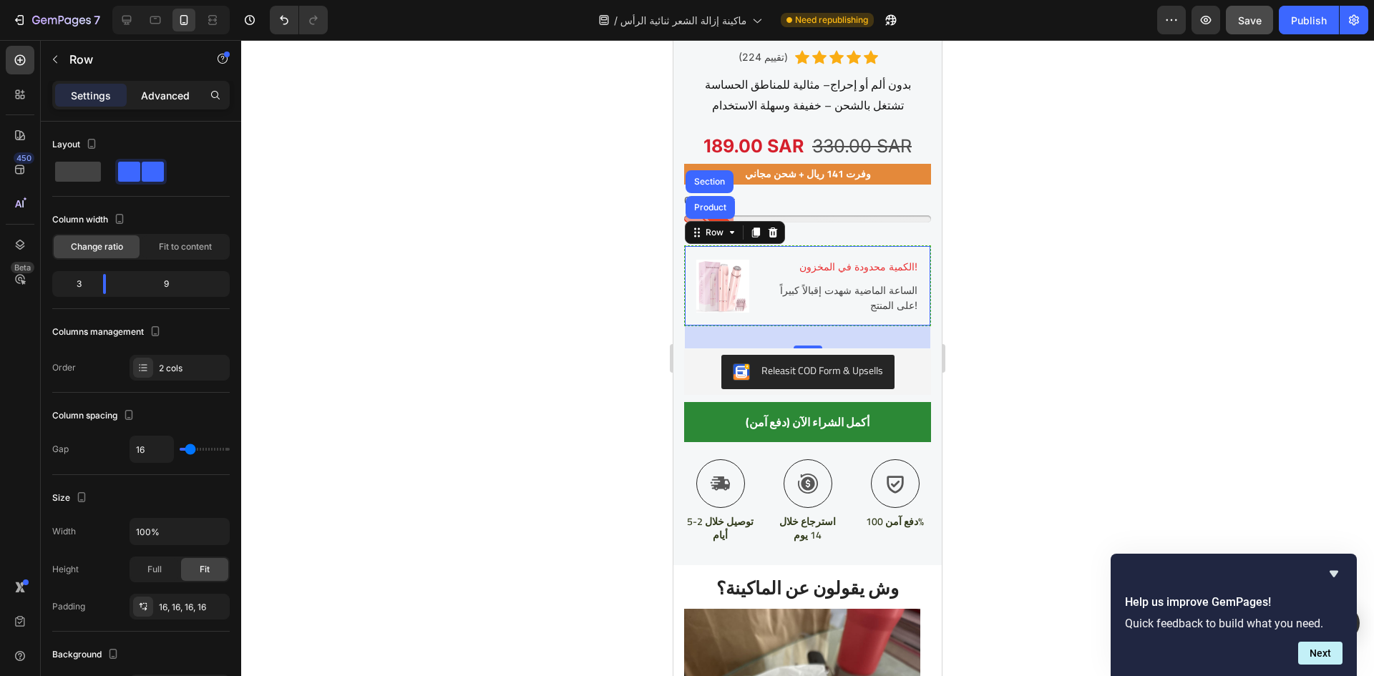
click at [183, 97] on p "Advanced" at bounding box center [165, 95] width 49 height 15
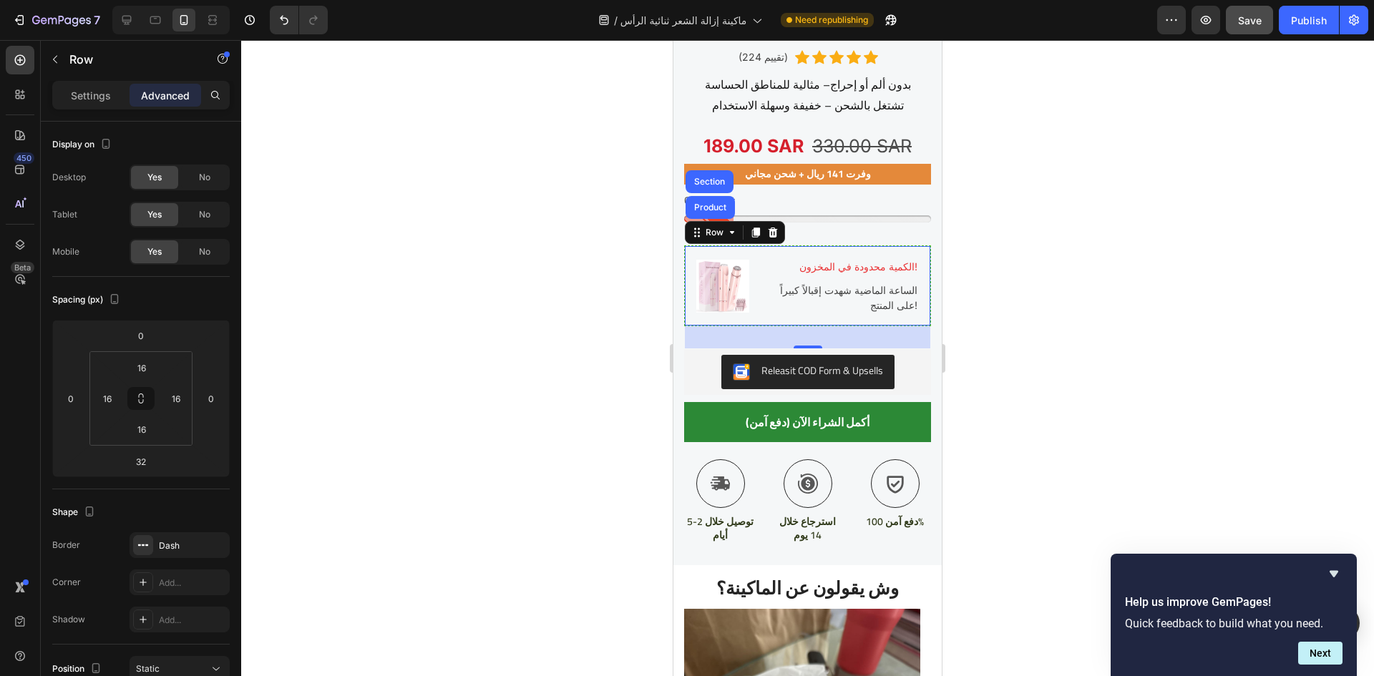
click at [1092, 344] on div at bounding box center [807, 358] width 1133 height 636
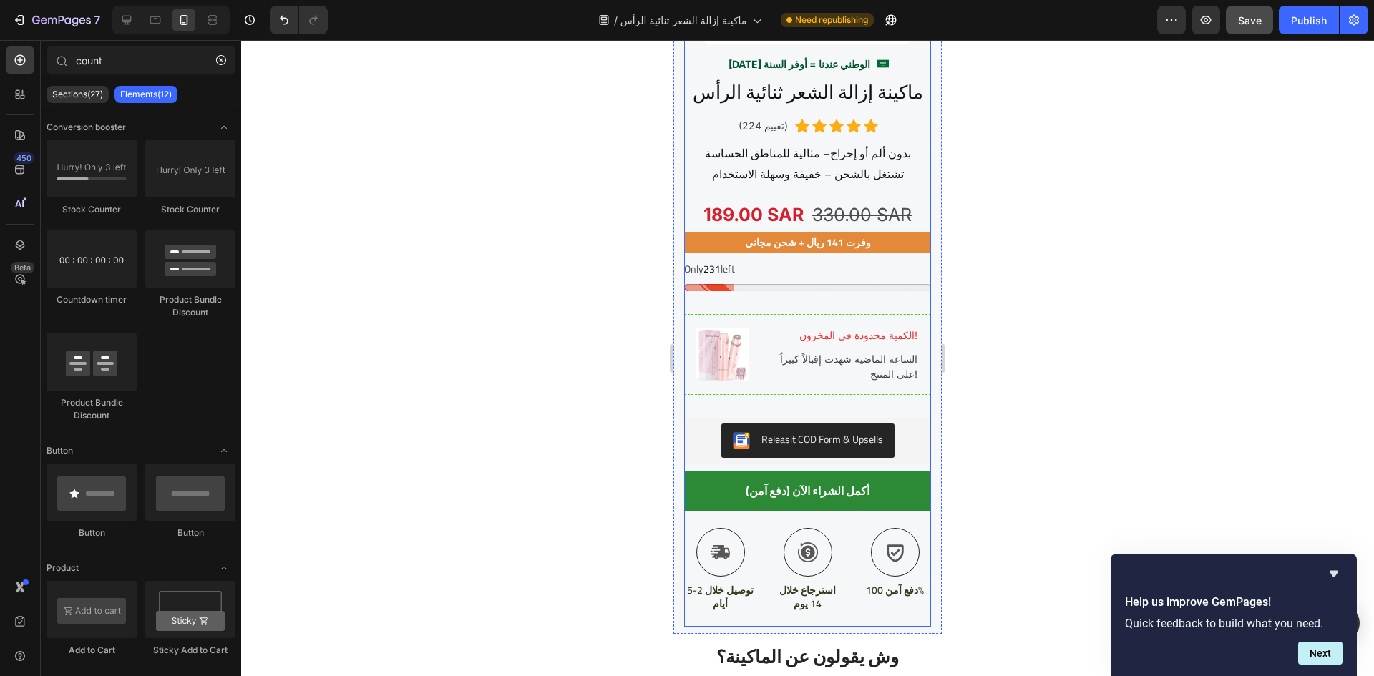
scroll to position [2302, 0]
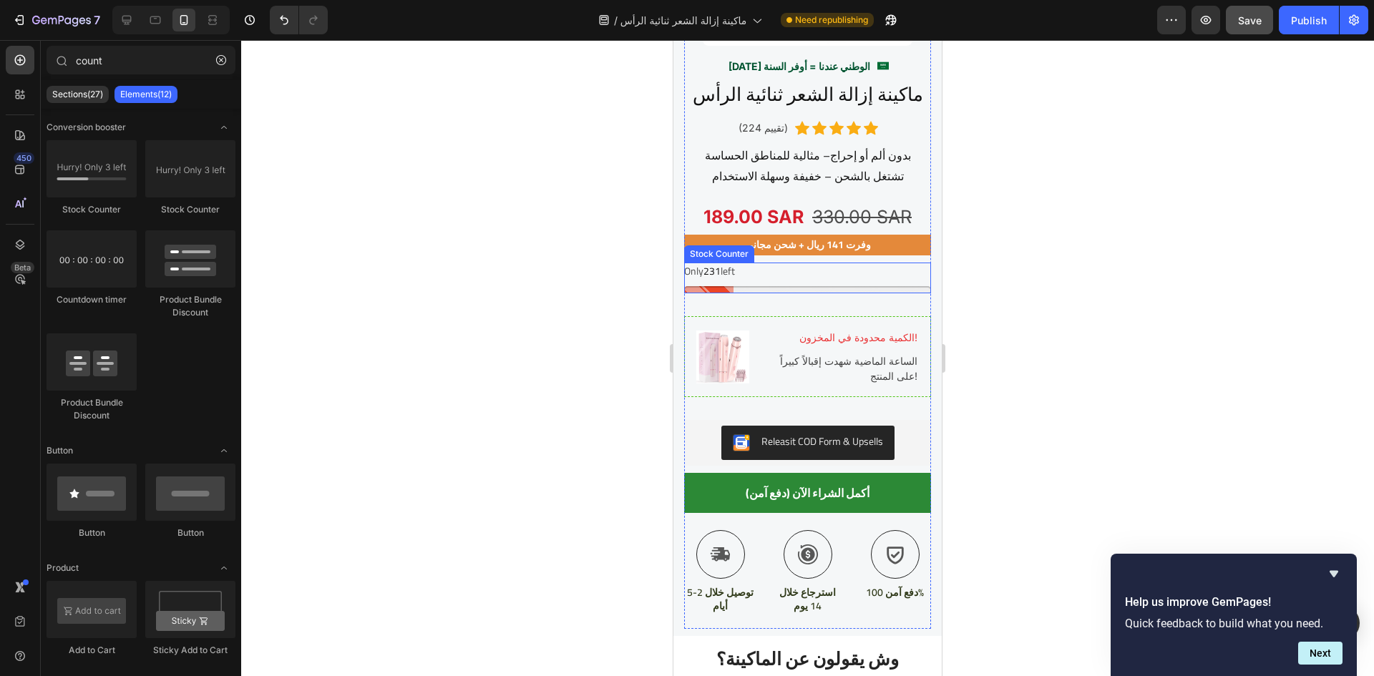
click at [760, 271] on div "Only 231 left" at bounding box center [807, 272] width 247 height 18
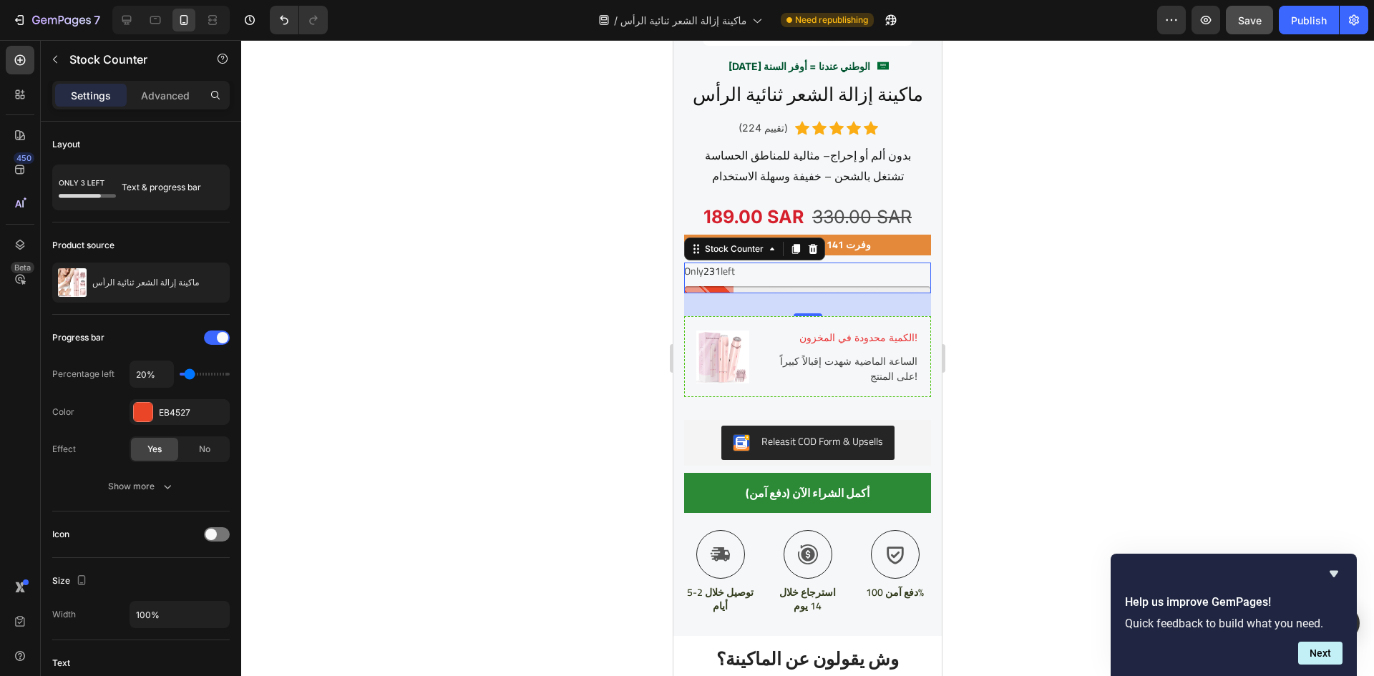
click at [736, 293] on div "32" at bounding box center [807, 304] width 247 height 23
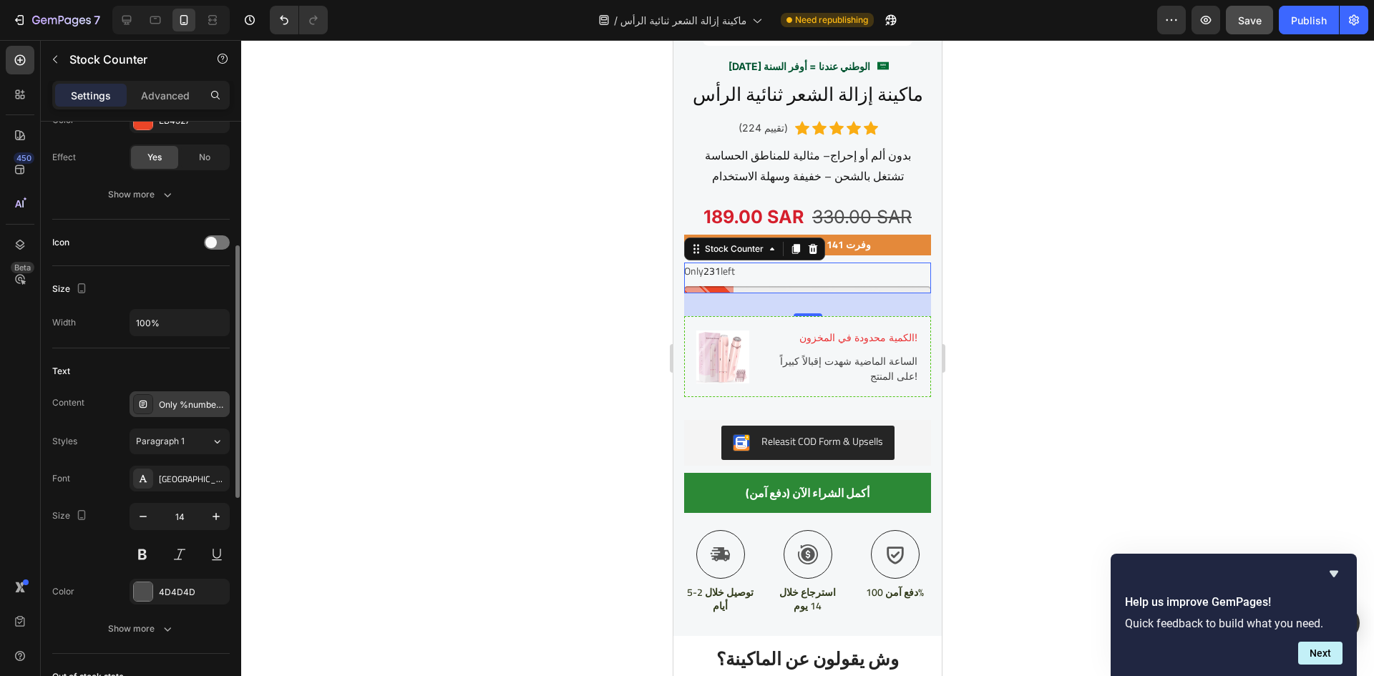
scroll to position [293, 0]
click at [173, 404] on div "Only %number% left" at bounding box center [192, 404] width 67 height 13
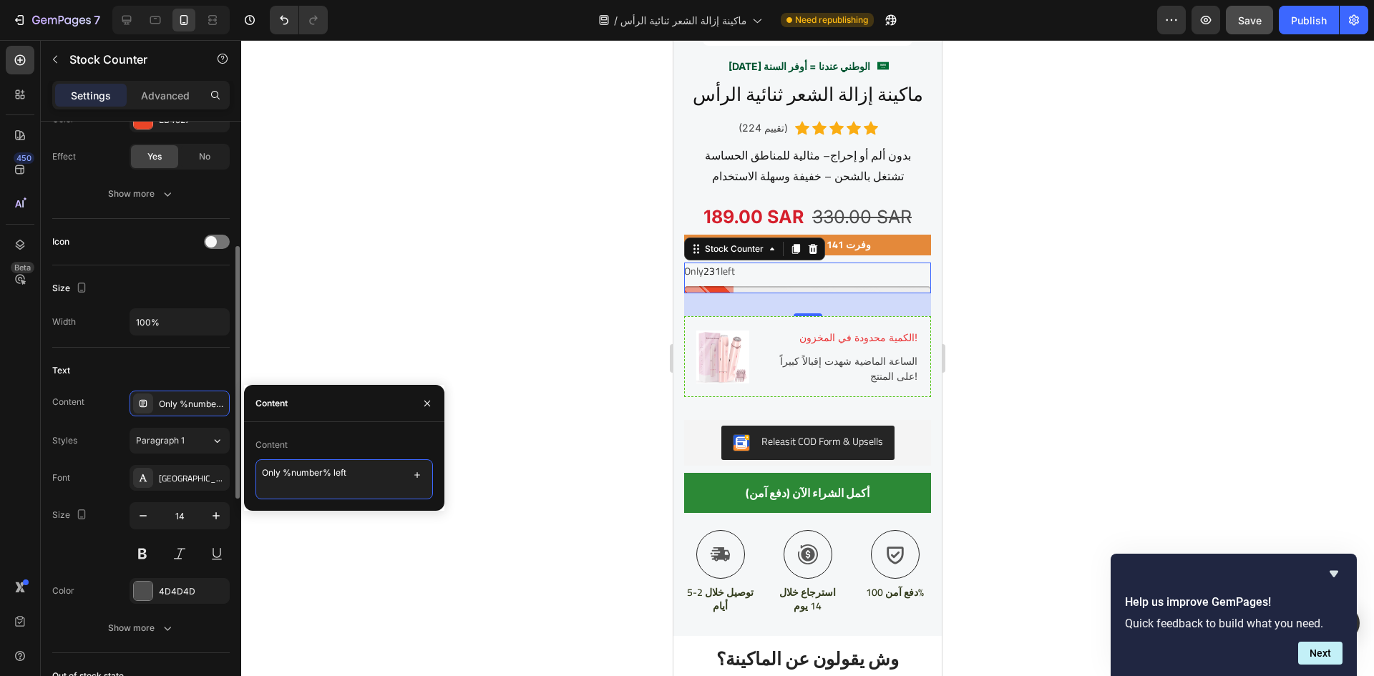
click at [326, 470] on textarea "Only %number% left" at bounding box center [345, 480] width 178 height 40
paste textarea "متبقي %number% حبة فقط — الكمية محدودة جداً"
type textarea "متبقي %number% حبة فقط — الكمية محدودة جداً"
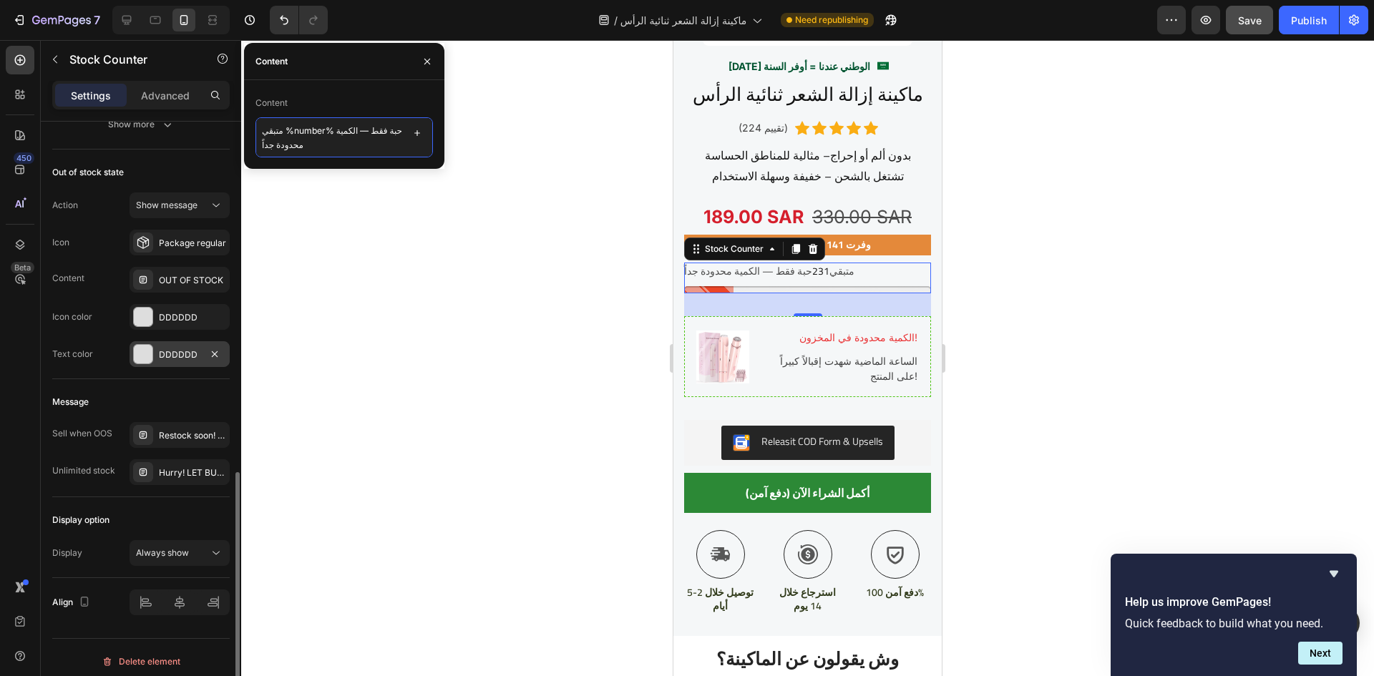
scroll to position [805, 0]
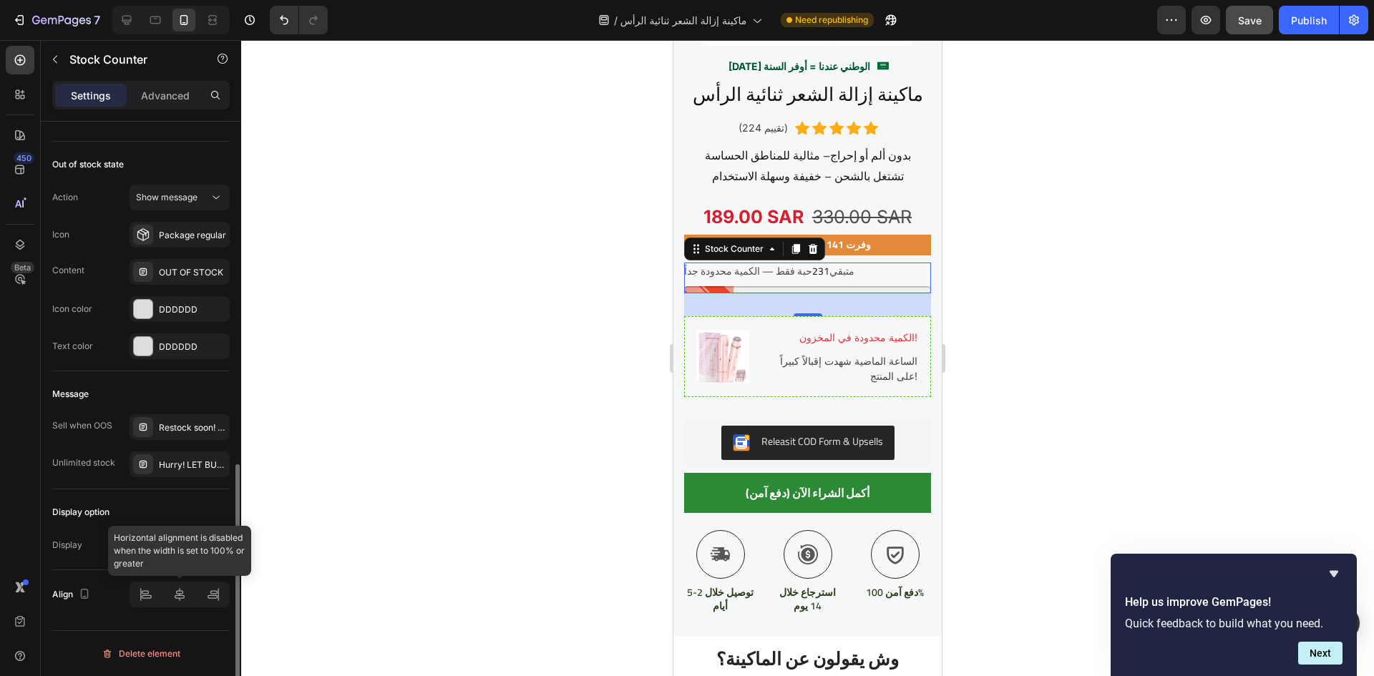
click at [176, 596] on div at bounding box center [180, 595] width 100 height 26
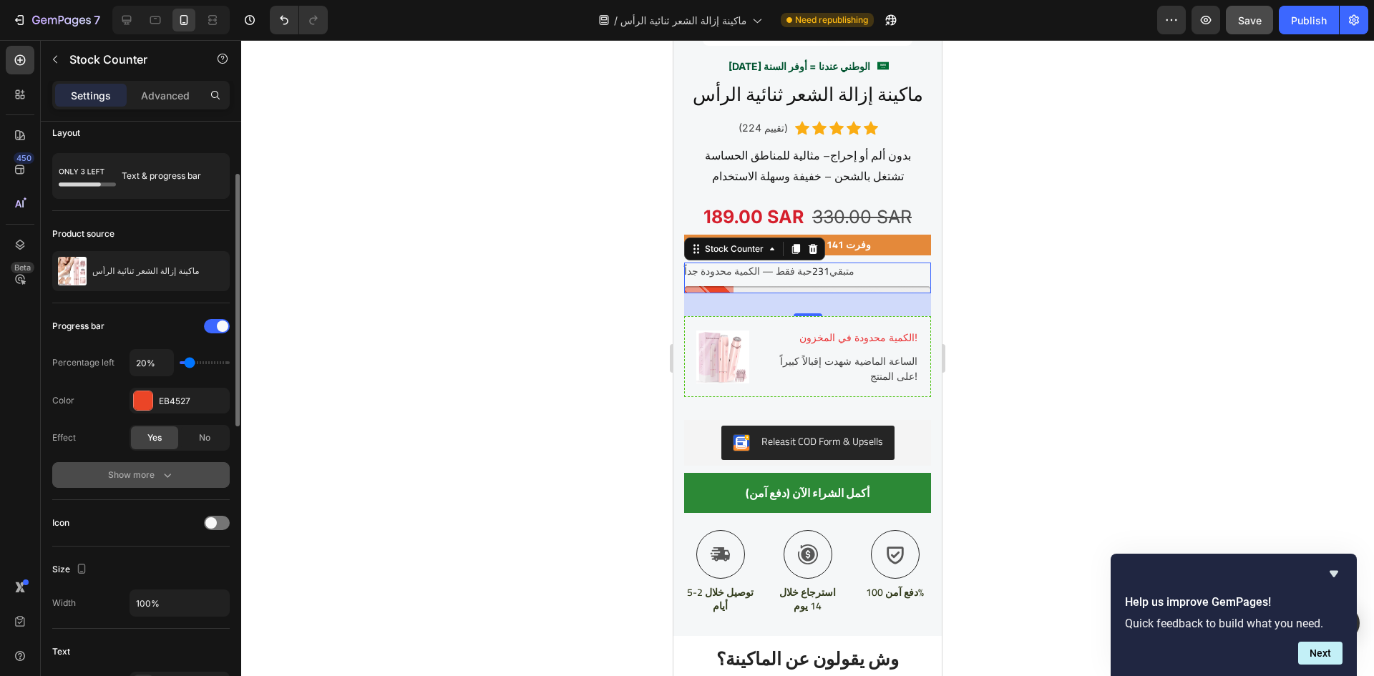
scroll to position [9, 0]
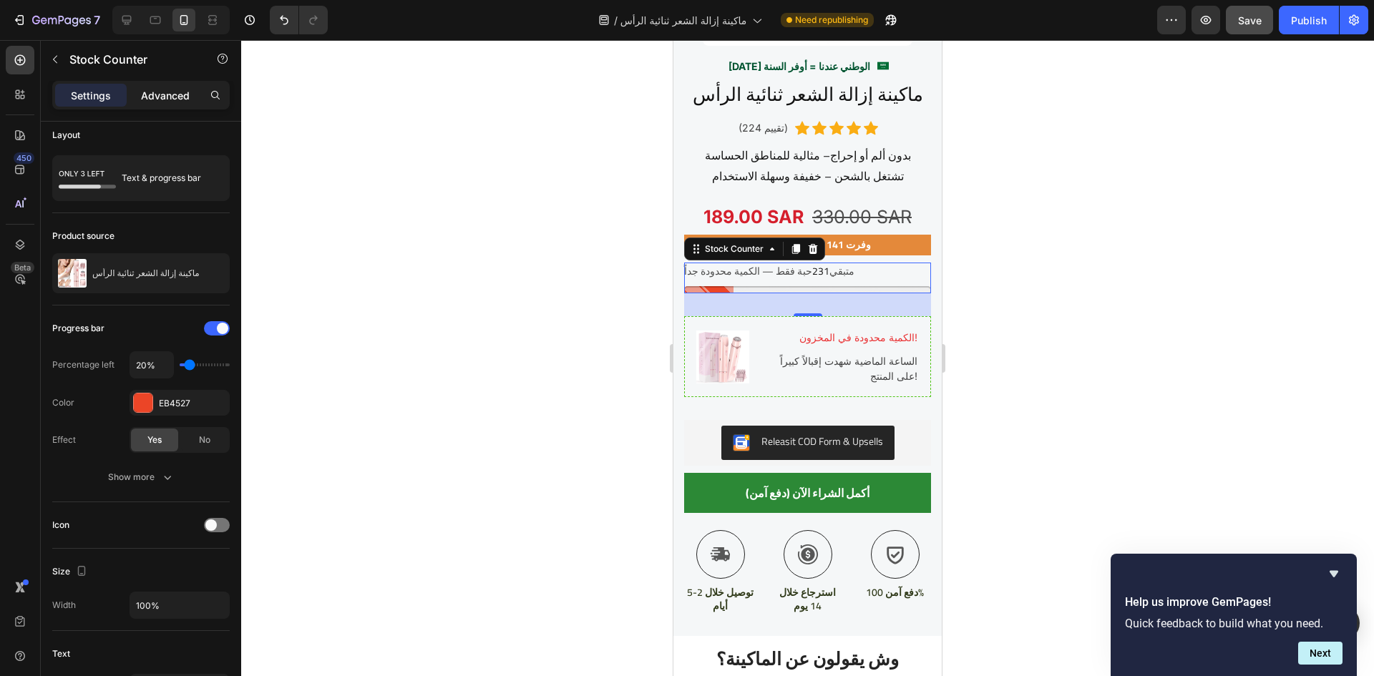
click at [175, 94] on p "Advanced" at bounding box center [165, 95] width 49 height 15
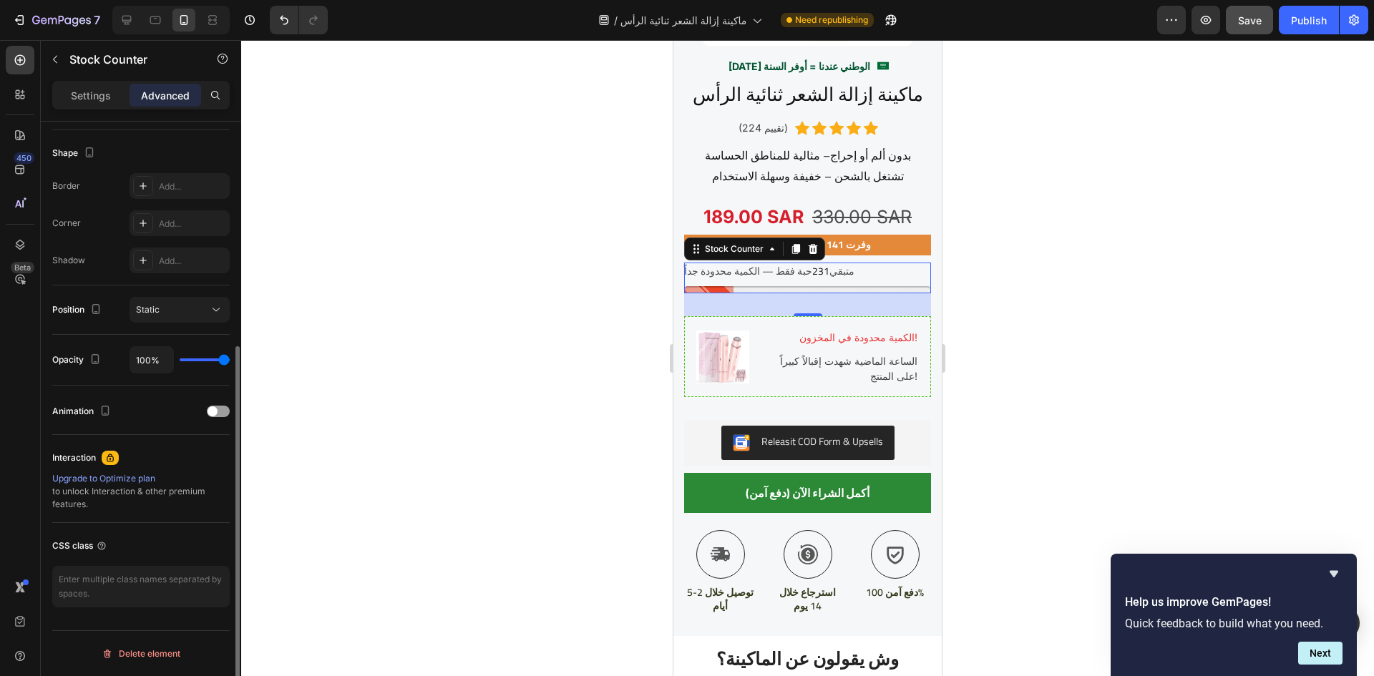
scroll to position [0, 0]
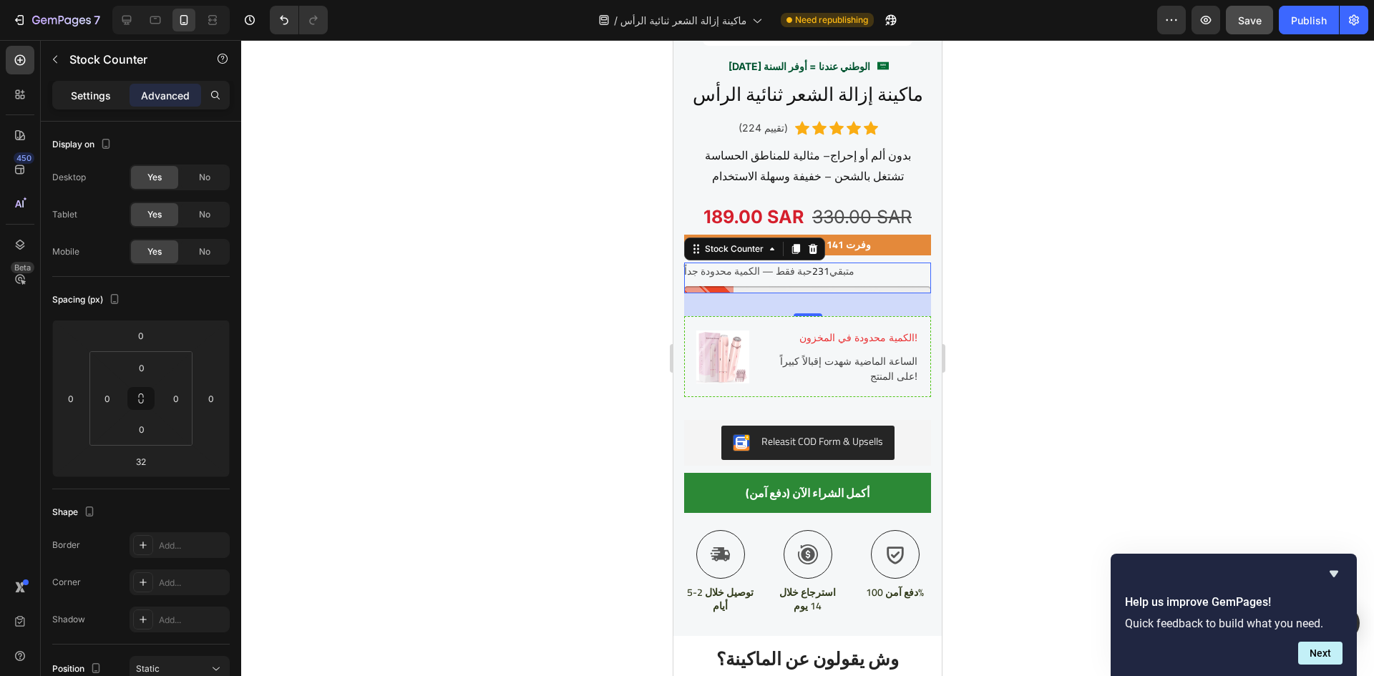
click at [94, 94] on p "Settings" at bounding box center [91, 95] width 40 height 15
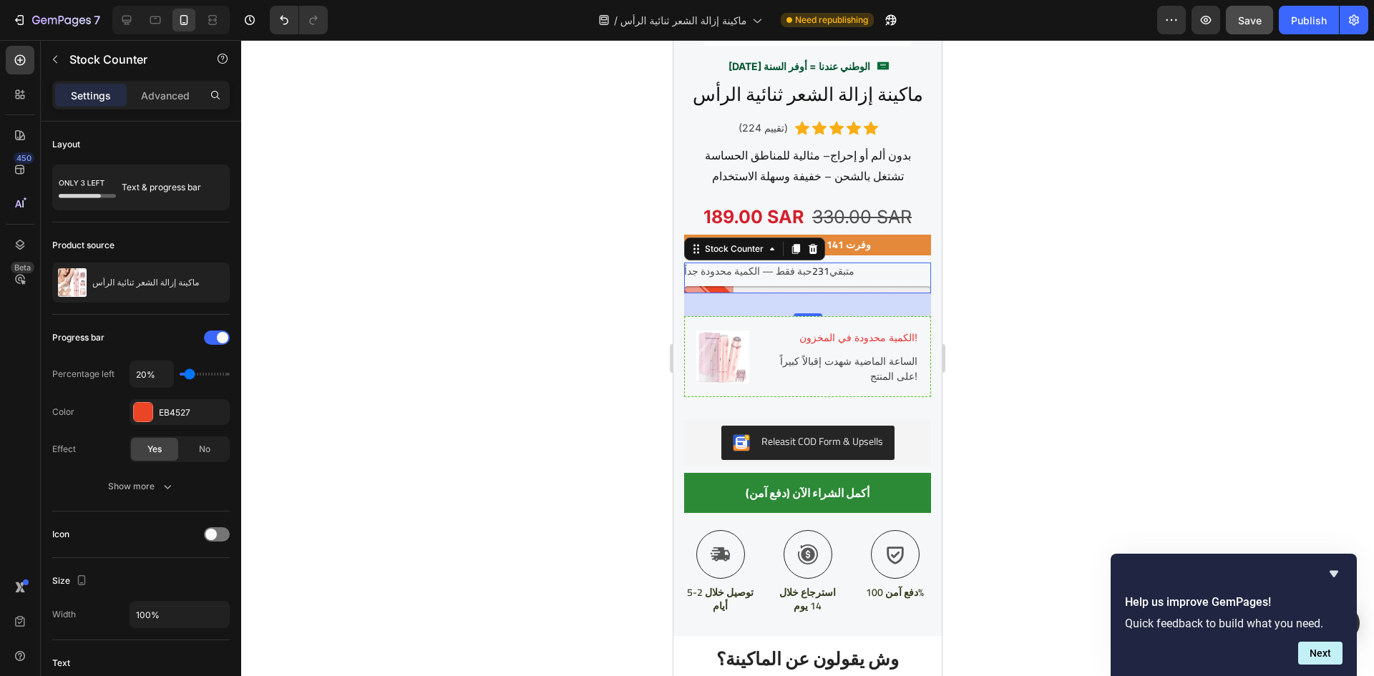
click at [874, 269] on div "متبقي 231 حبة فقط — الكمية محدودة جداً" at bounding box center [807, 272] width 247 height 18
click at [1125, 300] on div at bounding box center [807, 358] width 1133 height 636
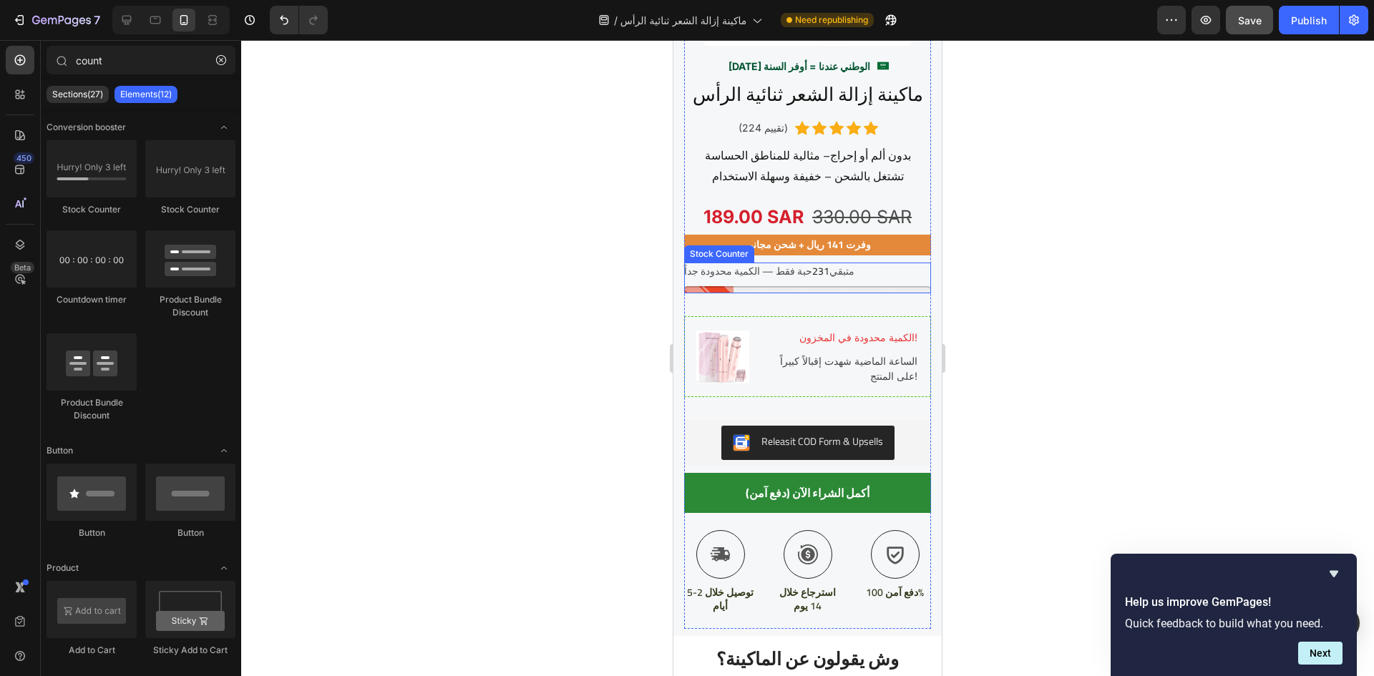
click at [882, 263] on div "متبقي 231 حبة فقط — الكمية محدودة جداً" at bounding box center [807, 272] width 247 height 18
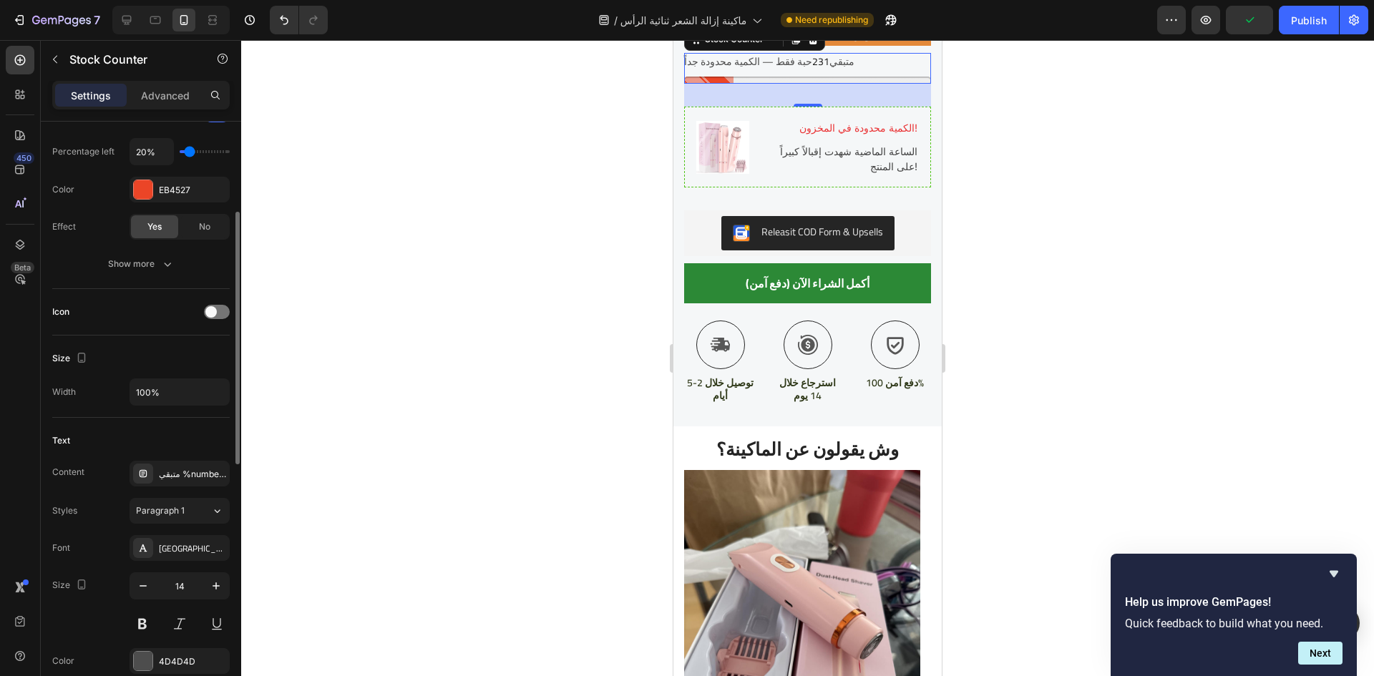
scroll to position [224, 0]
click at [1299, 27] on div "Publish" at bounding box center [1309, 20] width 36 height 15
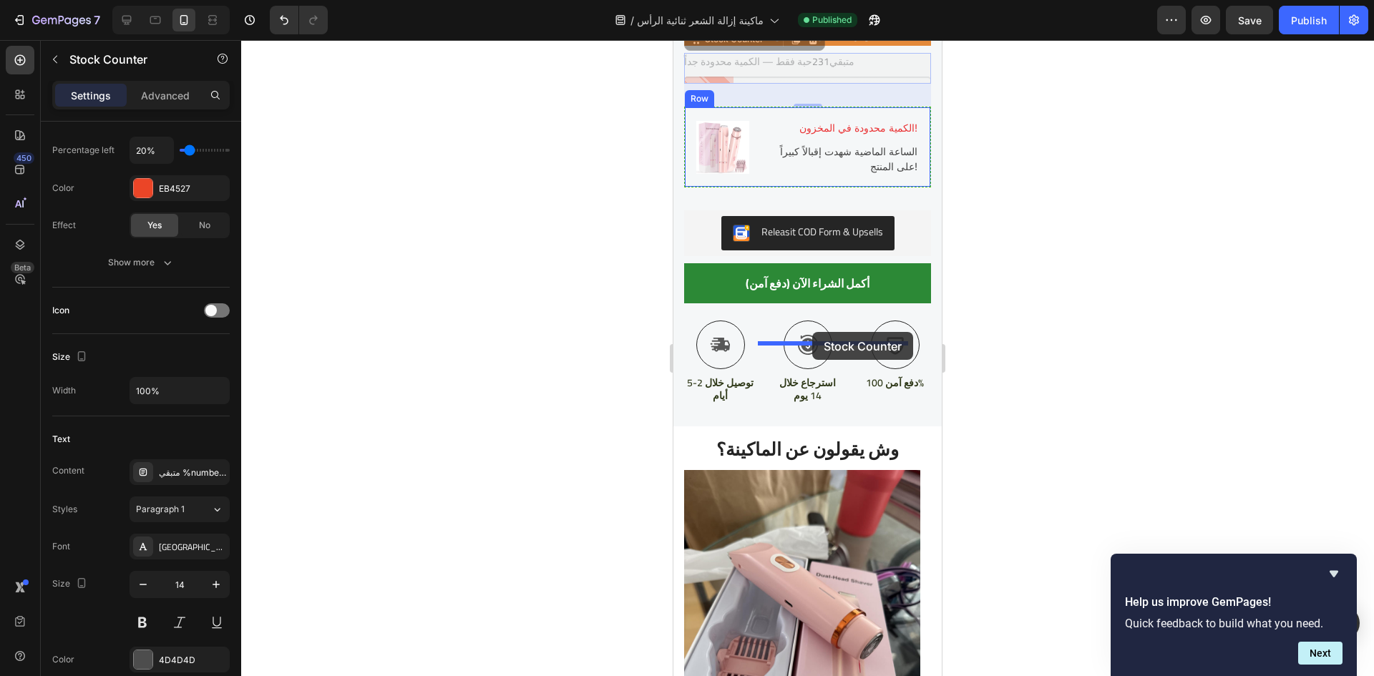
drag, startPoint x: 836, startPoint y: 266, endPoint x: 812, endPoint y: 332, distance: 70.6
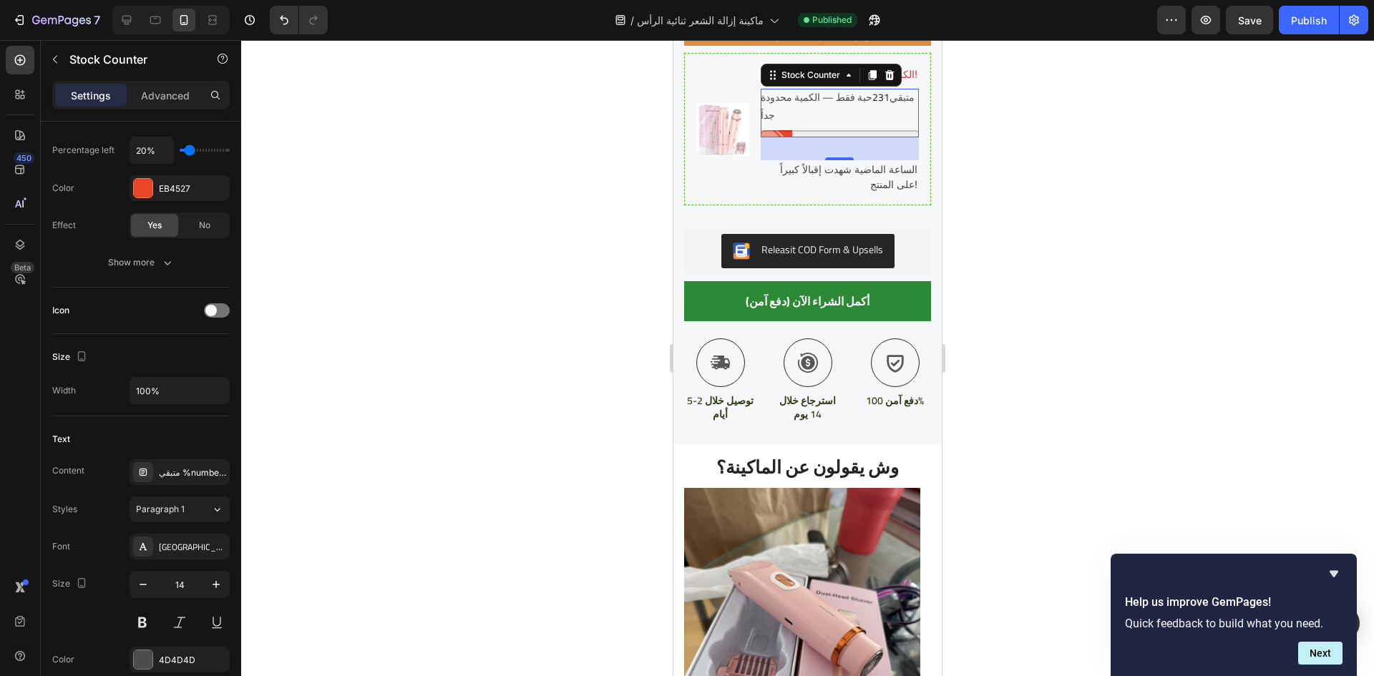
click at [1143, 273] on div at bounding box center [807, 358] width 1133 height 636
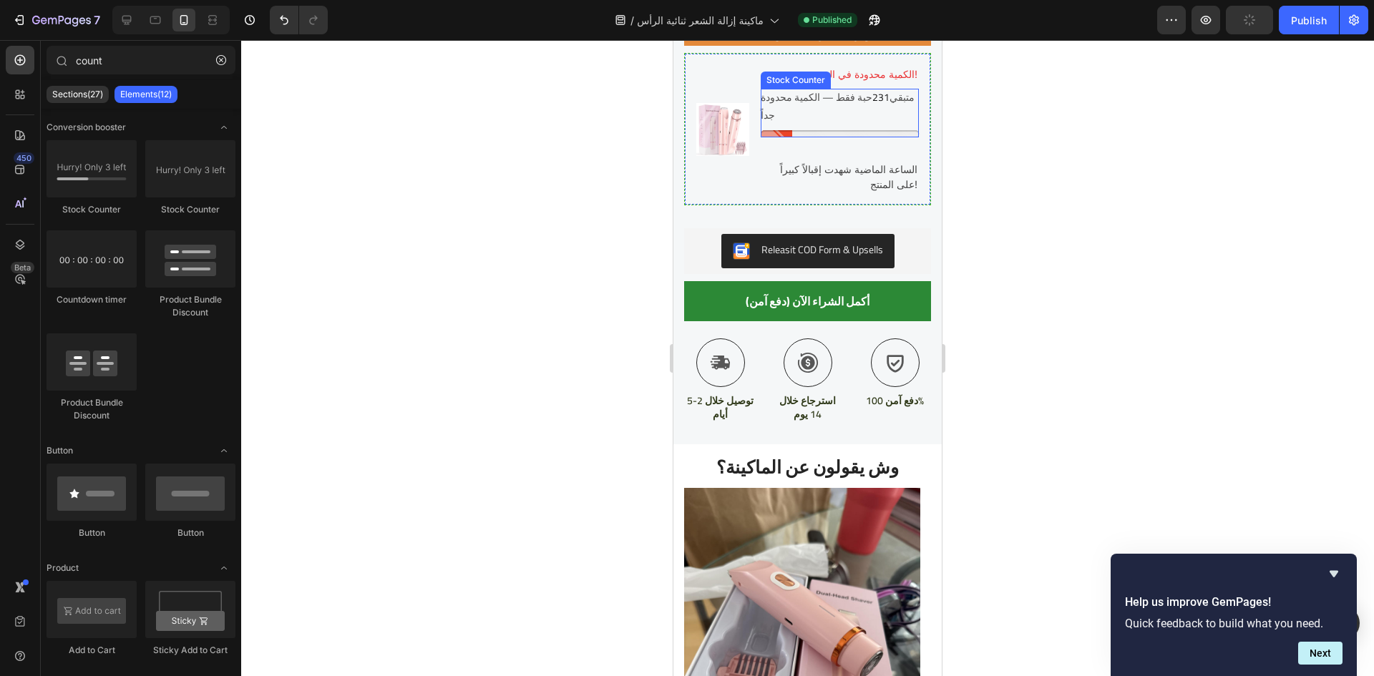
click at [819, 125] on p "متبقي 231 حبة فقط — الكمية محدودة جداً" at bounding box center [840, 107] width 158 height 36
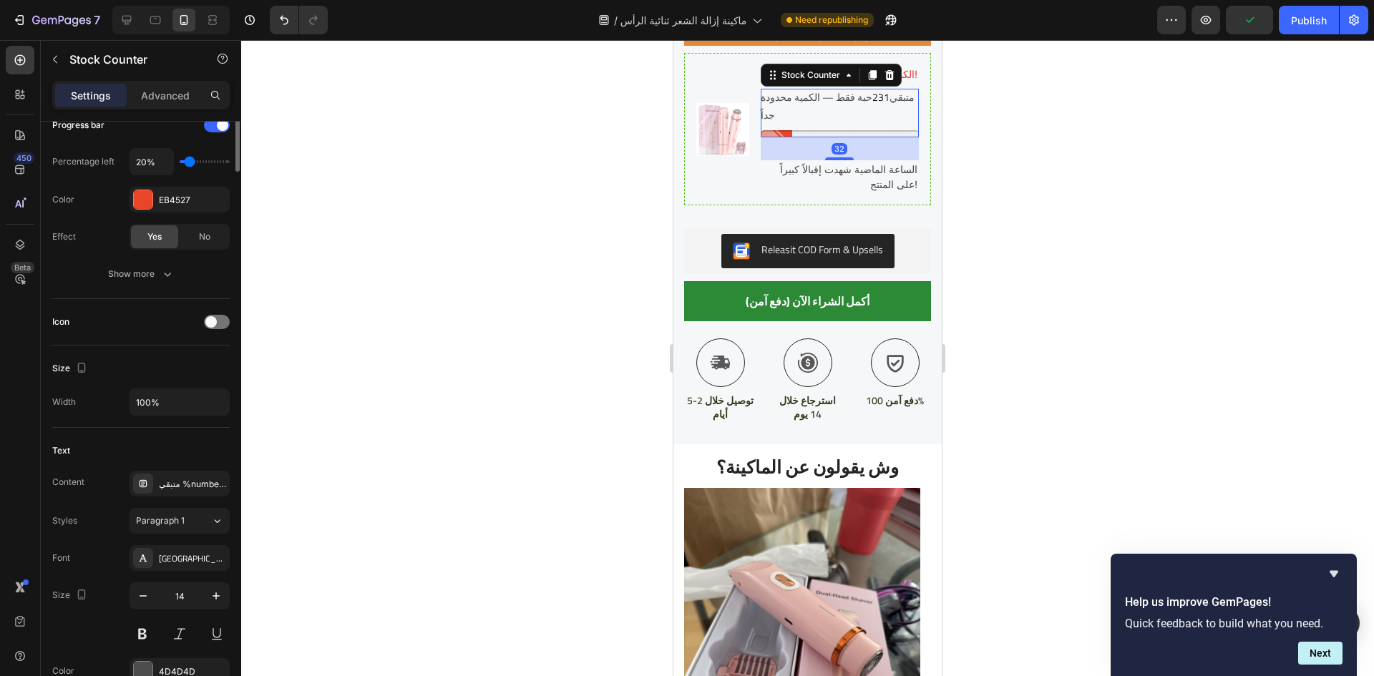
scroll to position [217, 0]
click at [1078, 447] on div at bounding box center [807, 358] width 1133 height 636
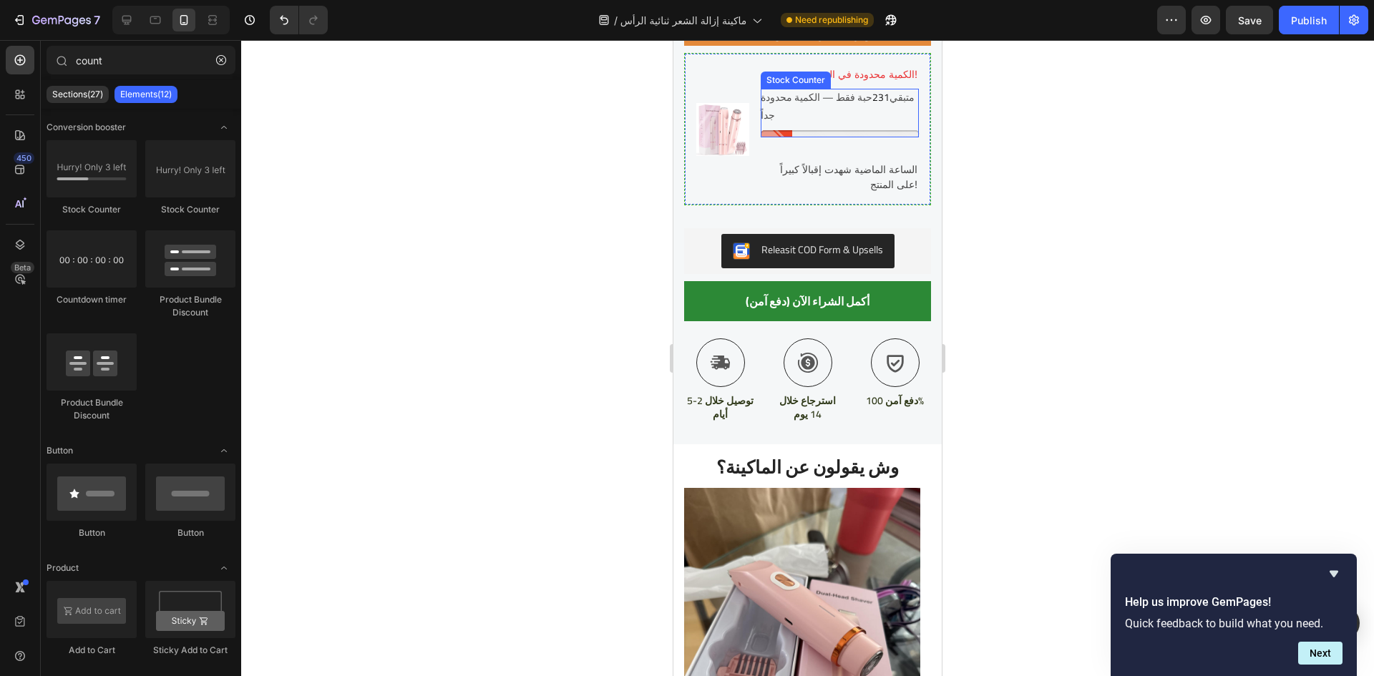
click at [860, 125] on p "متبقي 231 حبة فقط — الكمية محدودة جداً" at bounding box center [840, 107] width 158 height 36
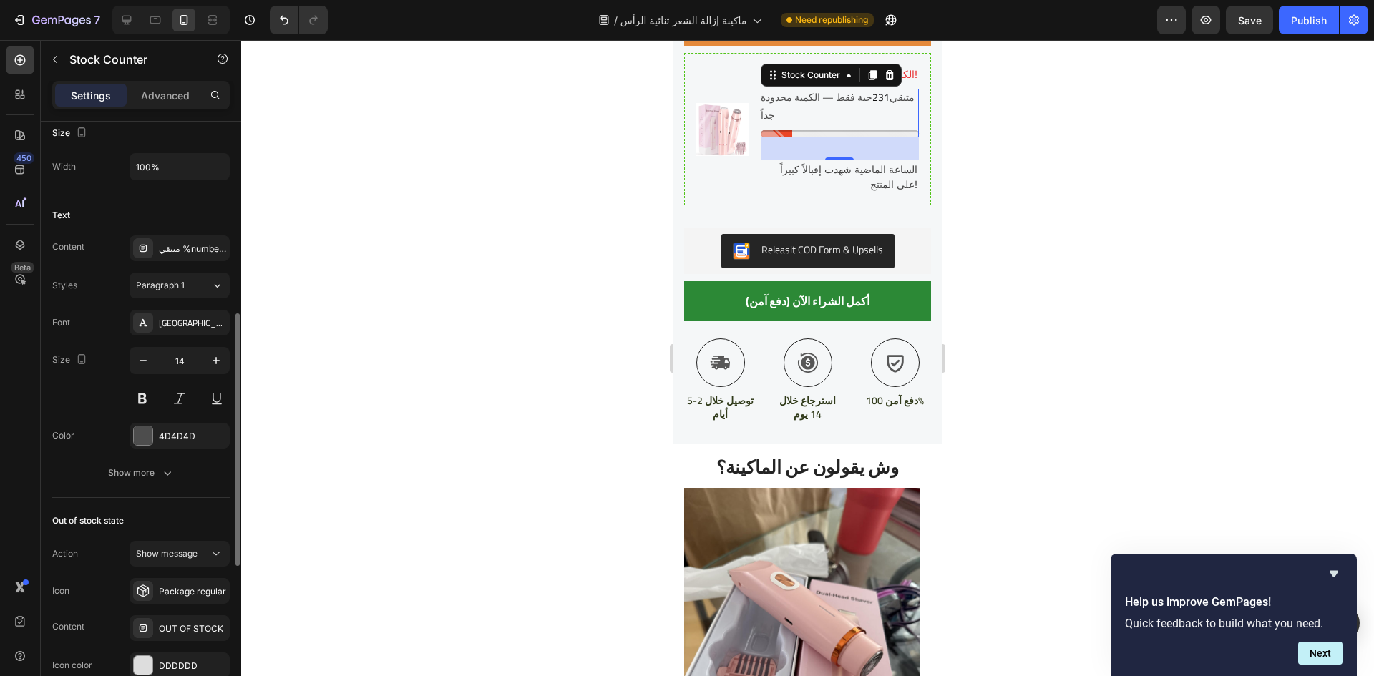
scroll to position [450, 0]
click at [178, 256] on div "متبقي %number% حبة فقط — الكمية محدودة جداً" at bounding box center [180, 247] width 100 height 26
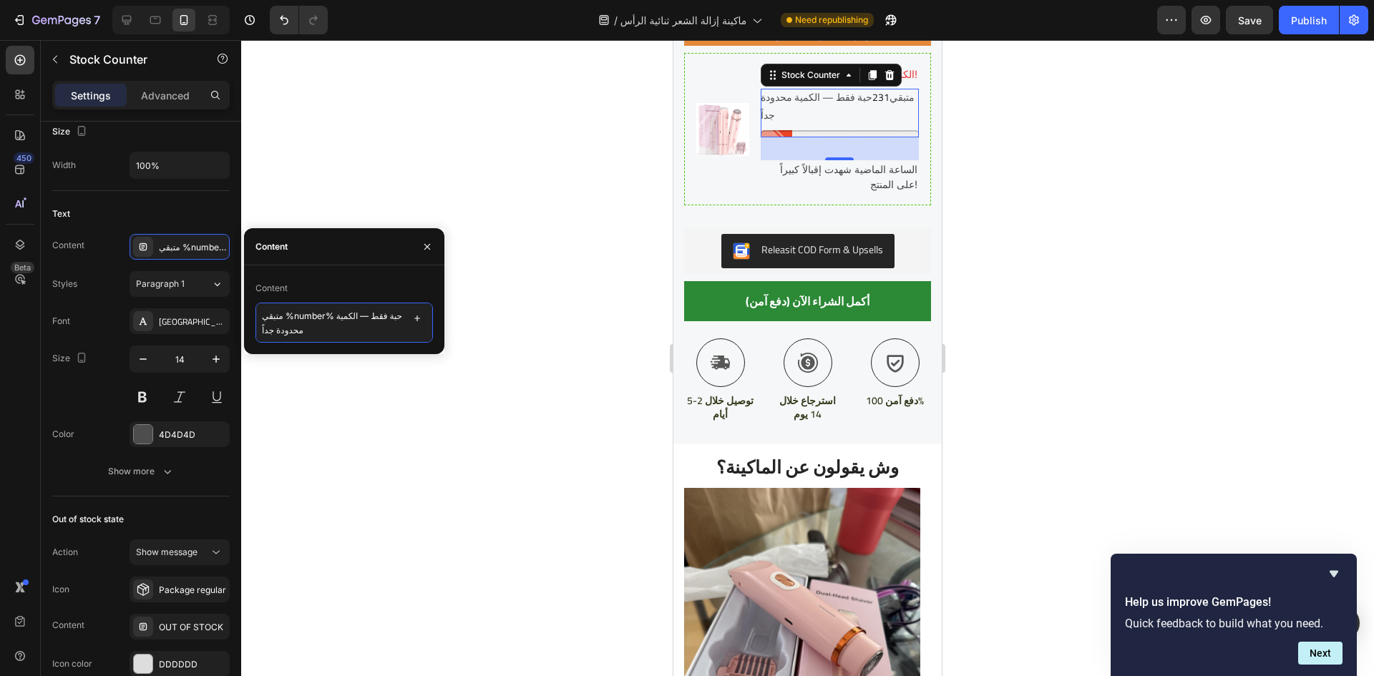
scroll to position [1, 0]
drag, startPoint x: 296, startPoint y: 334, endPoint x: 288, endPoint y: 334, distance: 7.9
click at [288, 334] on textarea "متبقي %number% حبة فقط — الكمية محدودة جداً" at bounding box center [345, 323] width 178 height 40
click at [262, 333] on textarea "متبقي %number% حبة فقط — الكمية محدودة جداً" at bounding box center [345, 323] width 178 height 40
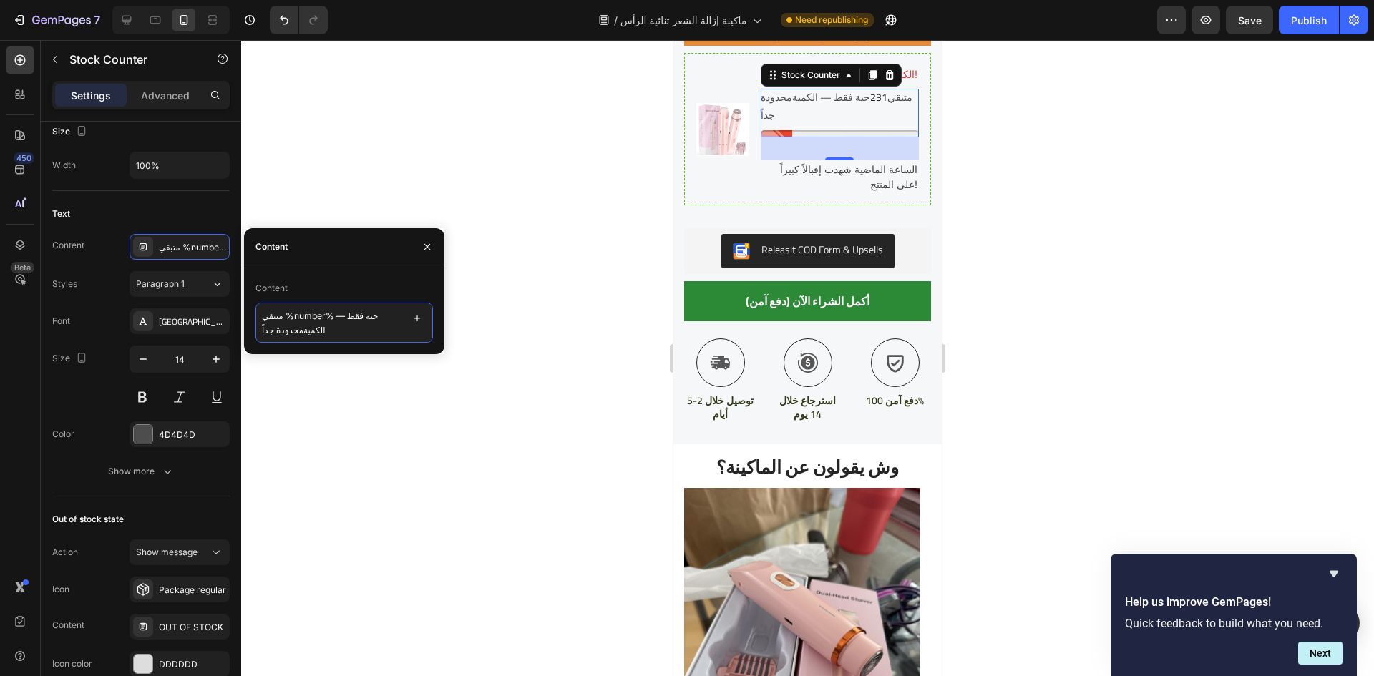
click at [262, 334] on textarea "متبقي %number% حبة فقط — الكميةمحدودة جداً" at bounding box center [345, 323] width 178 height 40
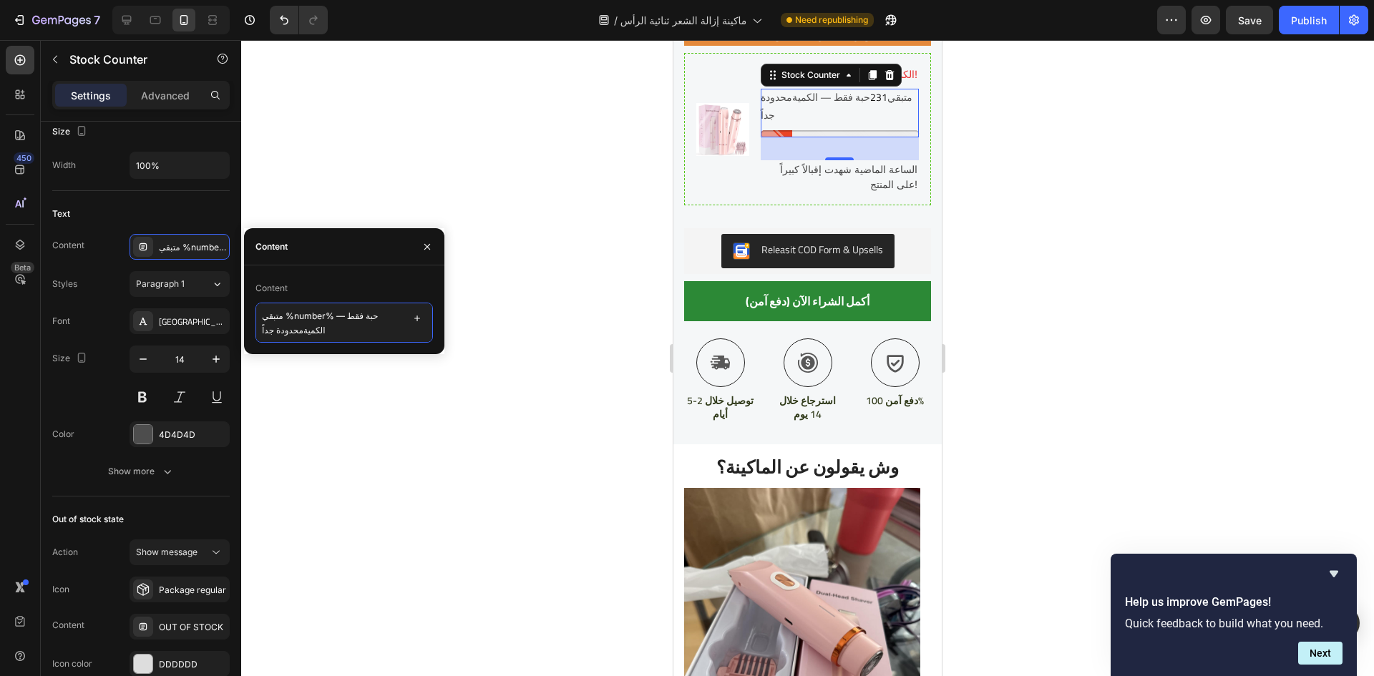
click at [267, 333] on textarea "متبقي %number% حبة فقط — الكميةمحدودة جداً" at bounding box center [345, 323] width 178 height 40
drag, startPoint x: 305, startPoint y: 332, endPoint x: 256, endPoint y: 333, distance: 48.7
click at [256, 333] on textarea "متبقي %number% حبة فقط — الكميةمحدودة جداً" at bounding box center [345, 323] width 178 height 40
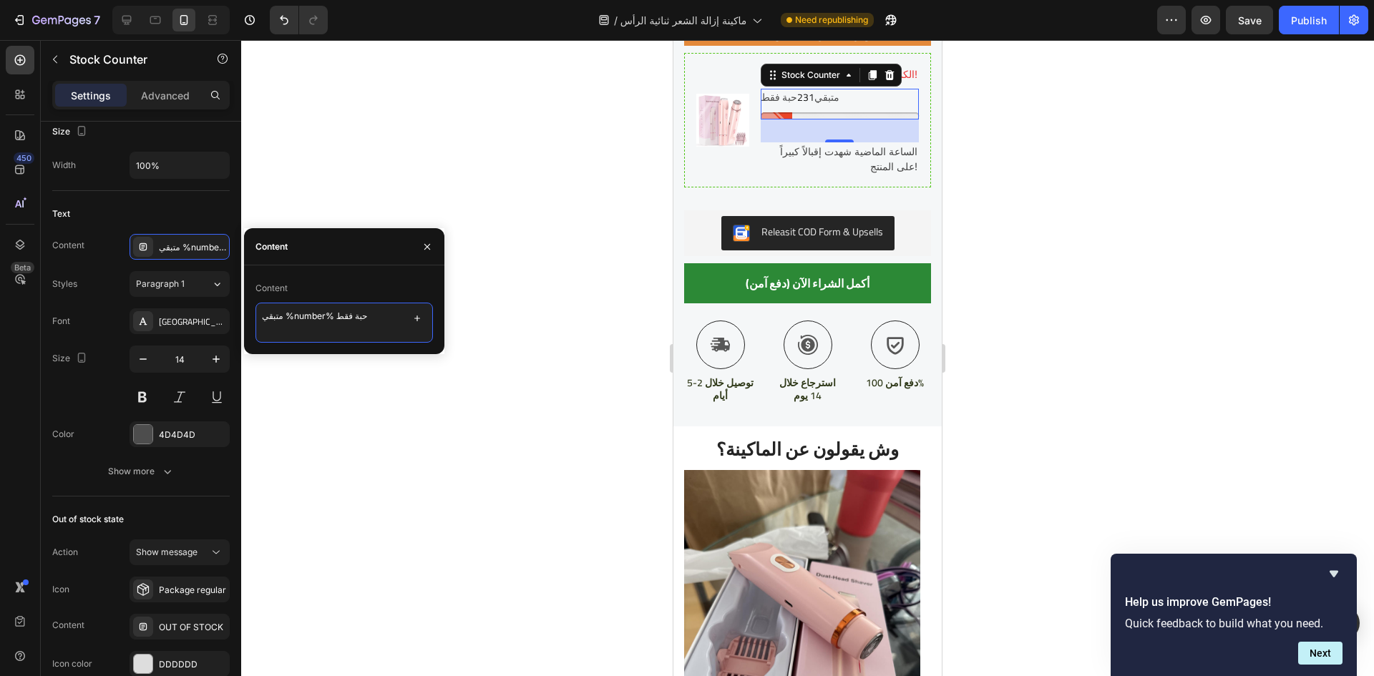
type textarea "متبقي %number% حبة فقط"
click at [1099, 432] on div at bounding box center [807, 358] width 1133 height 636
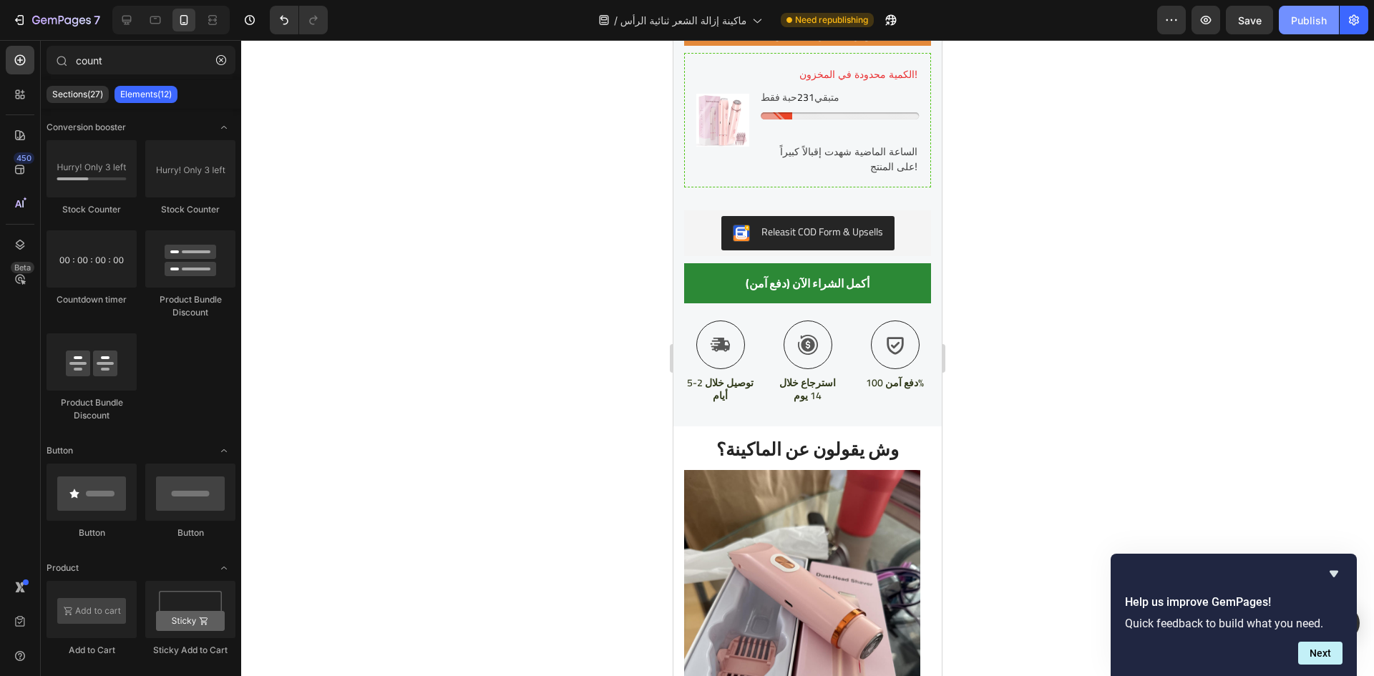
click at [1301, 31] on button "Publish" at bounding box center [1309, 20] width 60 height 29
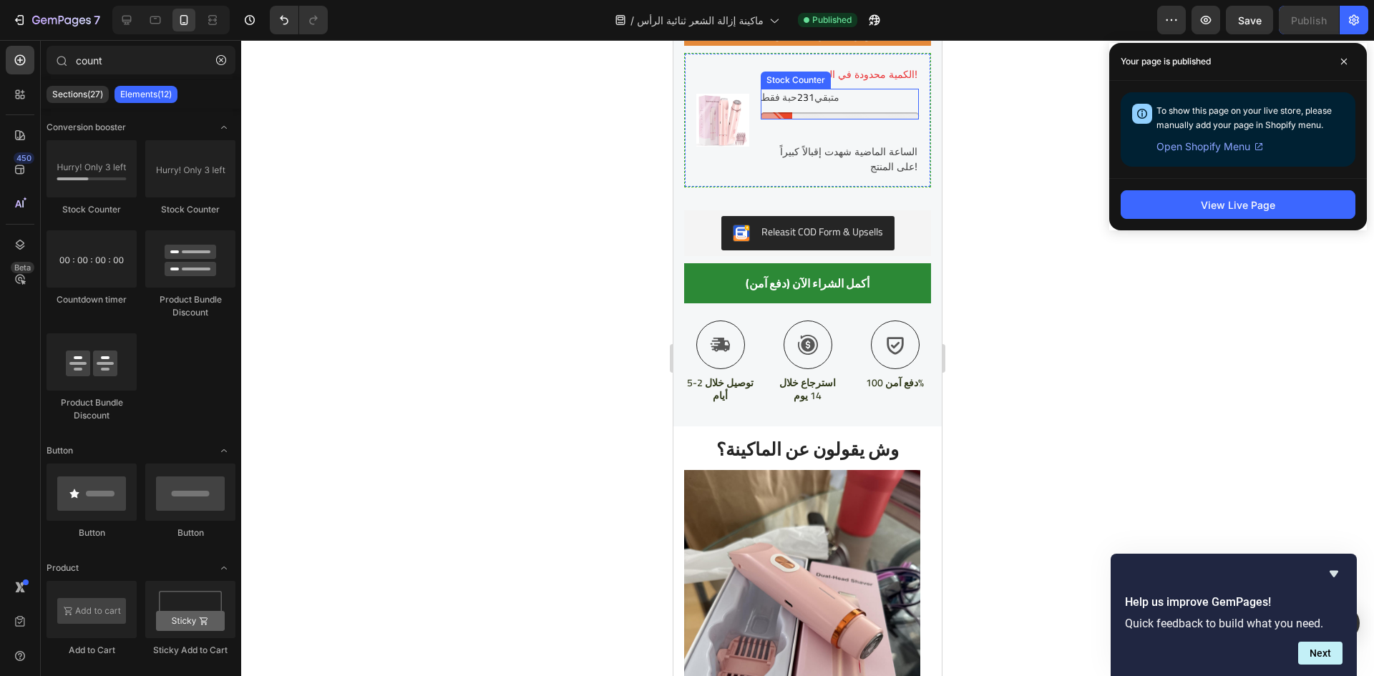
click at [843, 120] on div "متبقي 231 حبة فقط" at bounding box center [840, 104] width 158 height 31
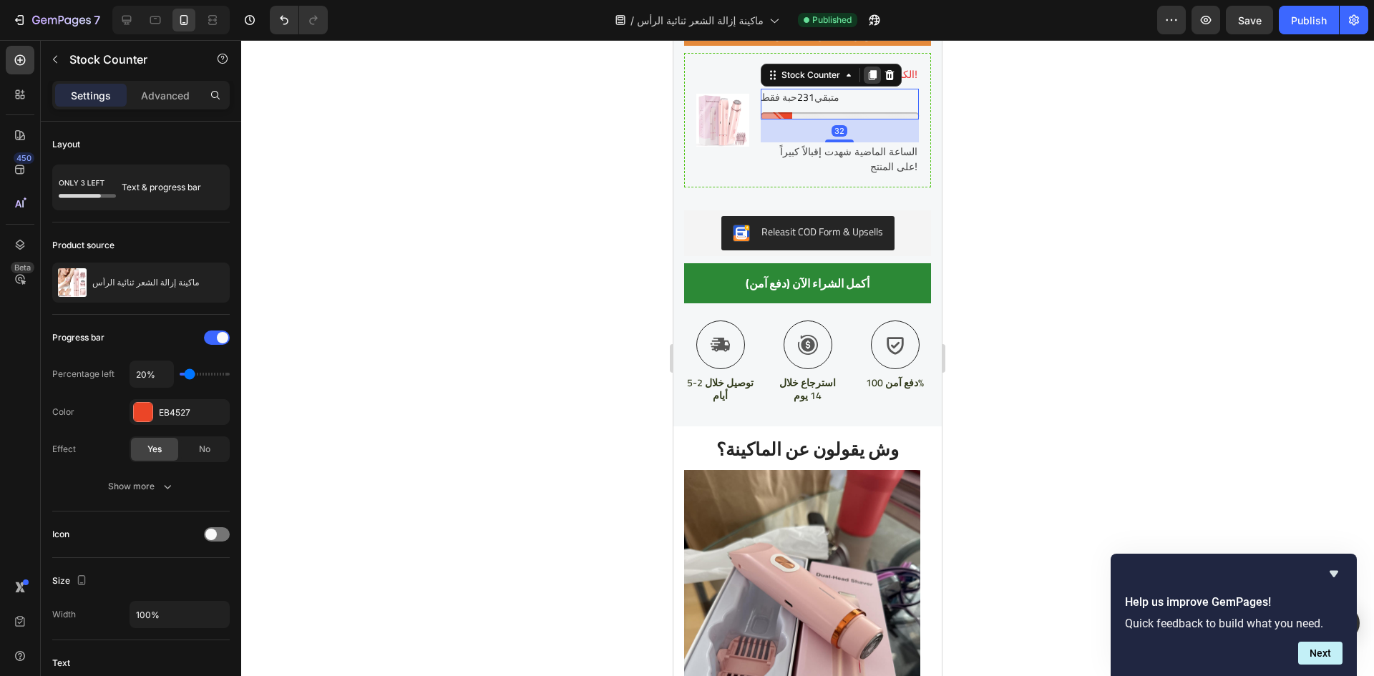
click at [868, 81] on icon at bounding box center [872, 74] width 11 height 11
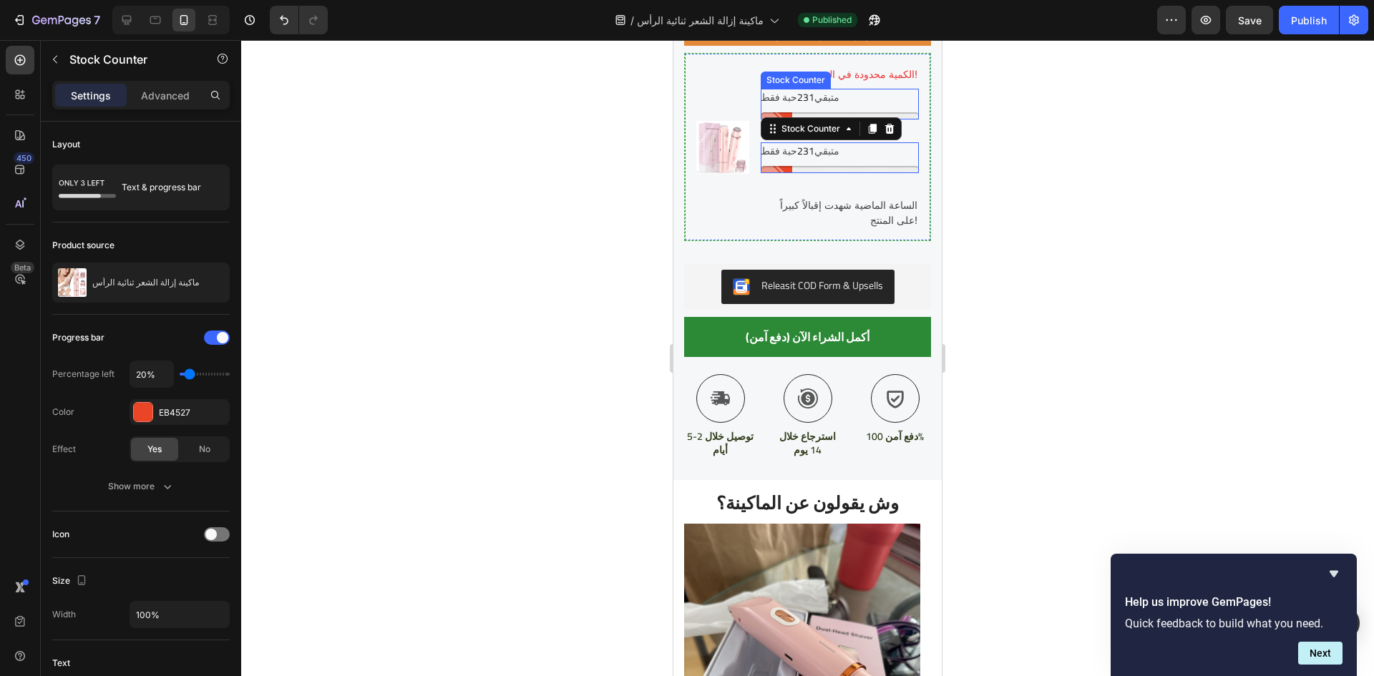
scroll to position [450, 0]
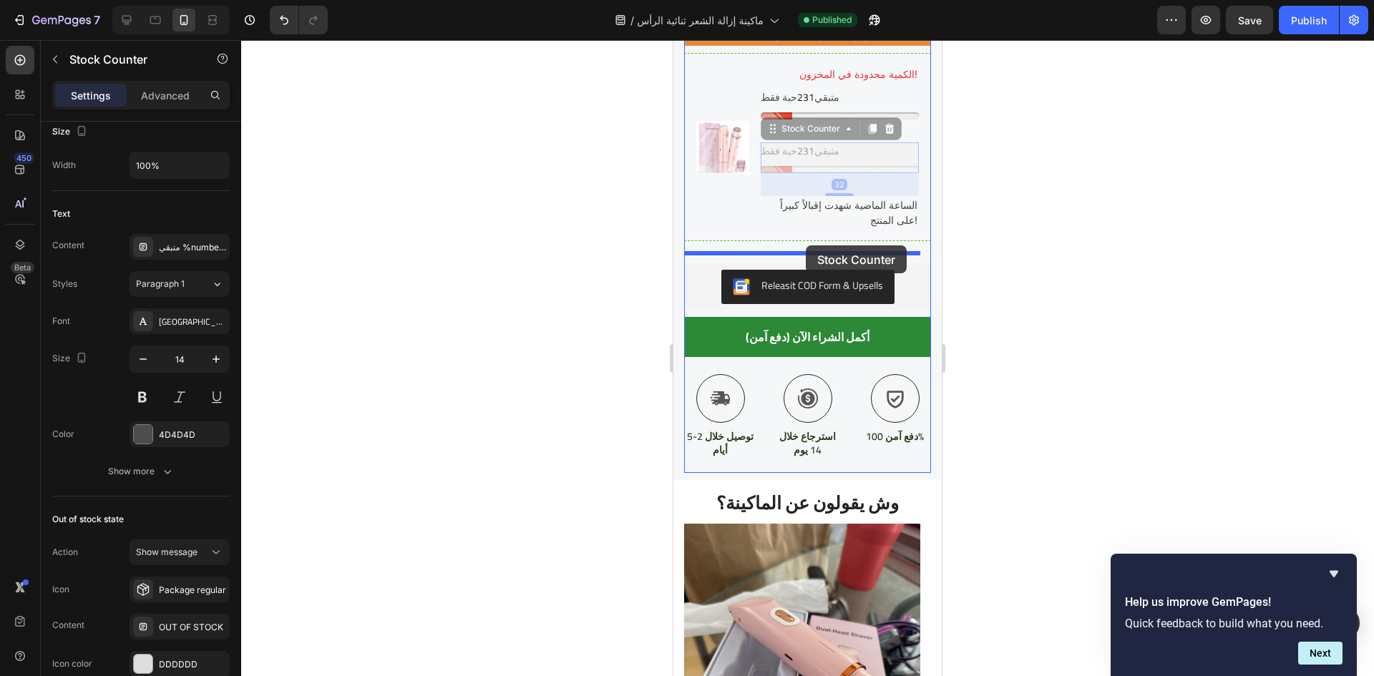
drag, startPoint x: 834, startPoint y: 354, endPoint x: 806, endPoint y: 246, distance: 112.3
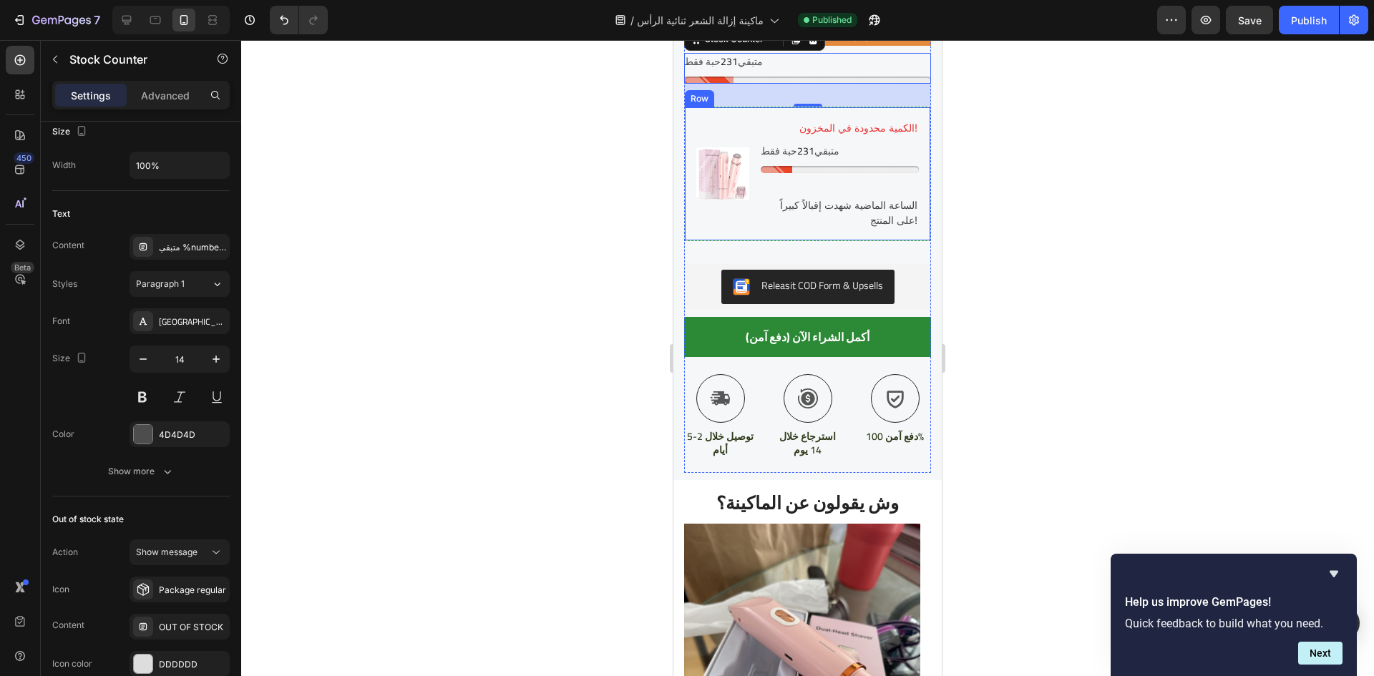
click at [748, 241] on div "Image الكمية محدودة في المخزون! Text block متبقي 231 حبة فقط Stock Counter السا…" at bounding box center [807, 174] width 247 height 135
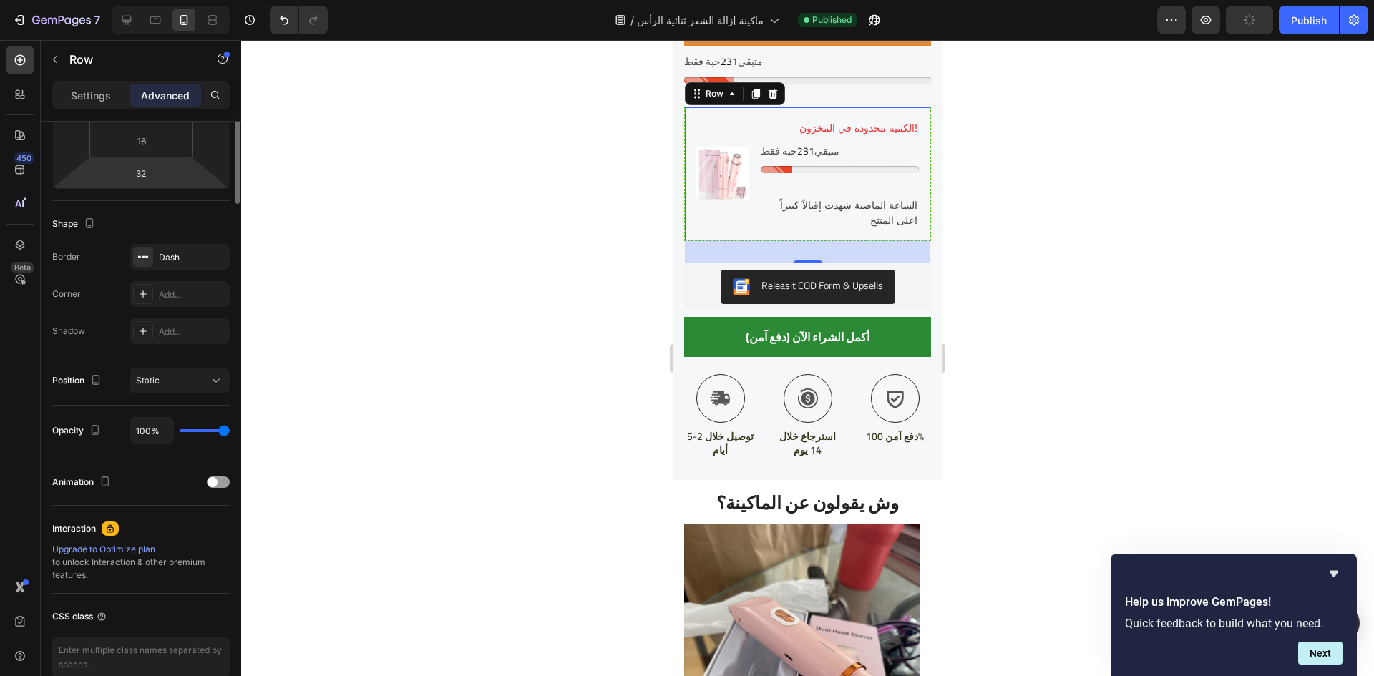
scroll to position [0, 0]
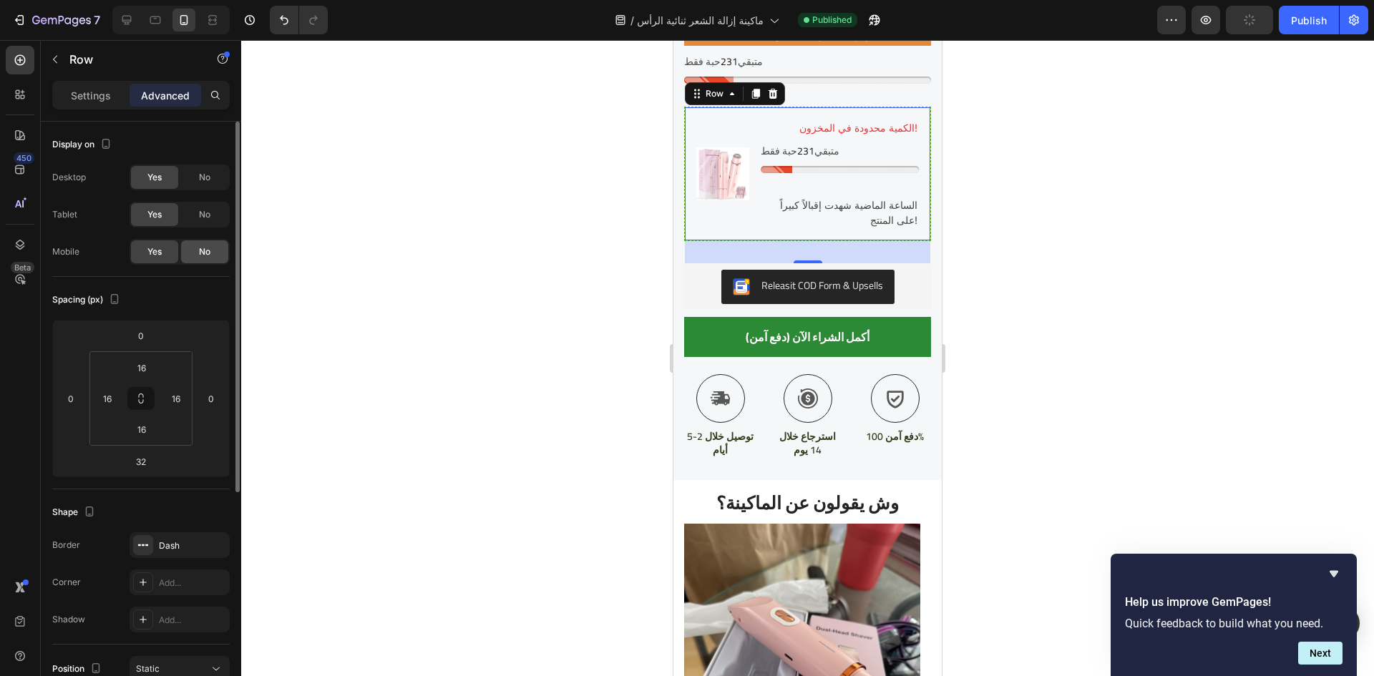
click at [200, 244] on div "No" at bounding box center [204, 252] width 47 height 23
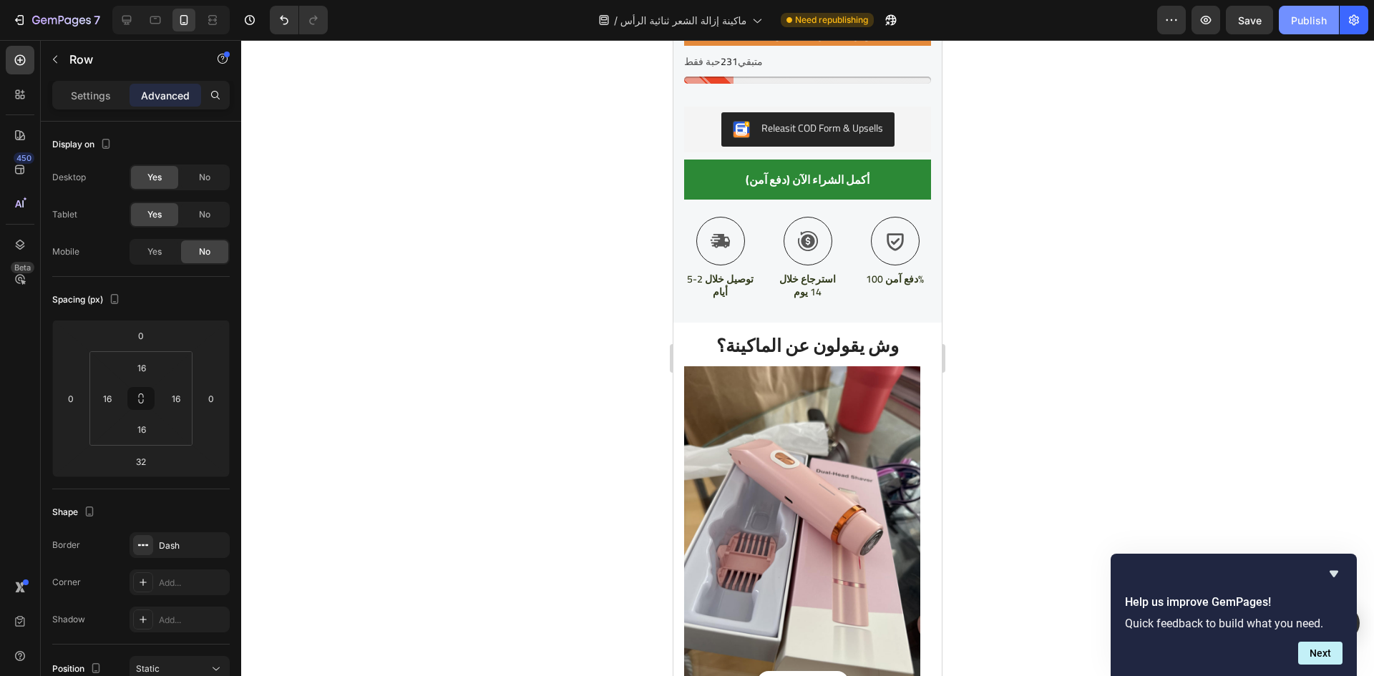
click at [1308, 28] on button "Publish" at bounding box center [1309, 20] width 60 height 29
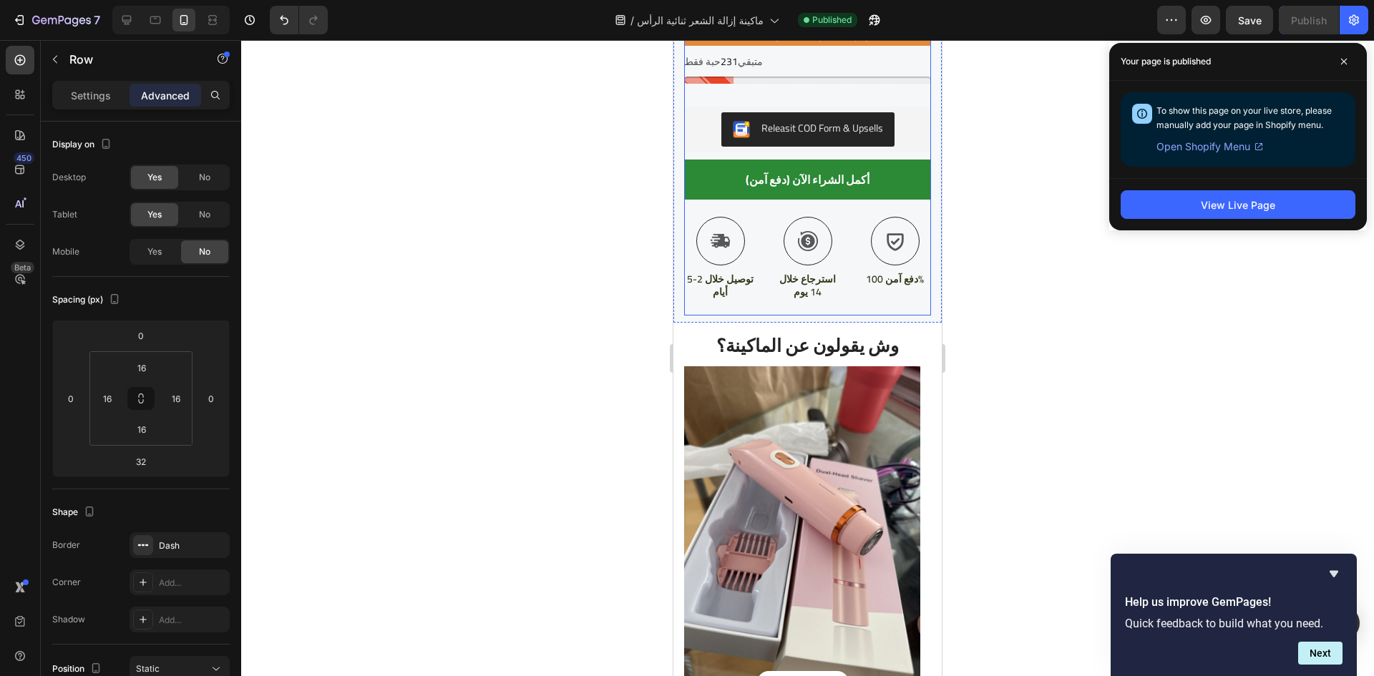
click at [102, 111] on div "Settings Advanced" at bounding box center [141, 101] width 200 height 41
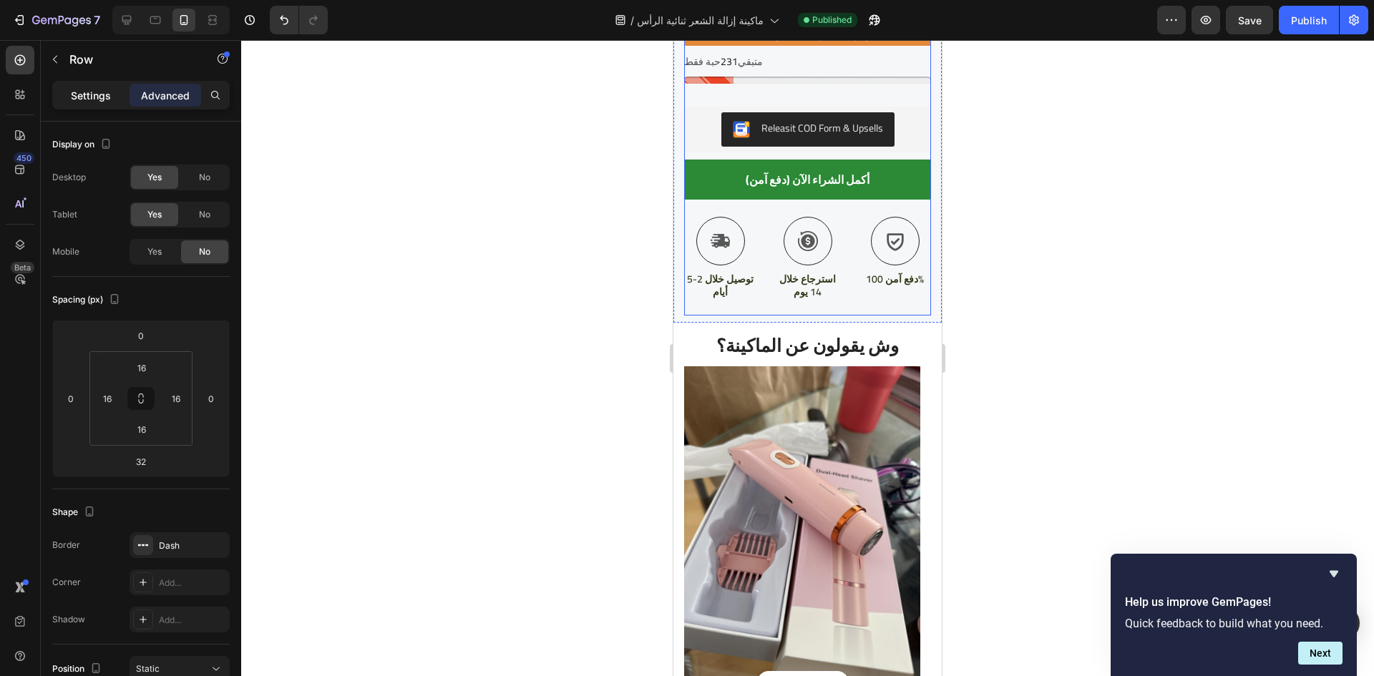
click at [105, 106] on div "Settings" at bounding box center [91, 95] width 72 height 23
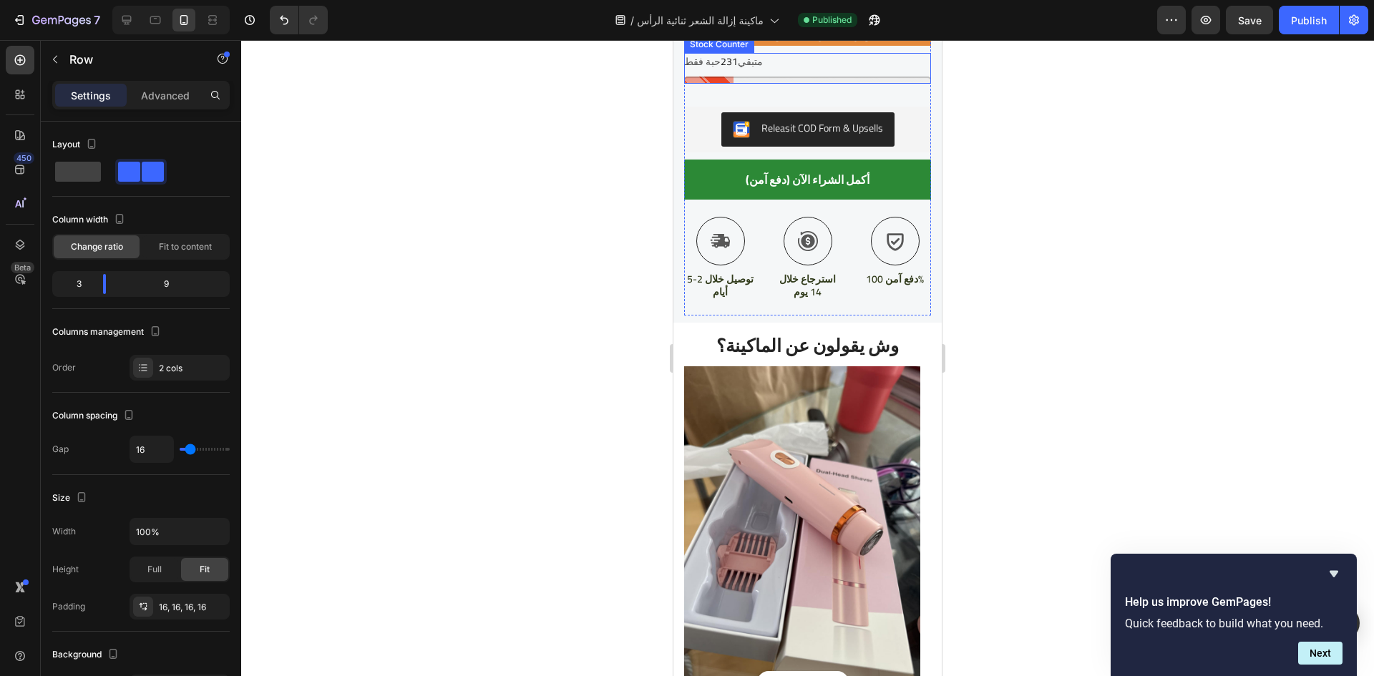
click at [801, 71] on div "متبقي 231 حبة فقط" at bounding box center [807, 62] width 247 height 18
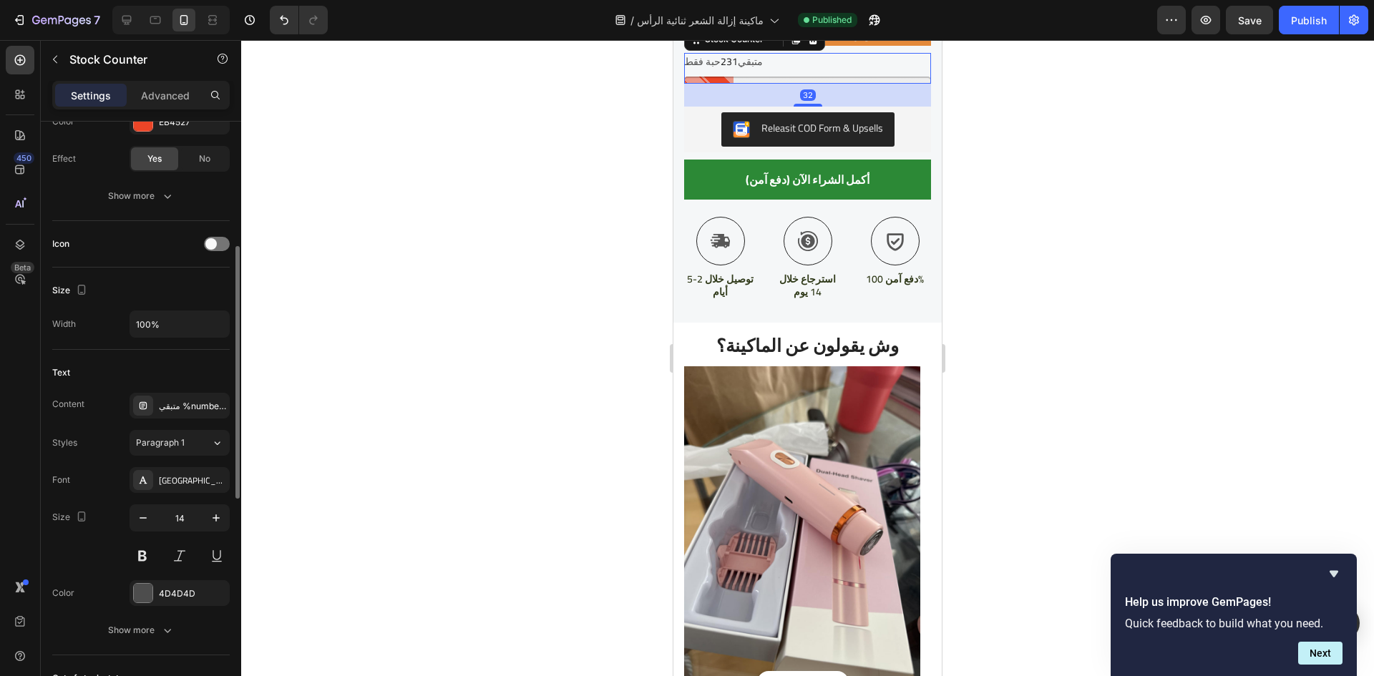
scroll to position [291, 0]
click at [180, 404] on div "متبقي %number% حبة فقط" at bounding box center [192, 405] width 67 height 13
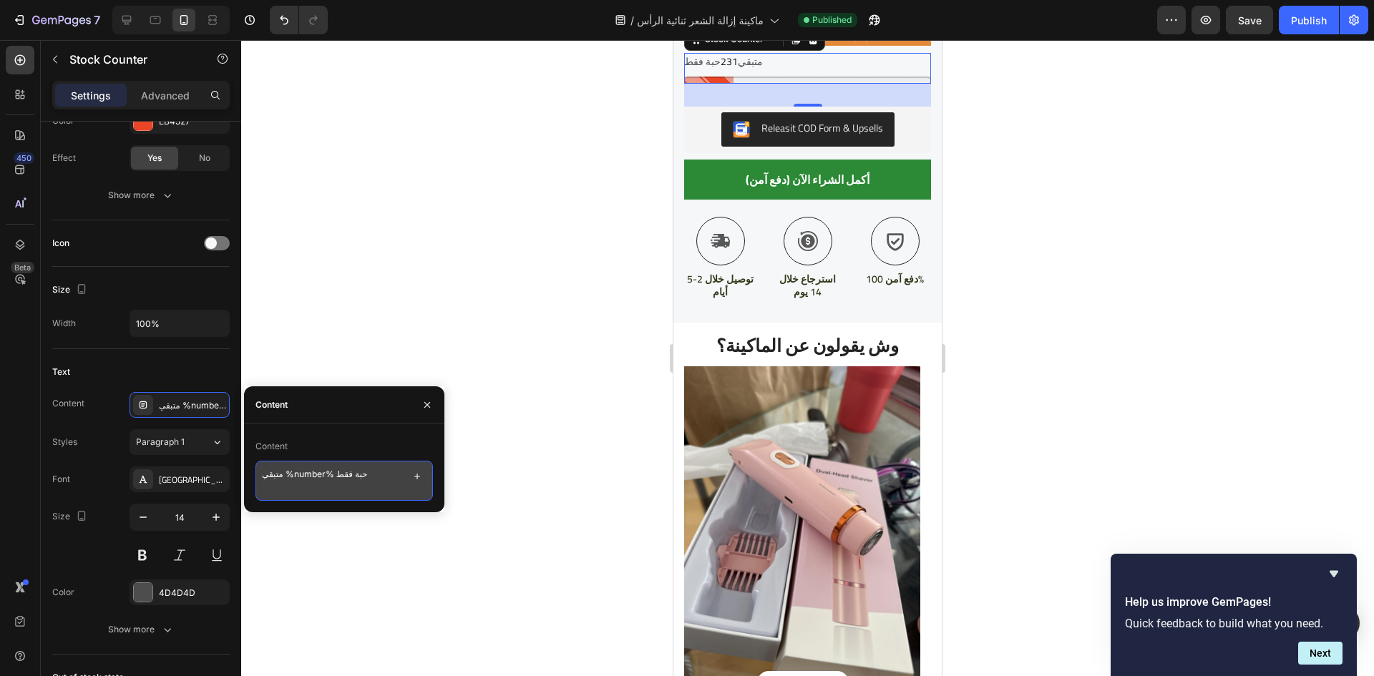
click at [297, 474] on textarea "متبقي %number% حبة فقط" at bounding box center [345, 481] width 178 height 40
paste textarea "بقى غير %number% حبة — اطلب قبل ما تنفد!"
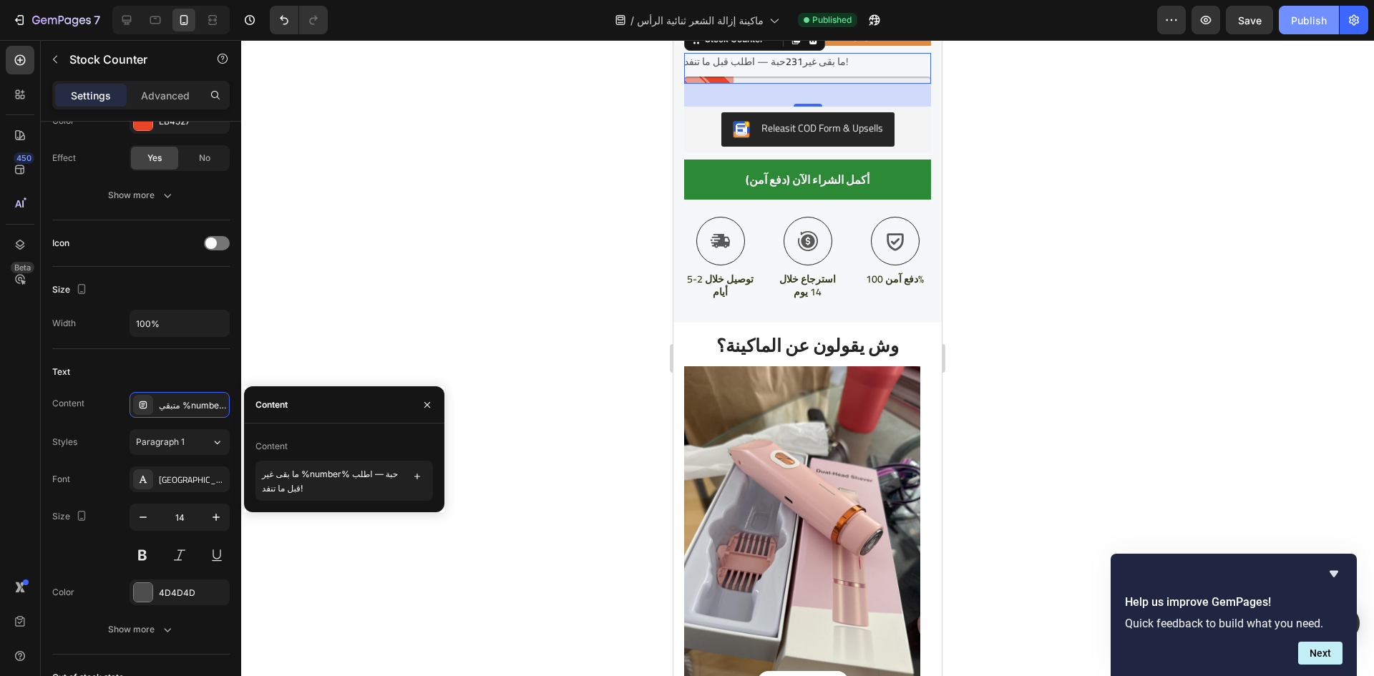
click at [1333, 21] on button "Publish" at bounding box center [1309, 20] width 60 height 29
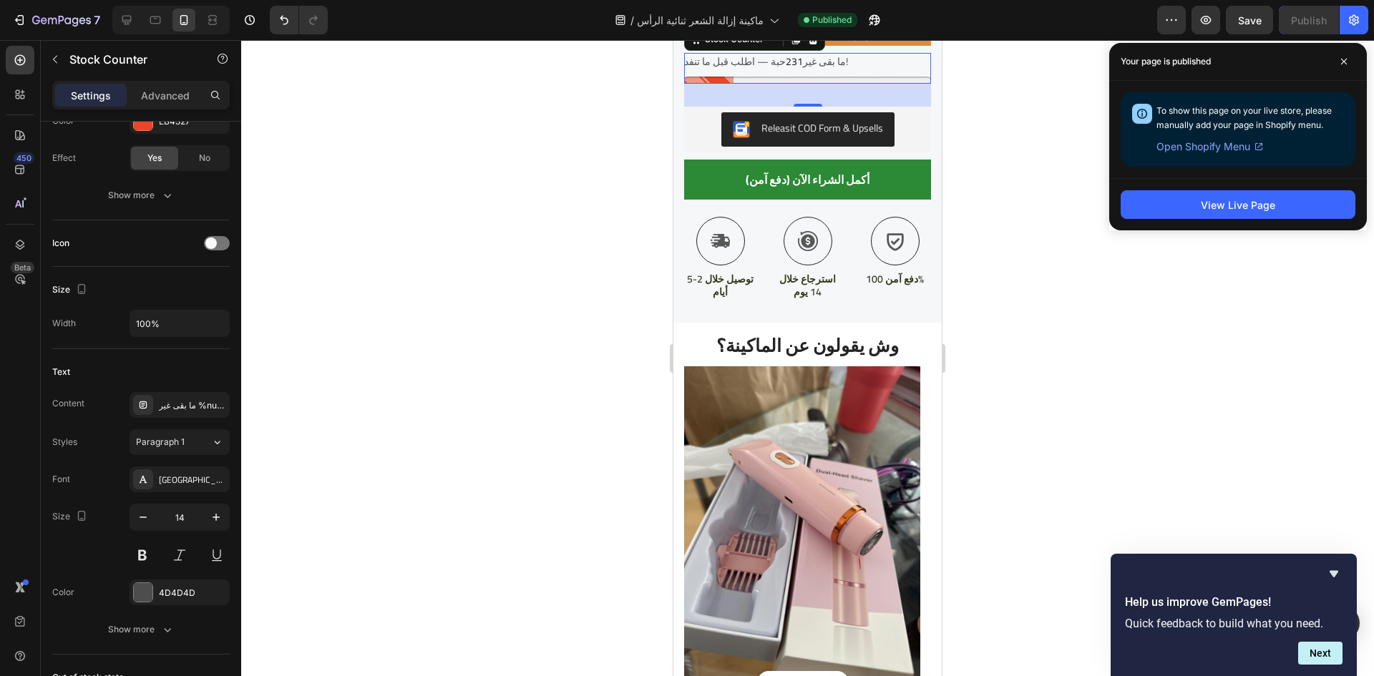
click at [805, 71] on p "ما بقى غير 231 حبة — اطلب قبل ما تنفد!" at bounding box center [766, 62] width 164 height 18
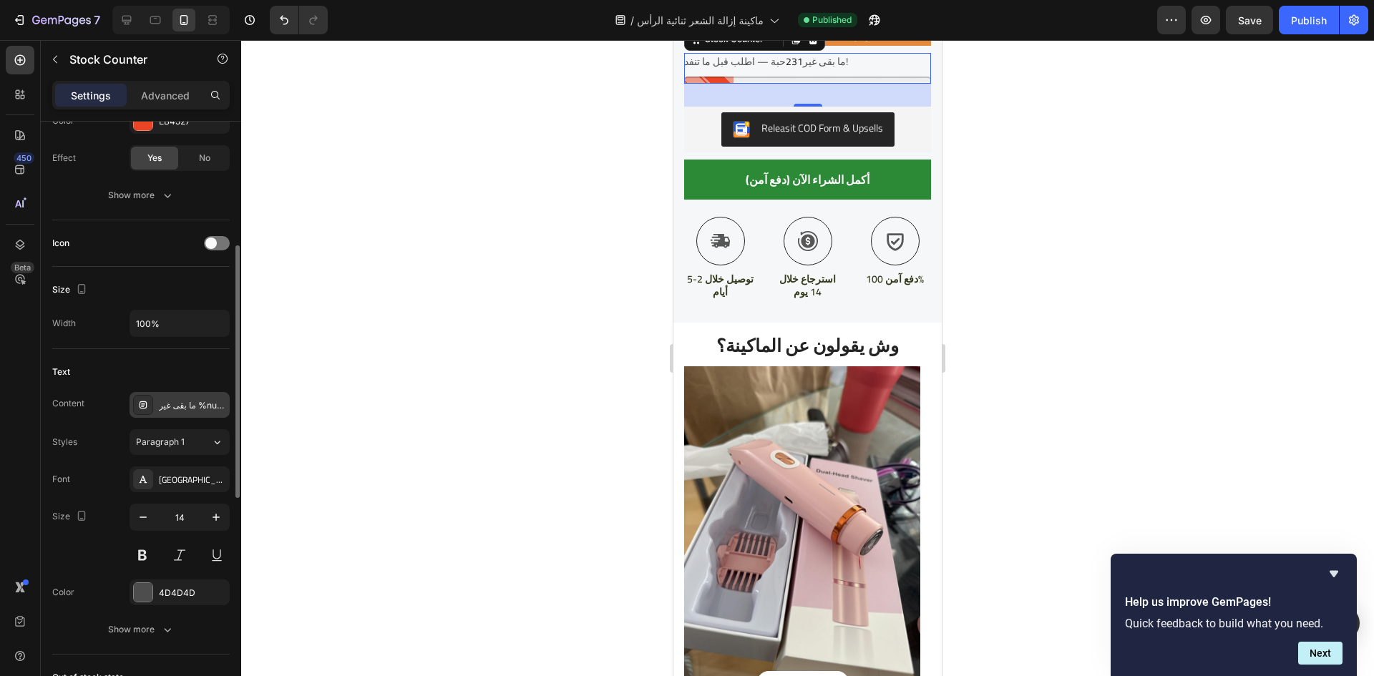
click at [190, 406] on div "ما بقى غير %number% حبة — اطلب قبل ما تنفد!" at bounding box center [192, 405] width 67 height 13
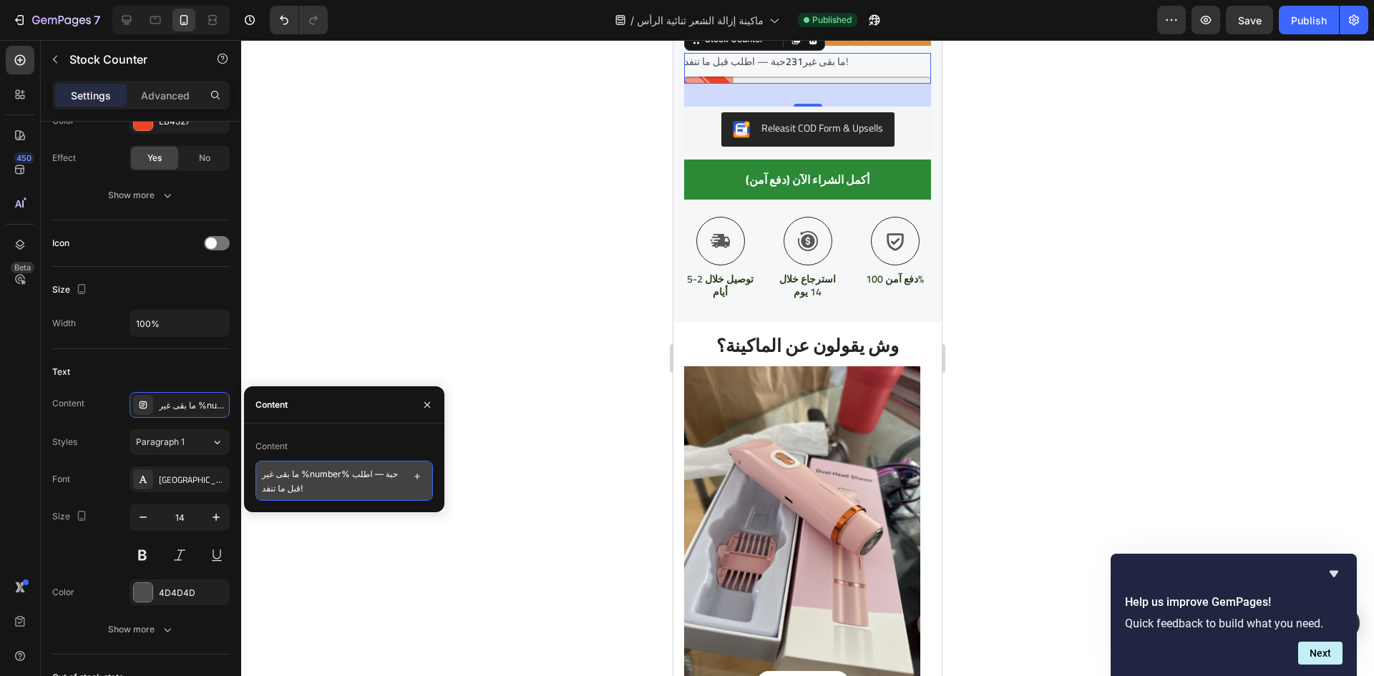
click at [328, 466] on textarea "ما بقى غير %number% حبة — اطلب قبل ما تنفد!" at bounding box center [345, 481] width 178 height 40
paste textarea "بقي %number% حبة فقط — الكمية محدودة جداً"
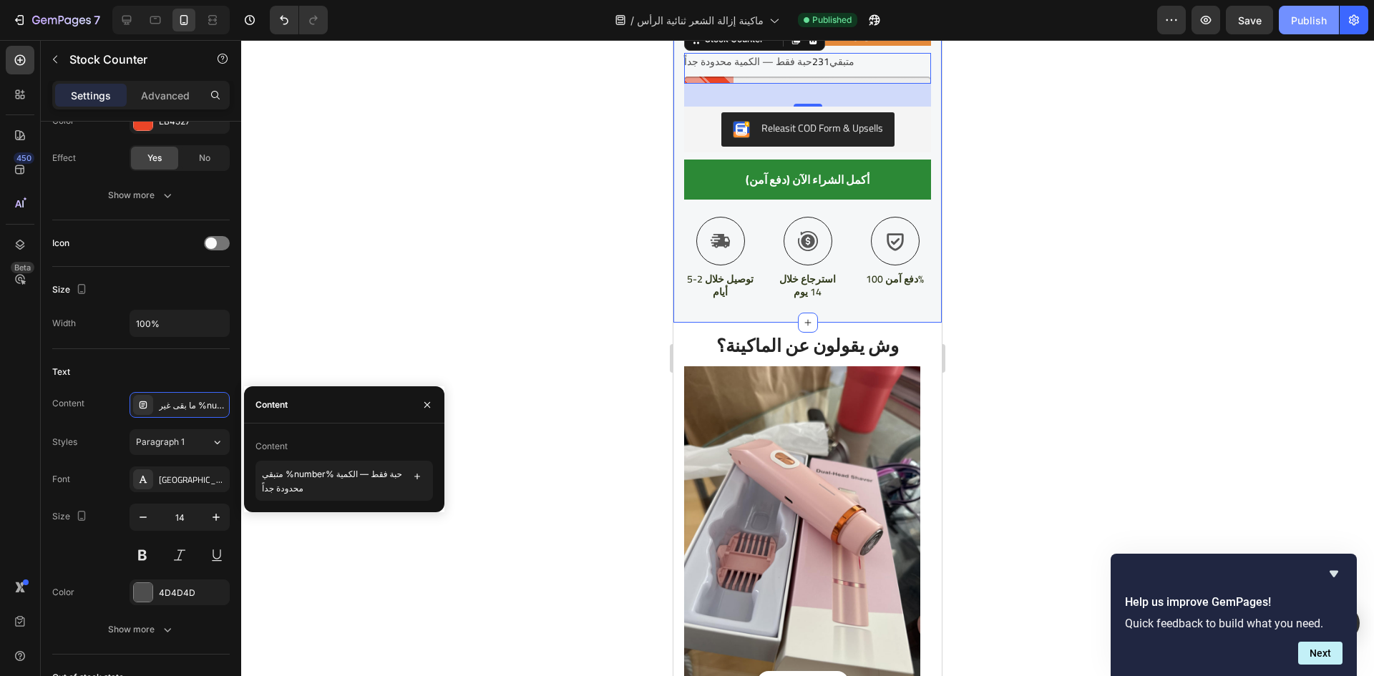
click at [1305, 24] on div "Publish" at bounding box center [1309, 20] width 36 height 15
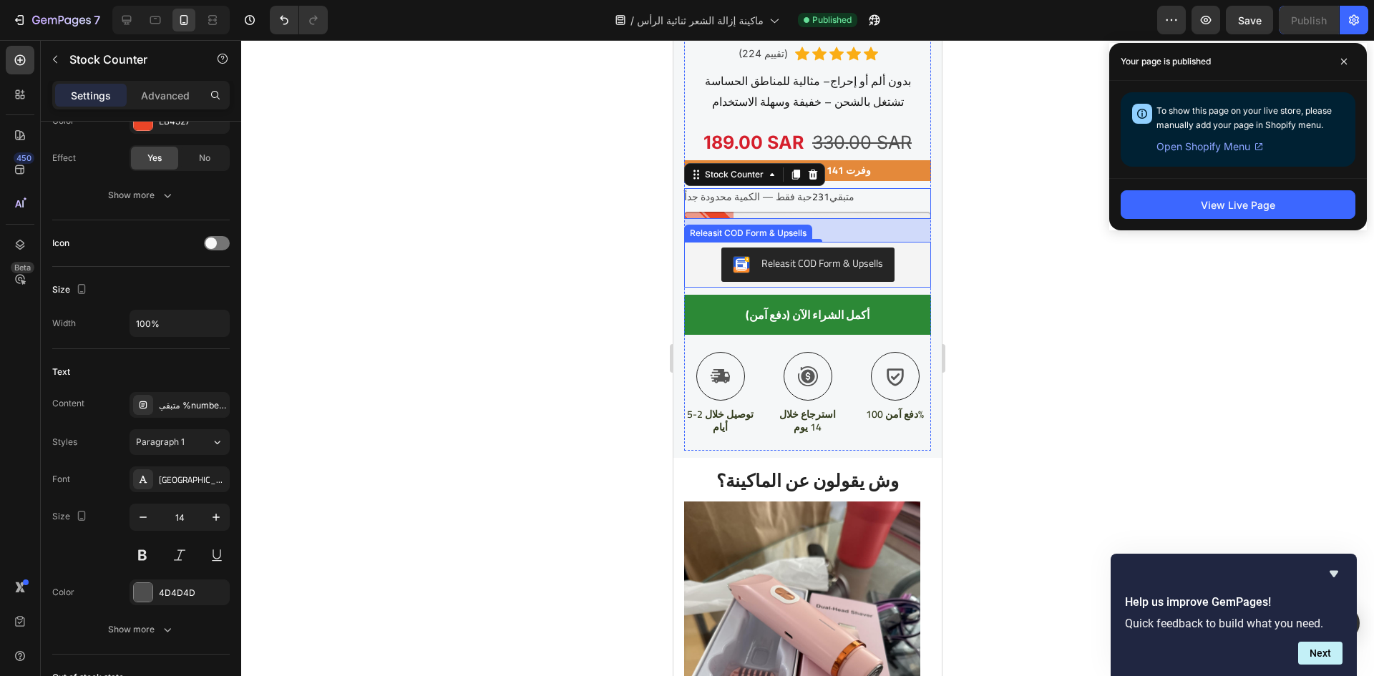
scroll to position [2160, 0]
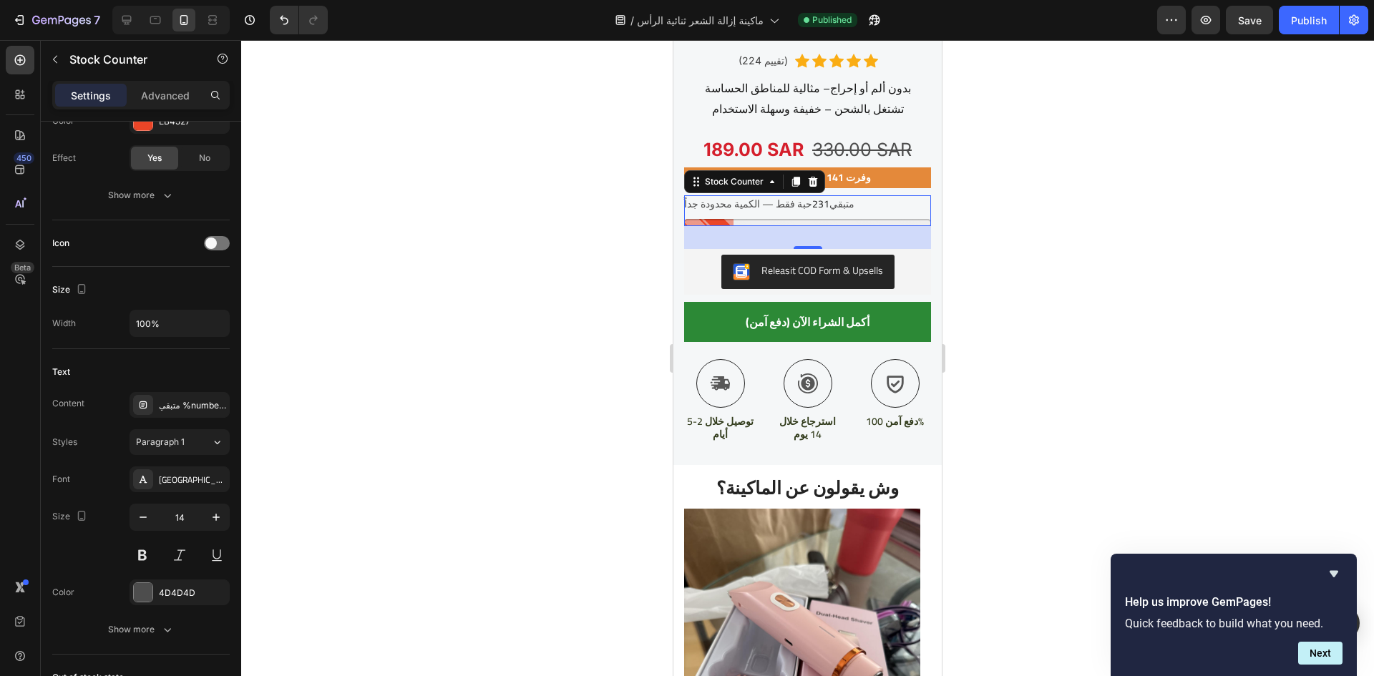
click at [807, 213] on p "متبقي 231 حبة فقط — الكمية محدودة جداً" at bounding box center [769, 204] width 170 height 18
click at [188, 410] on div "متبقي %number% حبة فقط — الكمية محدودة جداً" at bounding box center [192, 405] width 67 height 13
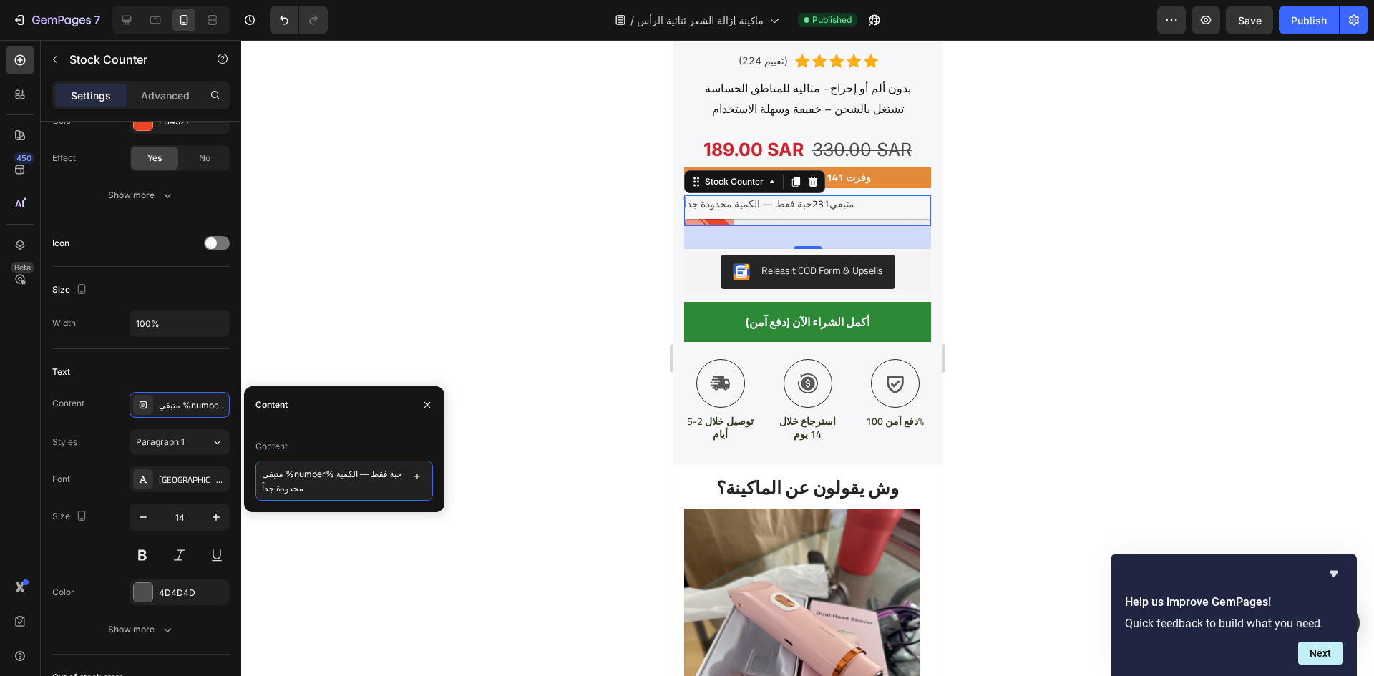
click at [347, 465] on textarea "متبقي %number% حبة فقط — الكمية محدودة جداً" at bounding box center [345, 481] width 178 height 40
paste textarea "أوشك المخزون على النفاد — باقي %number% حبة فقط"
type textarea "أوشك المخزون على النفاد — باقي %number% حبة فقط"
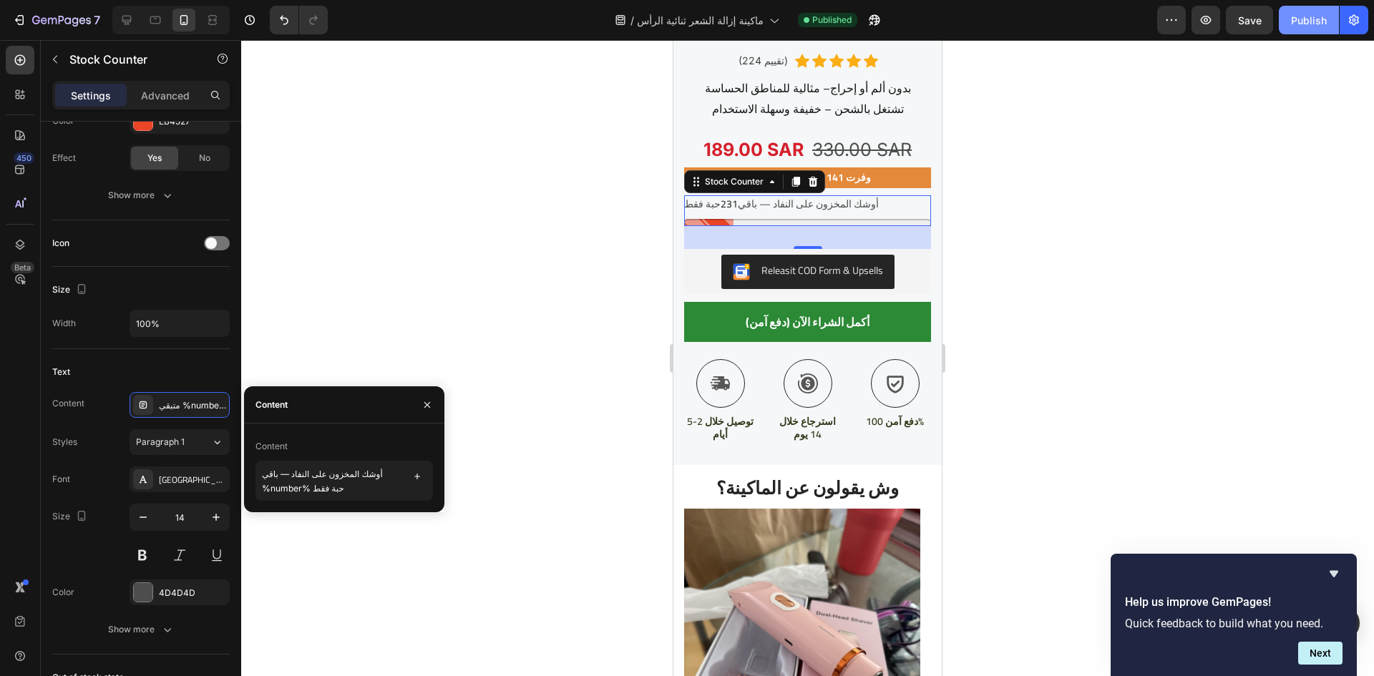
click at [1293, 21] on div "Publish" at bounding box center [1309, 20] width 36 height 15
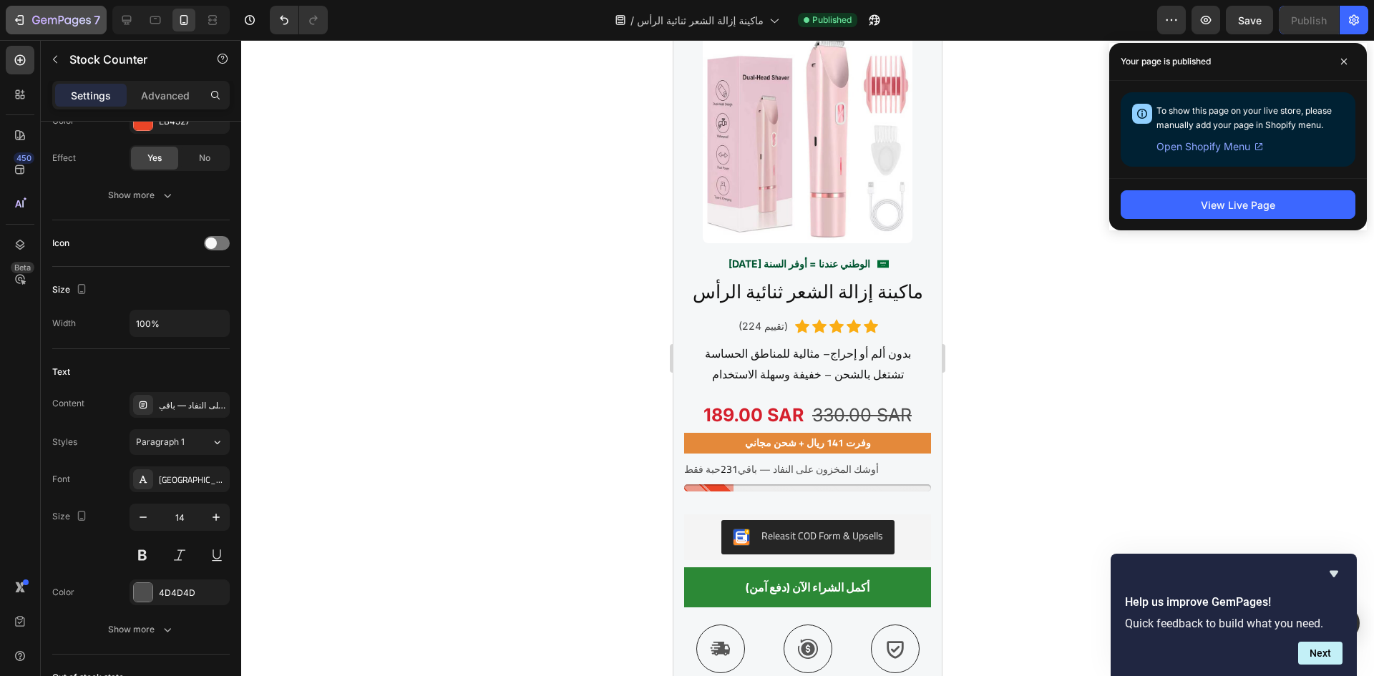
scroll to position [1498, 0]
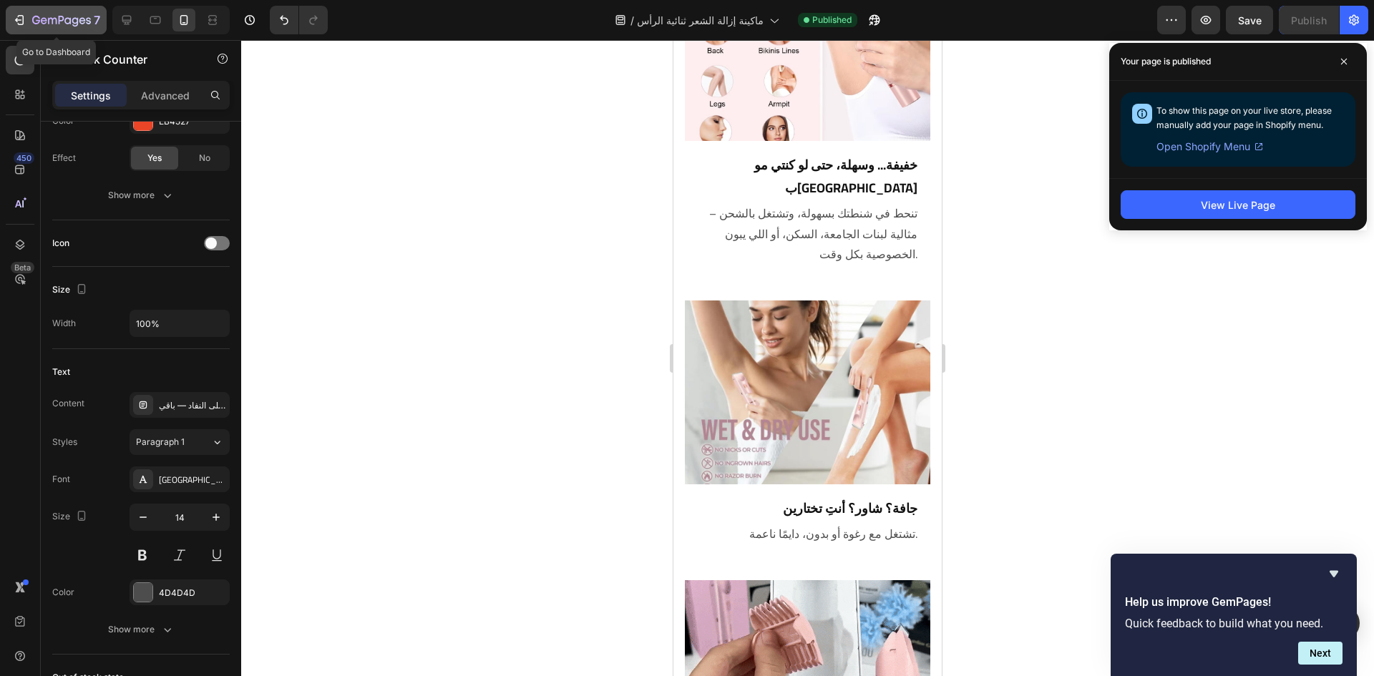
click at [31, 27] on div "7" at bounding box center [56, 19] width 88 height 17
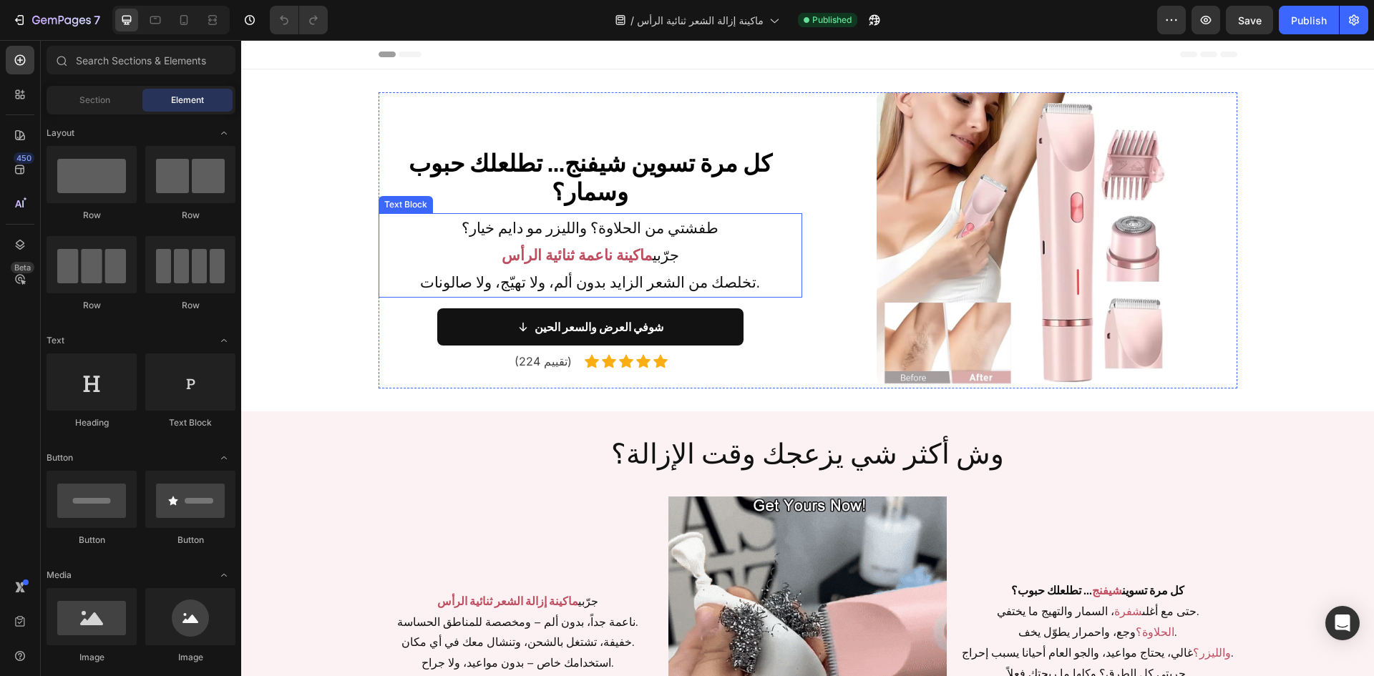
click at [701, 280] on p "طفشتي من الحلاوة؟ والليزر مو دايم خيار؟ جرّبي ماكينة ناعمة ثنائية الرأس تخلصك م…" at bounding box center [590, 255] width 421 height 81
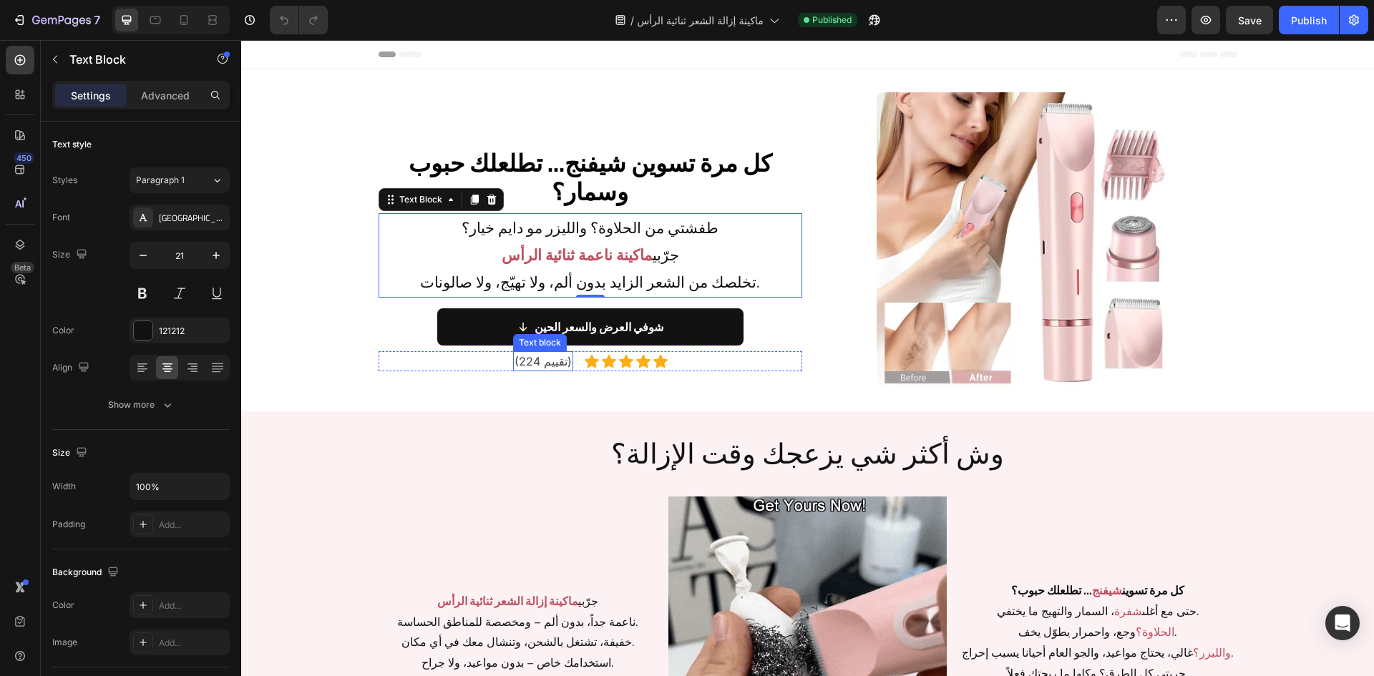
click at [529, 362] on p "(224 تقييم)" at bounding box center [543, 361] width 57 height 17
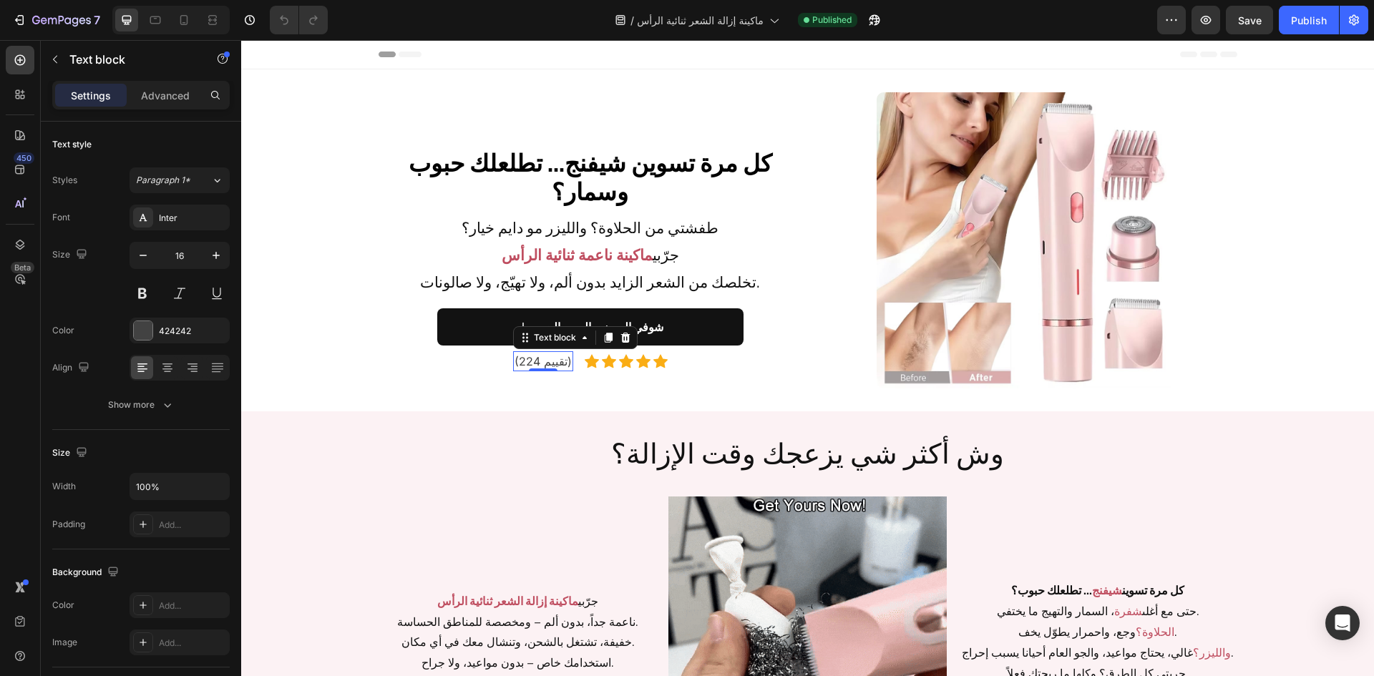
click at [523, 363] on p "(224 تقييم)" at bounding box center [543, 361] width 57 height 17
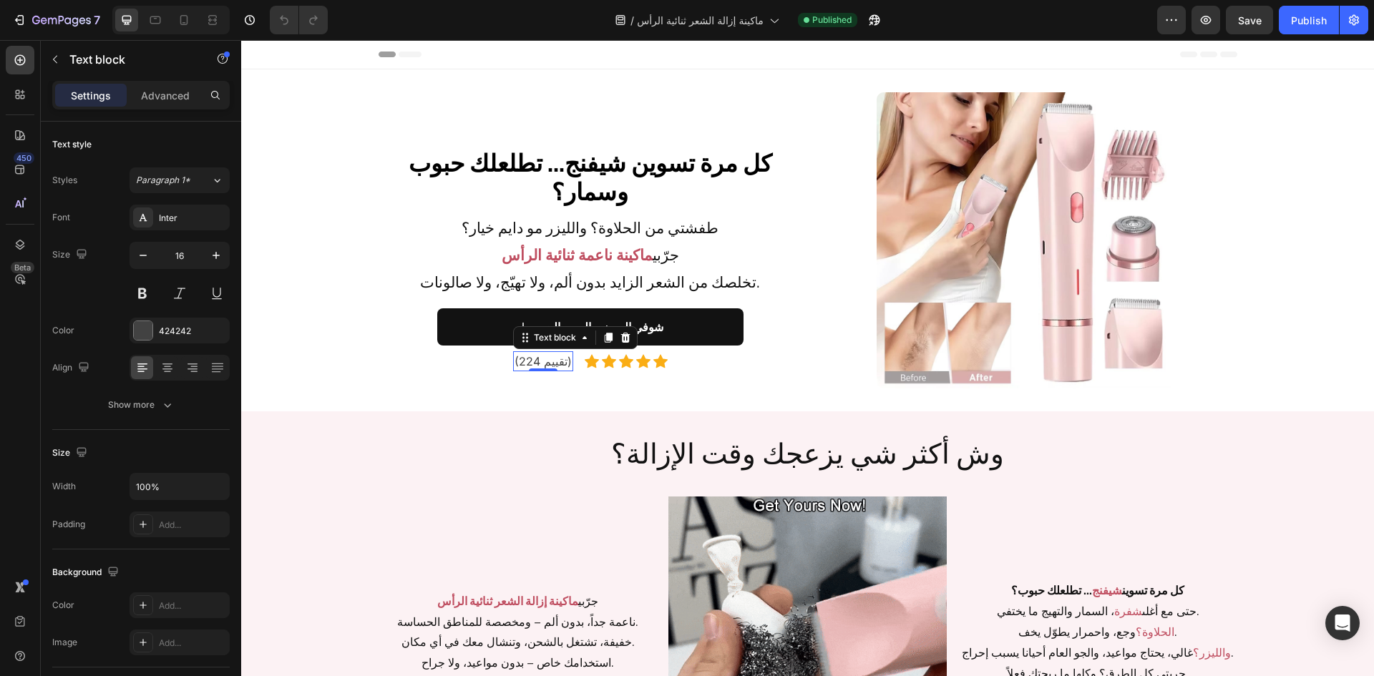
click at [525, 359] on p "(224 تقييم)" at bounding box center [543, 361] width 57 height 17
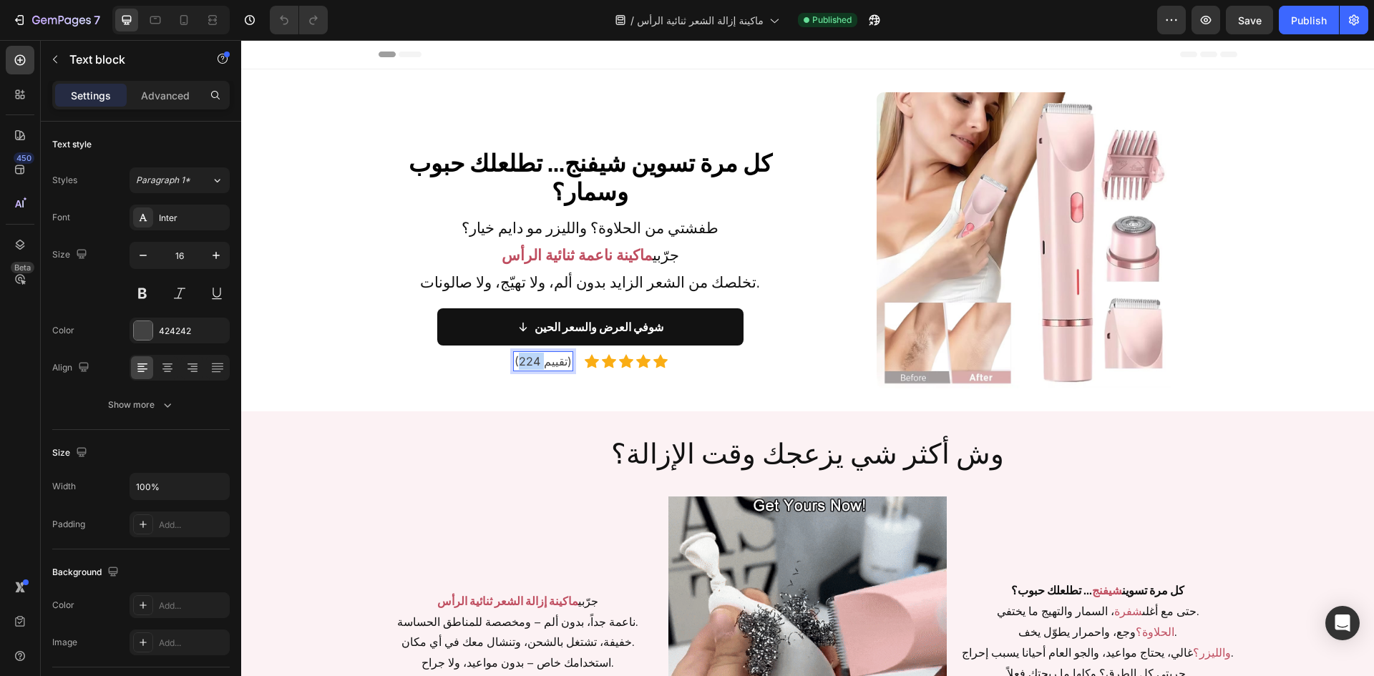
click at [525, 359] on p "(224 تقييم)" at bounding box center [543, 361] width 57 height 17
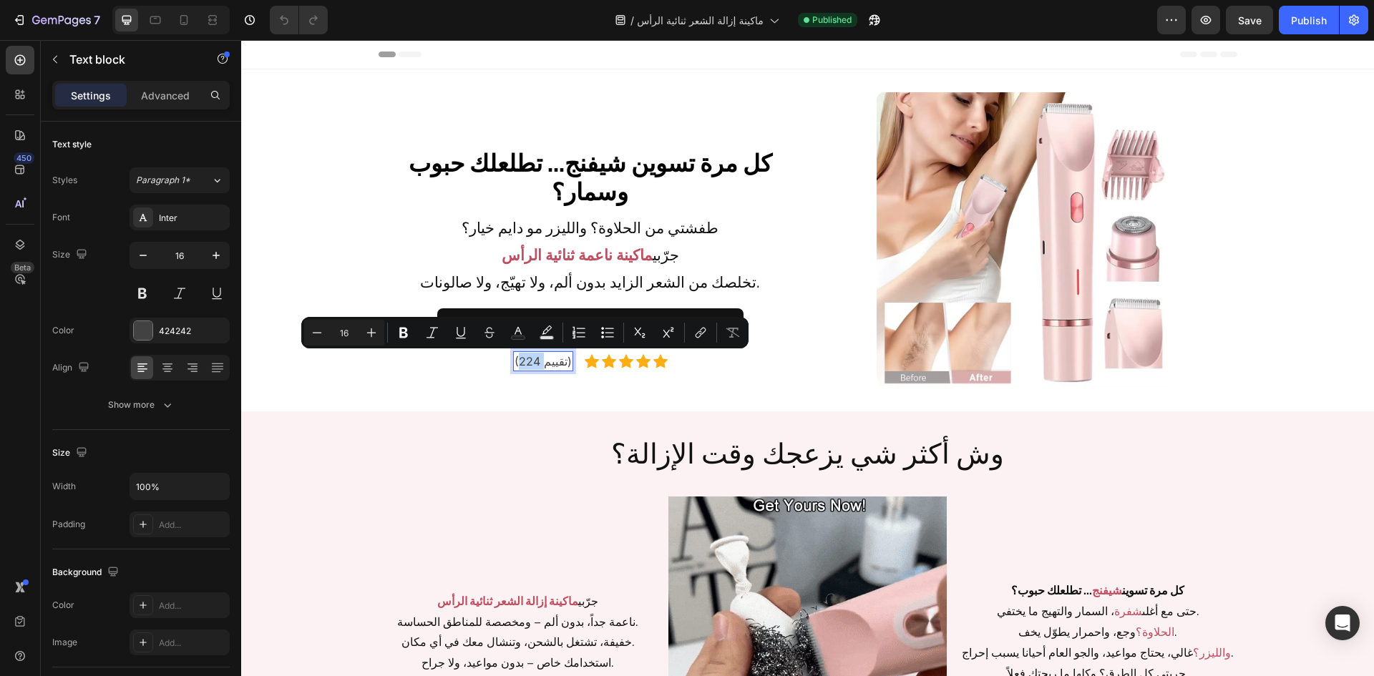
click at [525, 359] on p "(224 تقييم)" at bounding box center [543, 361] width 57 height 17
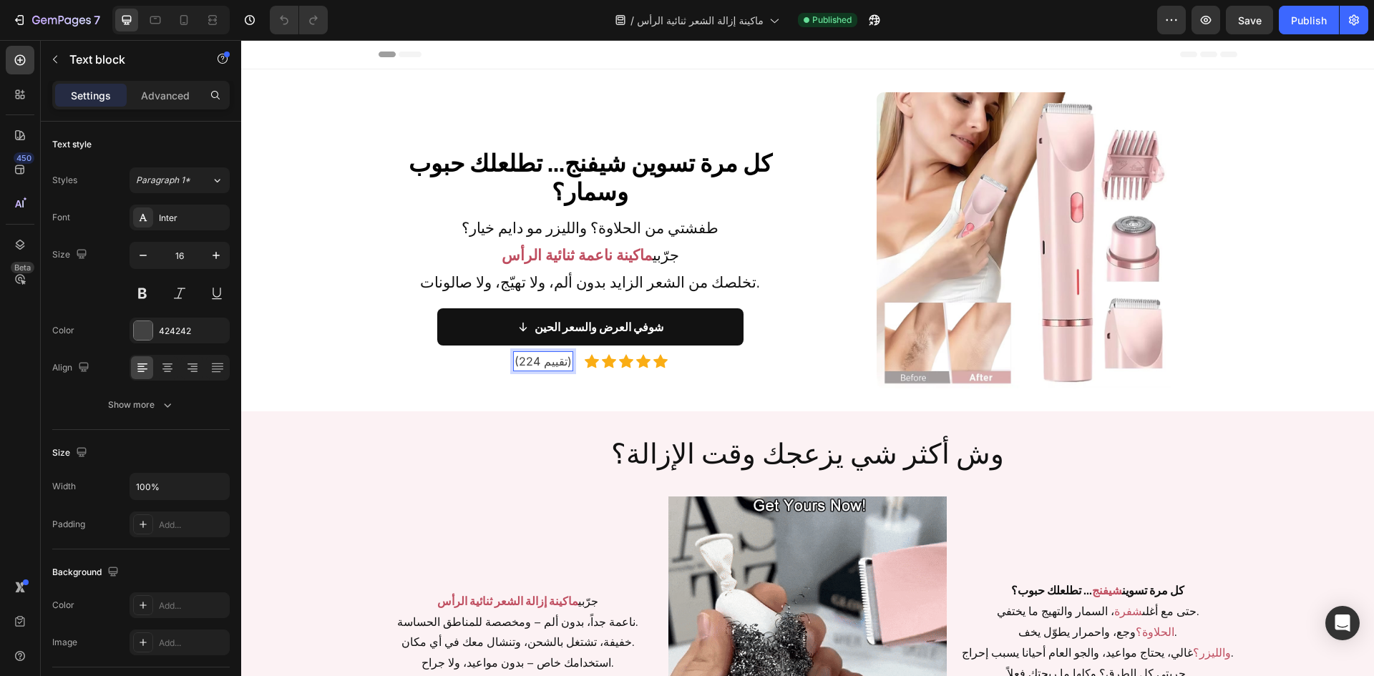
click at [548, 365] on p "(224 تقييم)" at bounding box center [543, 361] width 57 height 17
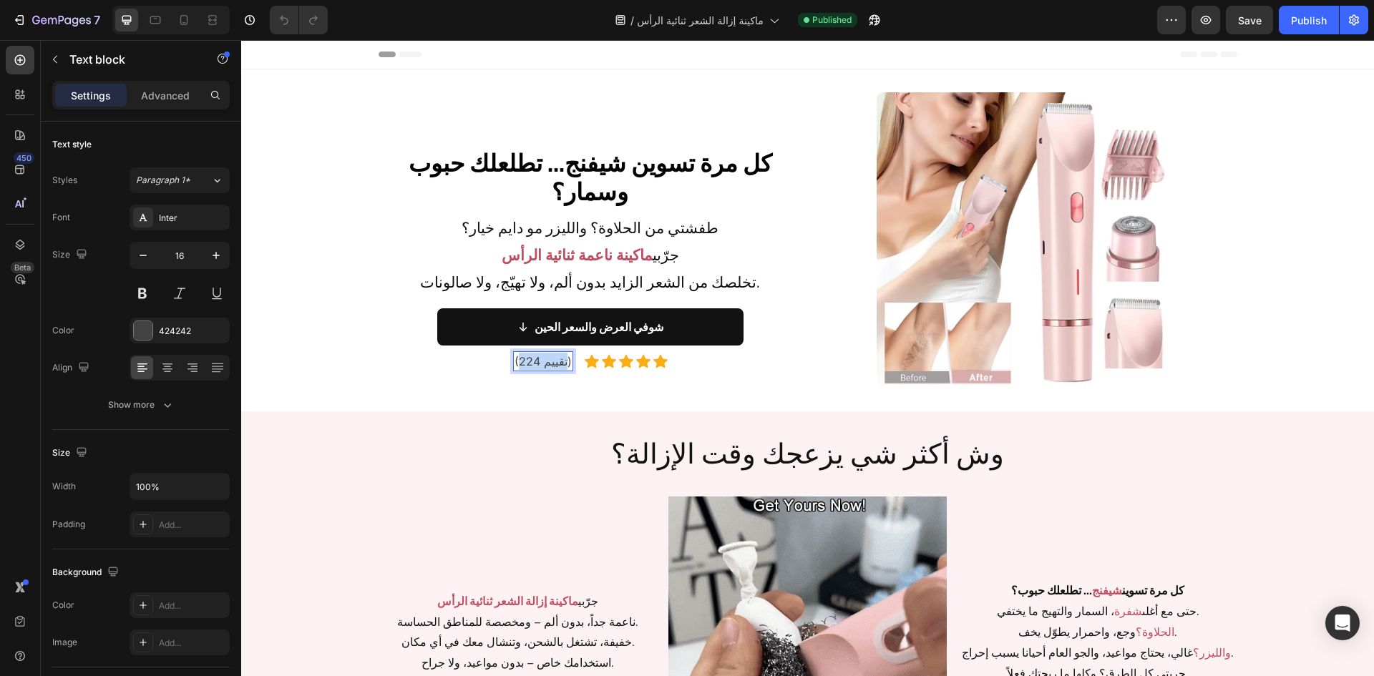
drag, startPoint x: 563, startPoint y: 362, endPoint x: 515, endPoint y: 364, distance: 47.3
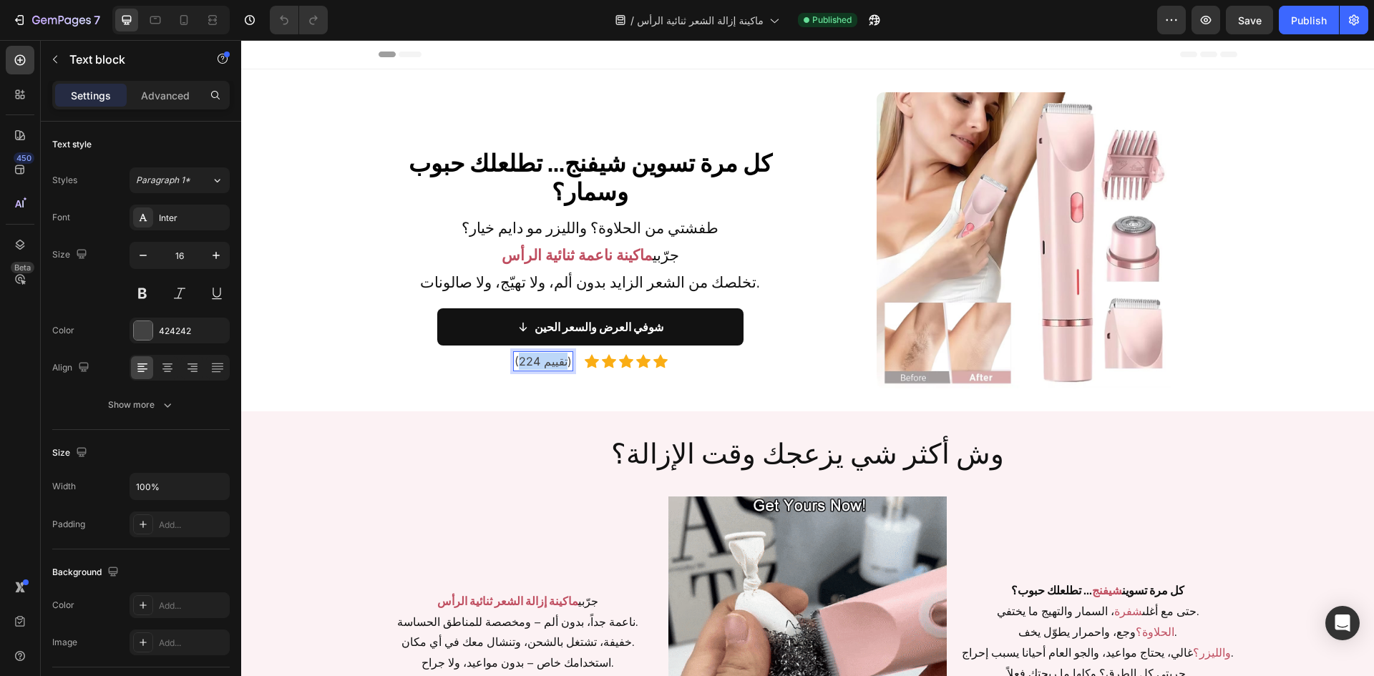
click at [515, 364] on p "(224 تقييم)" at bounding box center [543, 361] width 57 height 17
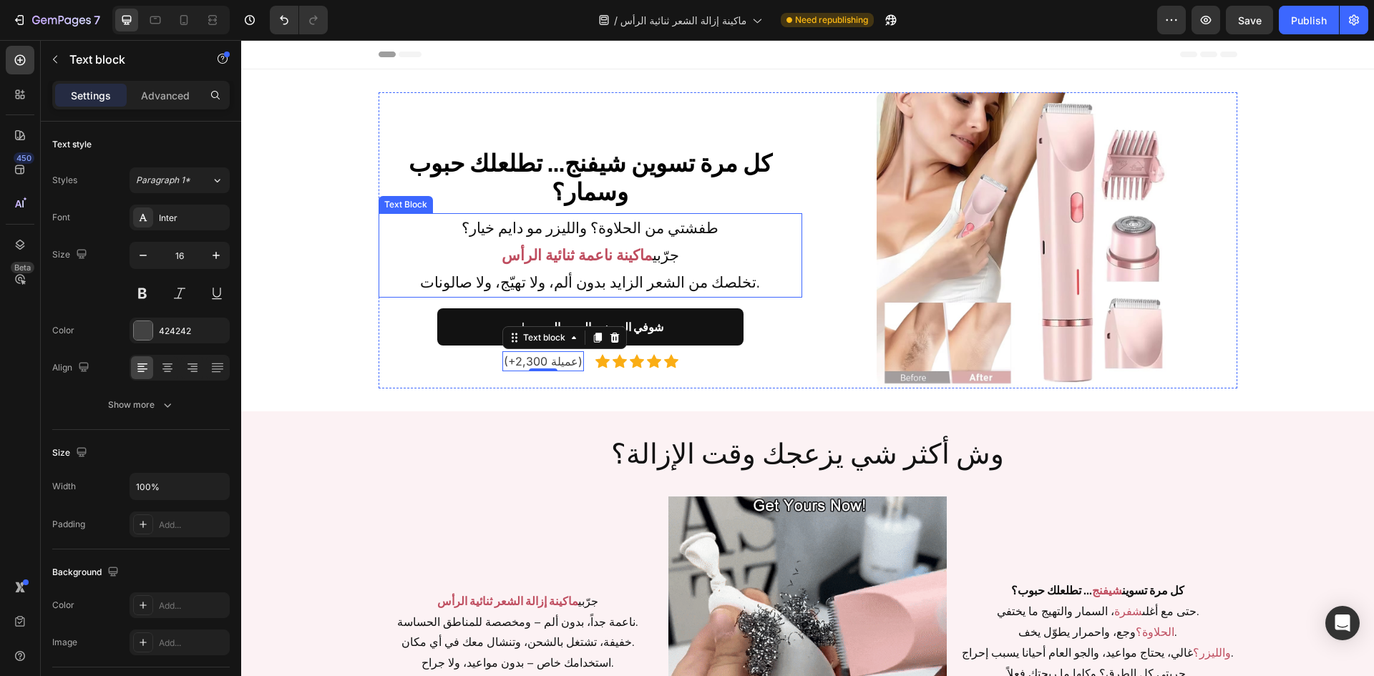
click at [618, 283] on p "طفشتي من الحلاوة؟ والليزر مو دايم خيار؟ جرّبي ماكينة ناعمة ثنائية الرأس تخلصك م…" at bounding box center [590, 255] width 421 height 81
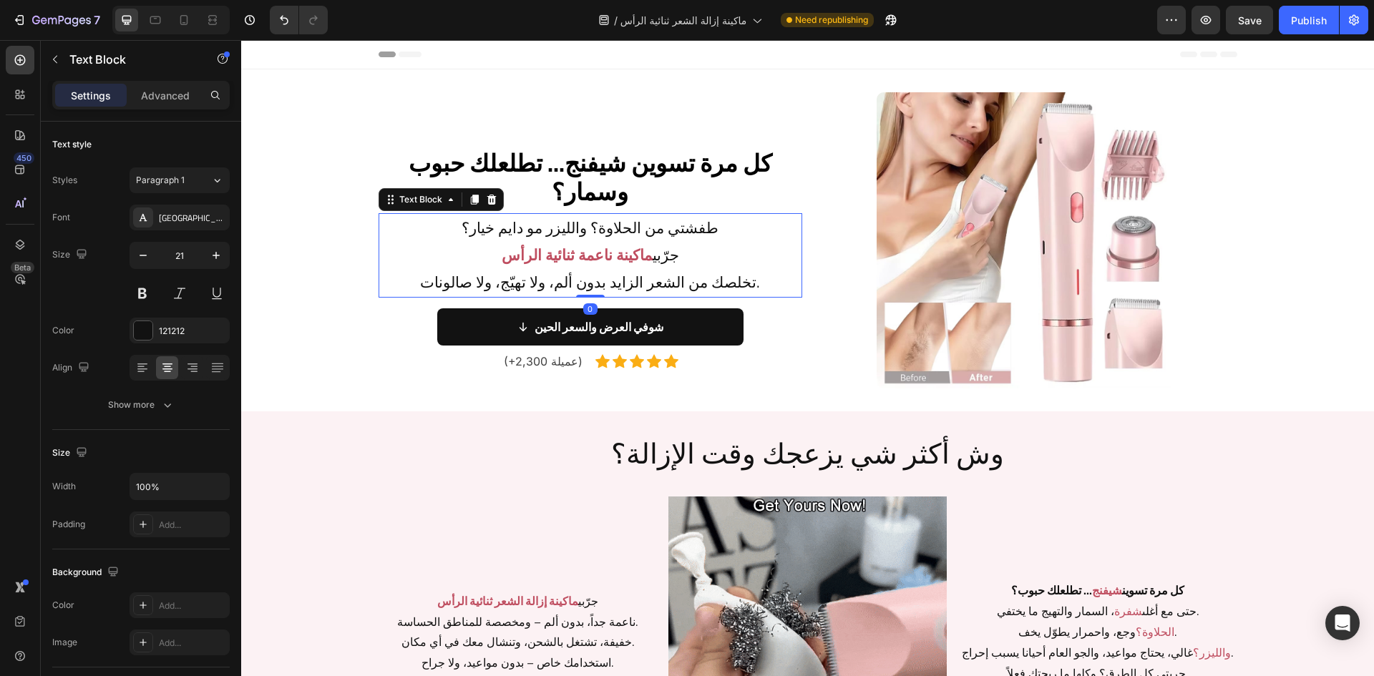
click at [618, 283] on p "طفشتي من الحلاوة؟ والليزر مو دايم خيار؟ جرّبي ماكينة ناعمة ثنائية الرأس تخلصك م…" at bounding box center [590, 255] width 421 height 81
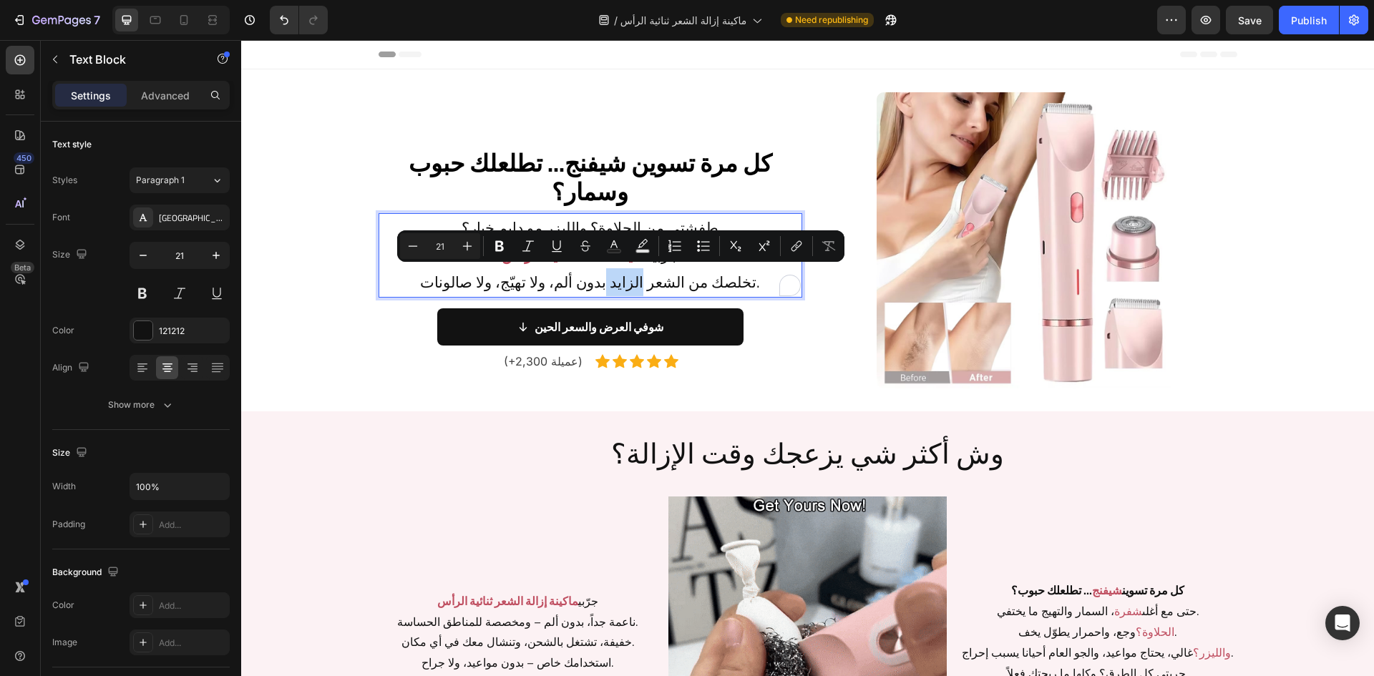
click at [616, 284] on p "طفشتي من الحلاوة؟ والليزر مو دايم خيار؟ جرّبي ماكينة ناعمة ثنائية الرأس تخلصك م…" at bounding box center [590, 255] width 421 height 81
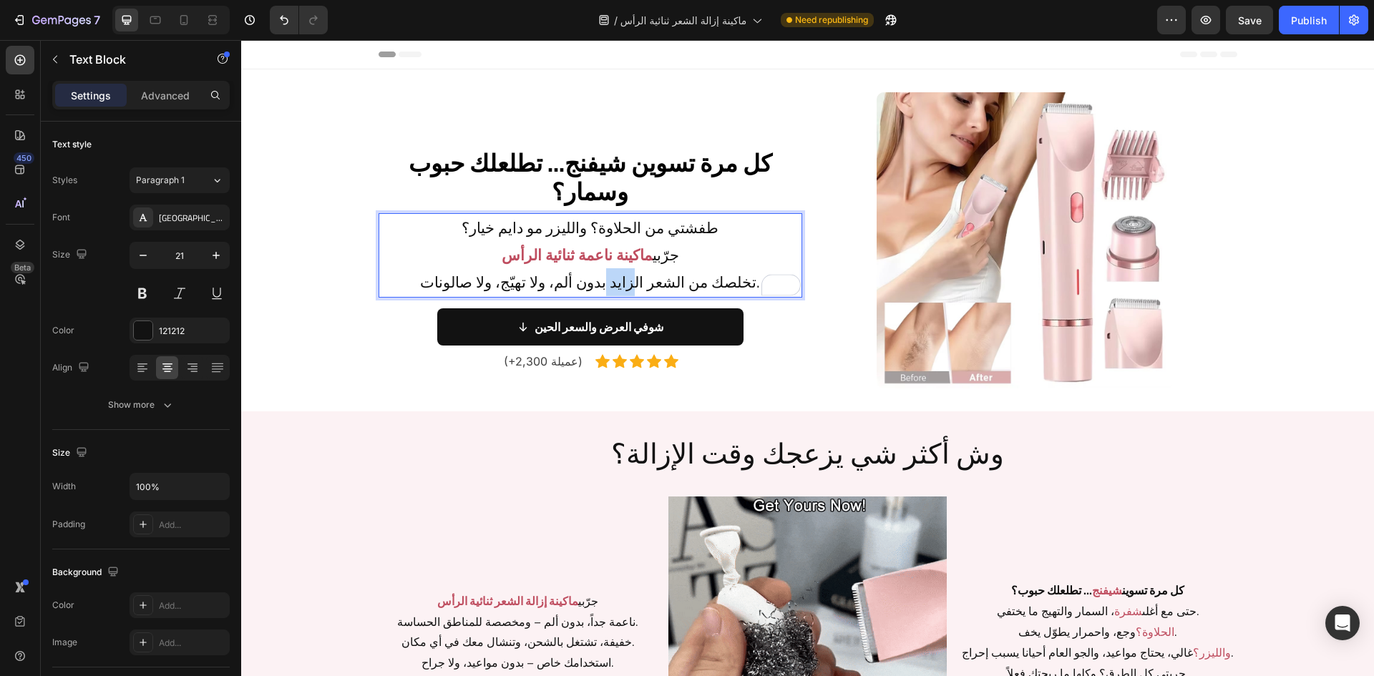
drag, startPoint x: 607, startPoint y: 284, endPoint x: 629, endPoint y: 285, distance: 21.5
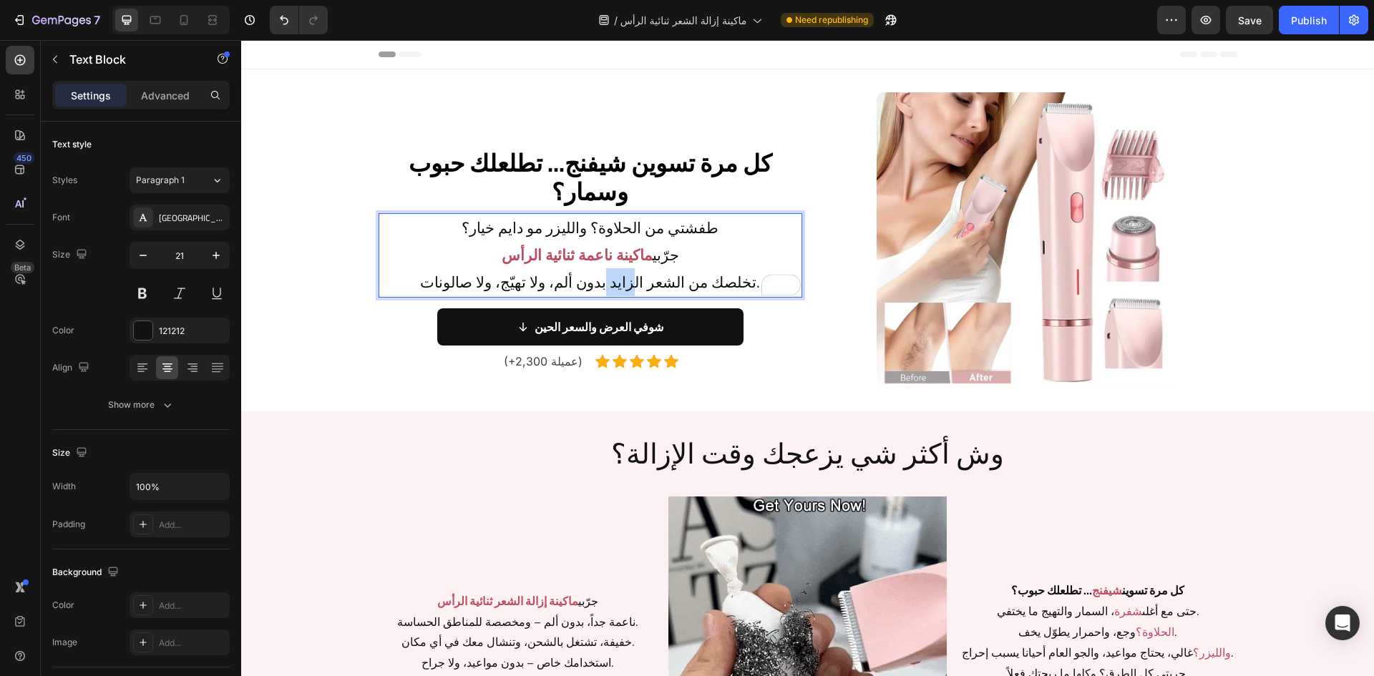
click at [629, 285] on p "طفشتي من الحلاوة؟ والليزر مو دايم خيار؟ جرّبي ماكينة ناعمة ثنائية الرأس تخلصك م…" at bounding box center [590, 255] width 421 height 81
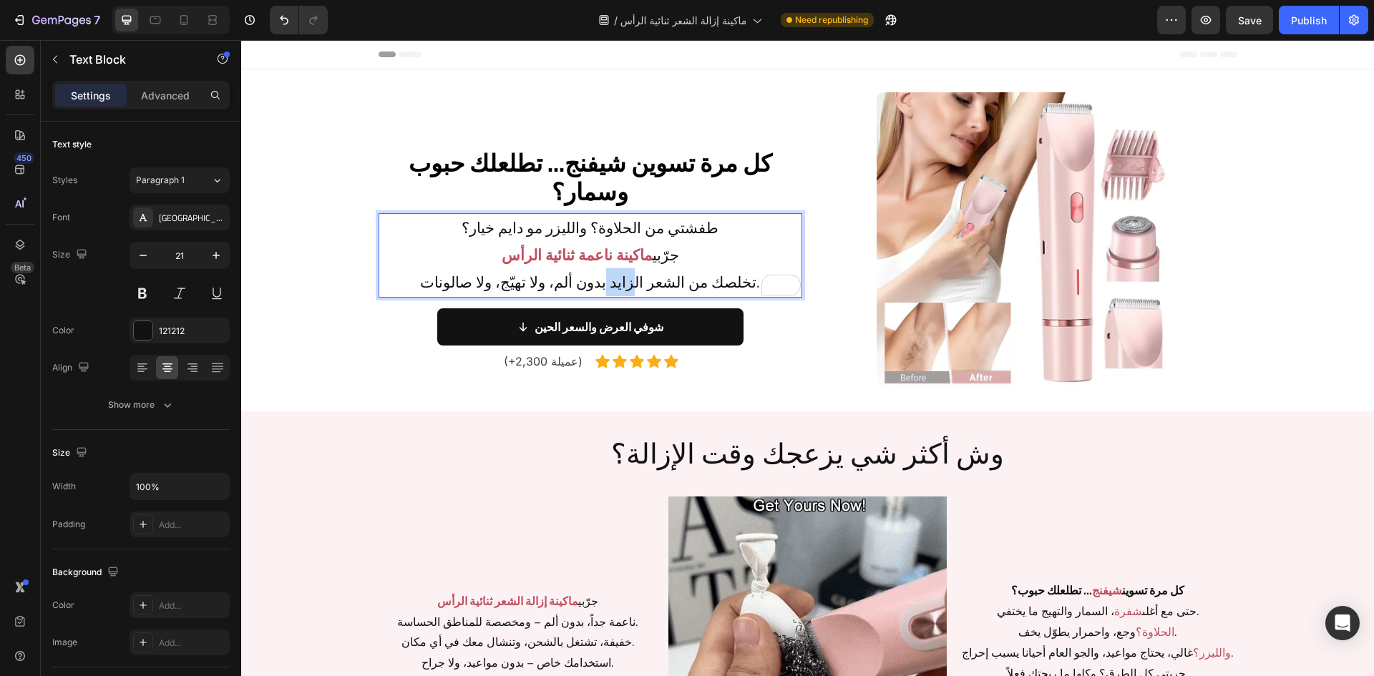
click at [626, 286] on p "طفشتي من الحلاوة؟ والليزر مو دايم خيار؟ جرّبي ماكينة ناعمة ثنائية الرأس تخلصك م…" at bounding box center [590, 255] width 421 height 81
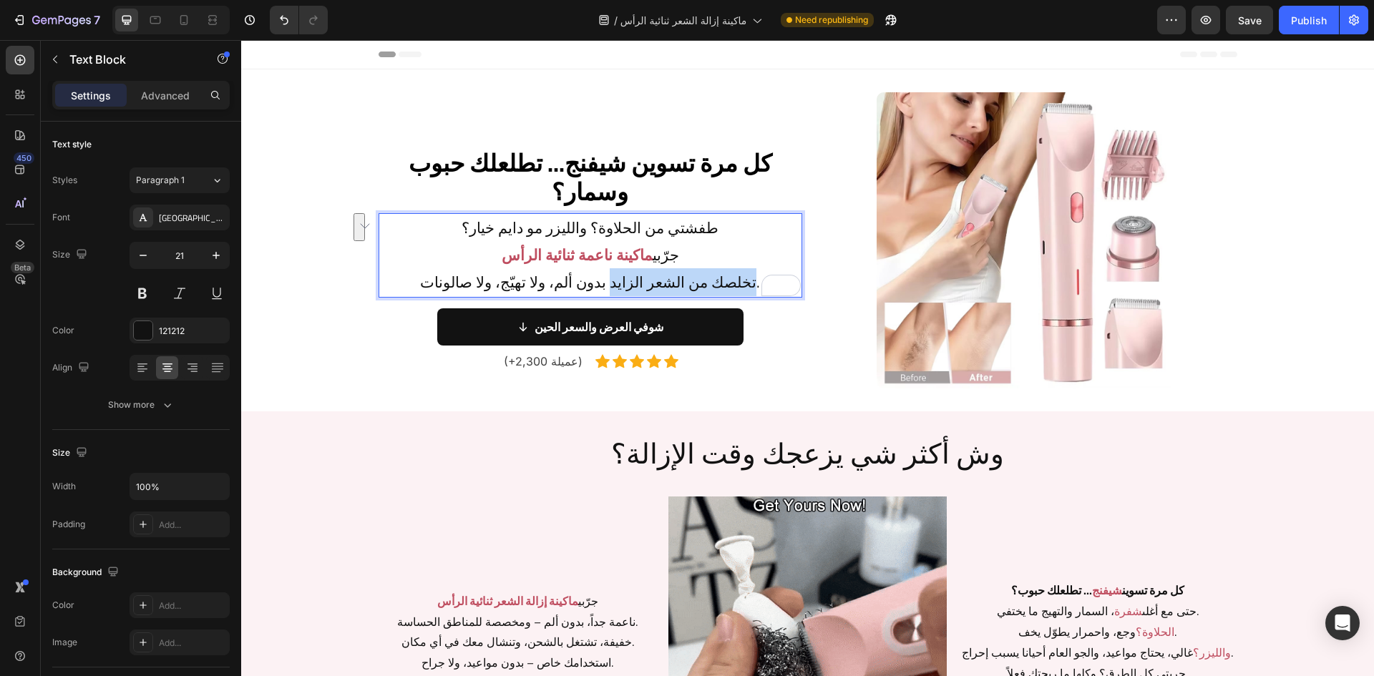
drag, startPoint x: 611, startPoint y: 284, endPoint x: 744, endPoint y: 286, distance: 133.9
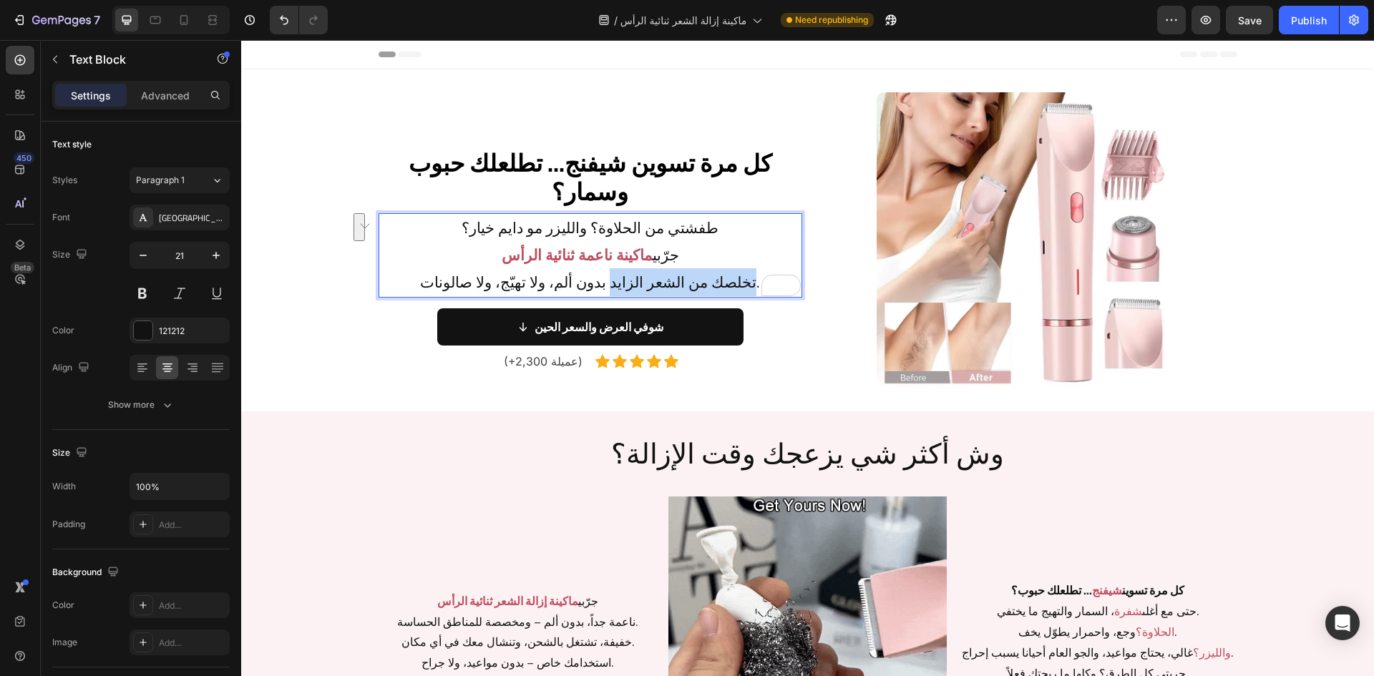
click at [744, 286] on p "طفشتي من الحلاوة؟ والليزر مو دايم خيار؟ جرّبي ماكينة ناعمة ثنائية الرأس تخلصك م…" at bounding box center [590, 255] width 421 height 81
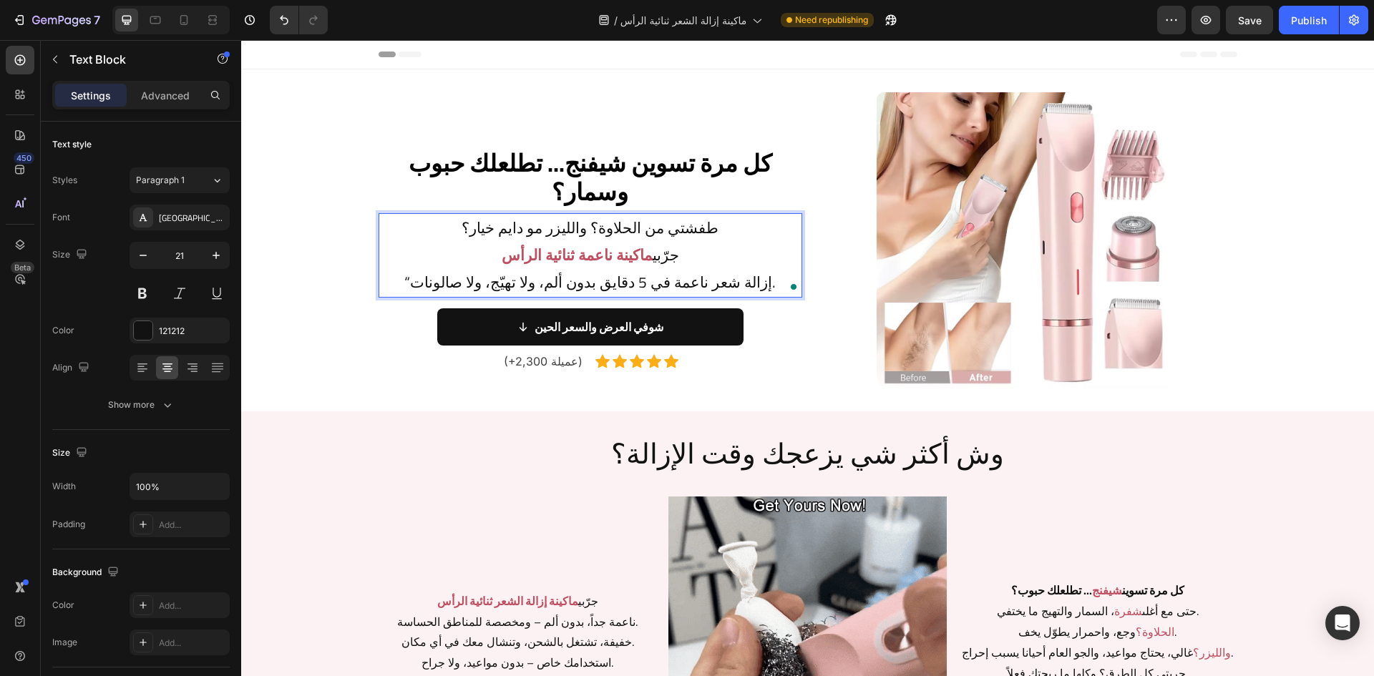
click at [724, 222] on p "طفشتي من الحلاوة؟ والليزر مو دايم خيار؟ جرّبي ماكينة ناعمة ثنائية الرأس “إزالة …" at bounding box center [590, 255] width 421 height 81
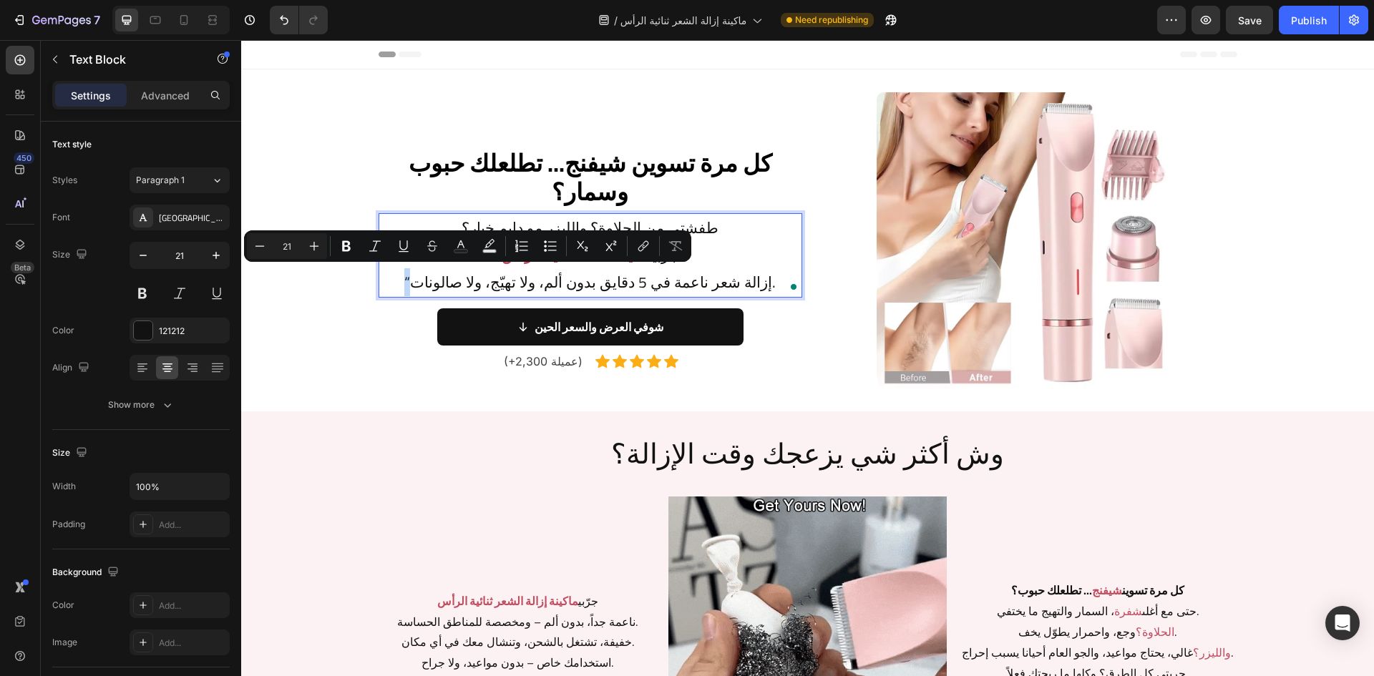
click at [402, 281] on p "طفشتي من الحلاوة؟ والليزر مو دايم خيار؟ جرّبي ماكينة ناعمة ثنائية الرأس “إزالة …" at bounding box center [590, 255] width 421 height 81
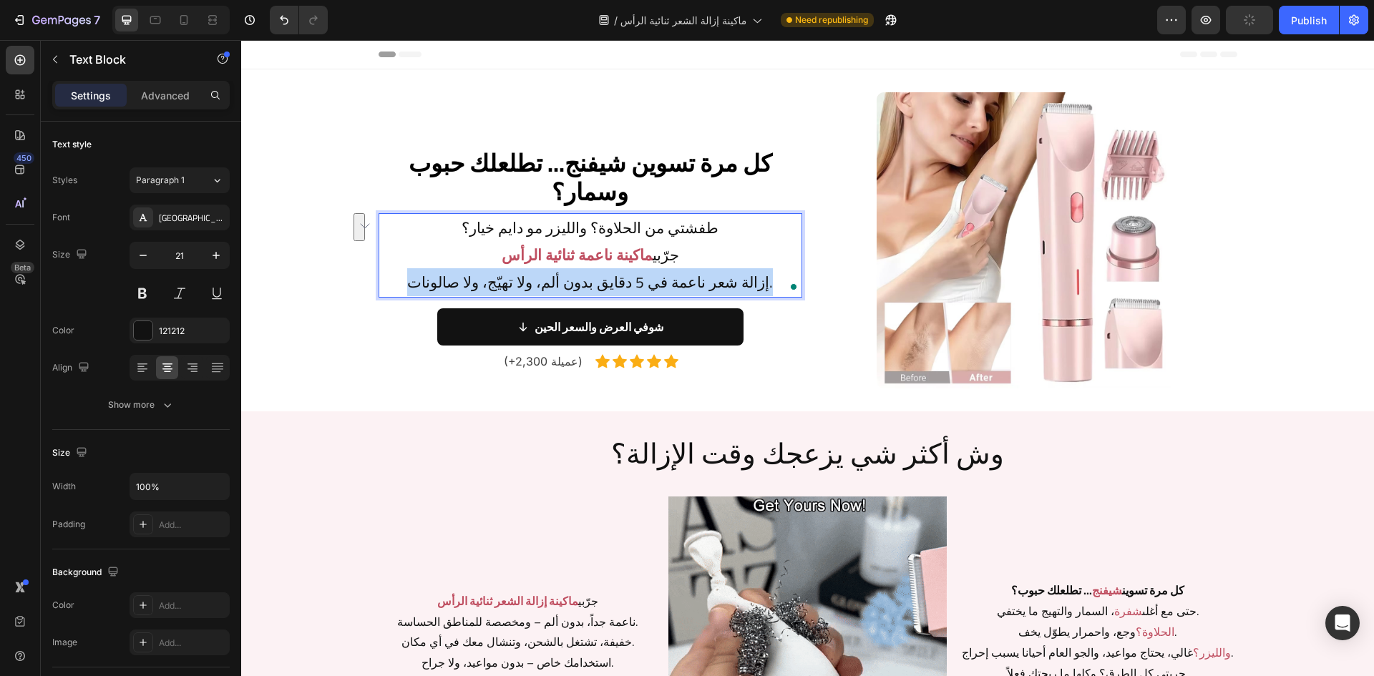
drag, startPoint x: 399, startPoint y: 281, endPoint x: 771, endPoint y: 278, distance: 371.5
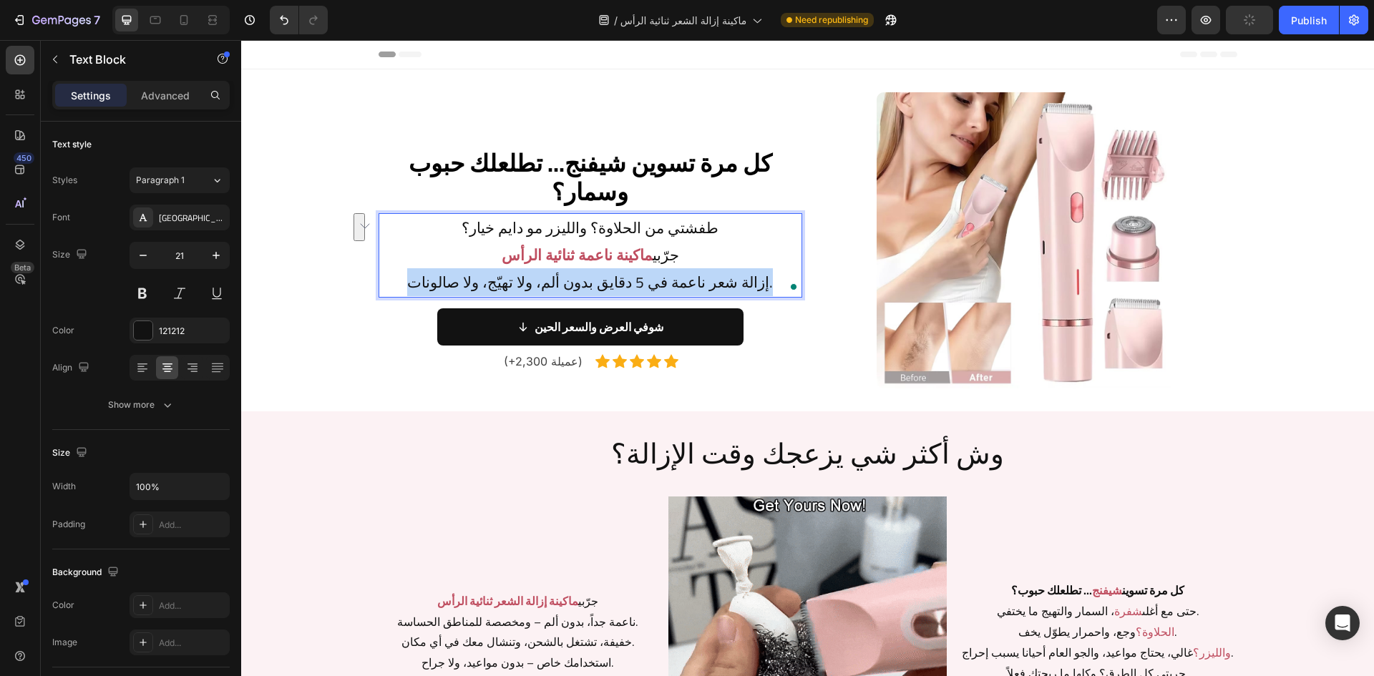
click at [771, 278] on p "طفشتي من الحلاوة؟ والليزر مو دايم خيار؟ جرّبي ماكينة ناعمة ثنائية الرأس إزالة ش…" at bounding box center [590, 255] width 421 height 81
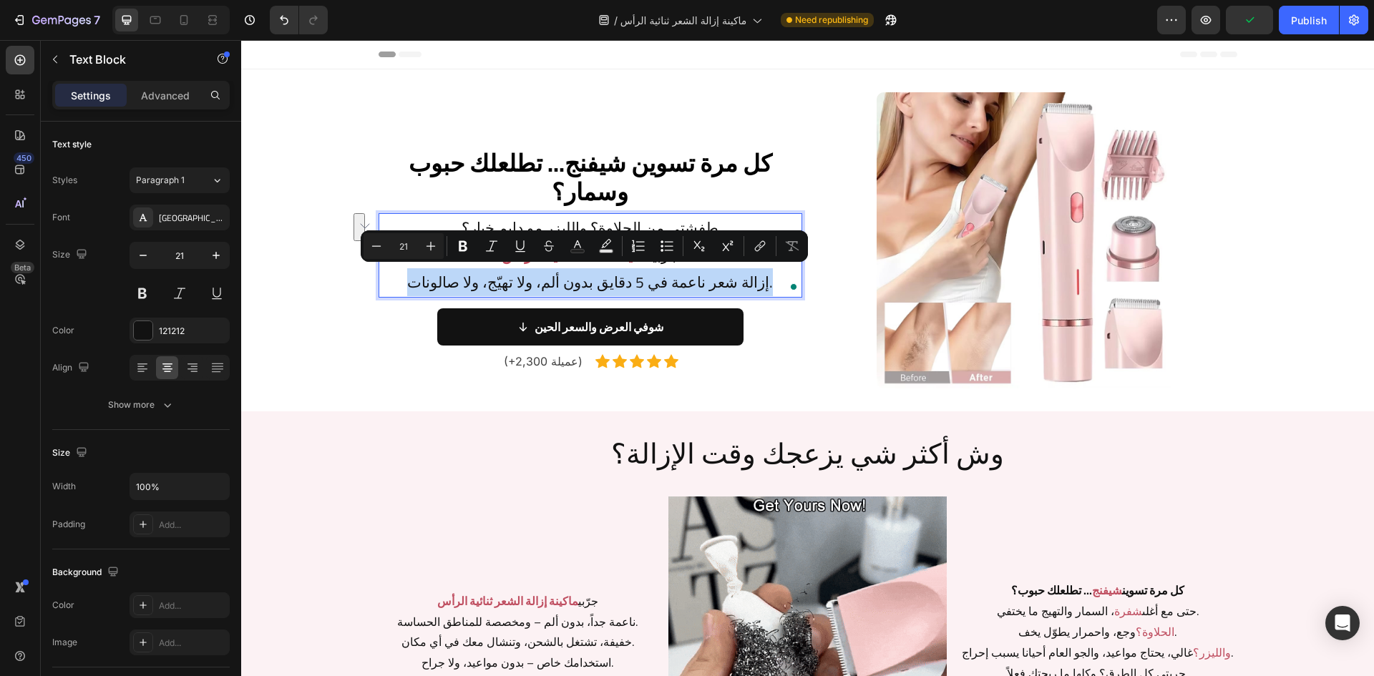
copy p "إزالة شعر ناعمة في 5 دقايق بدون ألم، ولا تهيّج، ولا صالونات."
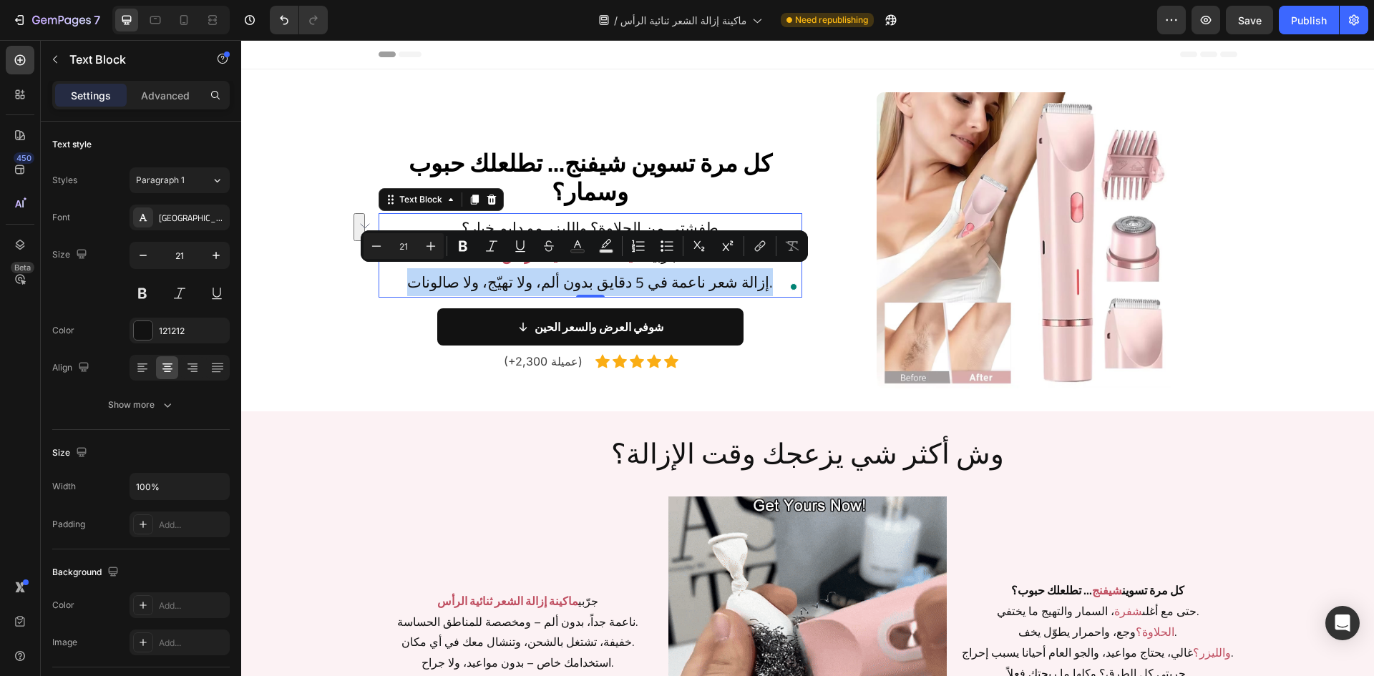
click at [712, 273] on p "طفشتي من الحلاوة؟ والليزر مو دايم خيار؟ جرّبي ماكينة ناعمة ثنائية الرأس إزالة ش…" at bounding box center [590, 255] width 421 height 81
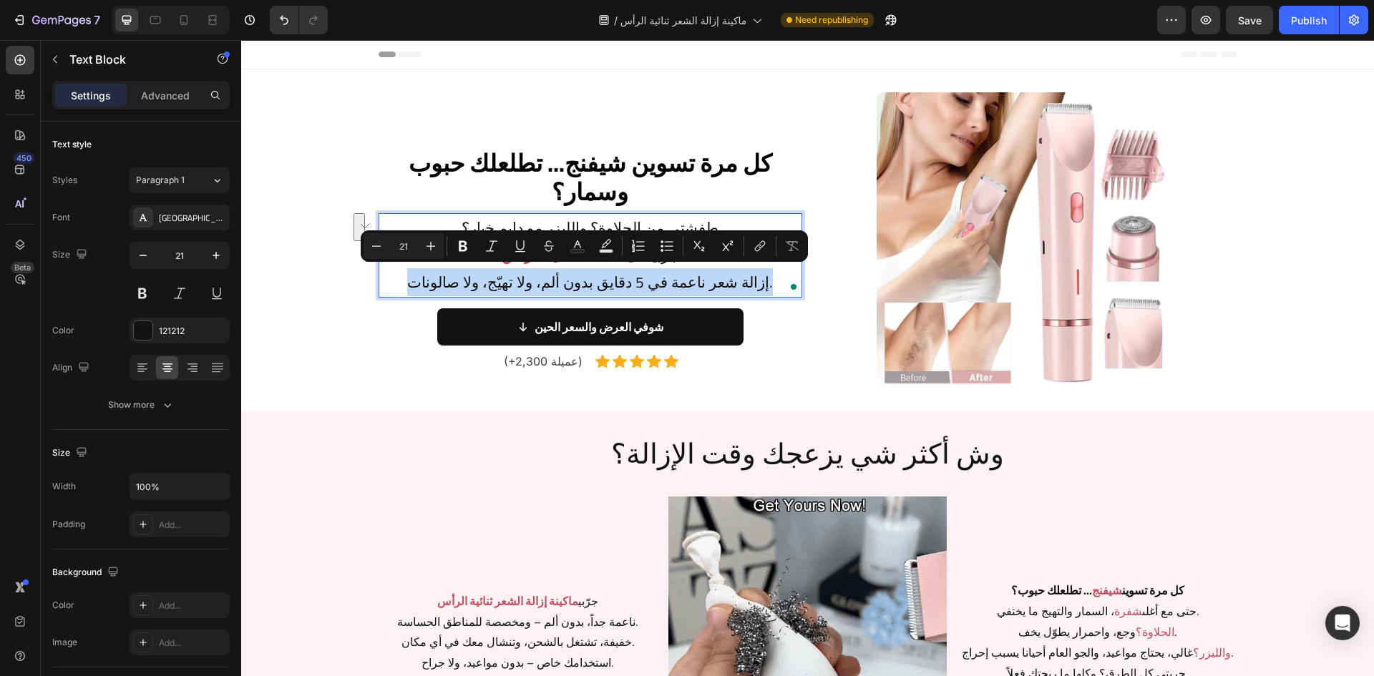
drag, startPoint x: 773, startPoint y: 285, endPoint x: 393, endPoint y: 273, distance: 380.3
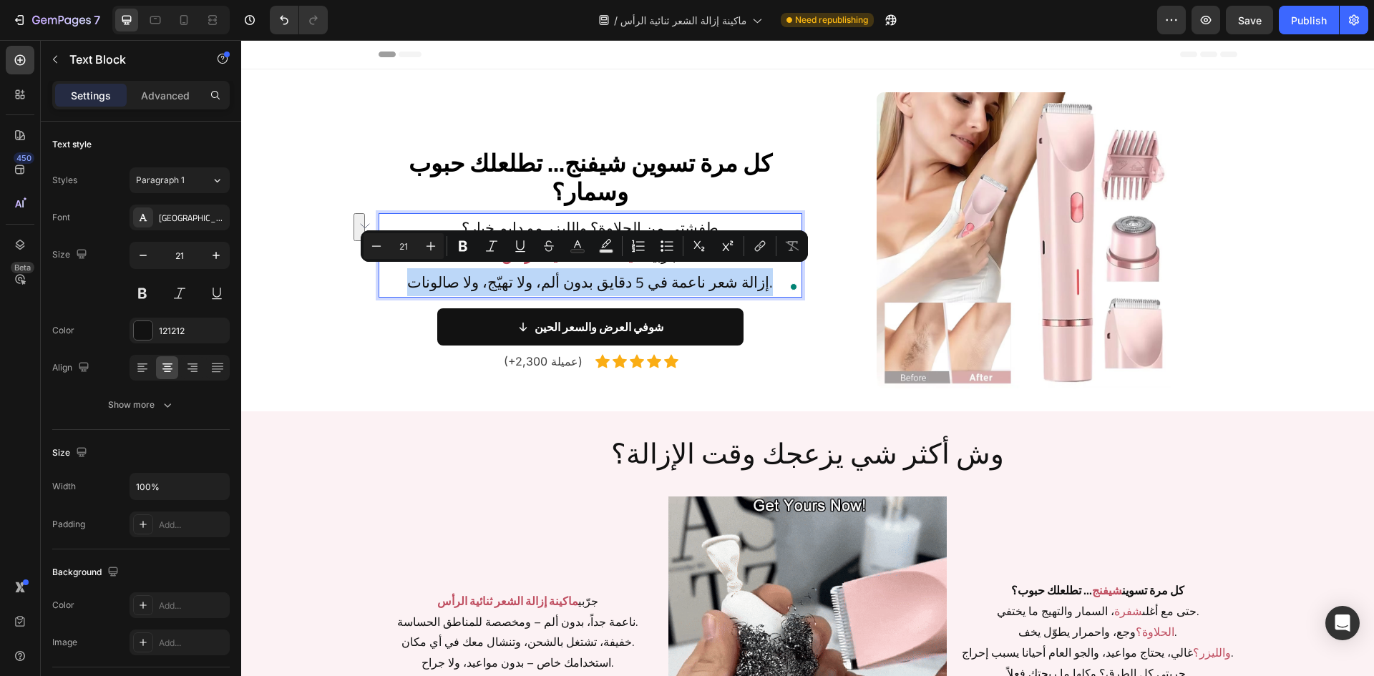
click at [393, 273] on p "طفشتي من الحلاوة؟ والليزر مو دايم خيار؟ جرّبي ماكينة ناعمة ثنائية الرأس إزالة ش…" at bounding box center [590, 255] width 421 height 81
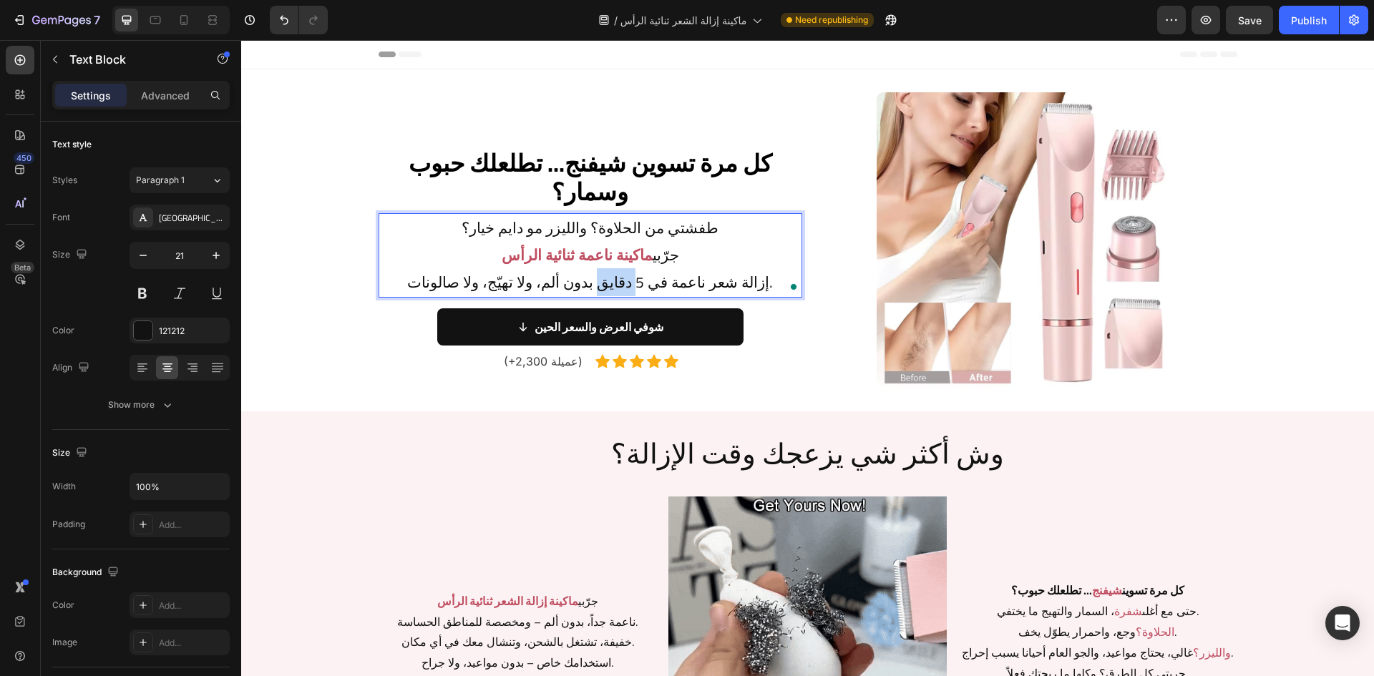
drag, startPoint x: 640, startPoint y: 283, endPoint x: 596, endPoint y: 286, distance: 43.8
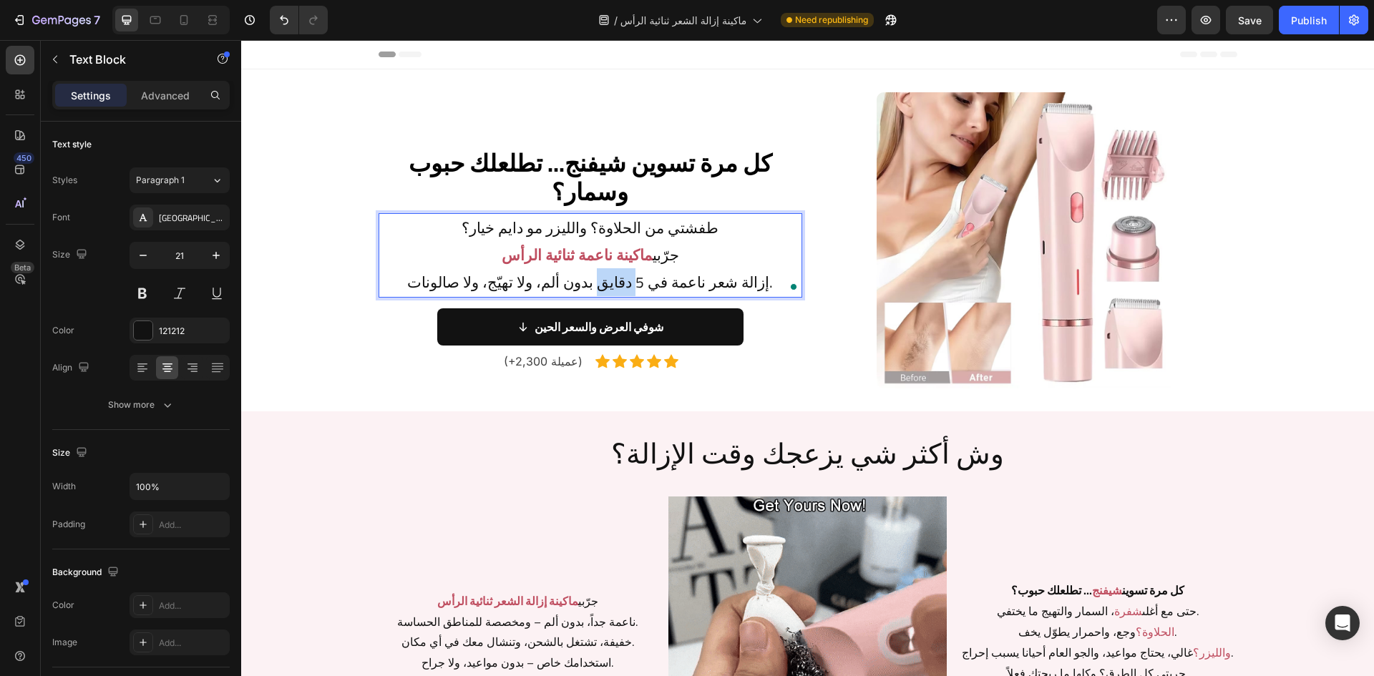
click at [596, 286] on p "طفشتي من الحلاوة؟ والليزر مو دايم خيار؟ جرّبي ماكينة ناعمة ثنائية الرأس إزالة ش…" at bounding box center [590, 255] width 421 height 81
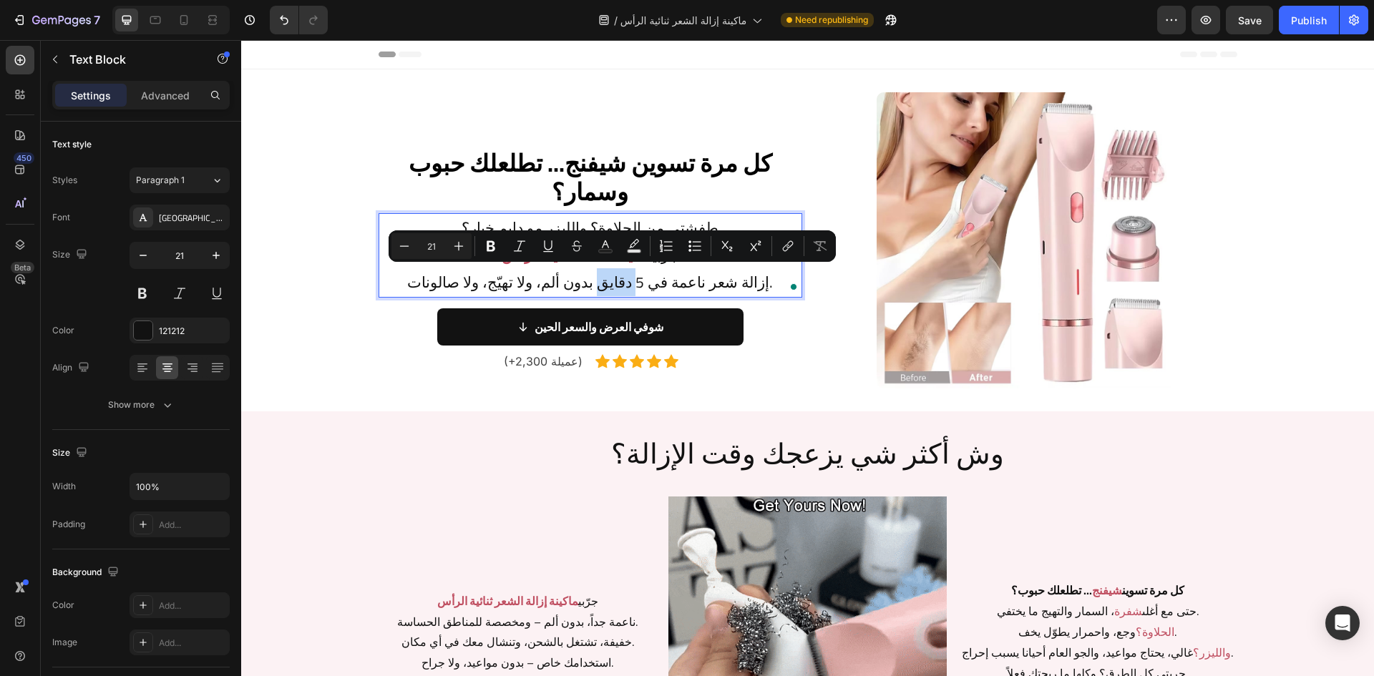
click at [596, 287] on p "طفشتي من الحلاوة؟ والليزر مو دايم خيار؟ جرّبي ماكينة ناعمة ثنائية الرأس إزالة ش…" at bounding box center [590, 255] width 421 height 81
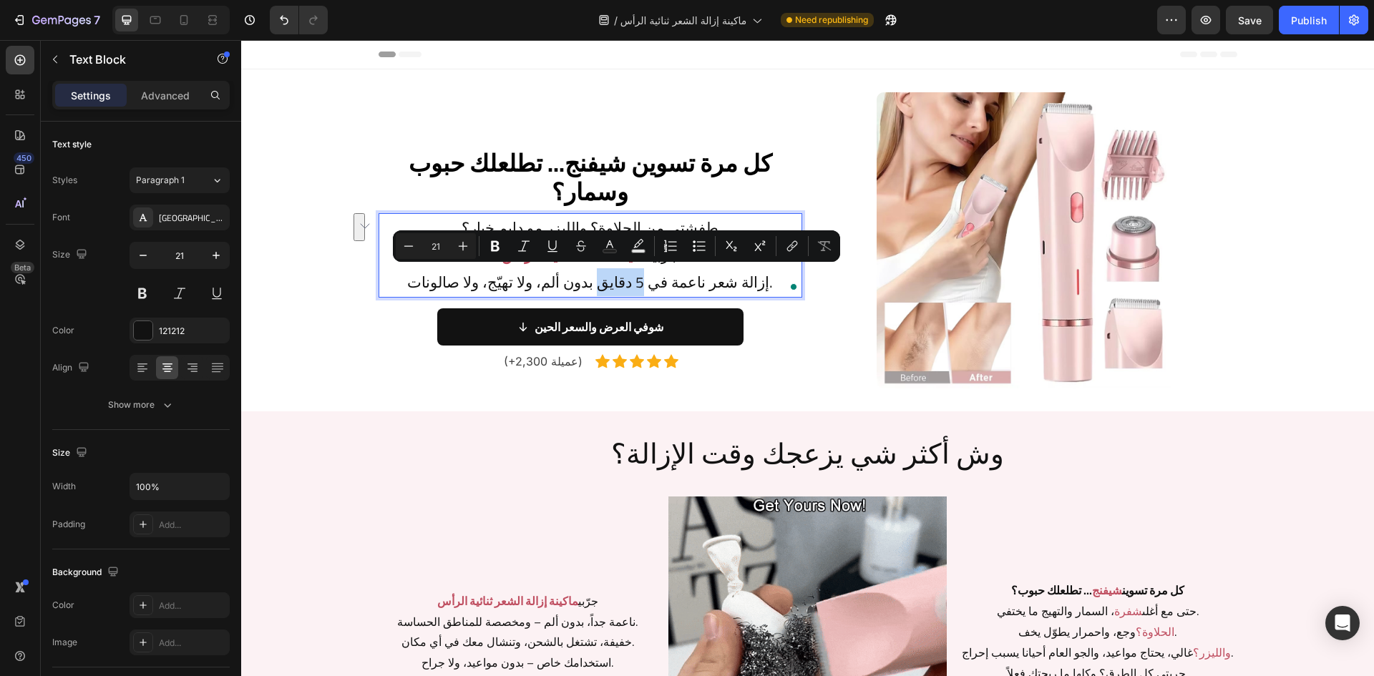
drag, startPoint x: 593, startPoint y: 287, endPoint x: 634, endPoint y: 285, distance: 40.9
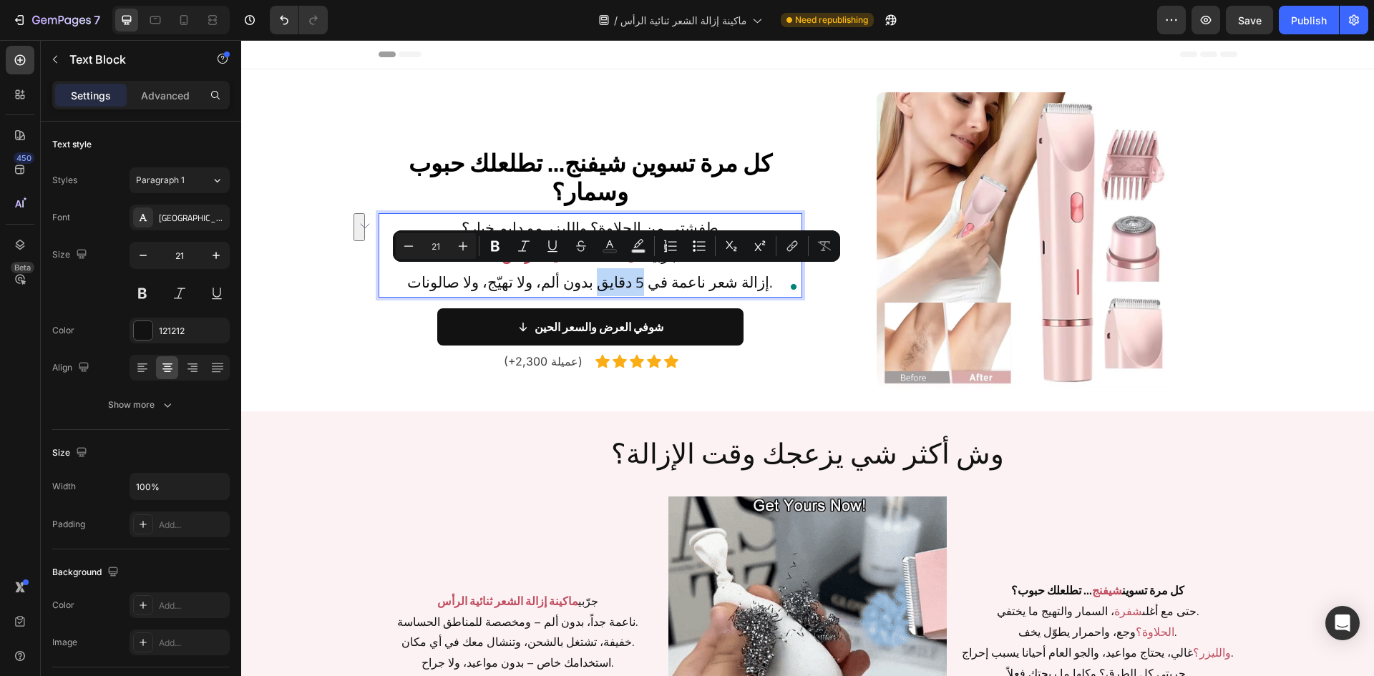
click at [634, 285] on p "طفشتي من الحلاوة؟ والليزر مو دايم خيار؟ جرّبي ماكينة ناعمة ثنائية الرأس إزالة ش…" at bounding box center [590, 255] width 421 height 81
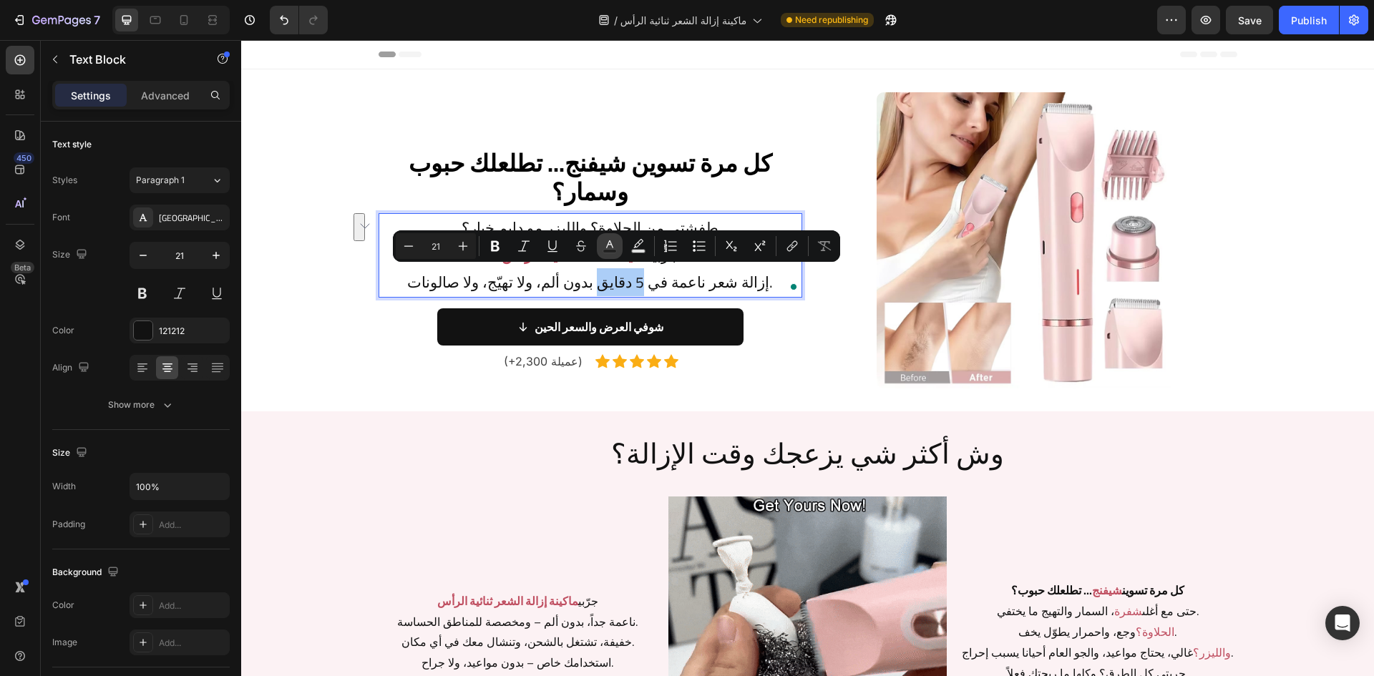
click at [607, 253] on rect "Editor contextual toolbar" at bounding box center [610, 252] width 14 height 4
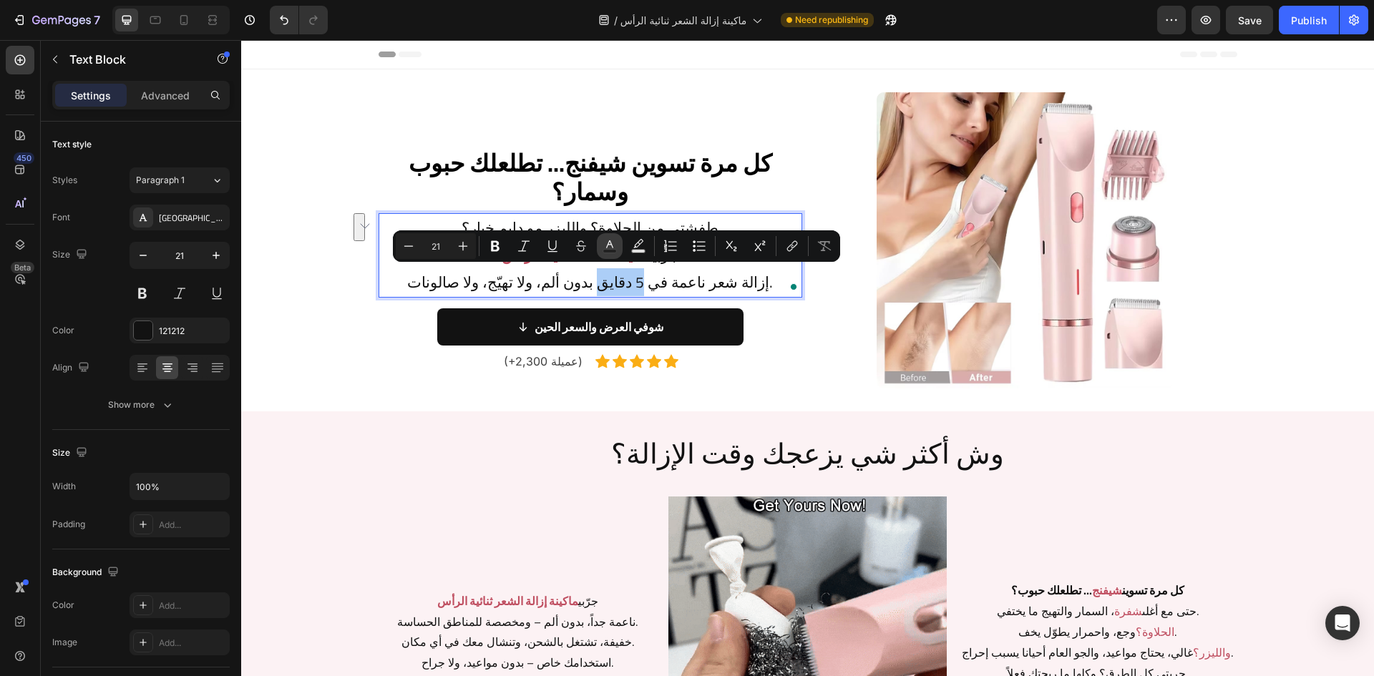
type input "121212"
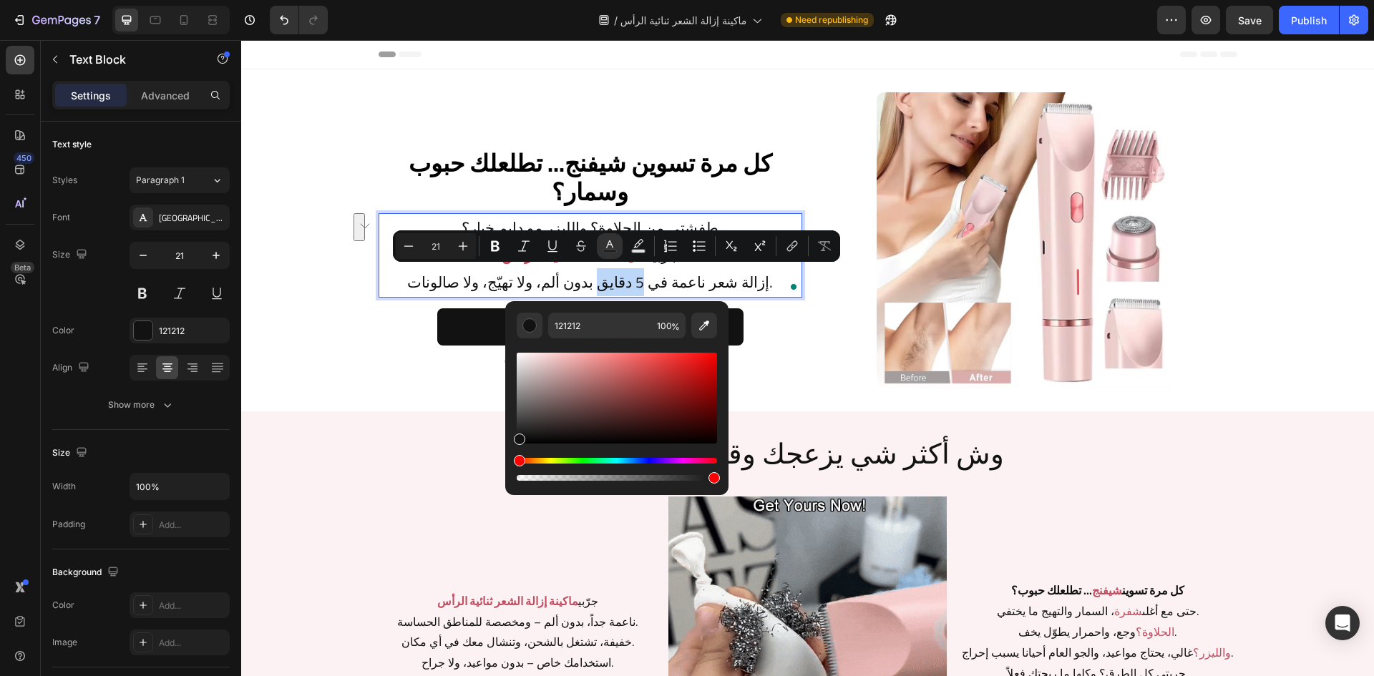
click at [604, 278] on p "طفشتي من الحلاوة؟ والليزر مو دايم خيار؟ جرّبي ماكينة ناعمة ثنائية الرأس إزالة ش…" at bounding box center [590, 255] width 421 height 81
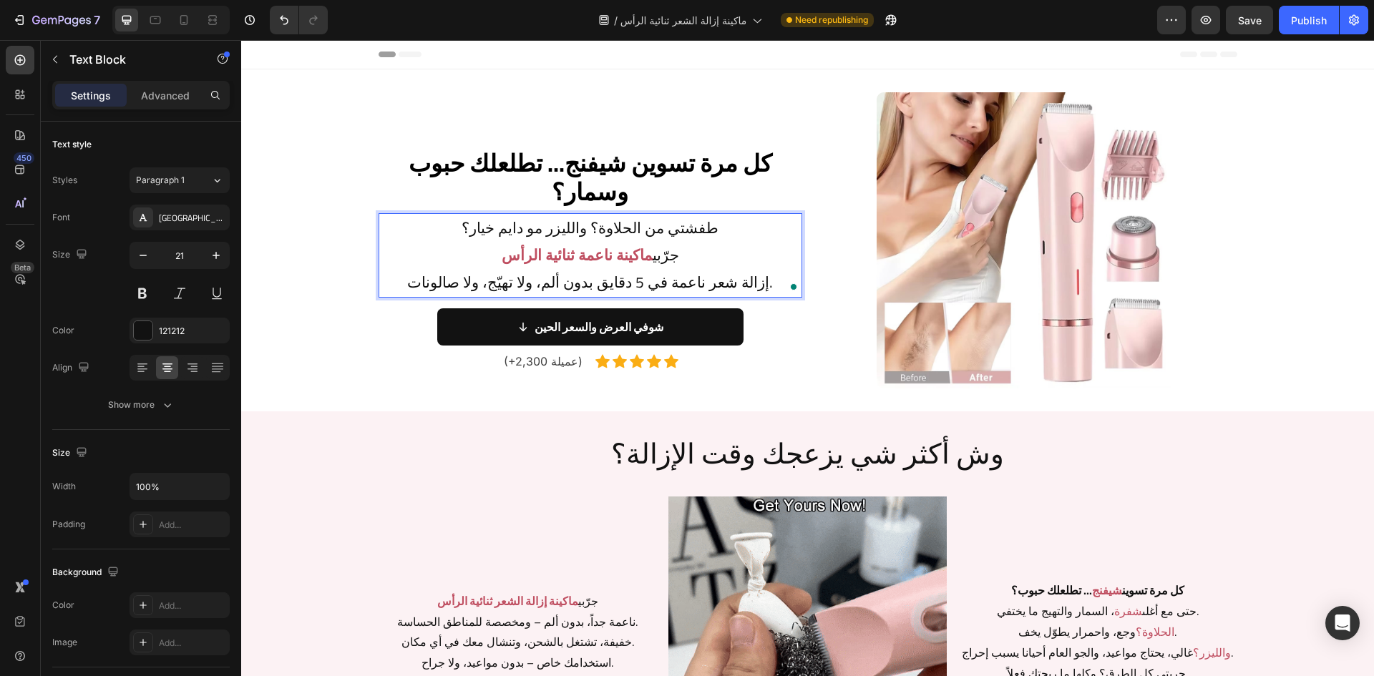
click at [619, 256] on strong "ماكينة ناعمة ثنائية الرأس" at bounding box center [577, 255] width 151 height 28
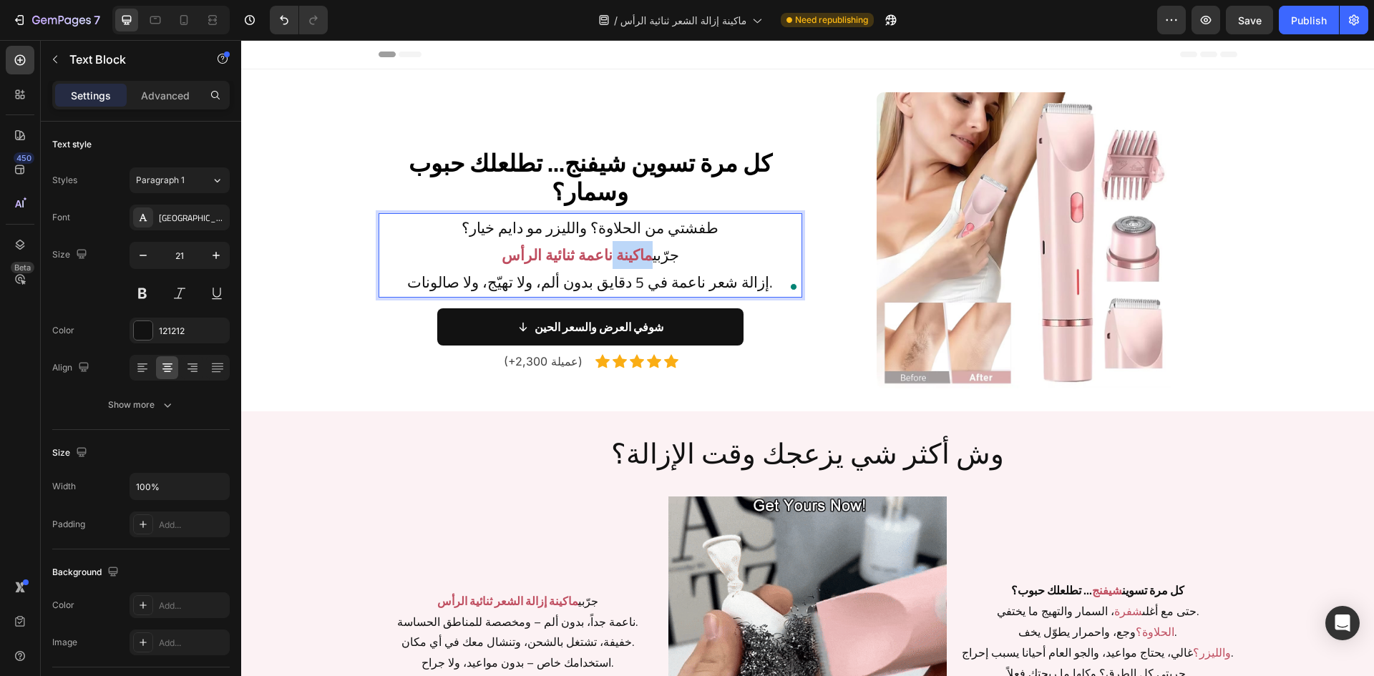
click at [619, 256] on strong "ماكينة ناعمة ثنائية الرأس" at bounding box center [577, 255] width 151 height 28
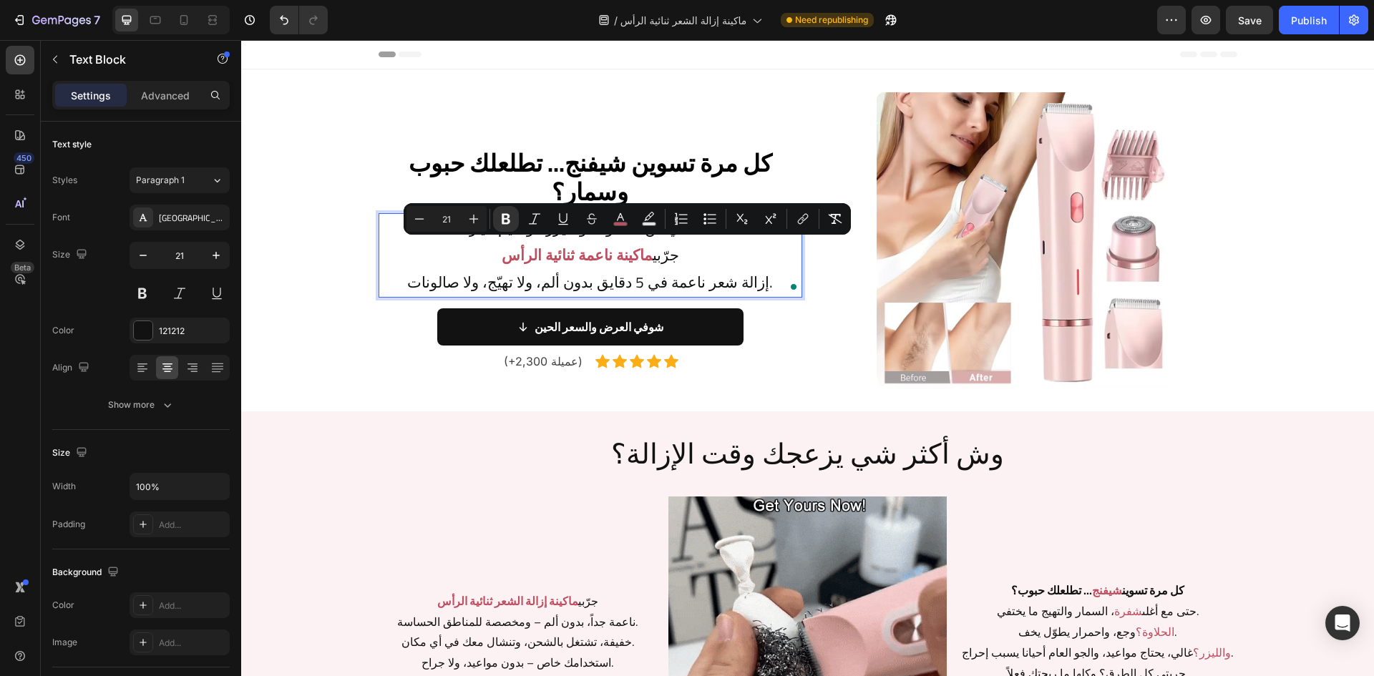
click at [607, 283] on p "طفشتي من الحلاوة؟ والليزر مو دايم خيار؟ جرّبي ماكينة ناعمة ثنائية الرأس إزالة ش…" at bounding box center [590, 255] width 421 height 81
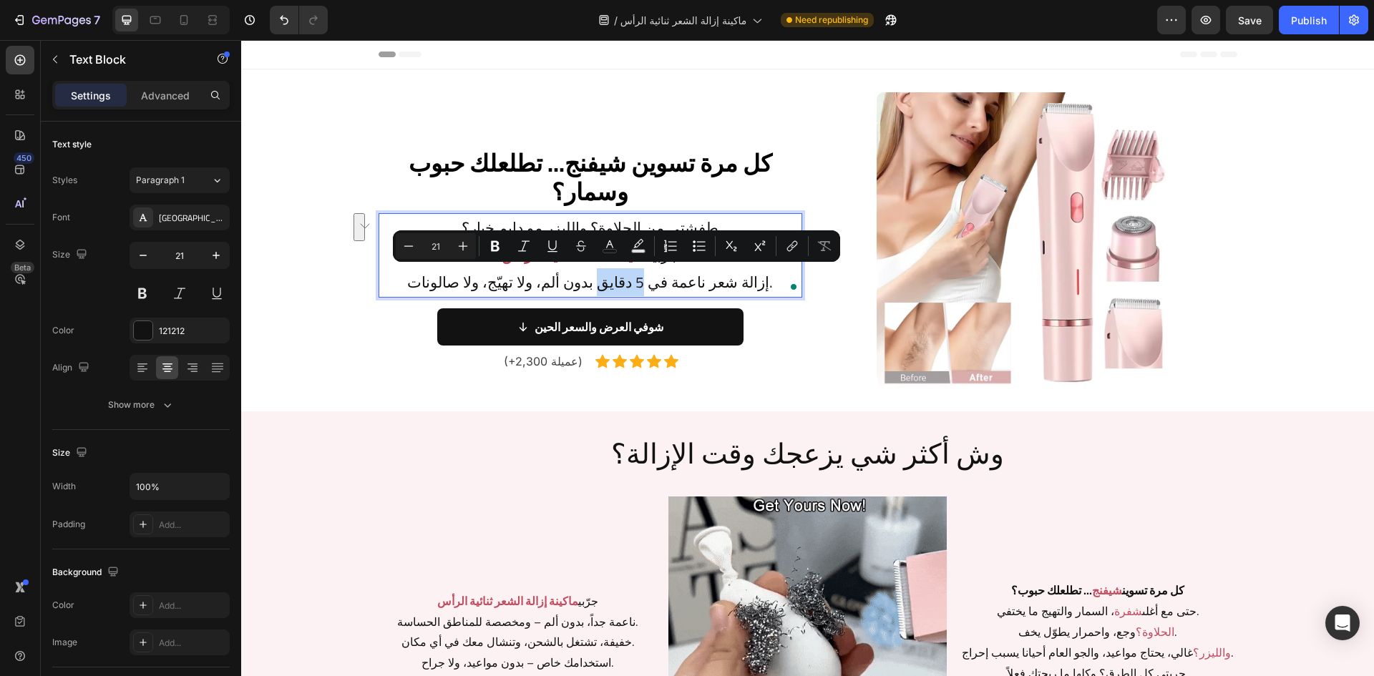
drag, startPoint x: 596, startPoint y: 286, endPoint x: 636, endPoint y: 286, distance: 40.1
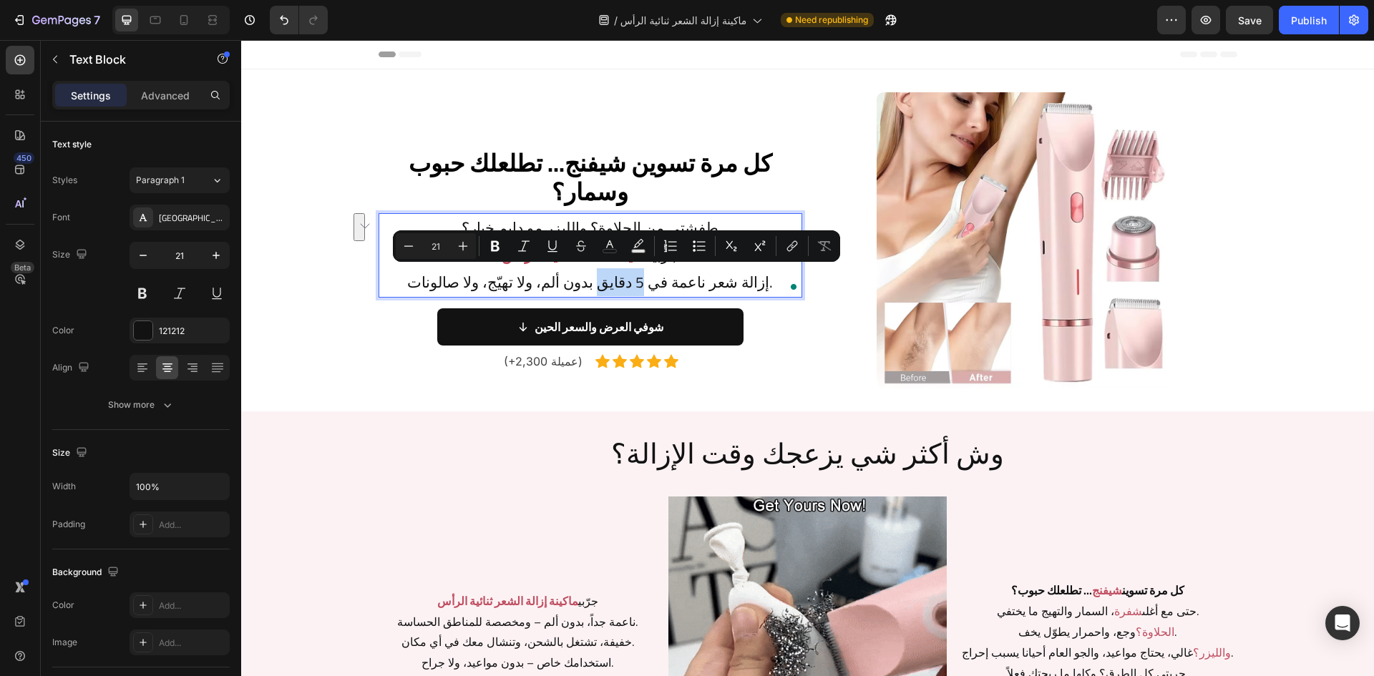
click at [636, 286] on p "طفشتي من الحلاوة؟ والليزر مو دايم خيار؟ جرّبي ماكينة ناعمة ثنائية الرأس إزالة ش…" at bounding box center [590, 255] width 421 height 81
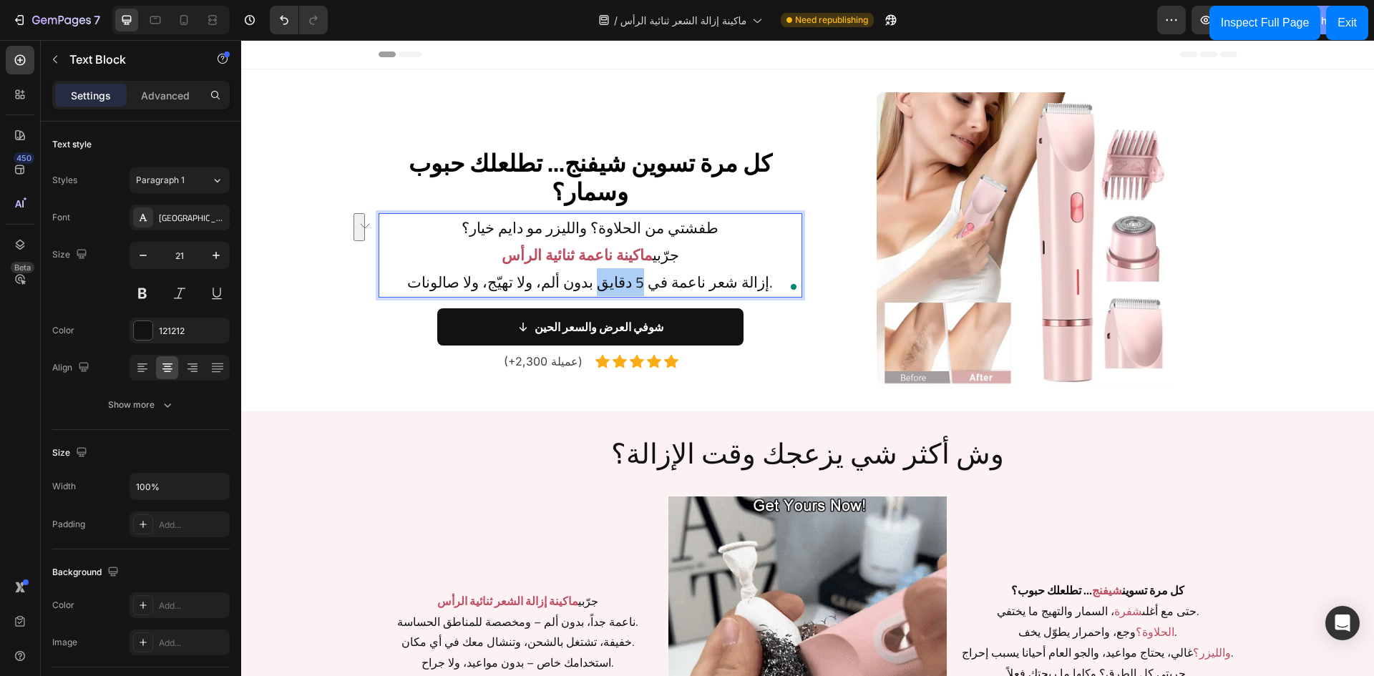
drag, startPoint x: 1352, startPoint y: 24, endPoint x: 1332, endPoint y: 27, distance: 20.4
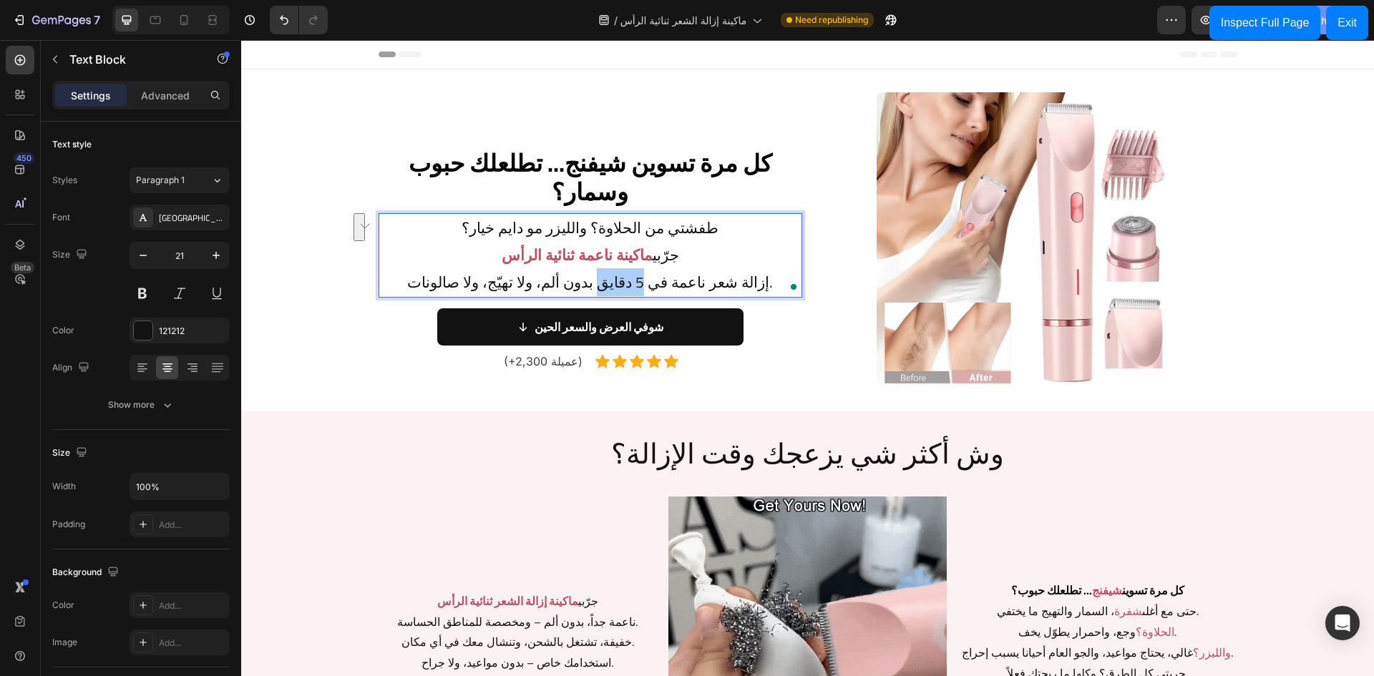
click at [1352, 24] on div "Exit" at bounding box center [1347, 22] width 19 height 17
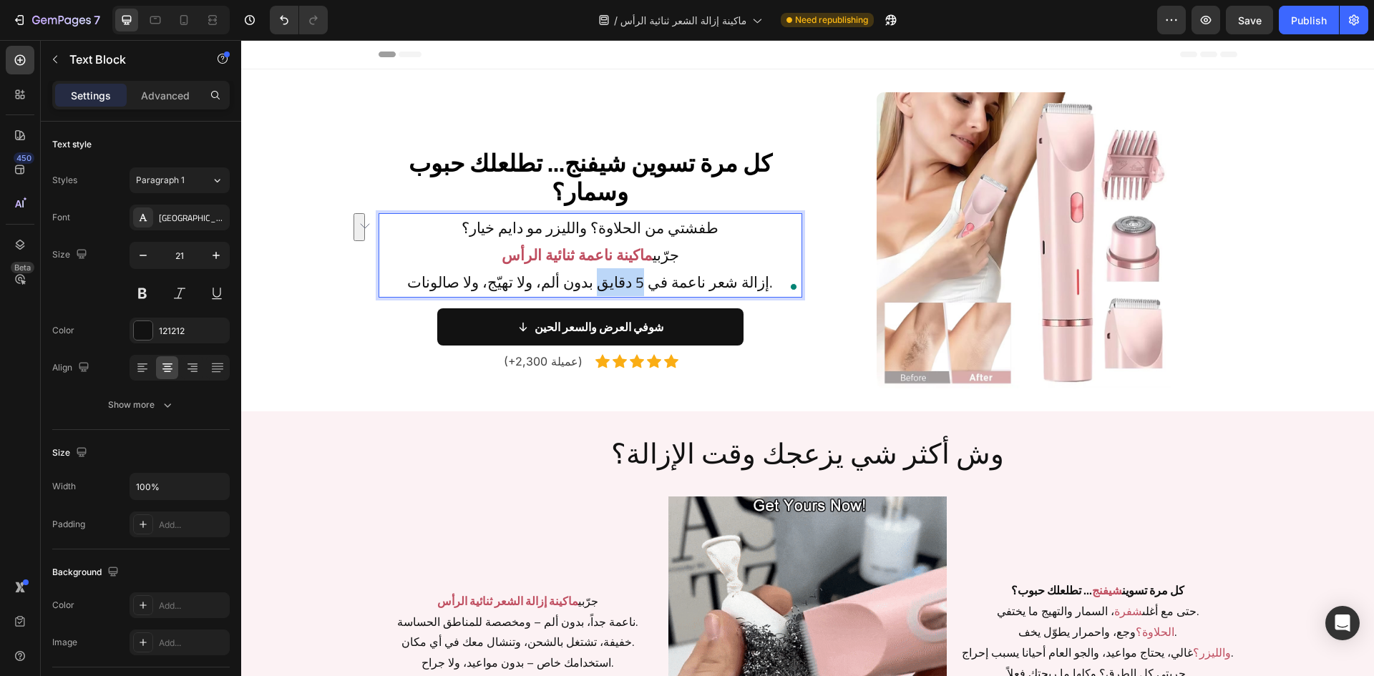
click at [612, 286] on p "طفشتي من الحلاوة؟ والليزر مو دايم خيار؟ جرّبي ماكينة ناعمة ثنائية الرأس إزالة ش…" at bounding box center [590, 255] width 421 height 81
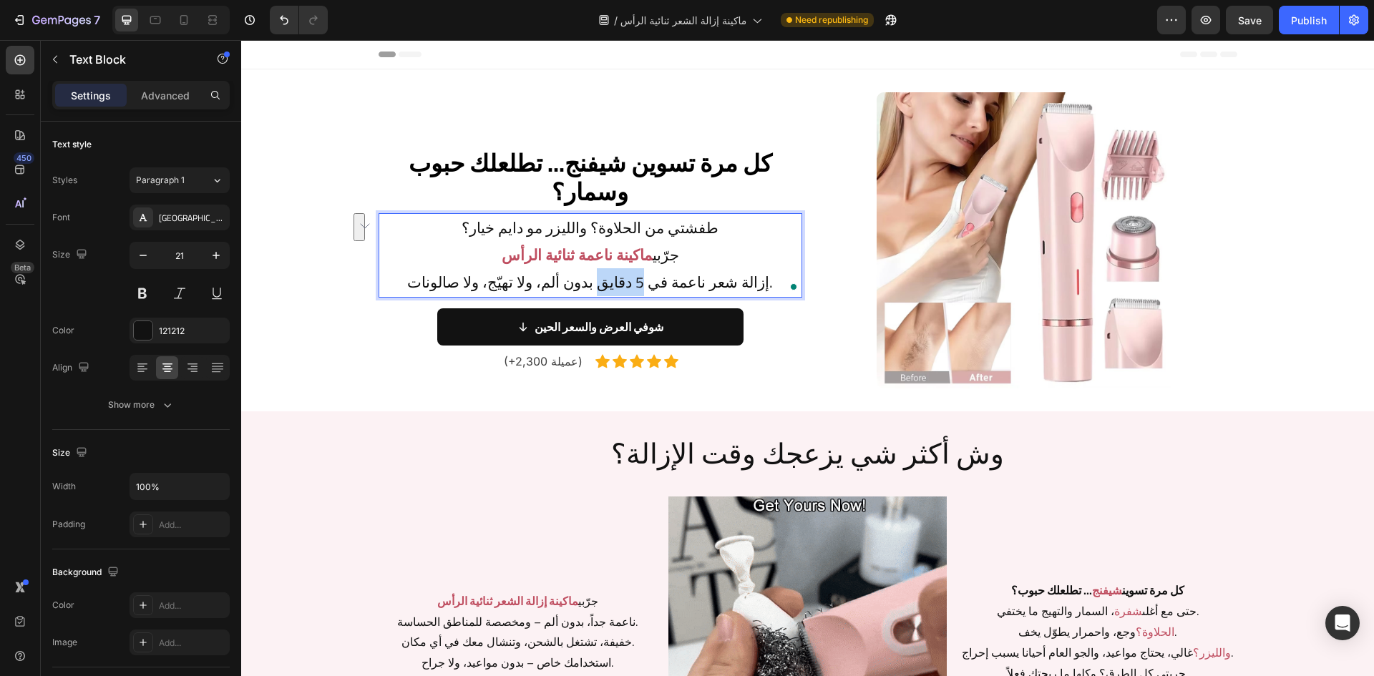
drag, startPoint x: 598, startPoint y: 286, endPoint x: 638, endPoint y: 281, distance: 40.3
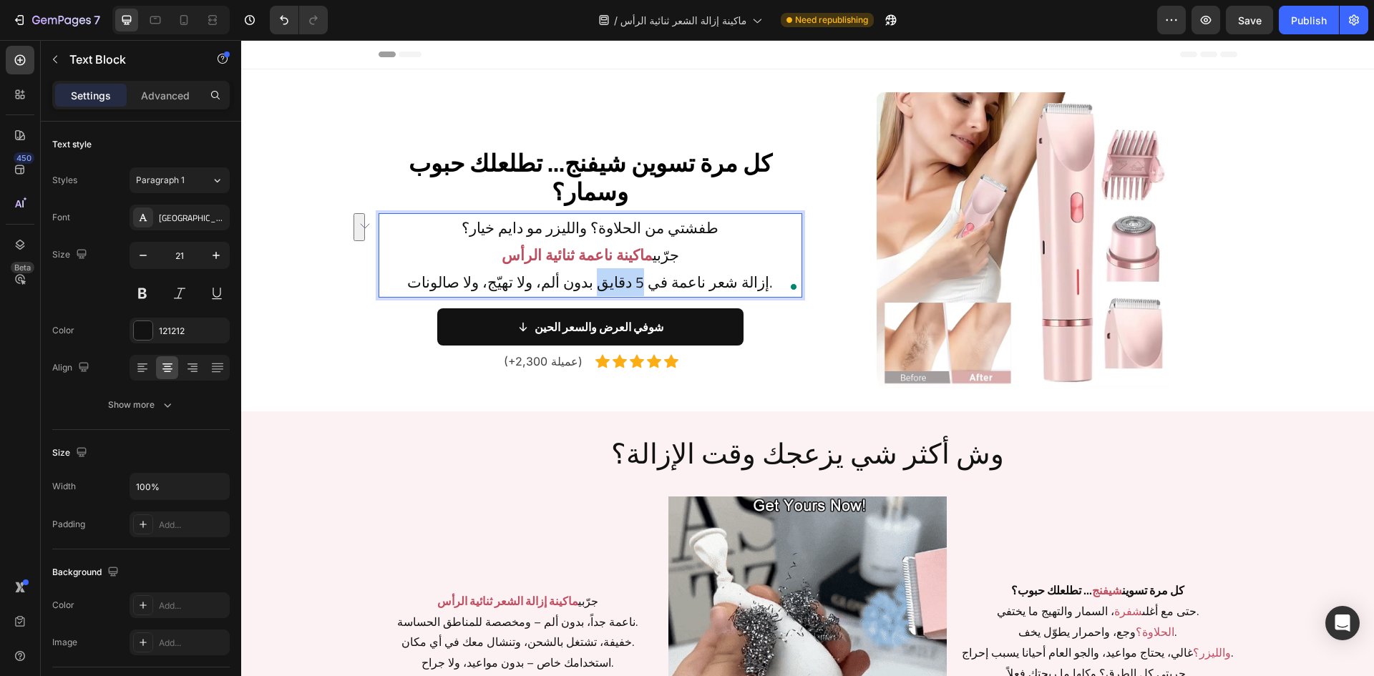
click at [638, 281] on p "طفشتي من الحلاوة؟ والليزر مو دايم خيار؟ جرّبي ماكينة ناعمة ثنائية الرأس إزالة ش…" at bounding box center [590, 255] width 421 height 81
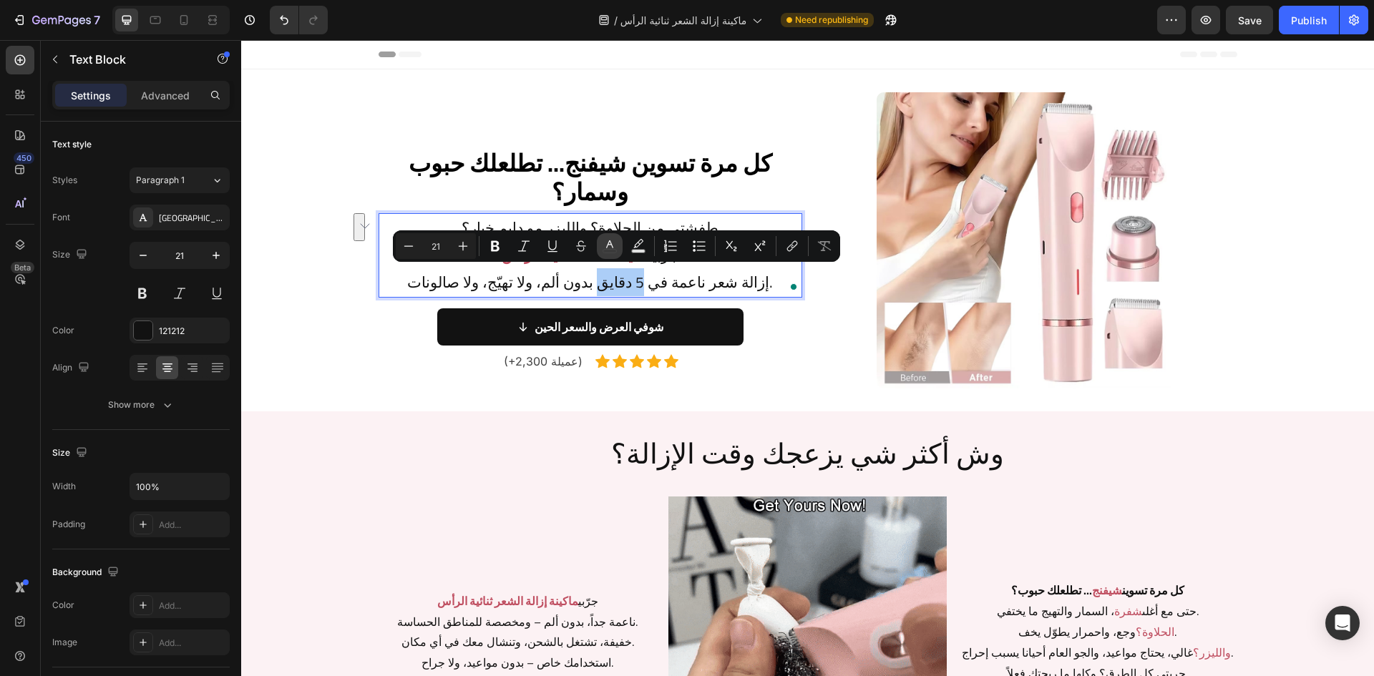
click at [613, 248] on icon "Editor contextual toolbar" at bounding box center [610, 246] width 14 height 14
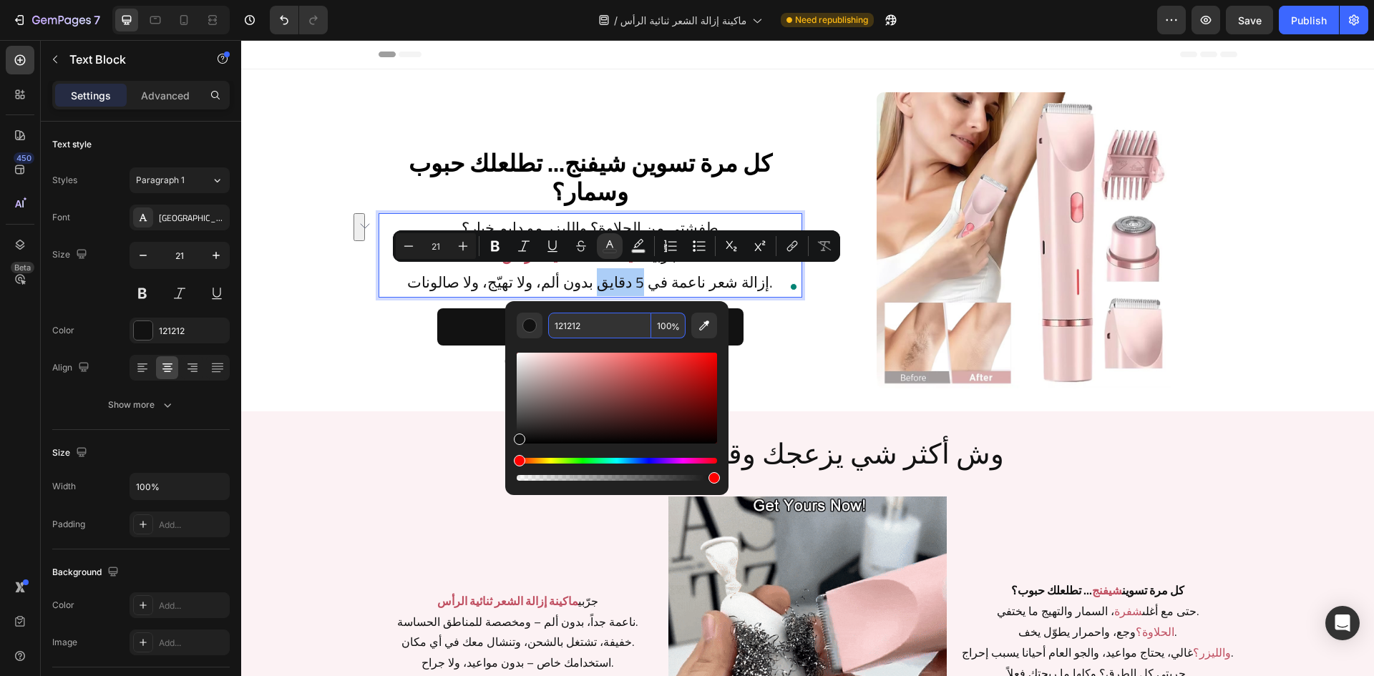
click at [589, 330] on input "121212" at bounding box center [599, 326] width 103 height 26
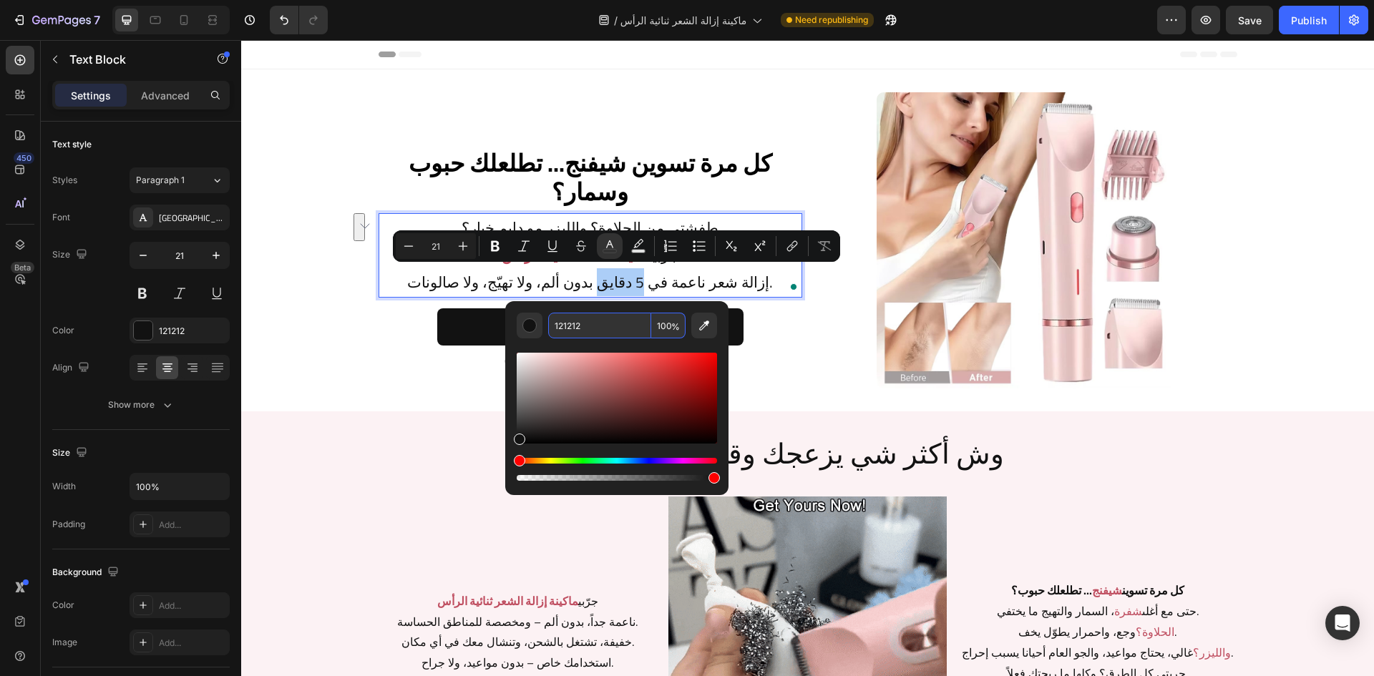
click at [589, 330] on input "121212" at bounding box center [599, 326] width 103 height 26
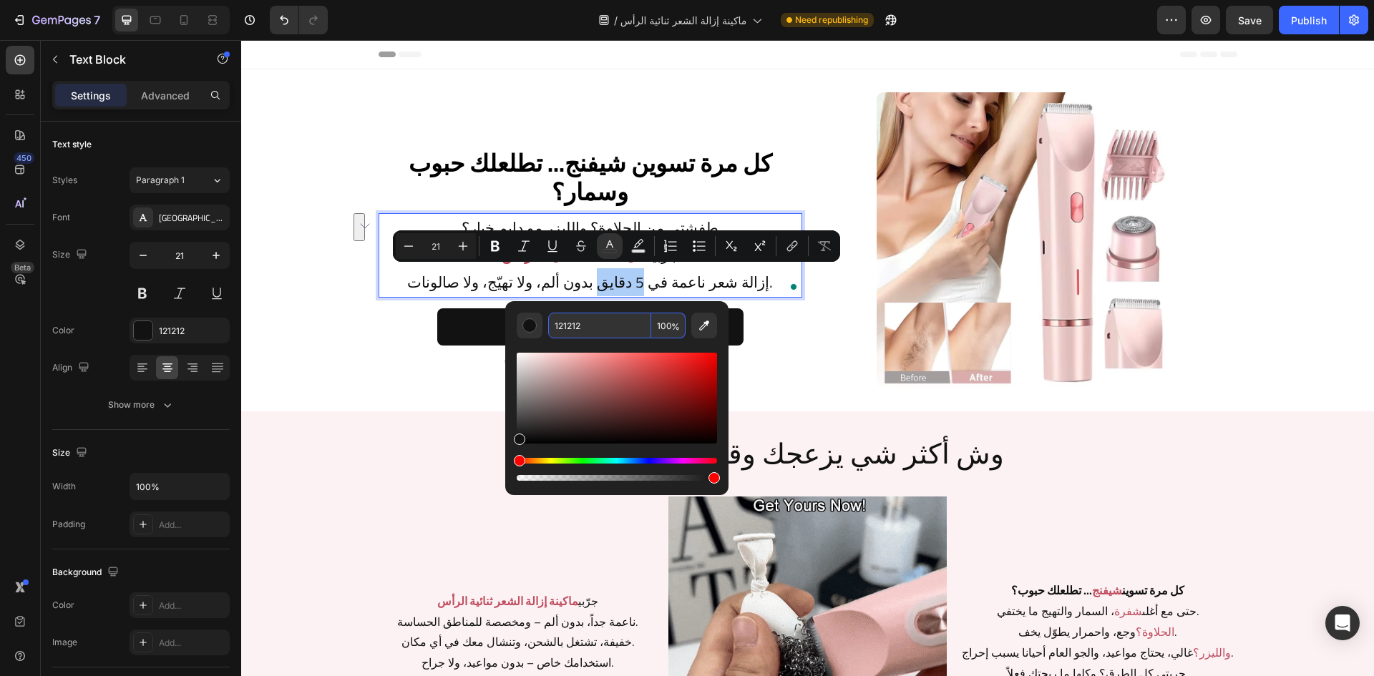
paste input "#eb4527"
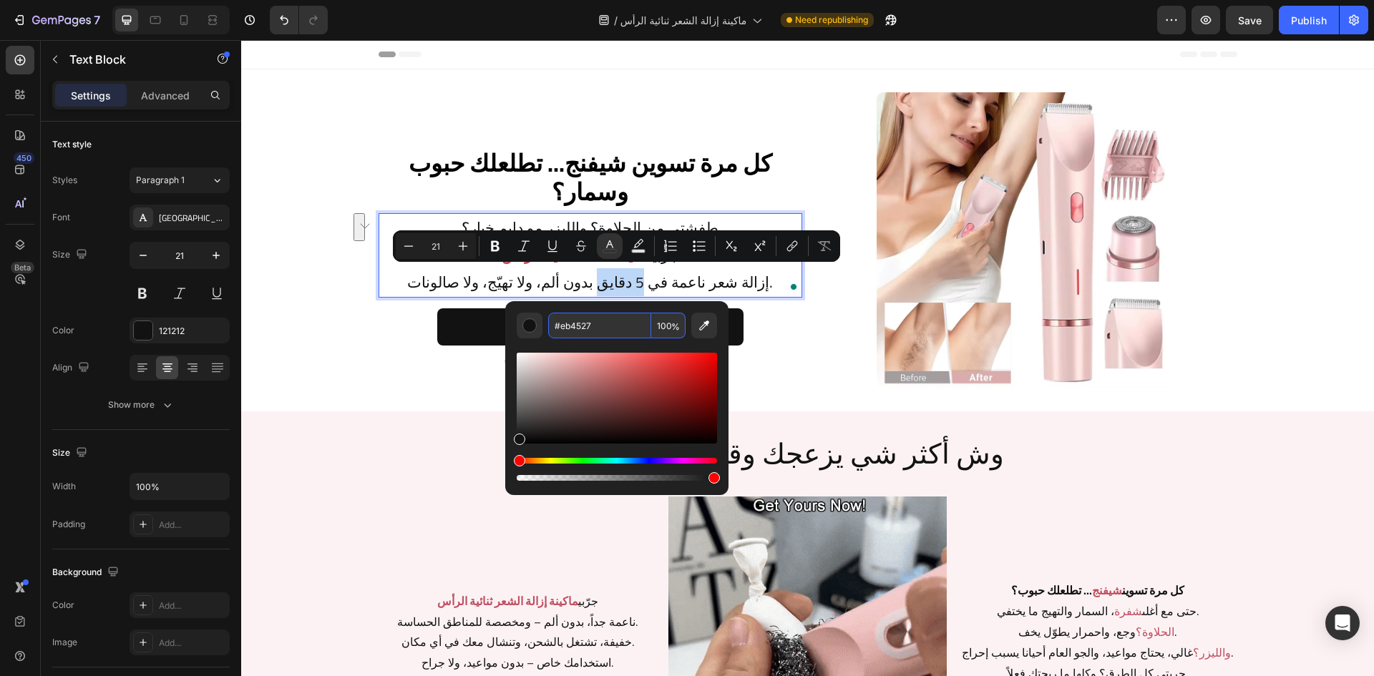
type input "EB4527"
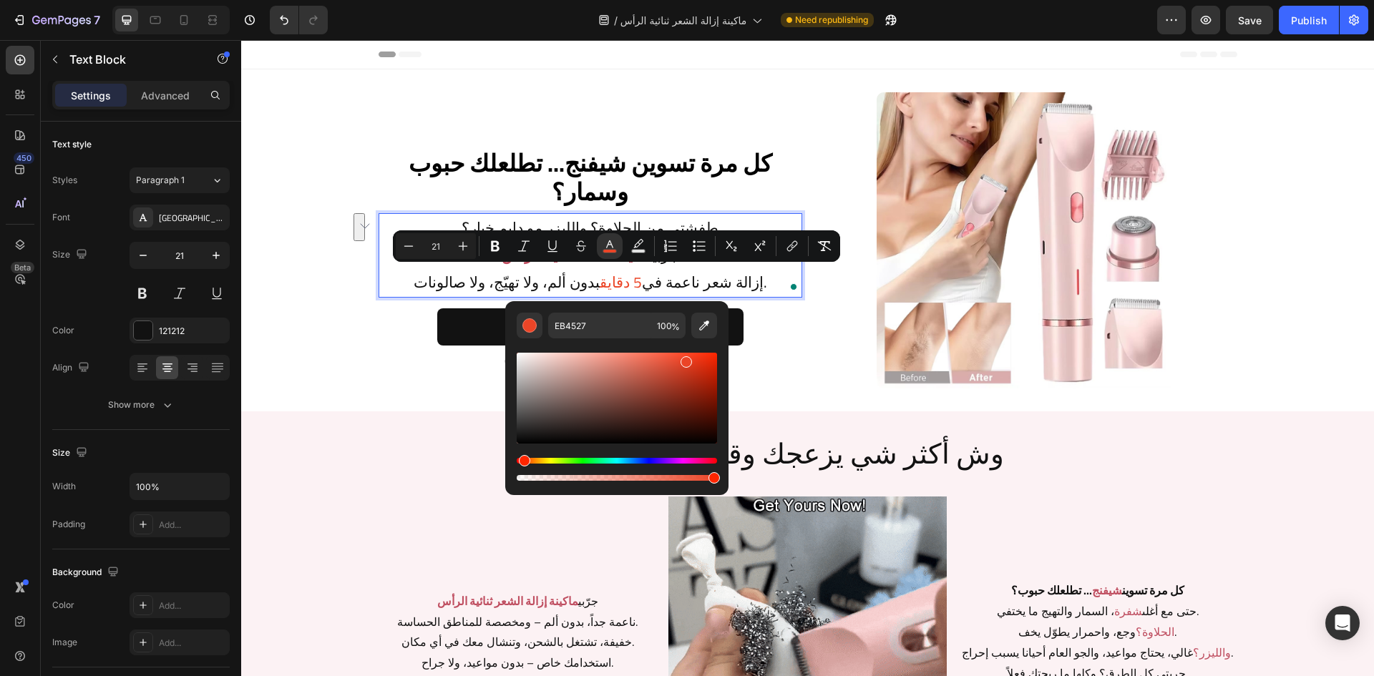
click at [600, 276] on span "5 دقايق" at bounding box center [621, 282] width 42 height 28
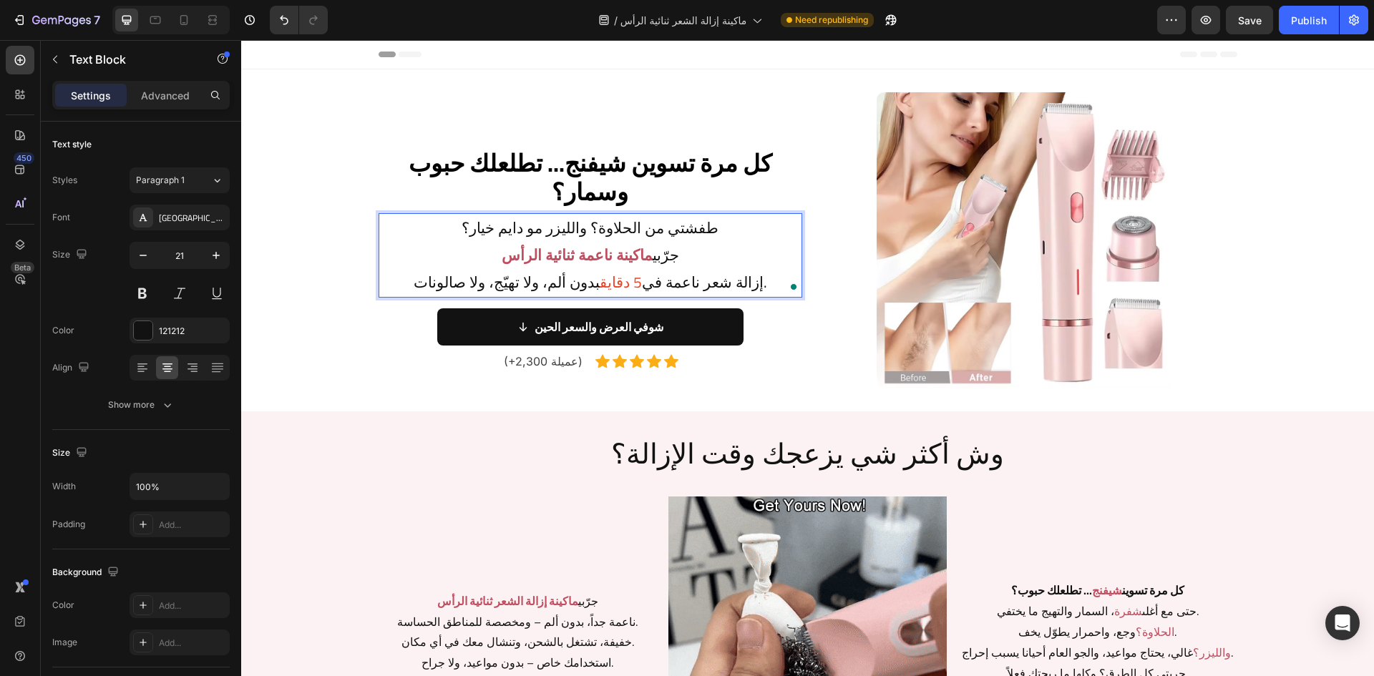
click at [669, 278] on p "طفشتي من الحلاوة؟ والليزر مو دايم خيار؟ جرّبي ماكينة ناعمة ثنائية الرأس إزالة ش…" at bounding box center [590, 255] width 421 height 81
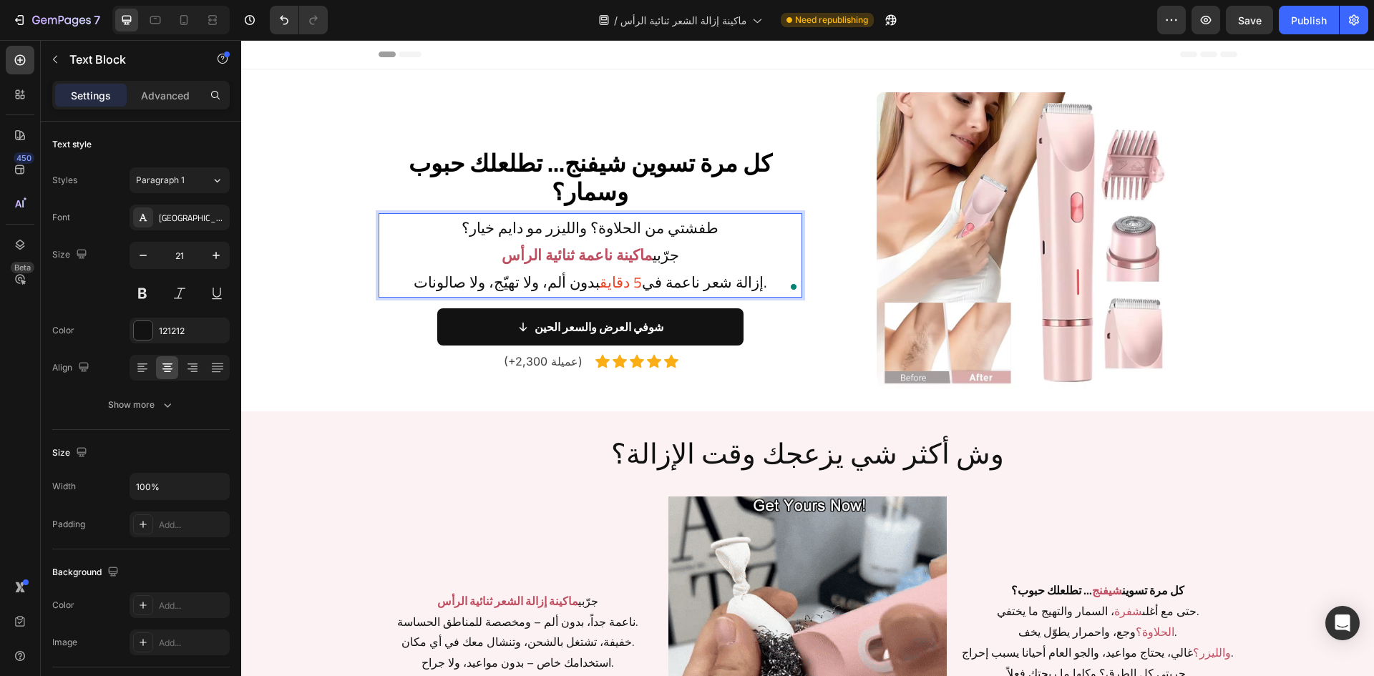
click at [651, 256] on strong "ماكينة ناعمة ثنائية الرأس" at bounding box center [577, 255] width 151 height 28
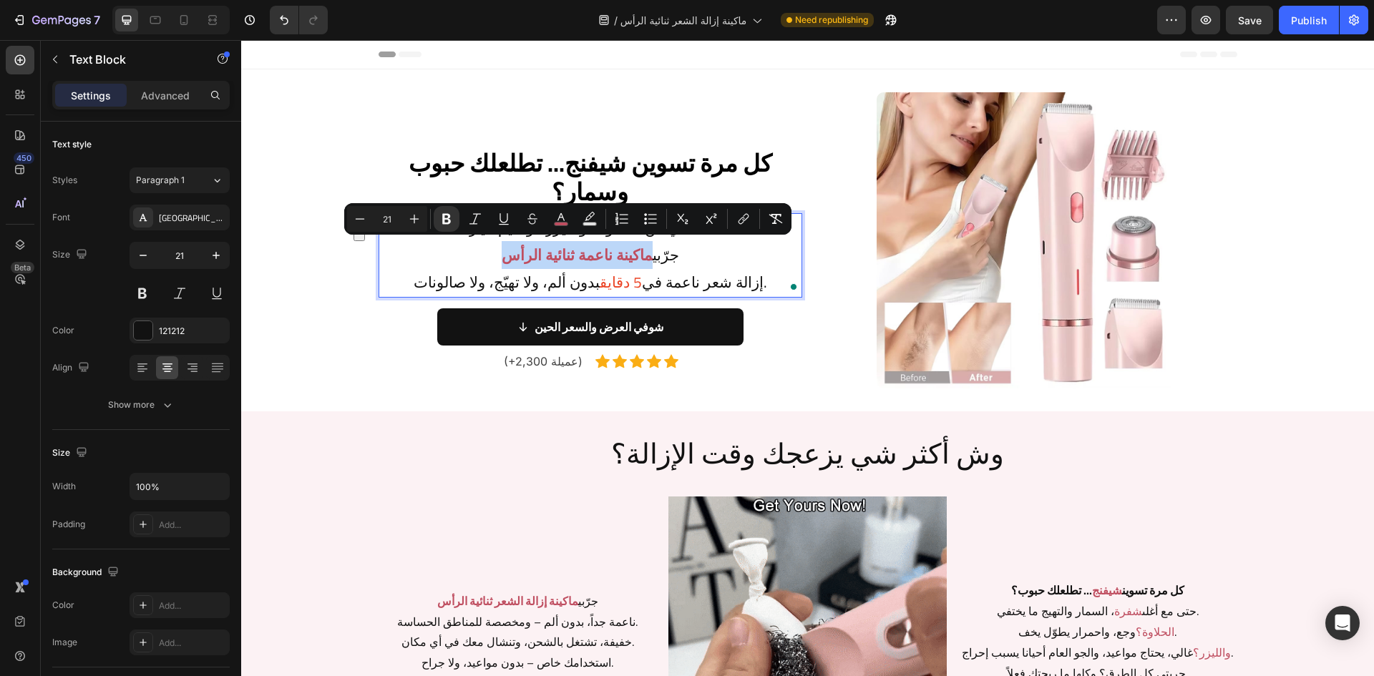
drag, startPoint x: 651, startPoint y: 259, endPoint x: 484, endPoint y: 255, distance: 166.8
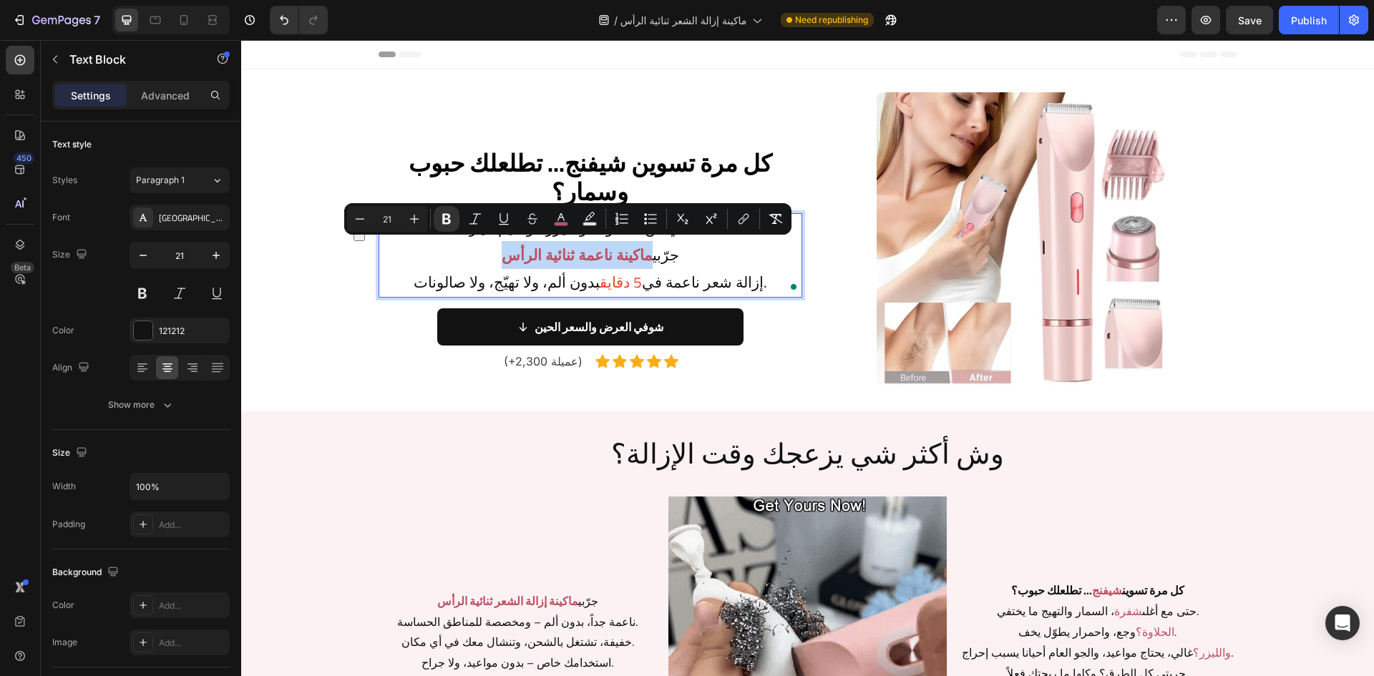
click at [477, 257] on p "طفشتي من الحلاوة؟ والليزر مو دايم خيار؟ جرّبي ماكينة ناعمة ثنائية الرأس إزالة ش…" at bounding box center [590, 255] width 421 height 81
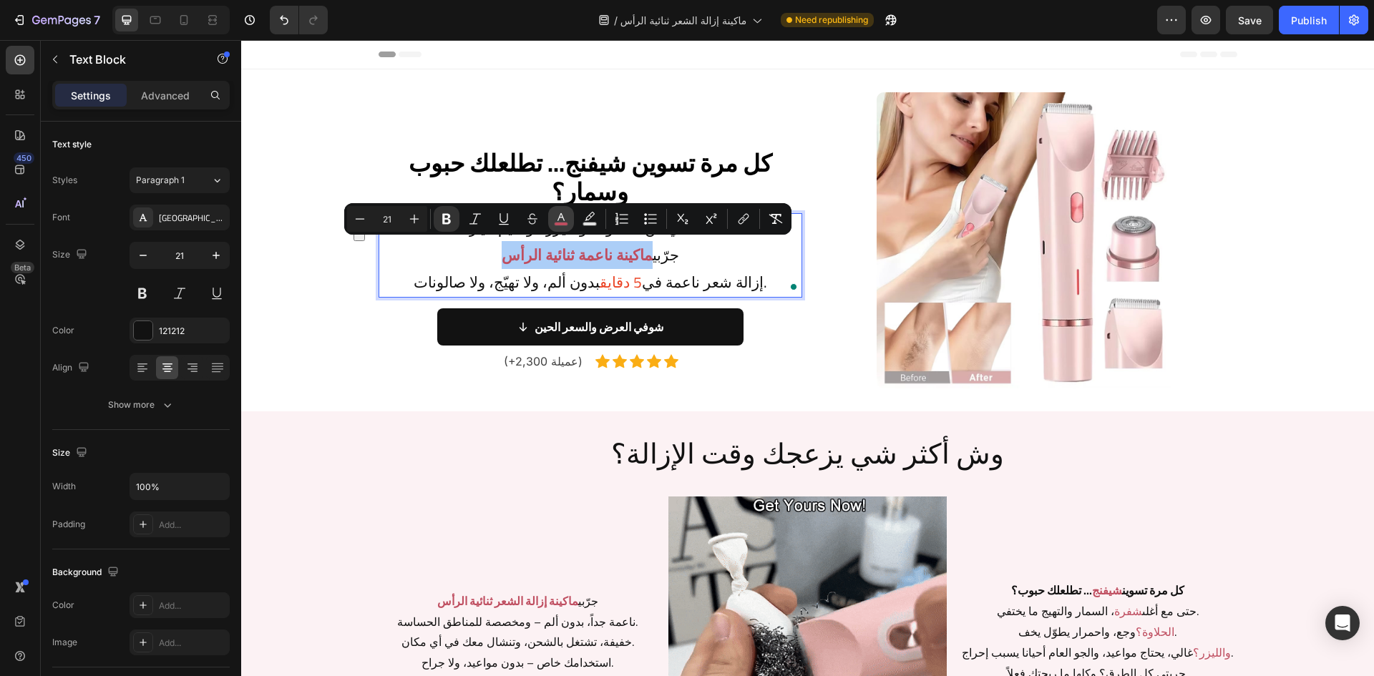
click at [566, 223] on rect "Editor contextual toolbar" at bounding box center [562, 225] width 14 height 4
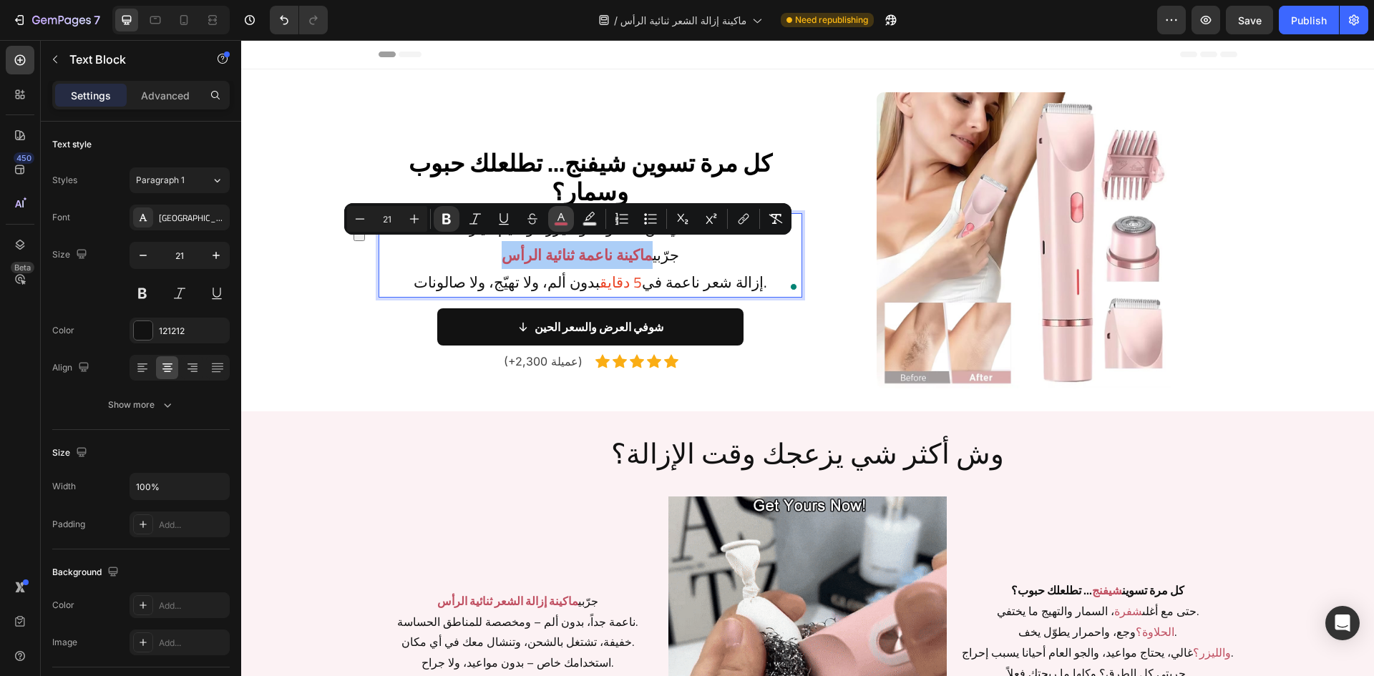
type input "BF4E60"
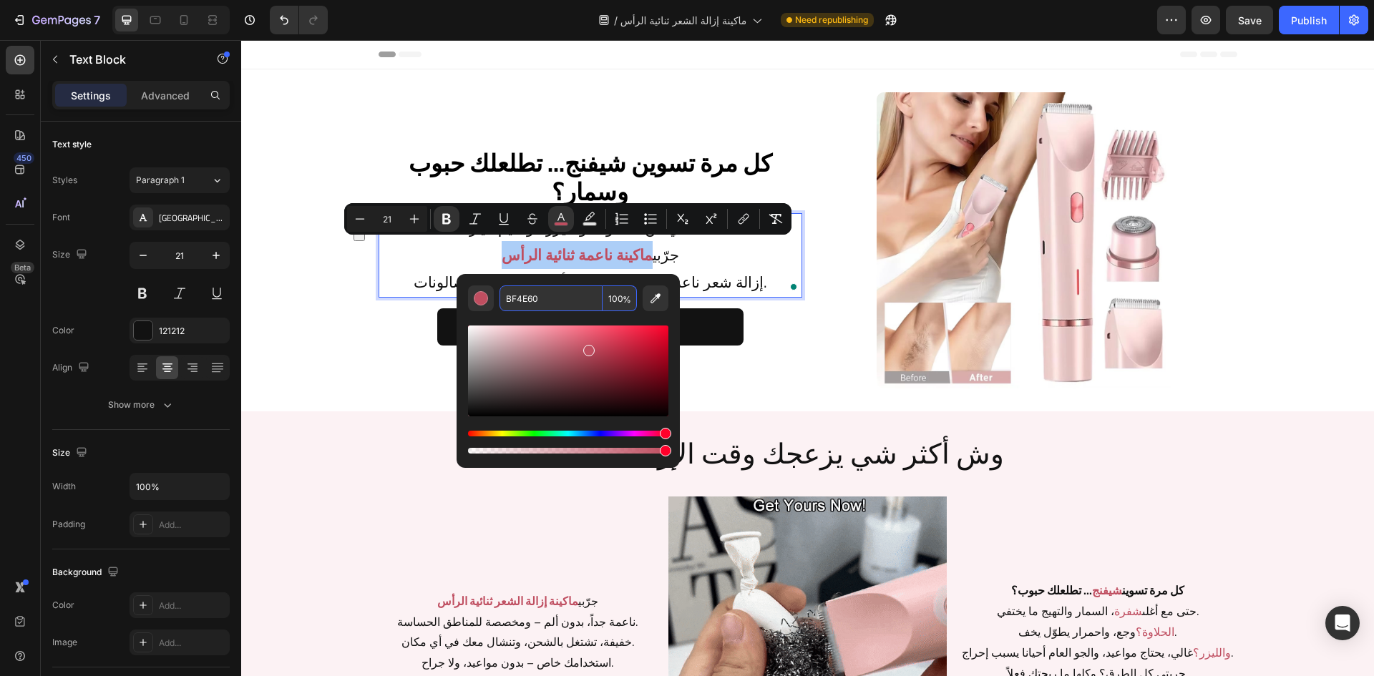
click at [576, 301] on input "BF4E60" at bounding box center [551, 299] width 103 height 26
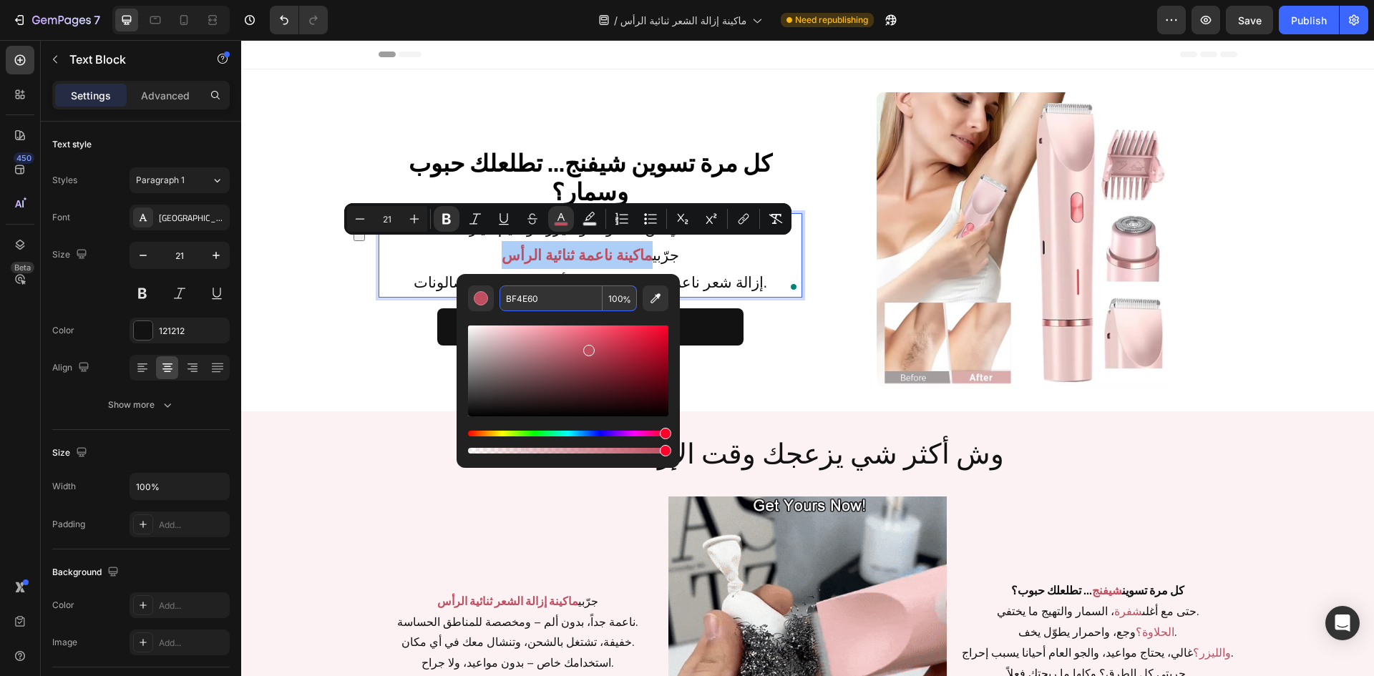
click at [576, 301] on input "BF4E60" at bounding box center [551, 299] width 103 height 26
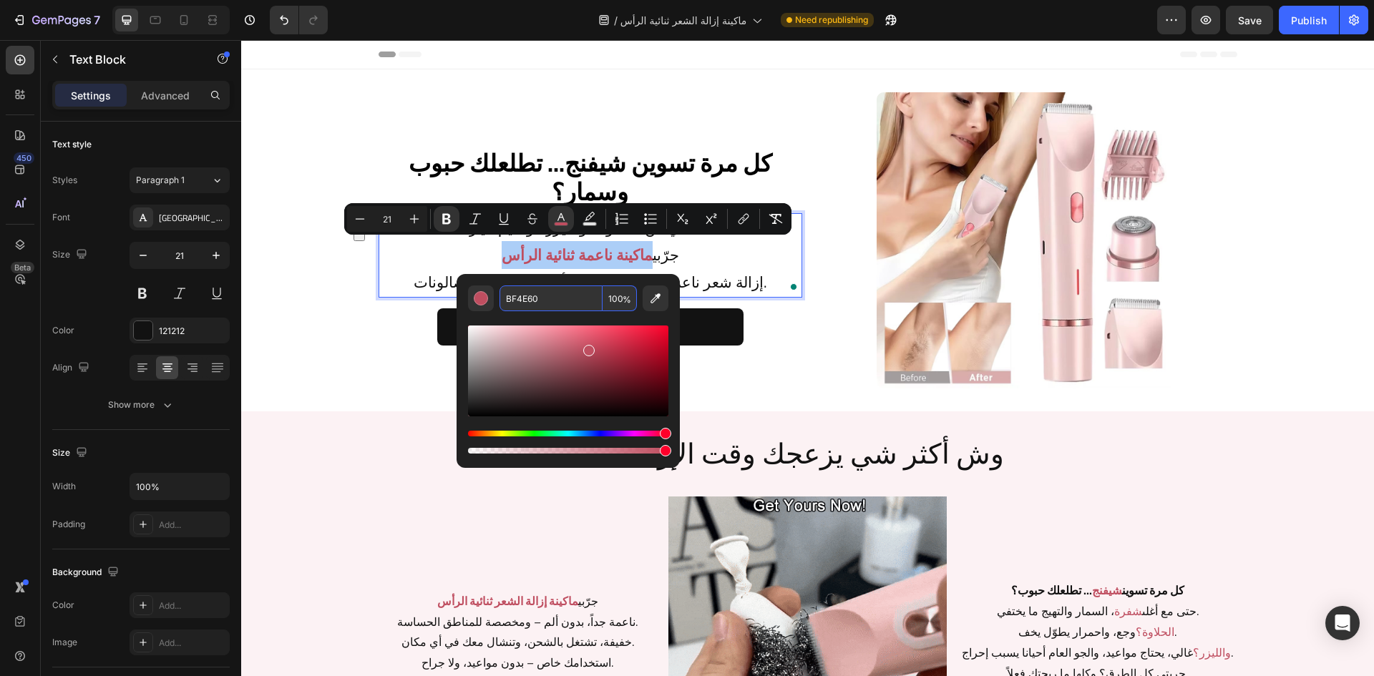
paste input "#eb4527"
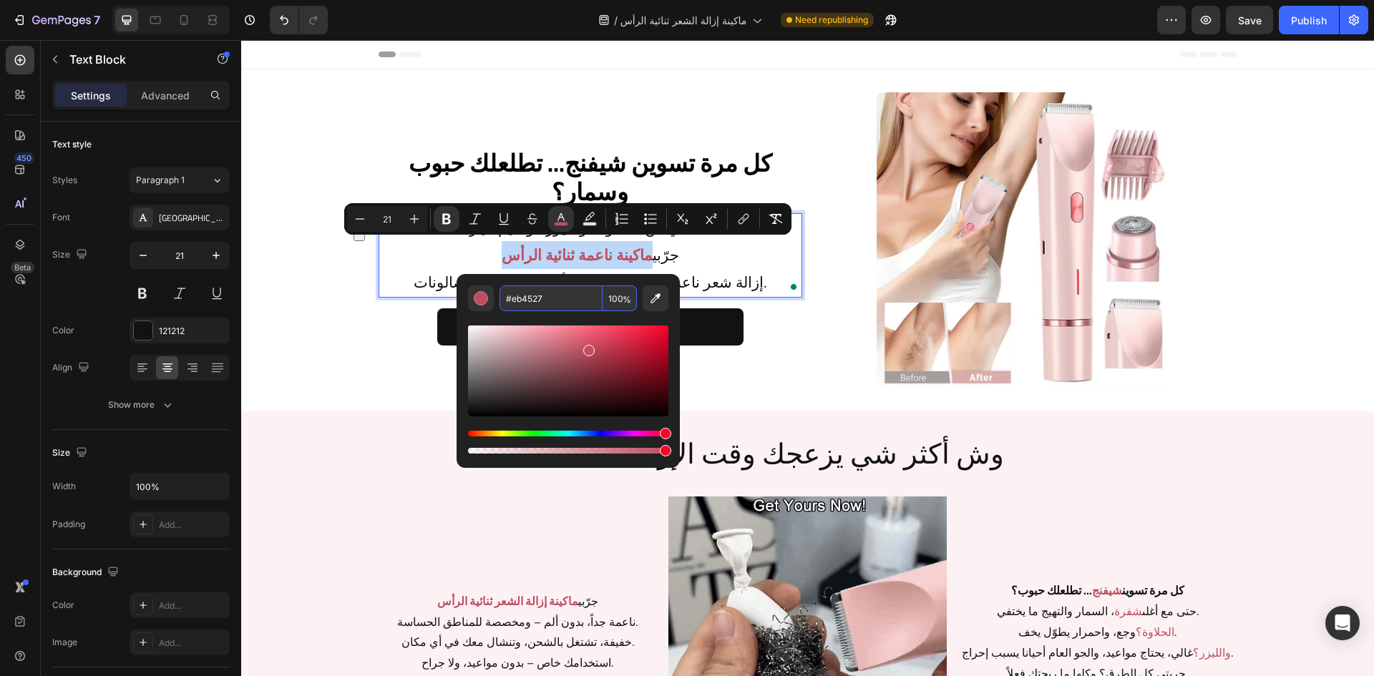
type input "EB4527"
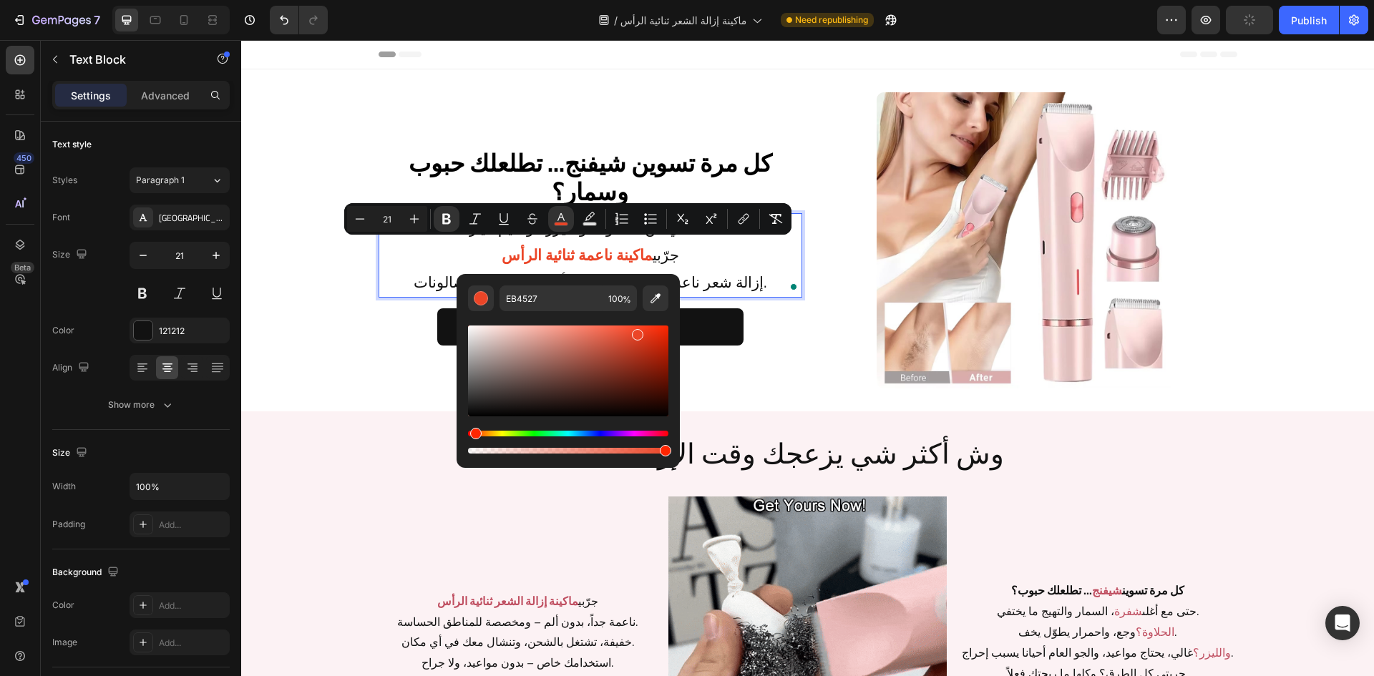
click at [764, 262] on p "طفشتي من الحلاوة؟ والليزر مو دايم خيار؟ جرّبي ماكينة ناعمة ثنائية الرأس إزالة ش…" at bounding box center [590, 255] width 421 height 81
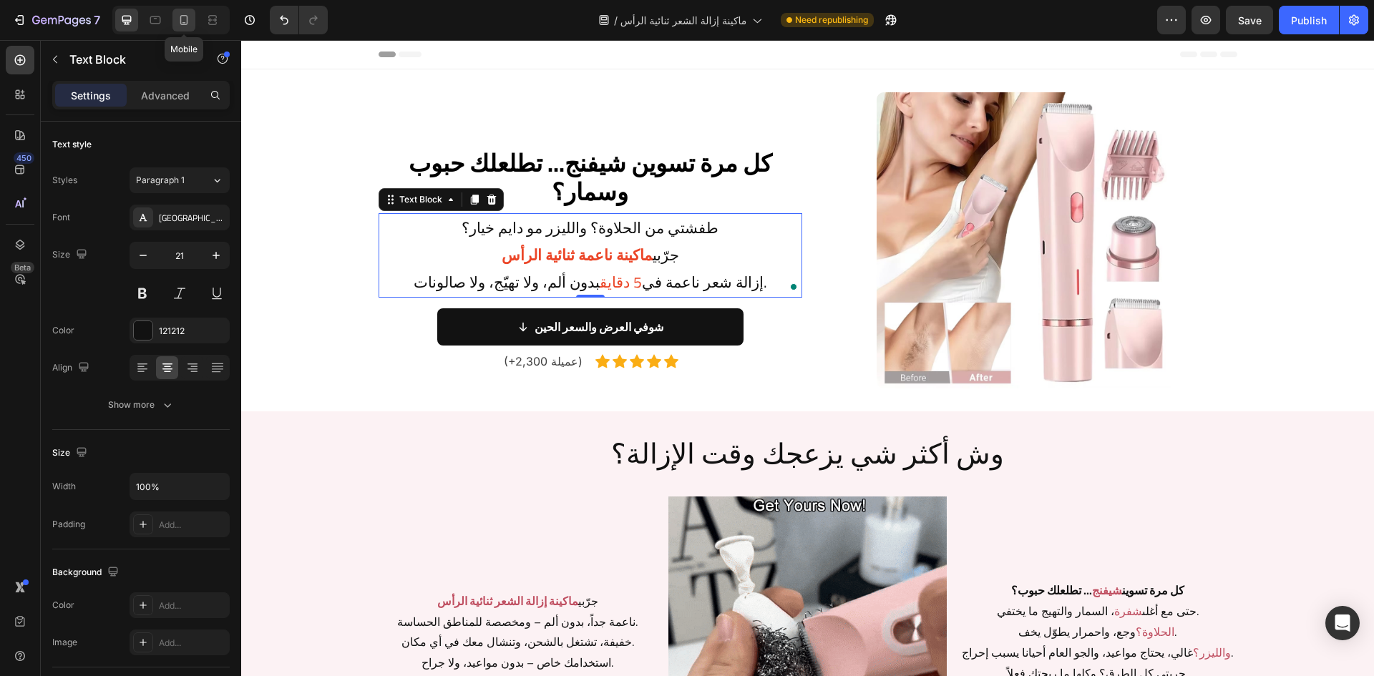
click at [187, 26] on icon at bounding box center [184, 20] width 14 height 14
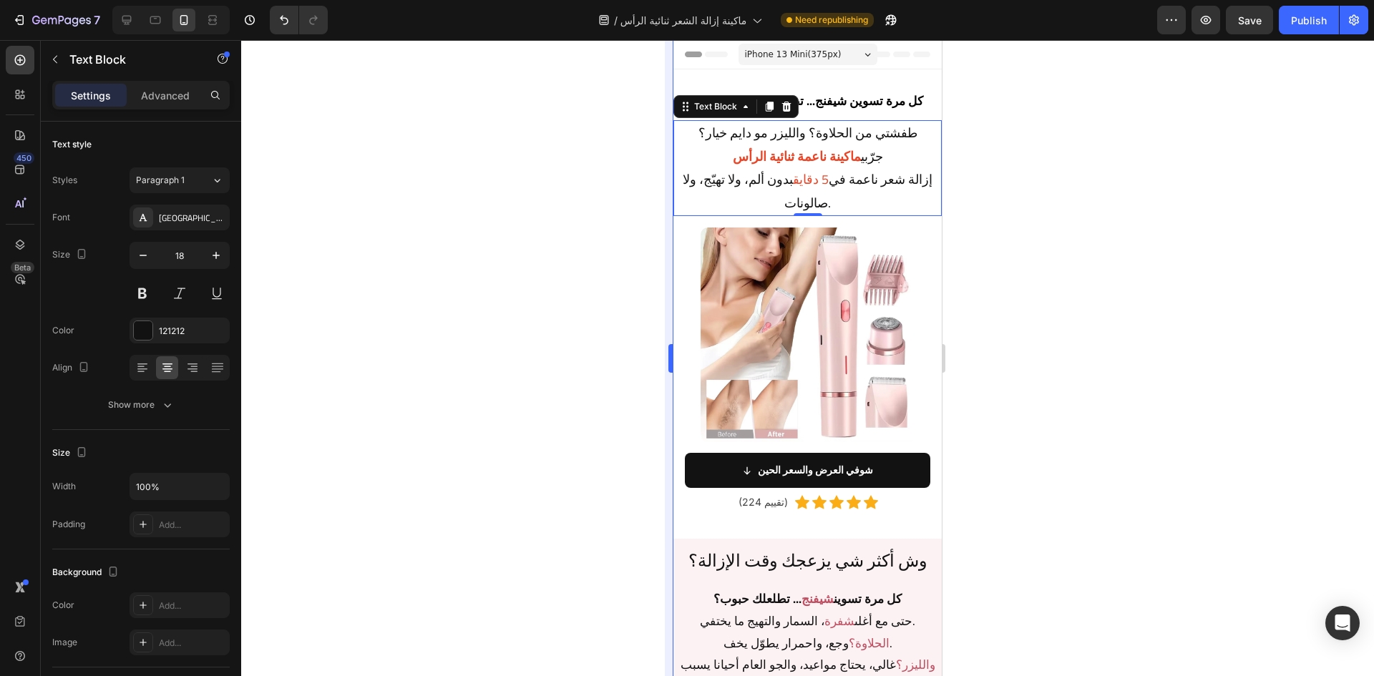
scroll to position [30, 0]
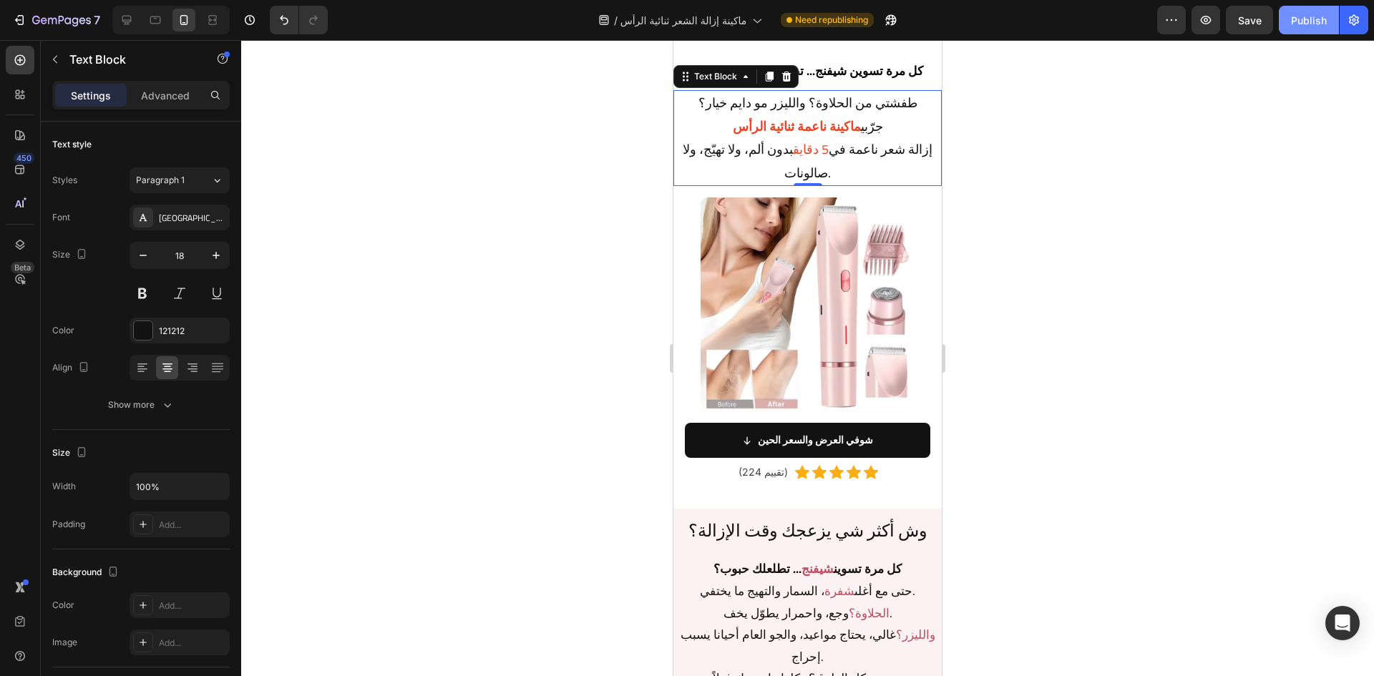
click at [1316, 23] on div "Publish" at bounding box center [1309, 20] width 36 height 15
click at [124, 21] on icon at bounding box center [126, 20] width 9 height 9
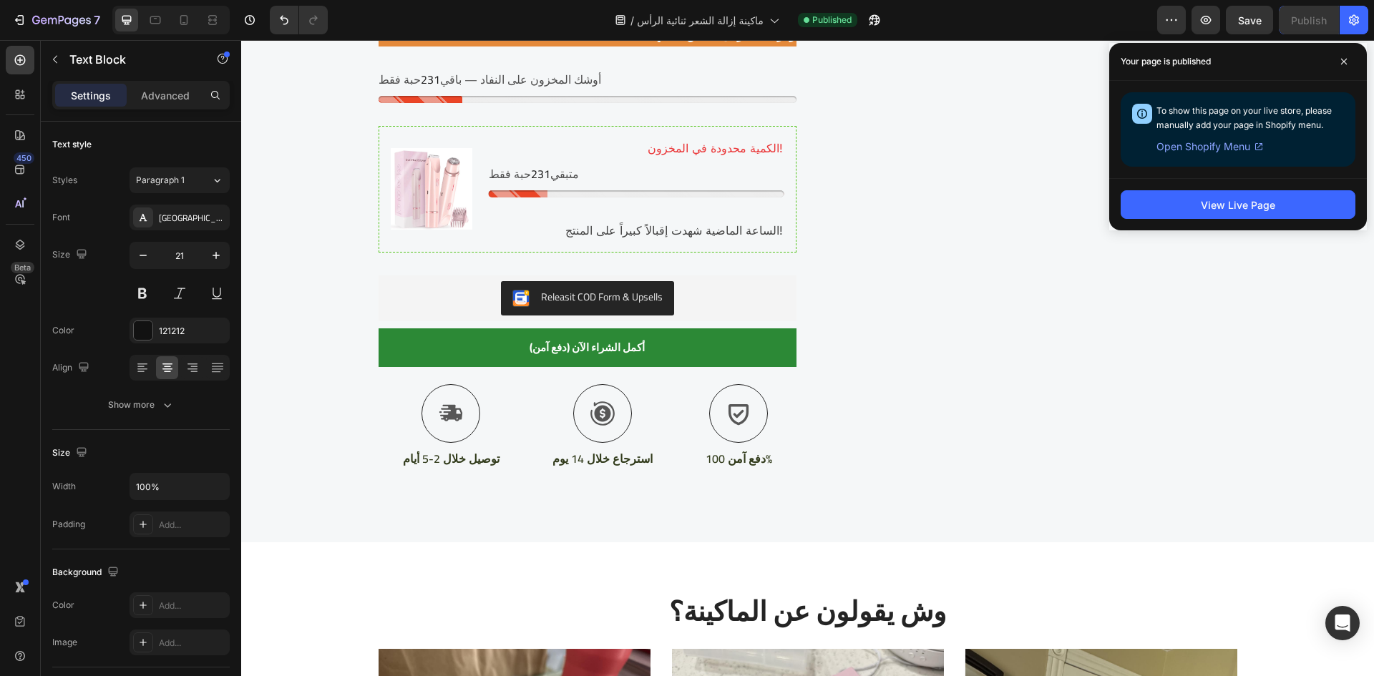
scroll to position [2485, 0]
click at [185, 27] on div at bounding box center [184, 20] width 23 height 23
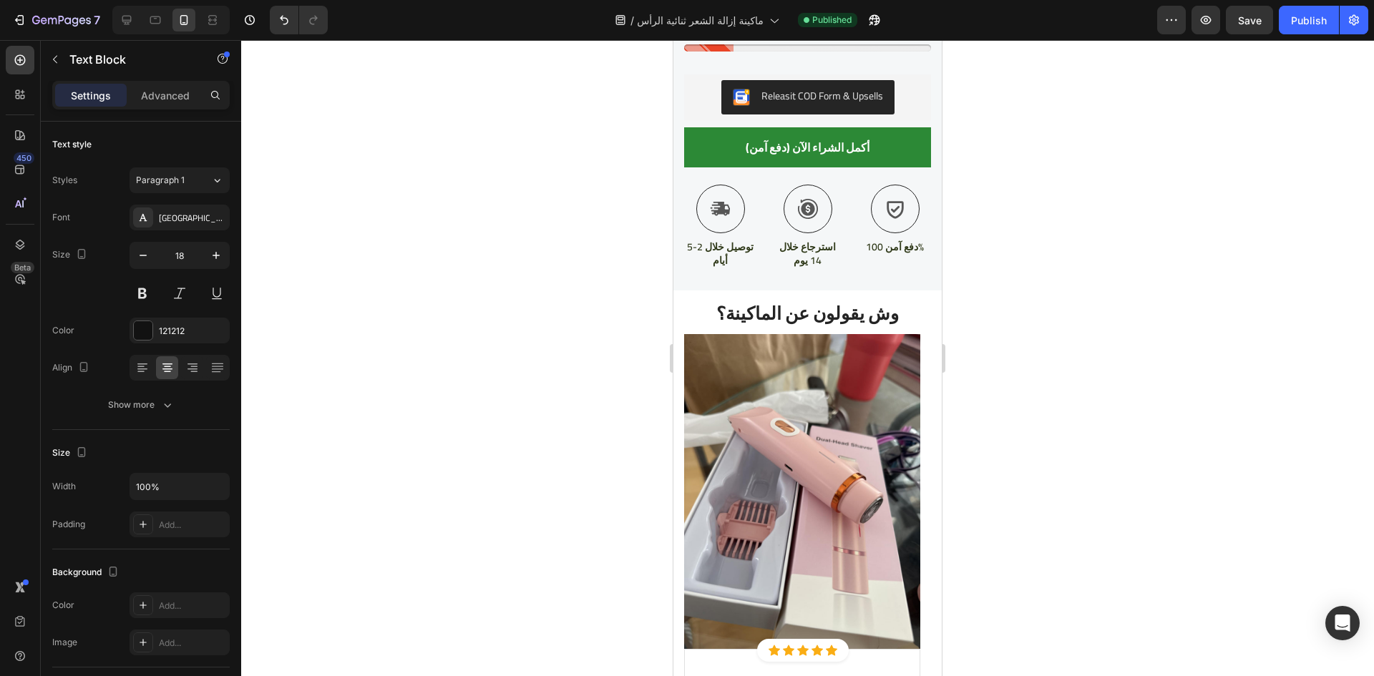
scroll to position [2483, 0]
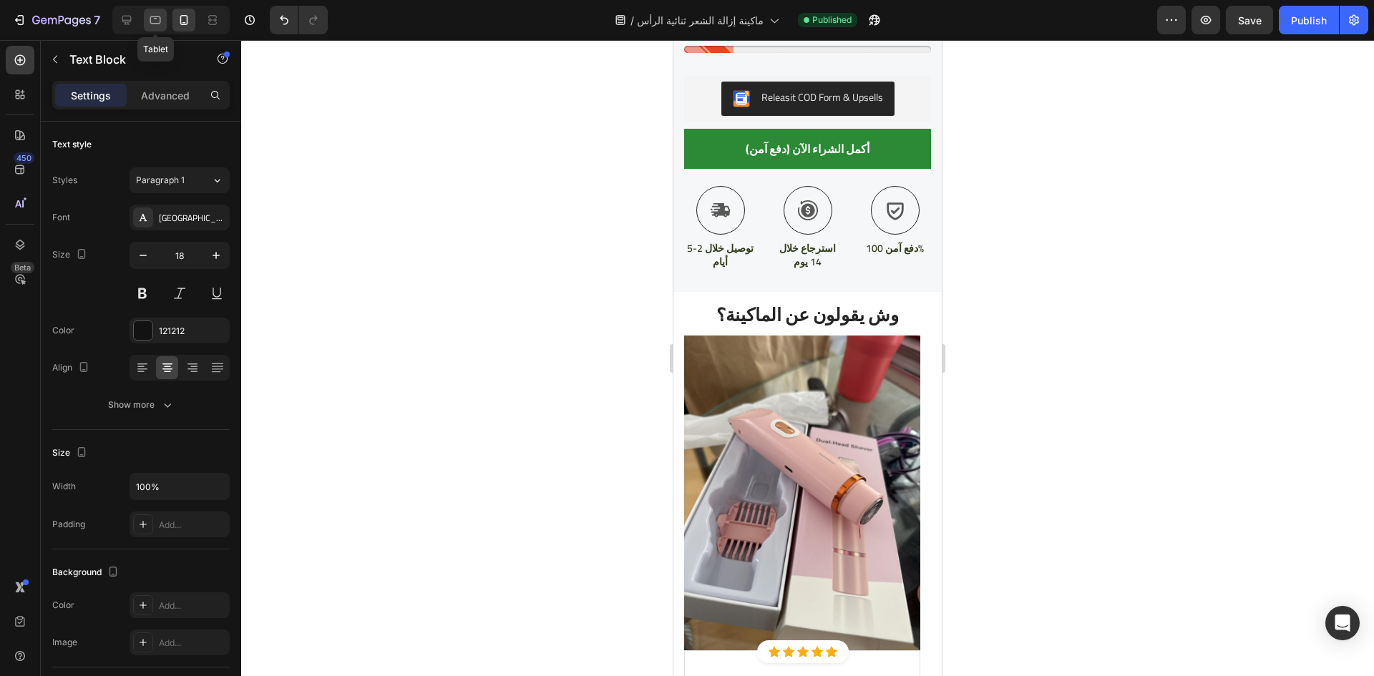
click at [145, 21] on div at bounding box center [155, 20] width 23 height 23
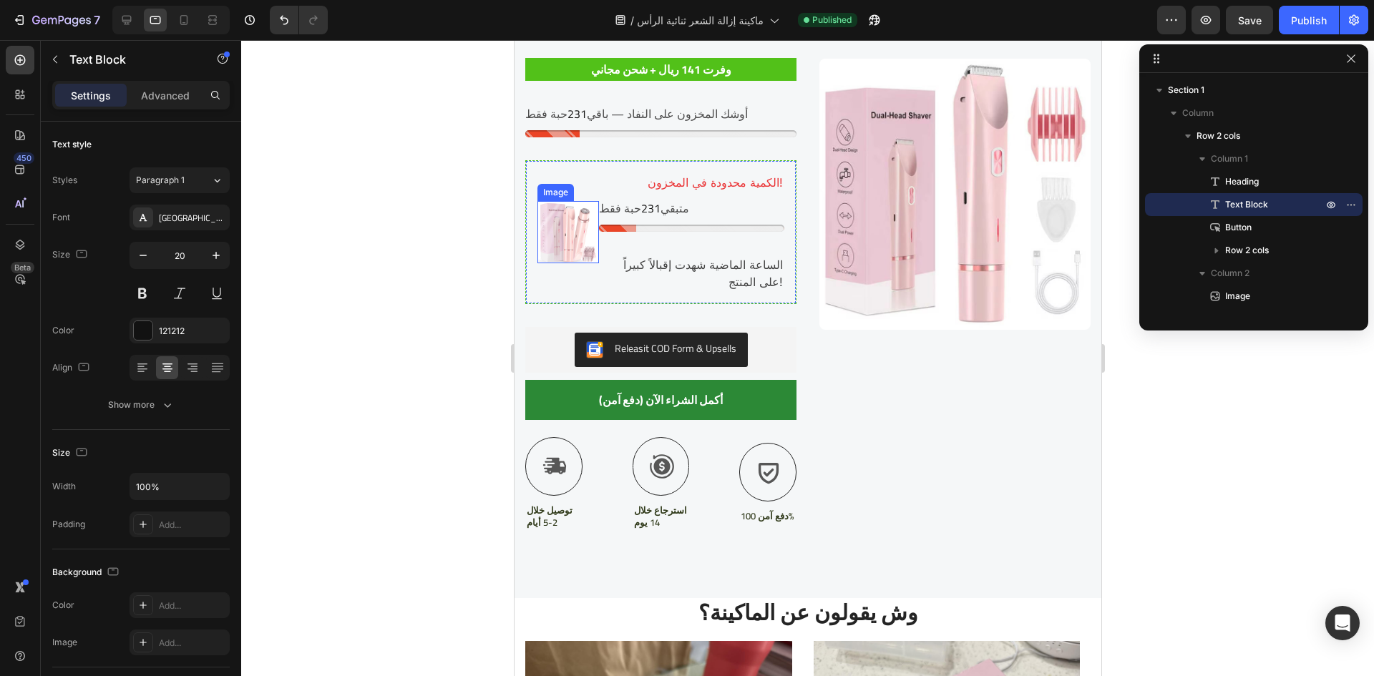
scroll to position [2438, 0]
click at [189, 26] on icon at bounding box center [184, 20] width 14 height 14
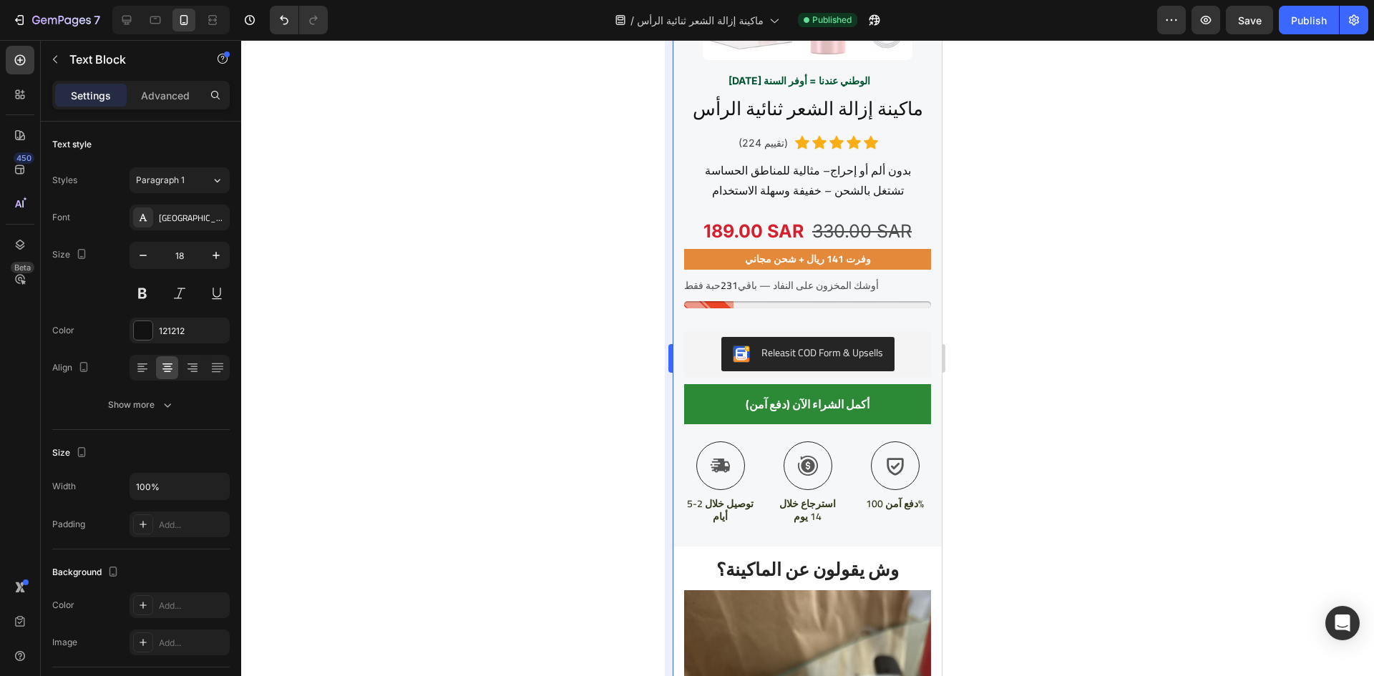
scroll to position [2442, 0]
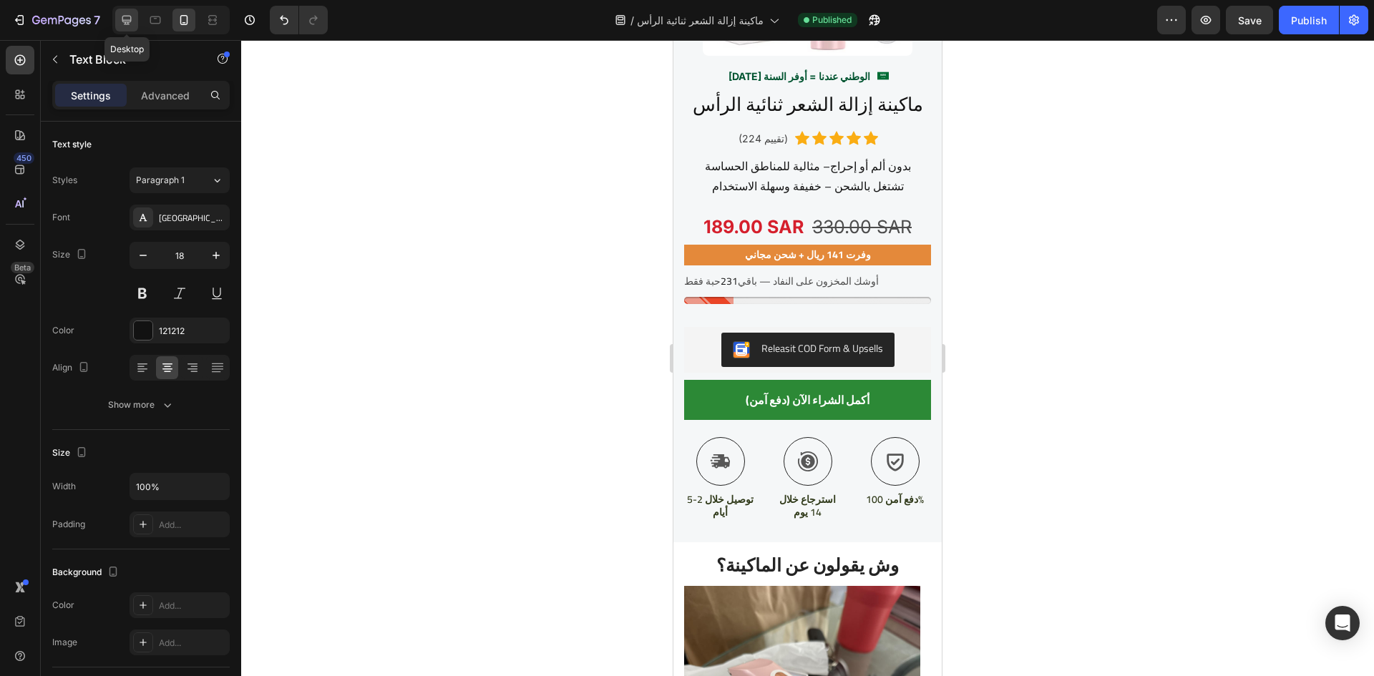
click at [117, 22] on div at bounding box center [126, 20] width 23 height 23
type input "21"
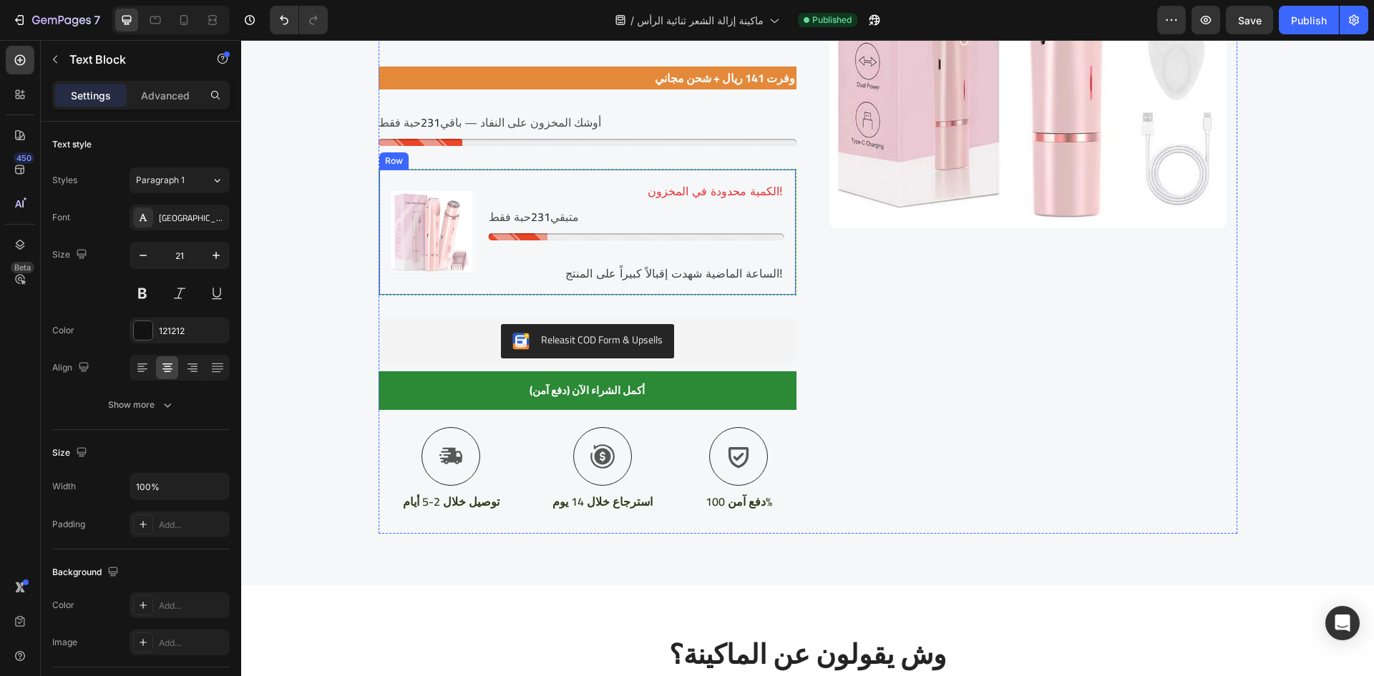
click at [470, 189] on div "Image" at bounding box center [440, 232] width 99 height 102
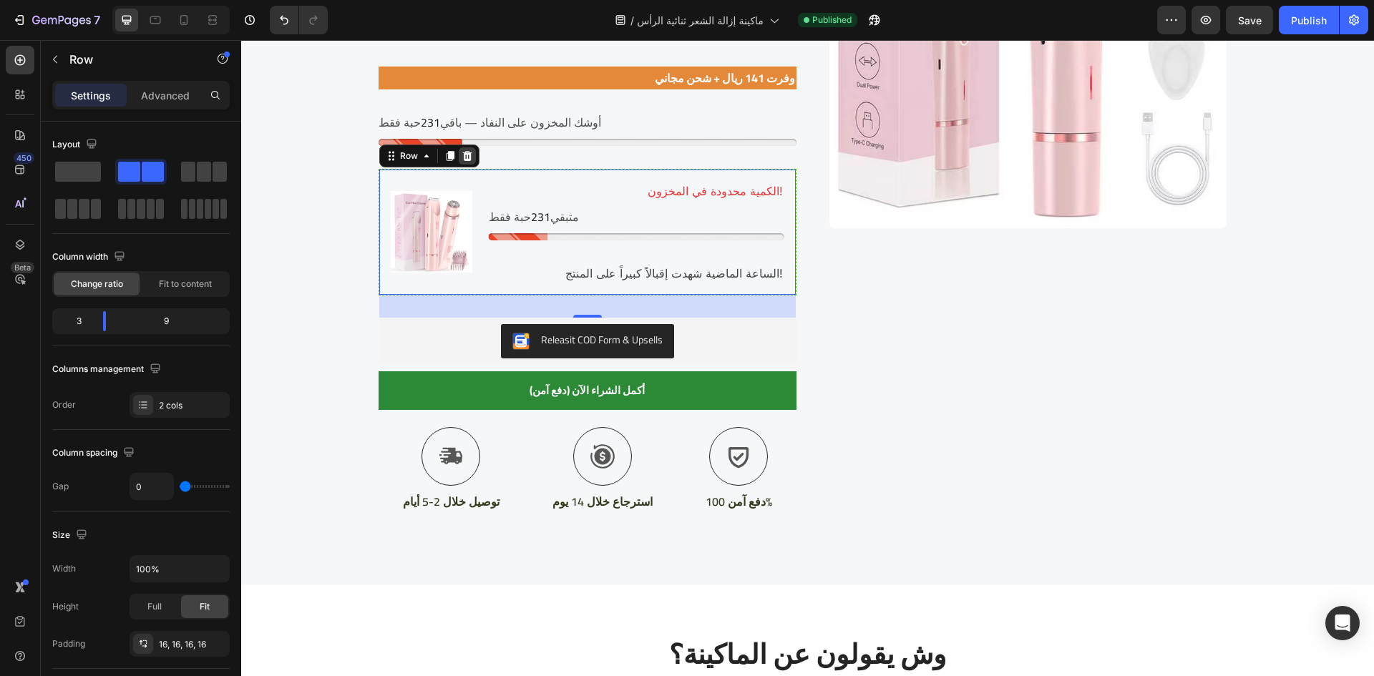
click at [465, 164] on div at bounding box center [467, 155] width 17 height 17
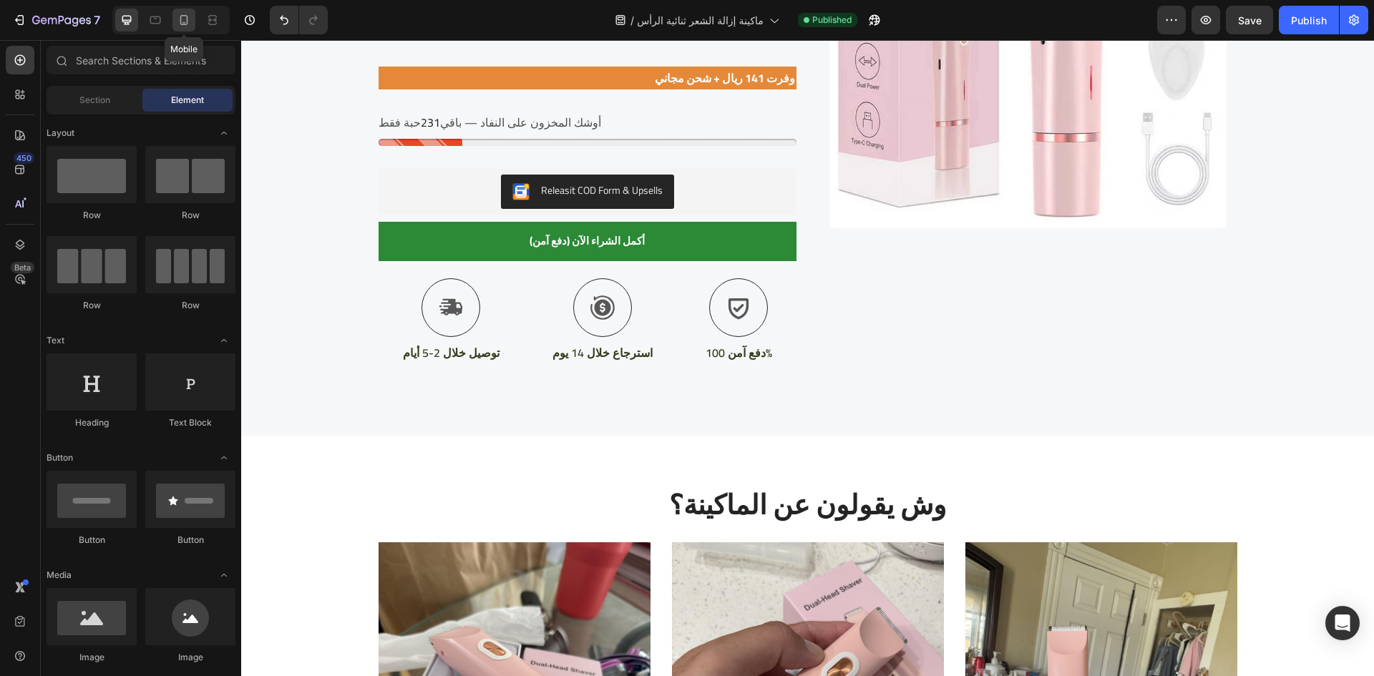
click at [184, 19] on icon at bounding box center [184, 20] width 14 height 14
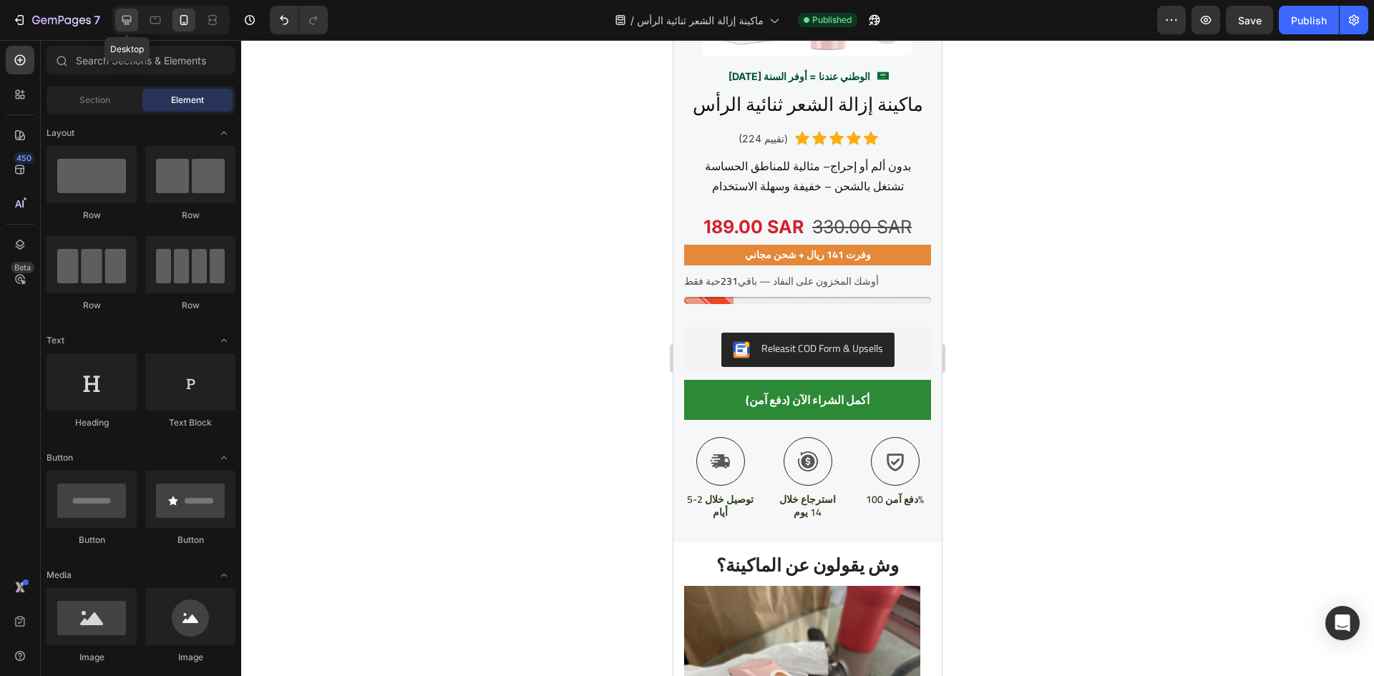
click at [118, 24] on div at bounding box center [126, 20] width 23 height 23
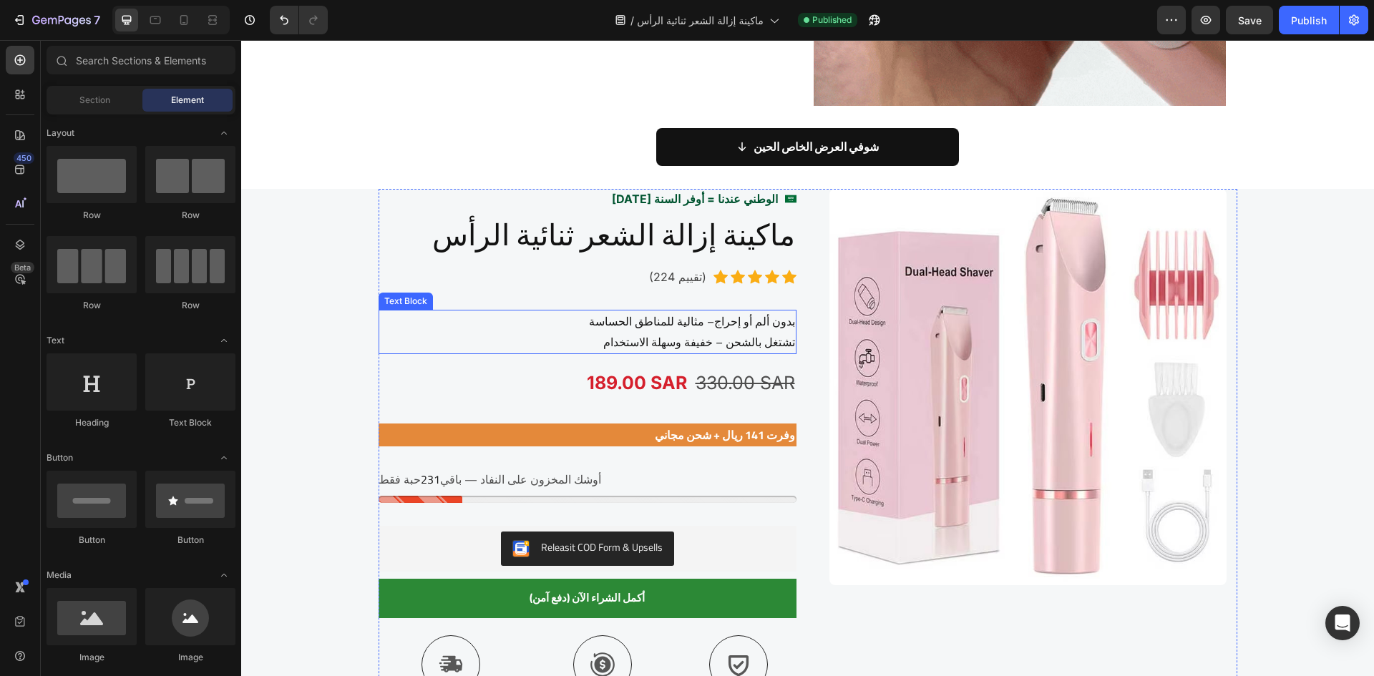
scroll to position [2085, 0]
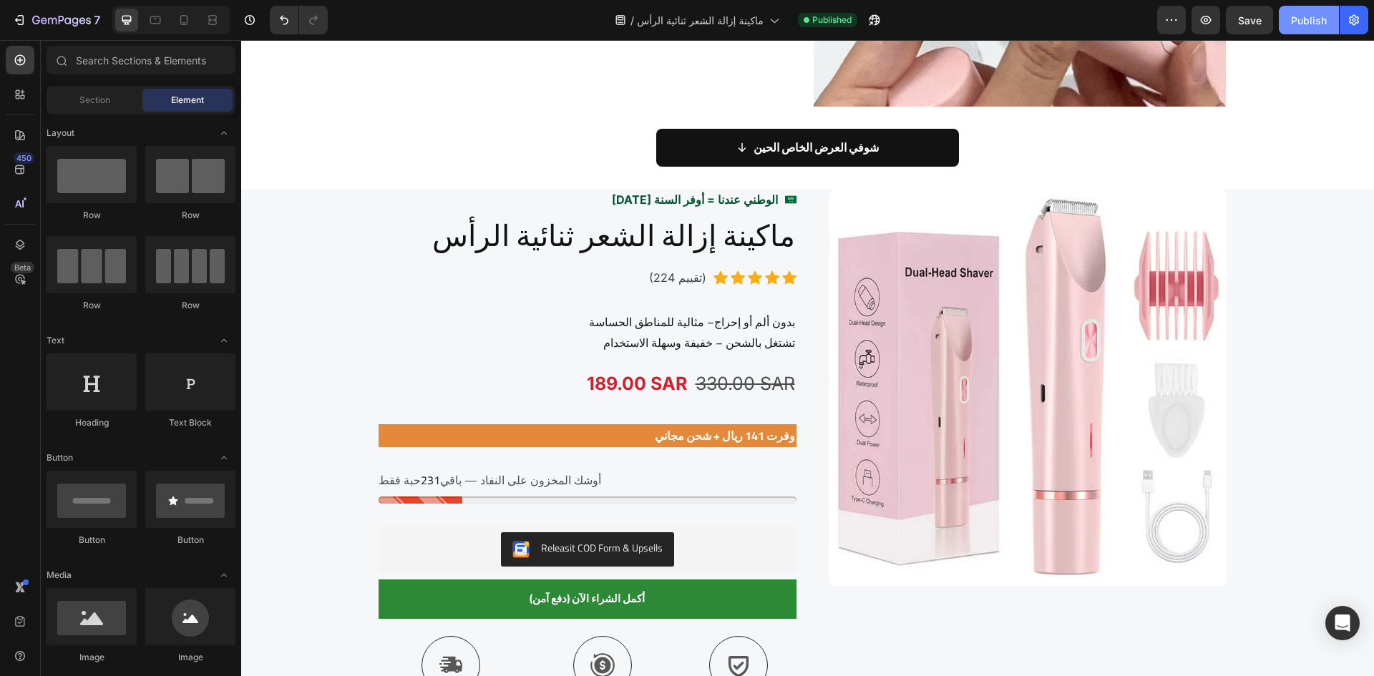
click at [1309, 19] on div "Publish" at bounding box center [1309, 20] width 36 height 15
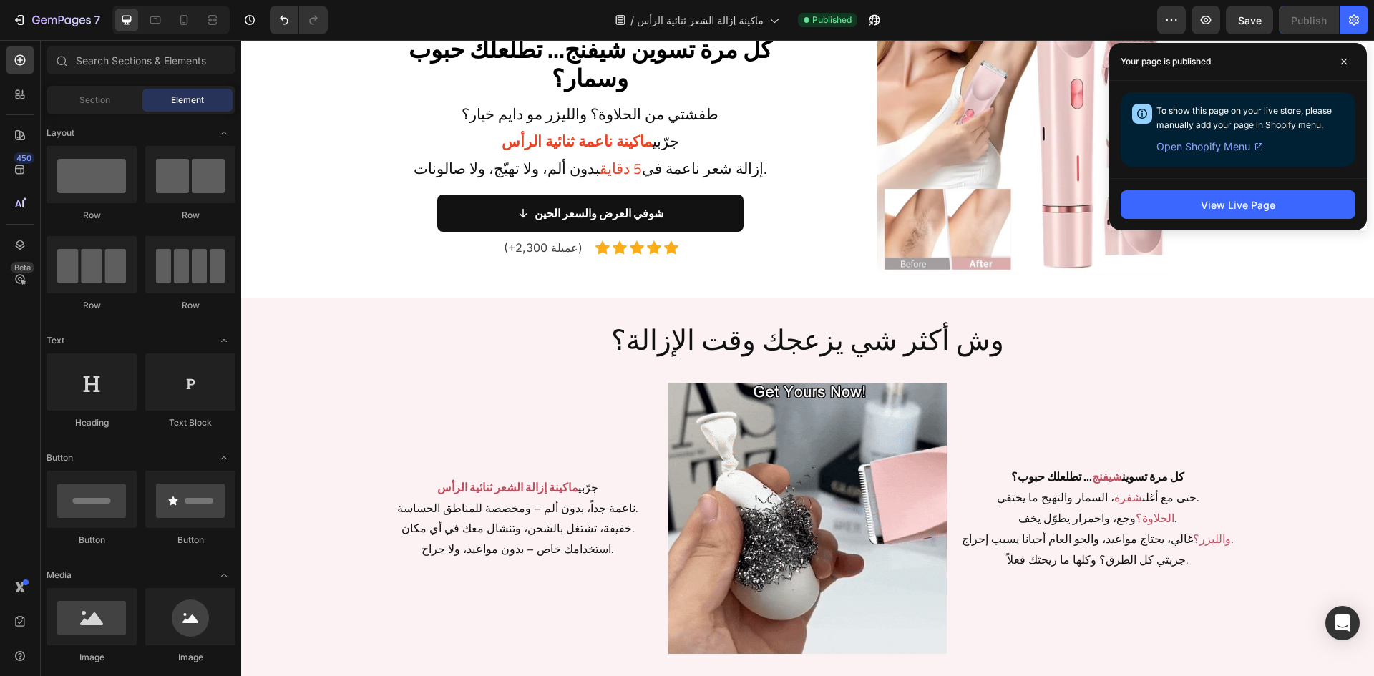
scroll to position [0, 0]
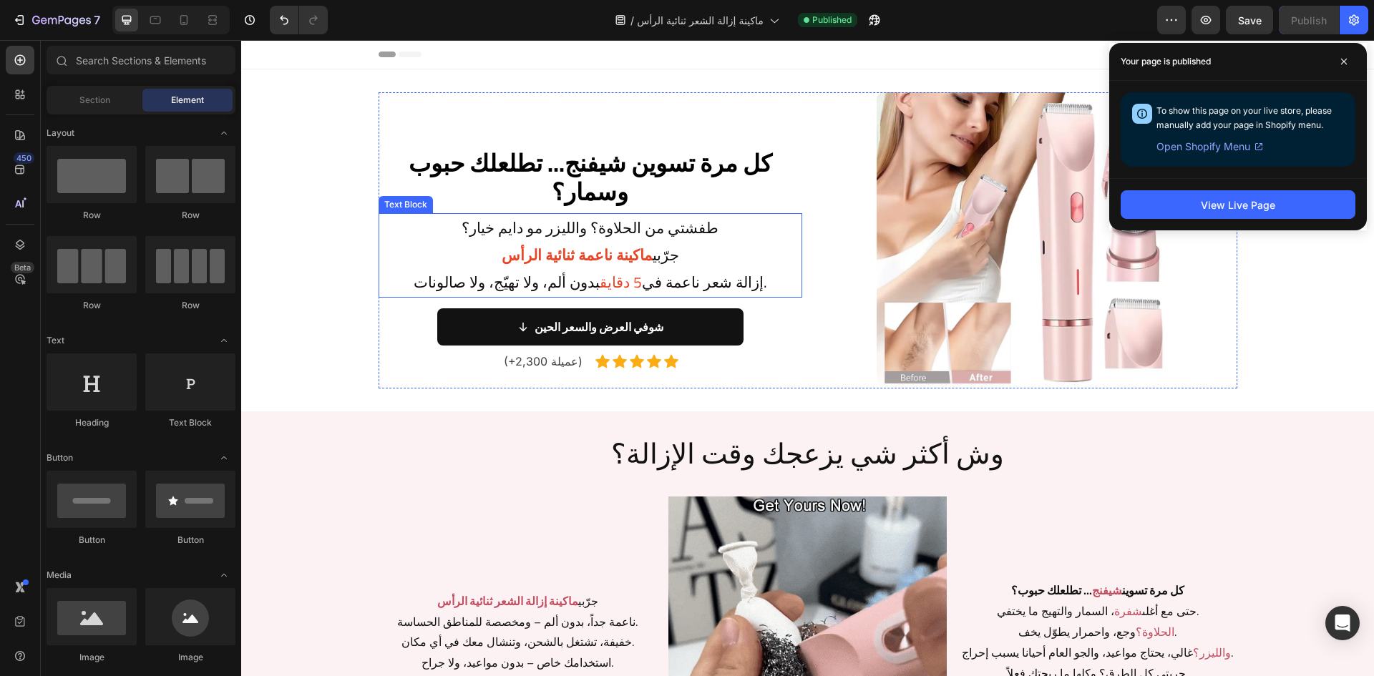
click at [730, 283] on p "طفشتي من الحلاوة؟ والليزر مو دايم خيار؟ جرّبي ماكينة ناعمة ثنائية الرأس إزالة ش…" at bounding box center [590, 255] width 421 height 81
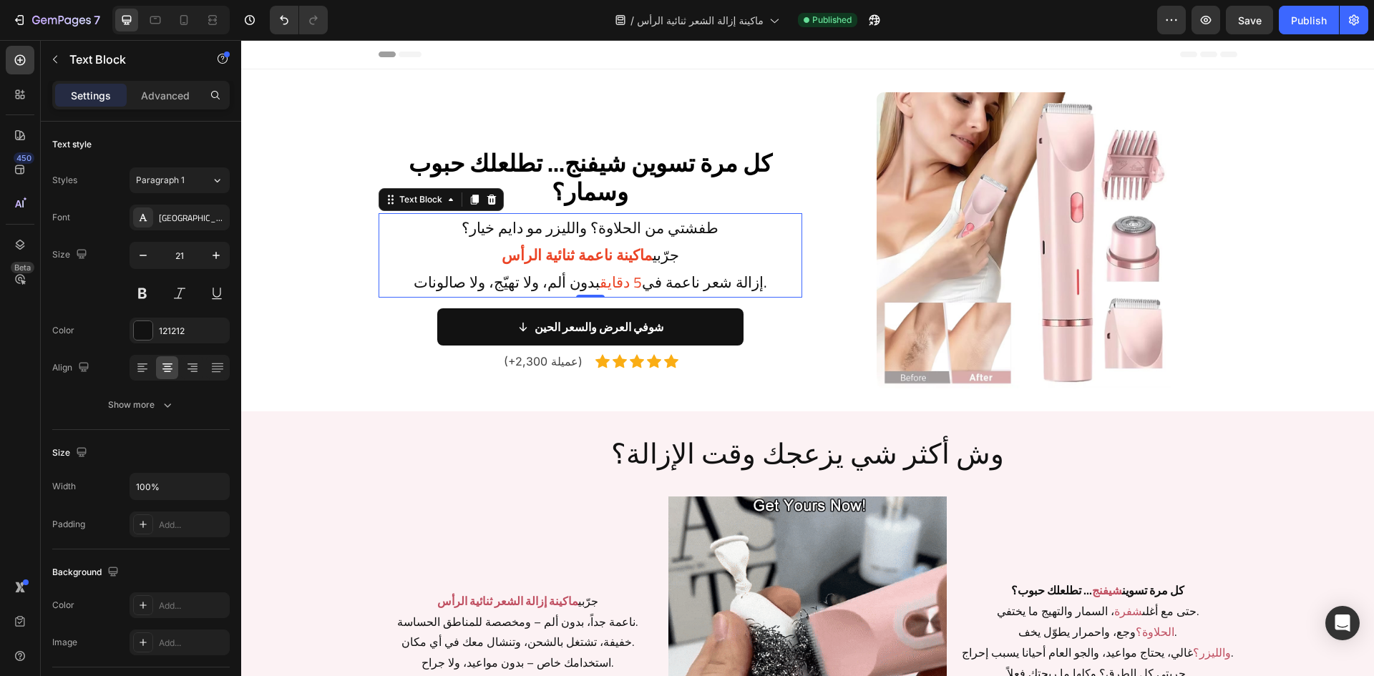
click at [727, 284] on p "طفشتي من الحلاوة؟ والليزر مو دايم خيار؟ جرّبي ماكينة ناعمة ثنائية الرأس إزالة ش…" at bounding box center [590, 255] width 421 height 81
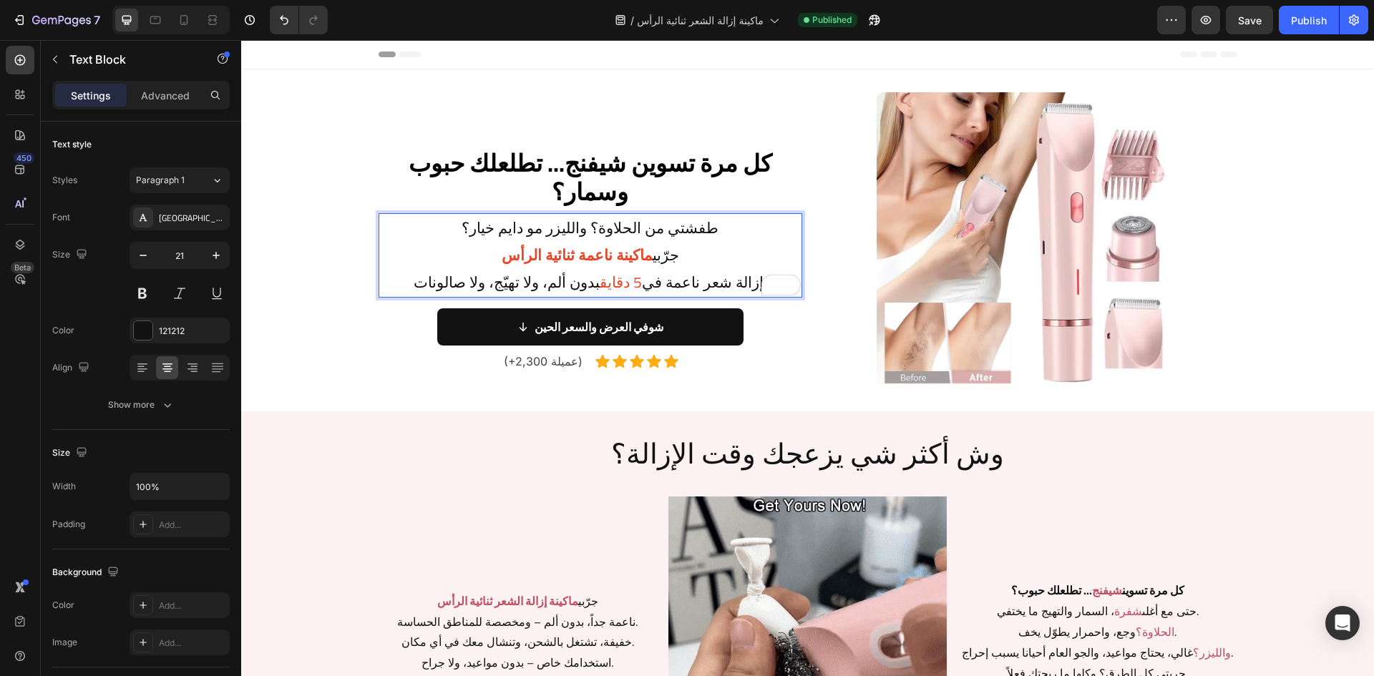
click at [737, 282] on p "طفشتي من الحلاوة؟ والليزر مو دايم خيار؟ جرّبي ماكينة ناعمة ثنائية الرأس إزالة ش…" at bounding box center [590, 255] width 421 height 81
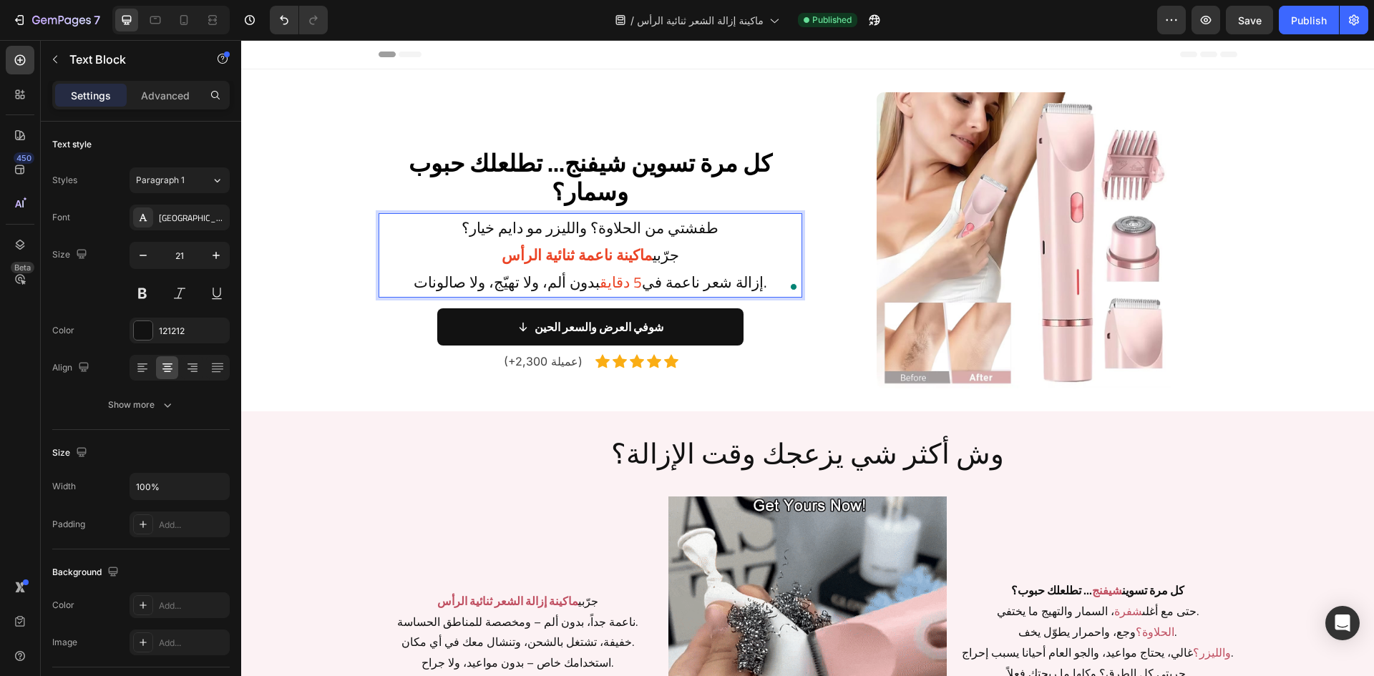
click at [750, 286] on p "طفشتي من الحلاوة؟ والليزر مو دايم خيار؟ جرّبي ماكينة ناعمة ثنائية الرأس إزالة ش…" at bounding box center [590, 255] width 421 height 81
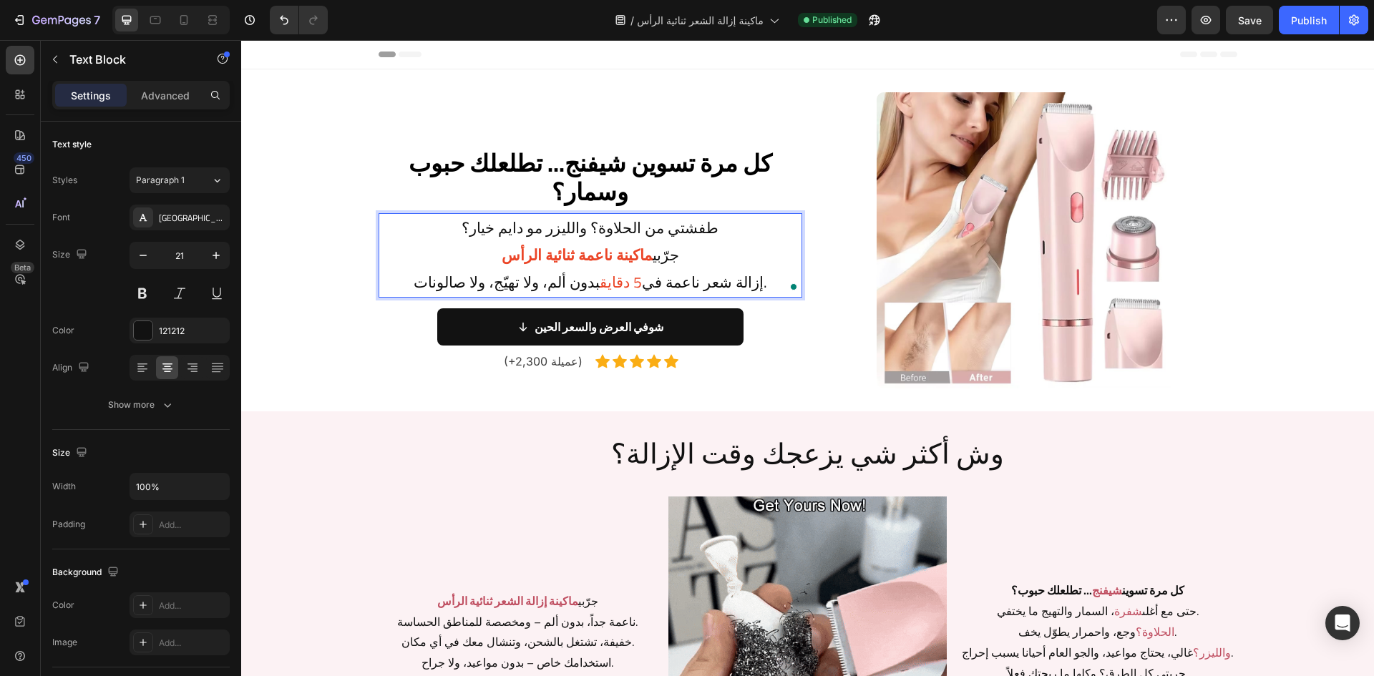
click at [740, 287] on p "طفشتي من الحلاوة؟ والليزر مو دايم خيار؟ جرّبي ماكينة ناعمة ثنائية الرأس إزالة ش…" at bounding box center [590, 255] width 421 height 81
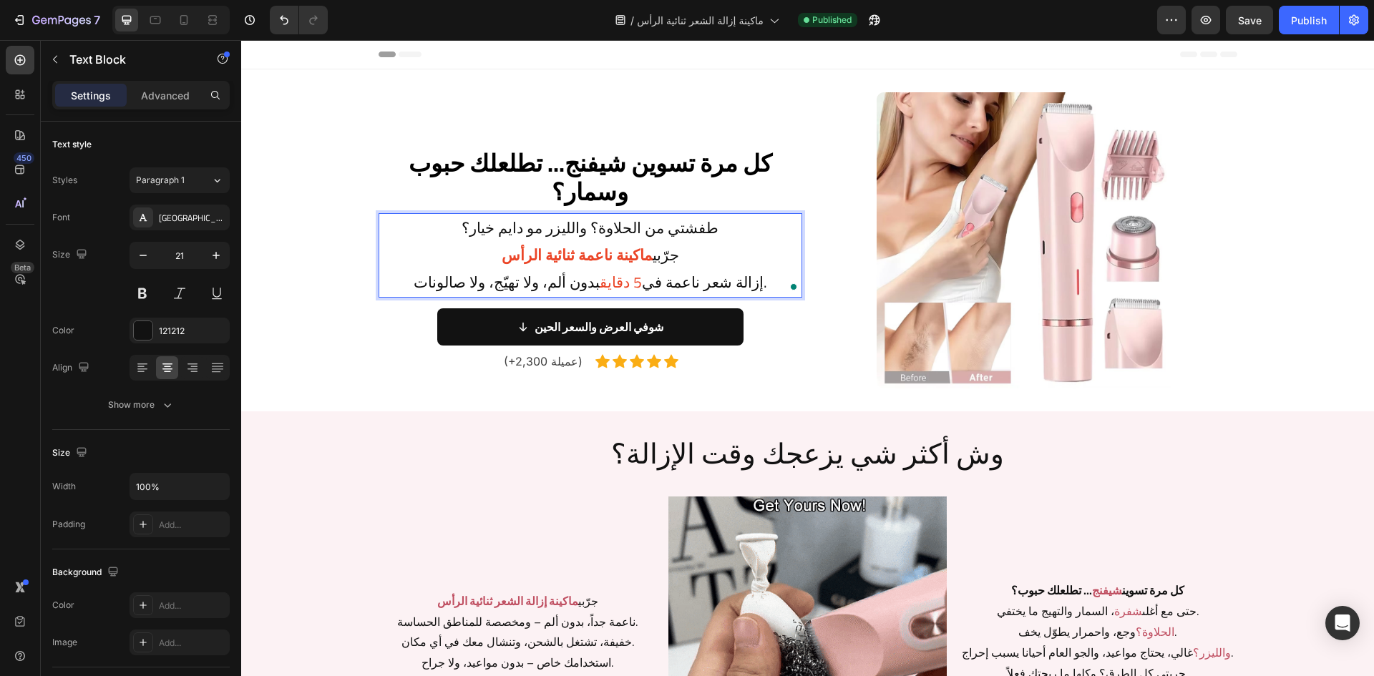
click at [468, 284] on p "طفشتي من الحلاوة؟ والليزر مو دايم خيار؟ جرّبي ماكينة ناعمة ثنائية الرأس إزالة ش…" at bounding box center [590, 255] width 421 height 81
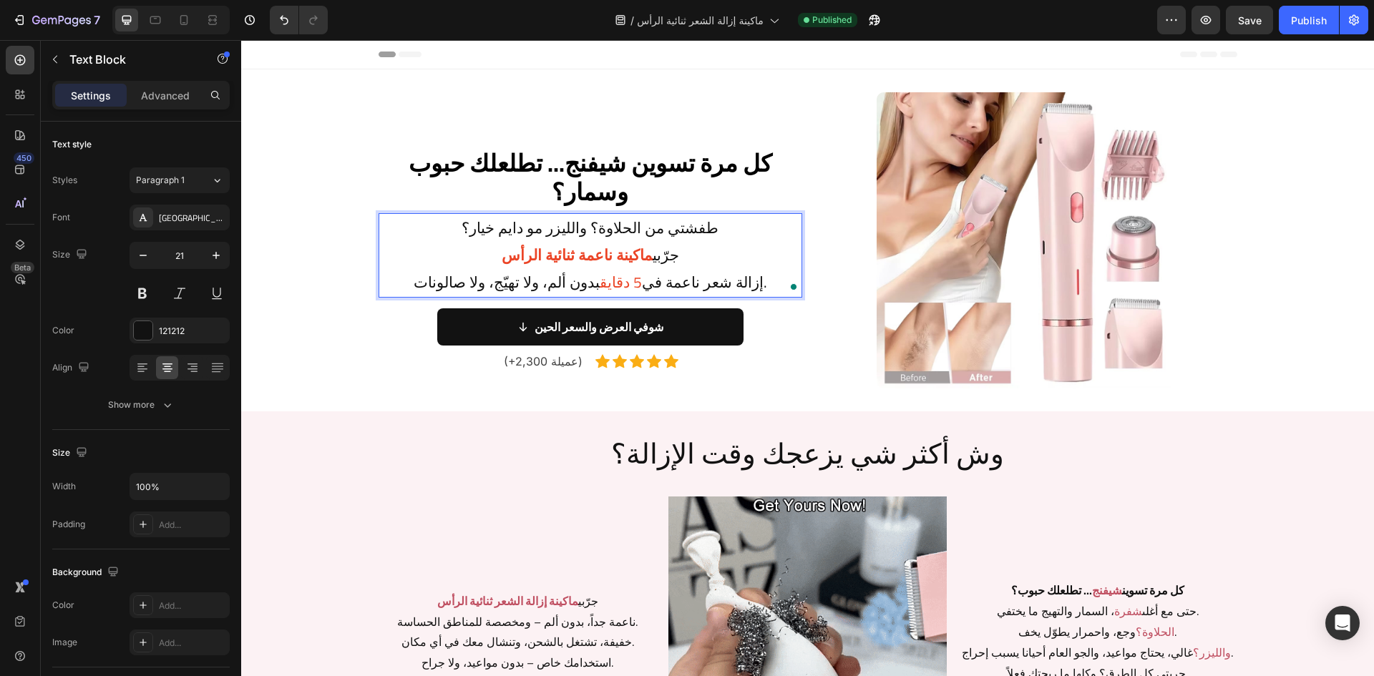
click at [480, 287] on p "طفشتي من الحلاوة؟ والليزر مو دايم خيار؟ جرّبي ماكينة ناعمة ثنائية الرأس إزالة ش…" at bounding box center [590, 255] width 421 height 81
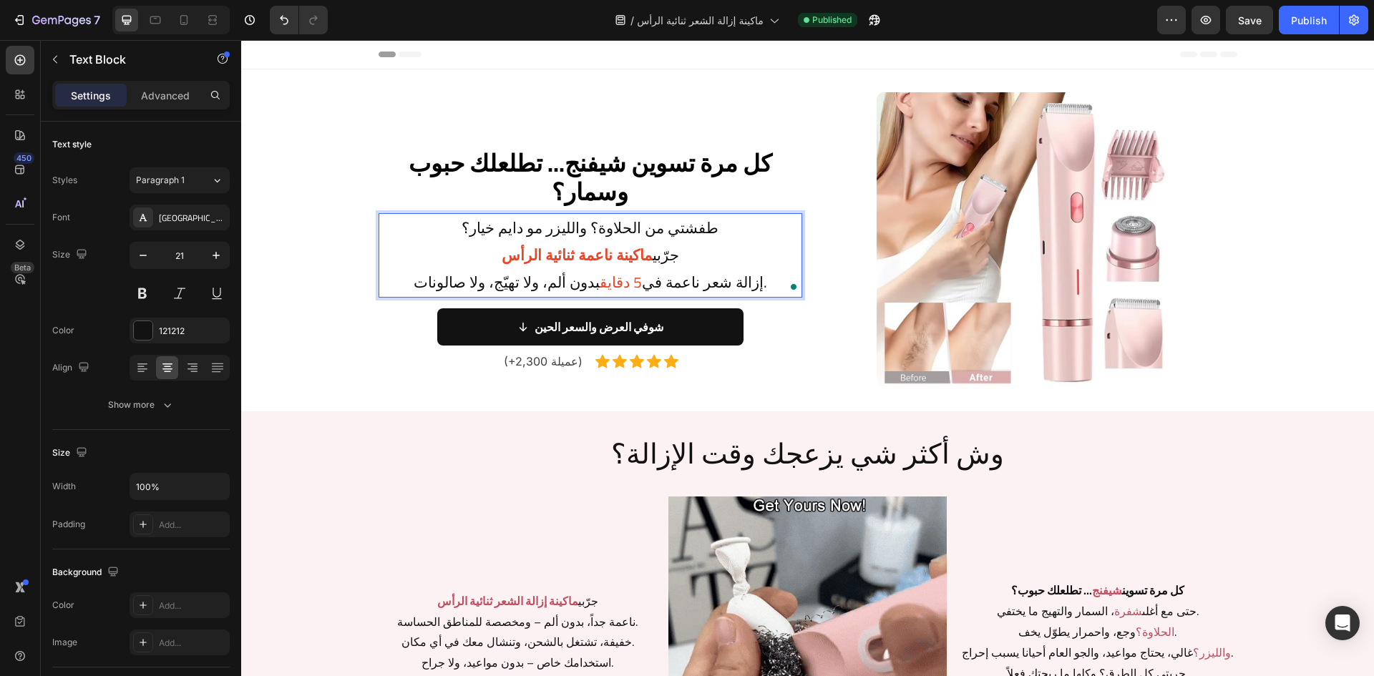
click at [737, 288] on p "طفشتي من الحلاوة؟ والليزر مو دايم خيار؟ جرّبي ماكينة ناعمة ثنائية الرأس إزالة ش…" at bounding box center [590, 255] width 421 height 81
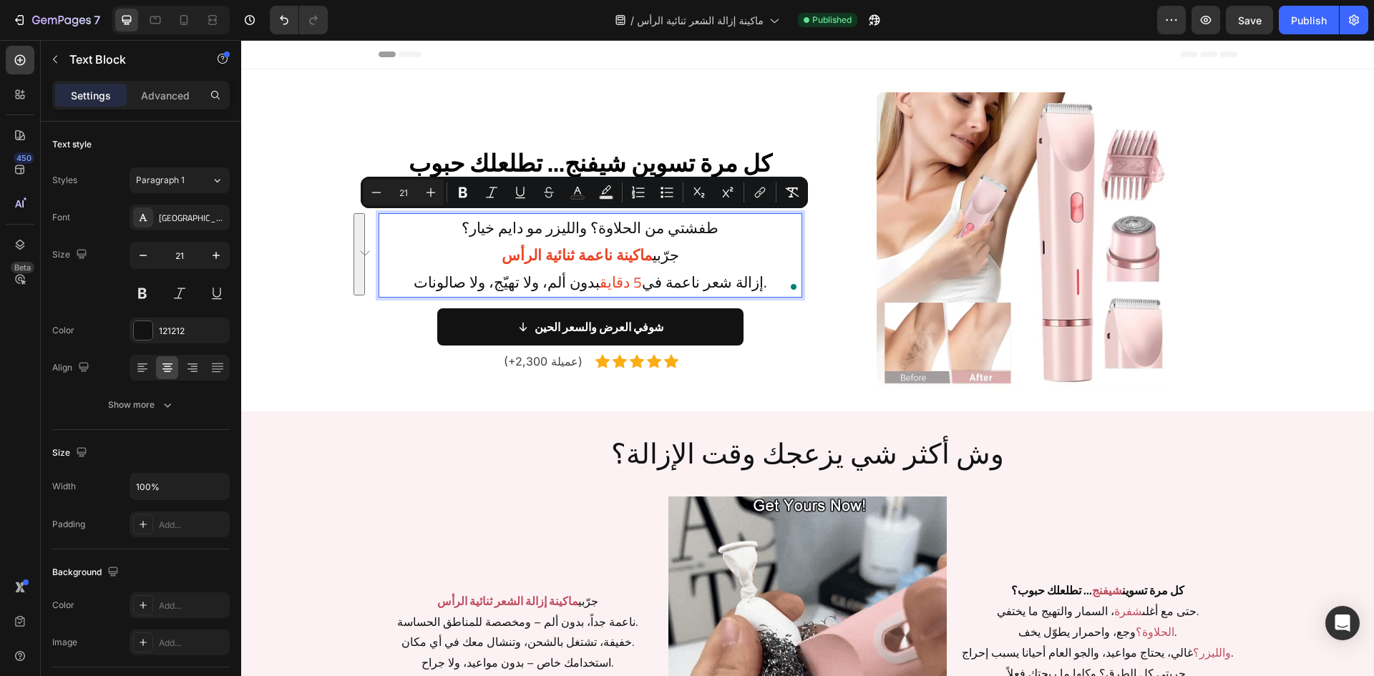
copy p "طفشتي من الحلاوة؟ والليزر مو دايم خيار؟ جرّبي ماكينة ناعمة ثنائية الرأس إزالة ش…"
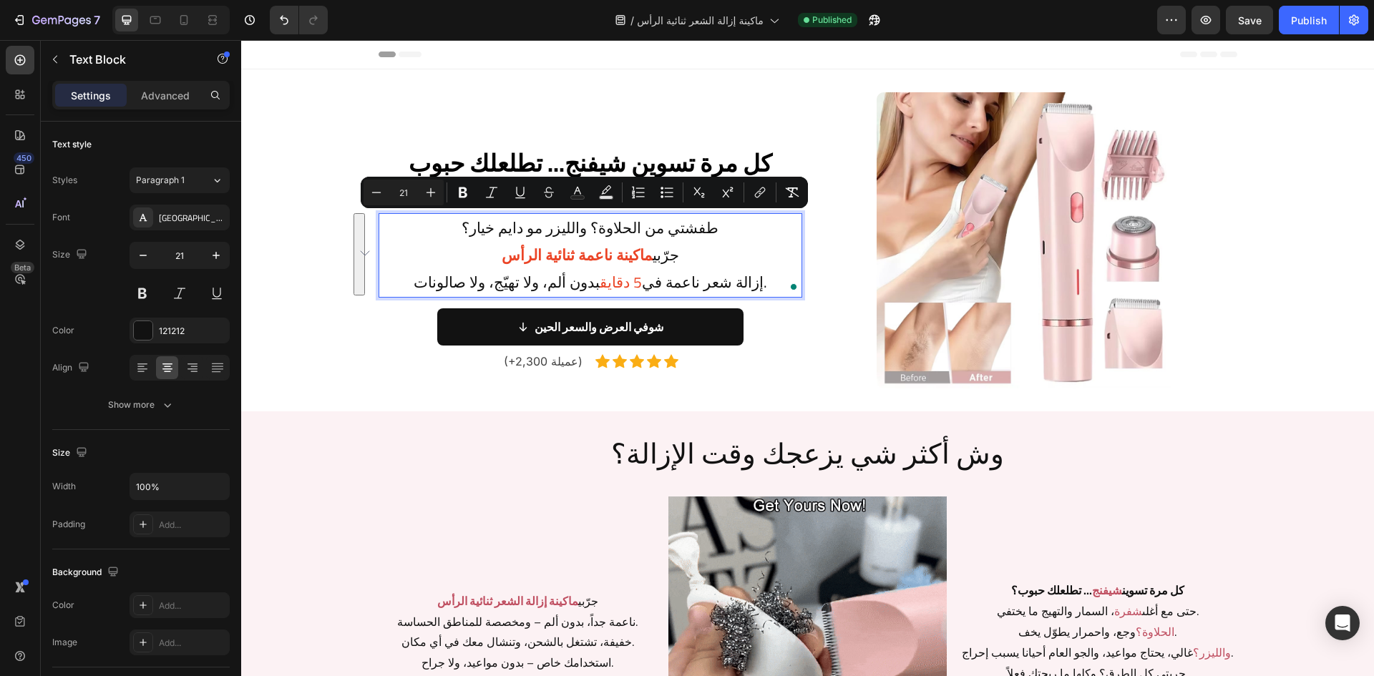
click at [719, 268] on p "طفشتي من الحلاوة؟ والليزر مو دايم خيار؟ جرّبي ماكينة ناعمة ثنائية الرأس إزالة ش…" at bounding box center [590, 255] width 421 height 81
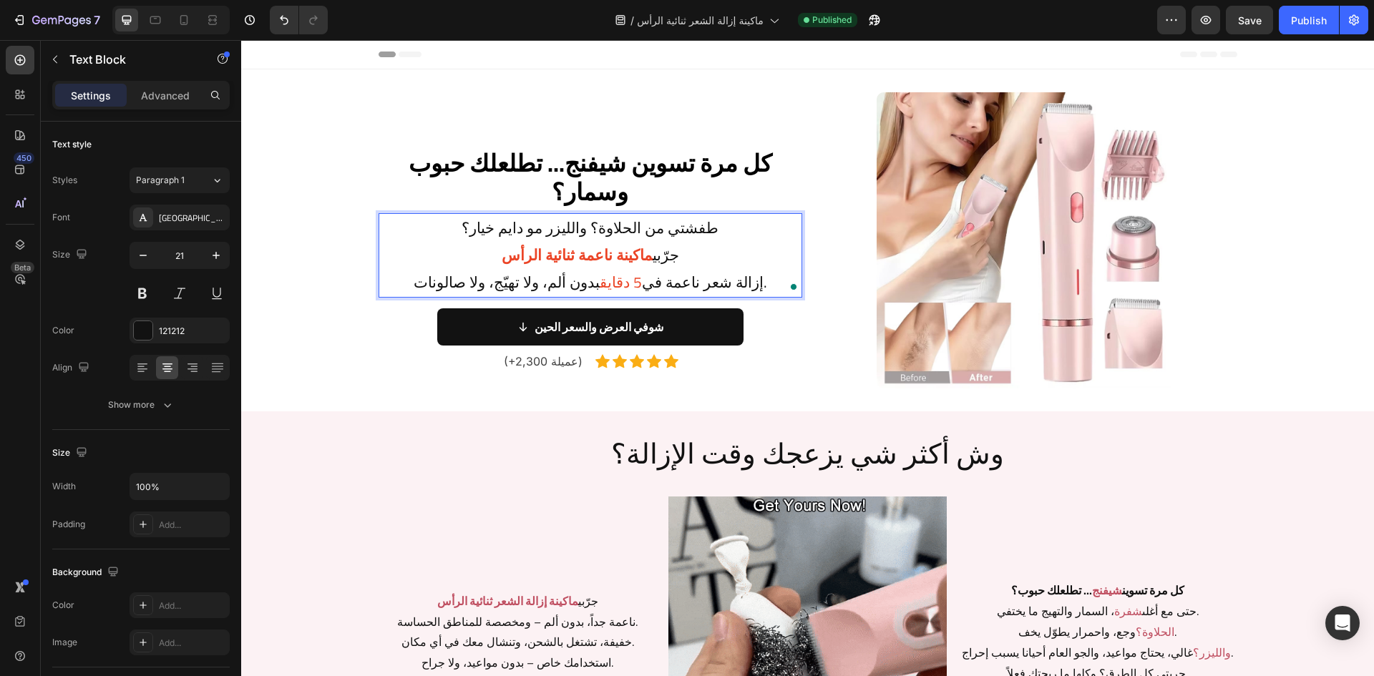
click at [647, 287] on p "طفشتي من الحلاوة؟ والليزر مو دايم خيار؟ جرّبي ماكينة ناعمة ثنائية الرأس إزالة ش…" at bounding box center [590, 255] width 421 height 81
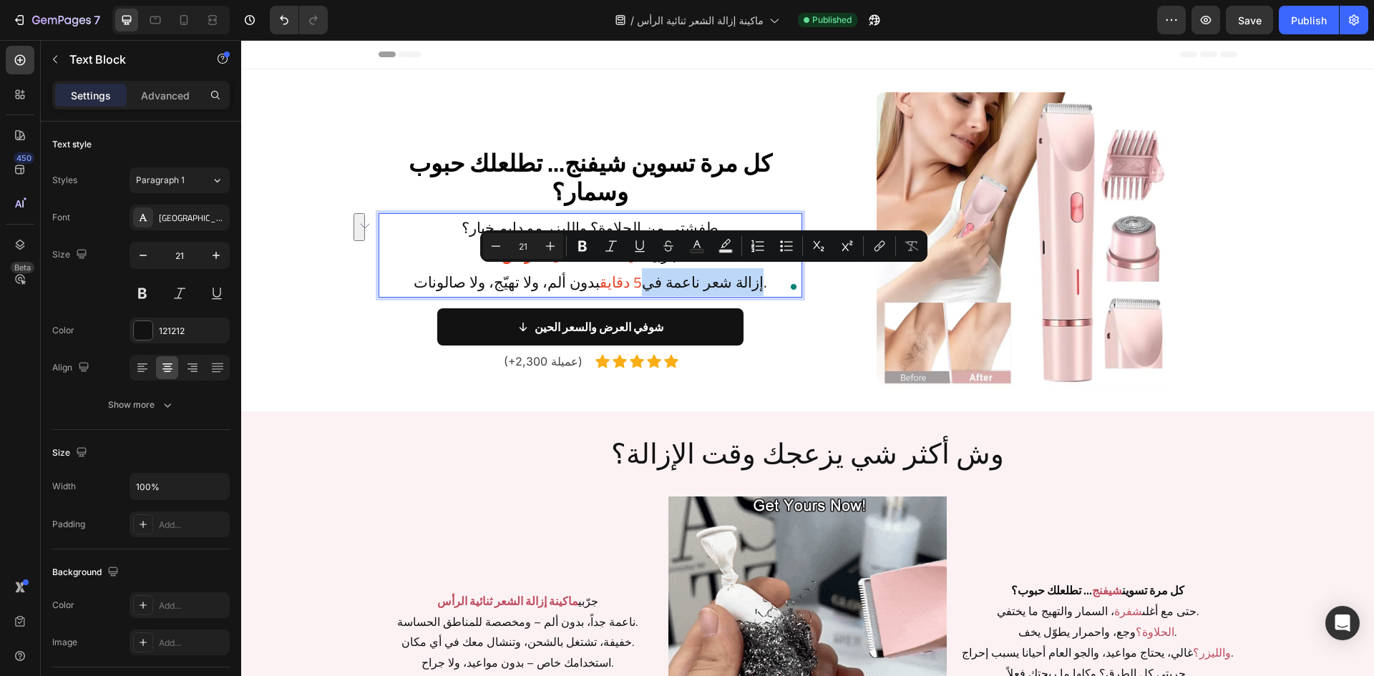
drag, startPoint x: 646, startPoint y: 287, endPoint x: 762, endPoint y: 282, distance: 116.1
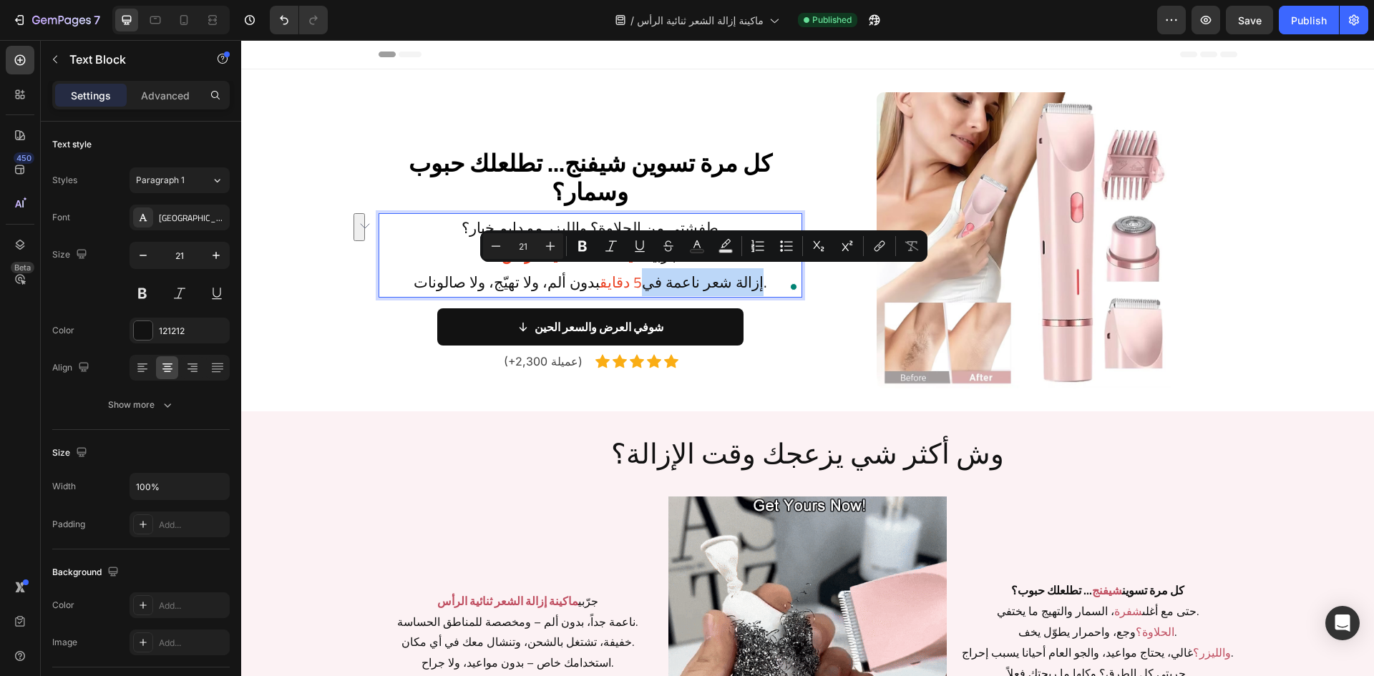
click at [762, 282] on p "طفشتي من الحلاوة؟ والليزر مو دايم خيار؟ جرّبي ماكينة ناعمة ثنائية الرأس إزالة ش…" at bounding box center [590, 255] width 421 height 81
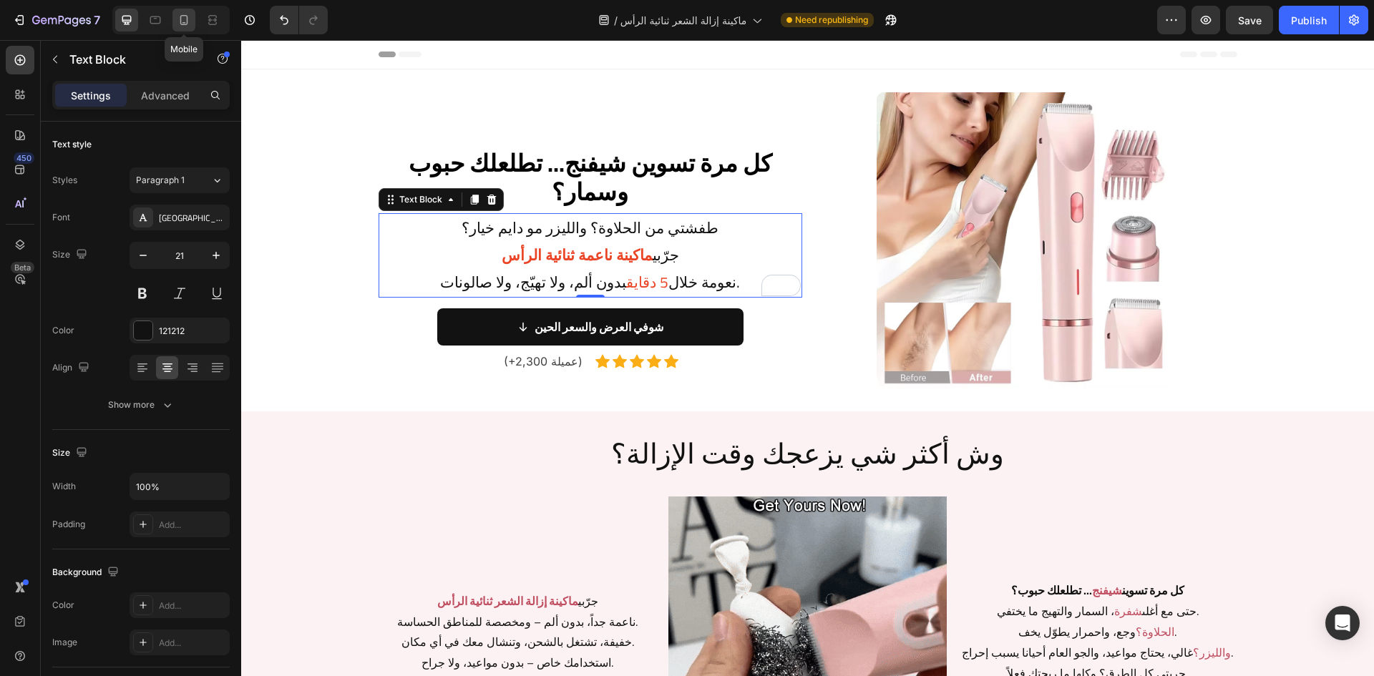
click at [193, 24] on div at bounding box center [184, 20] width 23 height 23
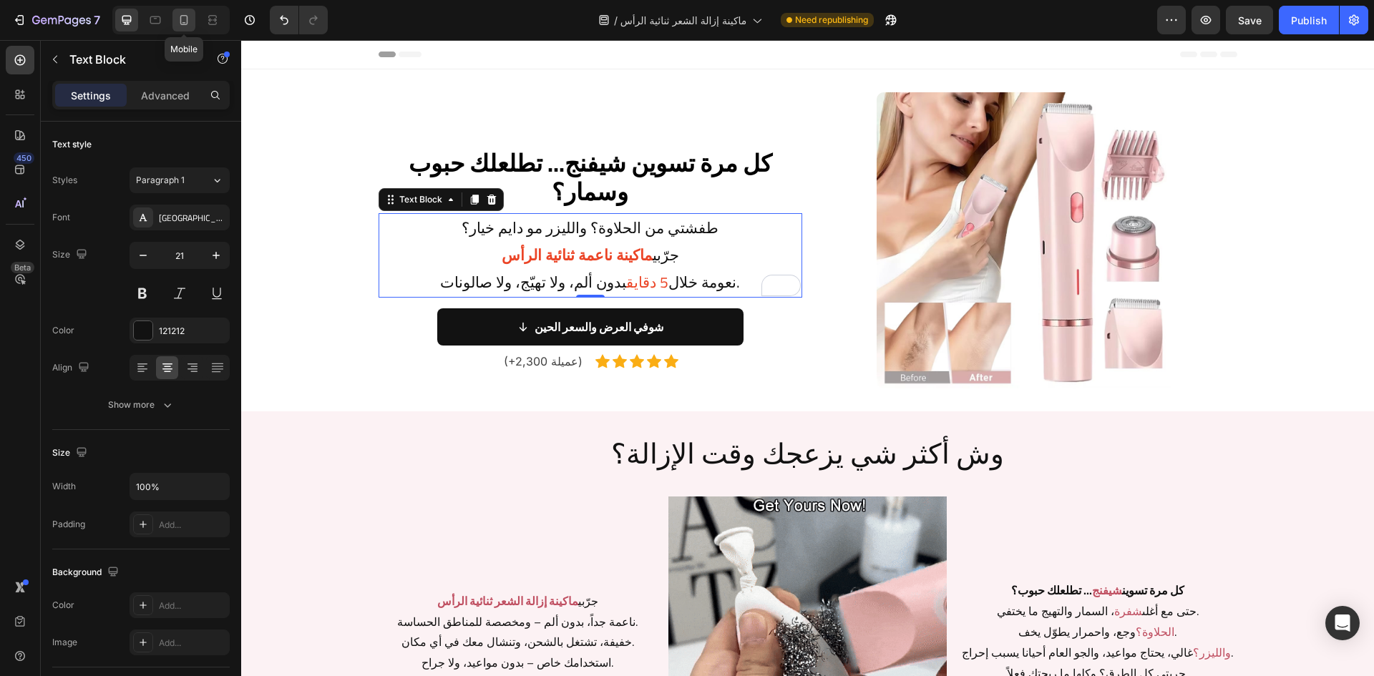
type input "18"
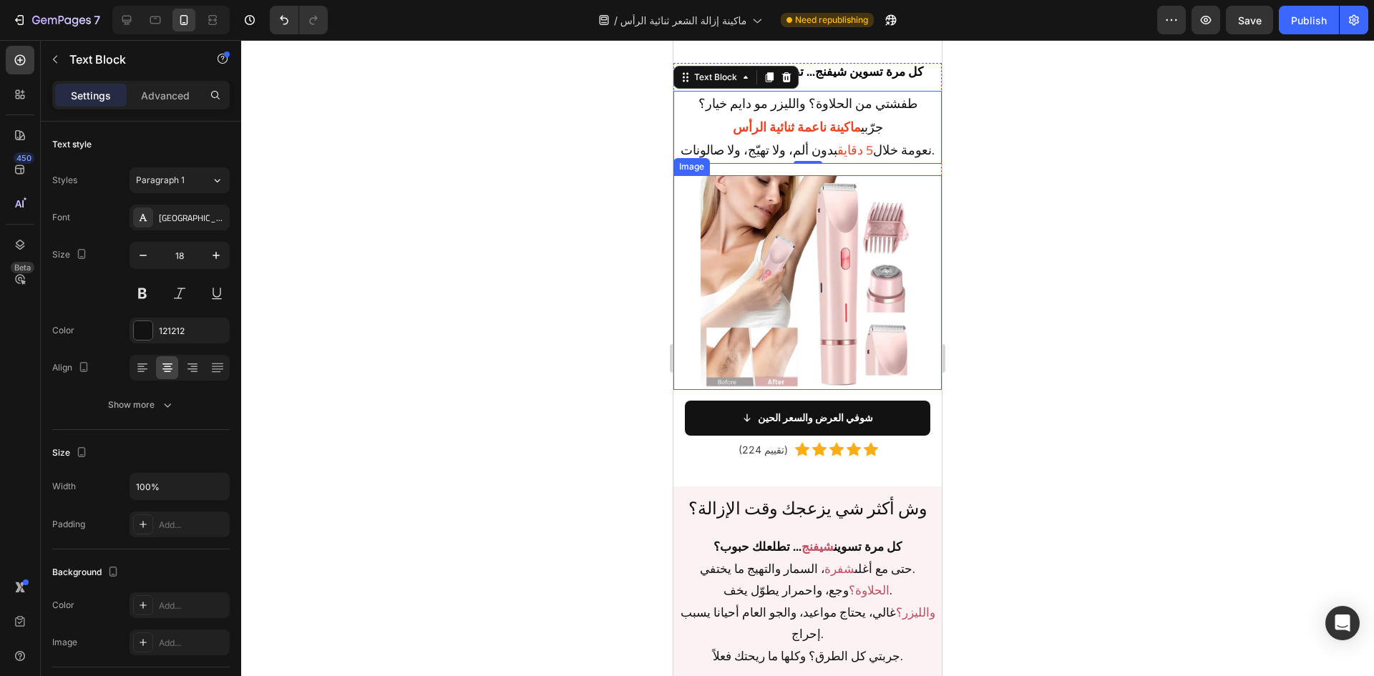
scroll to position [30, 0]
click at [1055, 371] on div at bounding box center [807, 358] width 1133 height 636
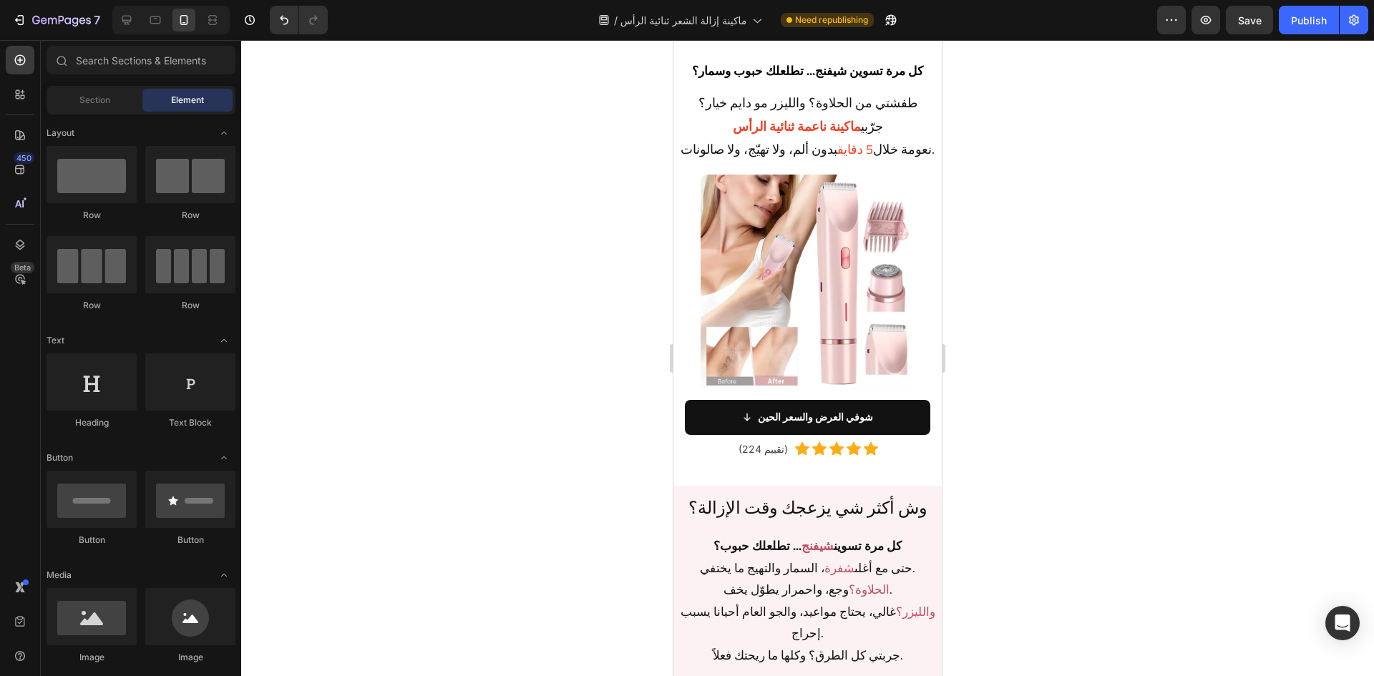
click at [1103, 178] on div at bounding box center [807, 358] width 1133 height 636
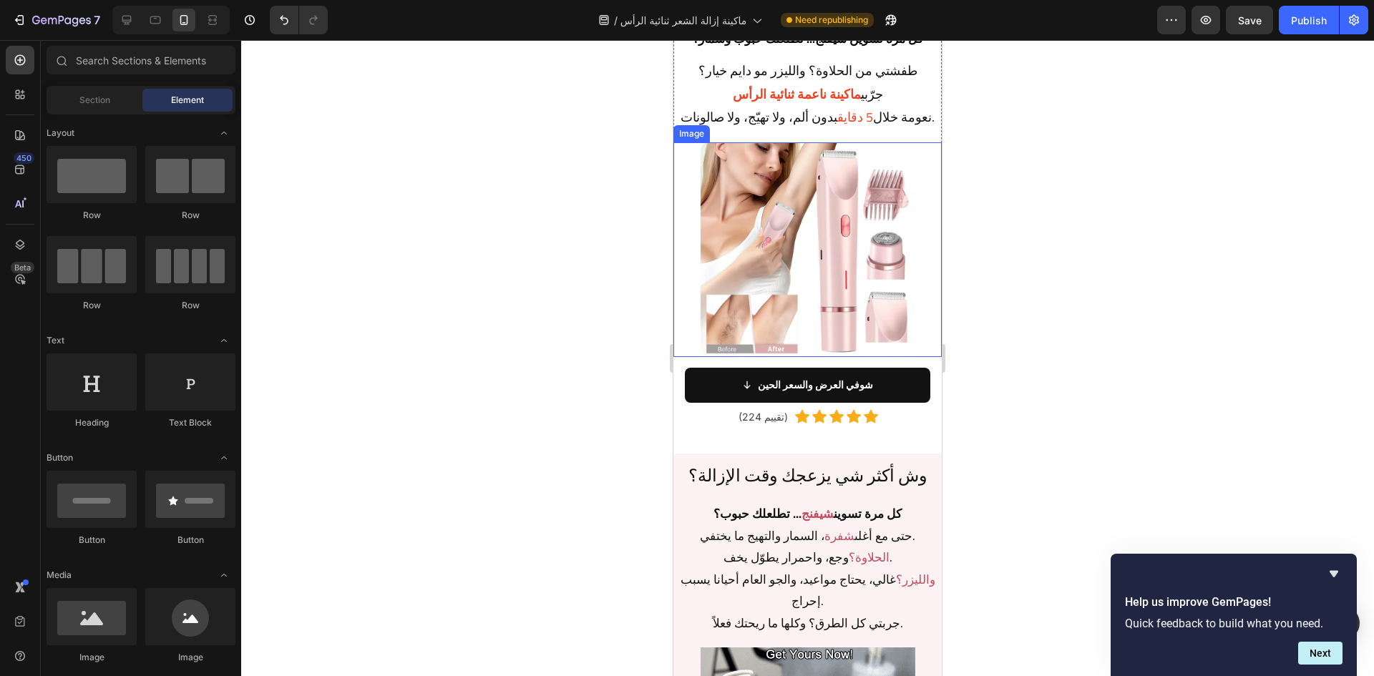
scroll to position [31, 0]
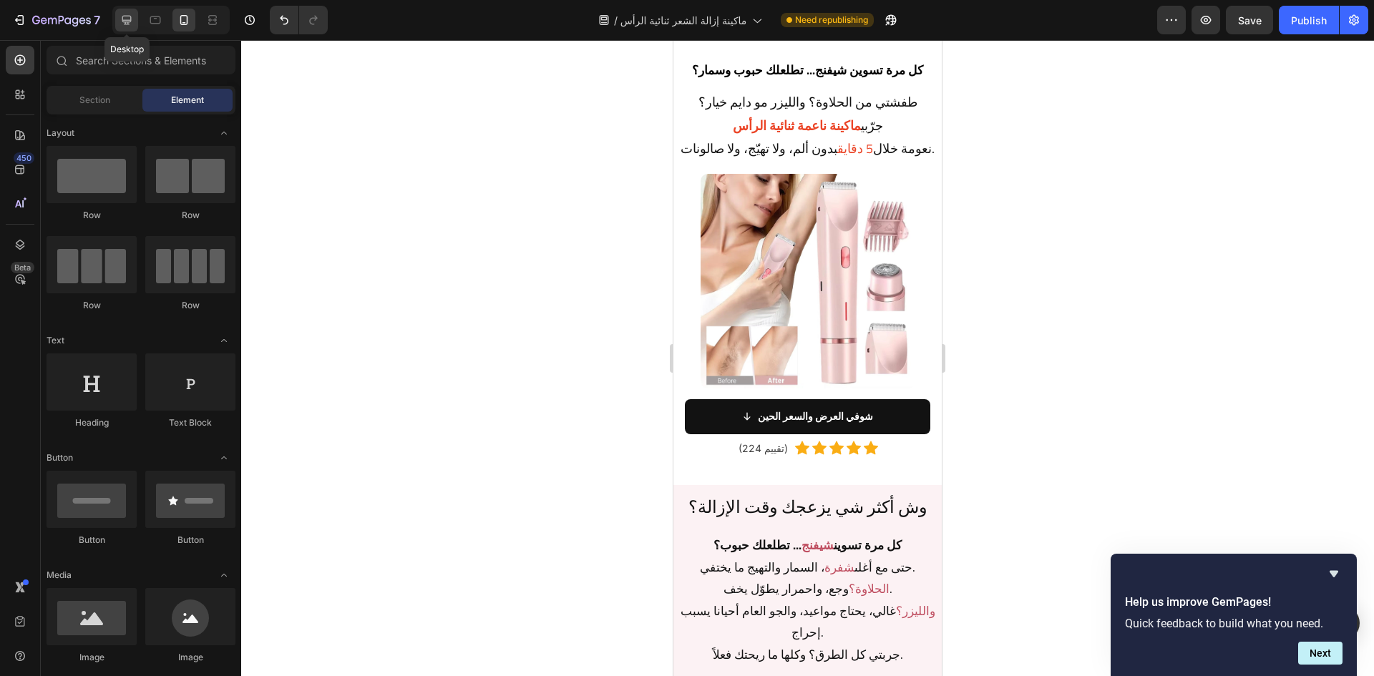
click at [125, 19] on icon at bounding box center [127, 20] width 14 height 14
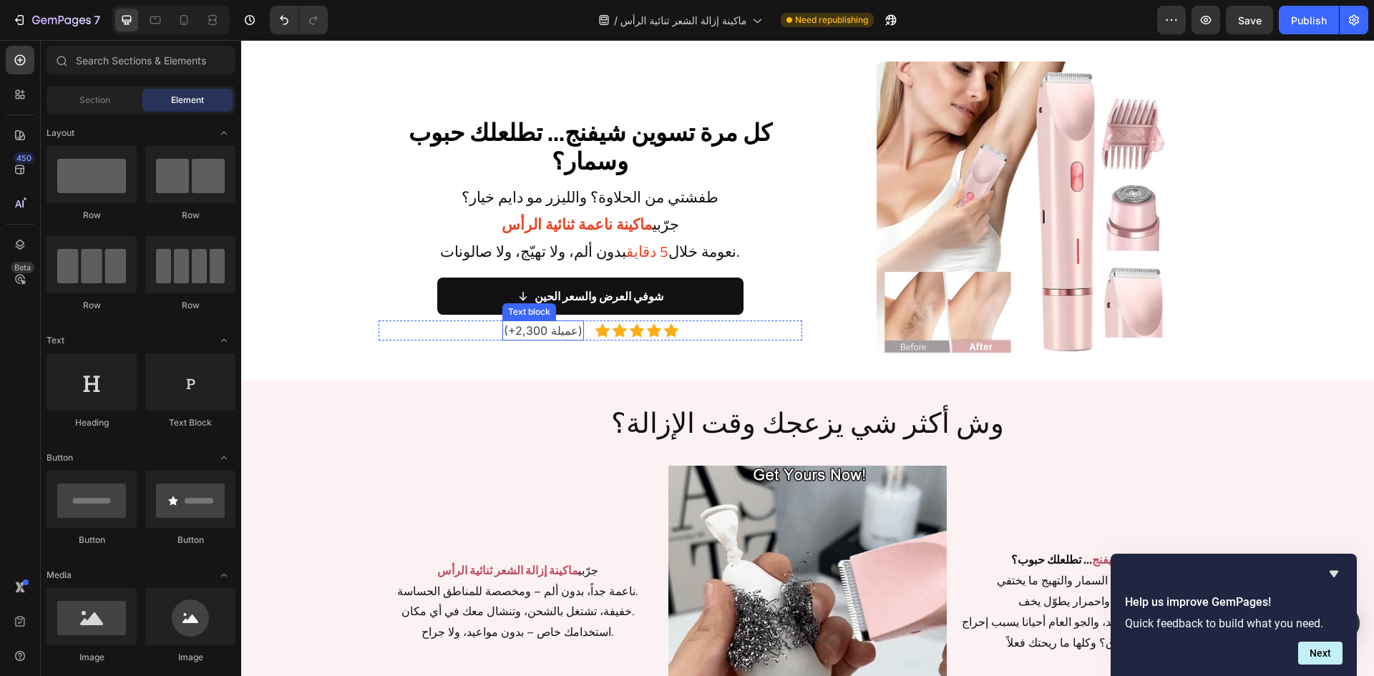
click at [537, 329] on p "(+2,300 عميلة)" at bounding box center [543, 330] width 79 height 17
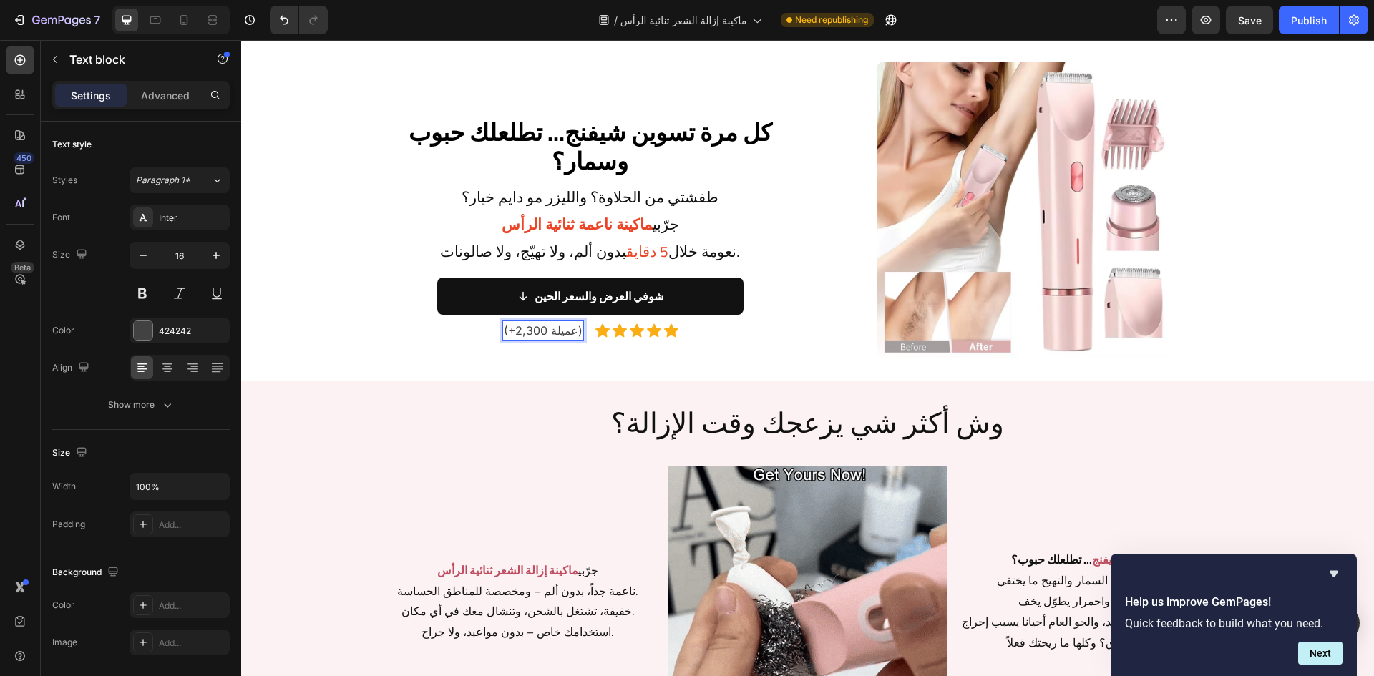
click at [567, 334] on p "(+2,300 عميلة)" at bounding box center [543, 330] width 79 height 17
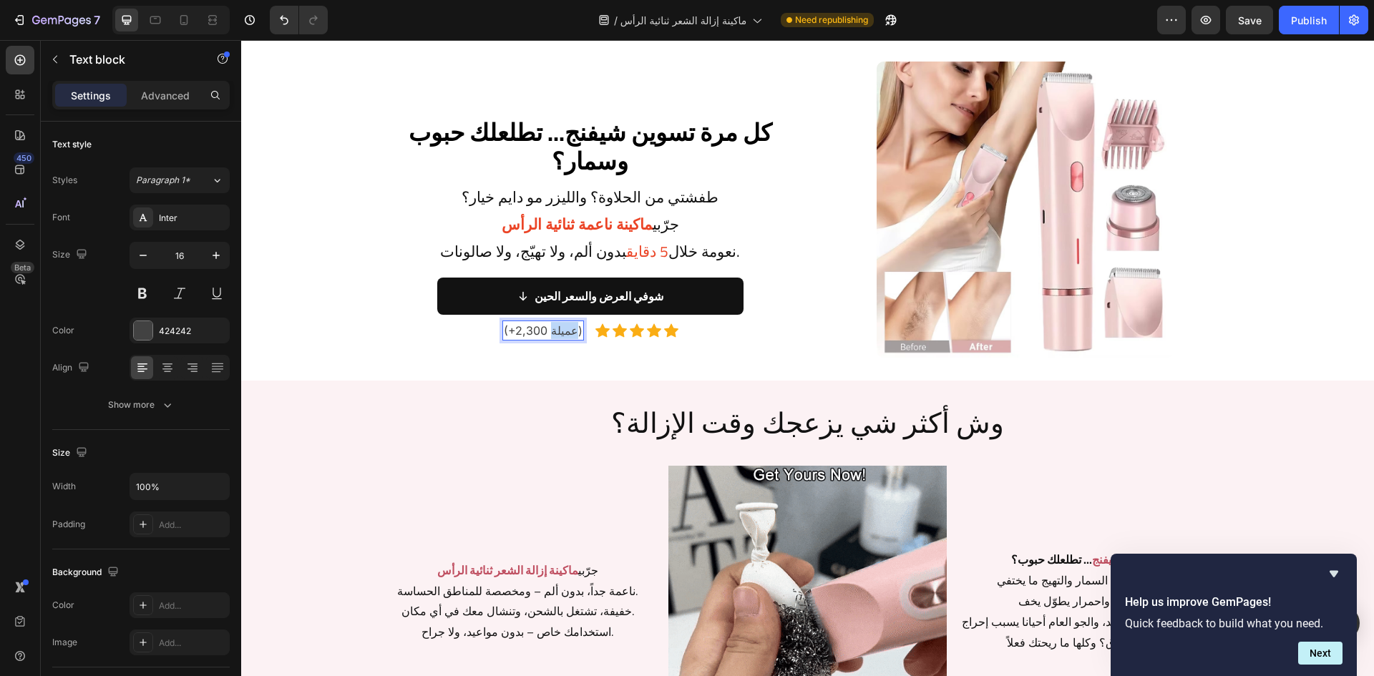
click at [567, 334] on p "(+2,300 عميلة)" at bounding box center [543, 330] width 79 height 17
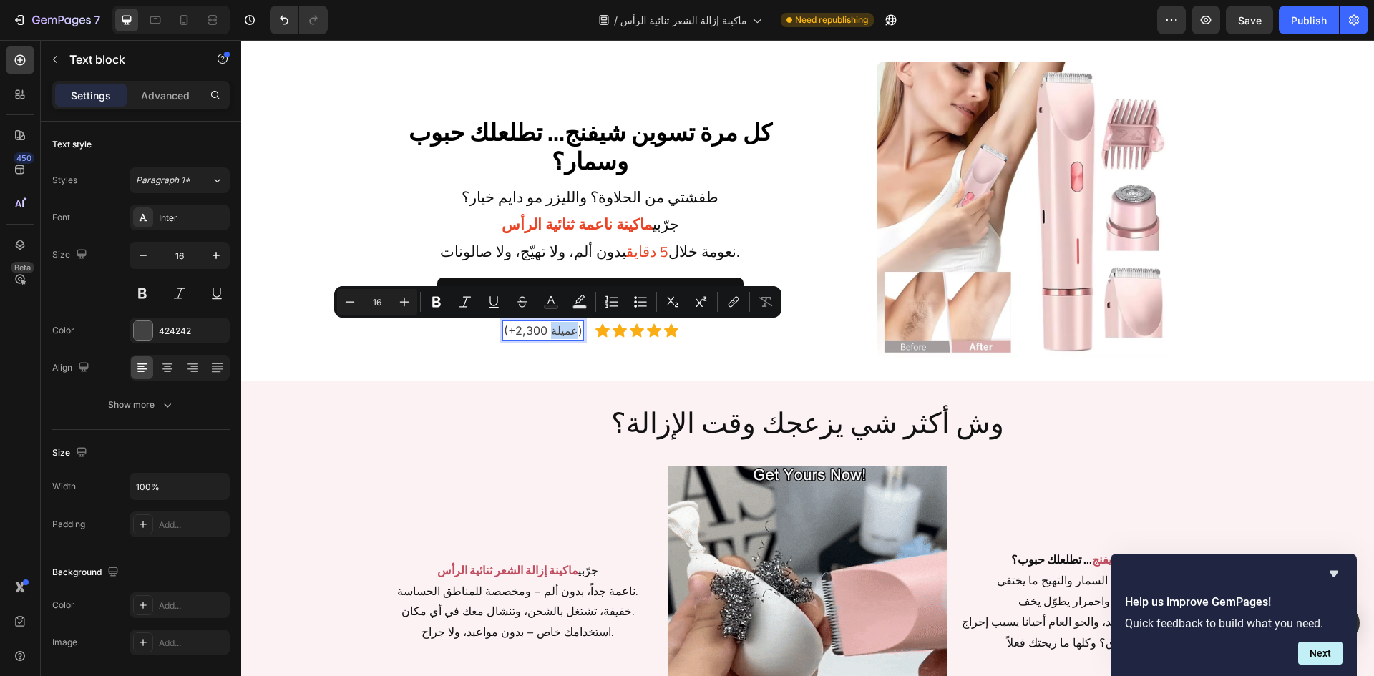
click at [567, 334] on p "(+2,300 عميلة)" at bounding box center [543, 330] width 79 height 17
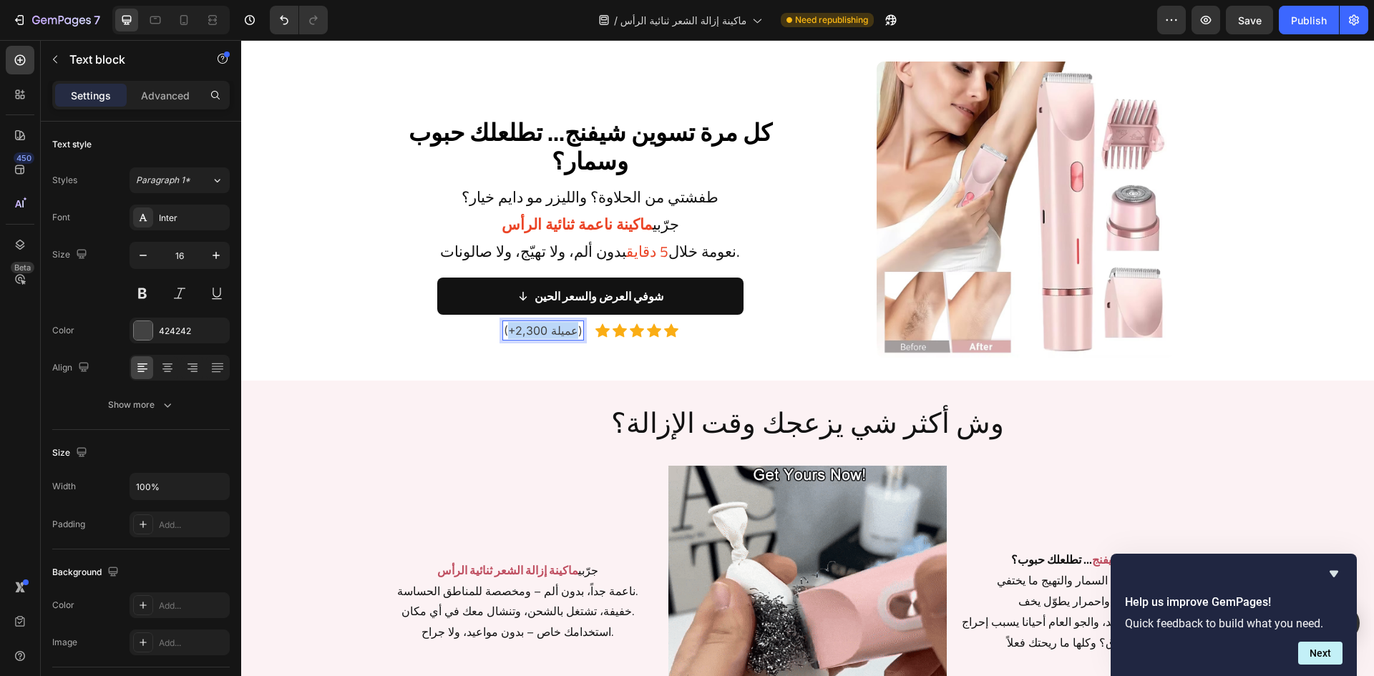
drag, startPoint x: 504, startPoint y: 333, endPoint x: 571, endPoint y: 331, distance: 66.6
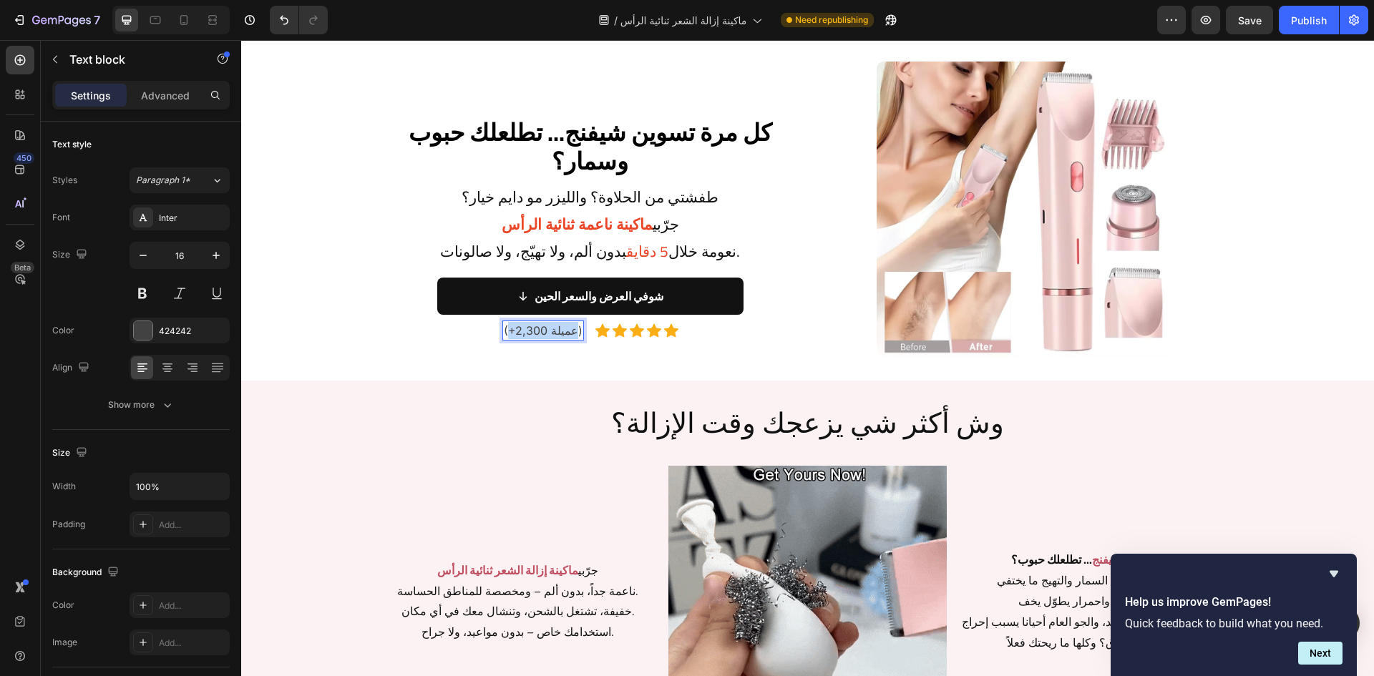
click at [571, 331] on p "(+2,300 عميلة)" at bounding box center [543, 330] width 79 height 17
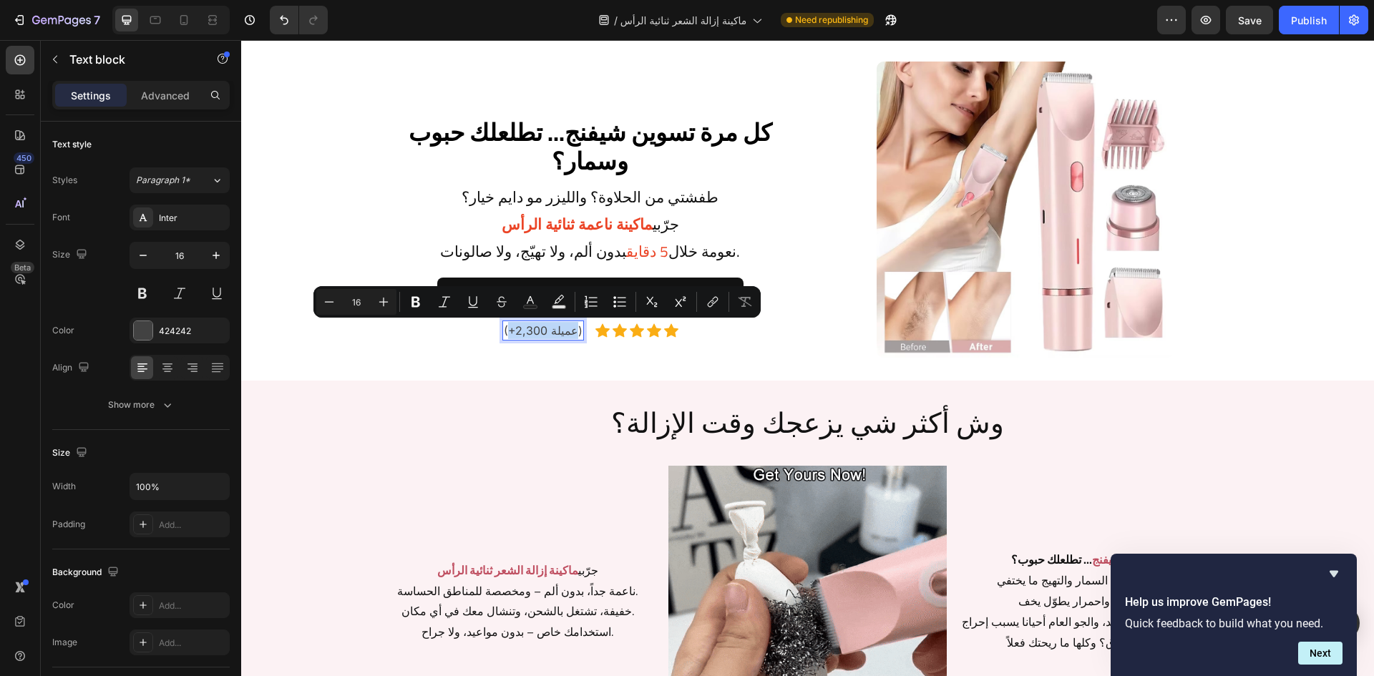
copy p "+2,300 عميلة"
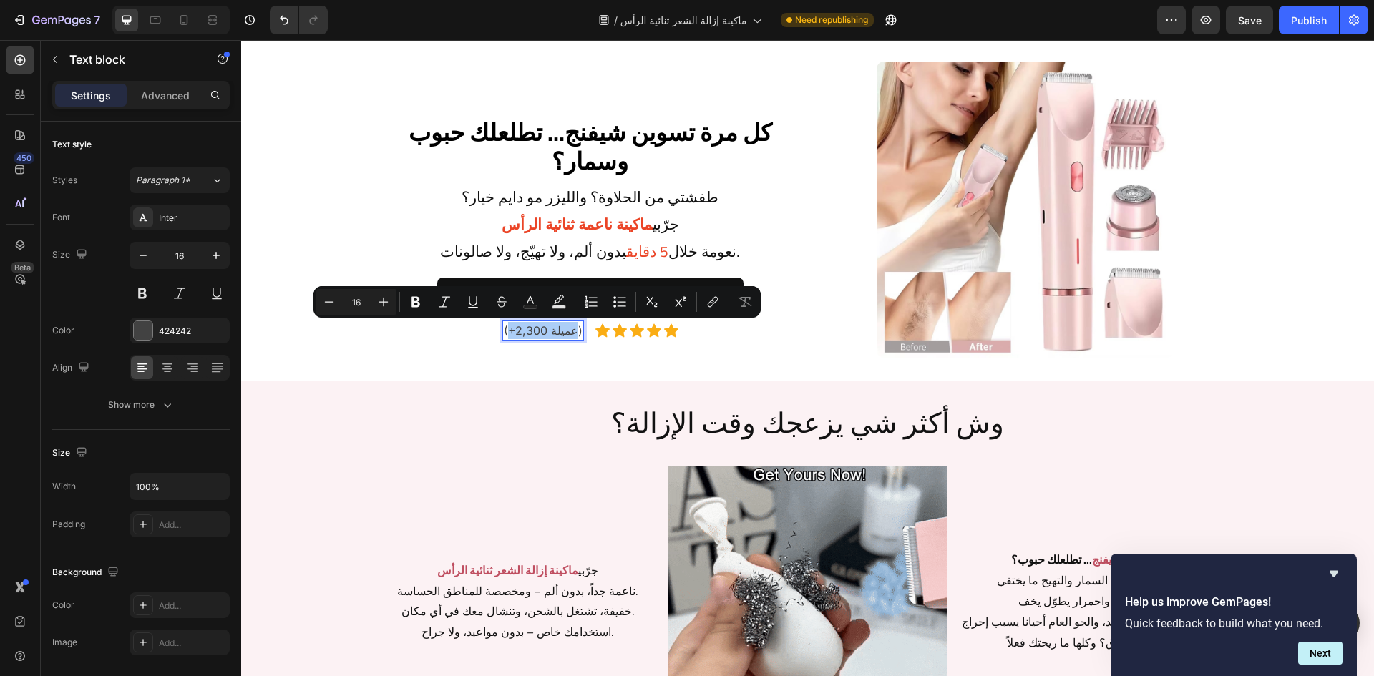
click at [153, 6] on div at bounding box center [170, 20] width 117 height 29
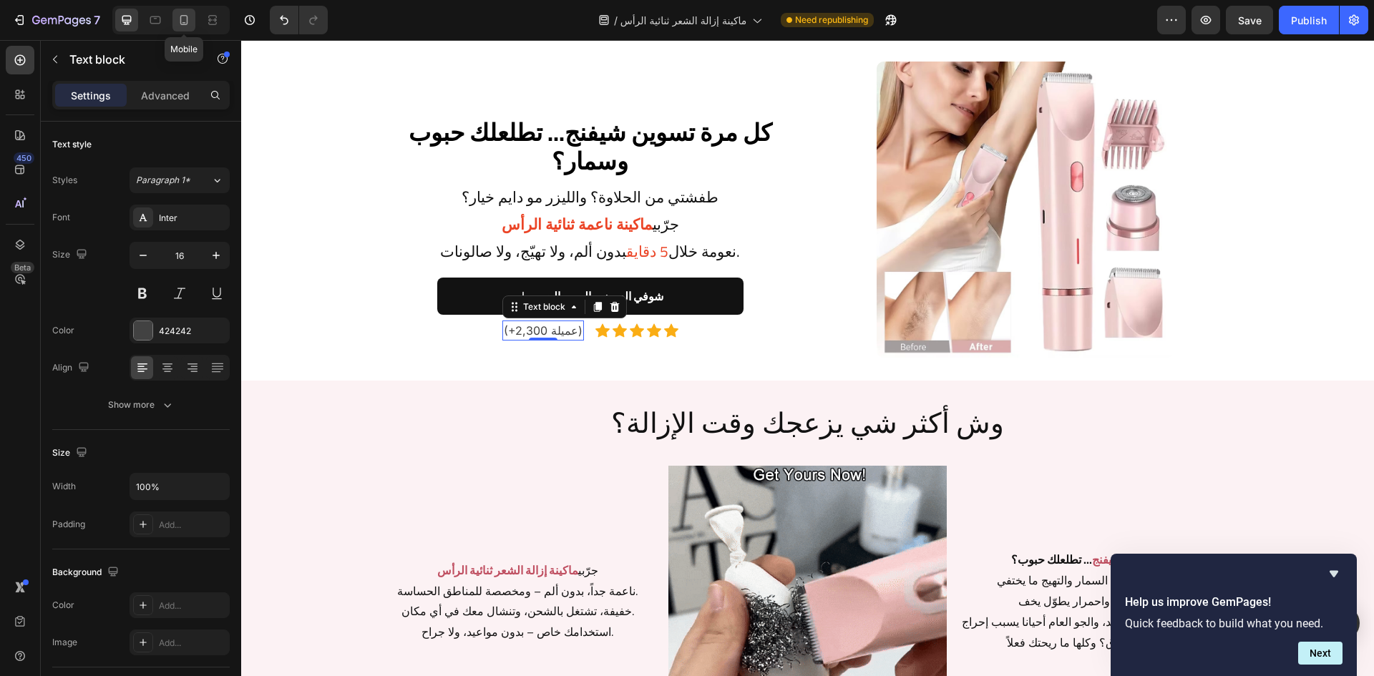
click at [179, 22] on icon at bounding box center [184, 20] width 14 height 14
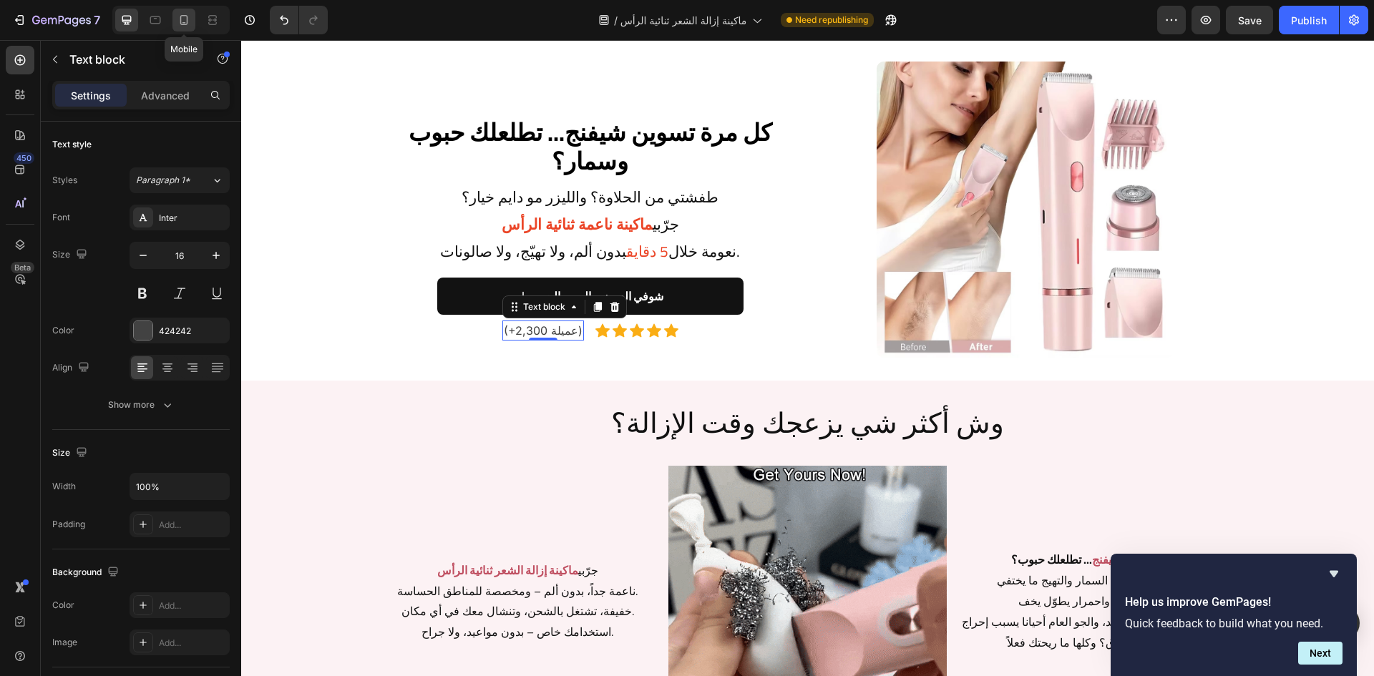
type input "14"
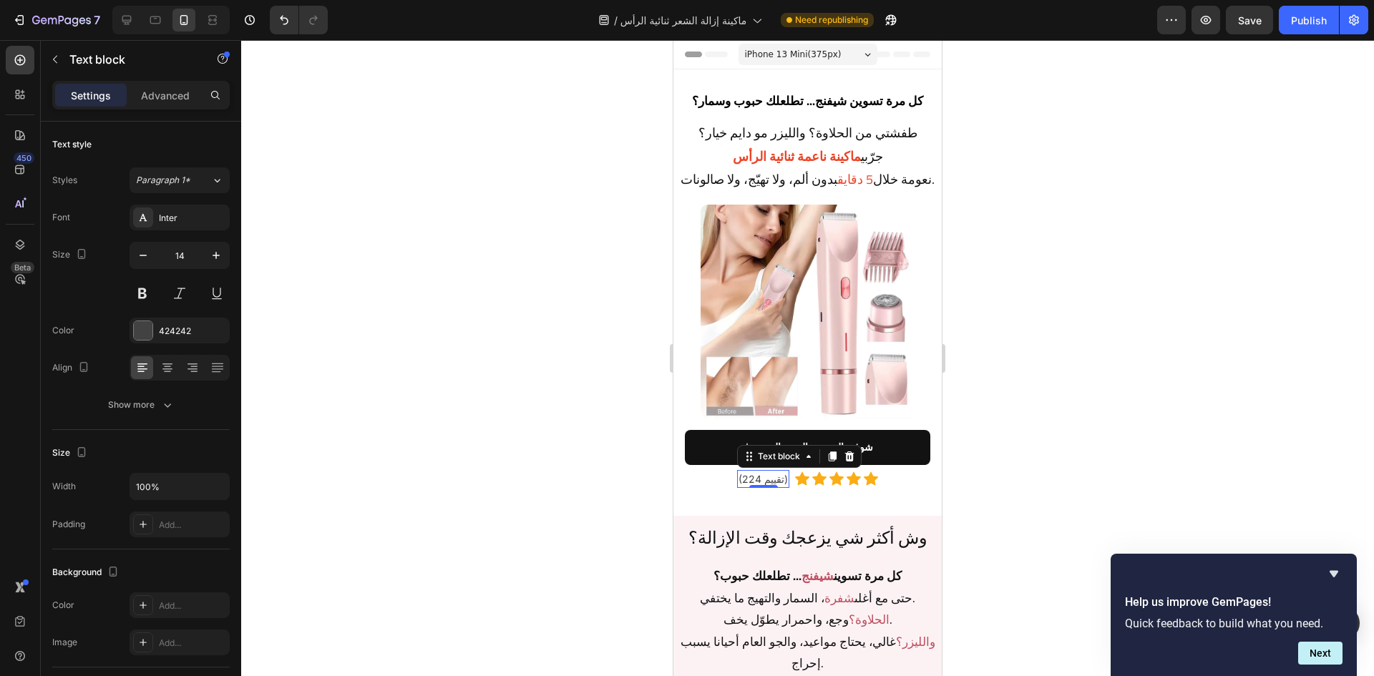
click at [763, 488] on div "(224 تقييم) Text block 0" at bounding box center [763, 479] width 52 height 18
click at [760, 487] on p "(224 تقييم)" at bounding box center [763, 479] width 49 height 15
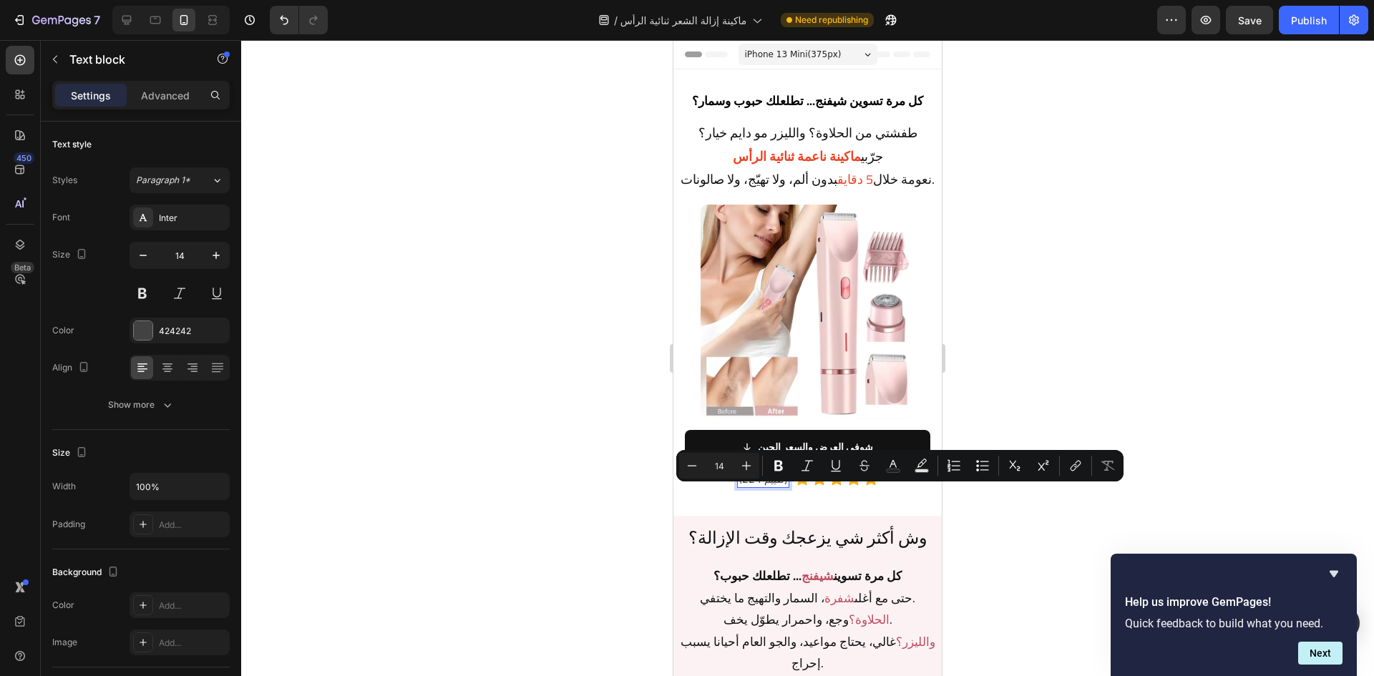
click at [747, 487] on p "(224 تقييم)" at bounding box center [763, 479] width 49 height 15
drag, startPoint x: 736, startPoint y: 496, endPoint x: 779, endPoint y: 495, distance: 43.0
click at [779, 487] on p "(224 تقييم)" at bounding box center [763, 479] width 49 height 15
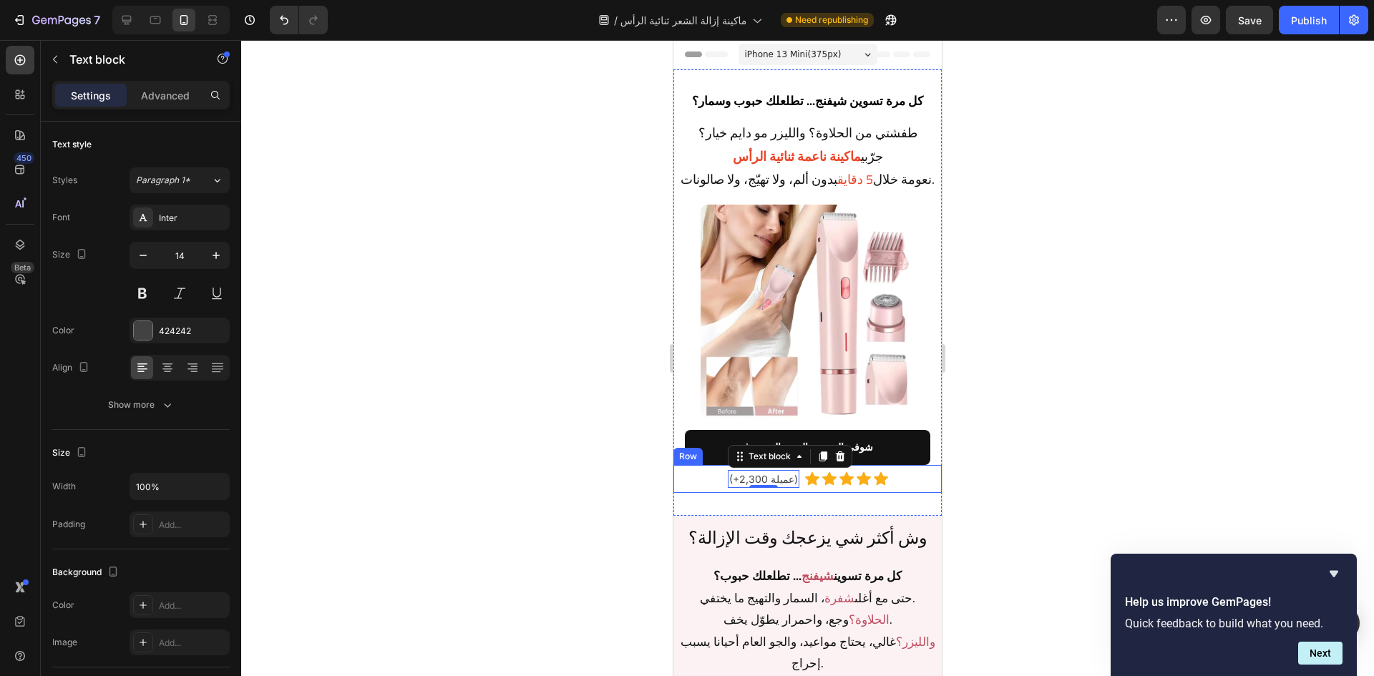
click at [1028, 460] on div at bounding box center [807, 358] width 1133 height 636
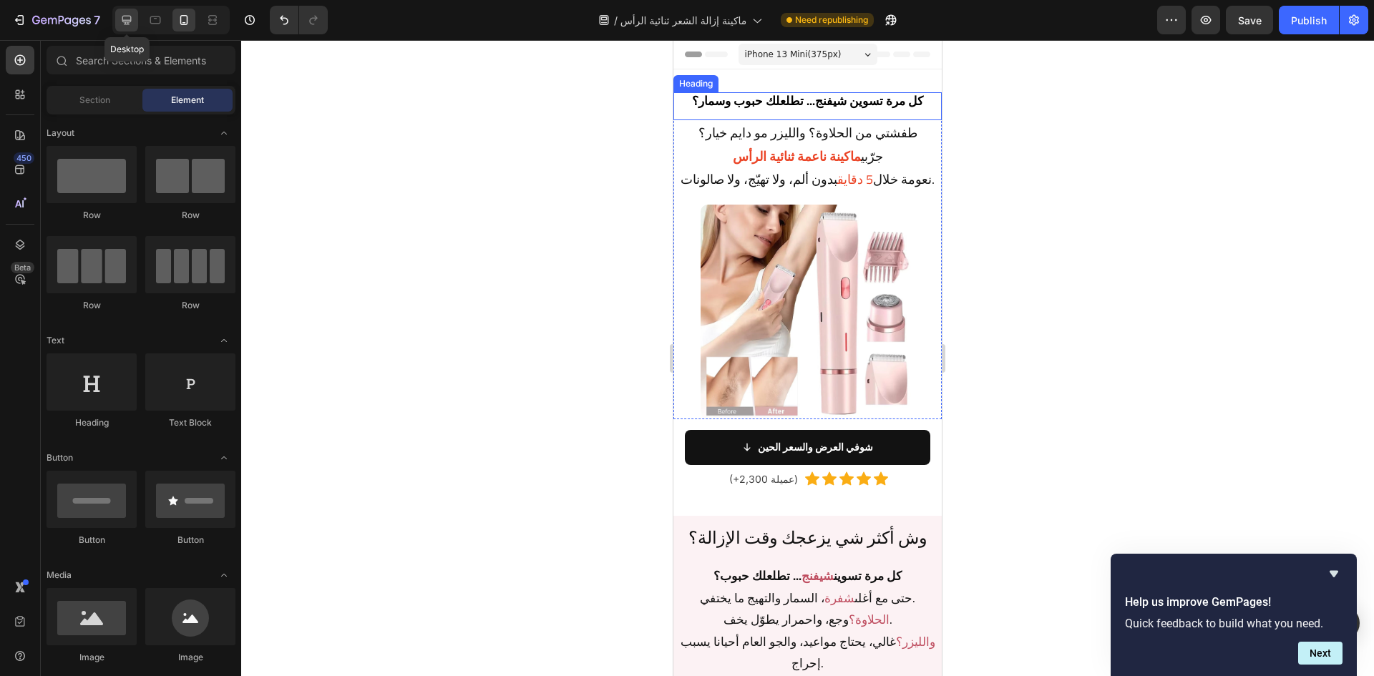
click at [132, 21] on icon at bounding box center [127, 20] width 14 height 14
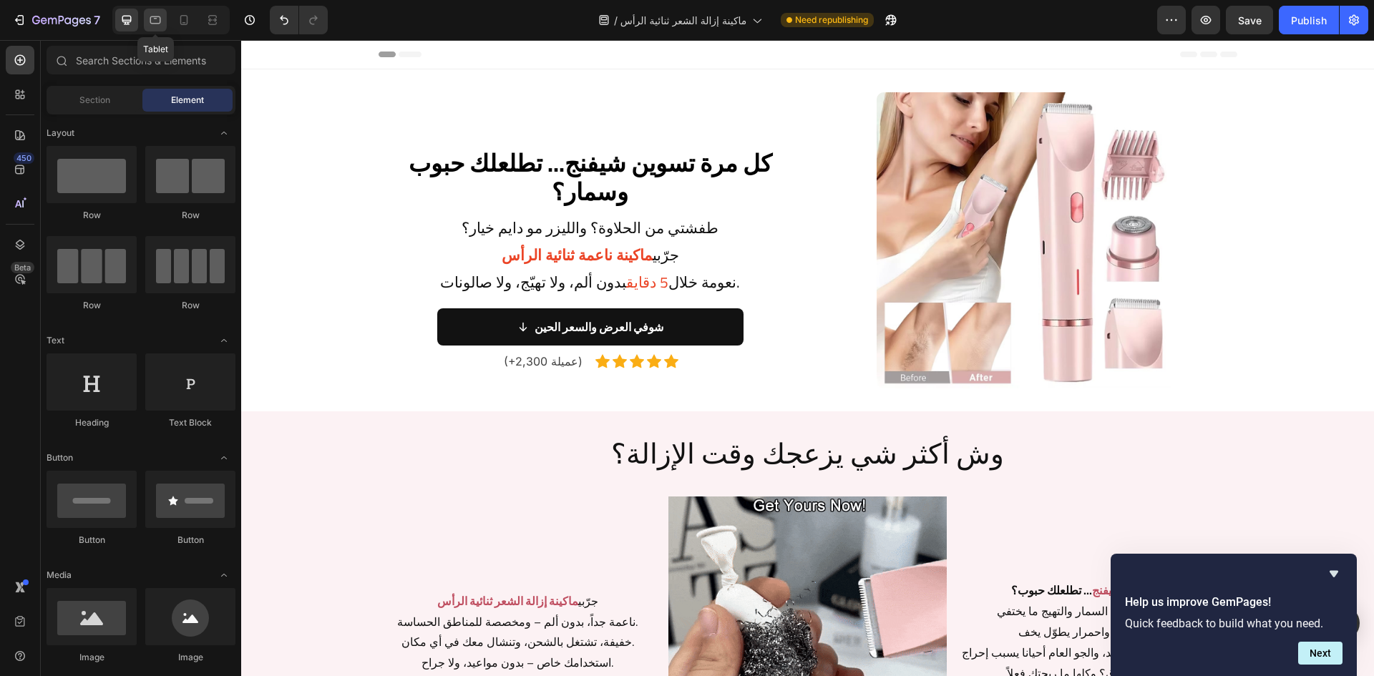
click at [162, 31] on div at bounding box center [155, 20] width 23 height 23
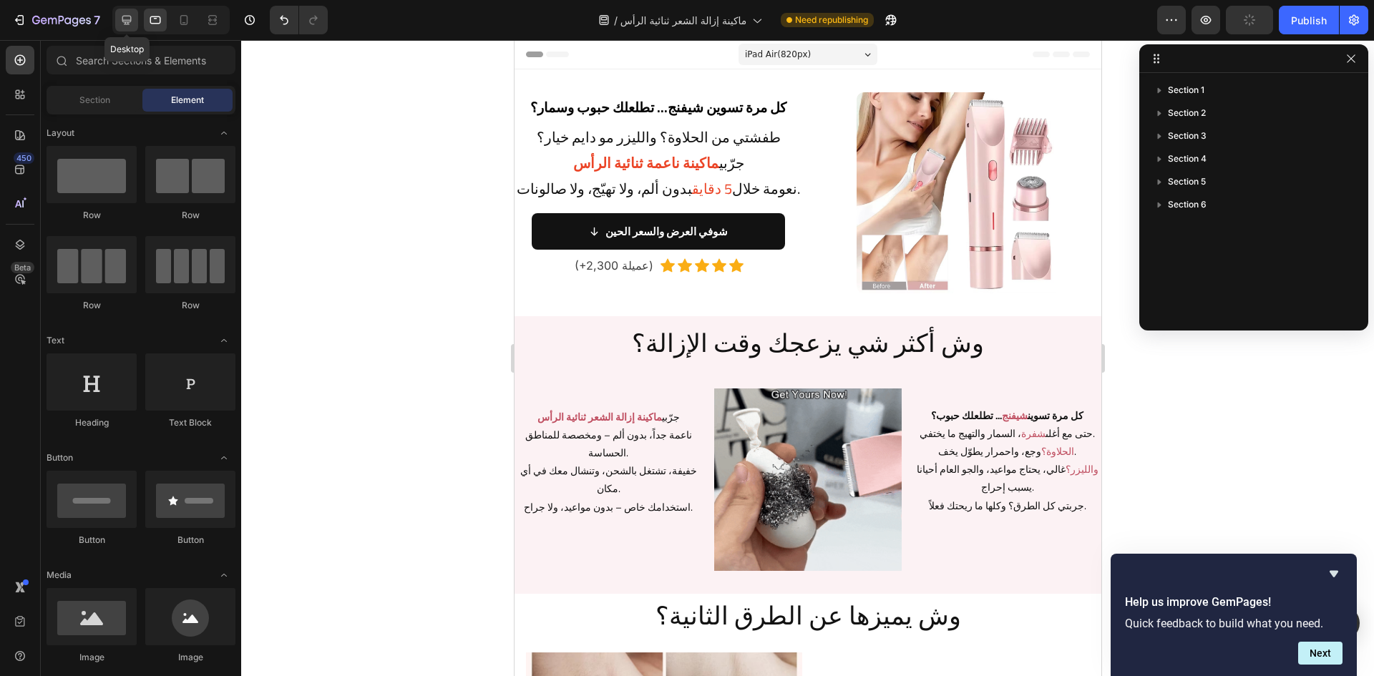
click at [138, 22] on div at bounding box center [126, 20] width 23 height 23
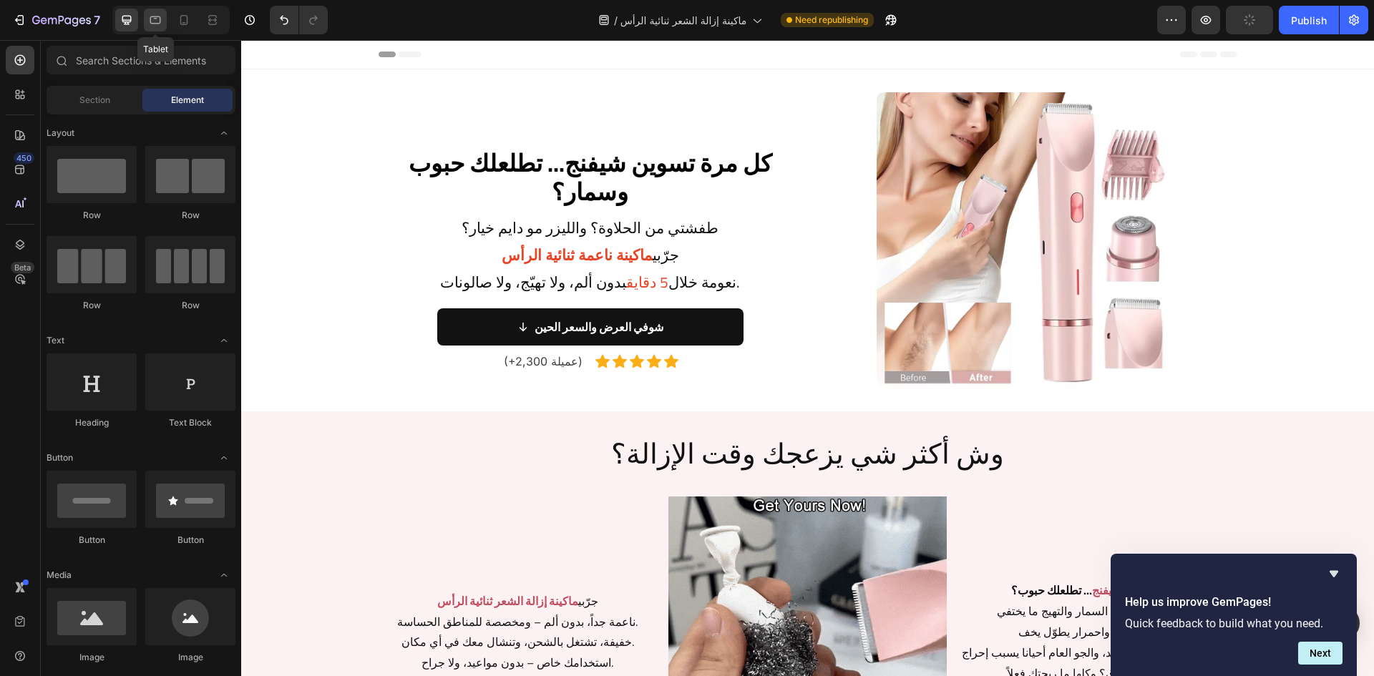
click at [157, 26] on icon at bounding box center [155, 20] width 14 height 14
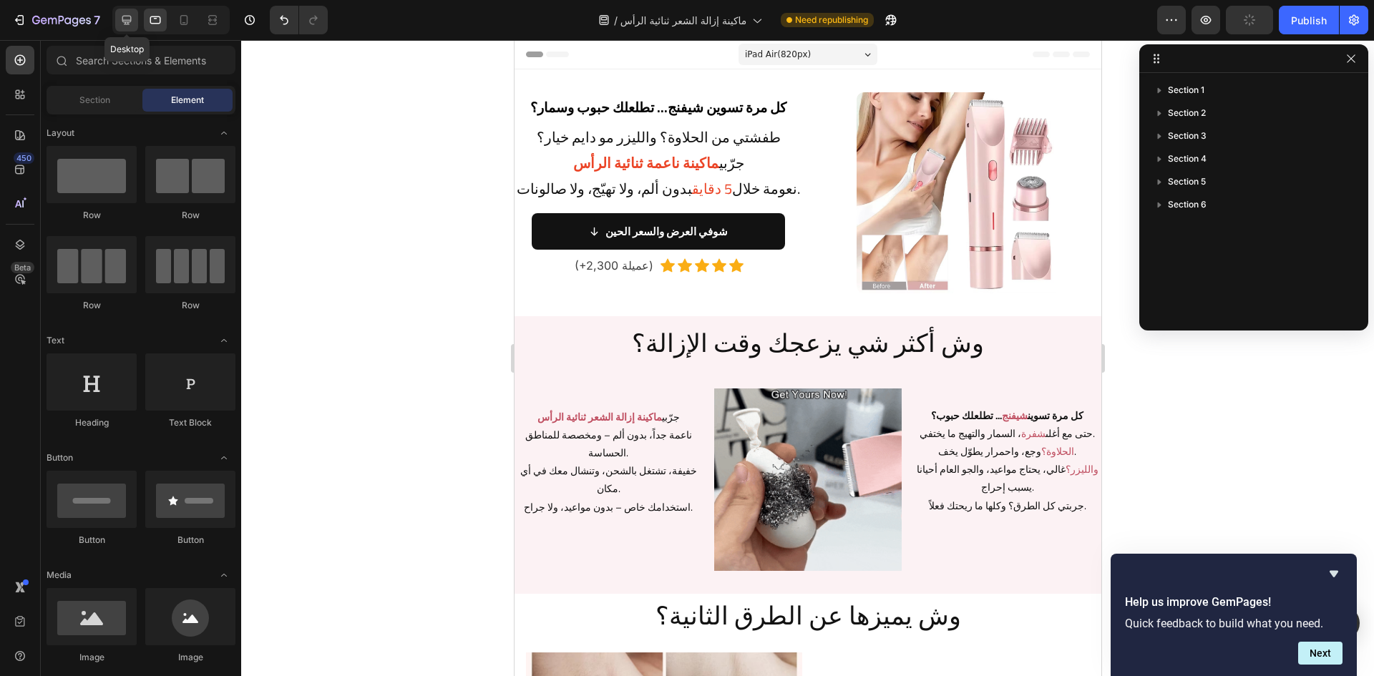
click at [124, 21] on icon at bounding box center [126, 20] width 9 height 9
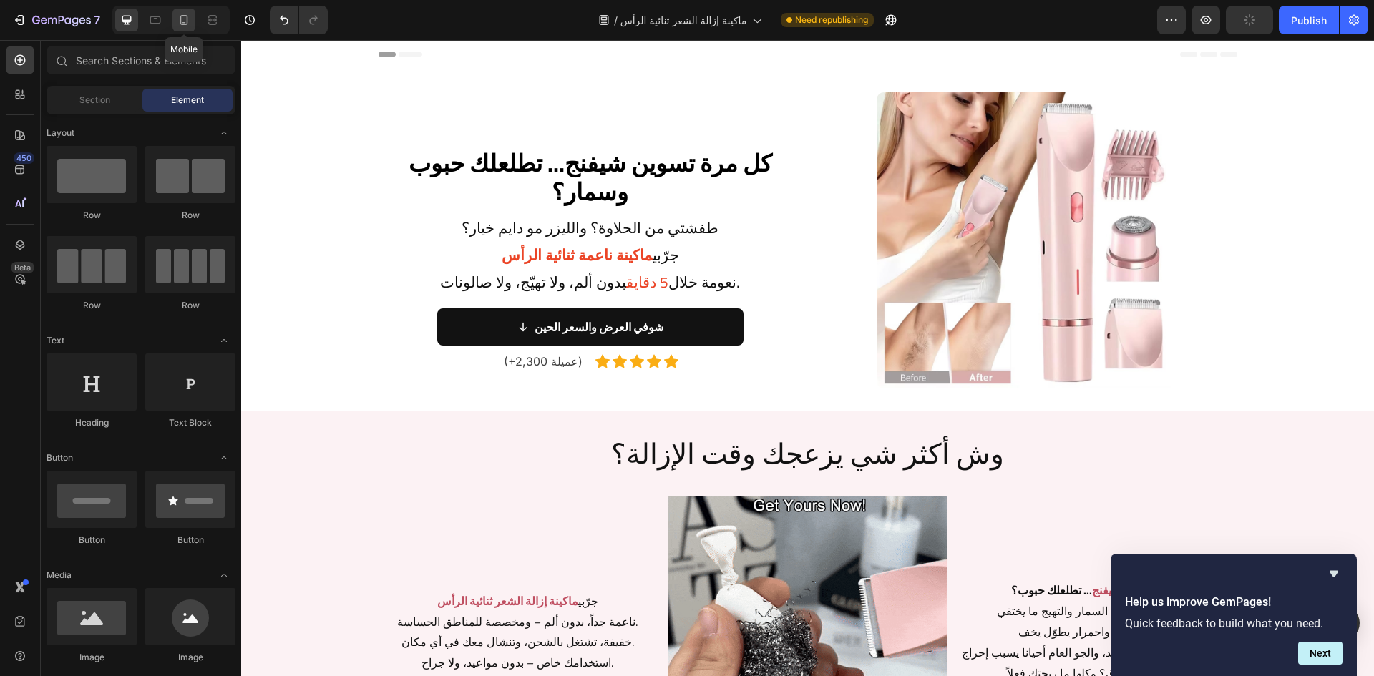
click at [187, 23] on icon at bounding box center [184, 20] width 8 height 10
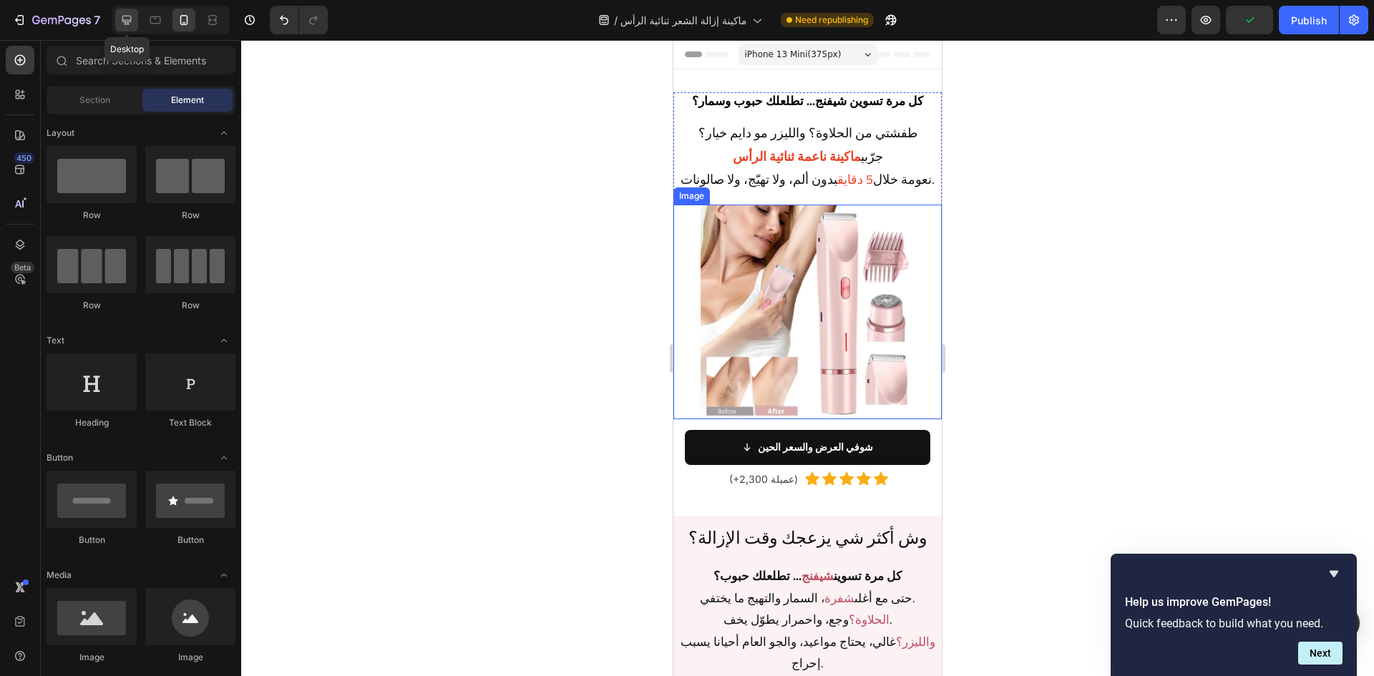
click at [130, 21] on icon at bounding box center [126, 20] width 9 height 9
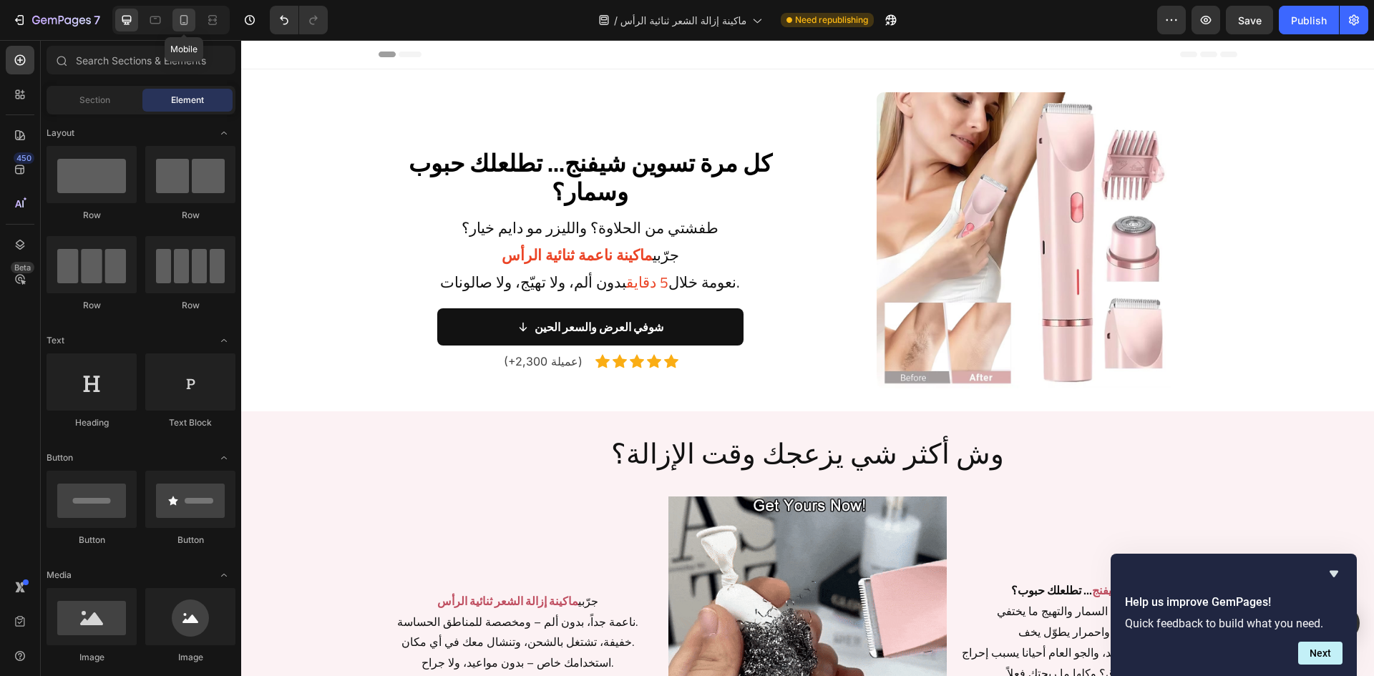
click at [185, 25] on icon at bounding box center [184, 20] width 8 height 10
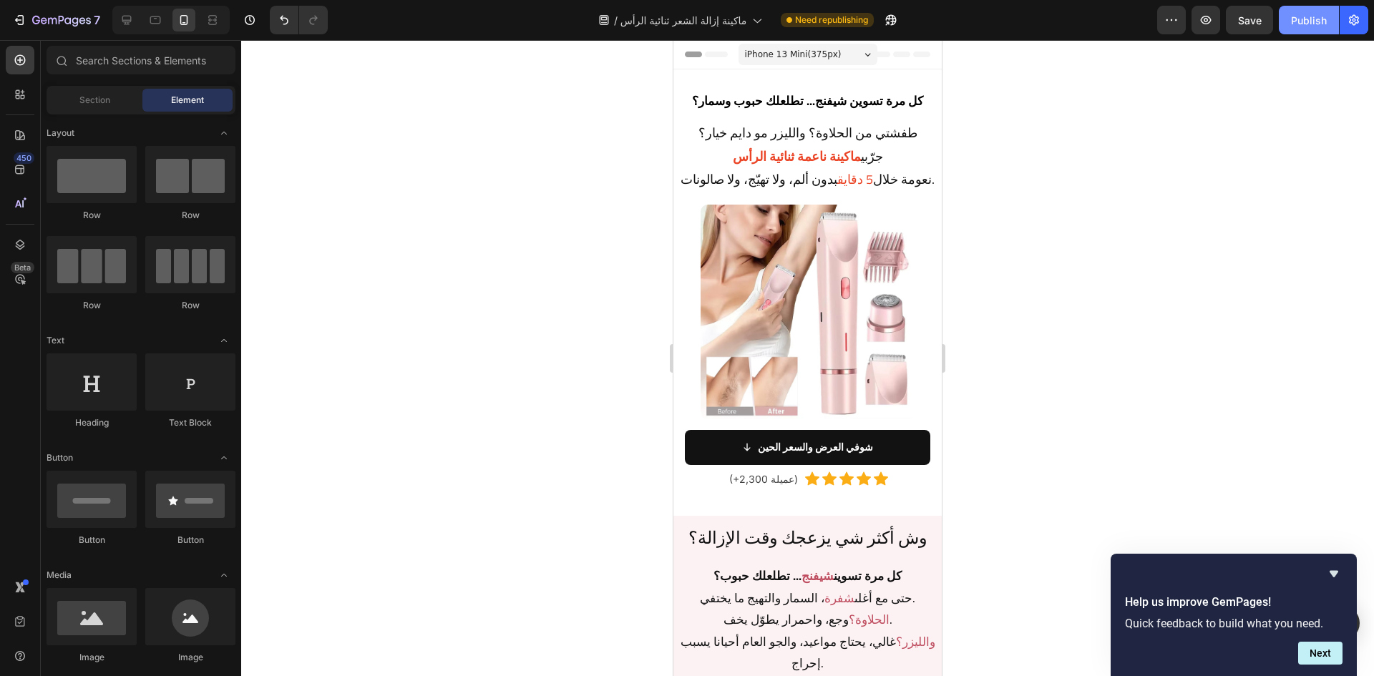
click at [1298, 19] on div "Publish" at bounding box center [1309, 20] width 36 height 15
